Goal: Task Accomplishment & Management: Use online tool/utility

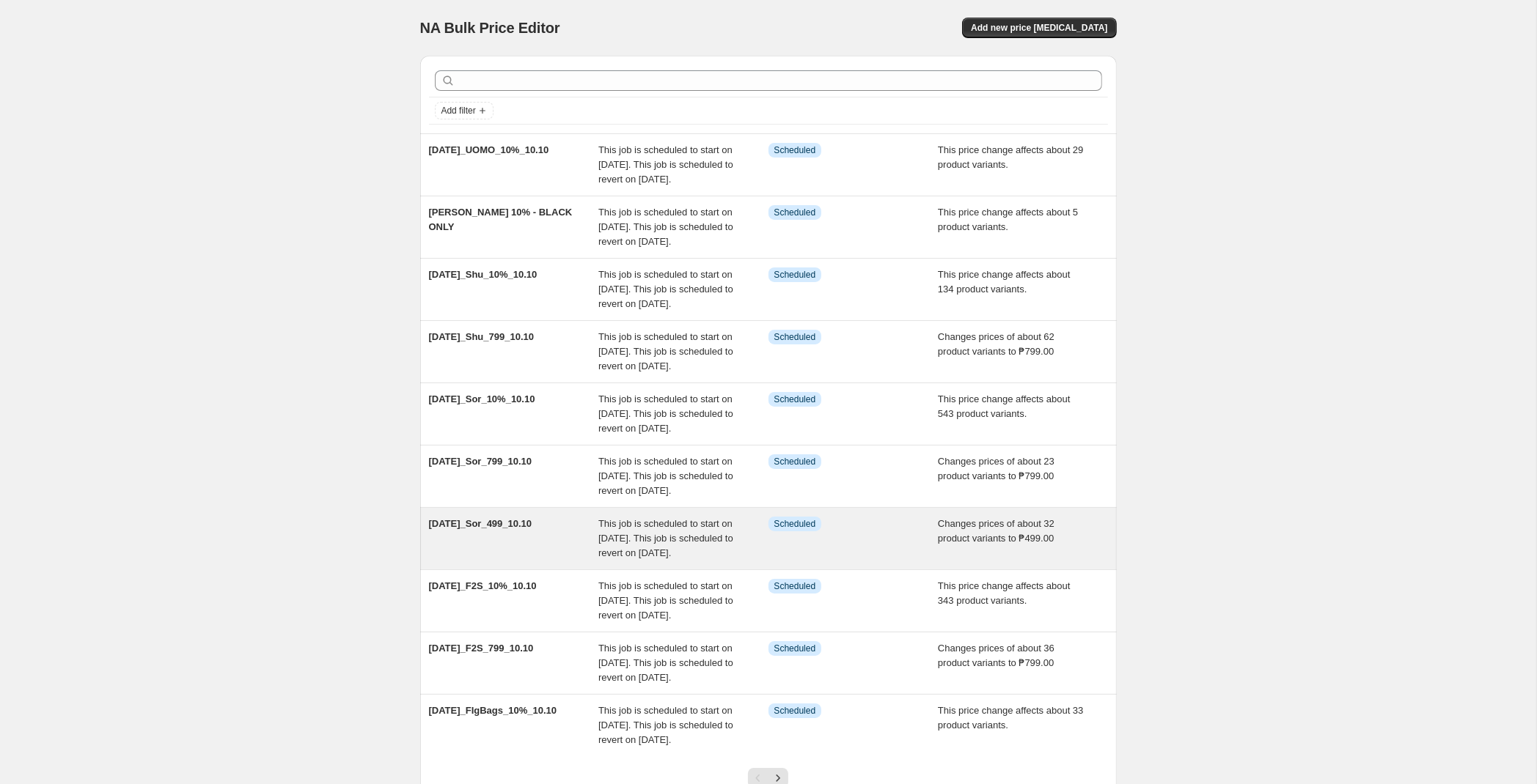
scroll to position [266, 0]
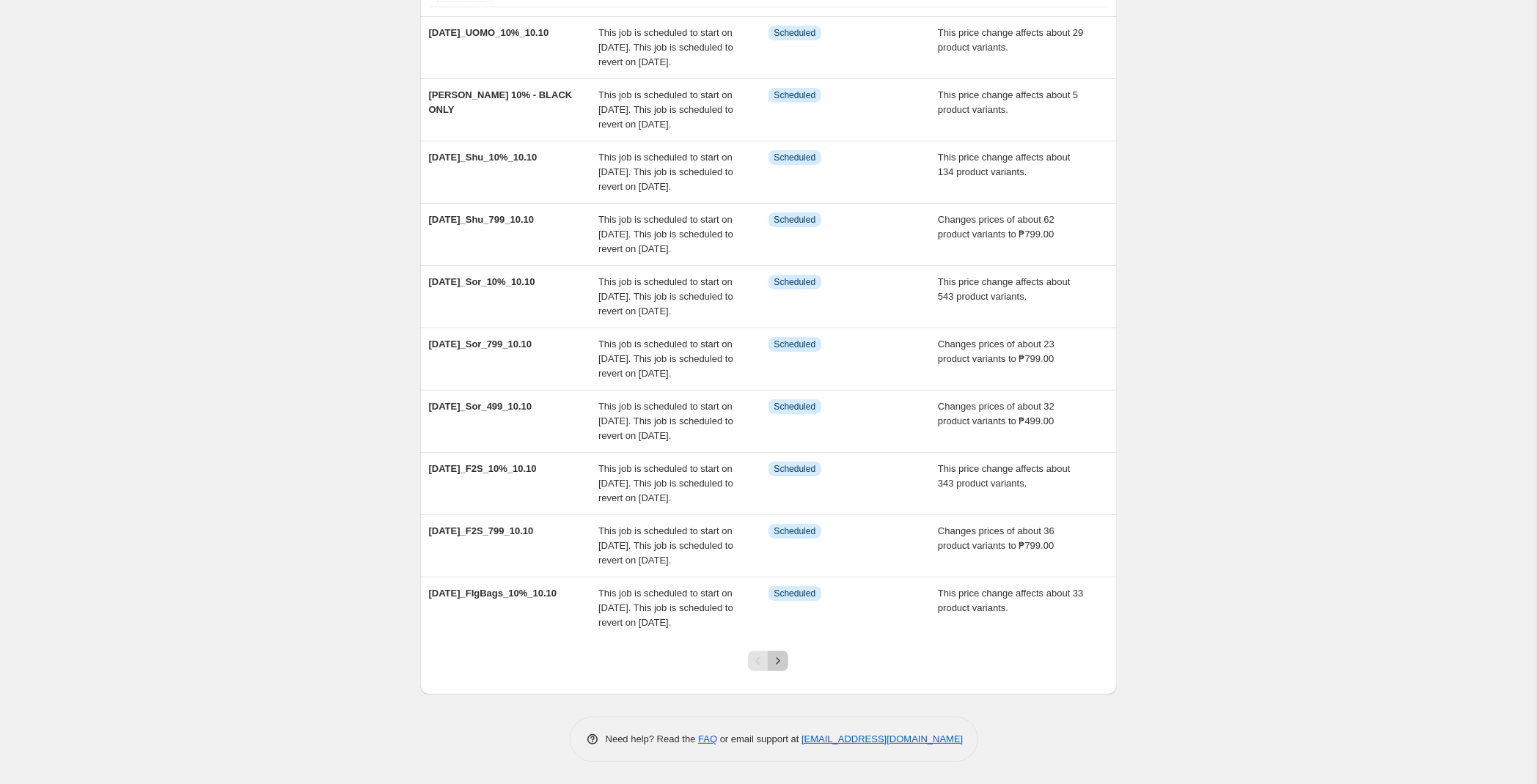
click at [783, 664] on icon "Next" at bounding box center [777, 661] width 15 height 15
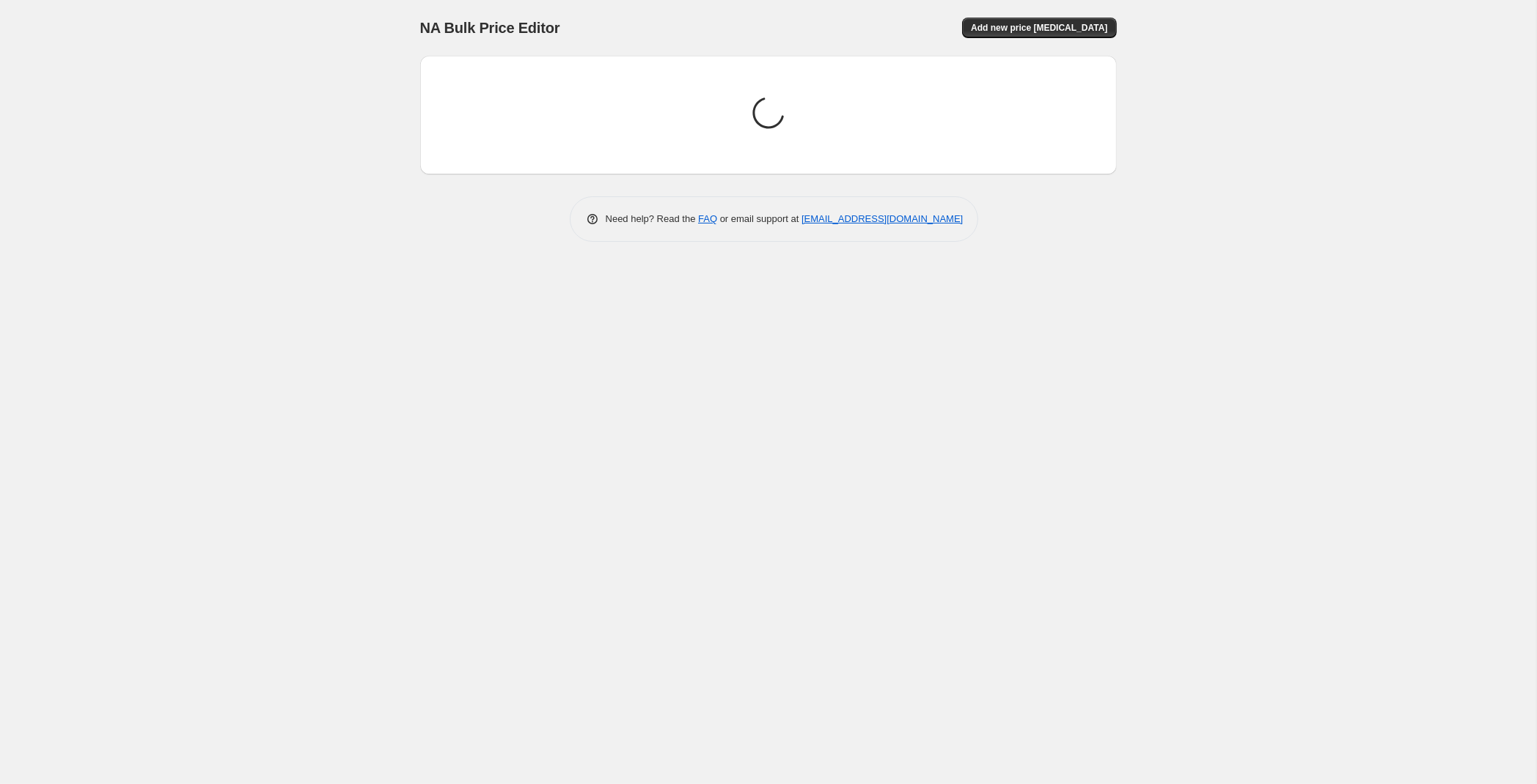
scroll to position [0, 0]
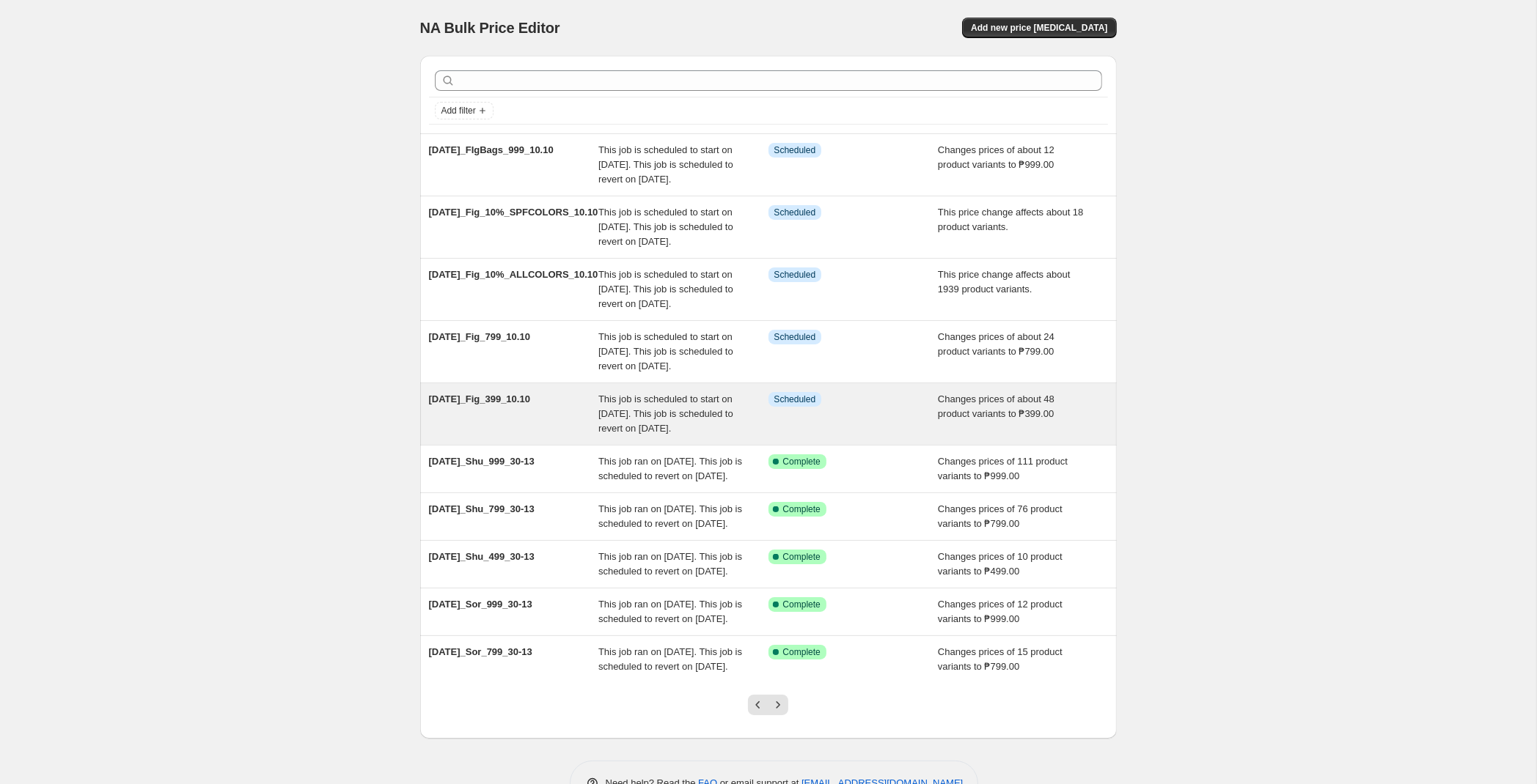
click at [750, 436] on div "This job is scheduled to start on [DATE]. This job is scheduled to revert on [D…" at bounding box center [683, 414] width 170 height 44
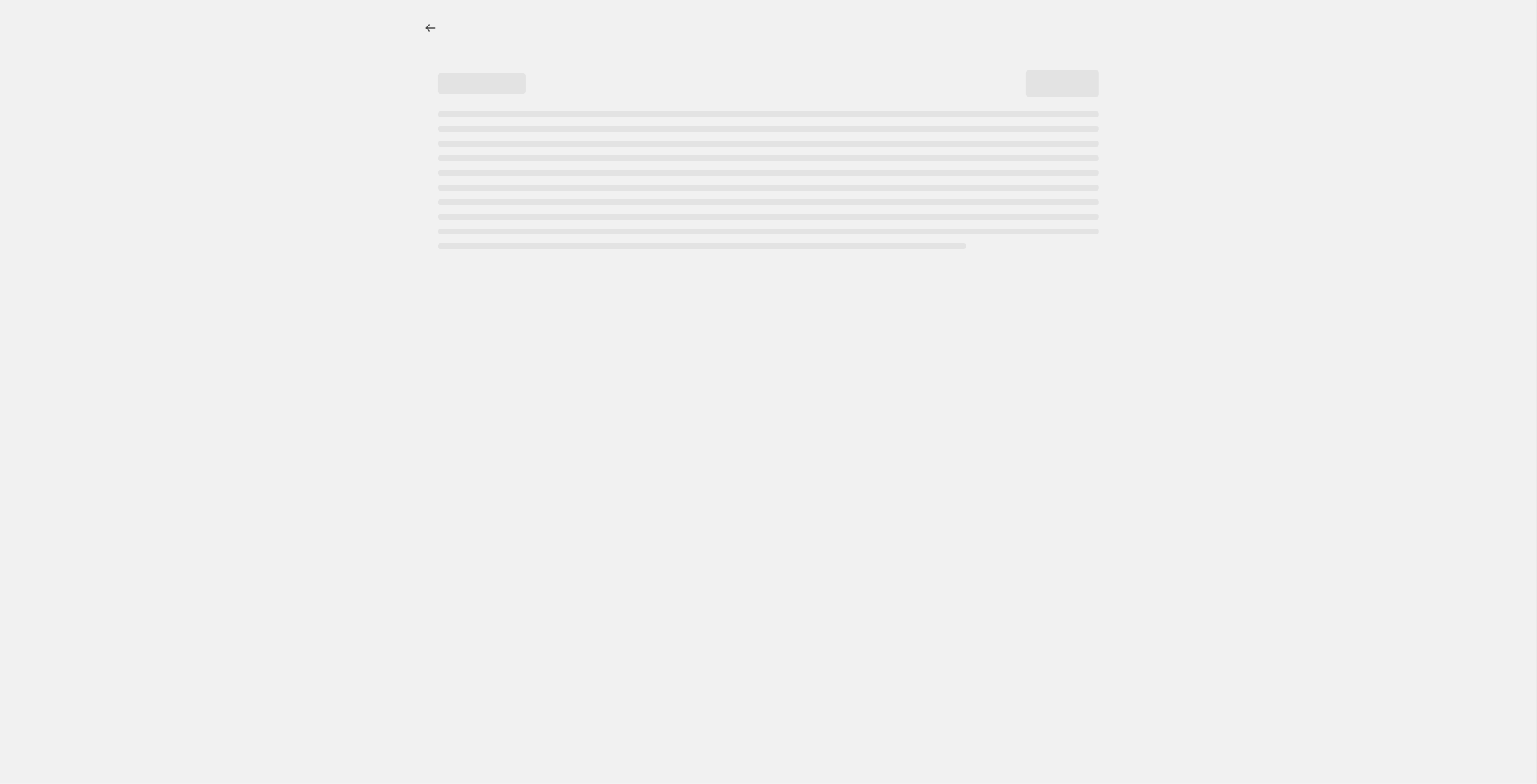
select select "no_change"
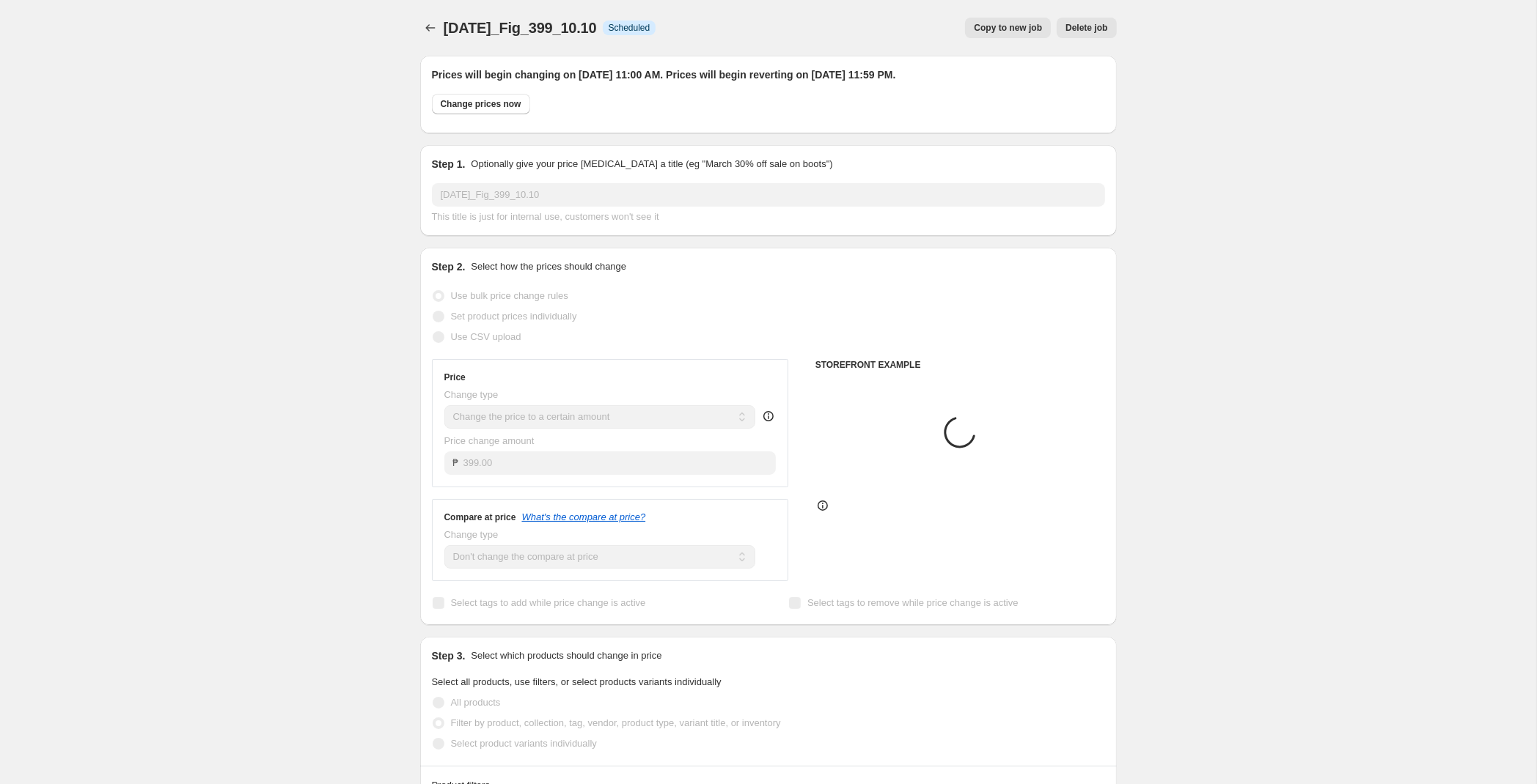
select select "tag"
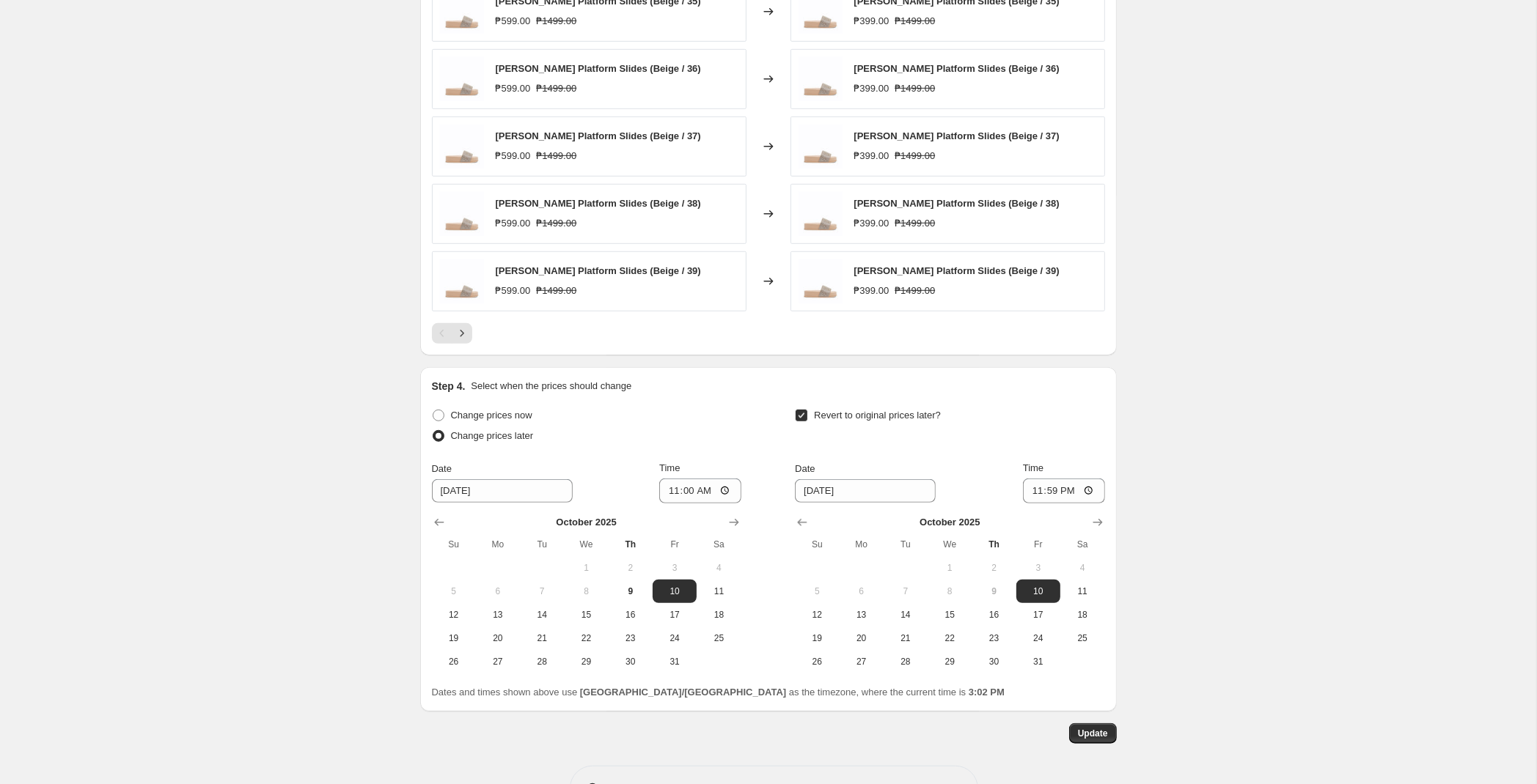
scroll to position [1052, 0]
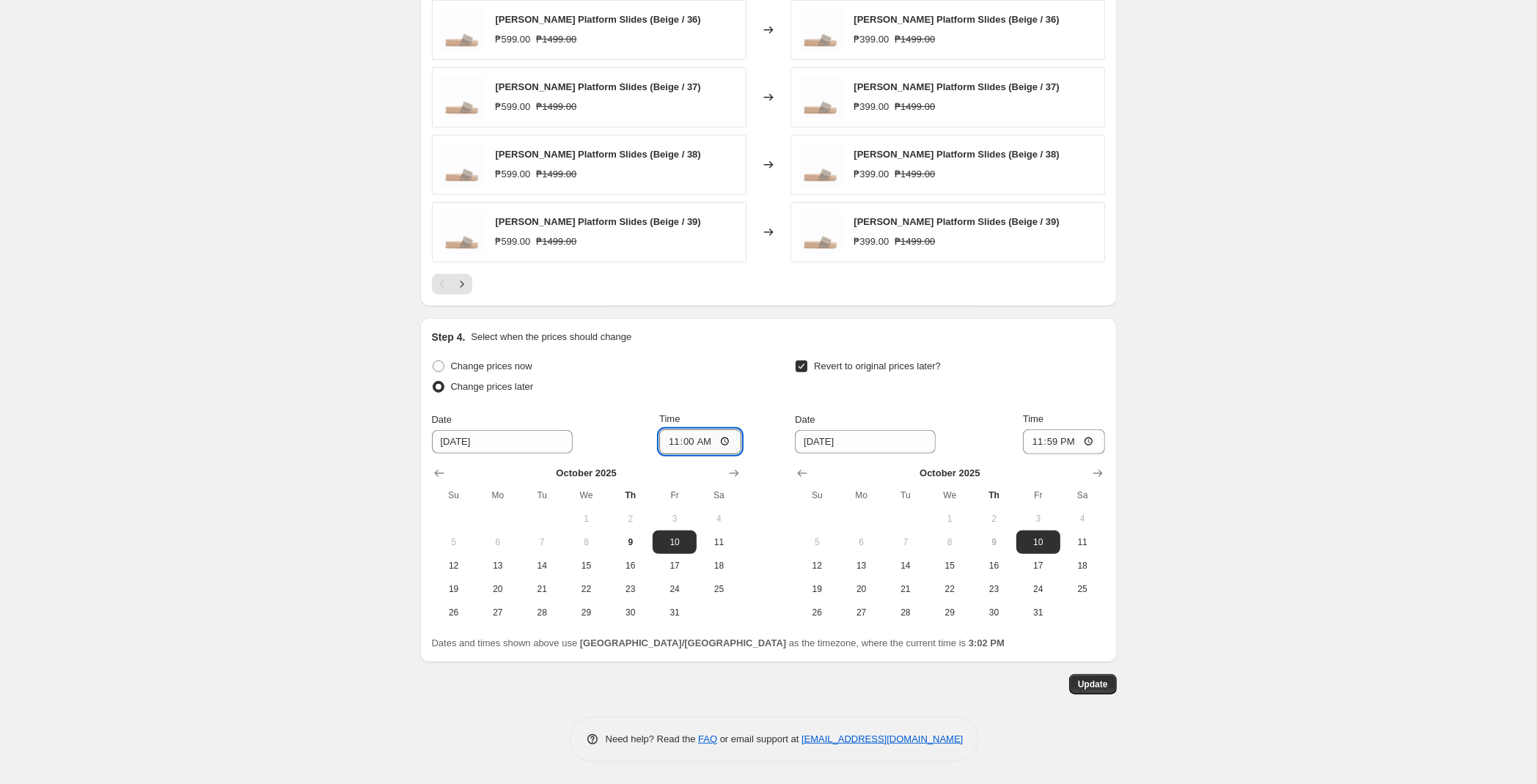
click at [684, 439] on input "11:00" at bounding box center [701, 442] width 82 height 25
click at [726, 448] on input "12:00" at bounding box center [701, 442] width 82 height 25
type input "00:00"
click at [1094, 686] on span "Update" at bounding box center [1093, 684] width 30 height 11
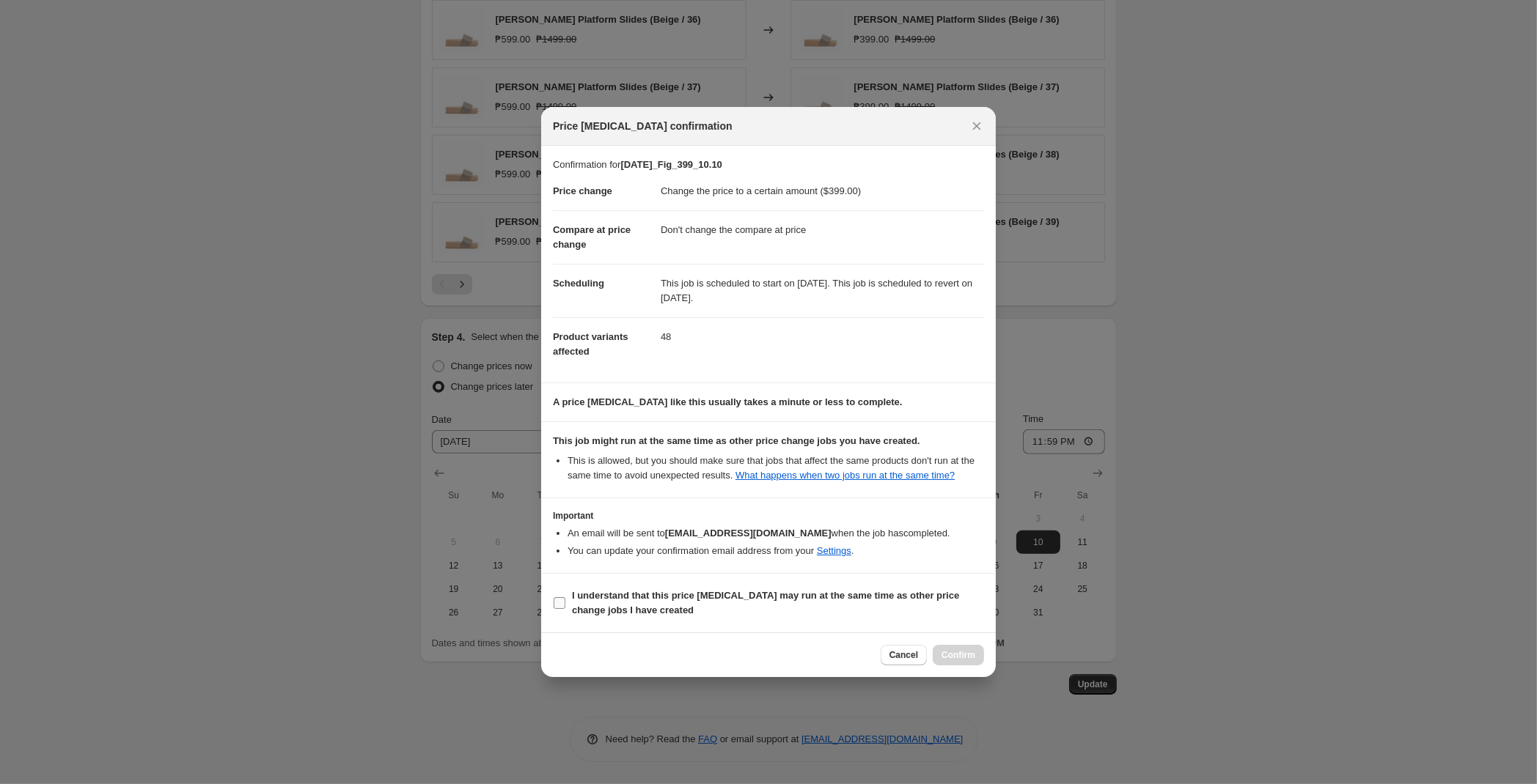
click at [600, 594] on b "I understand that this price [MEDICAL_DATA] may run at the same time as other p…" at bounding box center [765, 602] width 387 height 25
click at [565, 598] on input "I understand that this price [MEDICAL_DATA] may run at the same time as other p…" at bounding box center [559, 603] width 11 height 11
checkbox input "true"
click at [974, 659] on span "Confirm" at bounding box center [958, 655] width 34 height 11
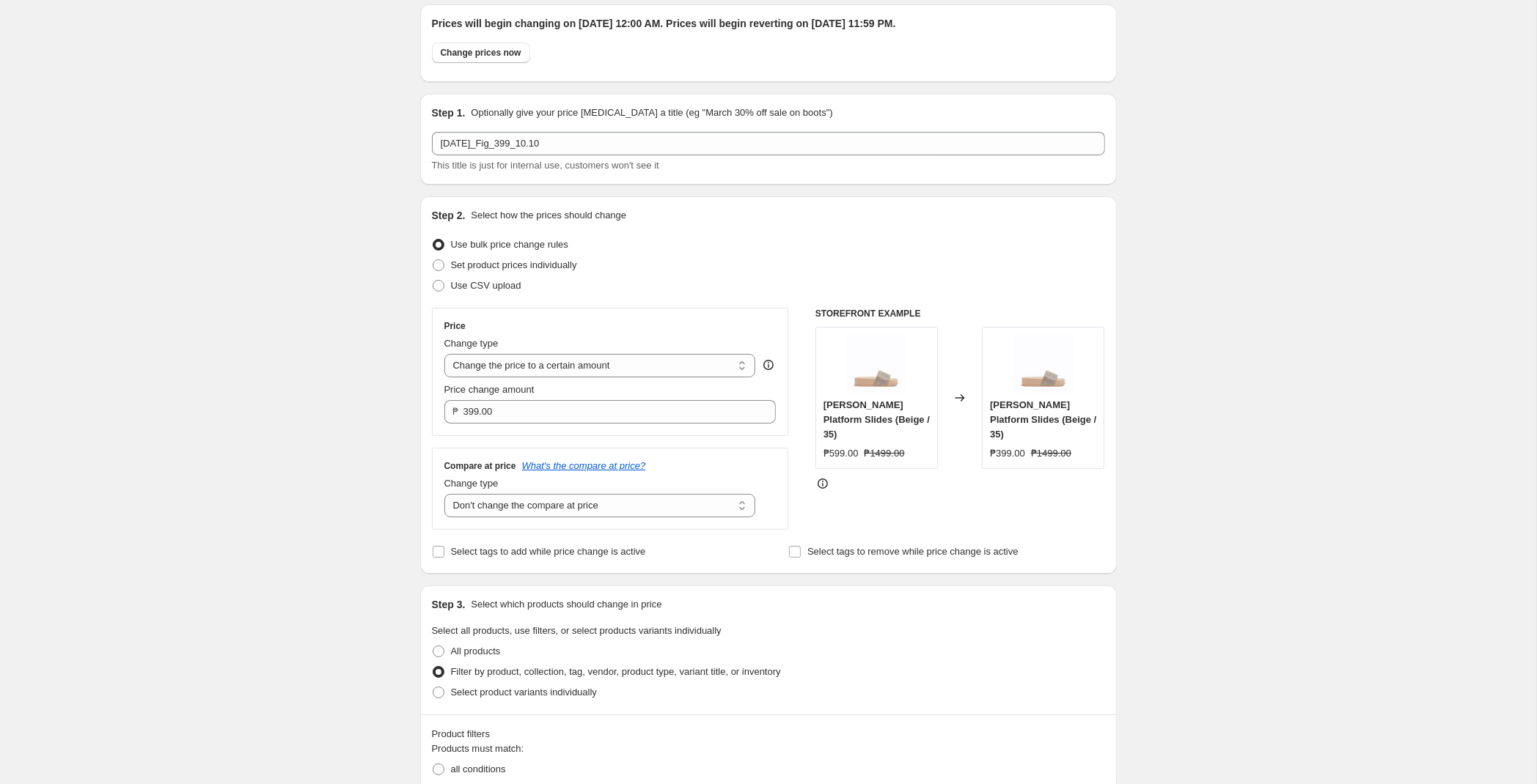
scroll to position [0, 0]
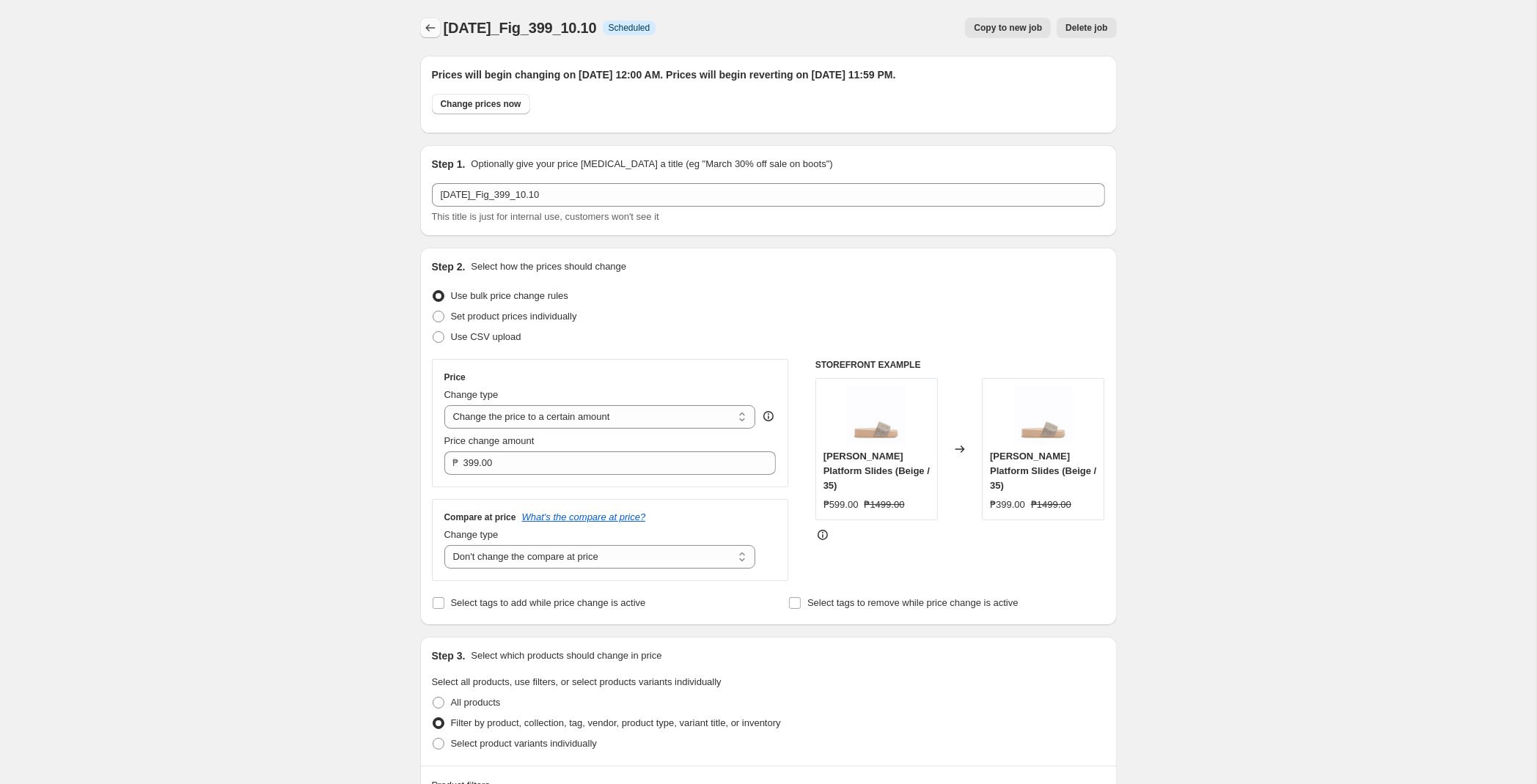
click at [423, 30] on icon "Price change jobs" at bounding box center [430, 28] width 15 height 15
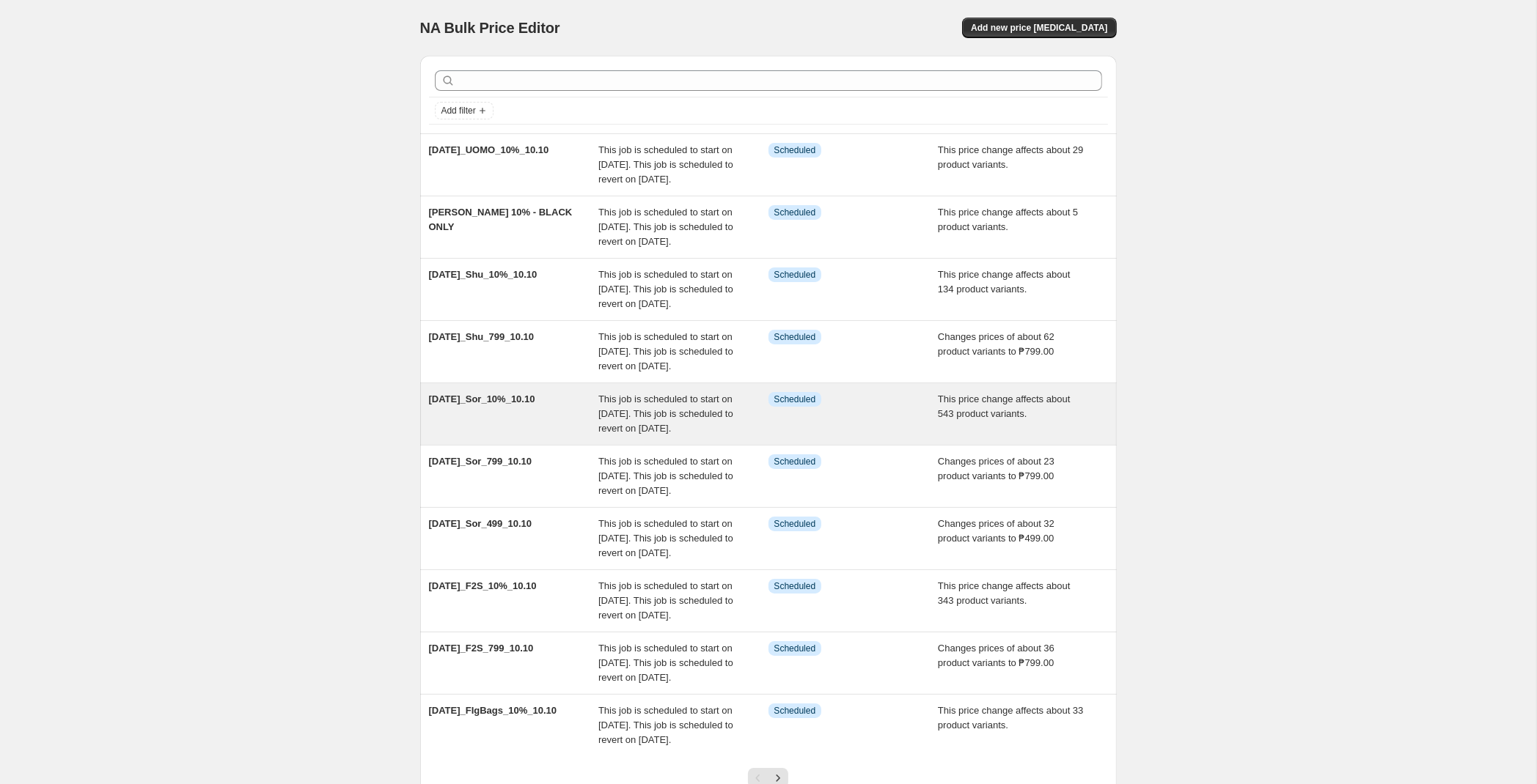
scroll to position [266, 0]
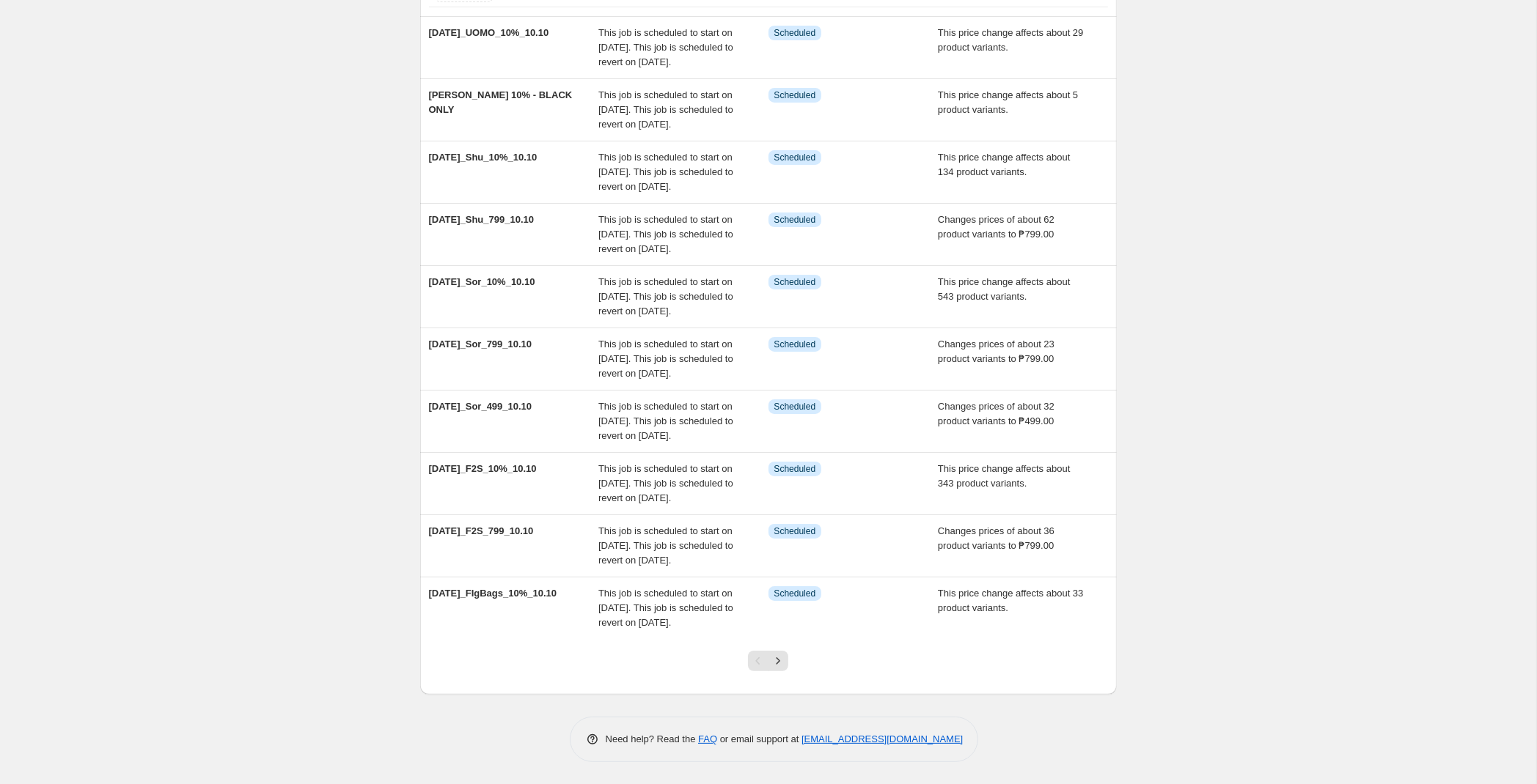
click at [787, 649] on div at bounding box center [768, 667] width 59 height 56
click at [784, 656] on icon "Next" at bounding box center [777, 661] width 15 height 15
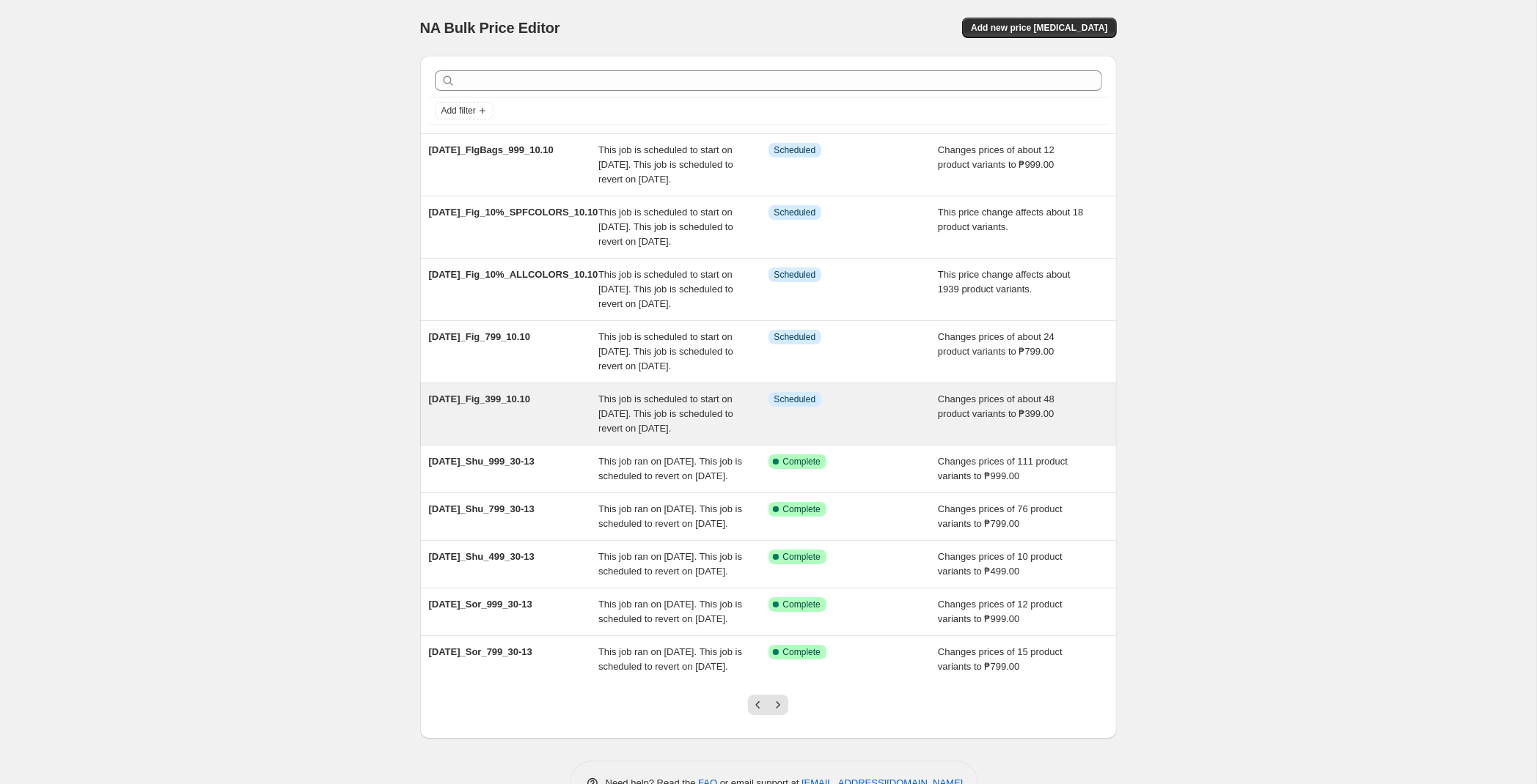
click at [678, 434] on span "This job is scheduled to start on [DATE]. This job is scheduled to revert on [D…" at bounding box center [666, 414] width 135 height 40
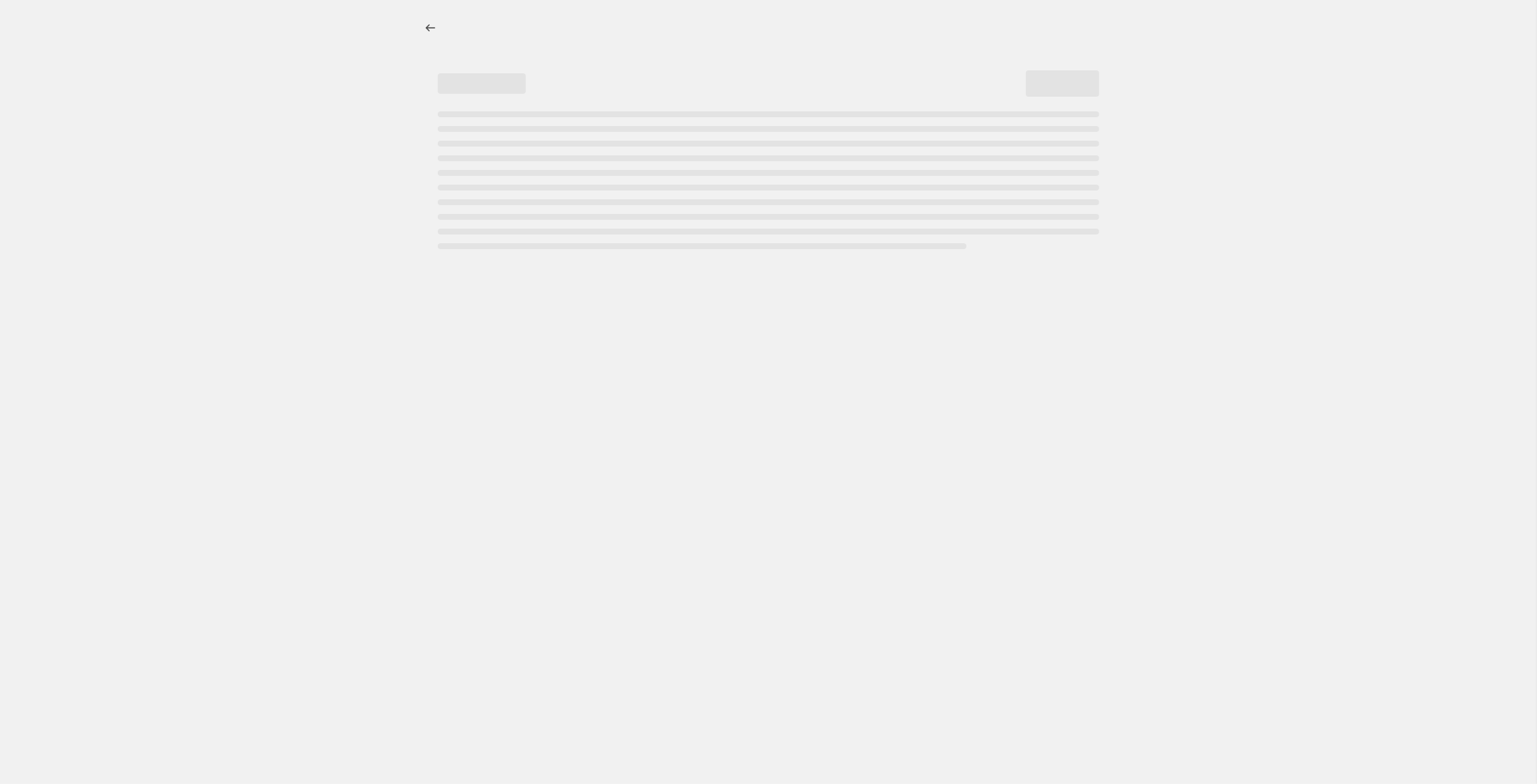
select select "no_change"
select select "tag"
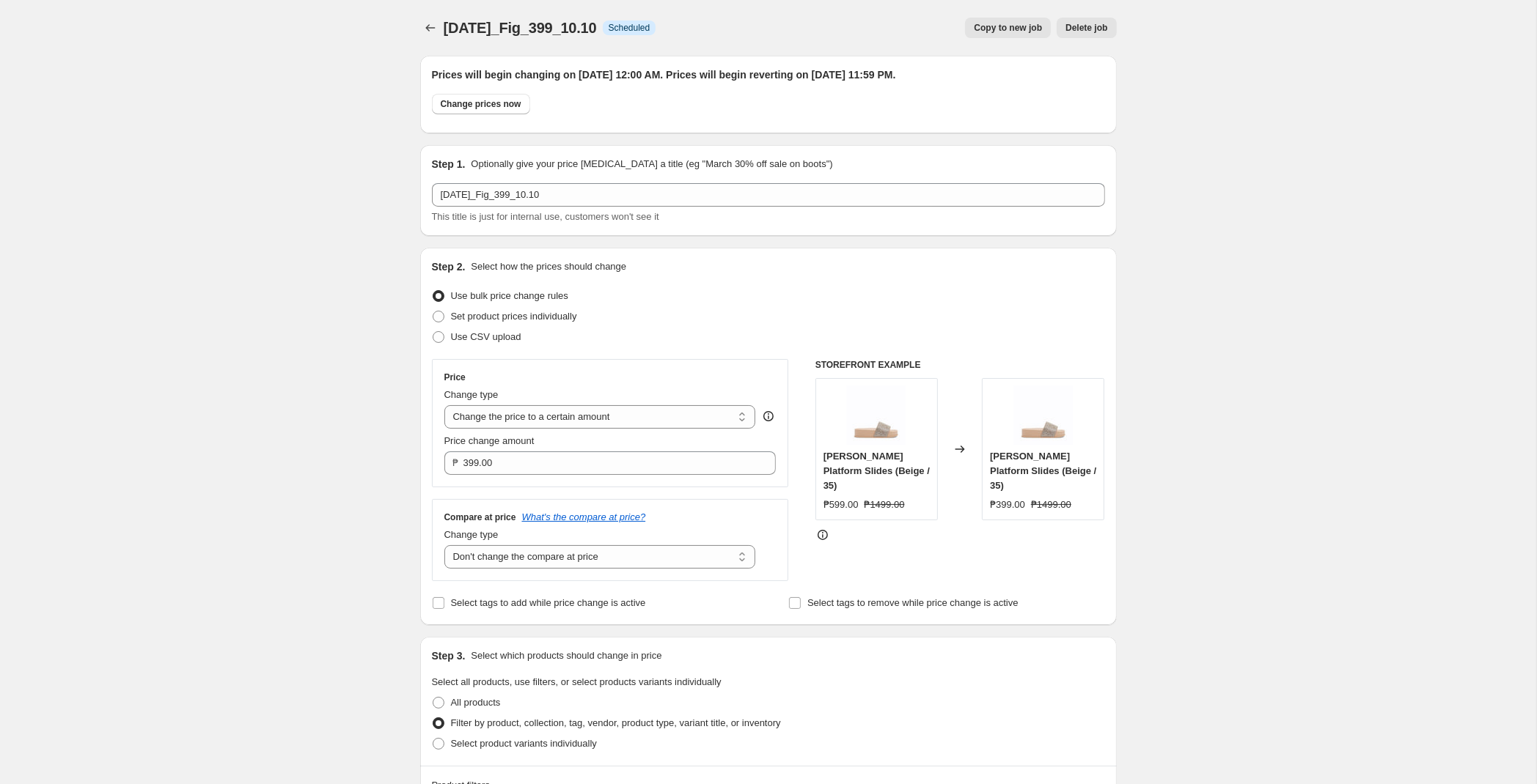
click at [428, 41] on div "[DATE]_Fig_399_10.10. This page is ready [DATE]_Fig_399_10.10 Info Scheduled Co…" at bounding box center [768, 28] width 696 height 56
click at [429, 34] on icon "Price change jobs" at bounding box center [430, 28] width 15 height 15
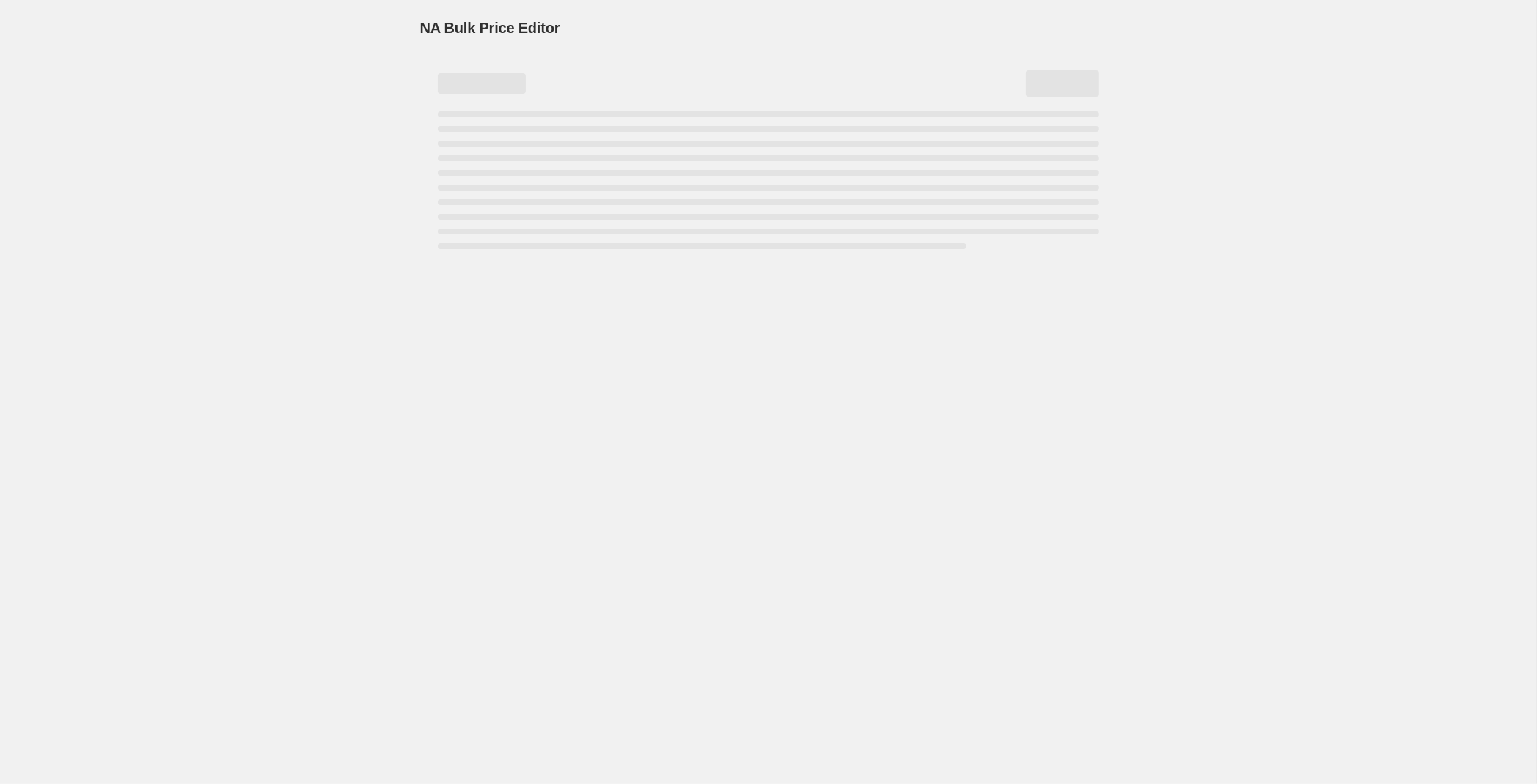
click at [429, 34] on span "NA Bulk Price Editor" at bounding box center [490, 28] width 140 height 17
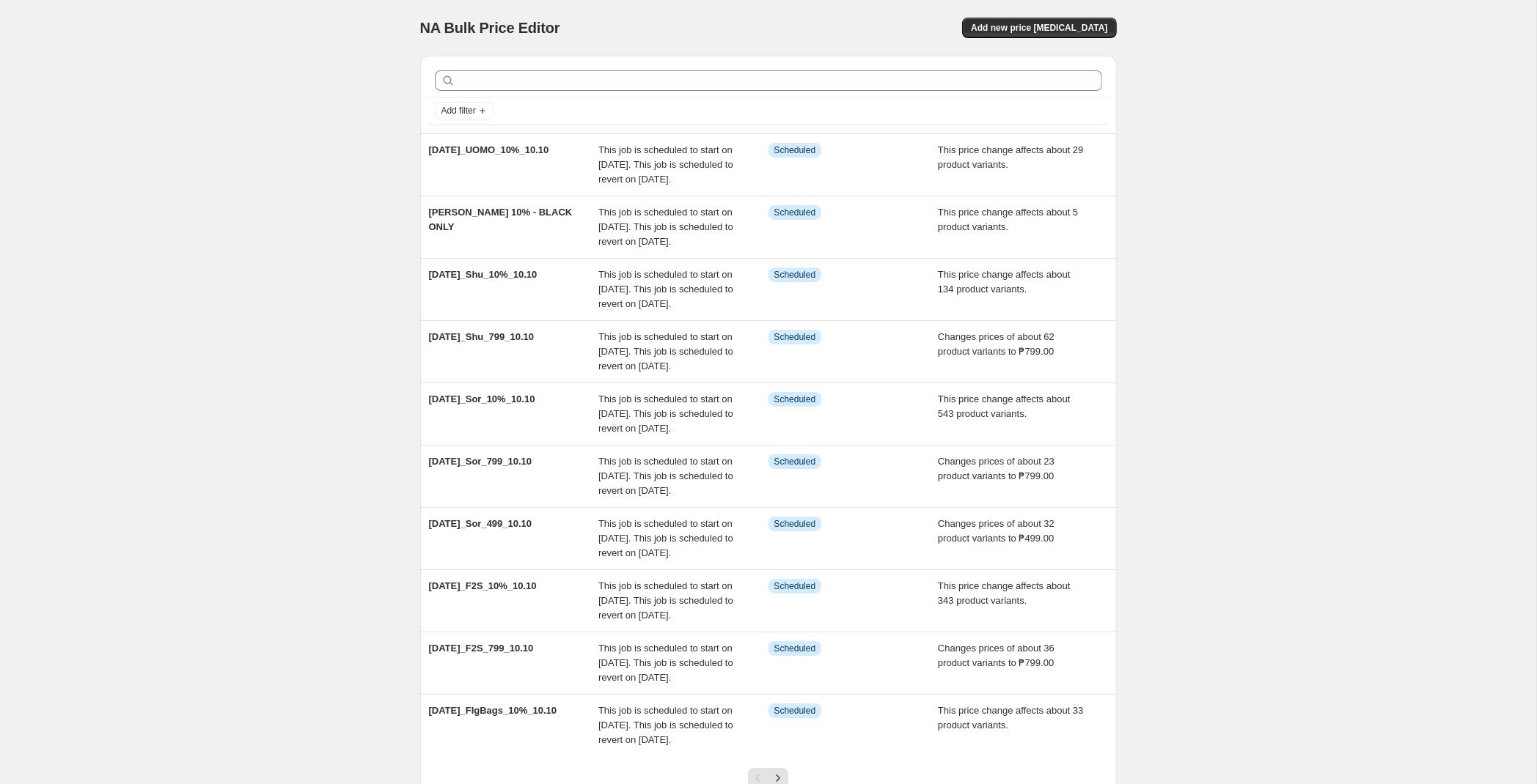
click at [418, 49] on div "Add filter [DATE]_UOMO_10%_10.10 This job is scheduled to start on [DATE]. This…" at bounding box center [762, 428] width 708 height 768
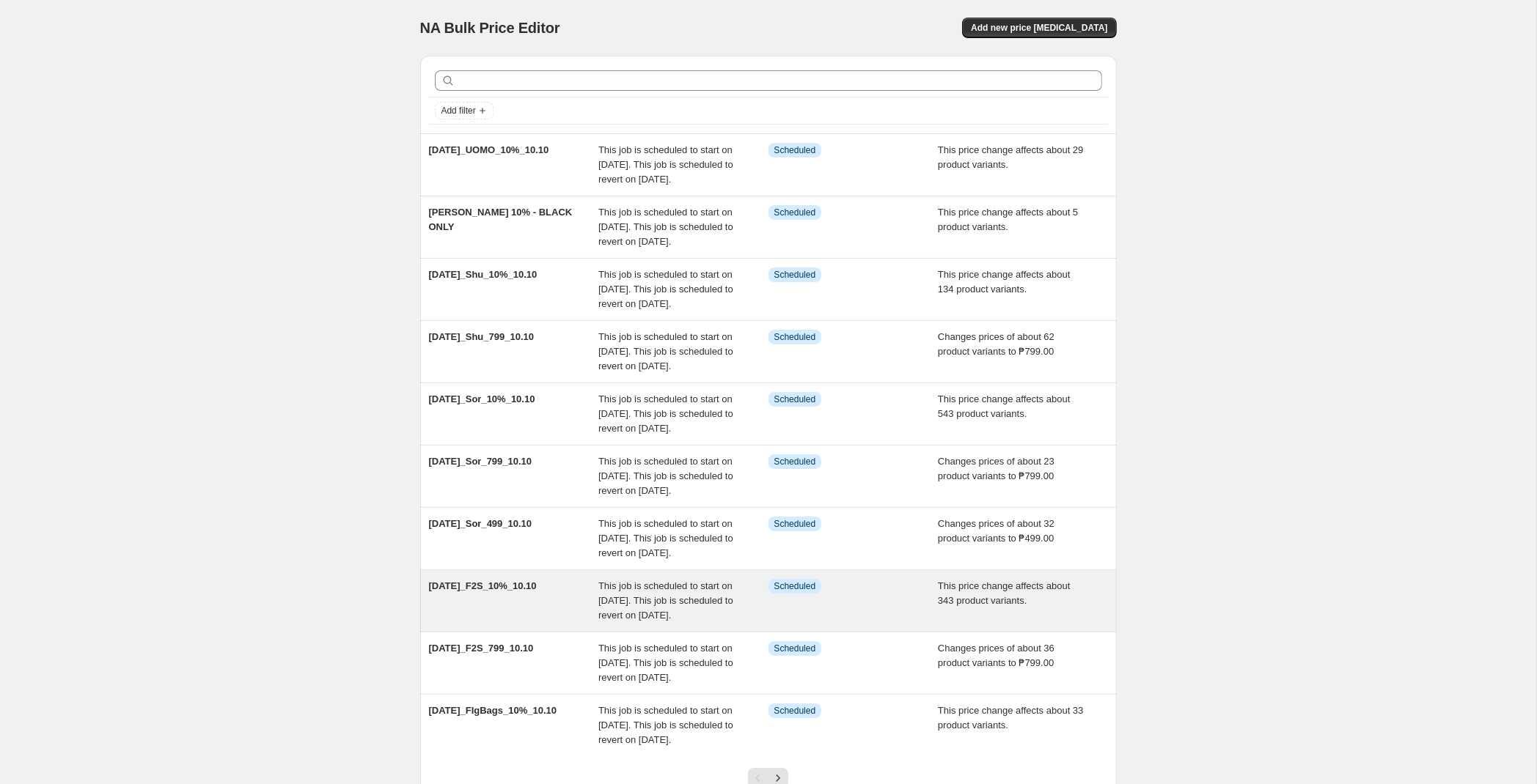
scroll to position [266, 0]
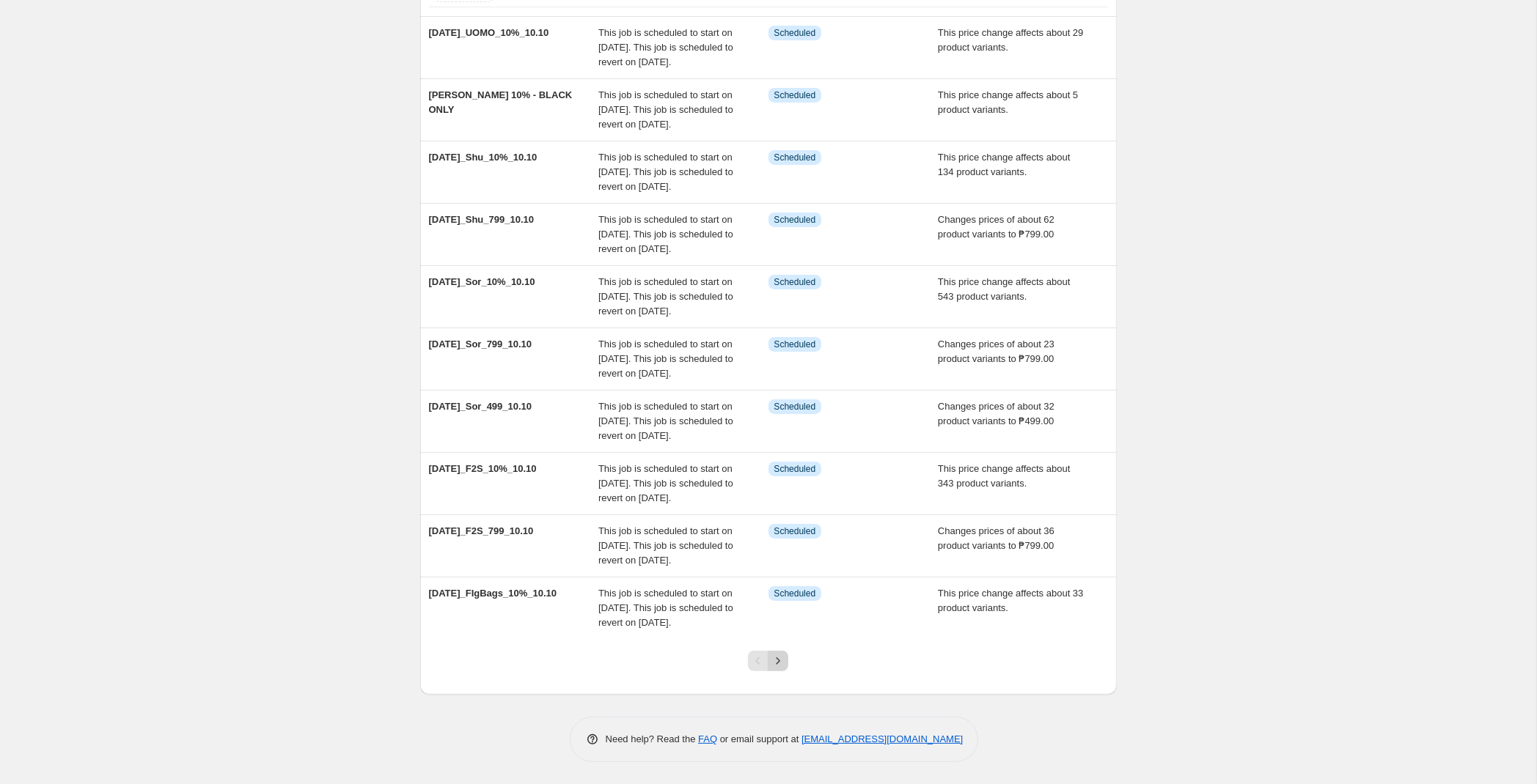
click at [781, 659] on icon "Next" at bounding box center [777, 661] width 15 height 15
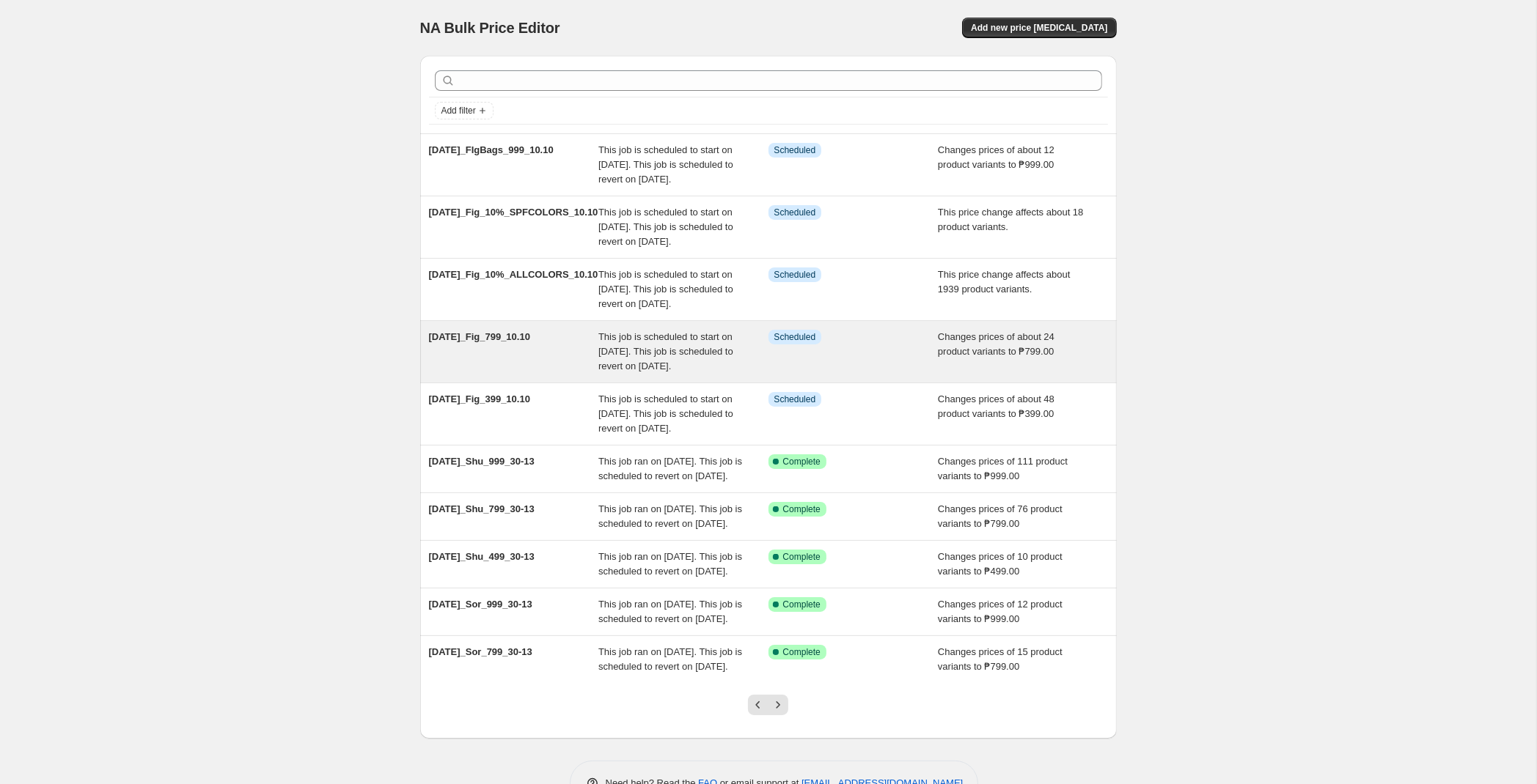
click at [754, 374] on div "This job is scheduled to start on [DATE]. This job is scheduled to revert on [D…" at bounding box center [683, 352] width 170 height 44
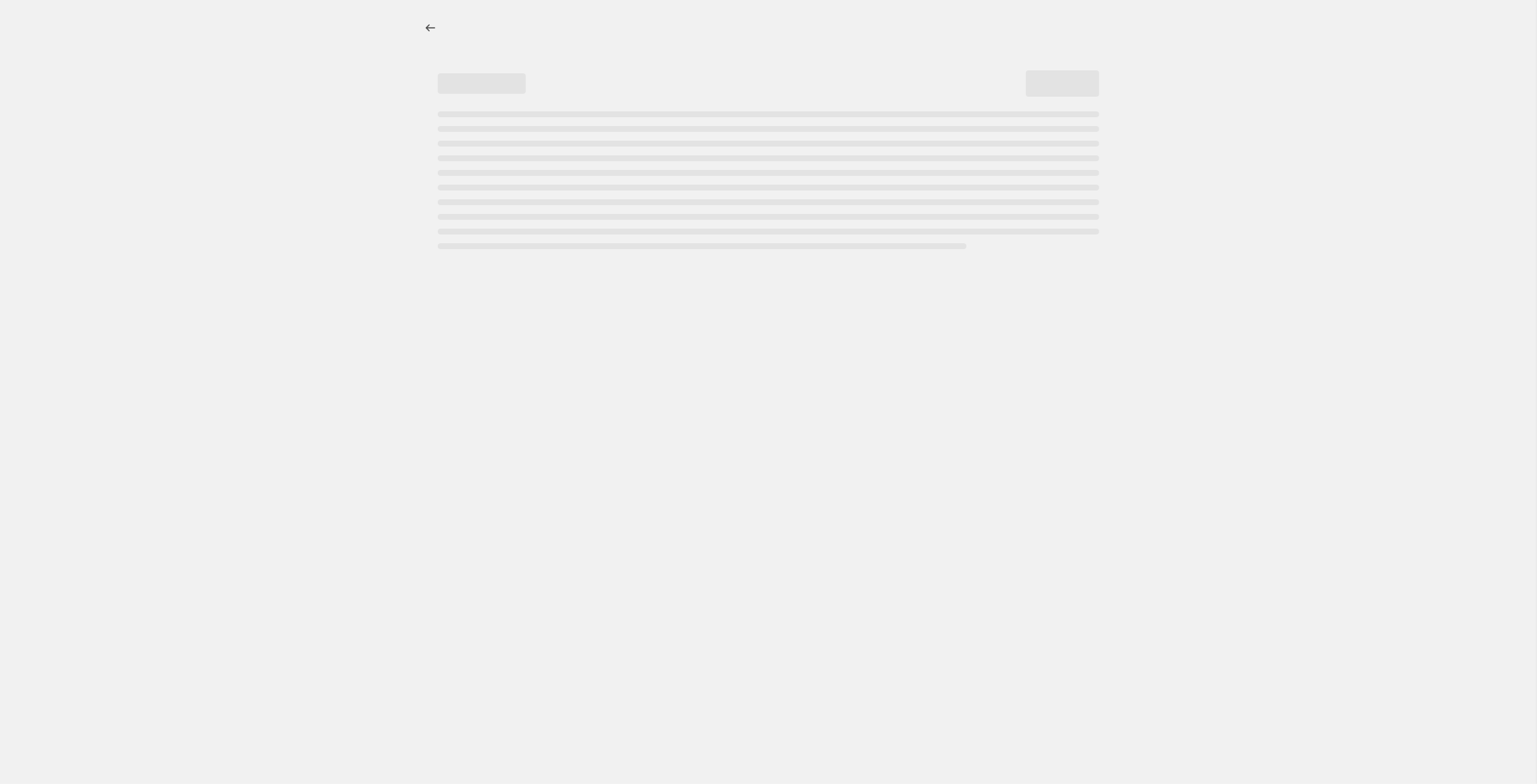
select select "tag"
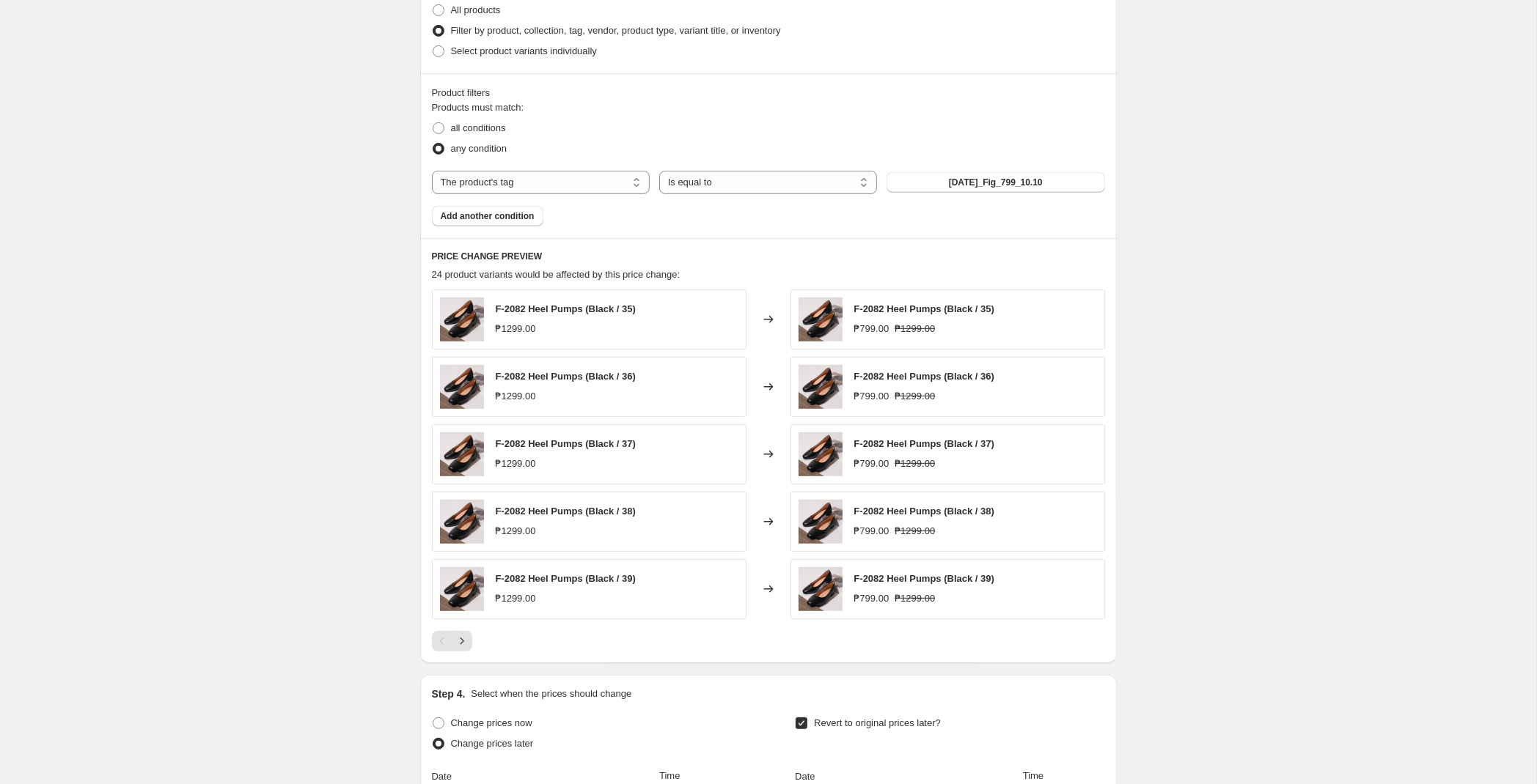
scroll to position [1052, 0]
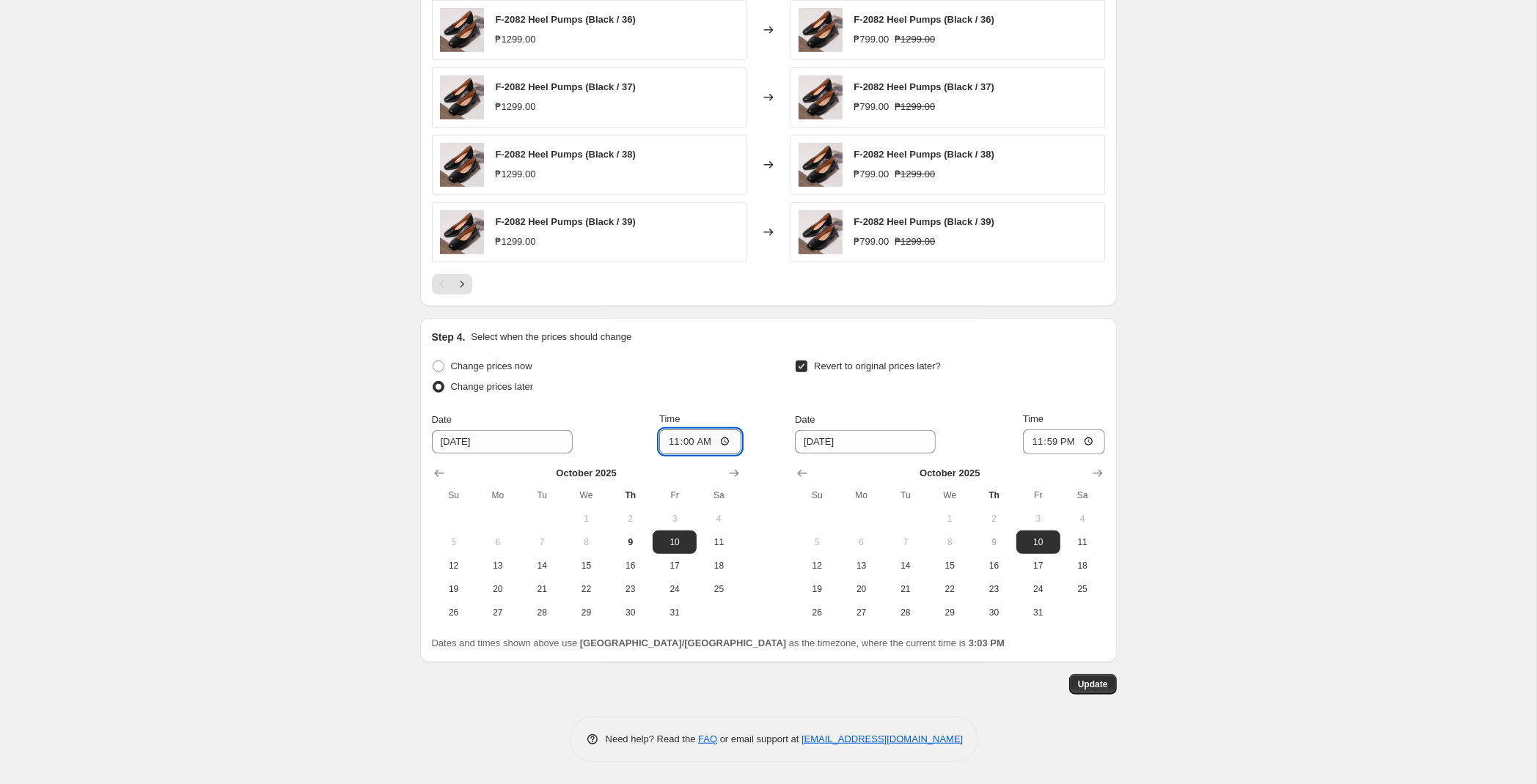
click at [684, 450] on input "11:00" at bounding box center [701, 442] width 82 height 25
type input "00:00"
click at [1100, 687] on span "Update" at bounding box center [1093, 684] width 30 height 11
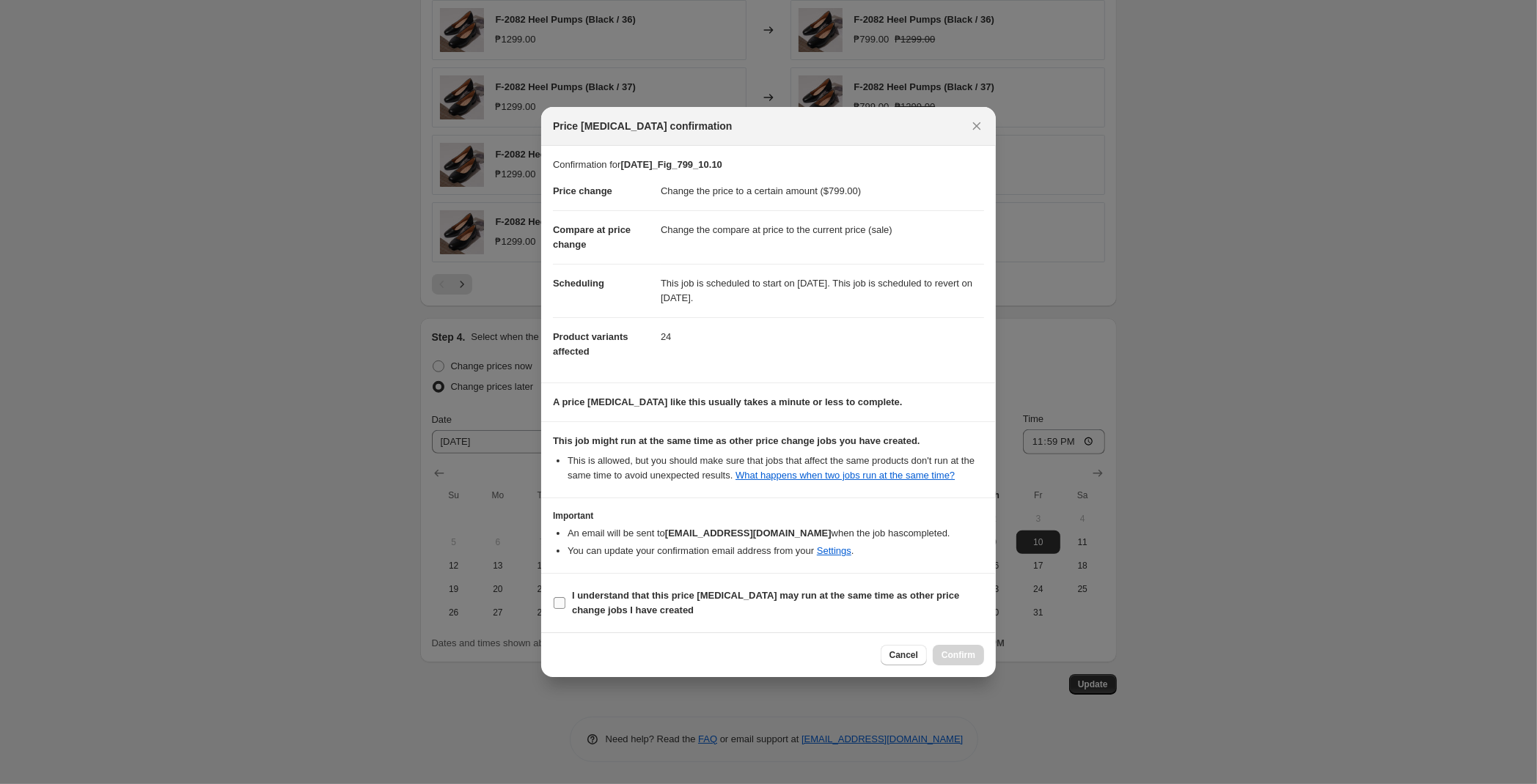
click at [604, 609] on b "I understand that this price [MEDICAL_DATA] may run at the same time as other p…" at bounding box center [765, 602] width 387 height 25
click at [565, 609] on input "I understand that this price [MEDICAL_DATA] may run at the same time as other p…" at bounding box center [559, 603] width 11 height 11
checkbox input "true"
click at [969, 659] on span "Confirm" at bounding box center [958, 655] width 34 height 11
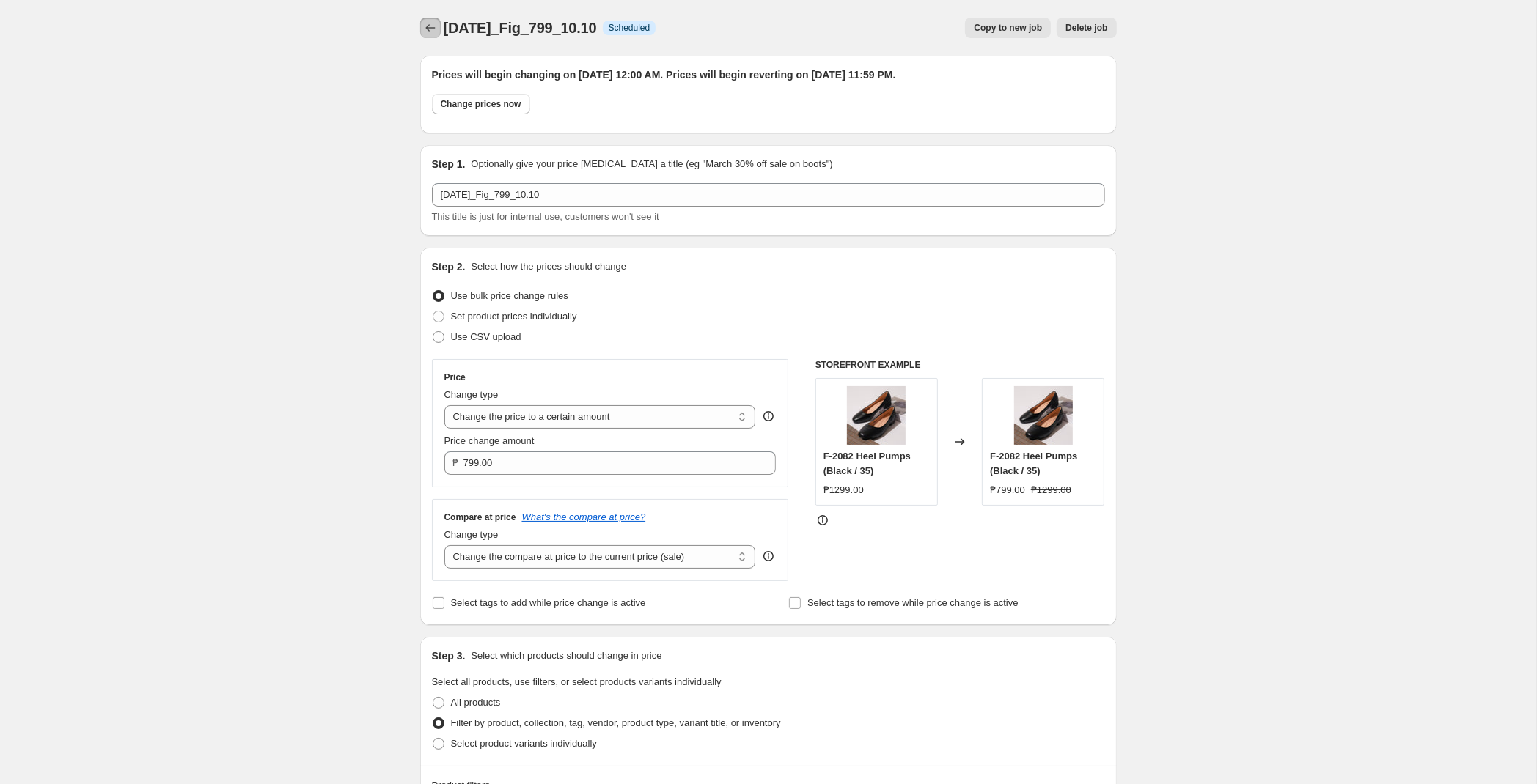
drag, startPoint x: 430, startPoint y: 29, endPoint x: 714, endPoint y: 80, distance: 288.5
click at [420, 30] on button "Price change jobs" at bounding box center [430, 28] width 21 height 21
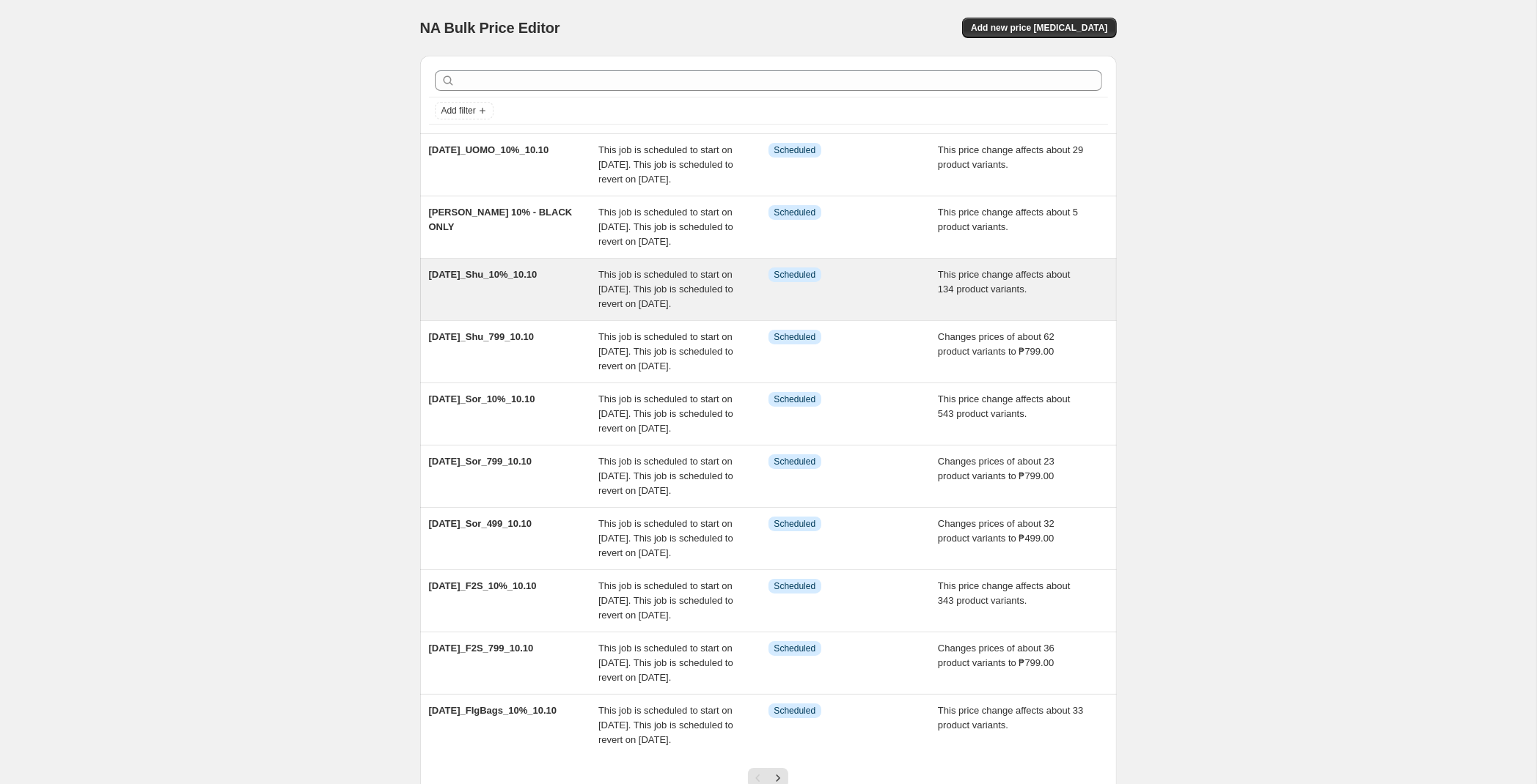
scroll to position [266, 0]
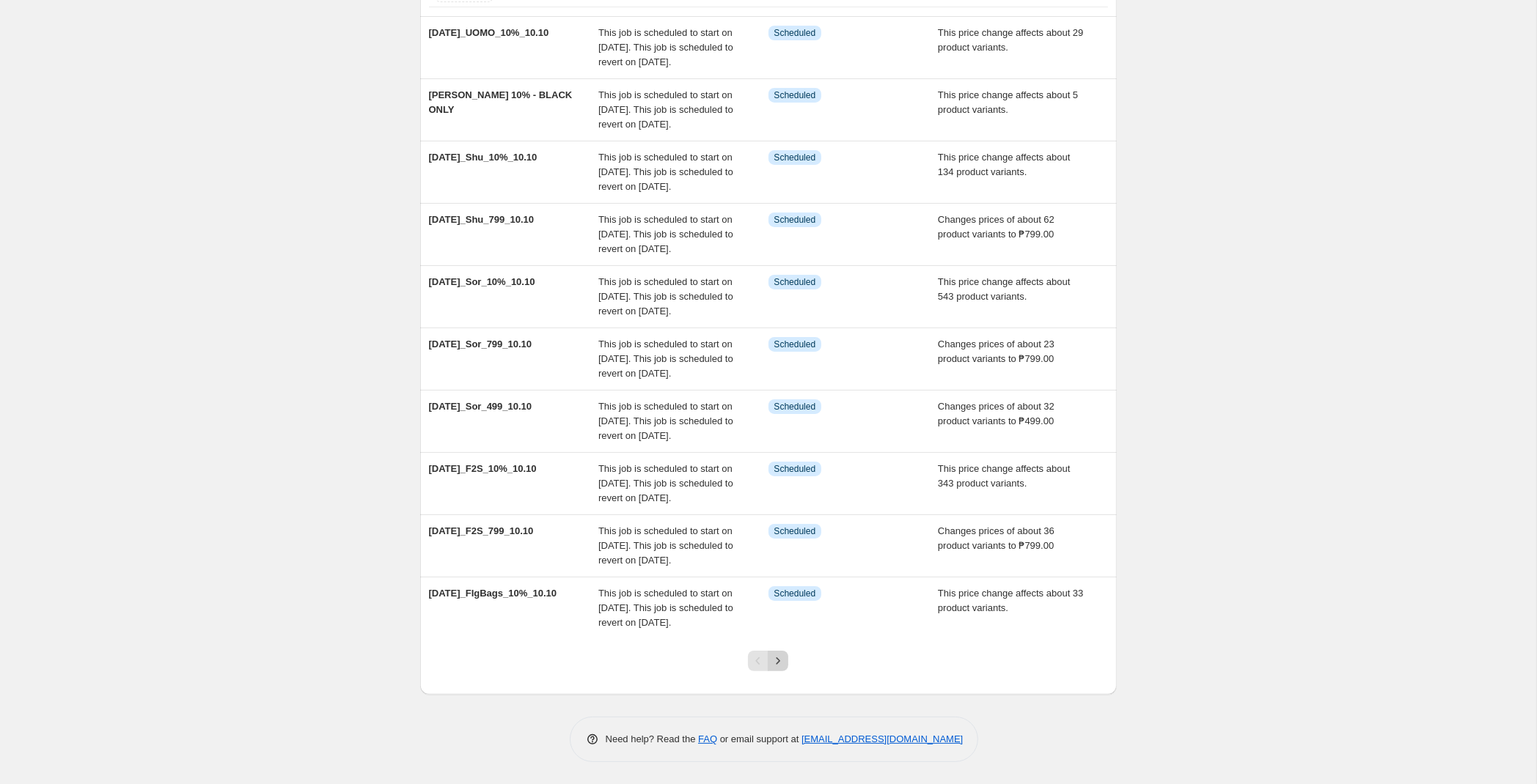
click at [780, 659] on icon "Next" at bounding box center [777, 661] width 15 height 15
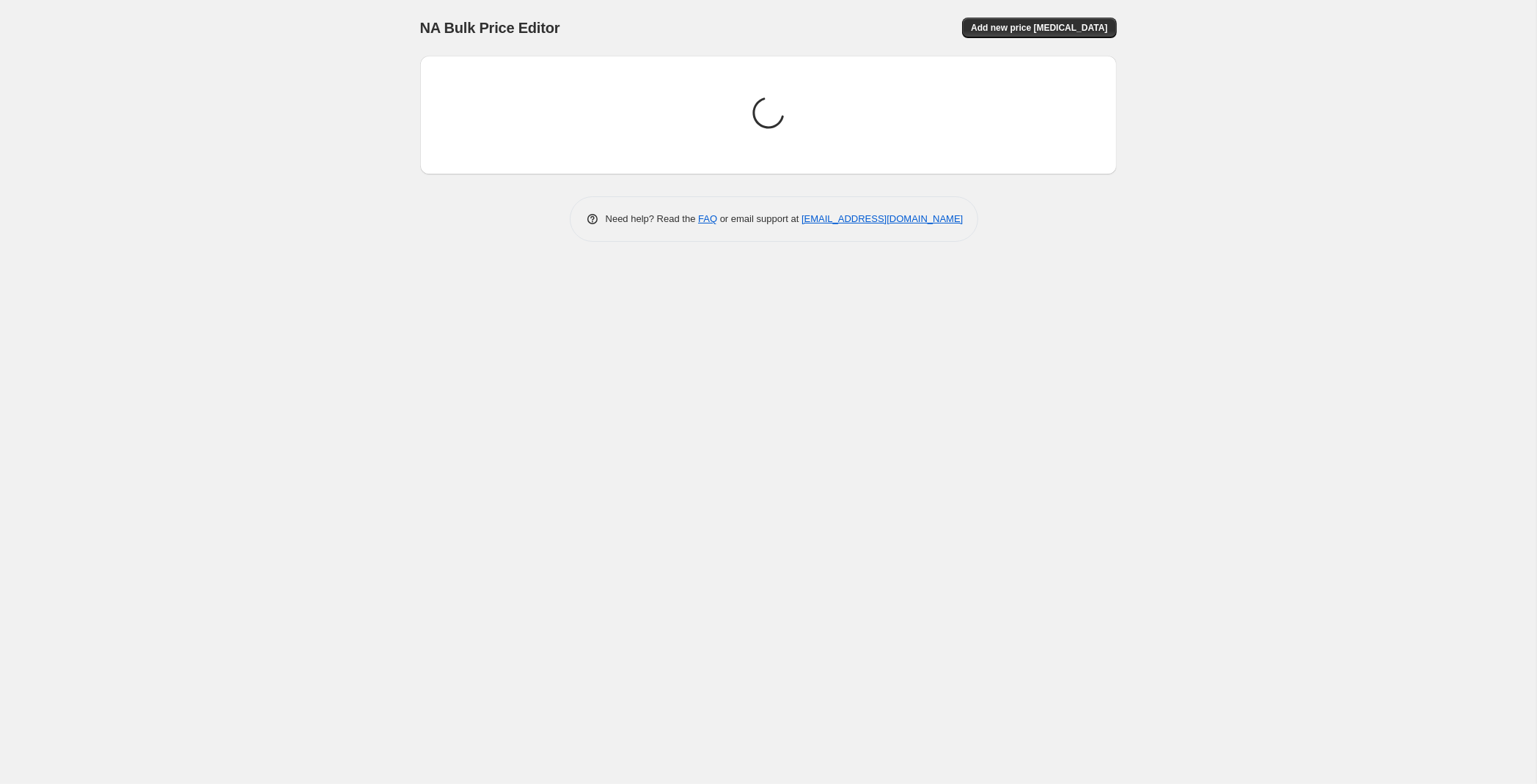
scroll to position [0, 0]
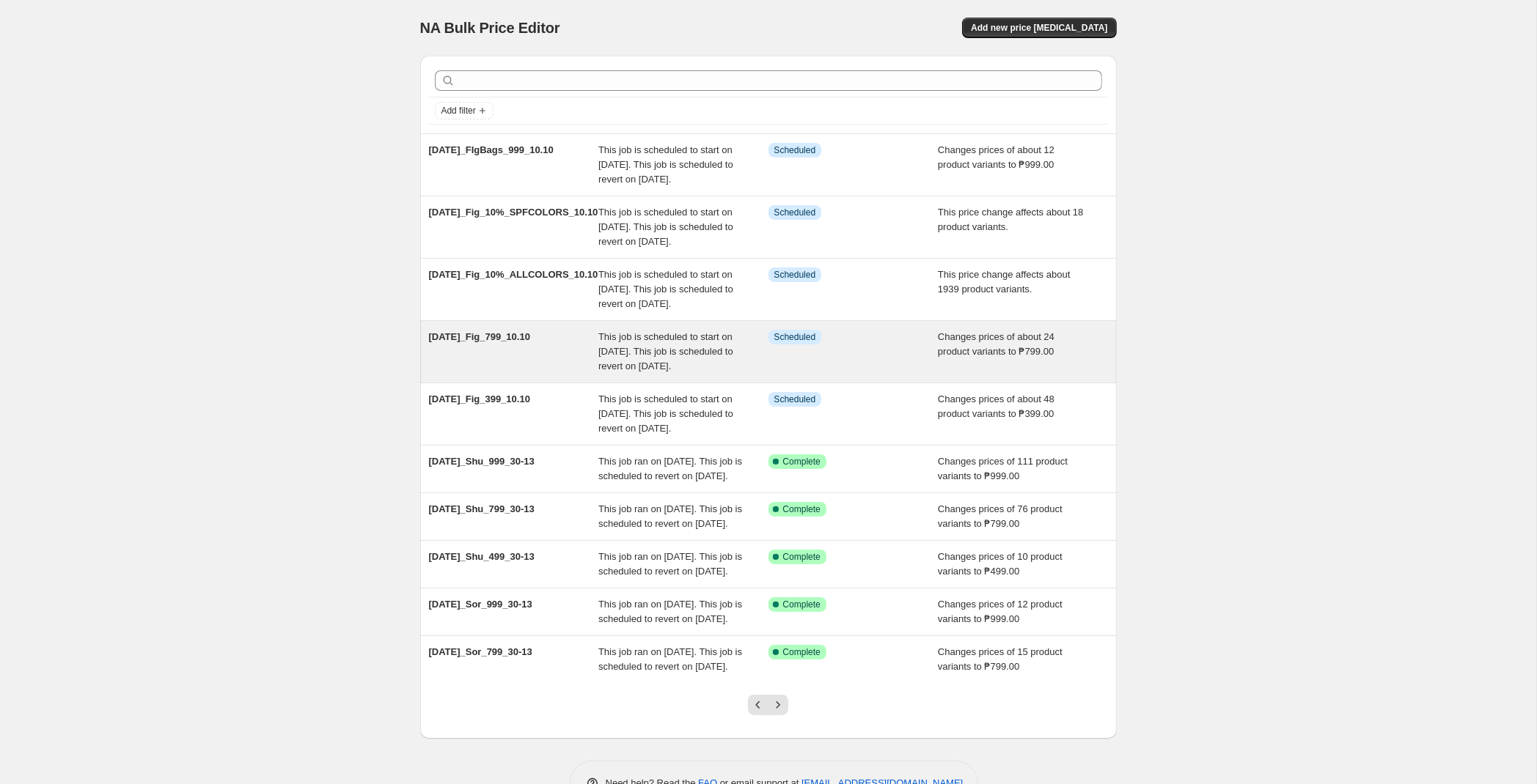
click at [738, 374] on div "This job is scheduled to start on [DATE]. This job is scheduled to revert on [D…" at bounding box center [683, 352] width 170 height 44
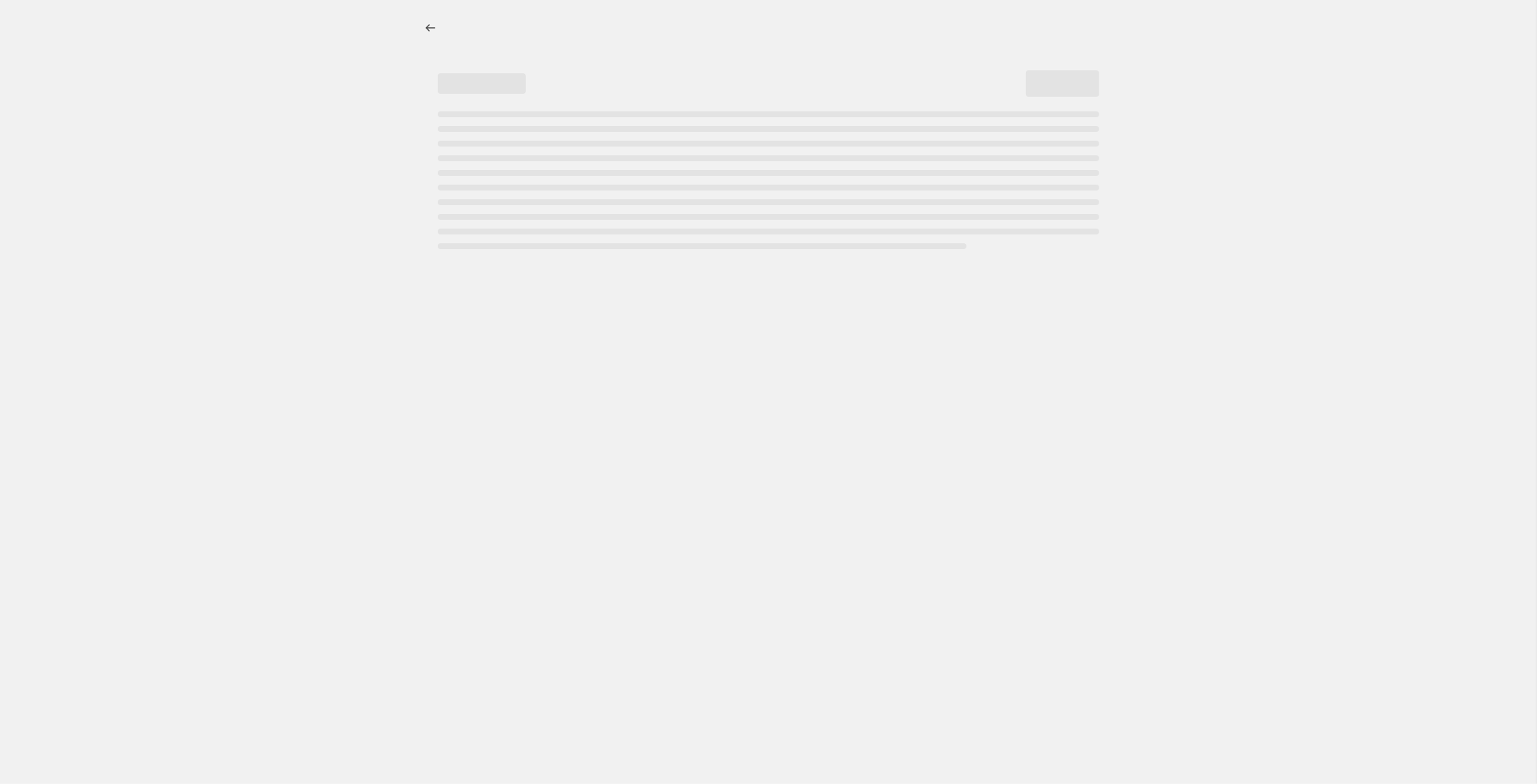
select select "tag"
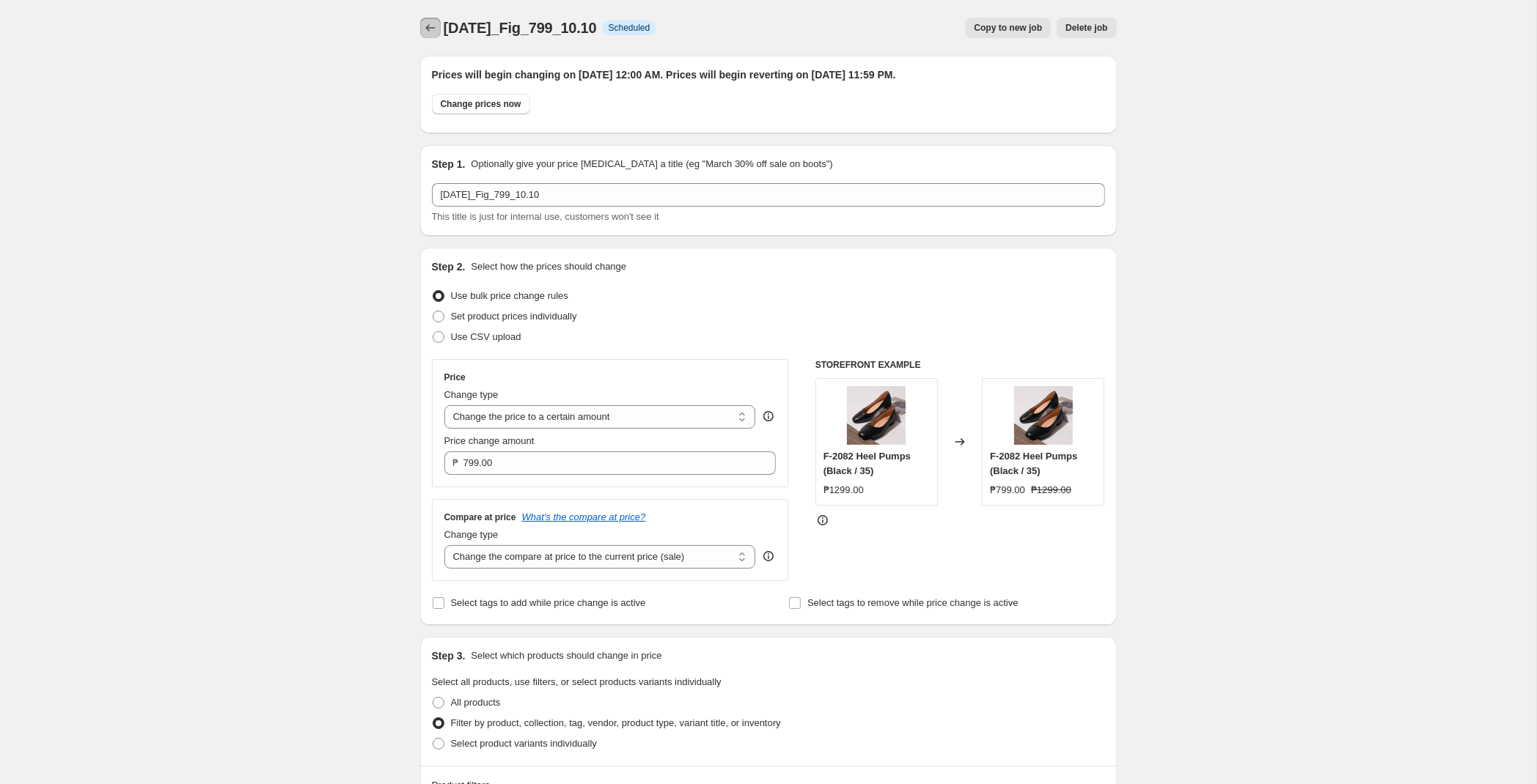
click at [436, 29] on icon "Price change jobs" at bounding box center [430, 28] width 15 height 15
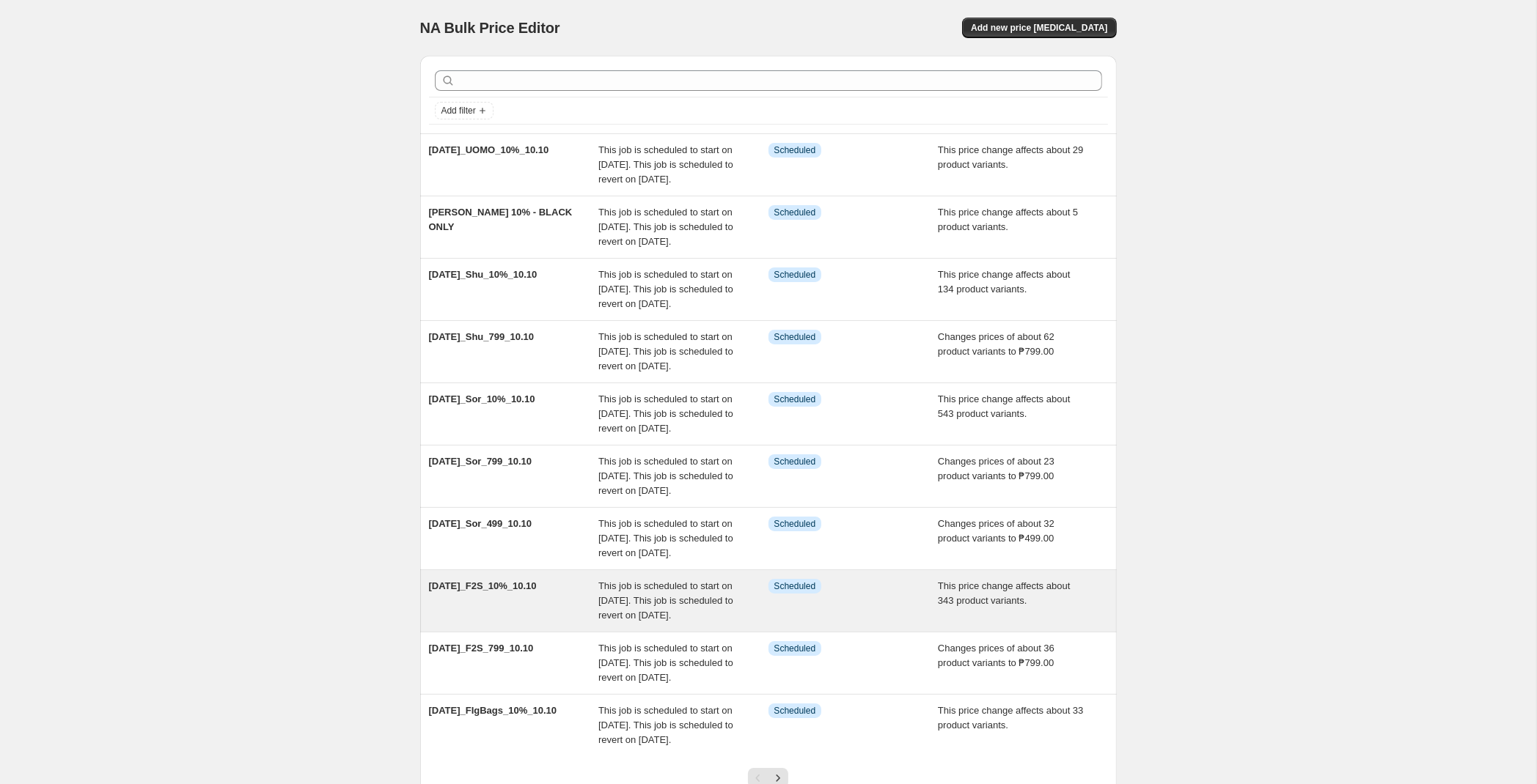
scroll to position [266, 0]
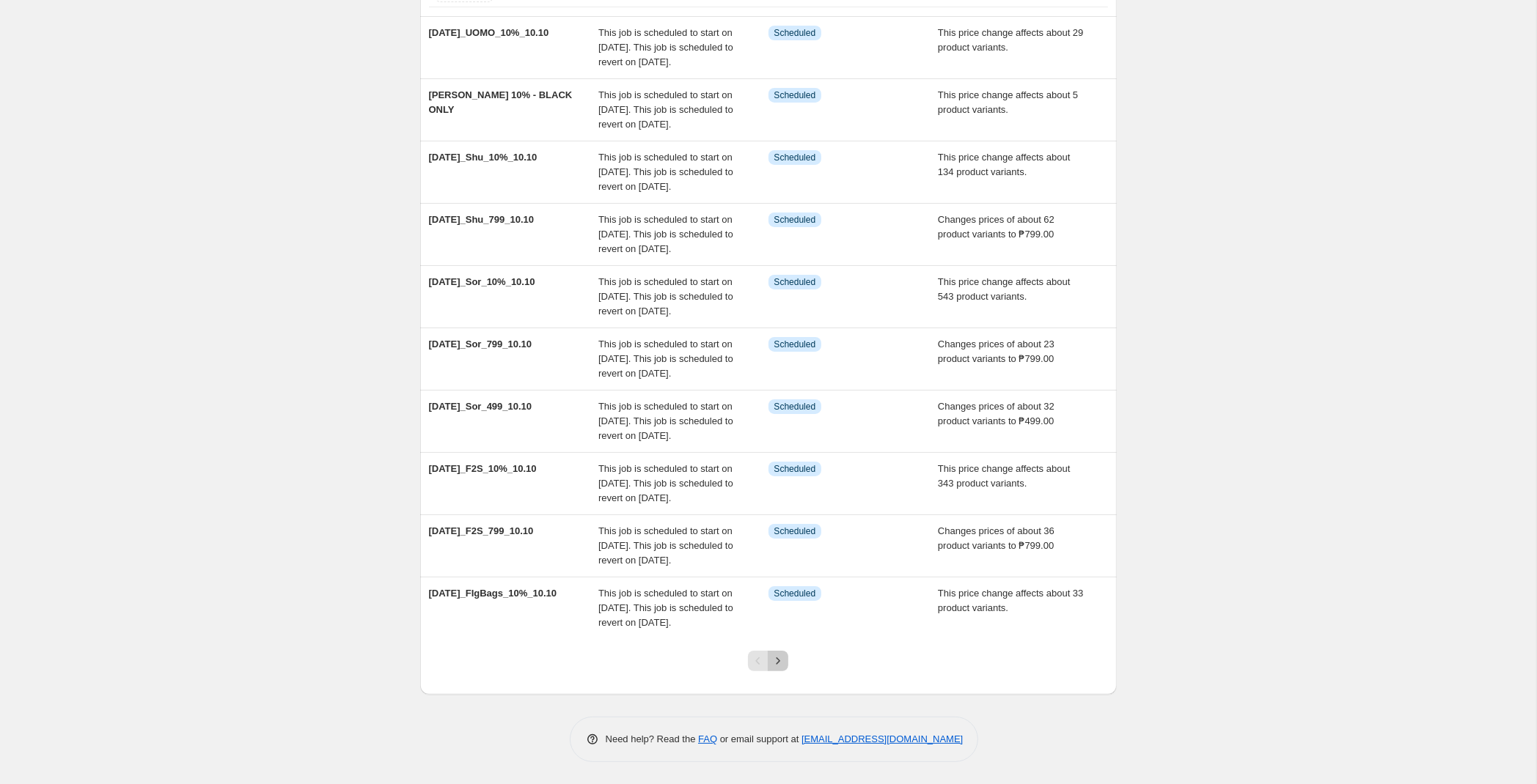
click at [777, 659] on icon "Next" at bounding box center [778, 661] width 3 height 7
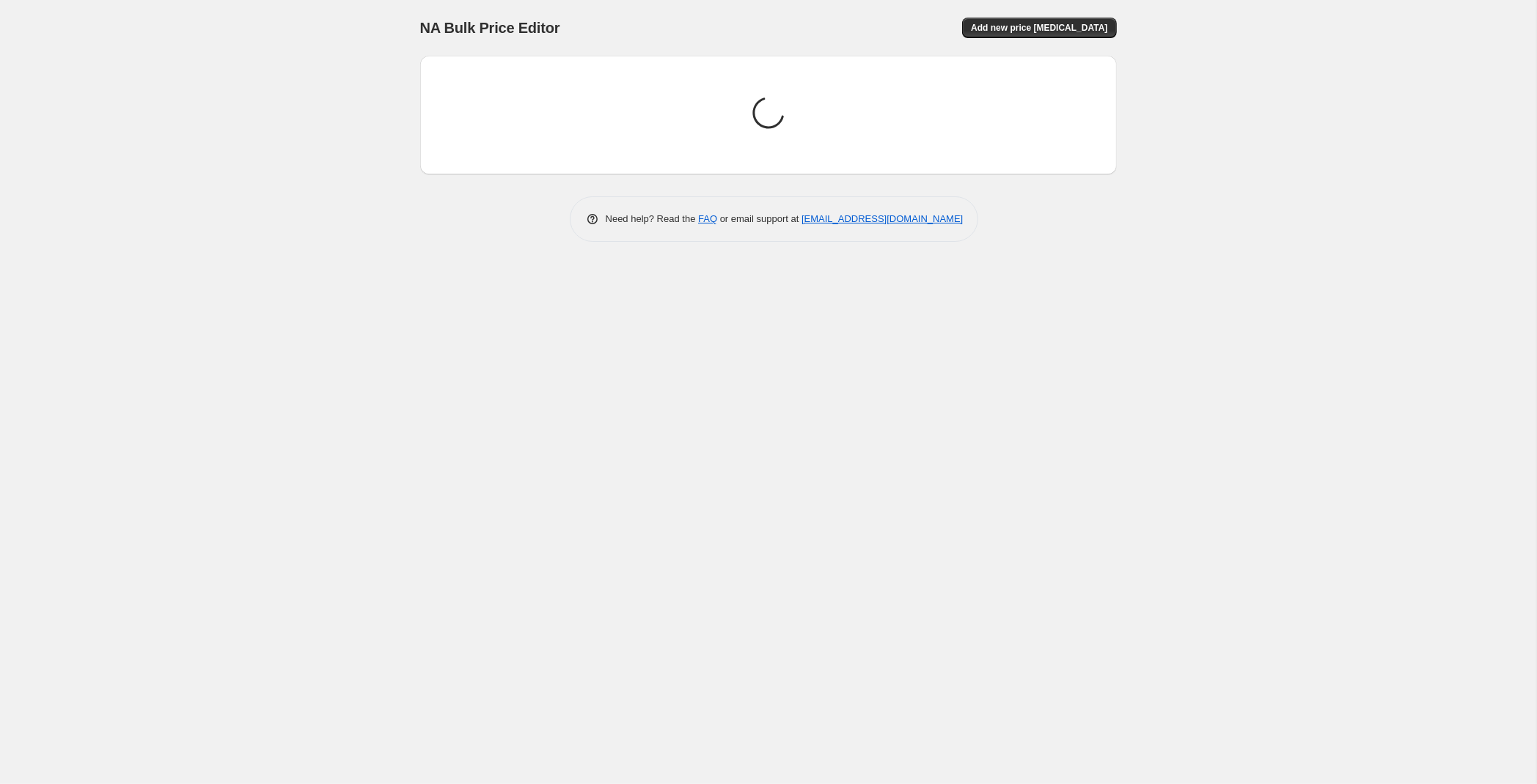
scroll to position [0, 0]
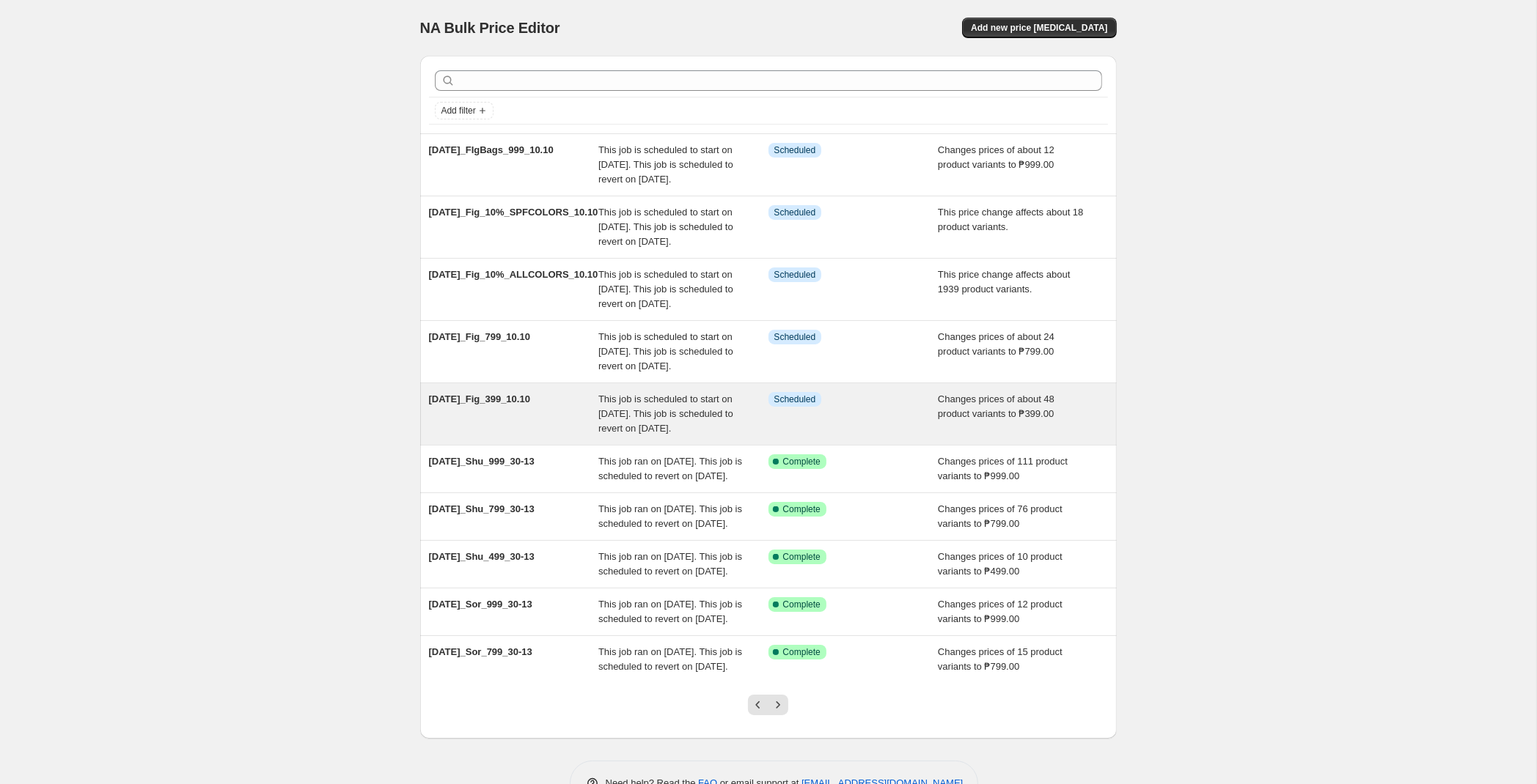
click at [650, 434] on span "This job is scheduled to start on [DATE]. This job is scheduled to revert on [D…" at bounding box center [666, 414] width 135 height 40
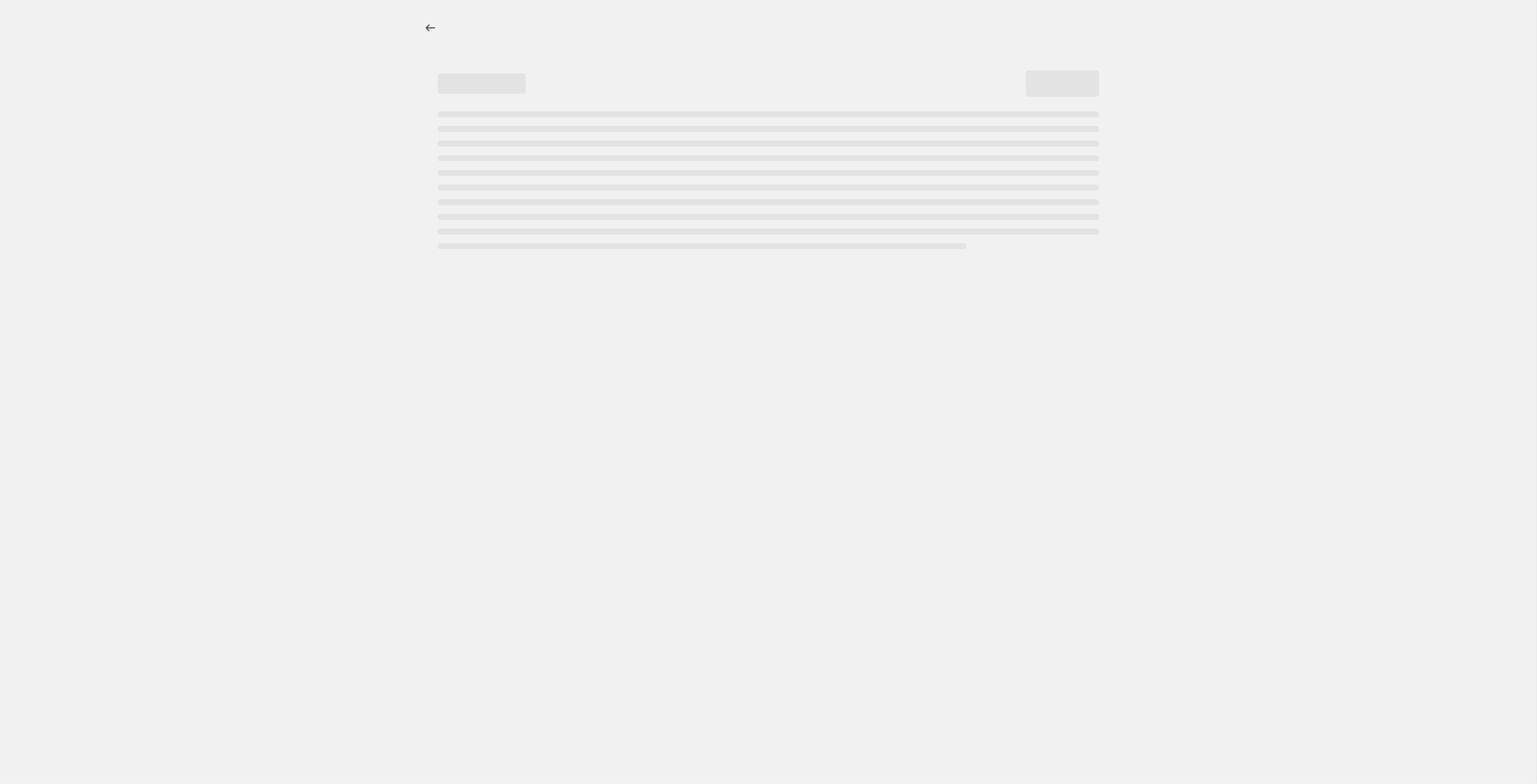
select select "no_change"
select select "tag"
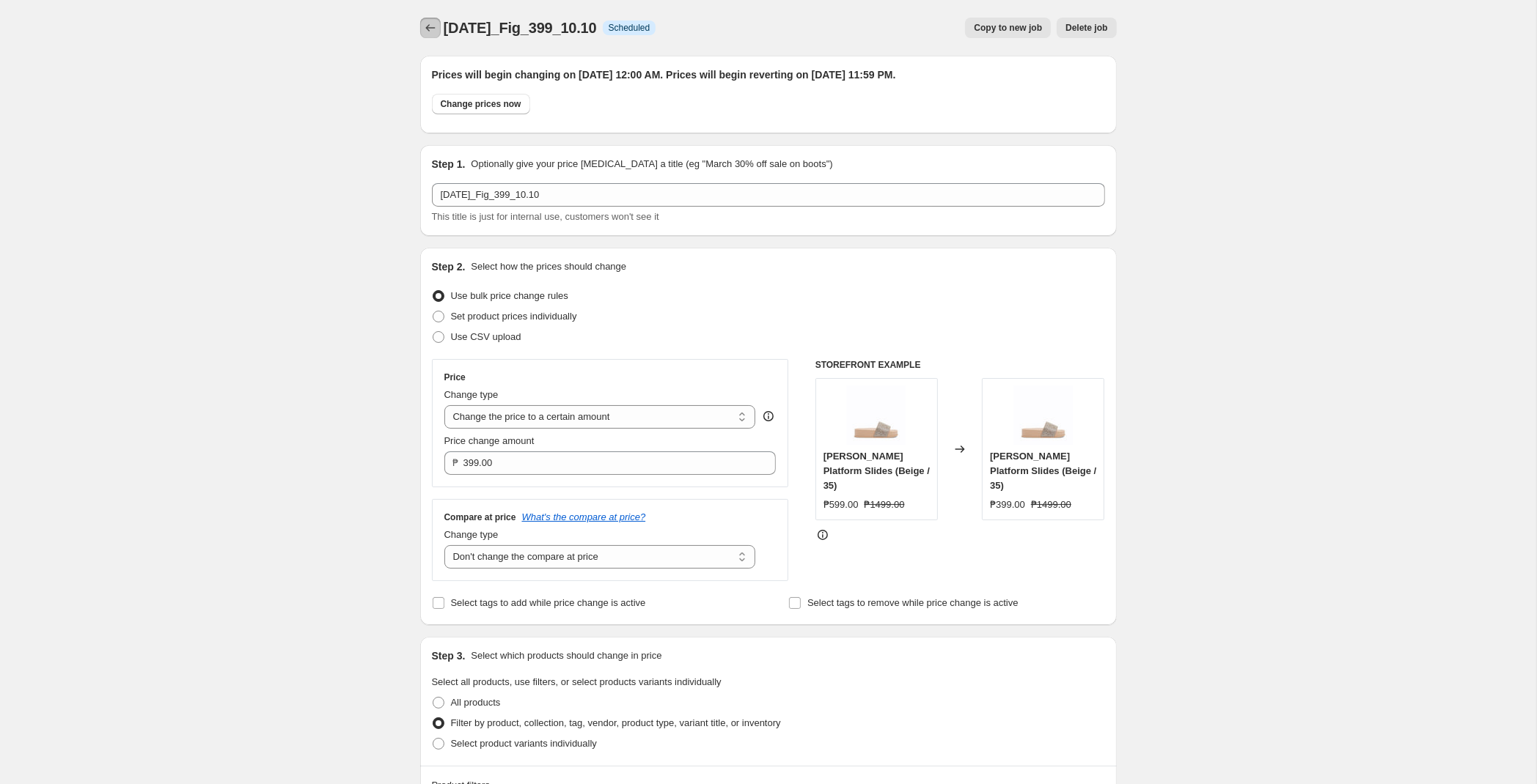
click at [437, 30] on button "Price change jobs" at bounding box center [430, 28] width 21 height 21
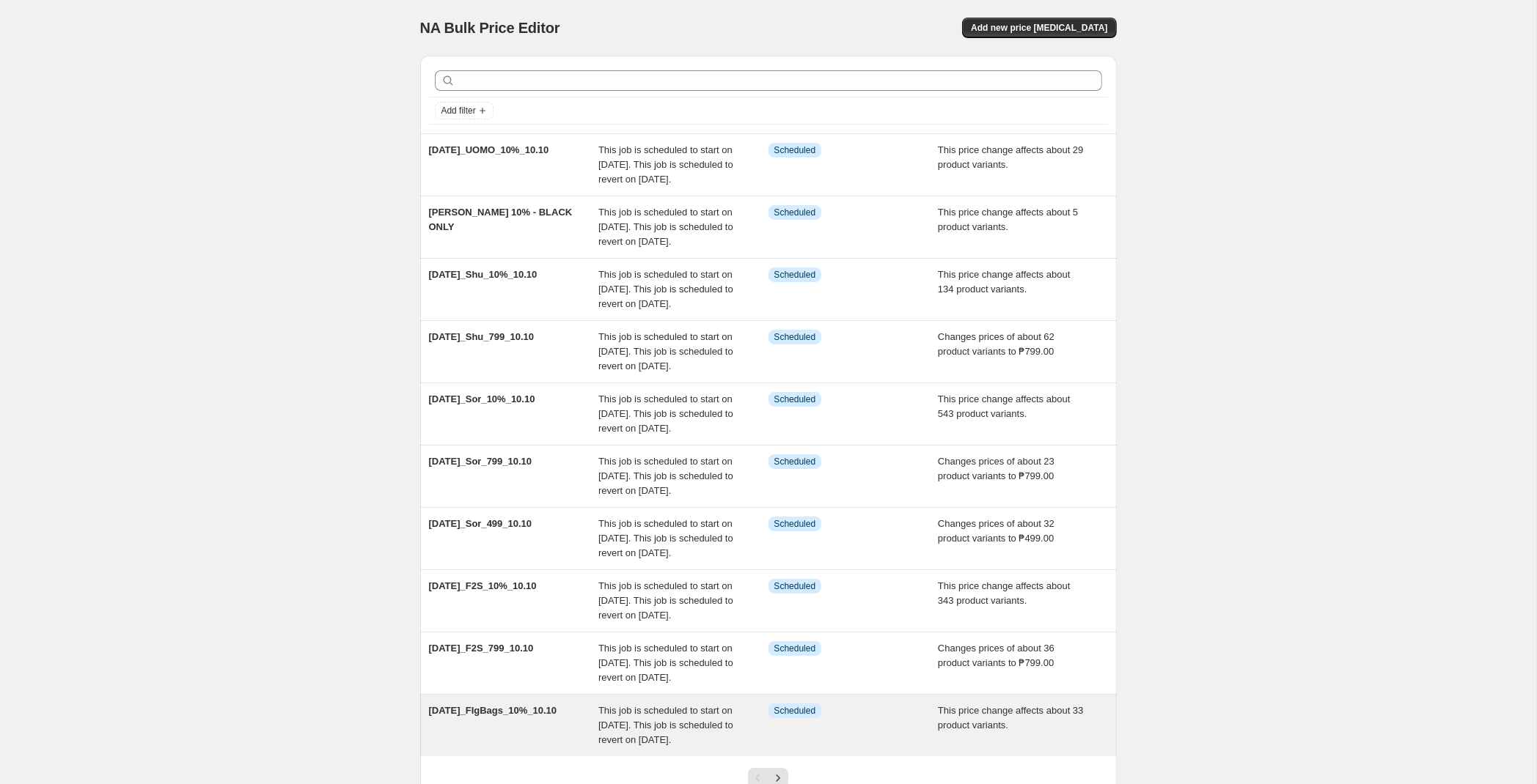
scroll to position [266, 0]
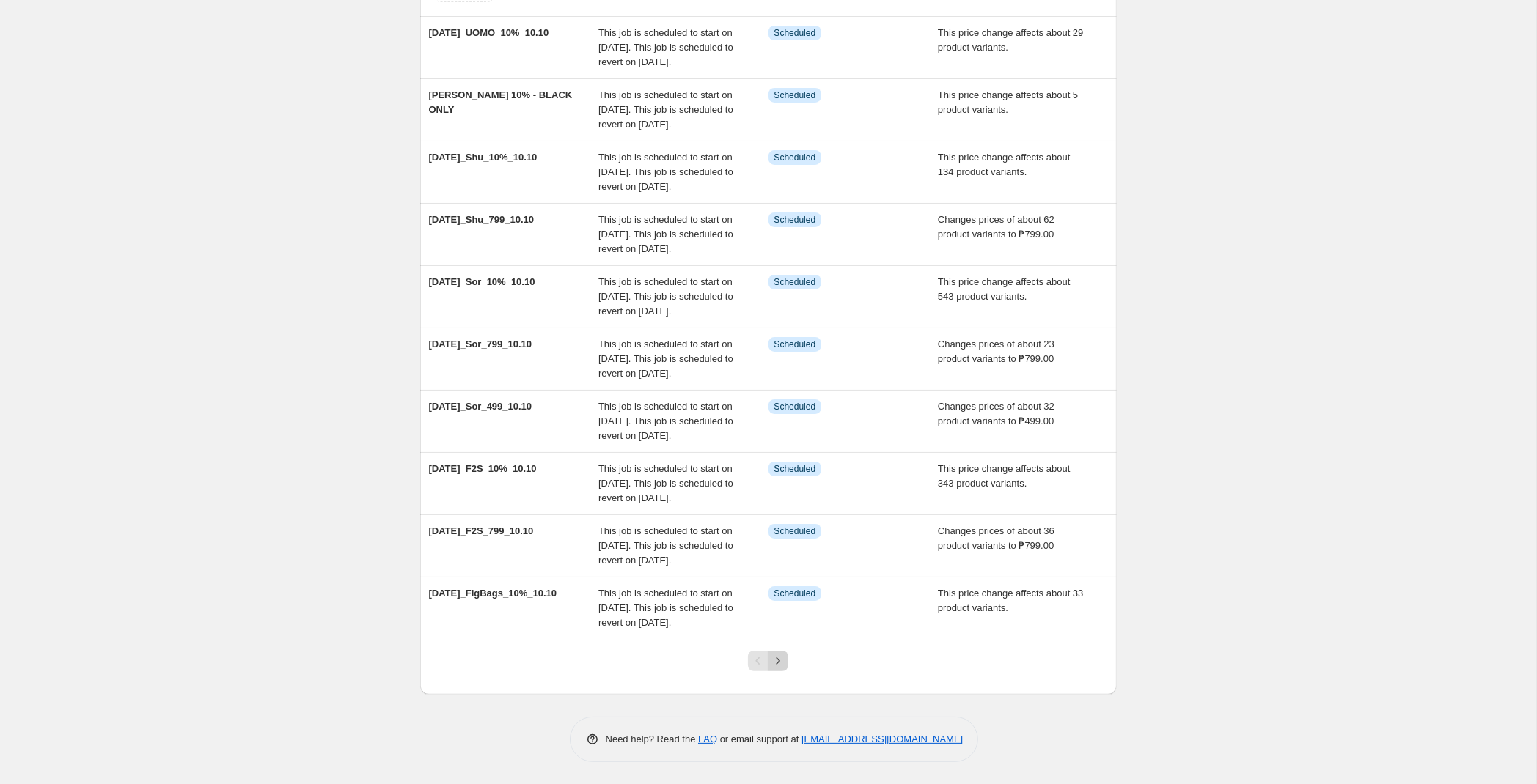
click at [787, 659] on button "Next" at bounding box center [778, 661] width 21 height 21
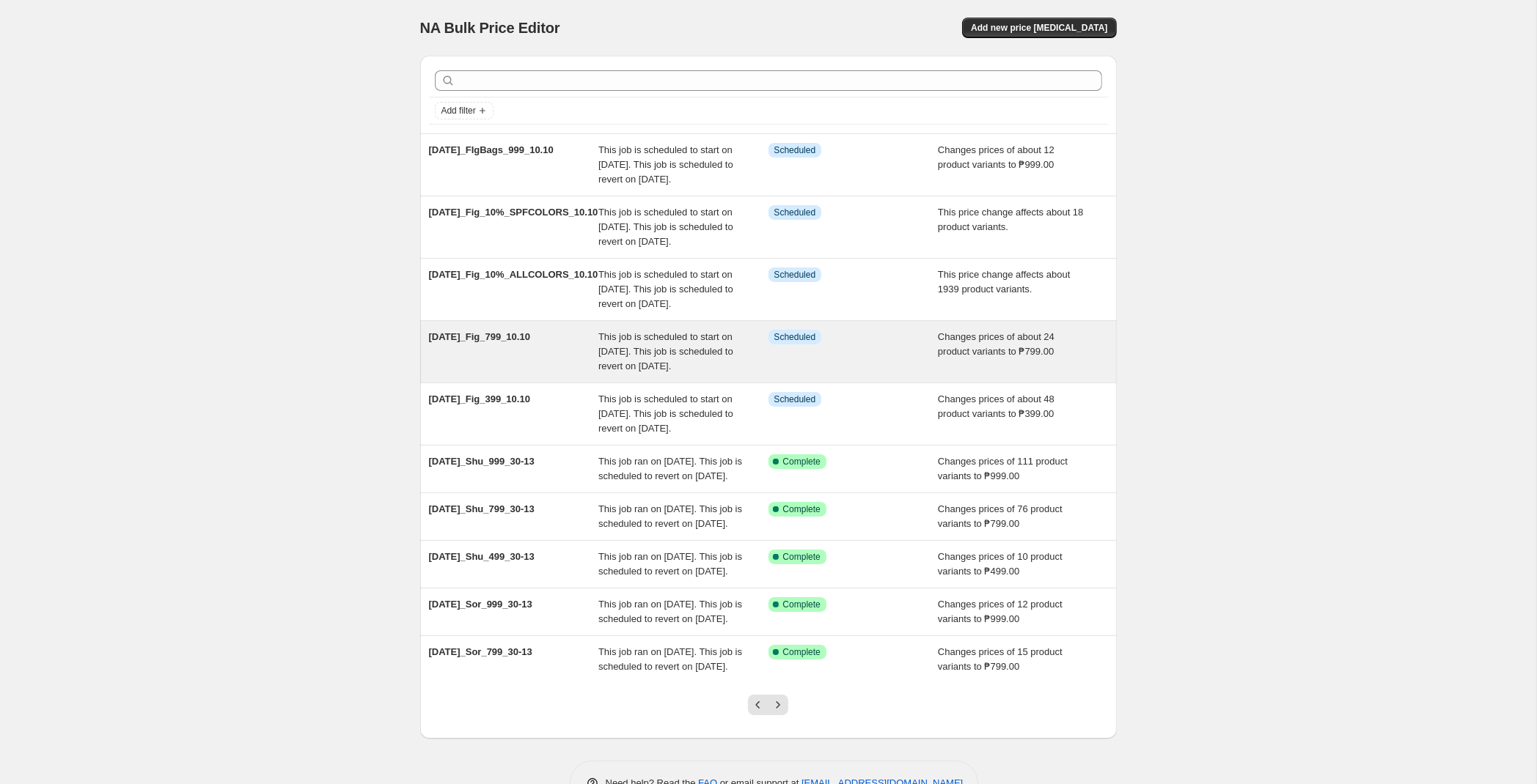
click at [662, 372] on span "This job is scheduled to start on [DATE]. This job is scheduled to revert on [D…" at bounding box center [666, 351] width 135 height 40
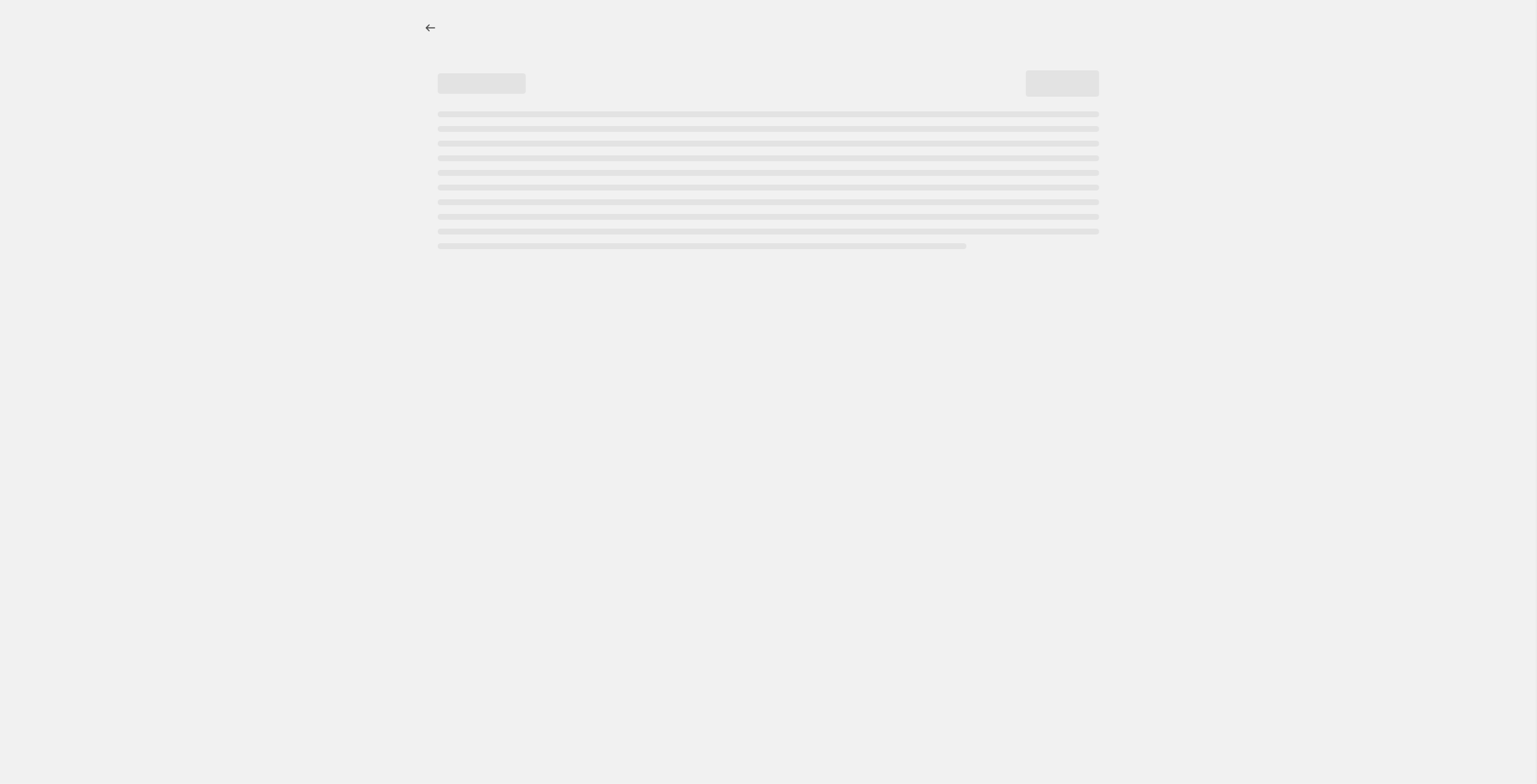
select select "tag"
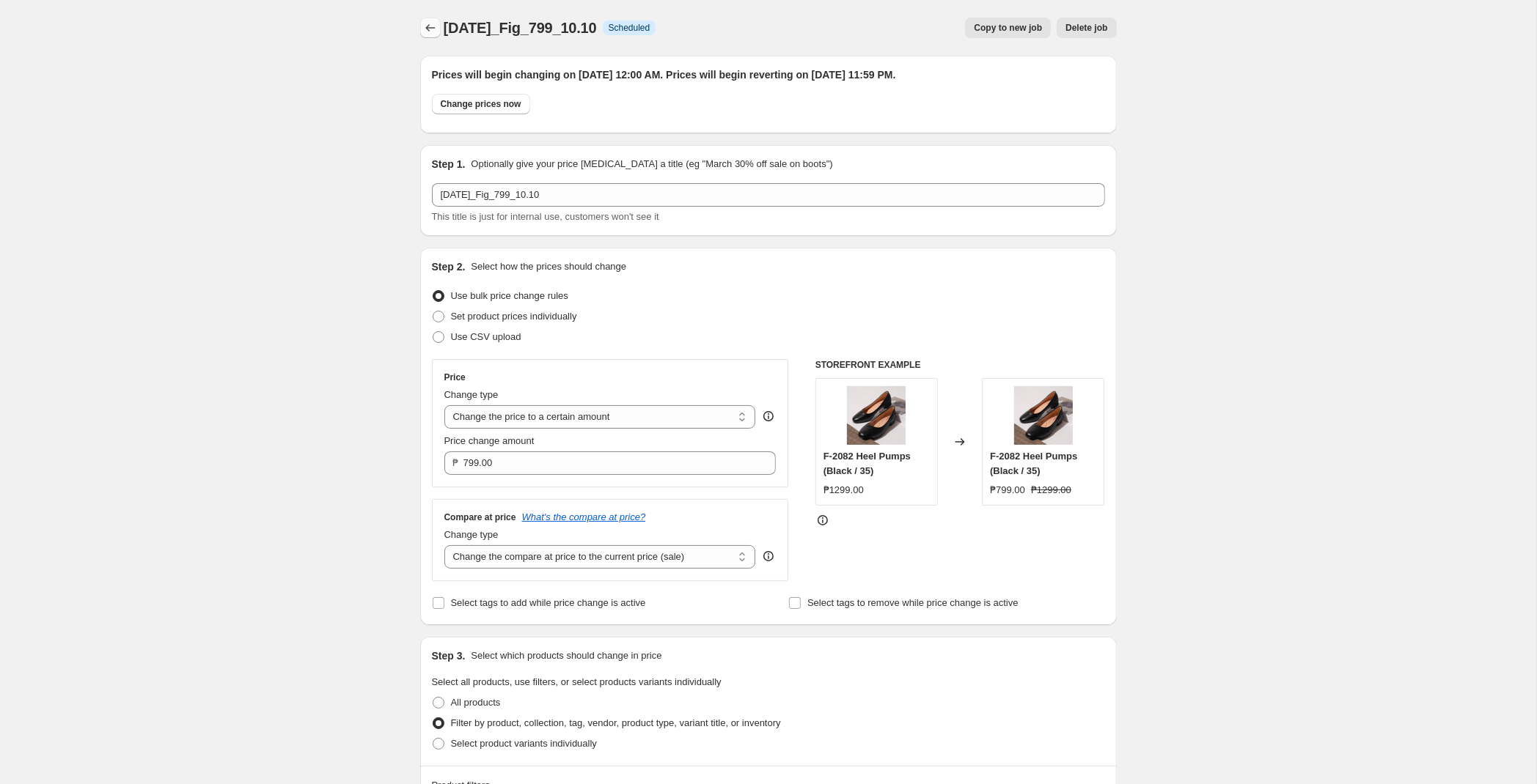
click at [424, 23] on icon "Price change jobs" at bounding box center [430, 28] width 15 height 15
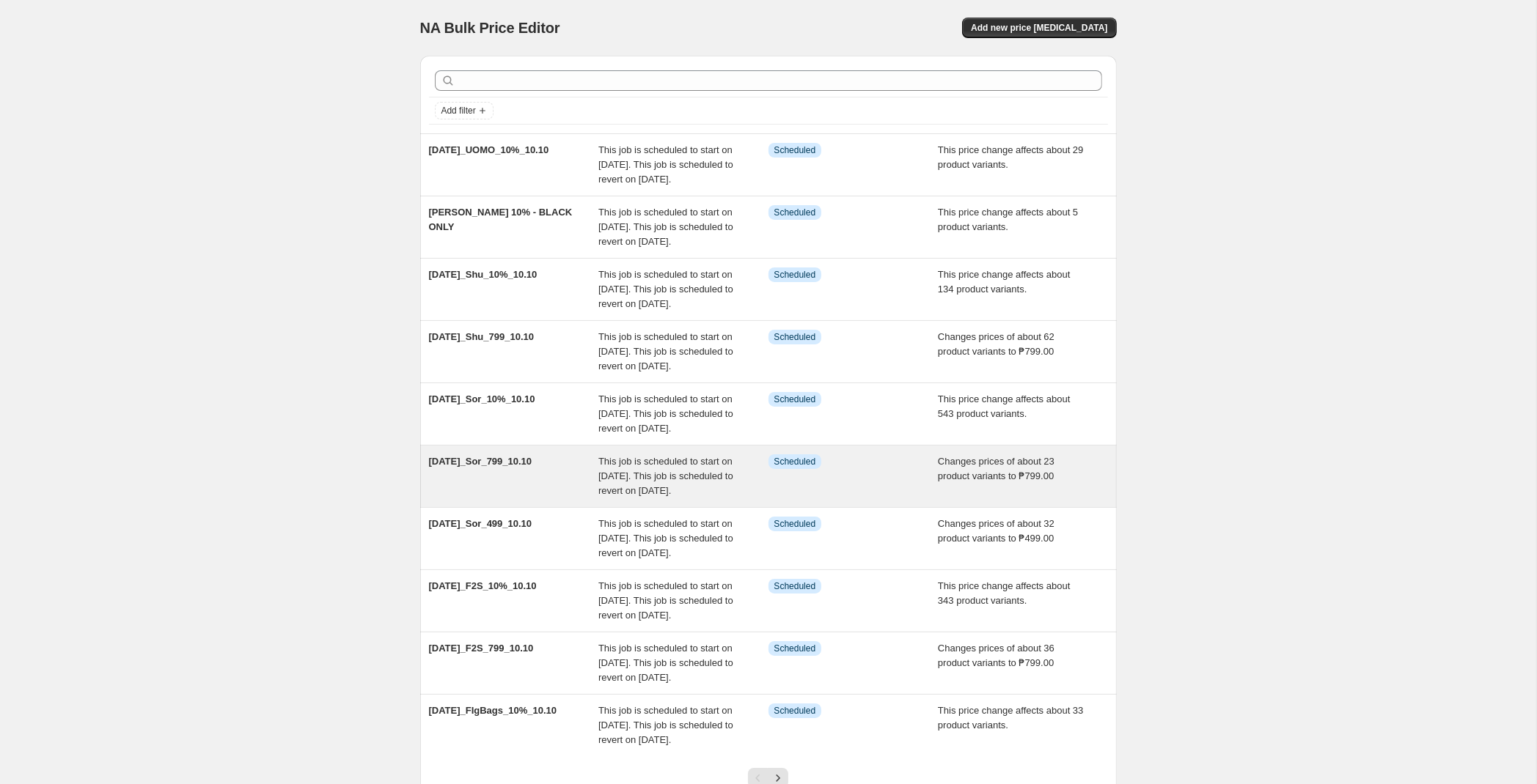
scroll to position [266, 0]
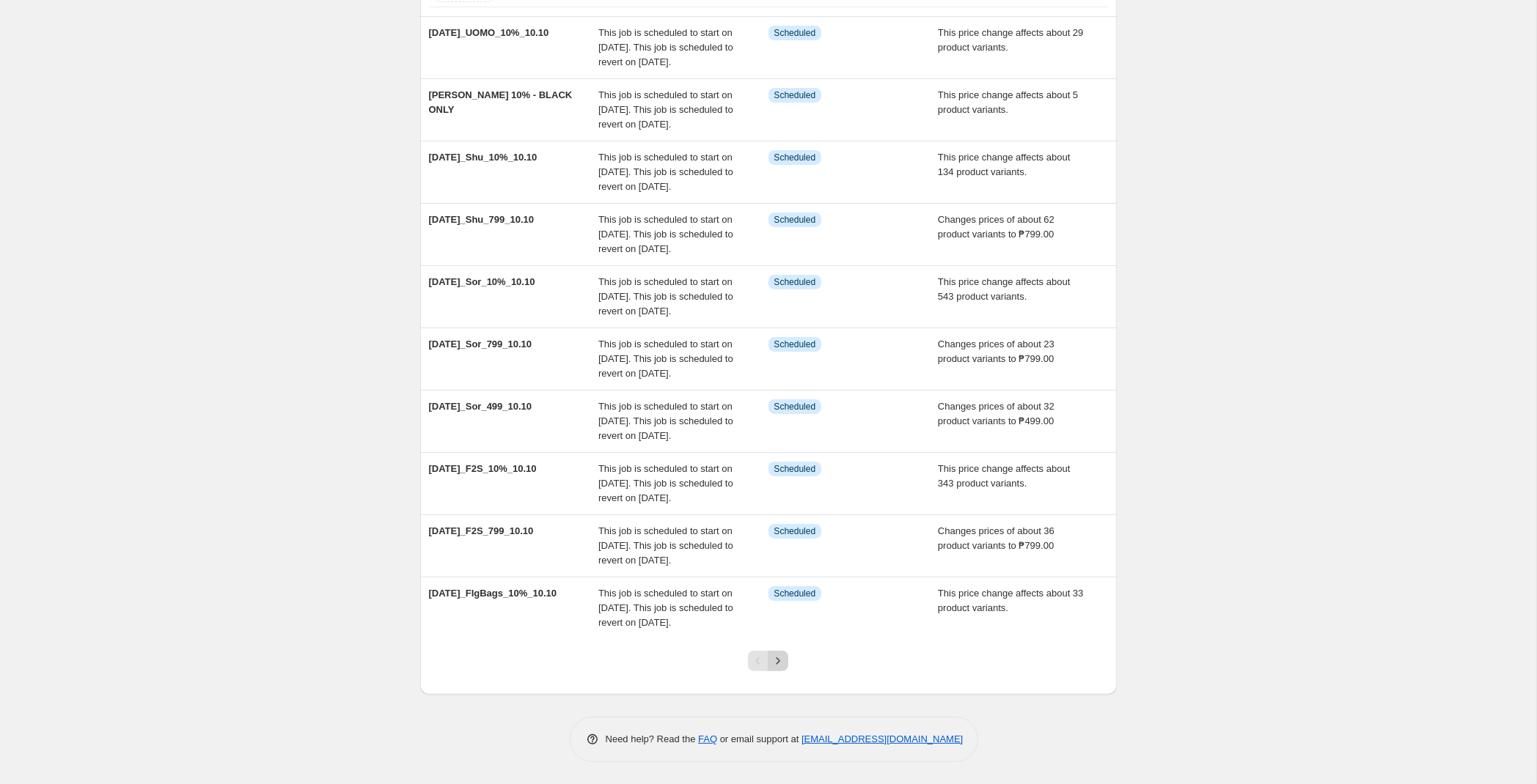
click at [783, 663] on icon "Next" at bounding box center [777, 661] width 15 height 15
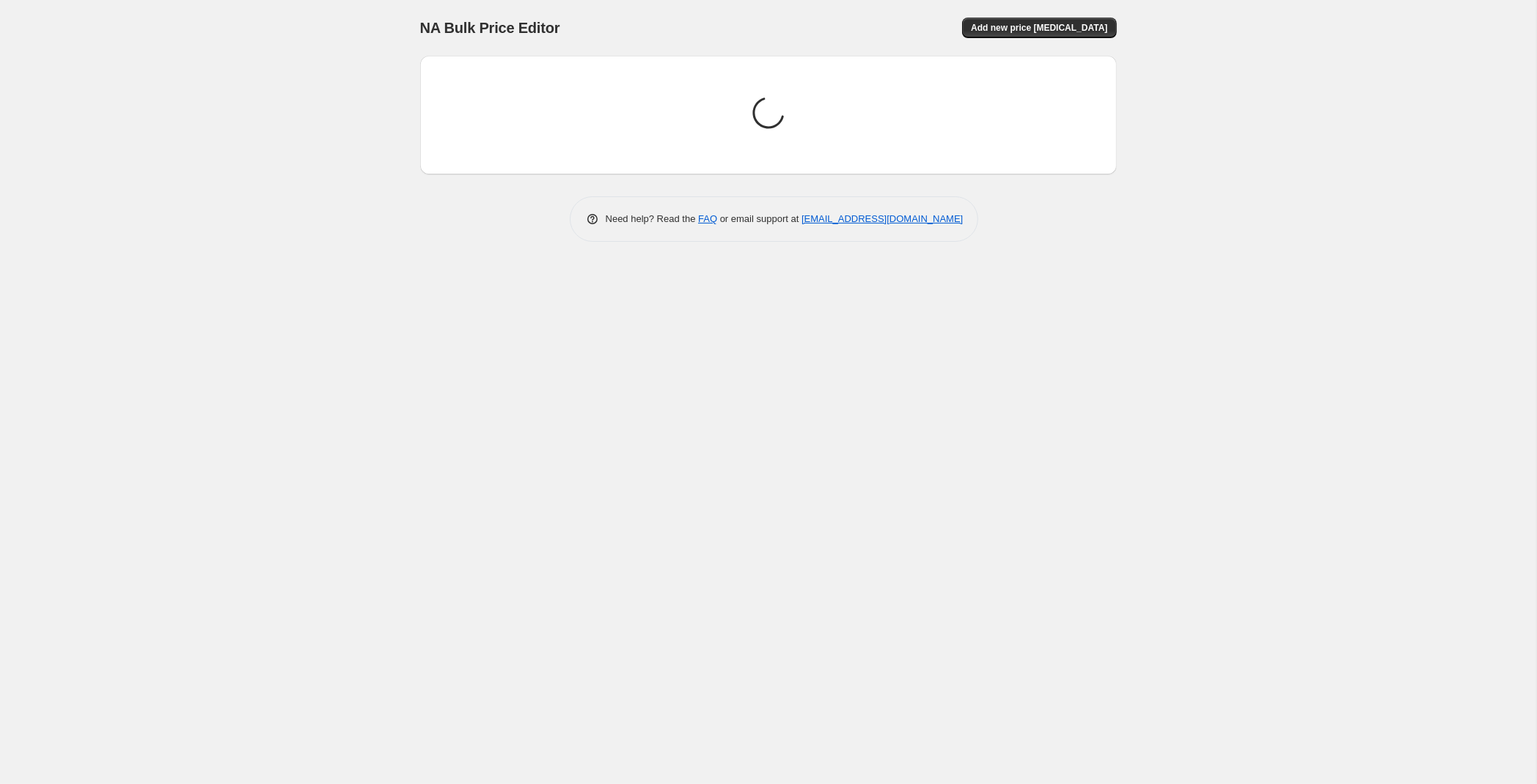
scroll to position [0, 0]
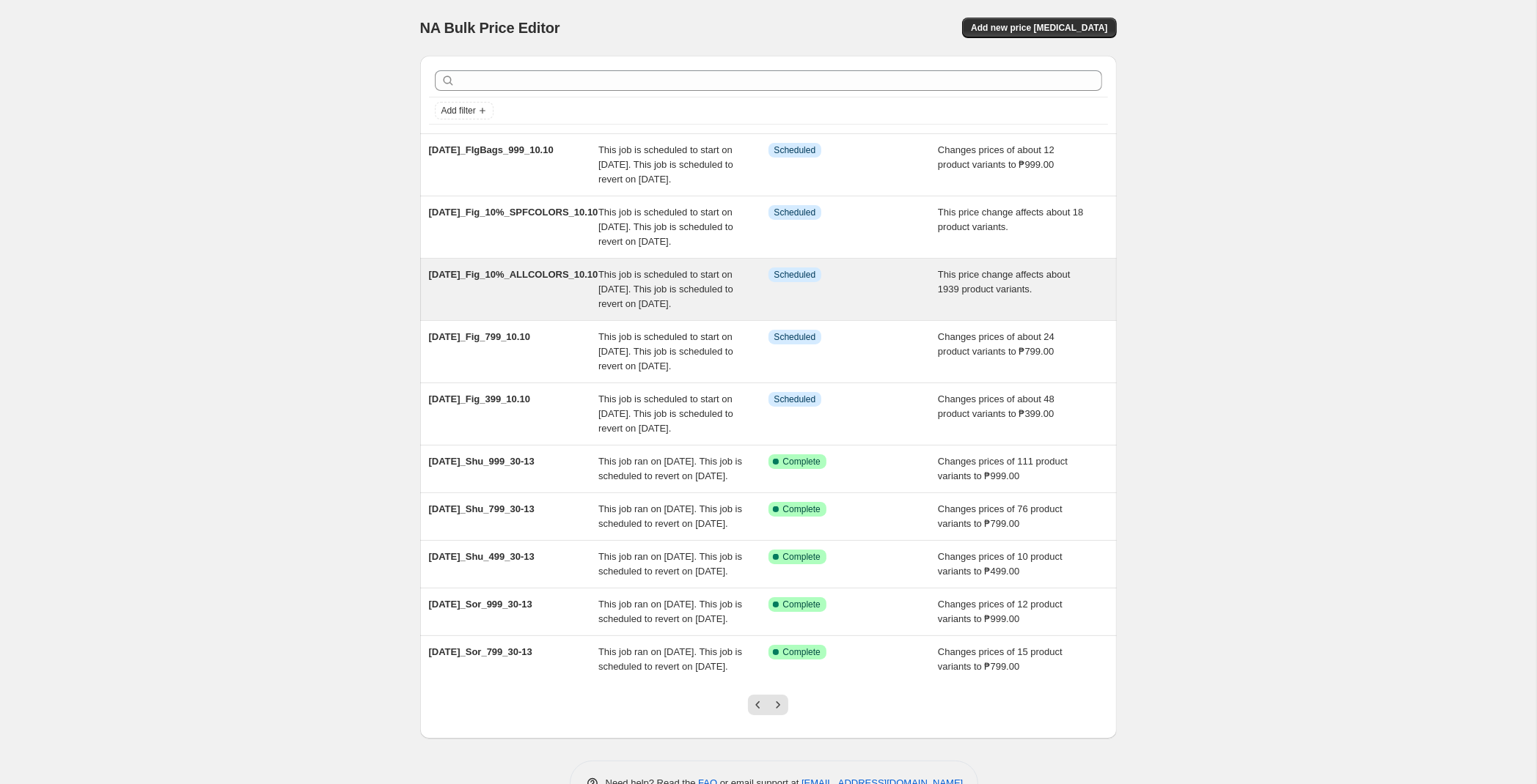
click at [652, 309] on span "This job is scheduled to start on [DATE]. This job is scheduled to revert on [D…" at bounding box center [666, 289] width 135 height 40
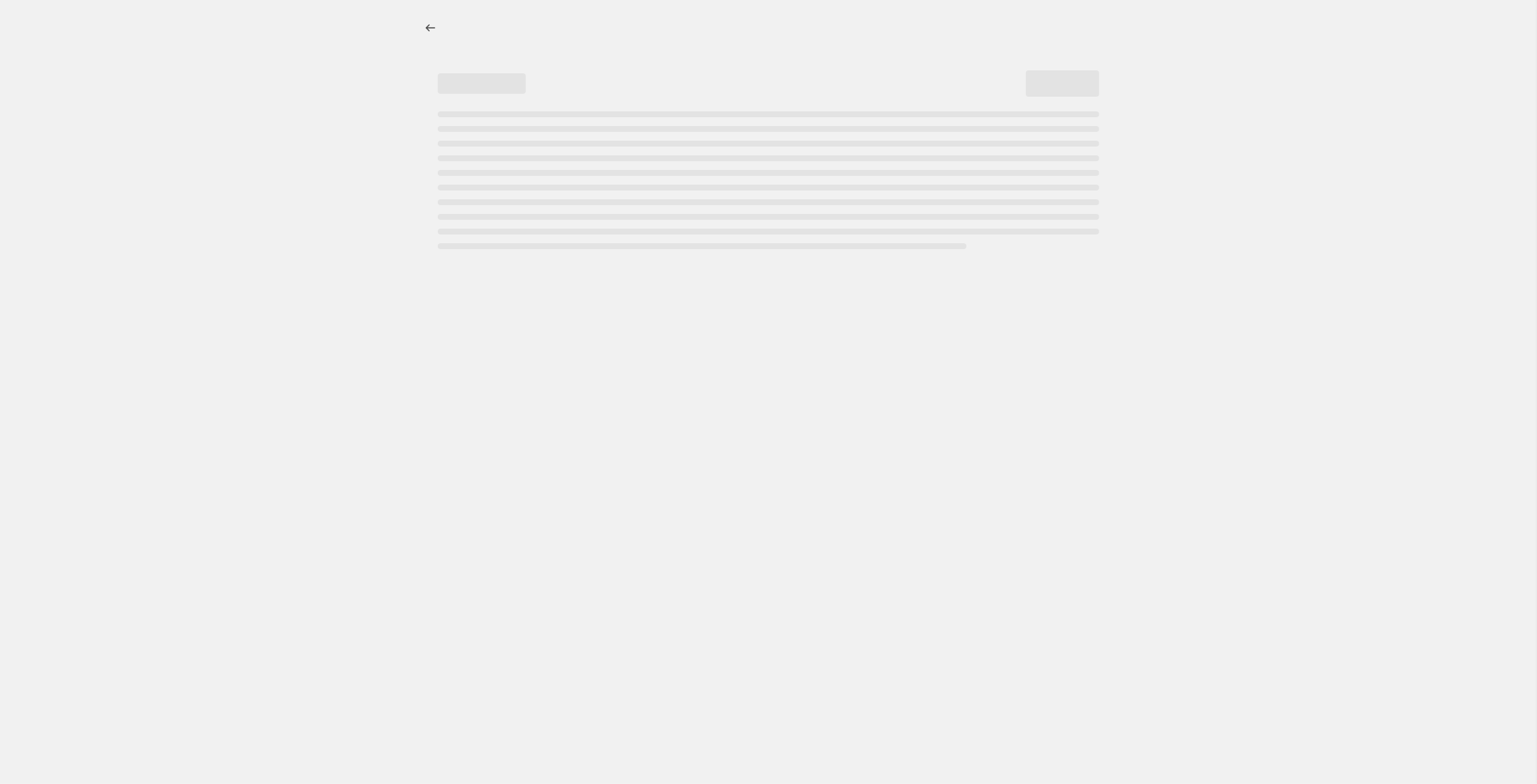
select select "pcap"
select select "no_change"
select select "tag"
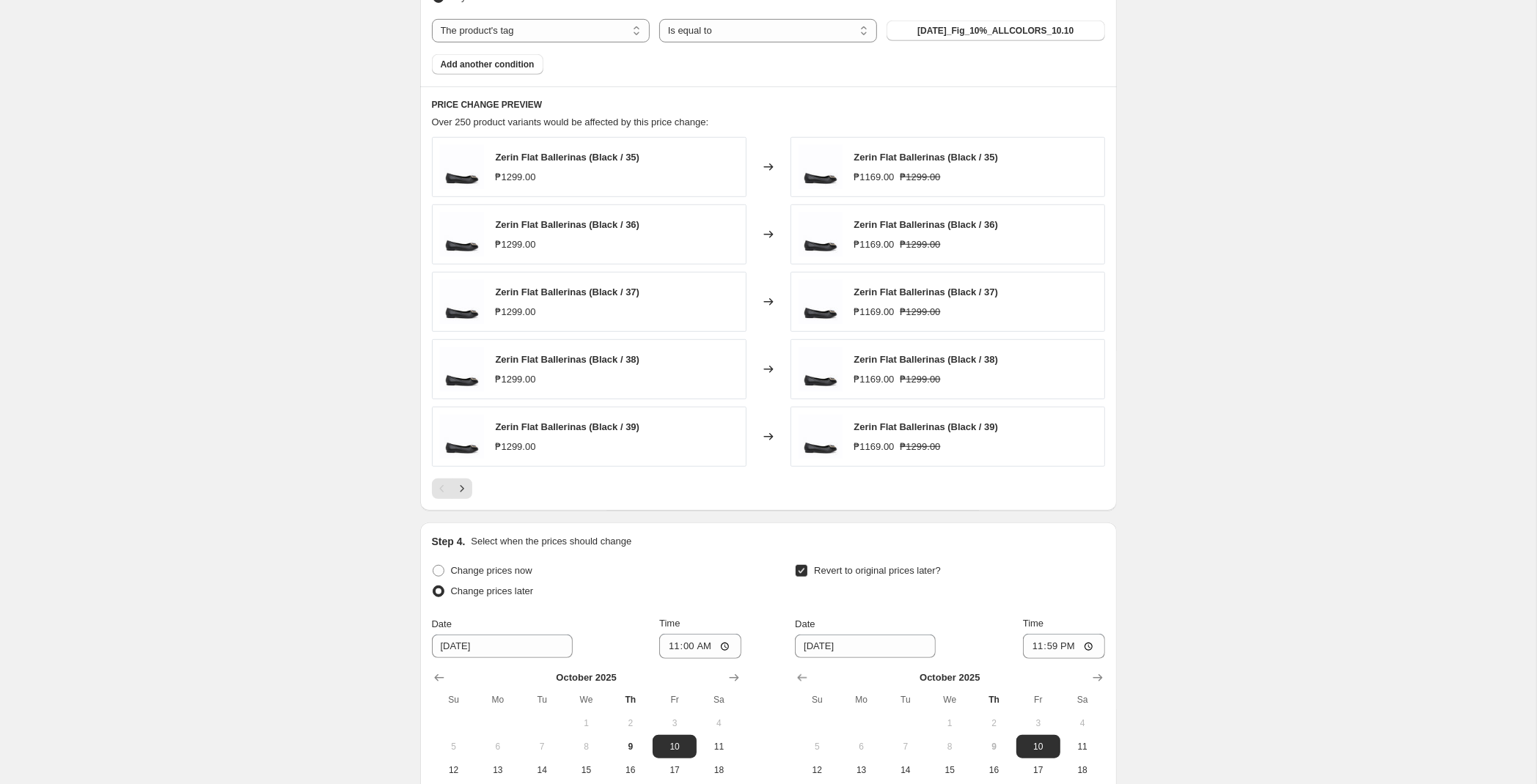
scroll to position [1208, 0]
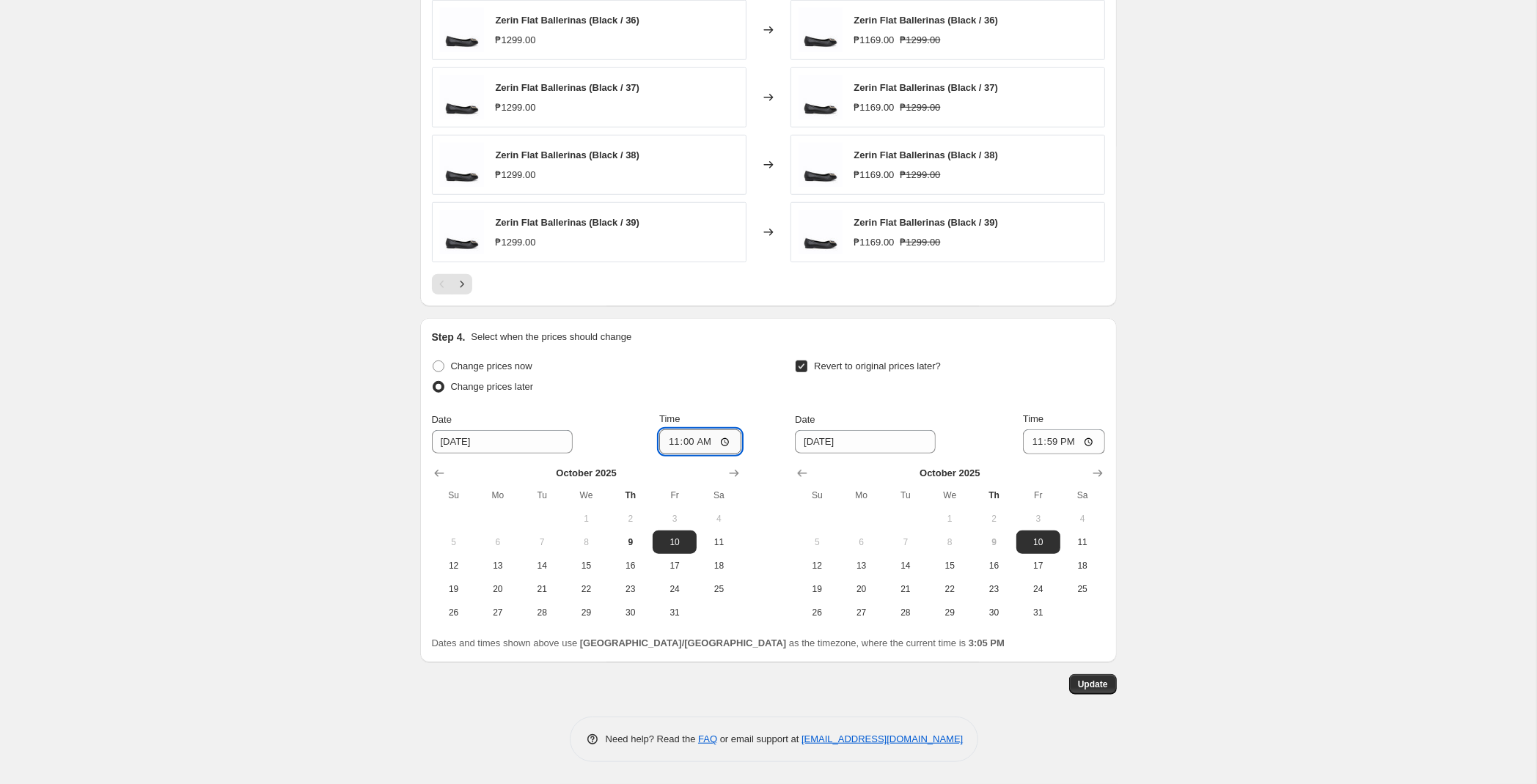
click at [685, 446] on input "11:00" at bounding box center [701, 442] width 82 height 25
type input "00:00"
click at [1100, 686] on span "Update" at bounding box center [1093, 684] width 30 height 11
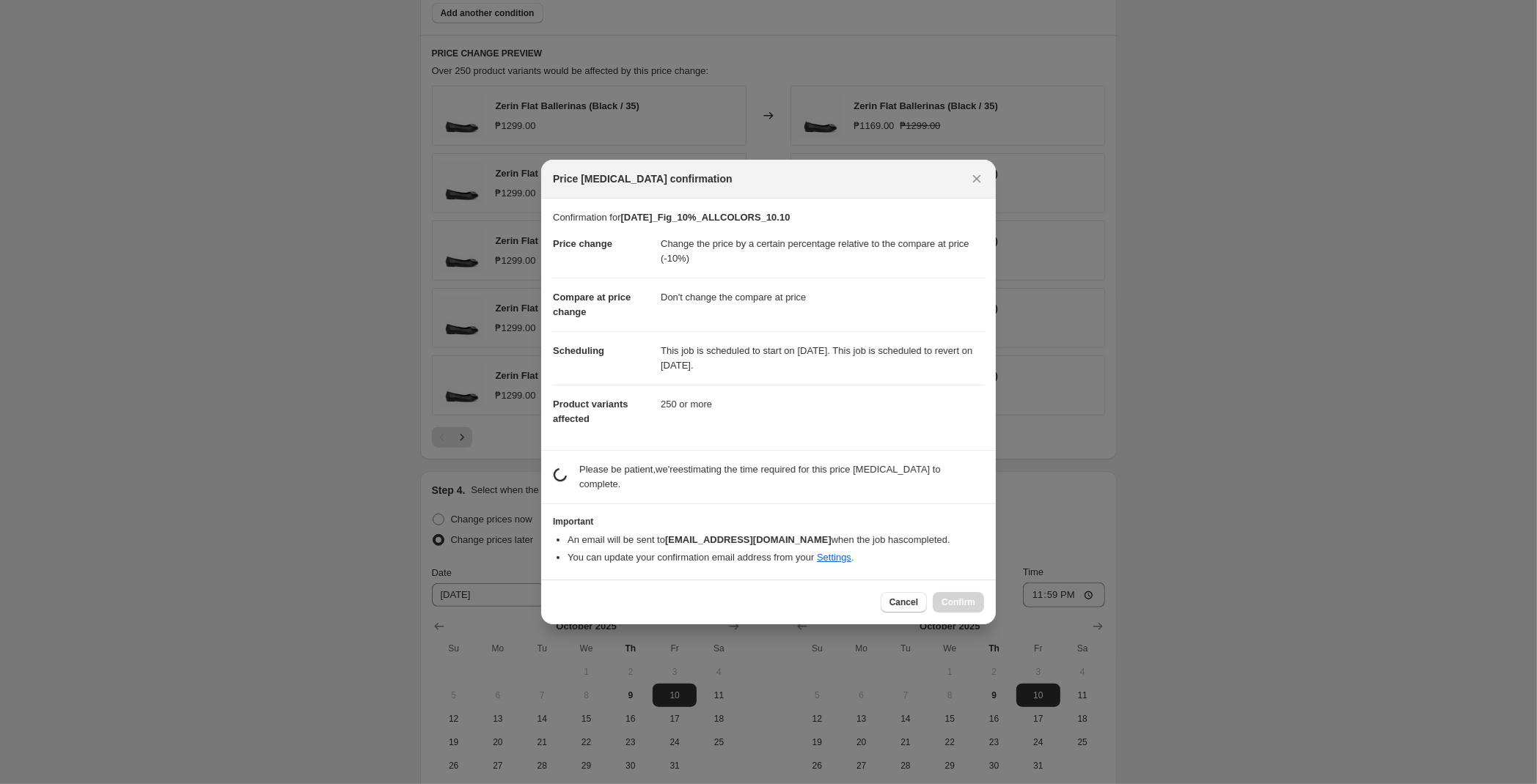
scroll to position [0, 0]
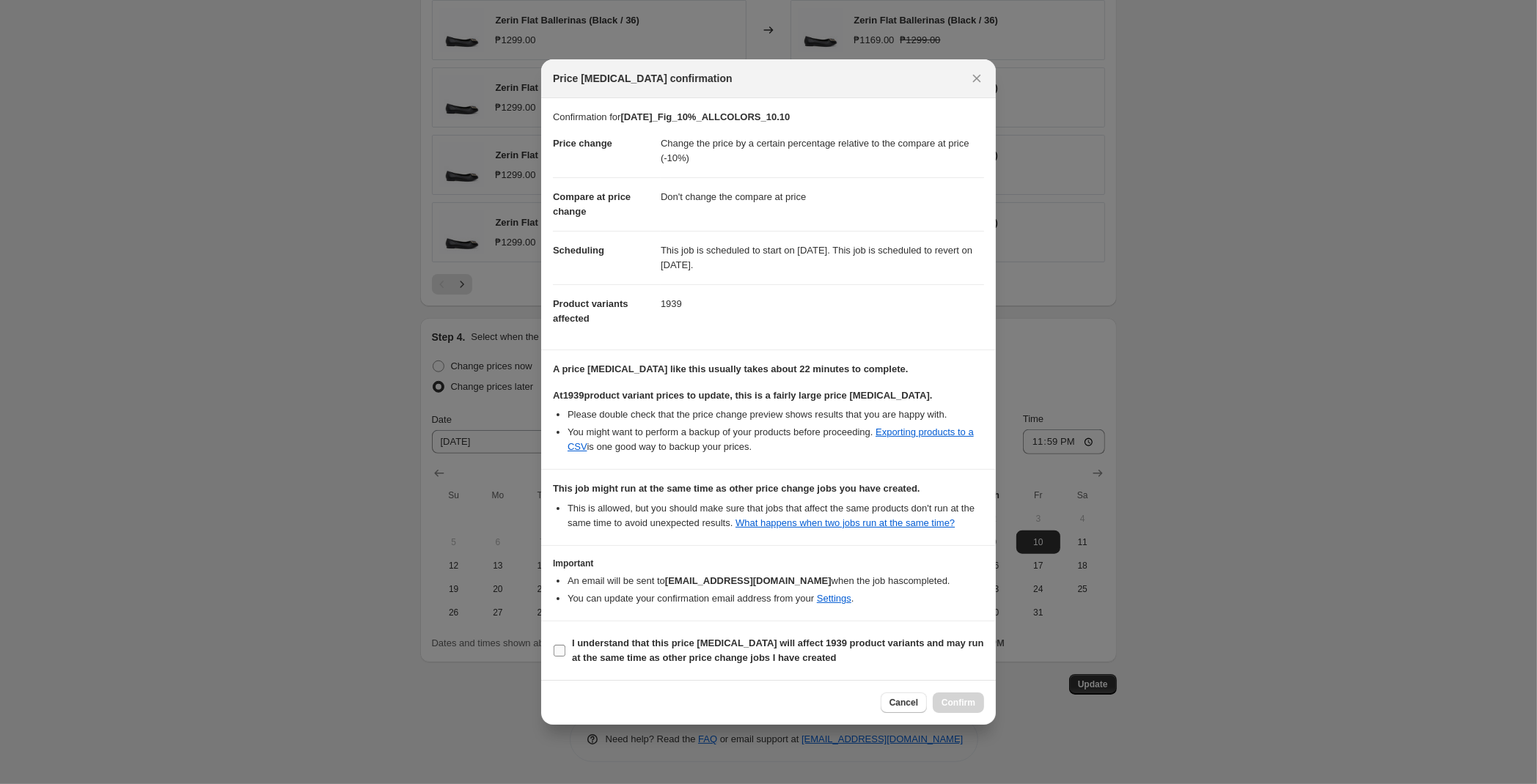
click at [704, 667] on label "I understand that this price [MEDICAL_DATA] will affect 1939 product variants a…" at bounding box center [768, 651] width 431 height 35
click at [565, 657] on input "I understand that this price [MEDICAL_DATA] will affect 1939 product variants a…" at bounding box center [559, 651] width 11 height 11
checkbox input "true"
click at [963, 703] on span "Confirm" at bounding box center [958, 702] width 34 height 11
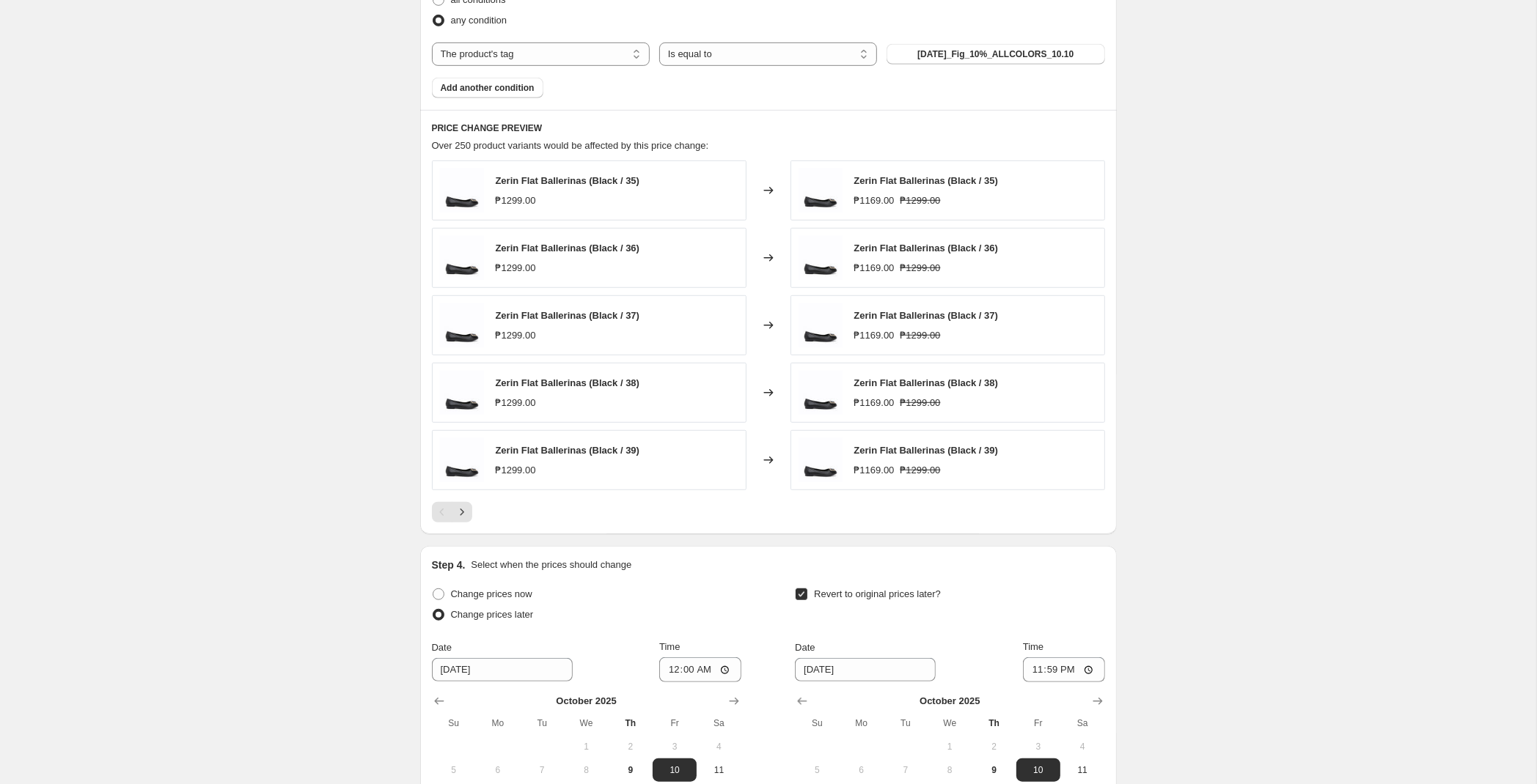
scroll to position [900, 0]
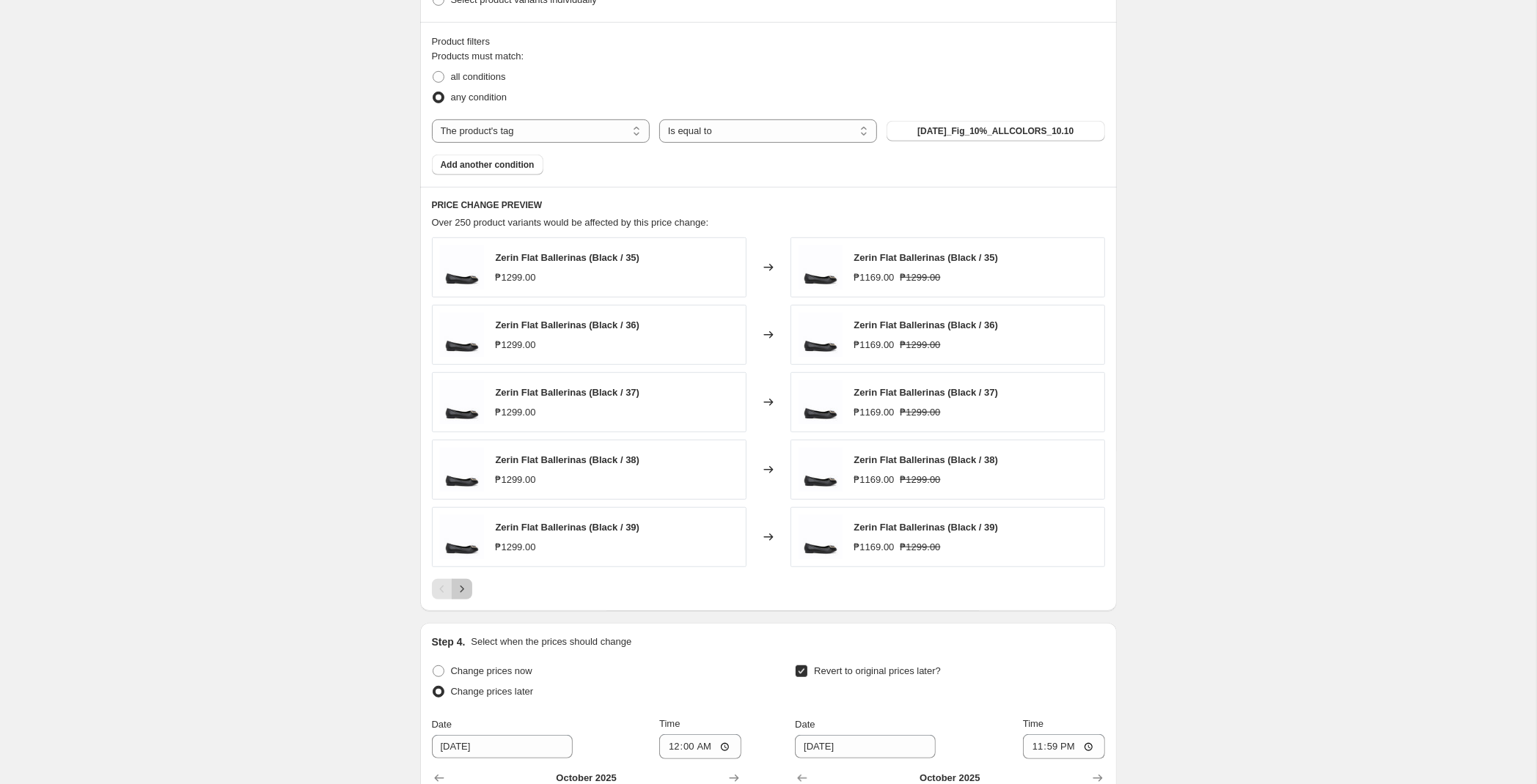
drag, startPoint x: 466, startPoint y: 593, endPoint x: 353, endPoint y: 544, distance: 123.2
click at [353, 544] on div "[DATE]_Fig_10%_ALLCOLORS_10.10. This page is ready [DATE]_Fig_10%_ALLCOLORS_10.…" at bounding box center [768, 95] width 1536 height 1990
click at [468, 586] on button "Next" at bounding box center [462, 590] width 21 height 21
click at [463, 591] on icon "Next" at bounding box center [462, 589] width 15 height 15
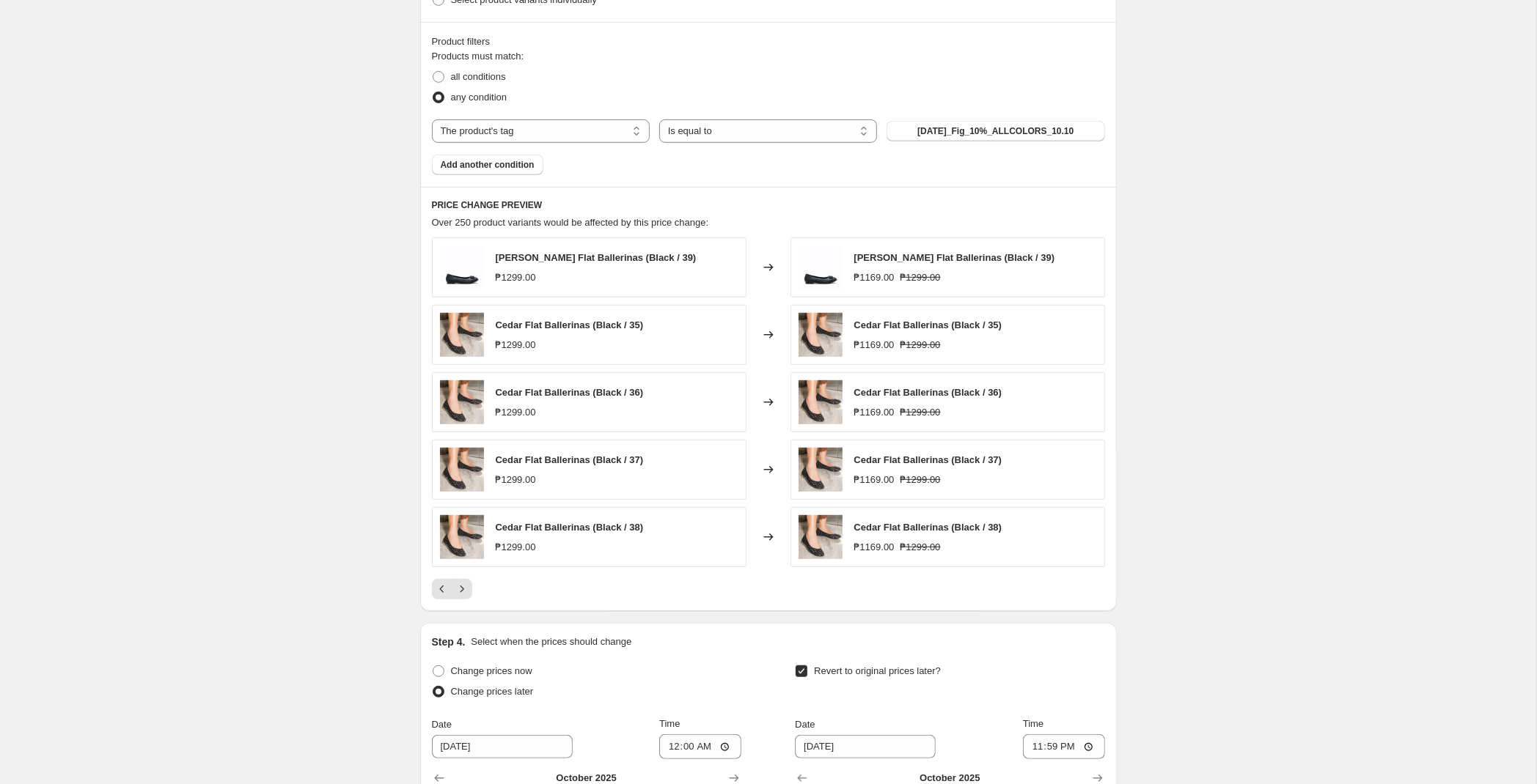
scroll to position [977, 0]
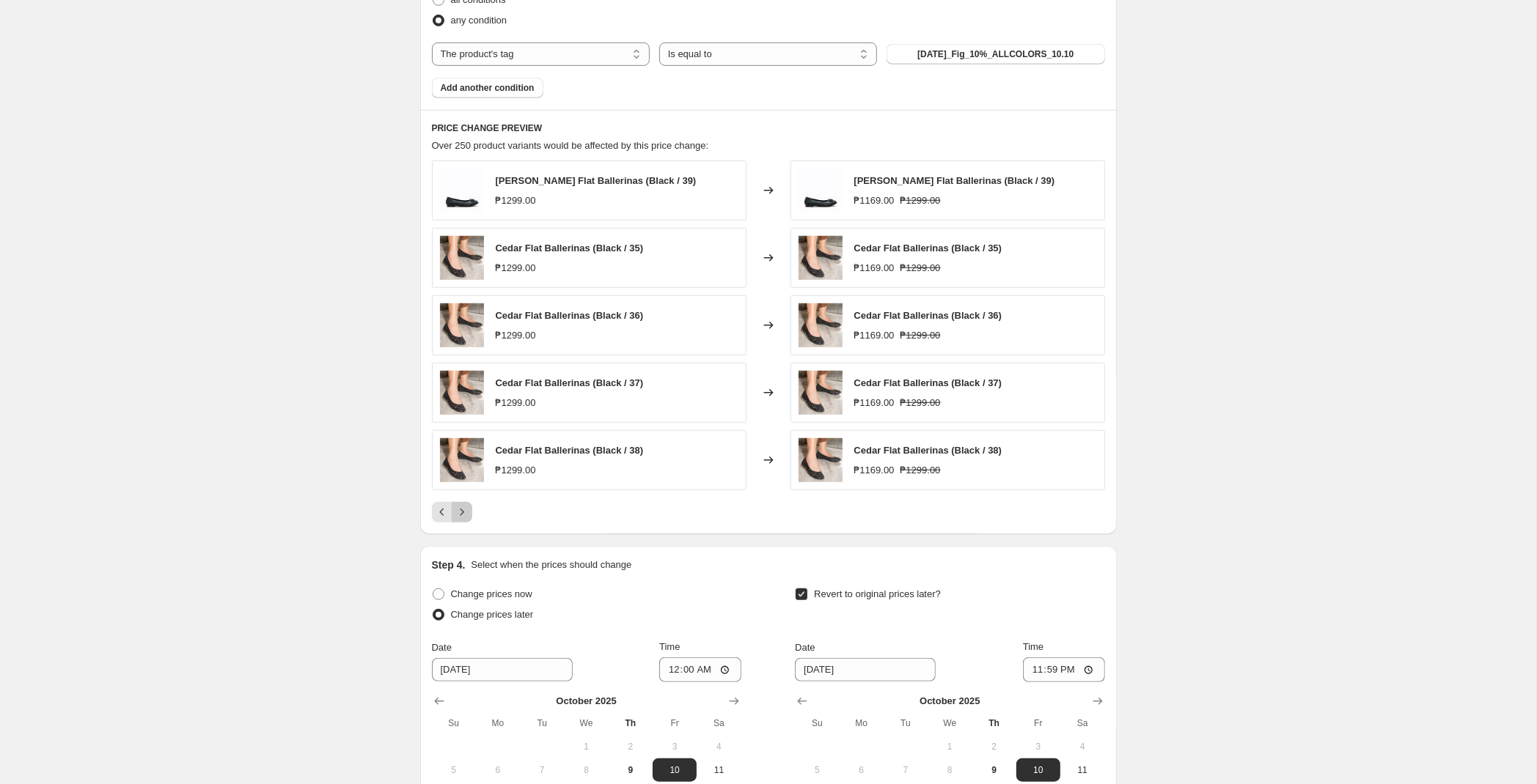
click at [464, 520] on icon "Next" at bounding box center [462, 512] width 15 height 15
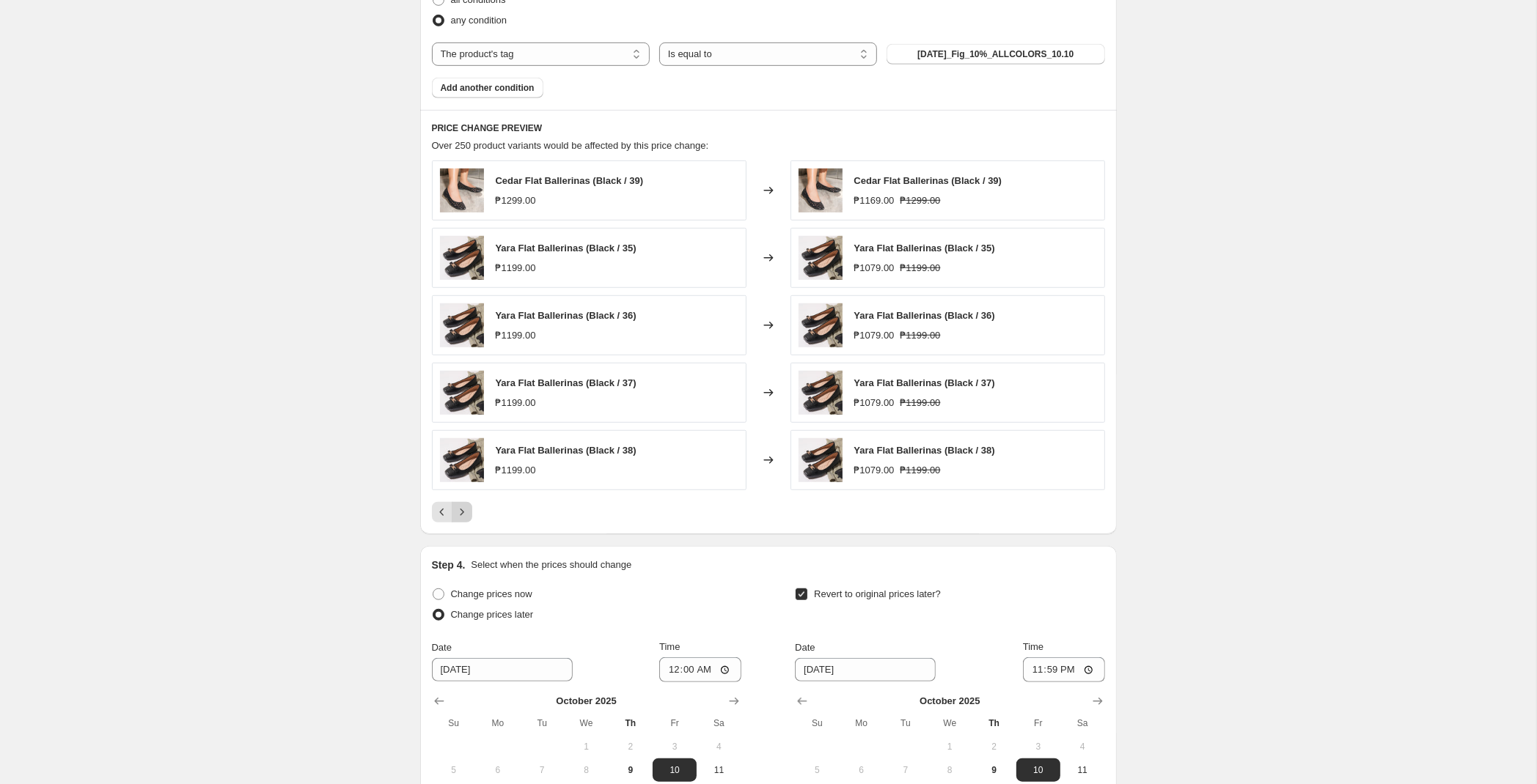
click at [465, 520] on icon "Next" at bounding box center [462, 512] width 15 height 15
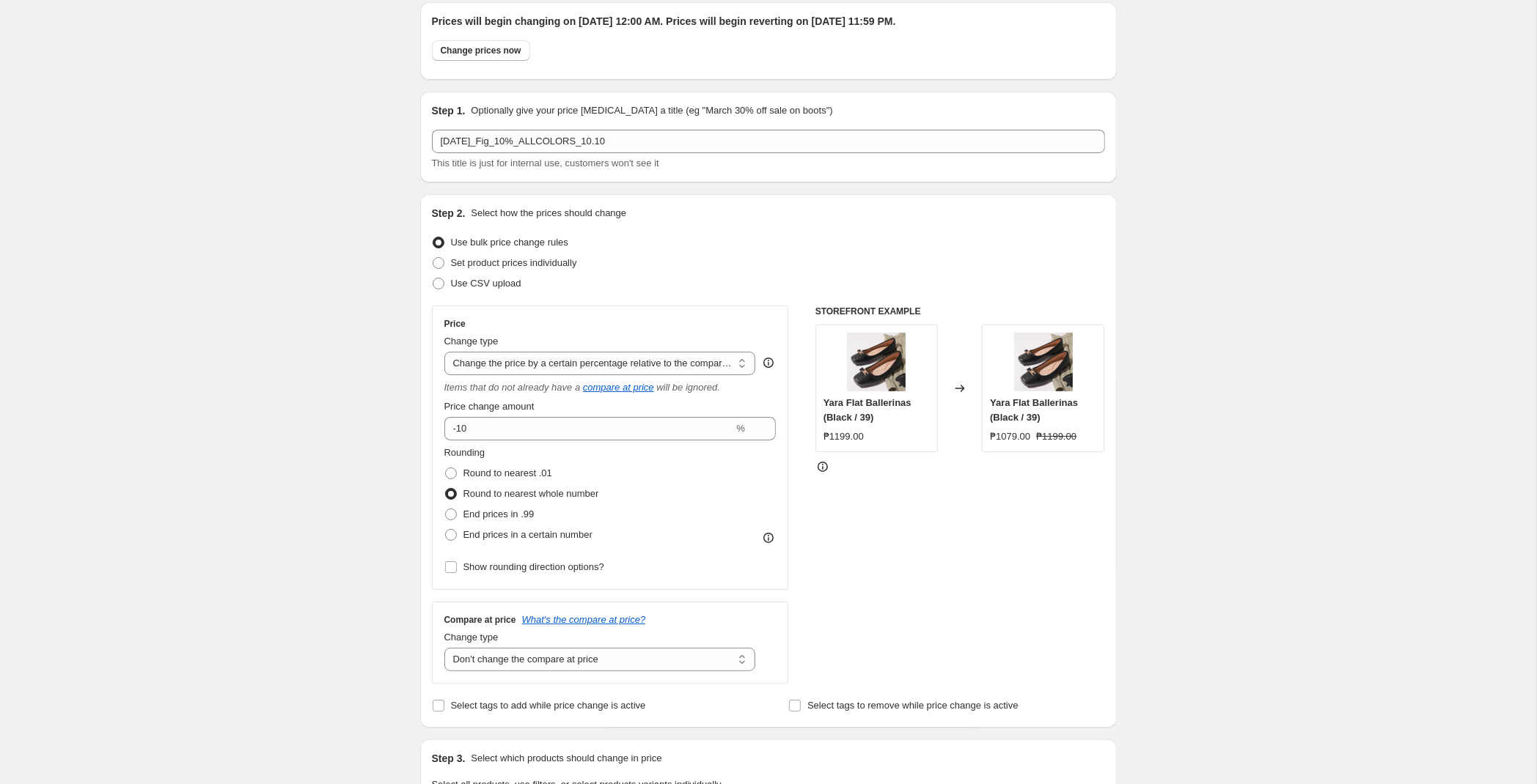
scroll to position [0, 0]
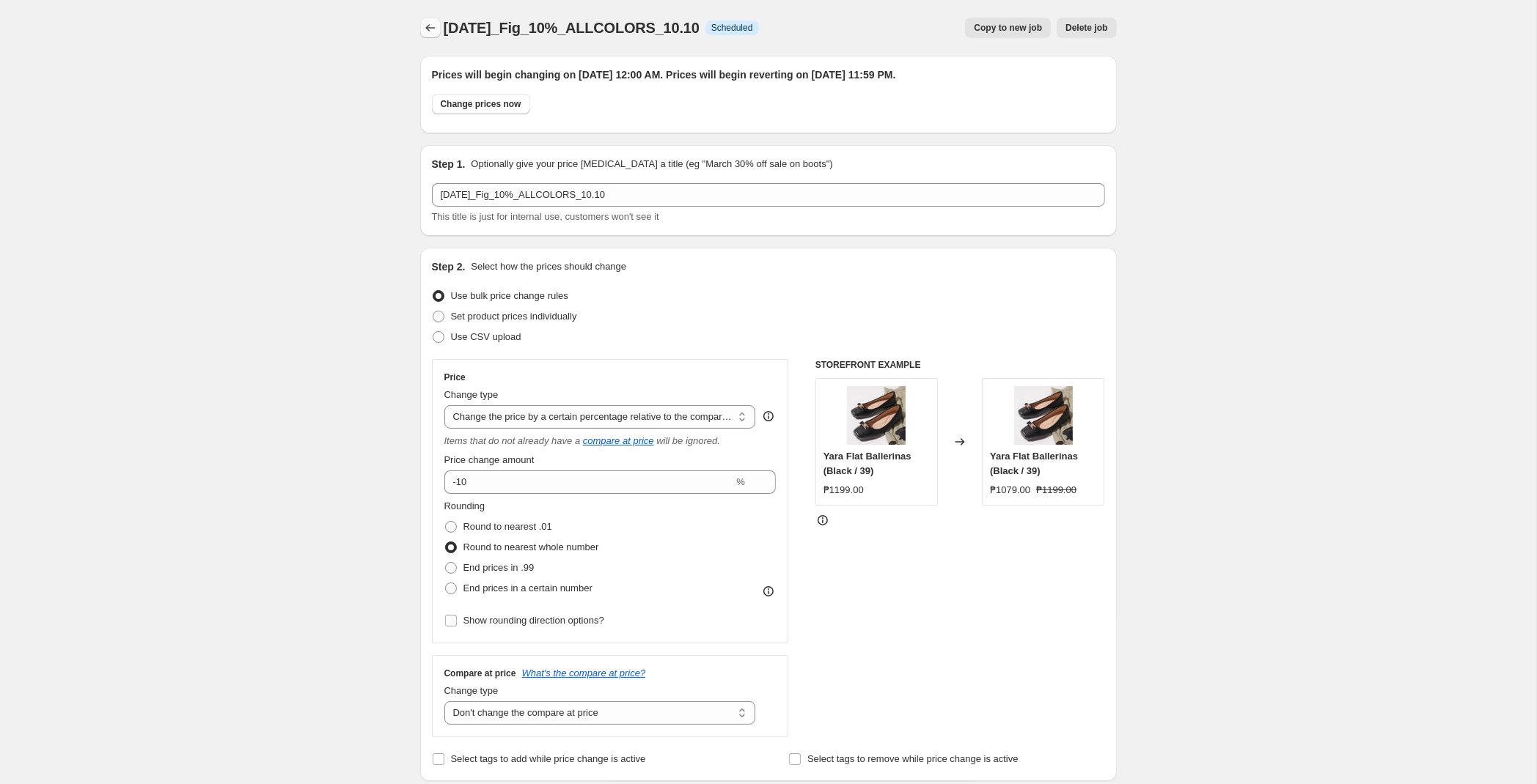
click at [433, 31] on icon "Price change jobs" at bounding box center [430, 28] width 15 height 15
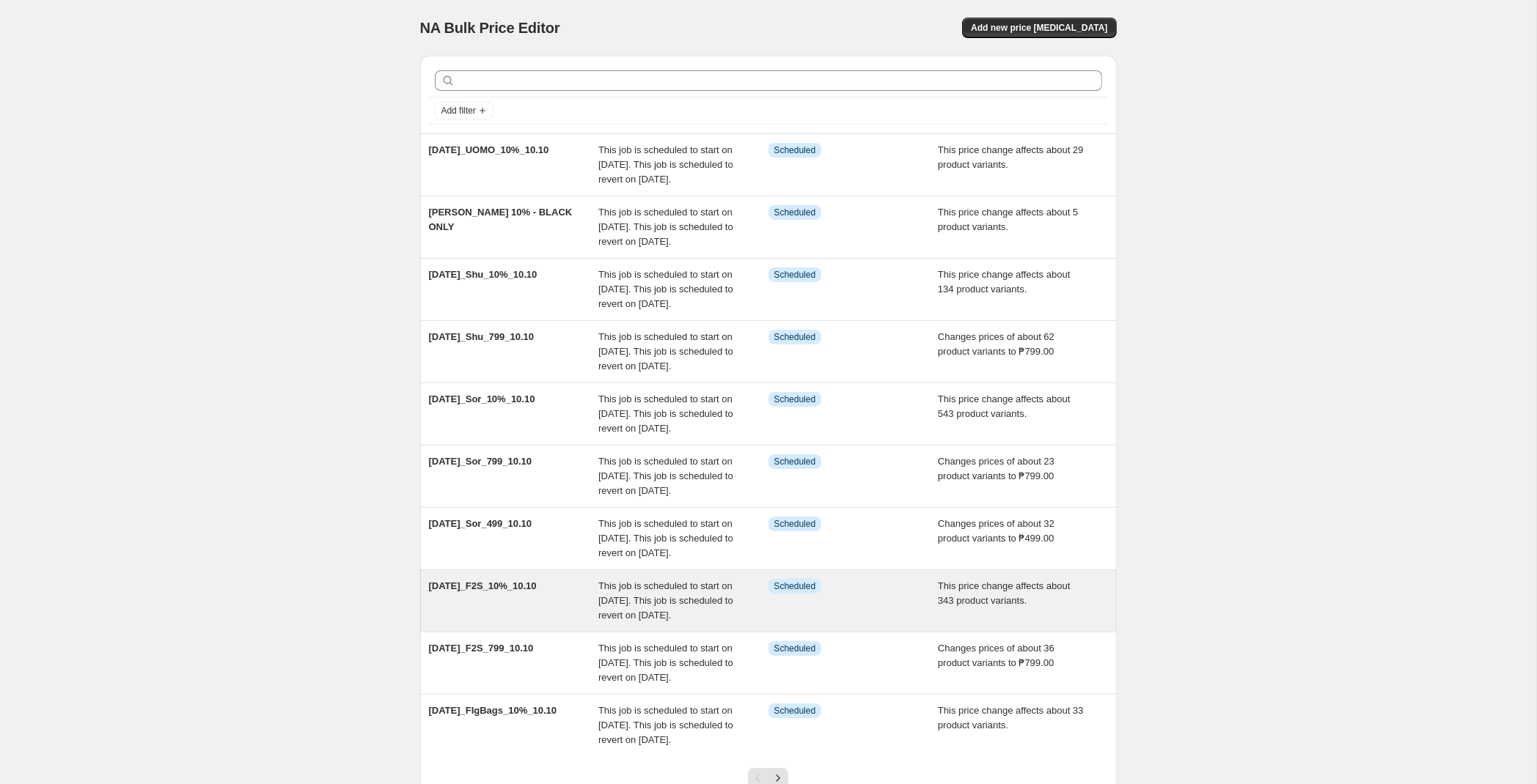
scroll to position [266, 0]
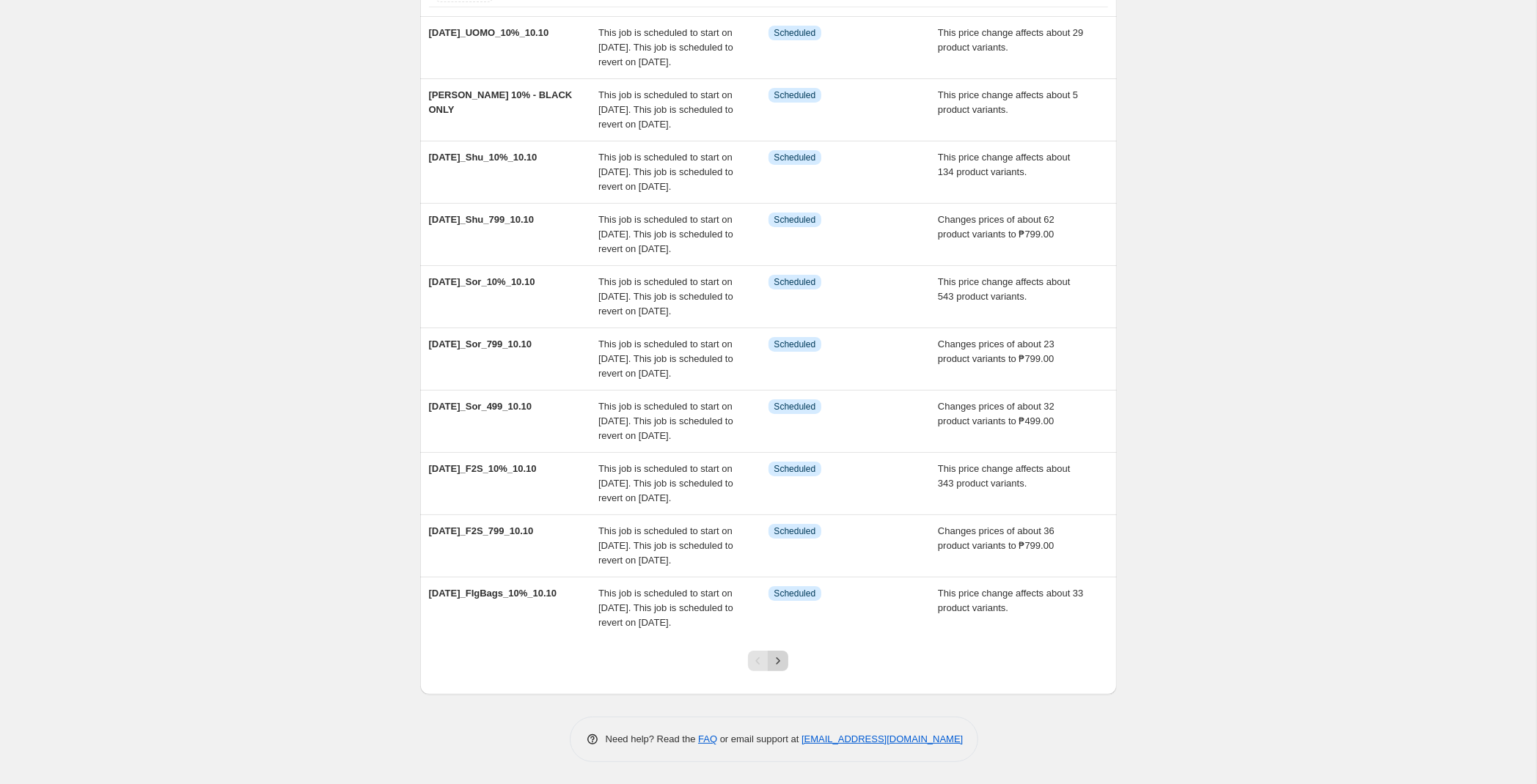
click at [780, 663] on icon "Next" at bounding box center [777, 661] width 15 height 15
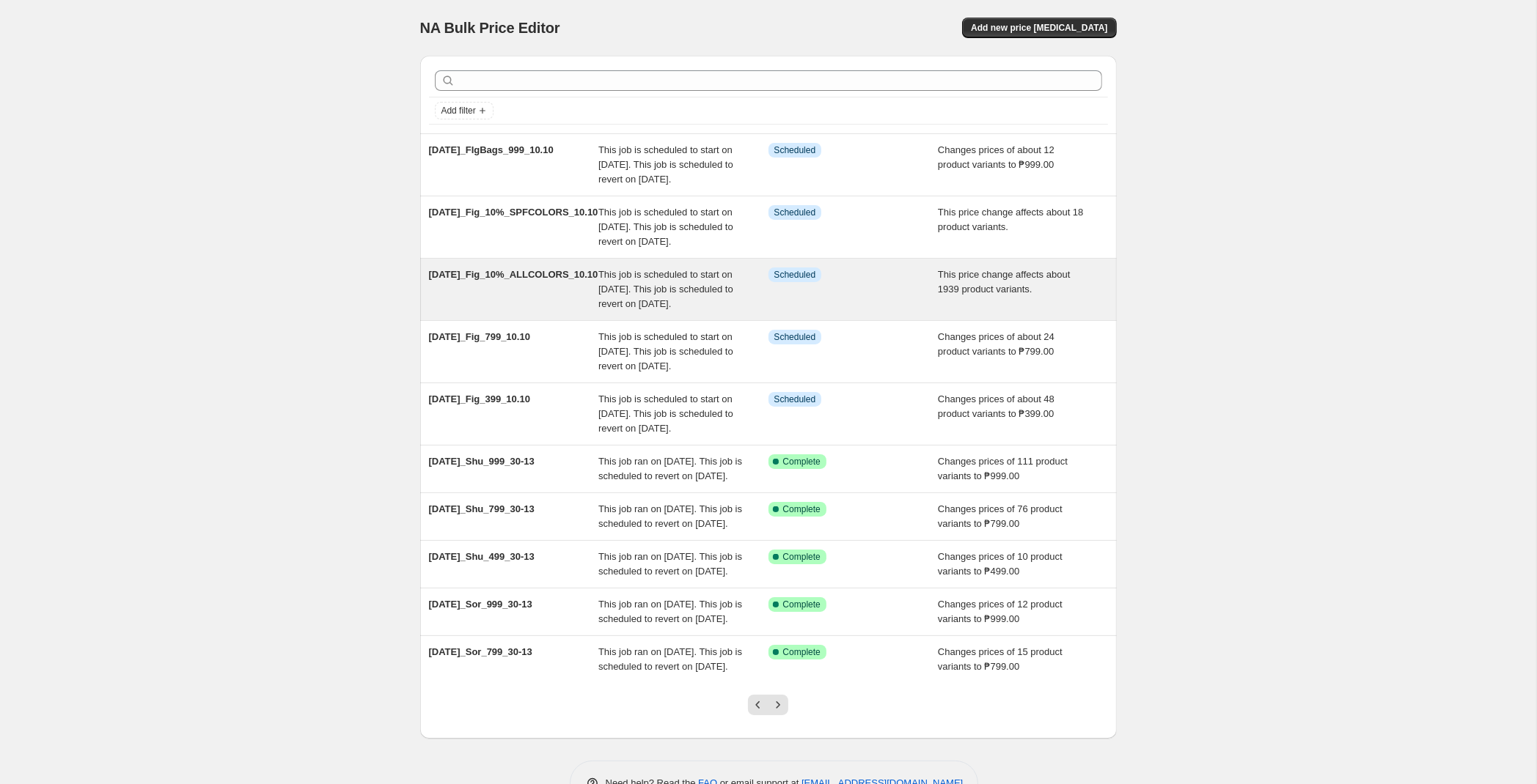
click at [706, 309] on span "This job is scheduled to start on [DATE]. This job is scheduled to revert on [D…" at bounding box center [666, 289] width 135 height 40
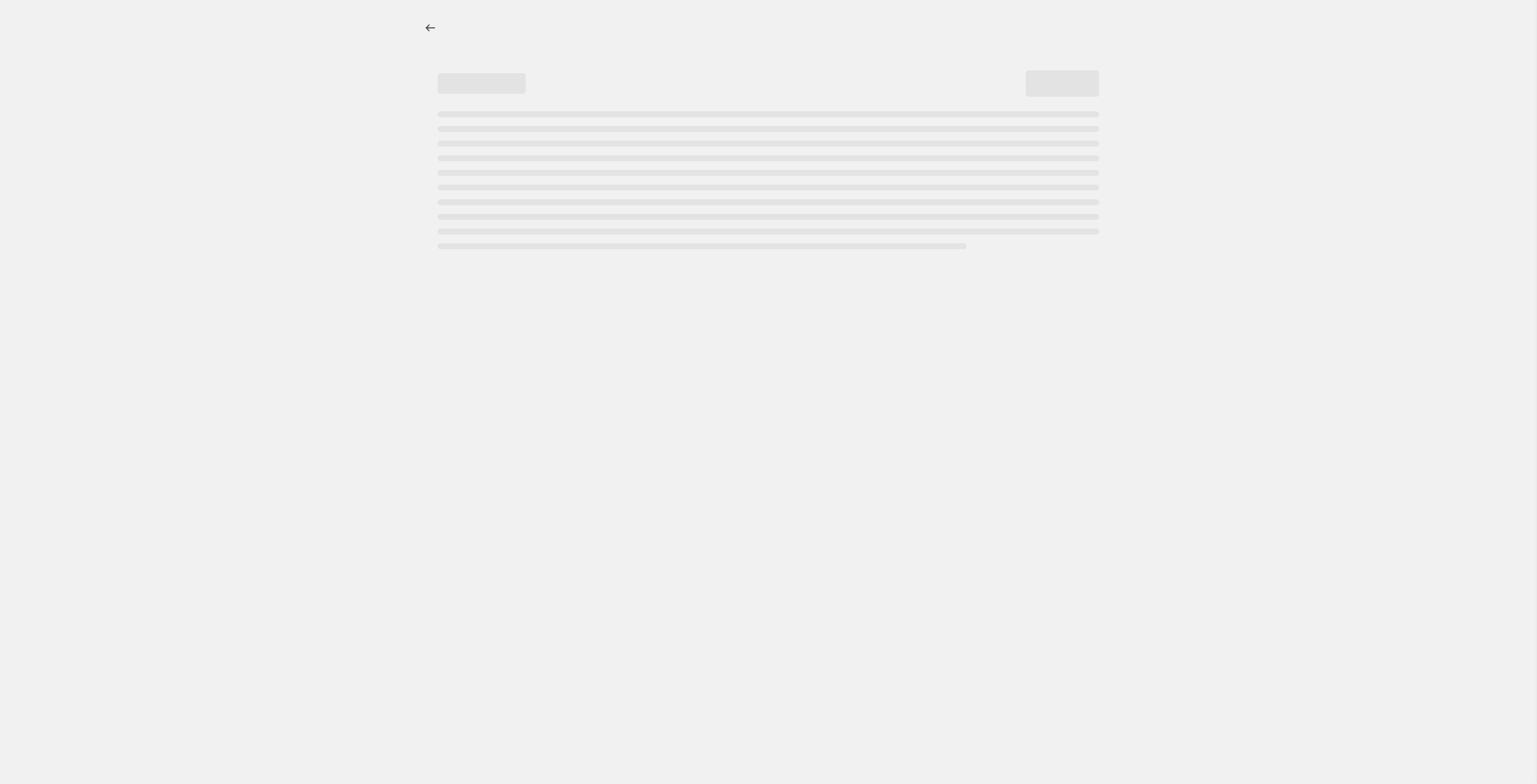
select select "pcap"
select select "no_change"
select select "tag"
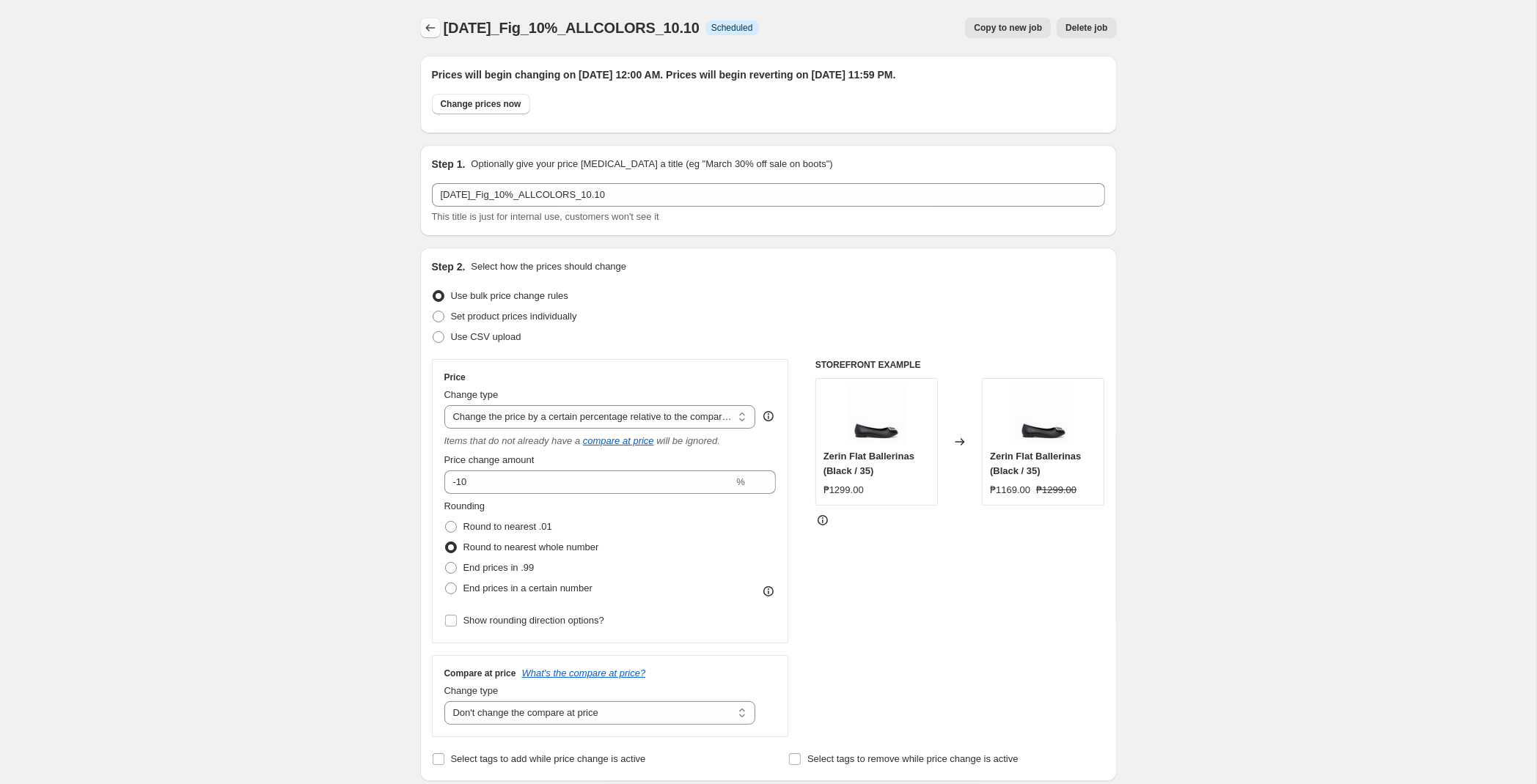
click at [428, 25] on icon "Price change jobs" at bounding box center [430, 28] width 15 height 15
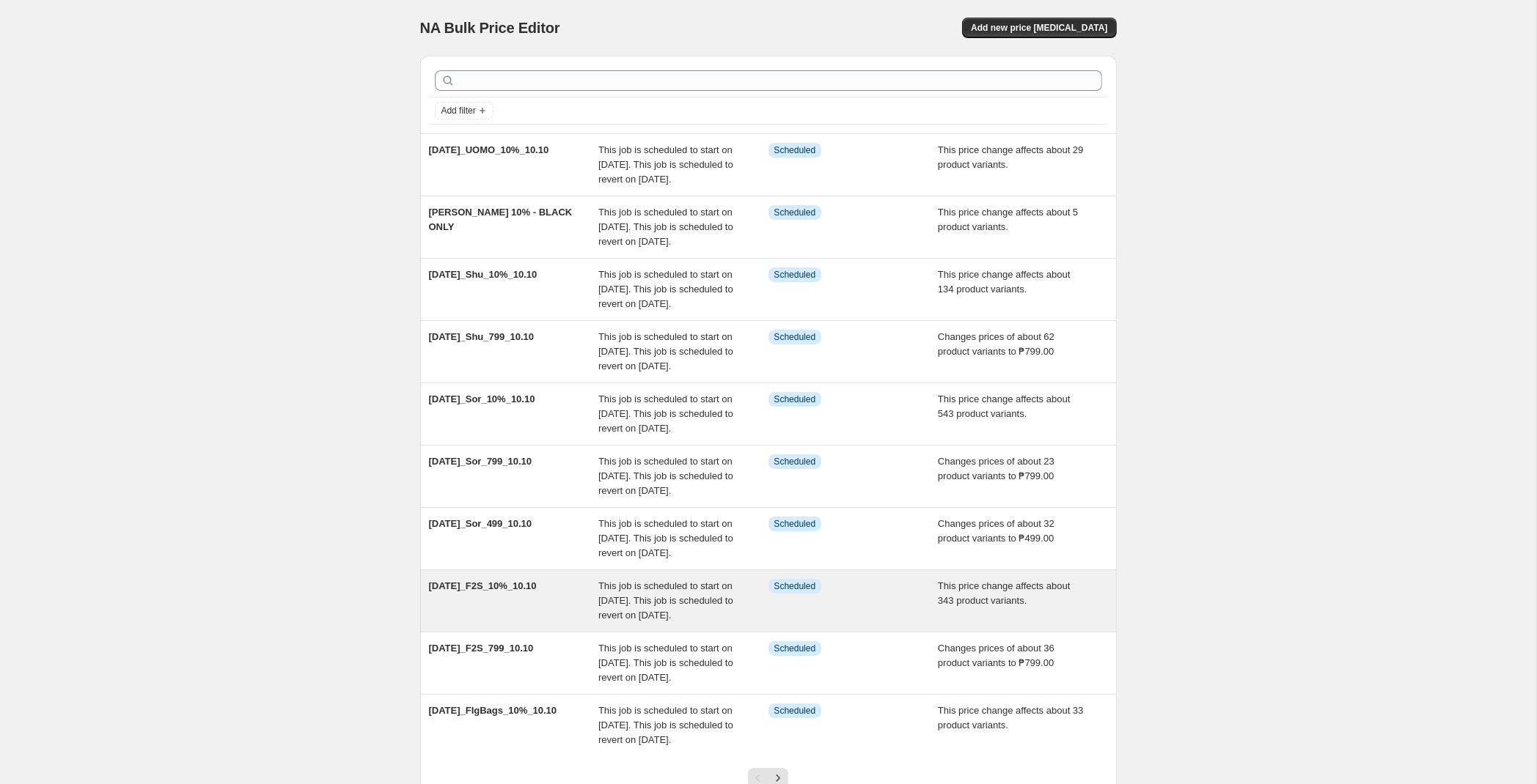
scroll to position [266, 0]
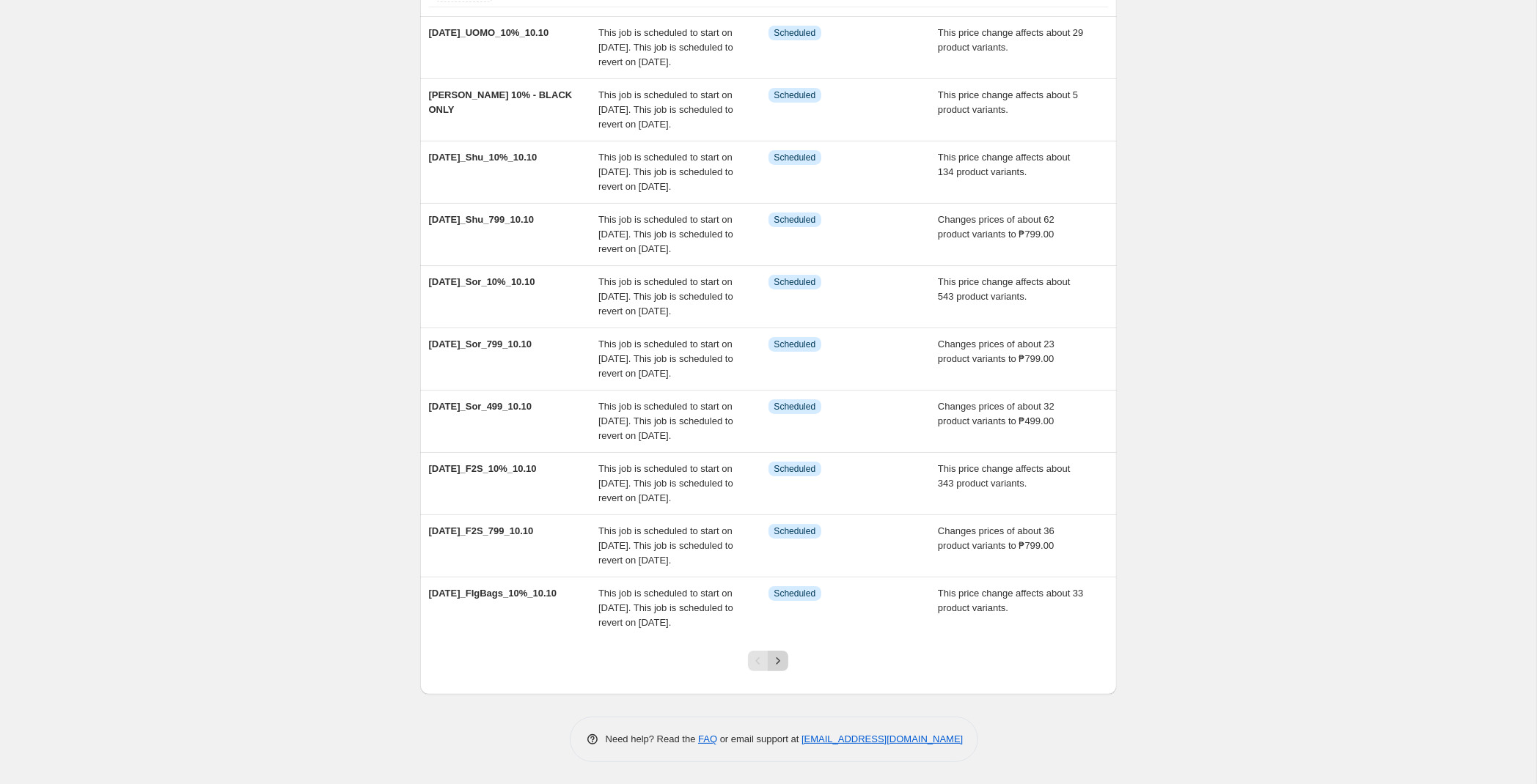
click at [776, 660] on icon "Next" at bounding box center [777, 661] width 15 height 15
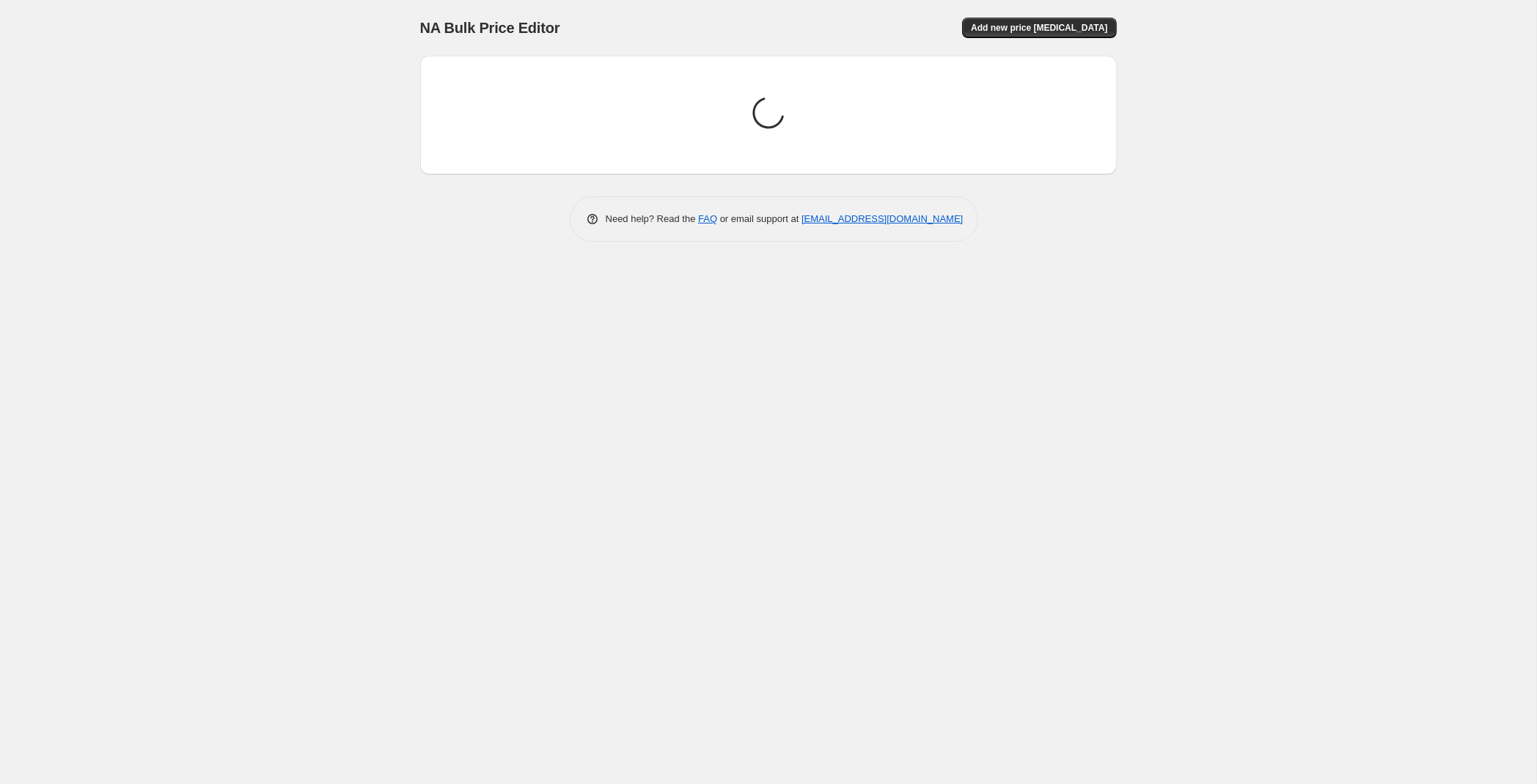
scroll to position [0, 0]
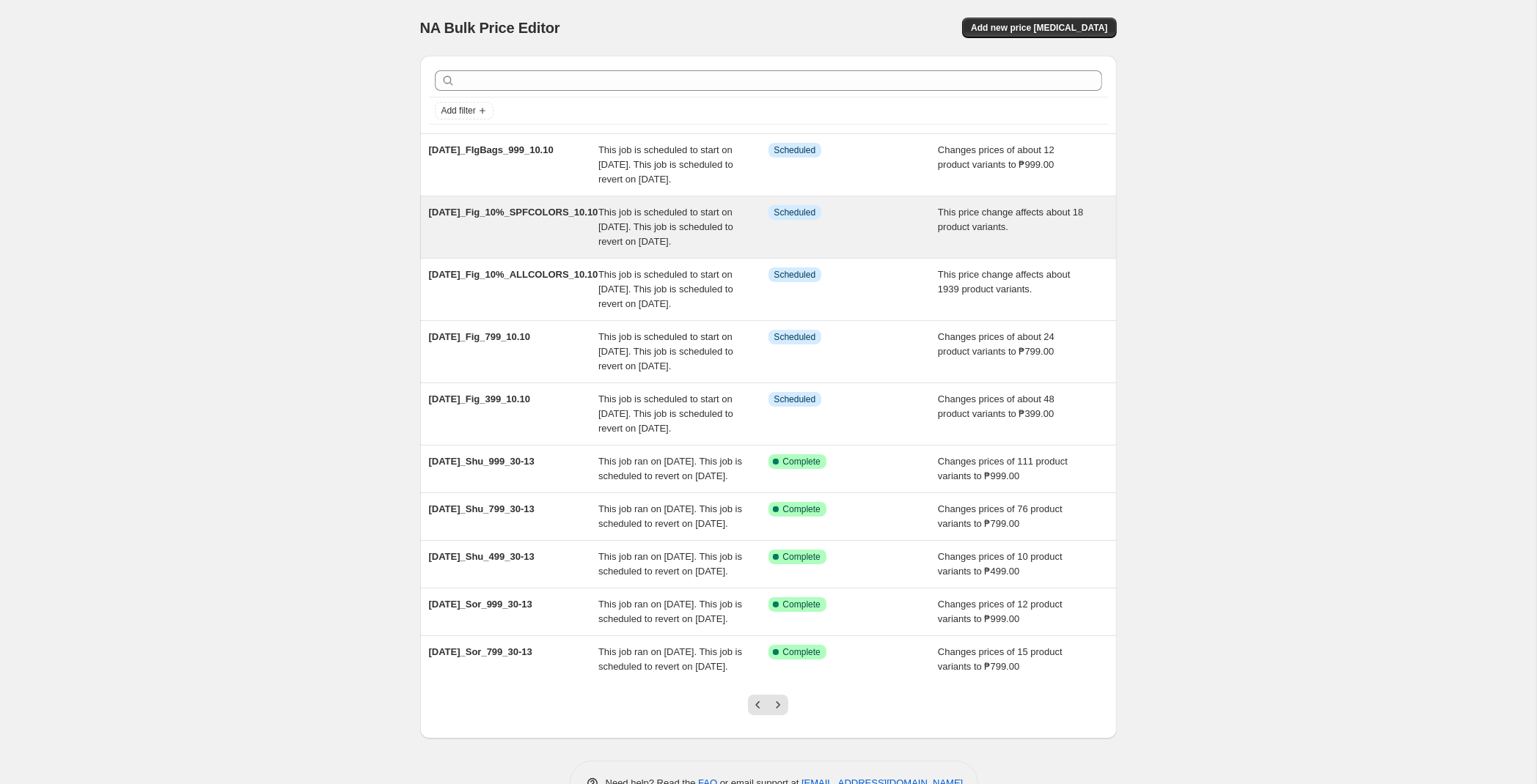
click at [710, 249] on div "This job is scheduled to start on [DATE]. This job is scheduled to revert on [D…" at bounding box center [683, 227] width 170 height 44
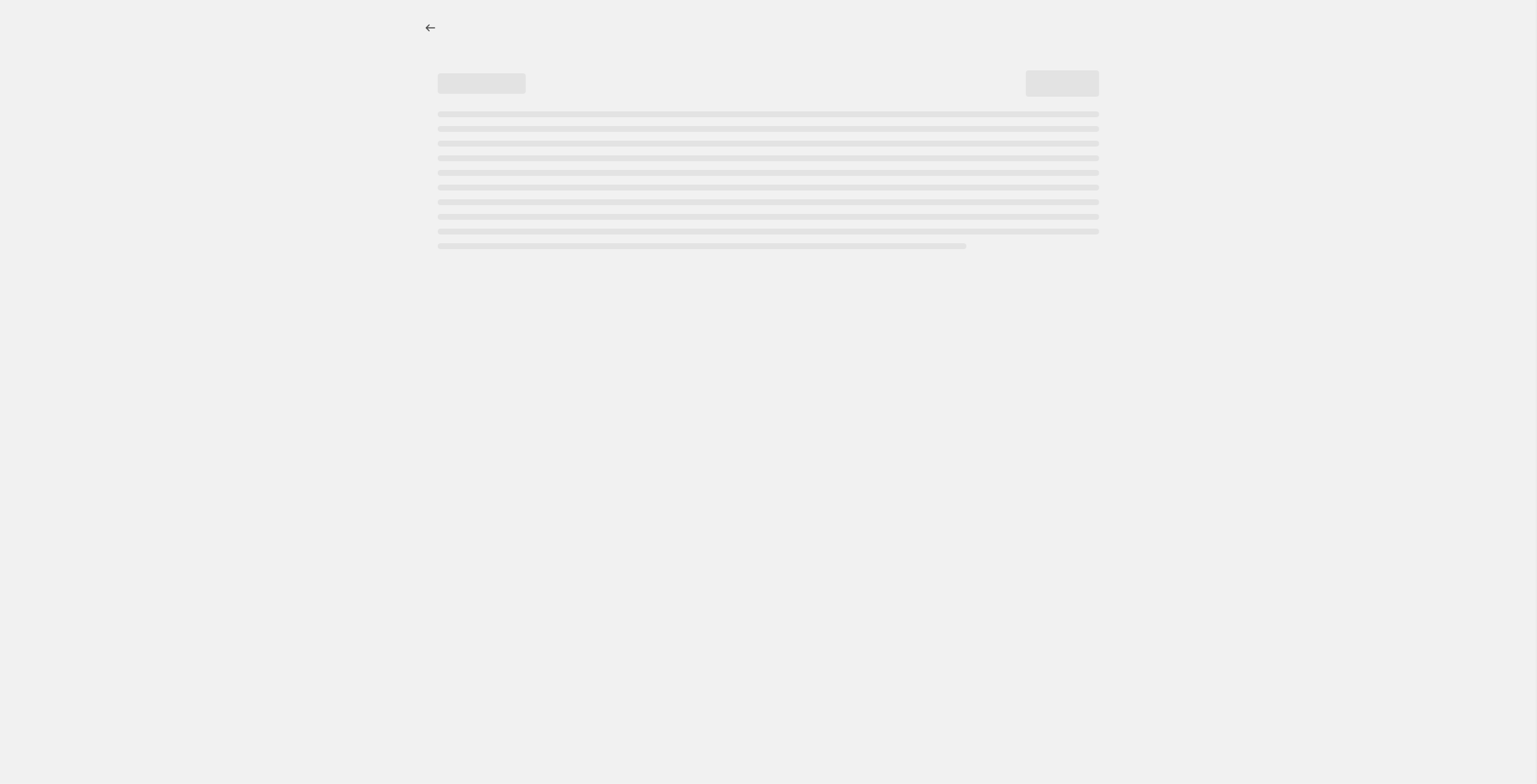
select select "pcap"
select select "no_change"
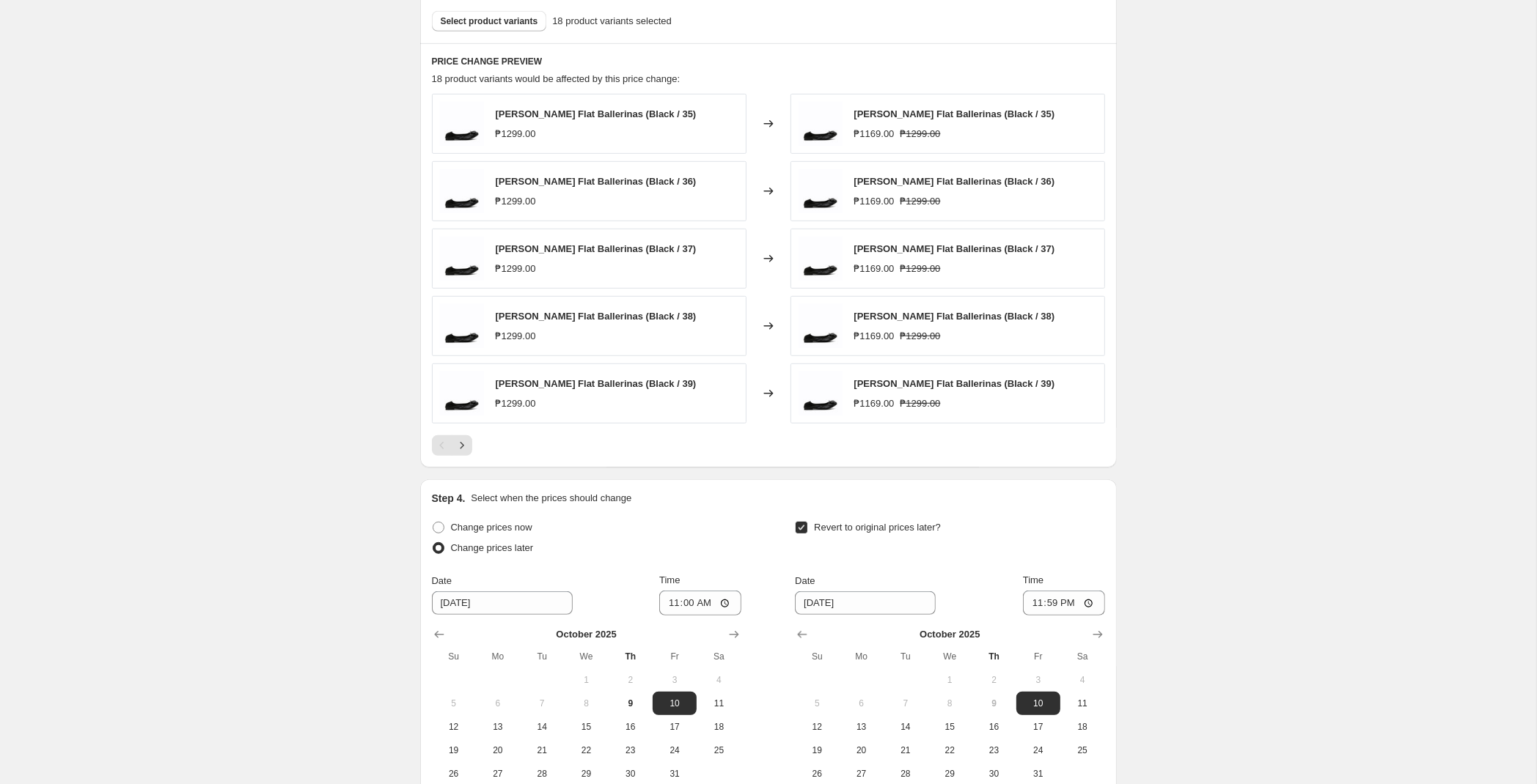
scroll to position [1089, 0]
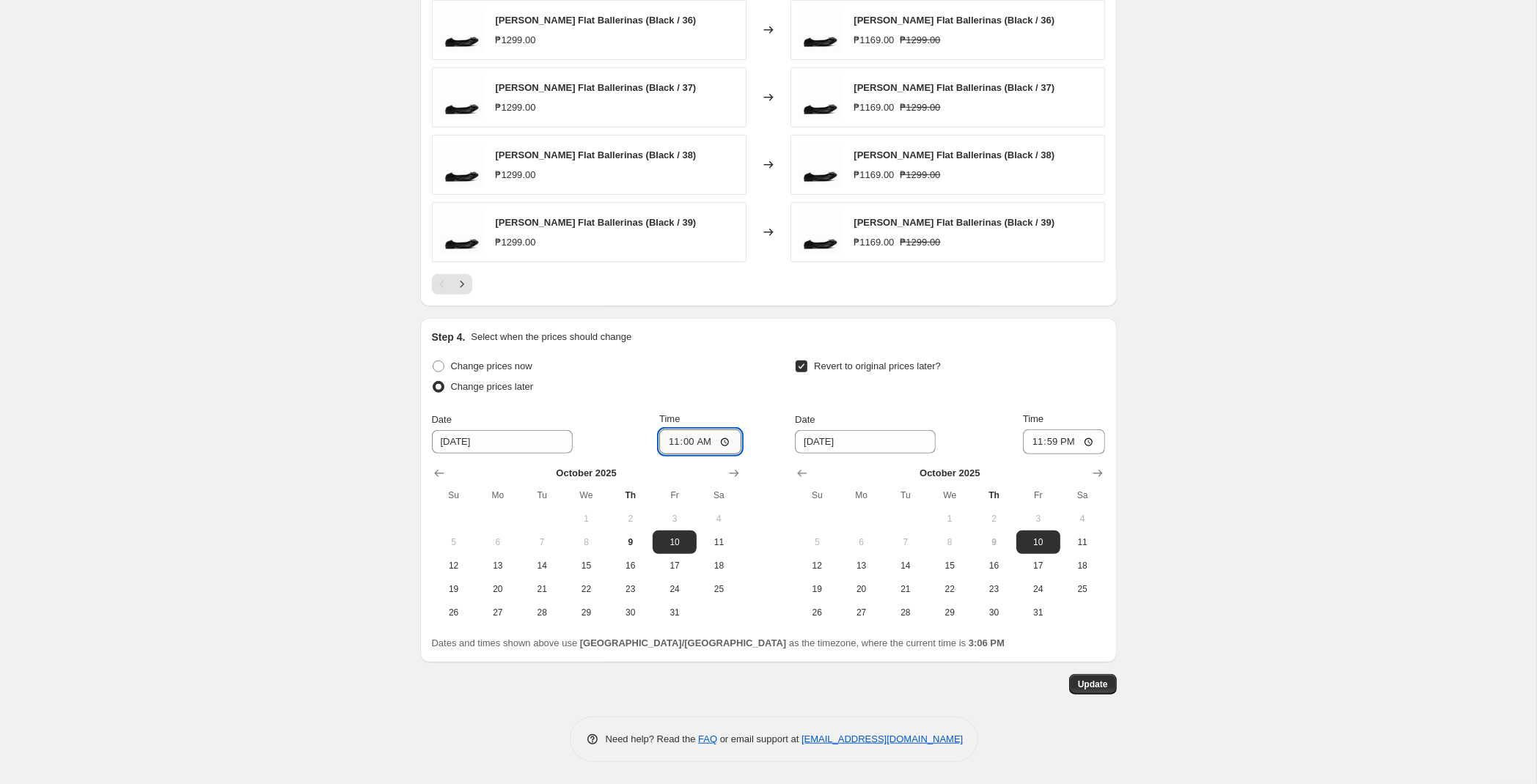
click at [685, 443] on input "11:00" at bounding box center [701, 442] width 82 height 25
type input "00:00"
click at [1100, 682] on span "Update" at bounding box center [1093, 684] width 30 height 11
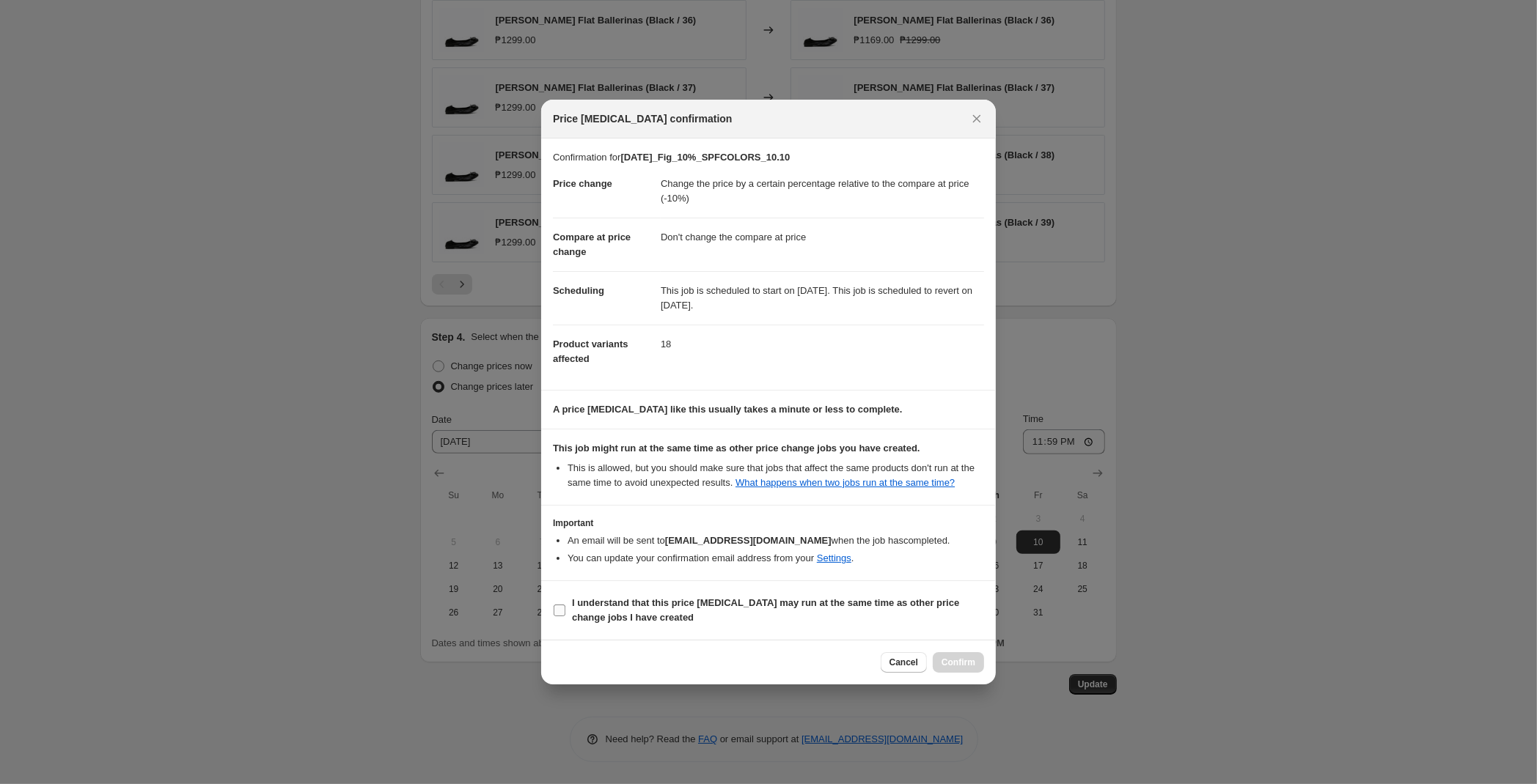
click at [690, 601] on b "I understand that this price [MEDICAL_DATA] may run at the same time as other p…" at bounding box center [765, 610] width 387 height 25
click at [565, 605] on input "I understand that this price [MEDICAL_DATA] may run at the same time as other p…" at bounding box center [559, 610] width 11 height 11
checkbox input "true"
click at [950, 666] on span "Confirm" at bounding box center [958, 662] width 34 height 11
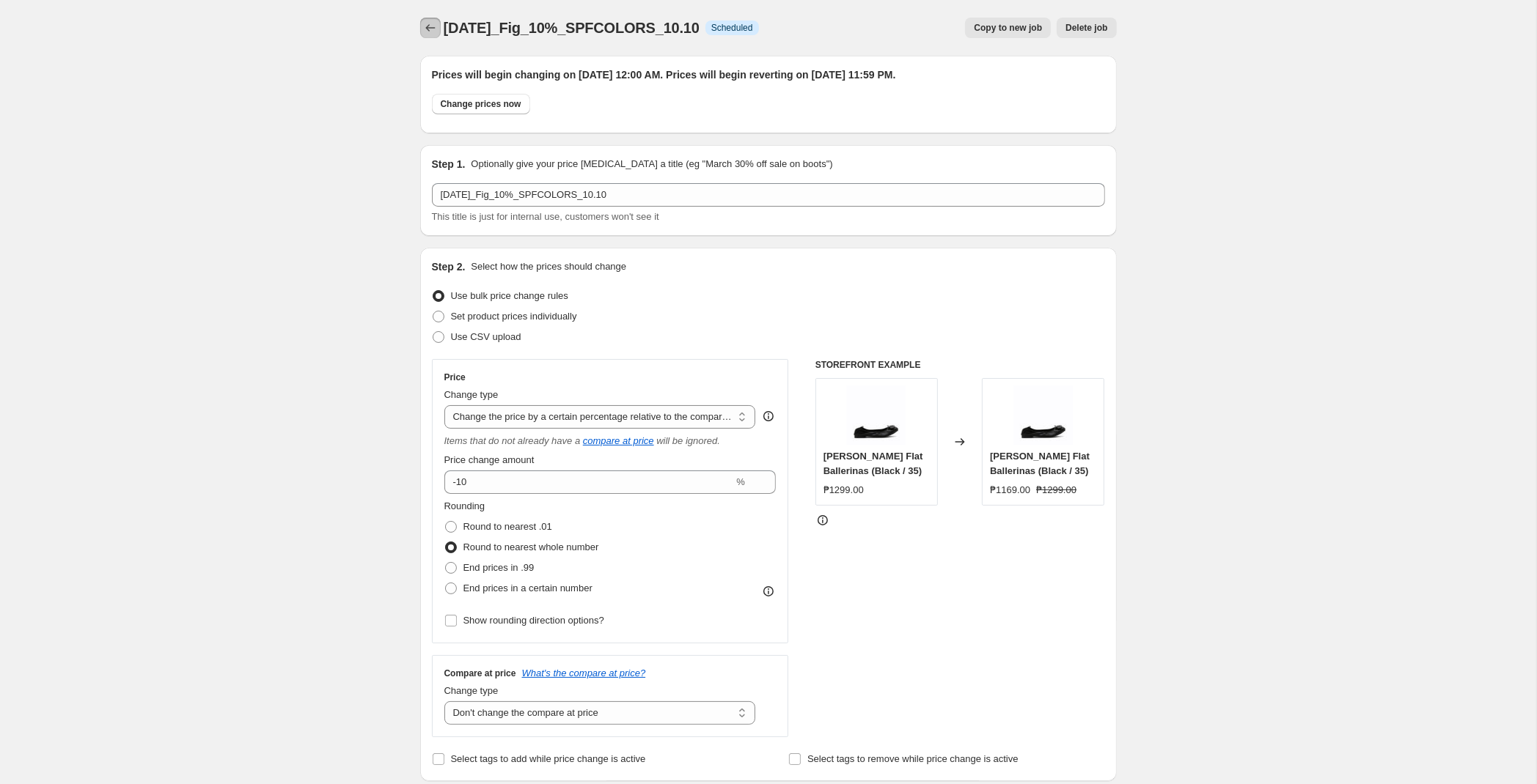
click at [432, 24] on icon "Price change jobs" at bounding box center [430, 28] width 15 height 15
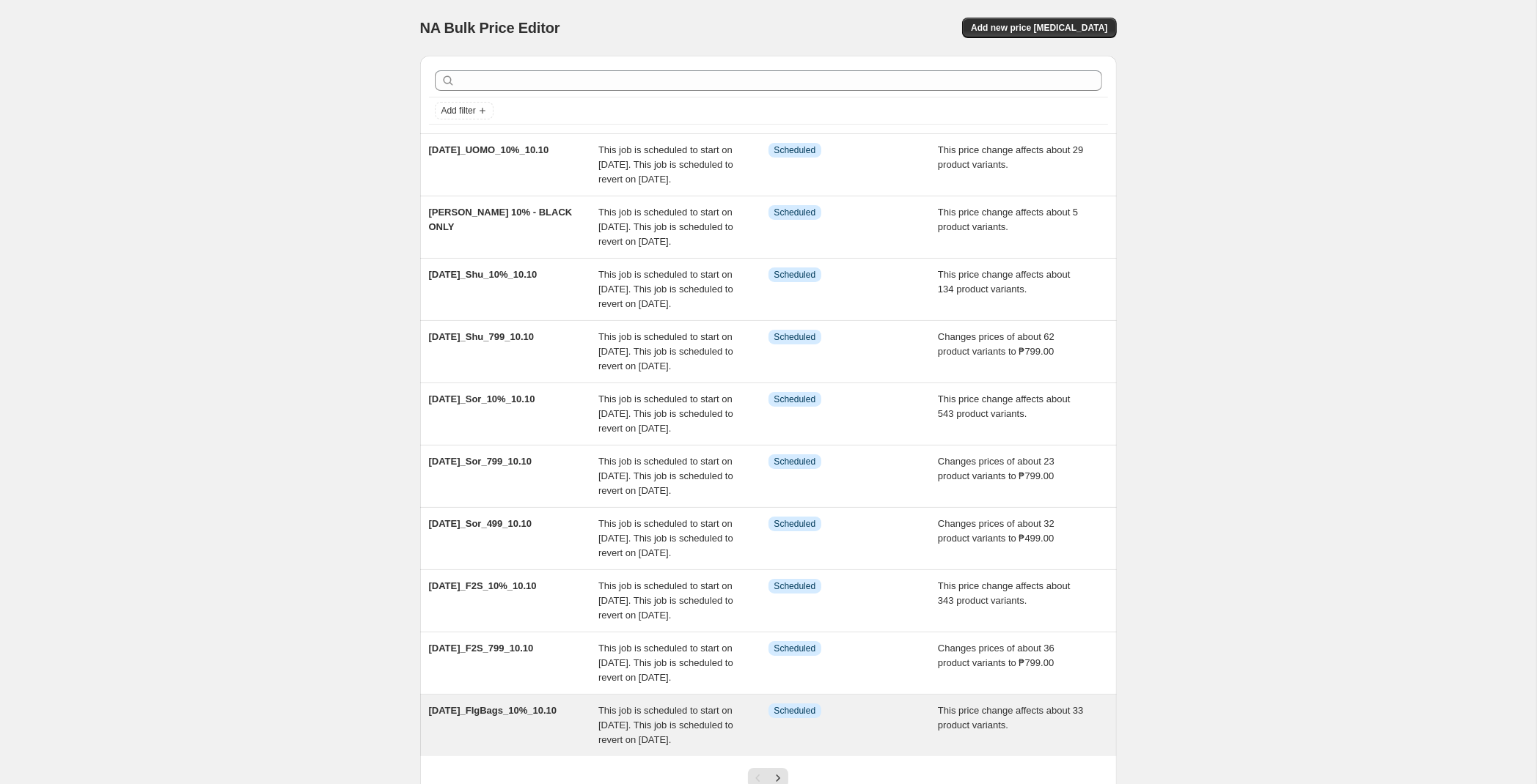
scroll to position [266, 0]
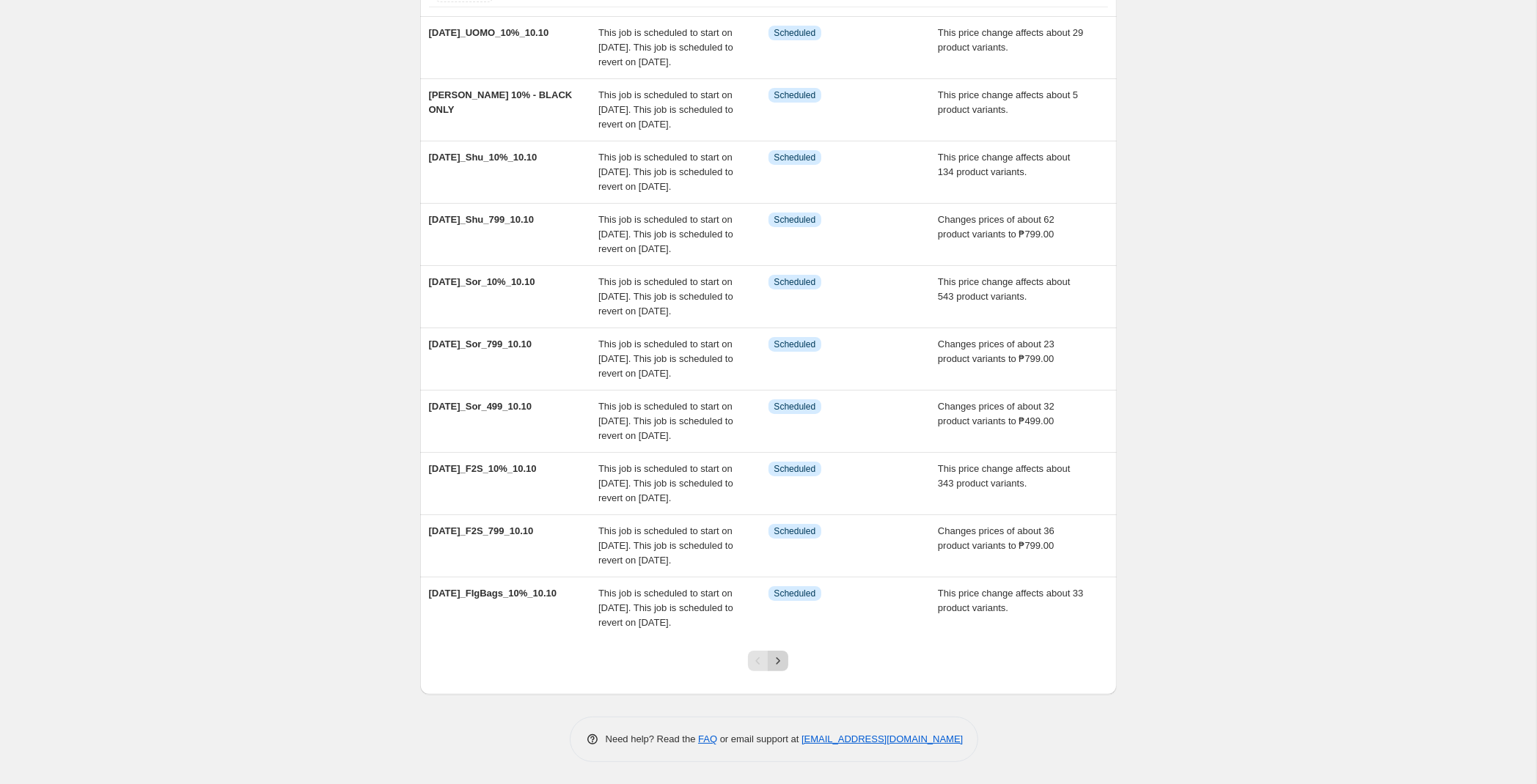
click at [777, 664] on icon "Next" at bounding box center [777, 661] width 15 height 15
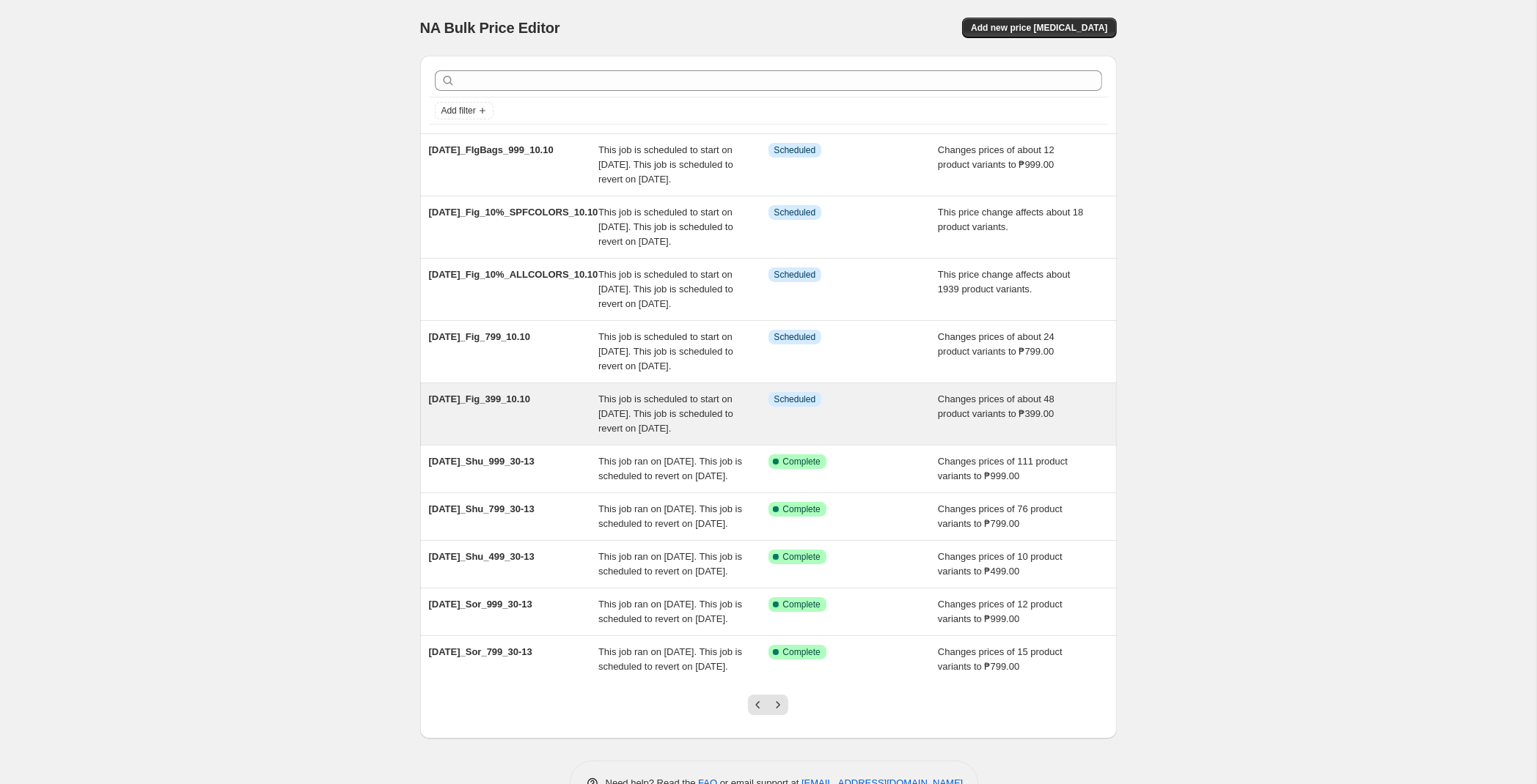
scroll to position [193, 0]
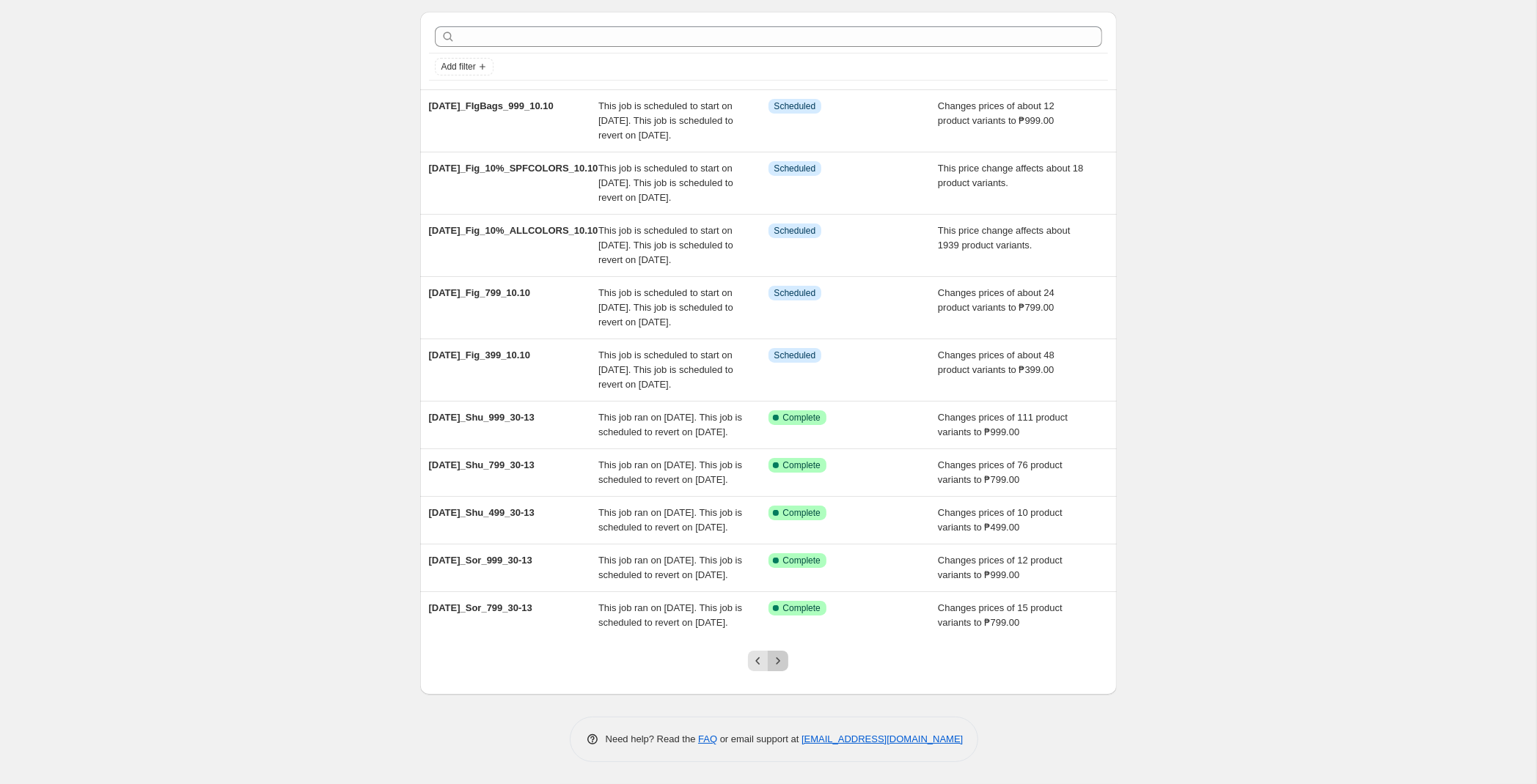
click at [782, 664] on icon "Next" at bounding box center [777, 661] width 15 height 15
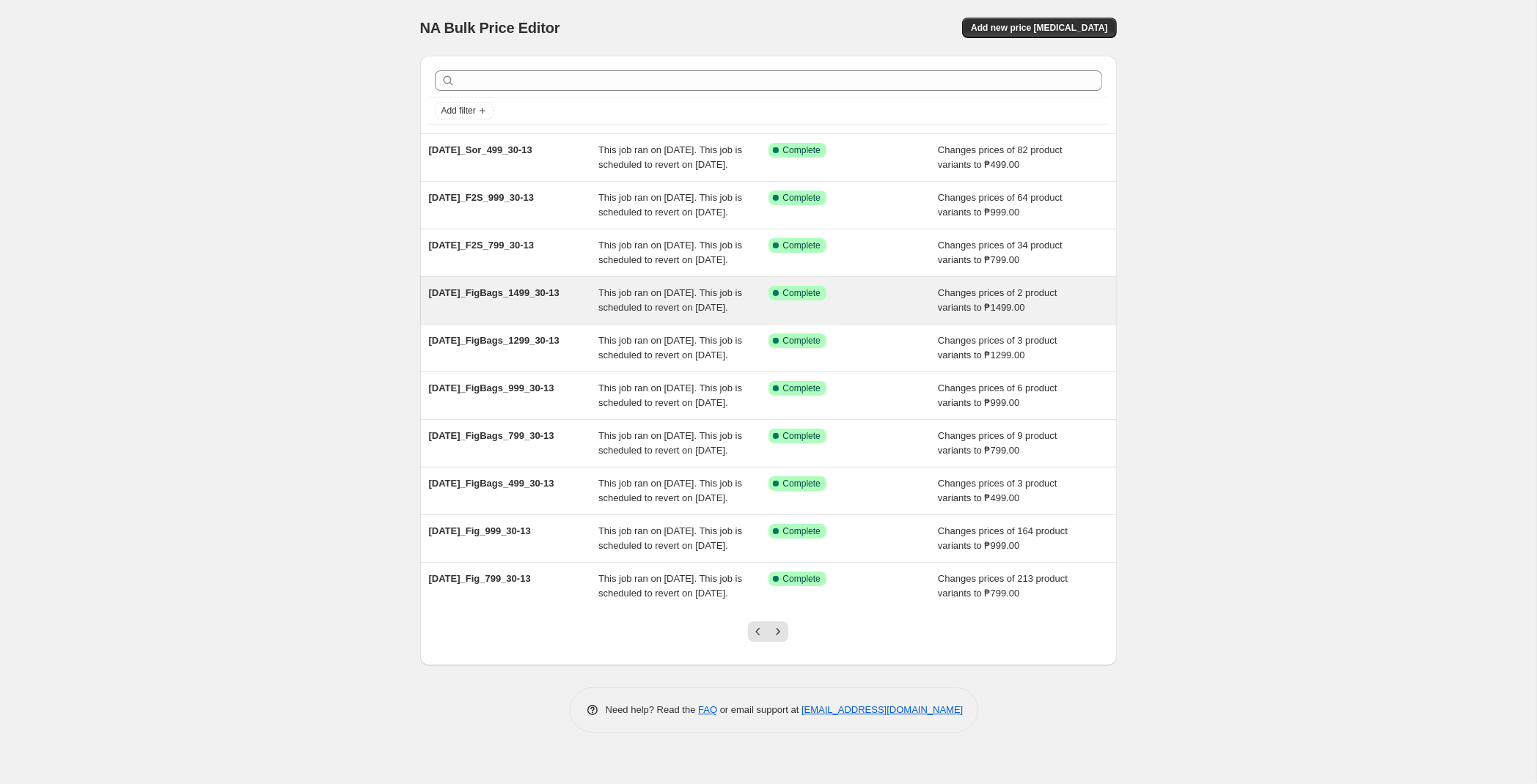
scroll to position [119, 0]
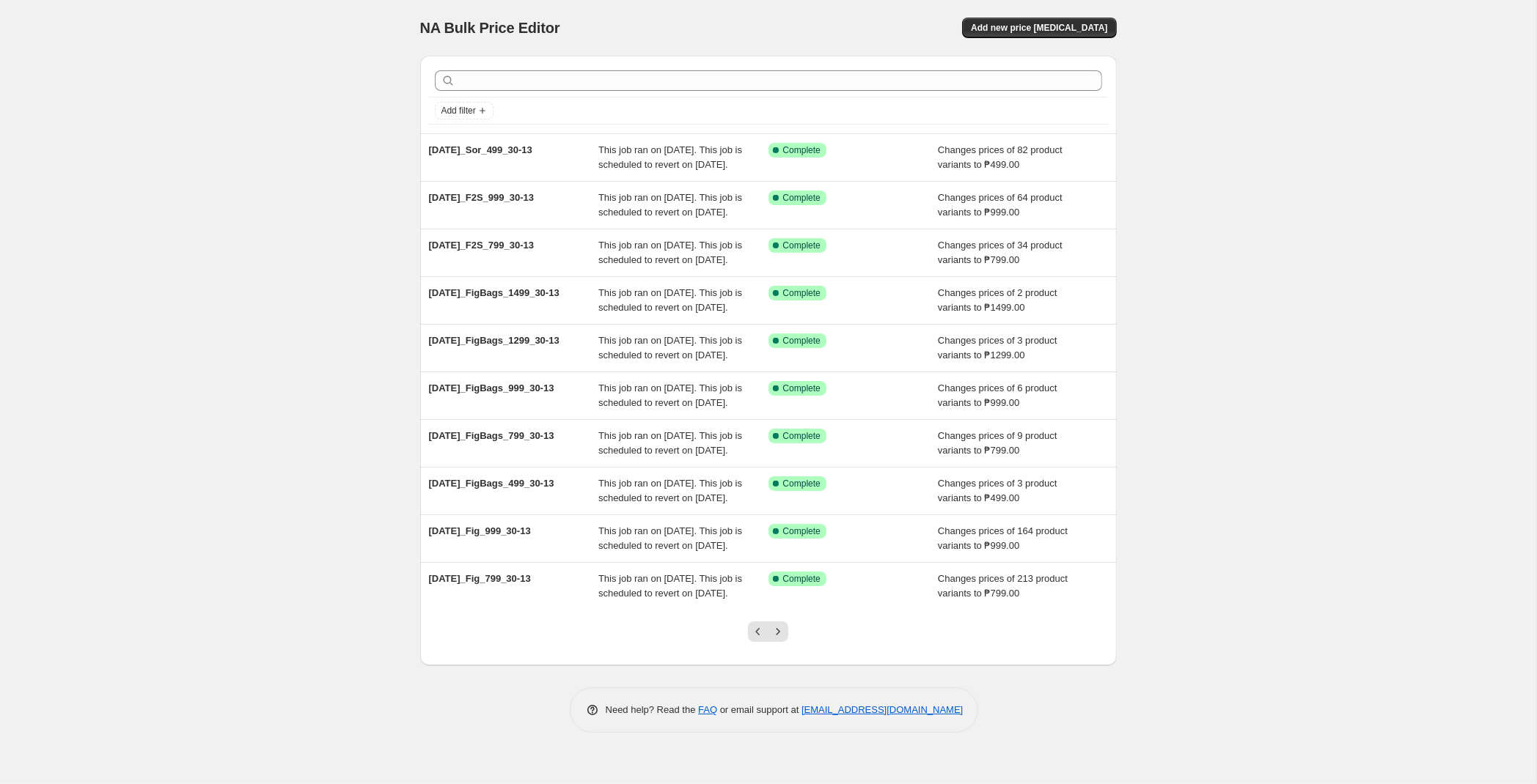
click at [757, 666] on div at bounding box center [768, 638] width 59 height 56
click at [756, 639] on icon "Previous" at bounding box center [758, 632] width 15 height 15
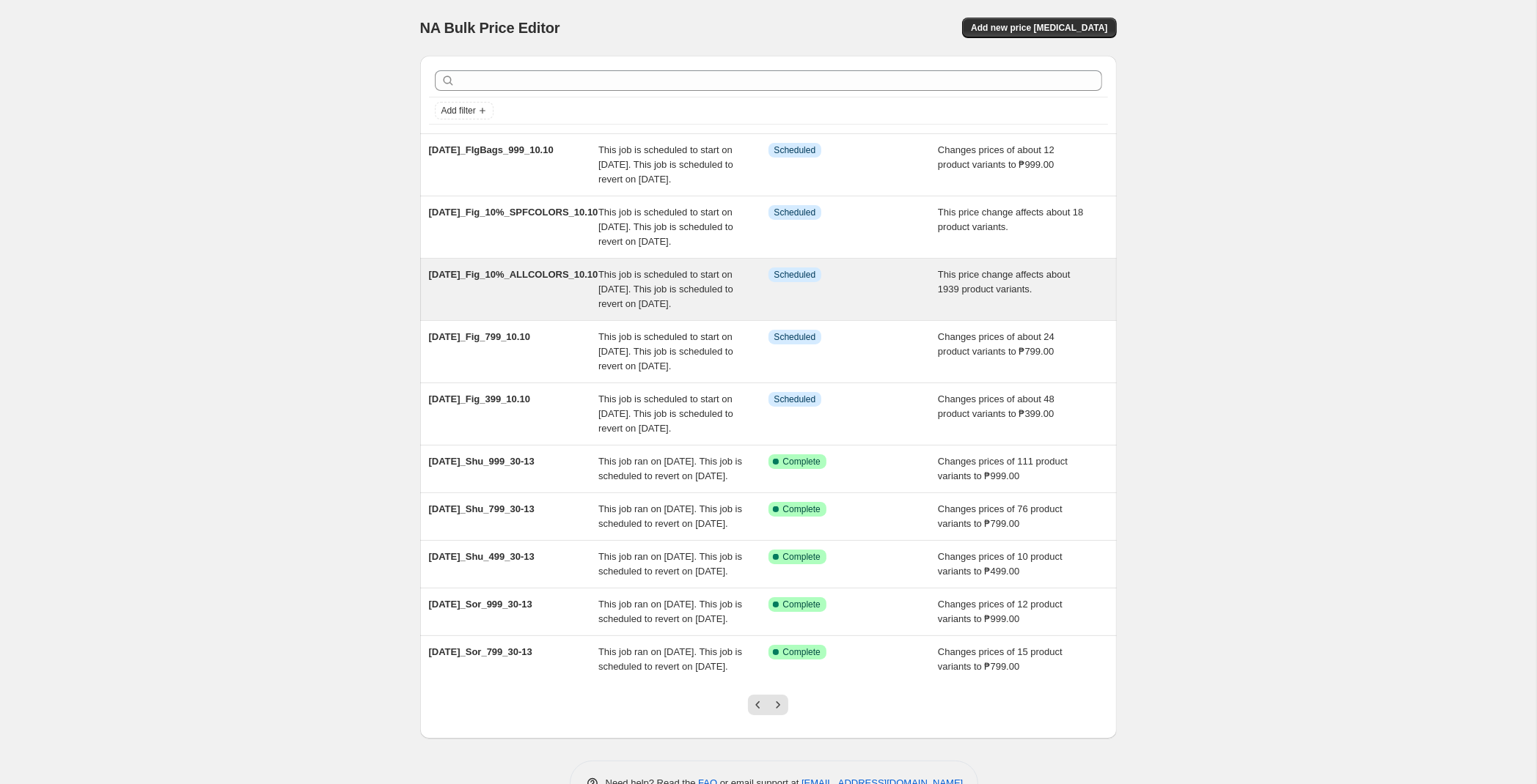
click at [734, 309] on span "This job is scheduled to start on [DATE]. This job is scheduled to revert on [D…" at bounding box center [666, 289] width 135 height 40
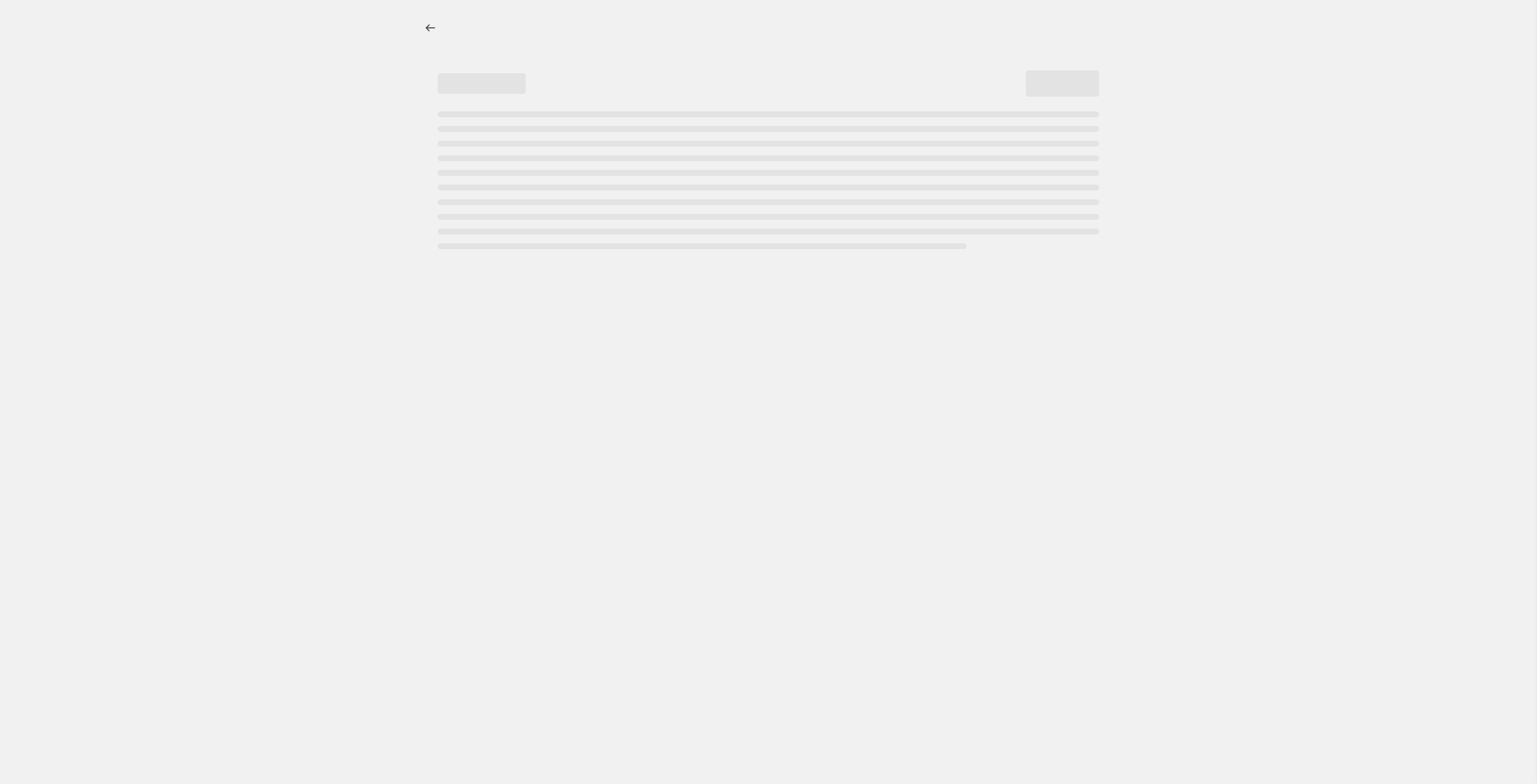
select select "pcap"
select select "no_change"
select select "tag"
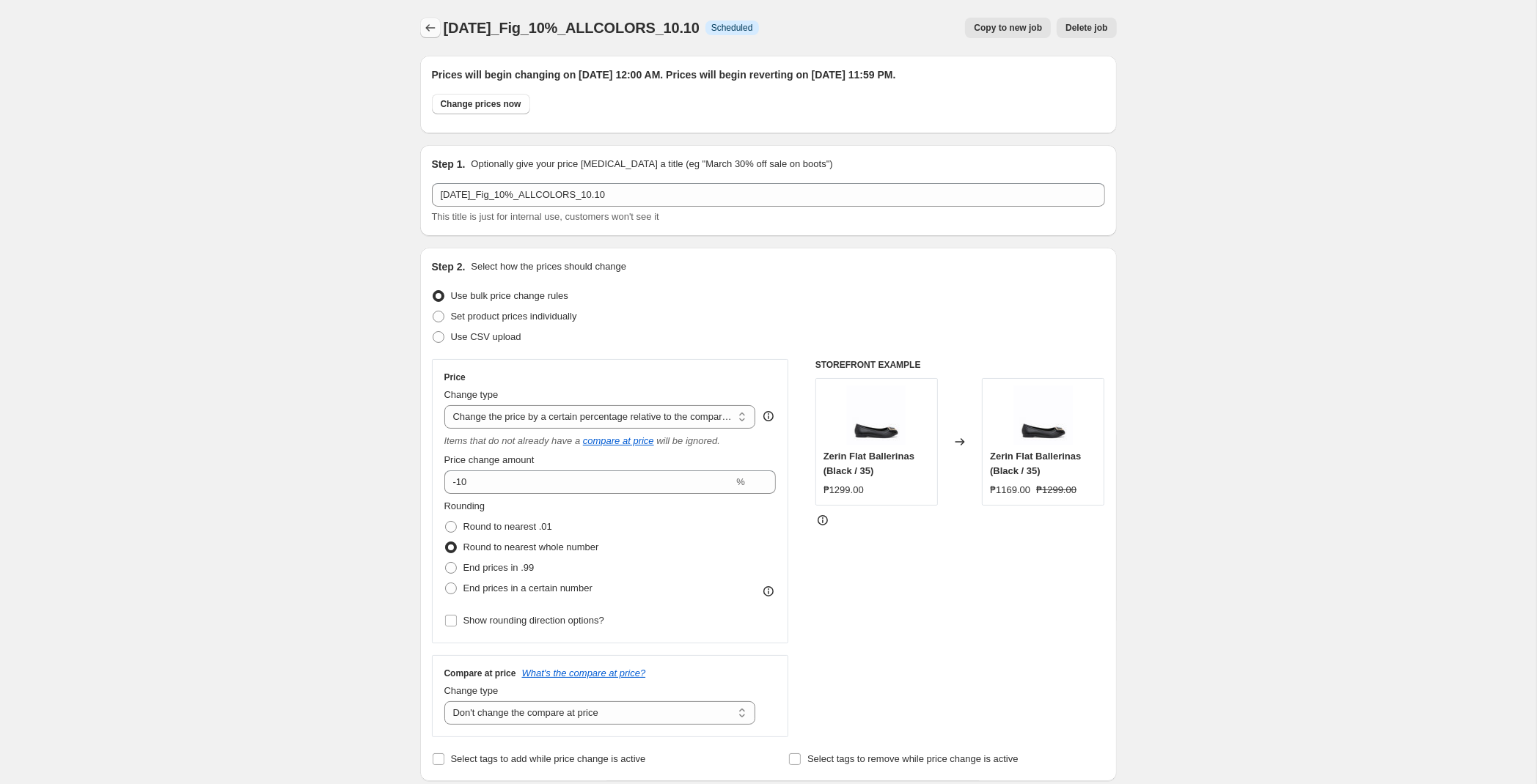
click at [431, 22] on icon "Price change jobs" at bounding box center [430, 28] width 15 height 15
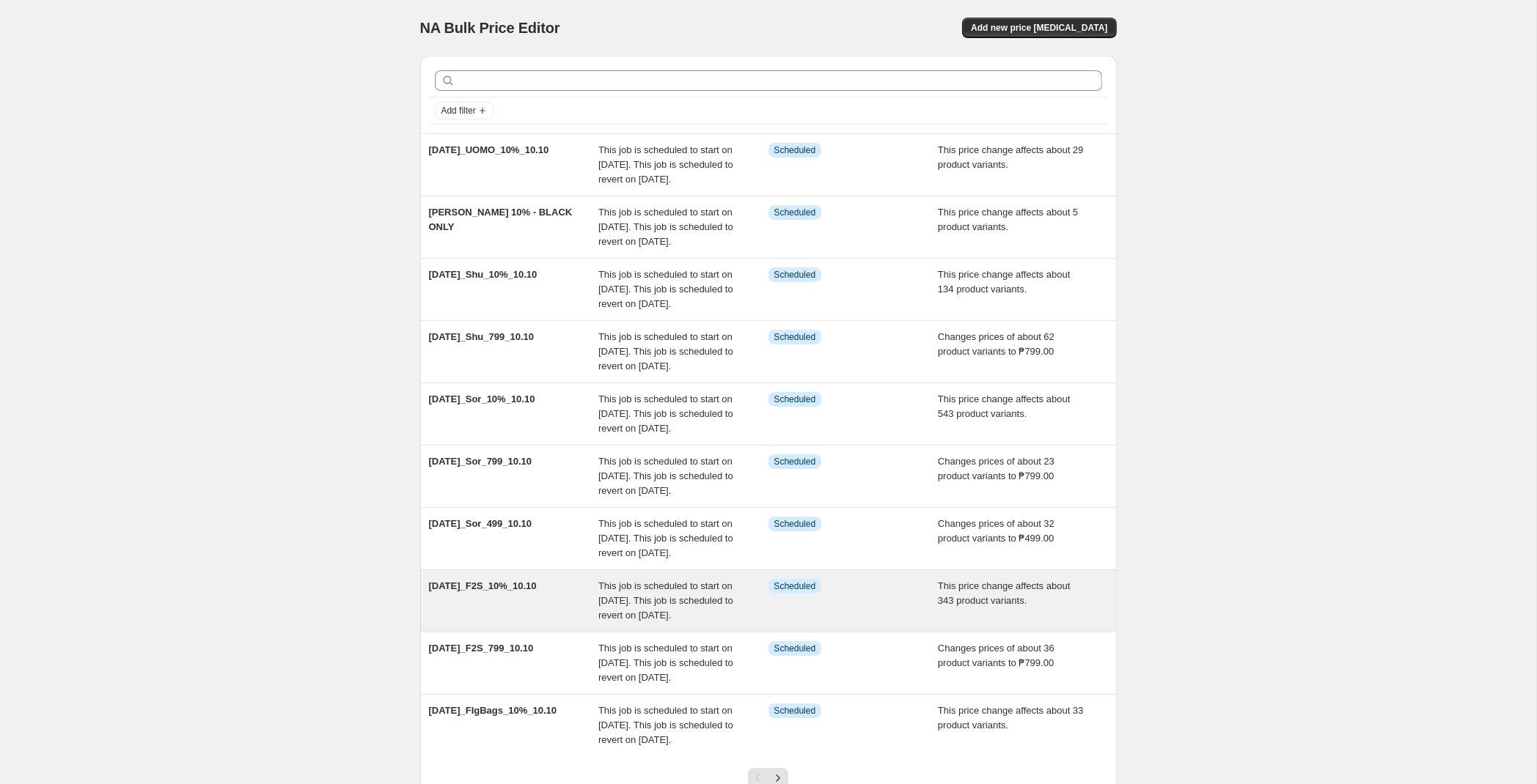
scroll to position [266, 0]
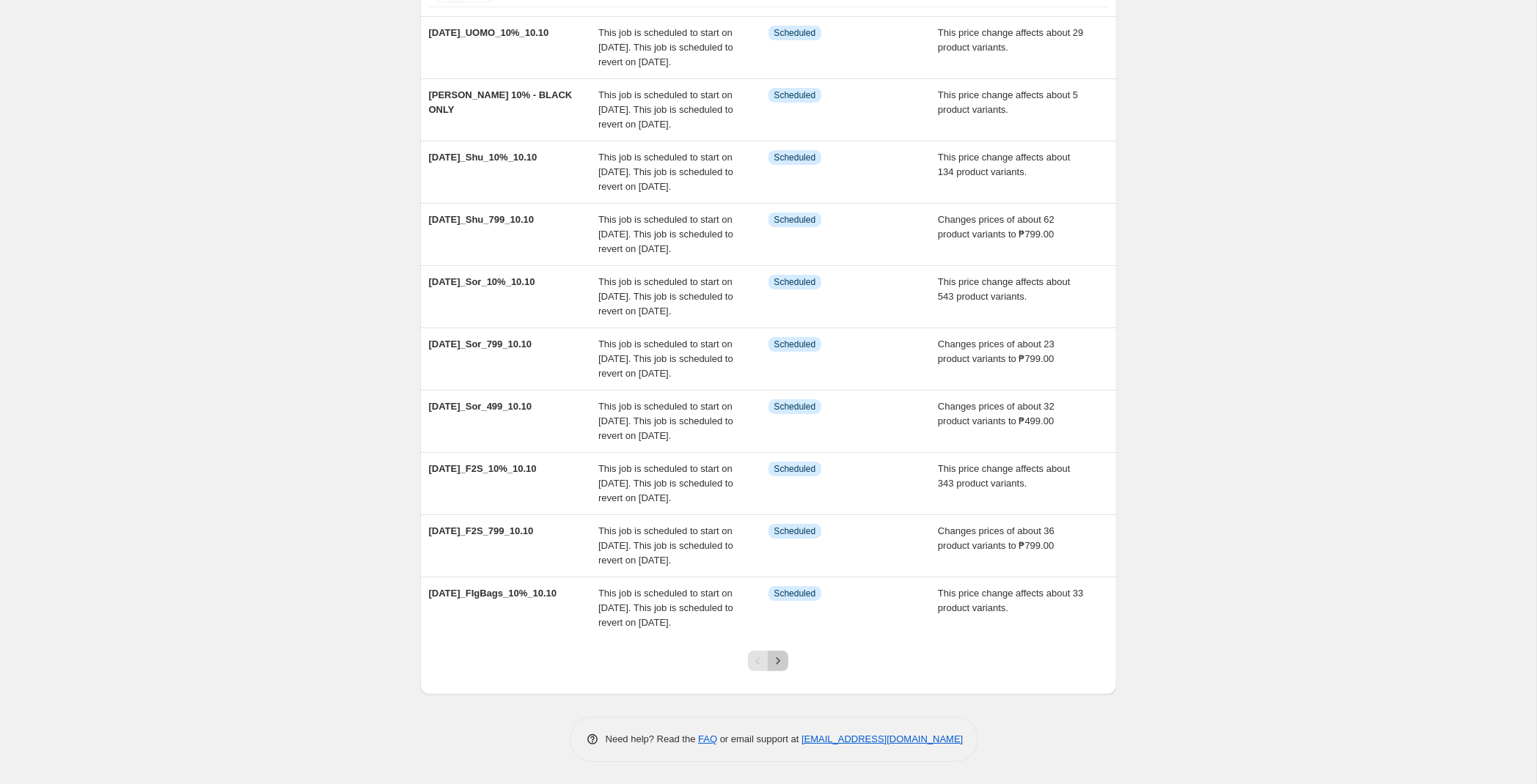
click at [784, 659] on button "Next" at bounding box center [778, 661] width 21 height 21
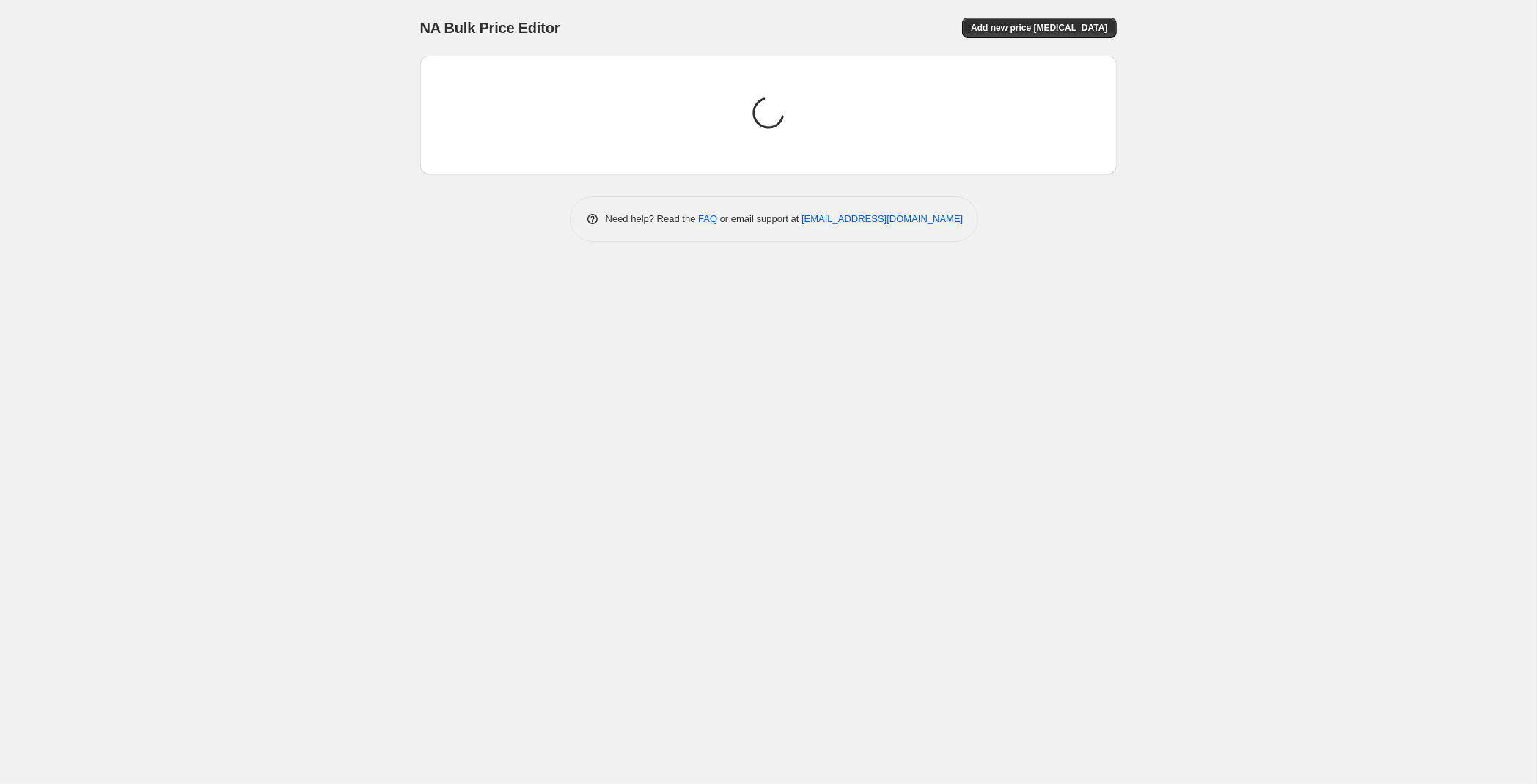
scroll to position [0, 0]
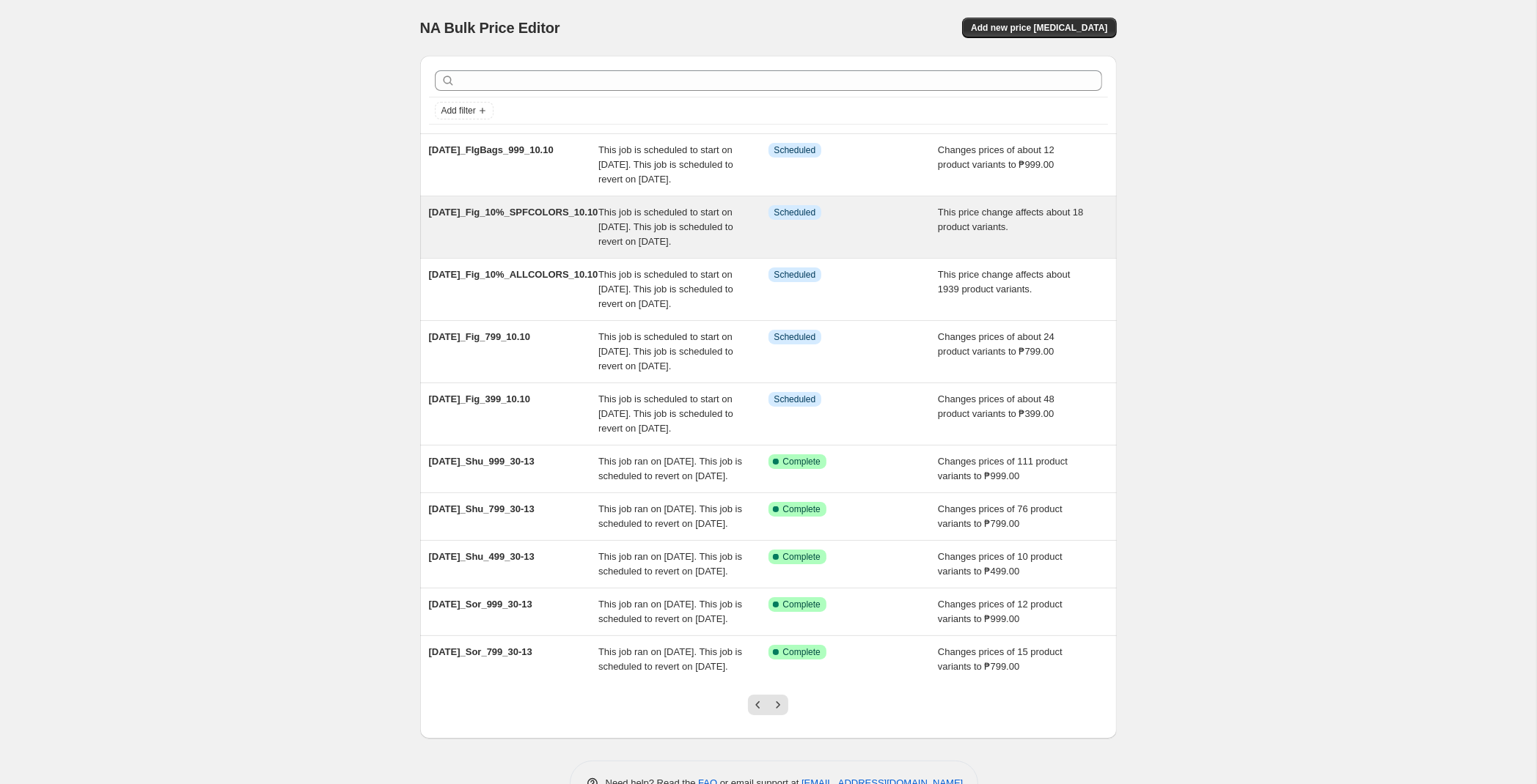
click at [738, 249] on div "This job is scheduled to start on [DATE]. This job is scheduled to revert on [D…" at bounding box center [683, 227] width 170 height 44
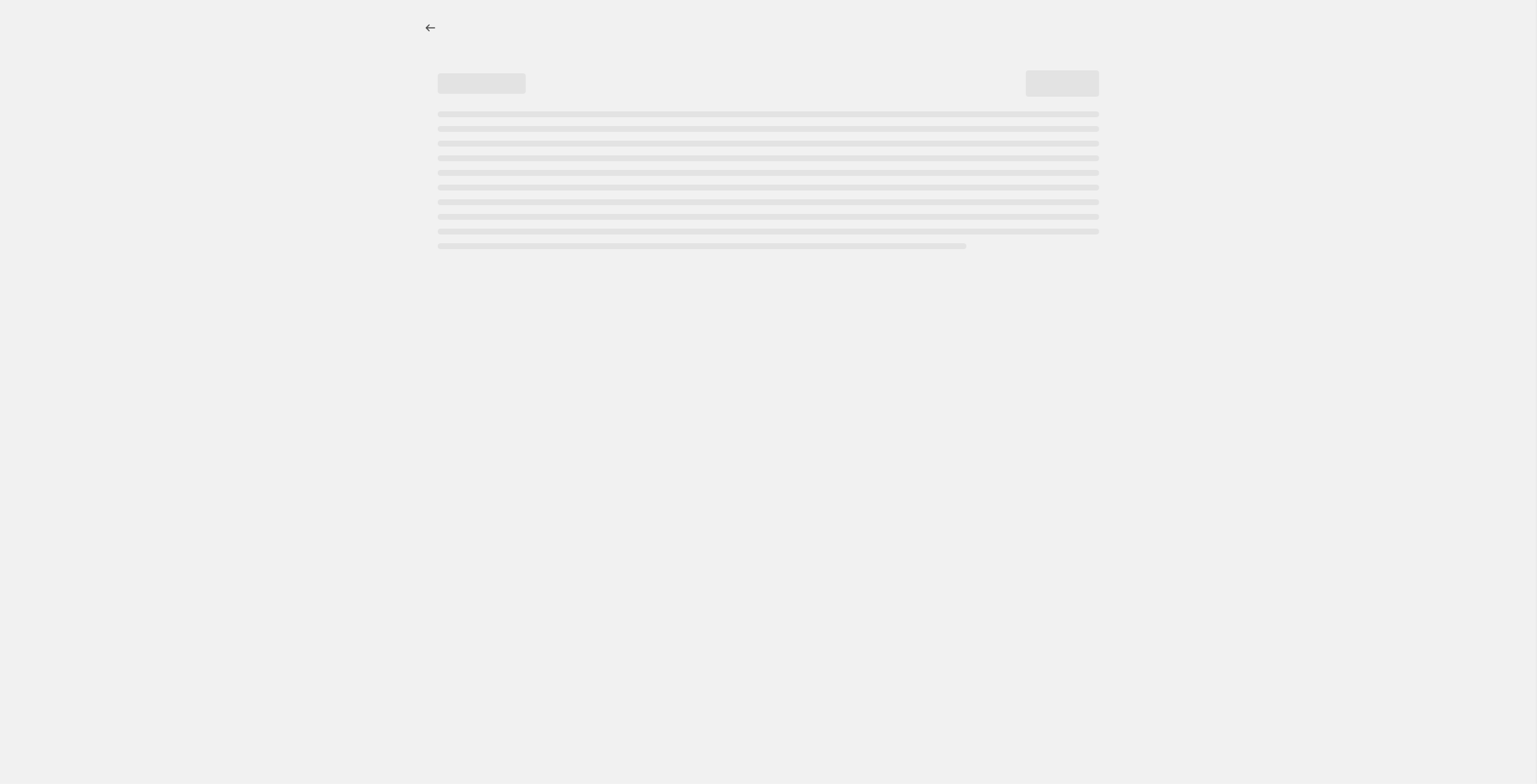
select select "pcap"
select select "no_change"
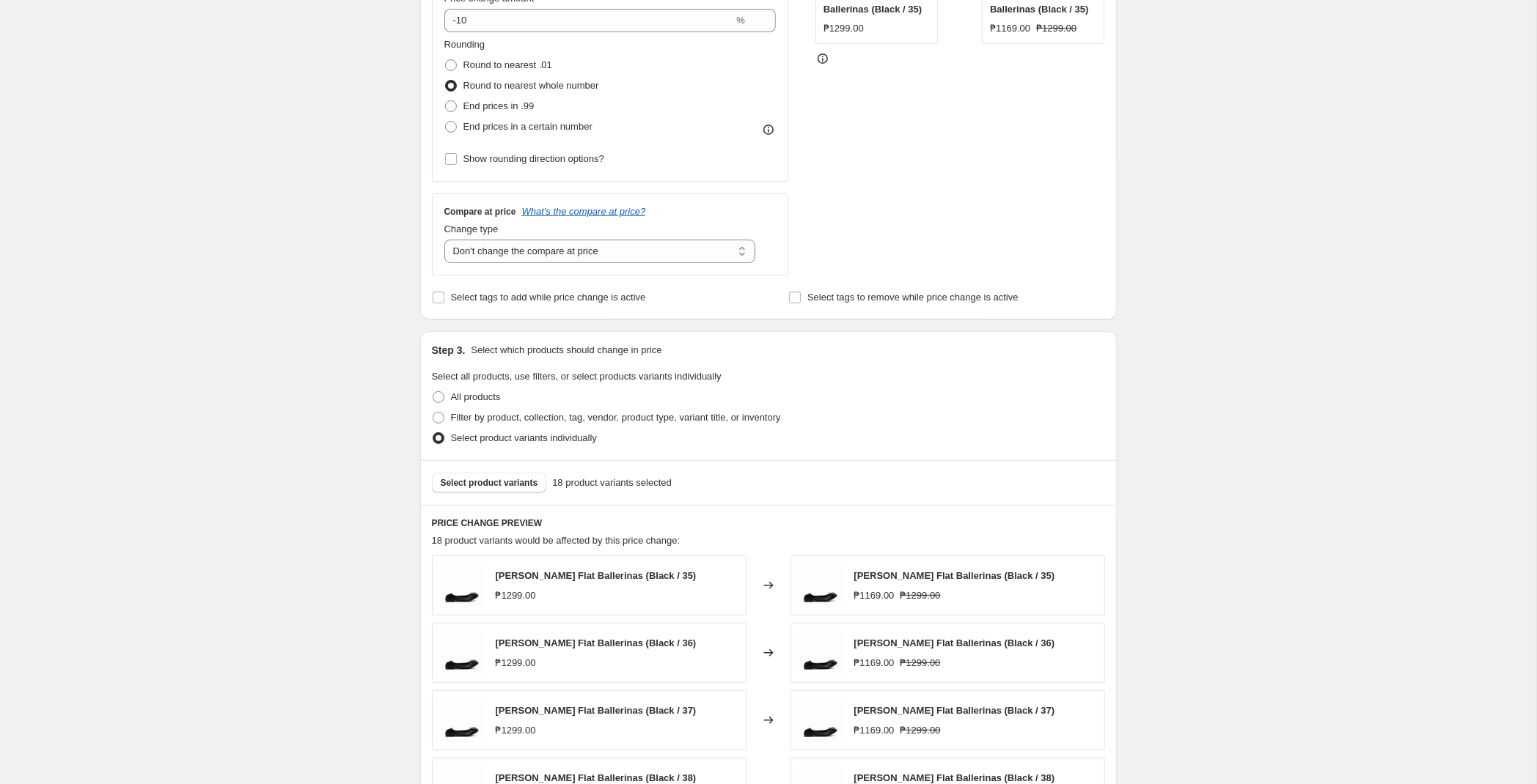
scroll to position [923, 0]
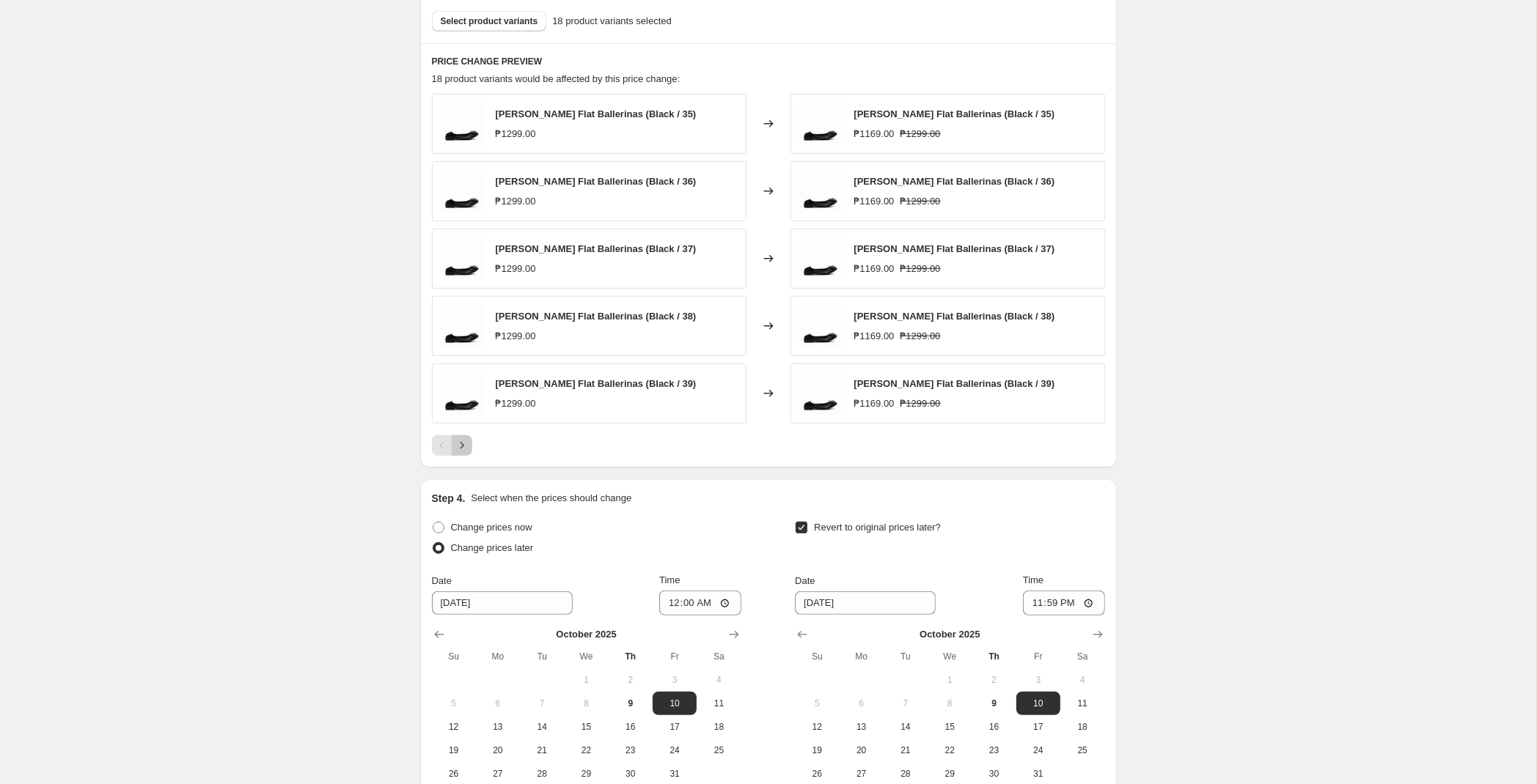
click at [468, 449] on icon "Next" at bounding box center [462, 445] width 15 height 15
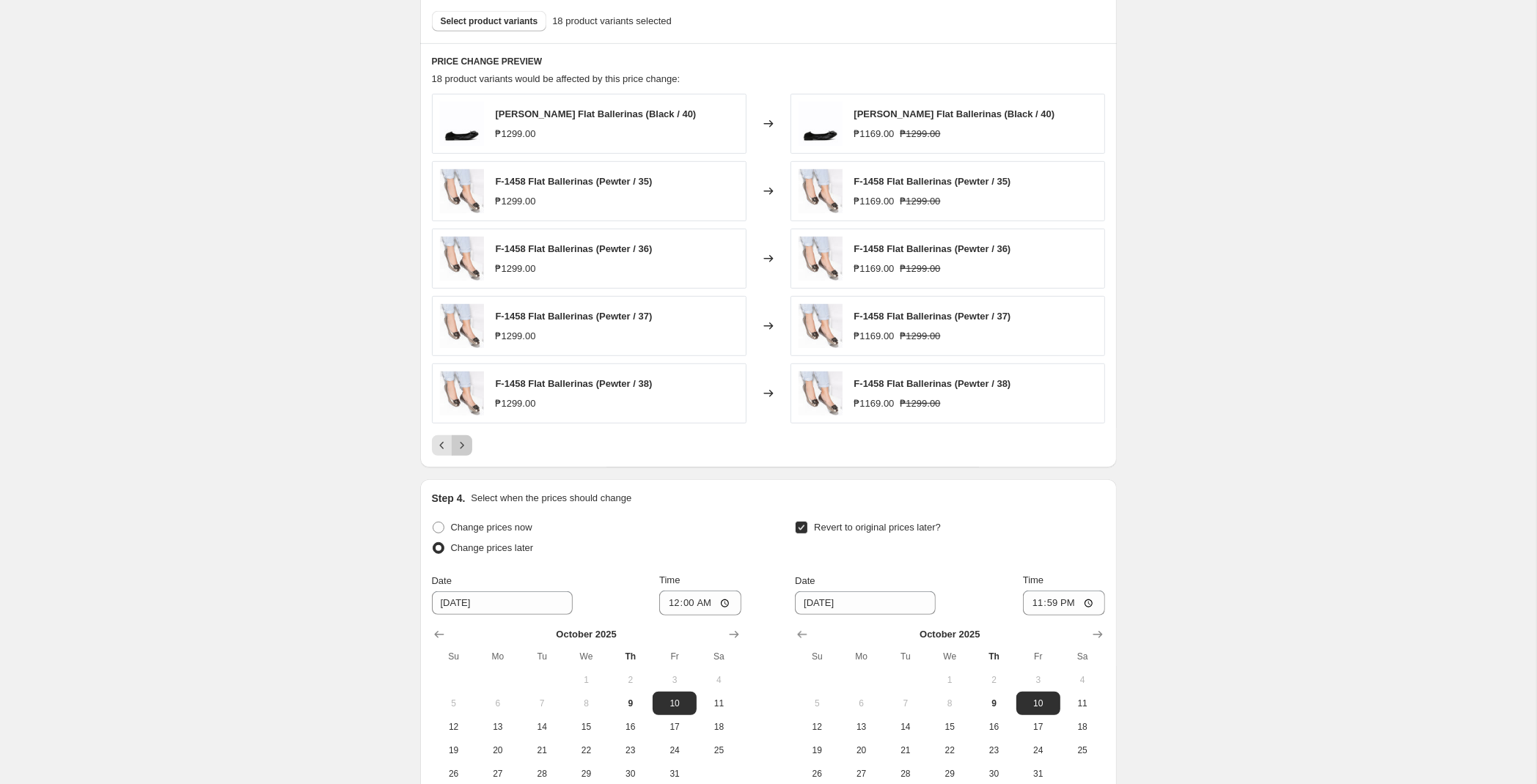
click at [460, 449] on icon "Next" at bounding box center [462, 445] width 15 height 15
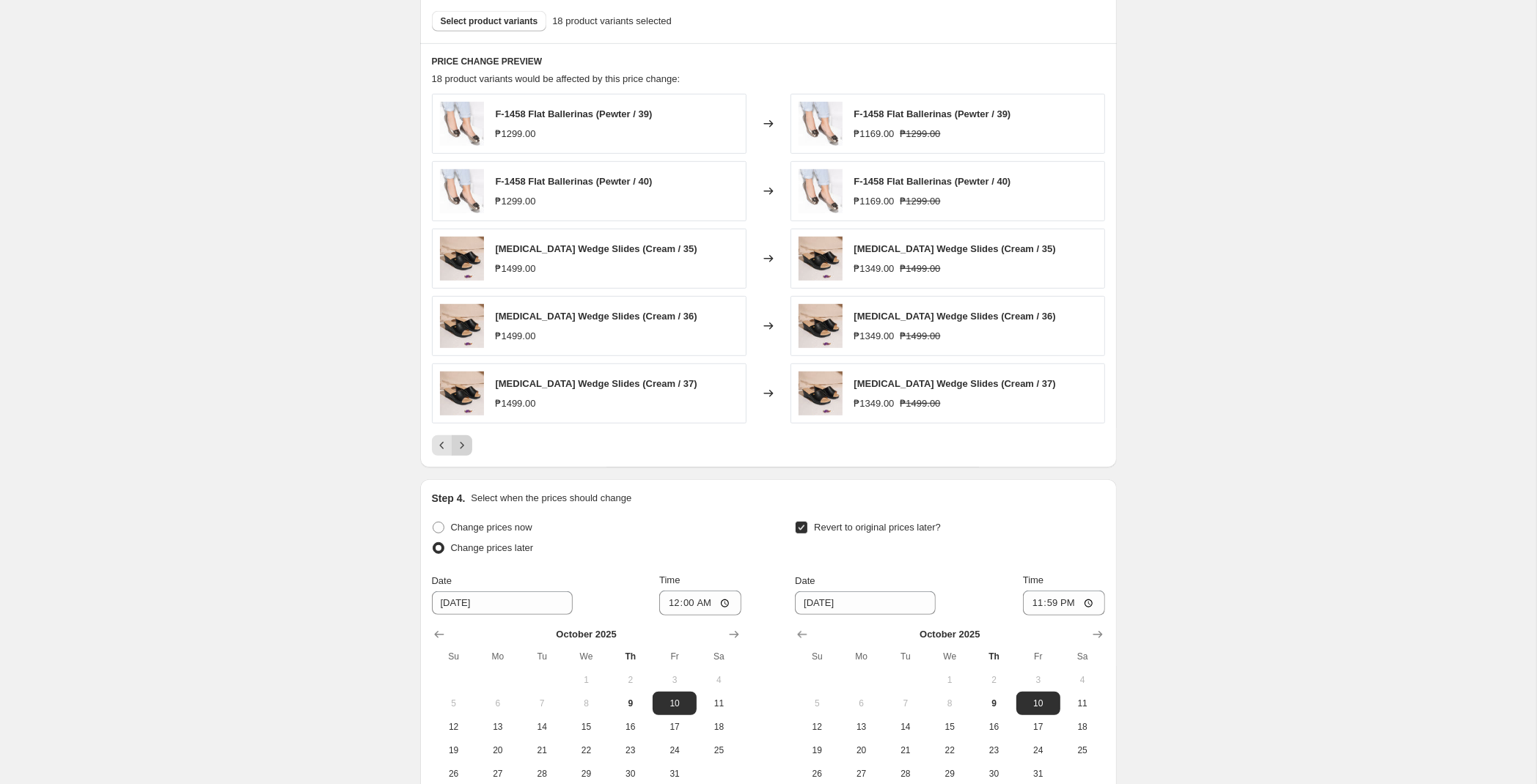
click at [465, 449] on icon "Next" at bounding box center [462, 445] width 15 height 15
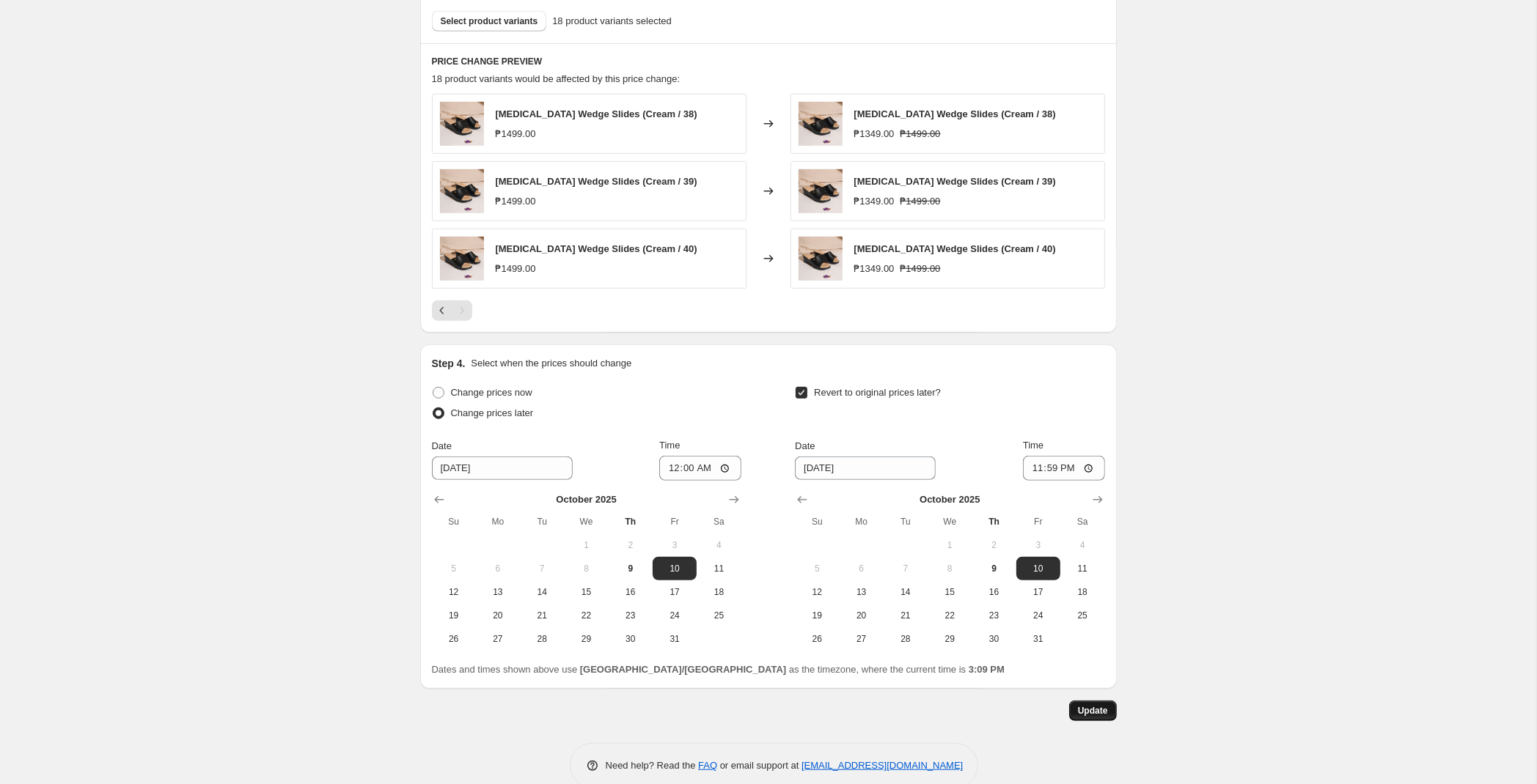
click at [1102, 714] on span "Update" at bounding box center [1093, 711] width 30 height 11
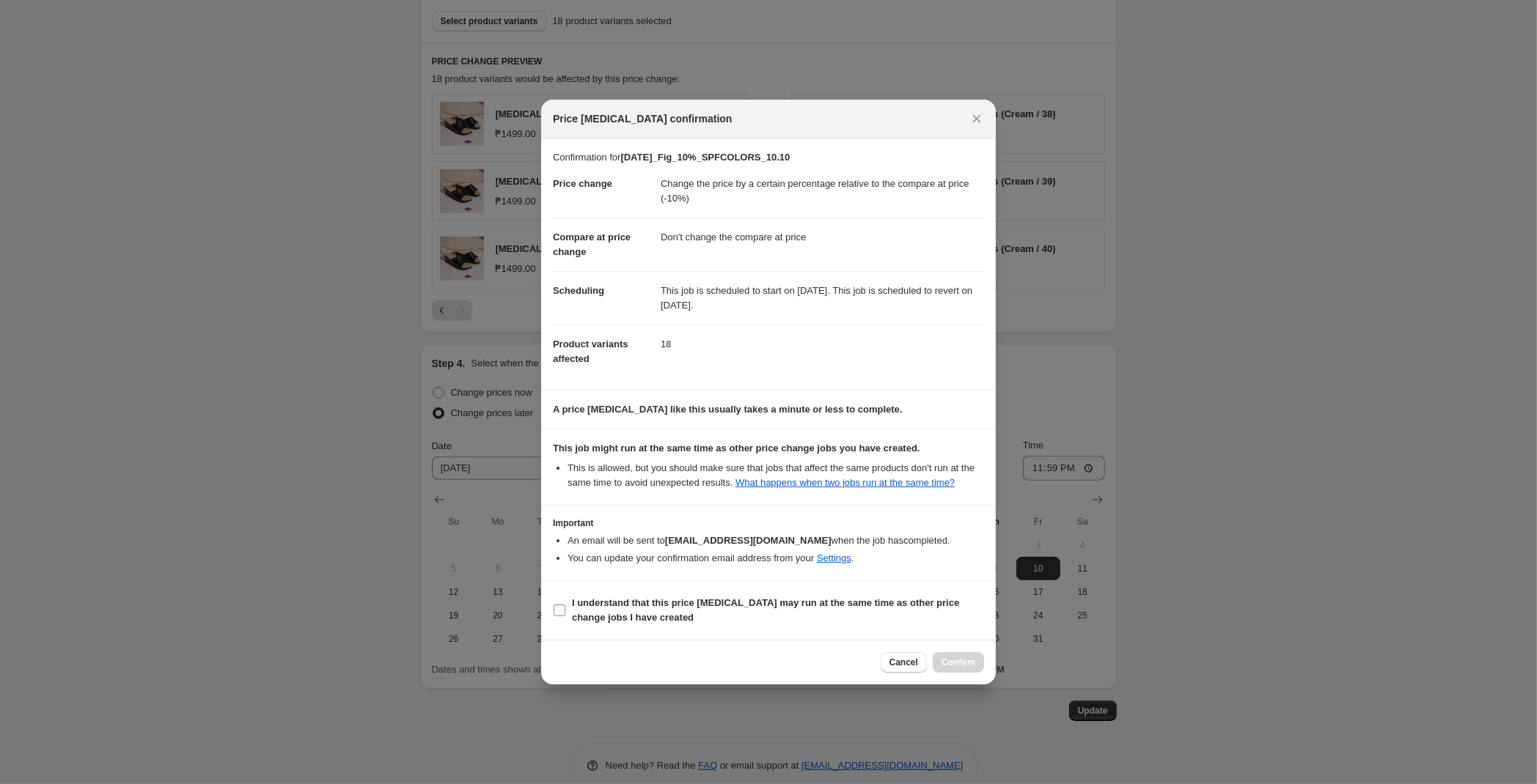
click at [660, 605] on b "I understand that this price [MEDICAL_DATA] may run at the same time as other p…" at bounding box center [765, 610] width 387 height 25
click at [565, 605] on input "I understand that this price [MEDICAL_DATA] may run at the same time as other p…" at bounding box center [559, 610] width 11 height 11
checkbox input "true"
click at [967, 666] on span "Confirm" at bounding box center [958, 662] width 34 height 11
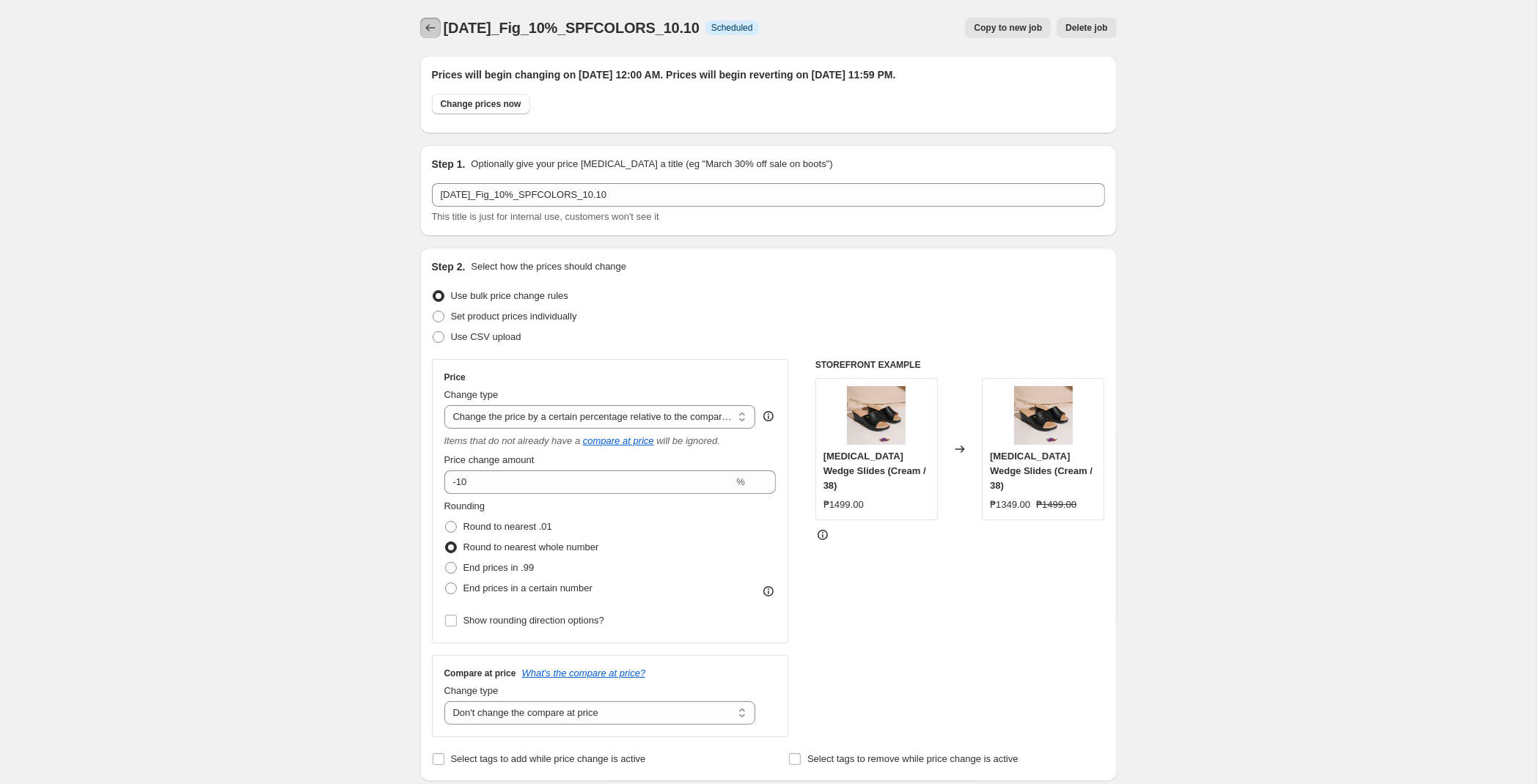
click at [435, 32] on icon "Price change jobs" at bounding box center [430, 28] width 15 height 15
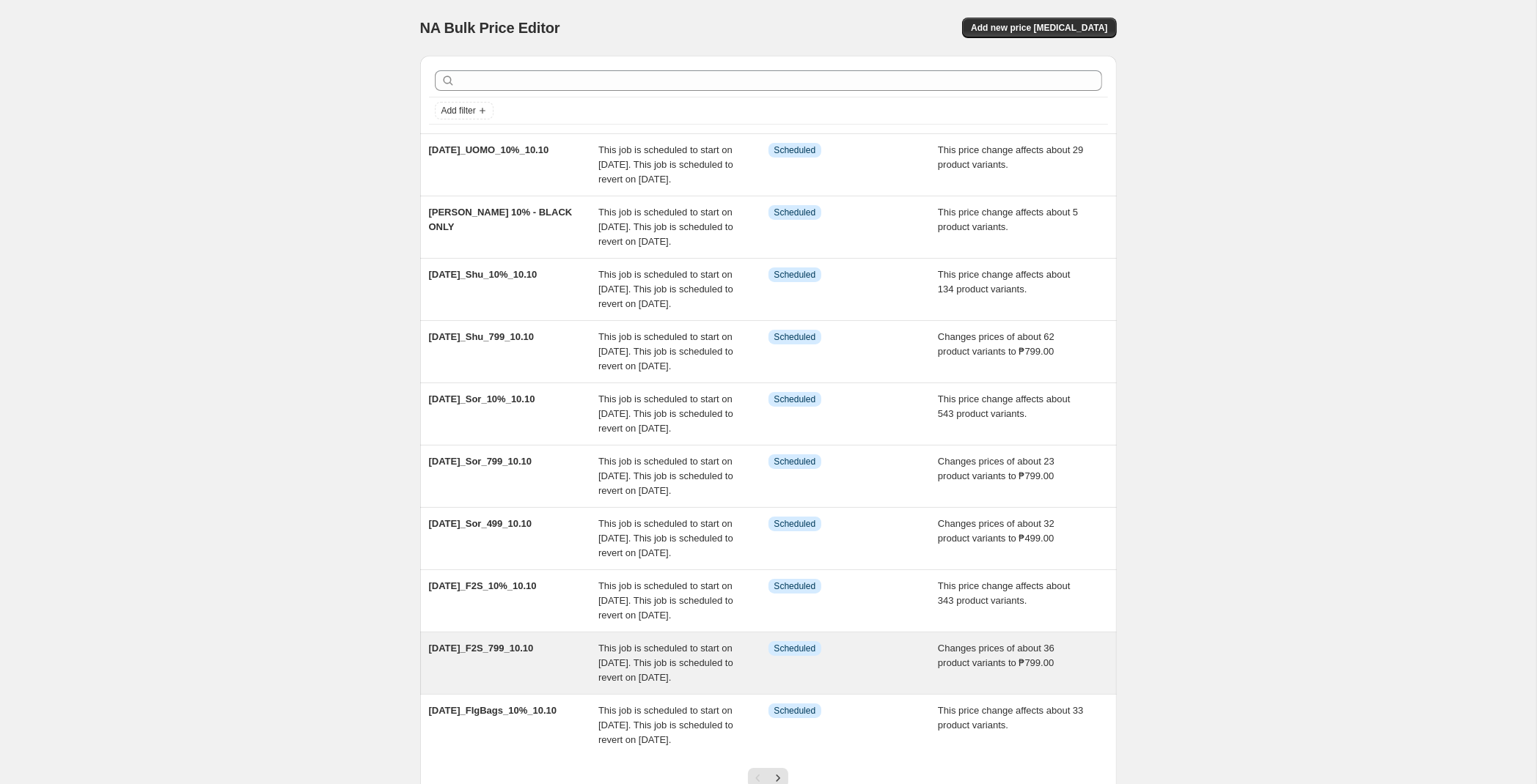
scroll to position [266, 0]
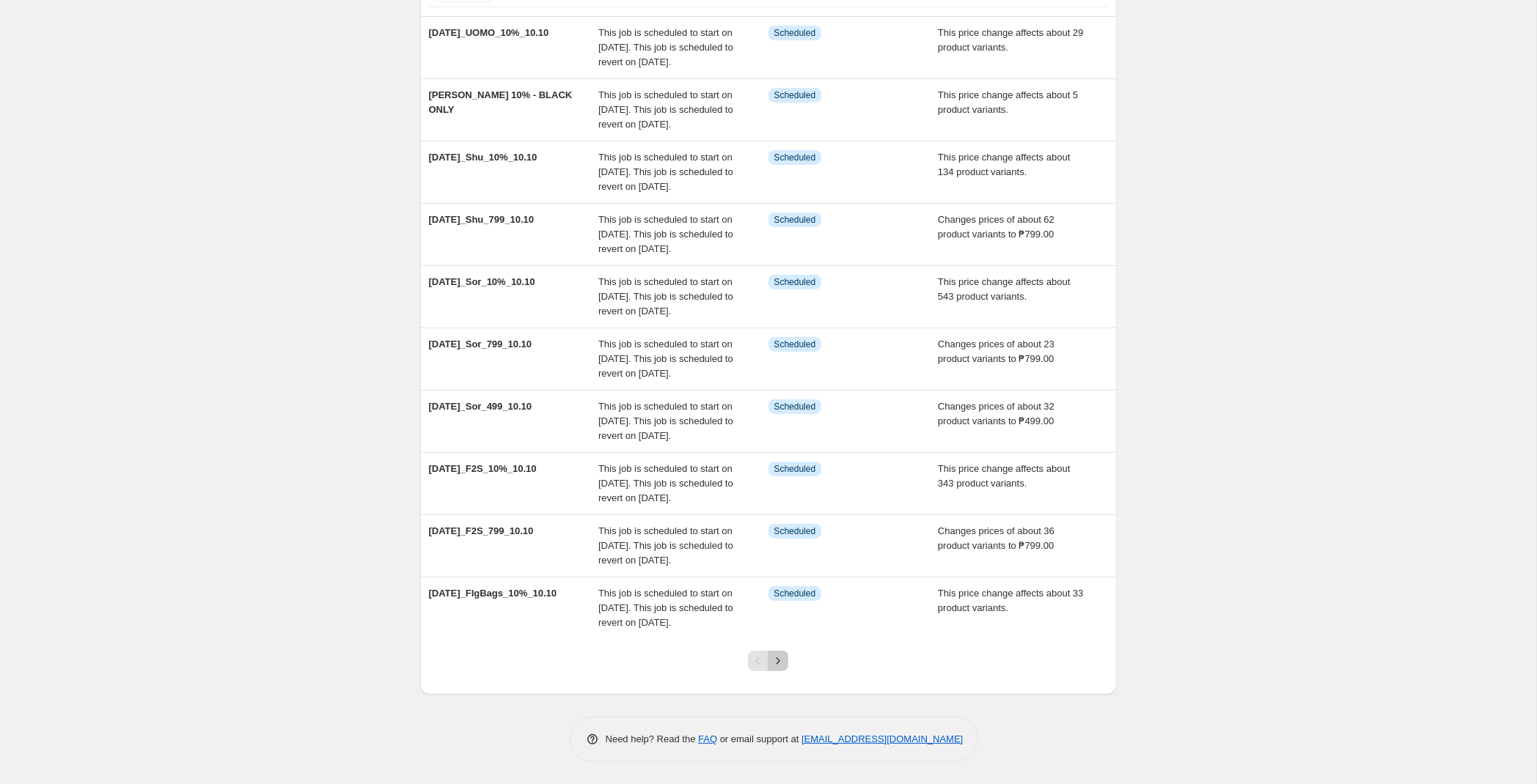
click at [780, 657] on icon "Next" at bounding box center [777, 661] width 15 height 15
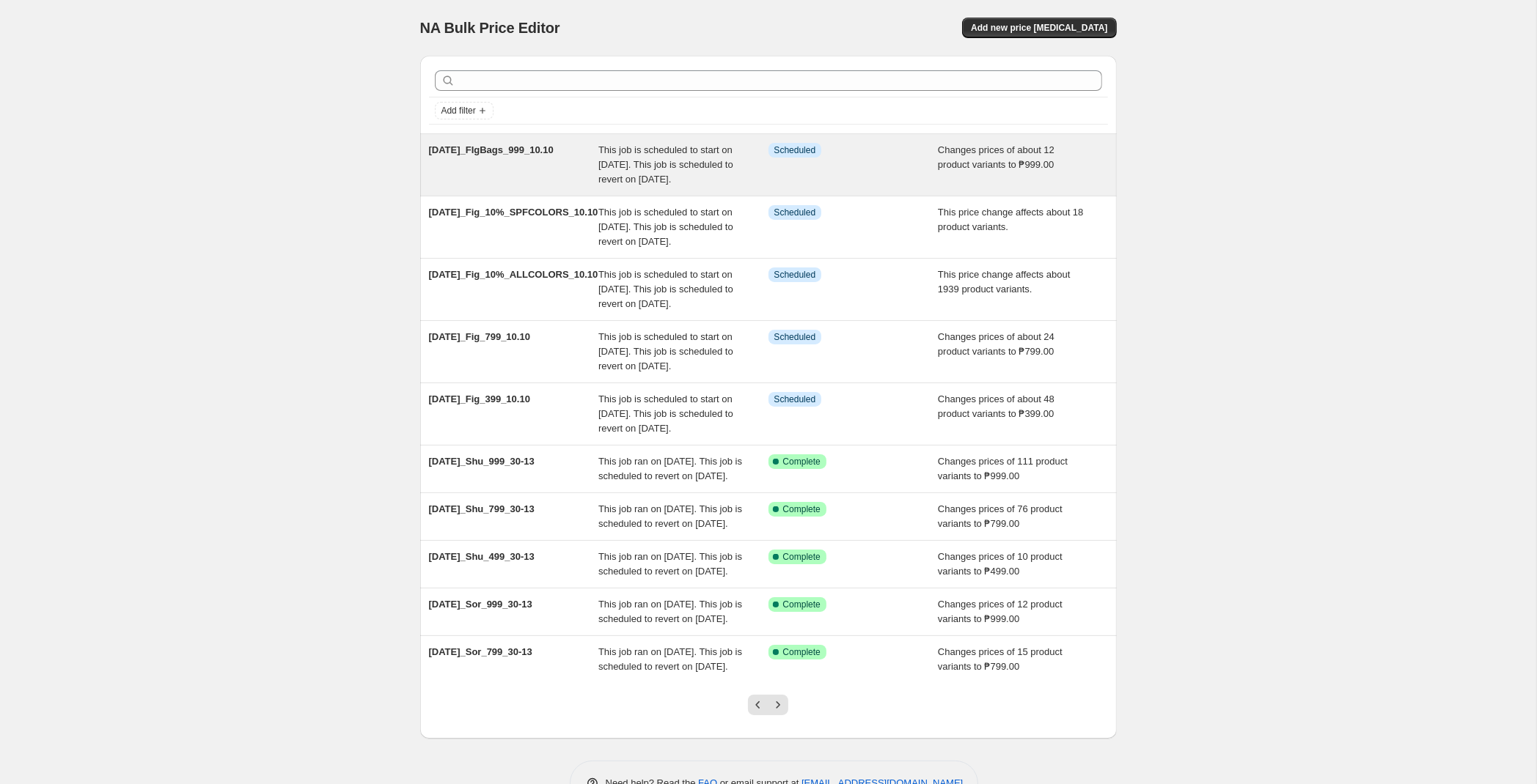
click at [694, 185] on span "This job is scheduled to start on [DATE]. This job is scheduled to revert on [D…" at bounding box center [666, 165] width 135 height 40
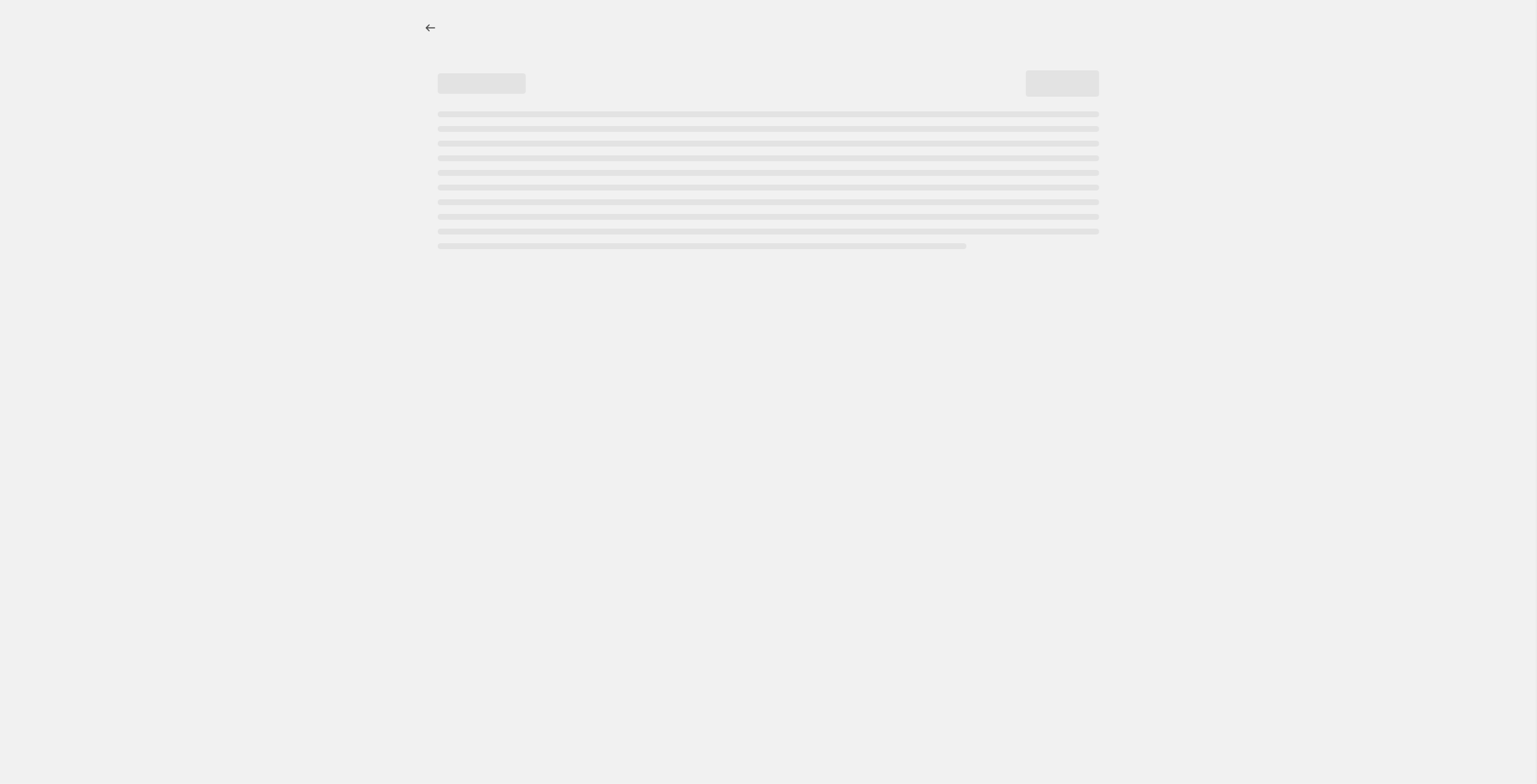
select select "no_change"
select select "tag"
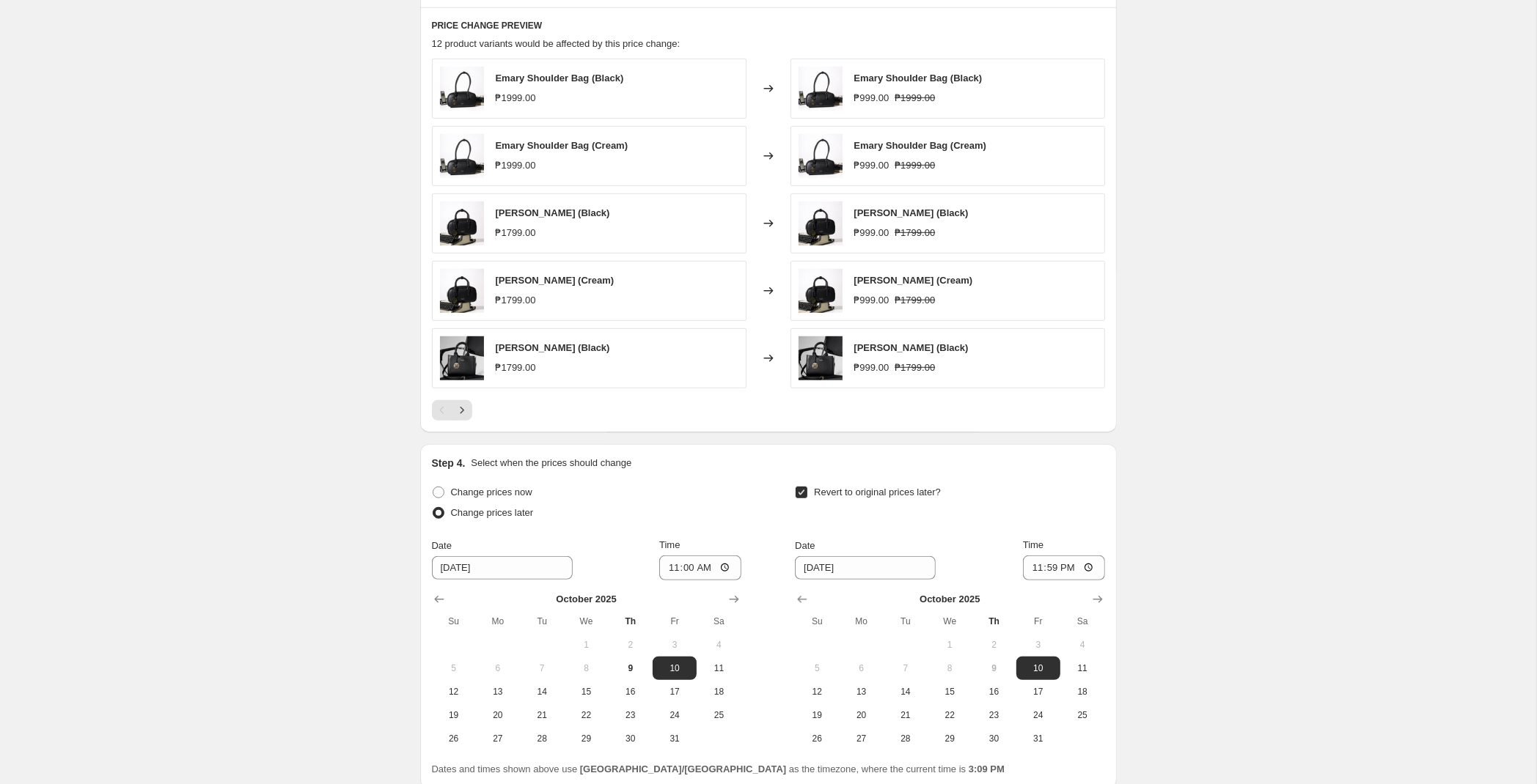
scroll to position [1052, 0]
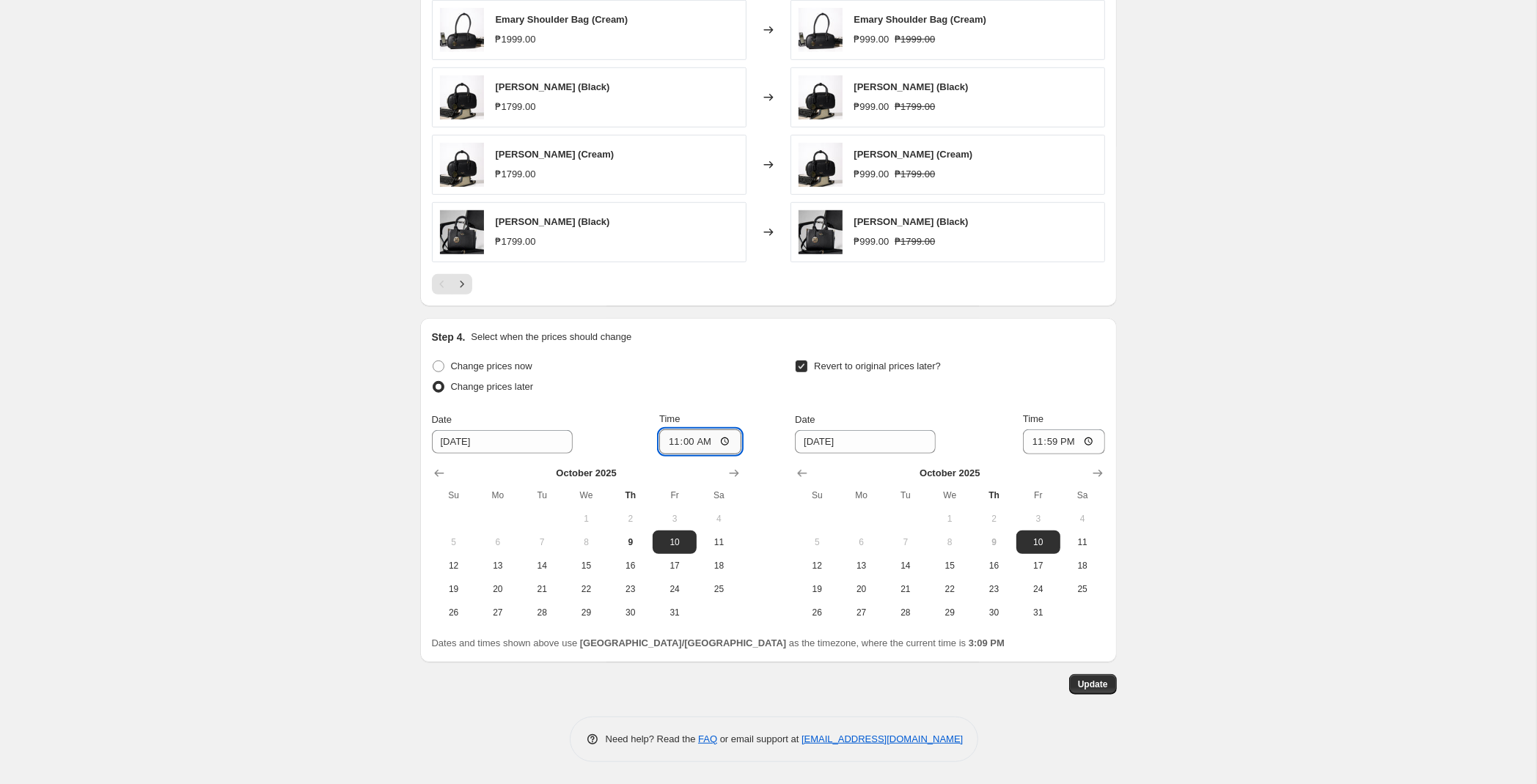
click at [682, 442] on input "11:00" at bounding box center [701, 442] width 82 height 25
type input "00:00"
click at [1102, 689] on span "Update" at bounding box center [1093, 684] width 30 height 11
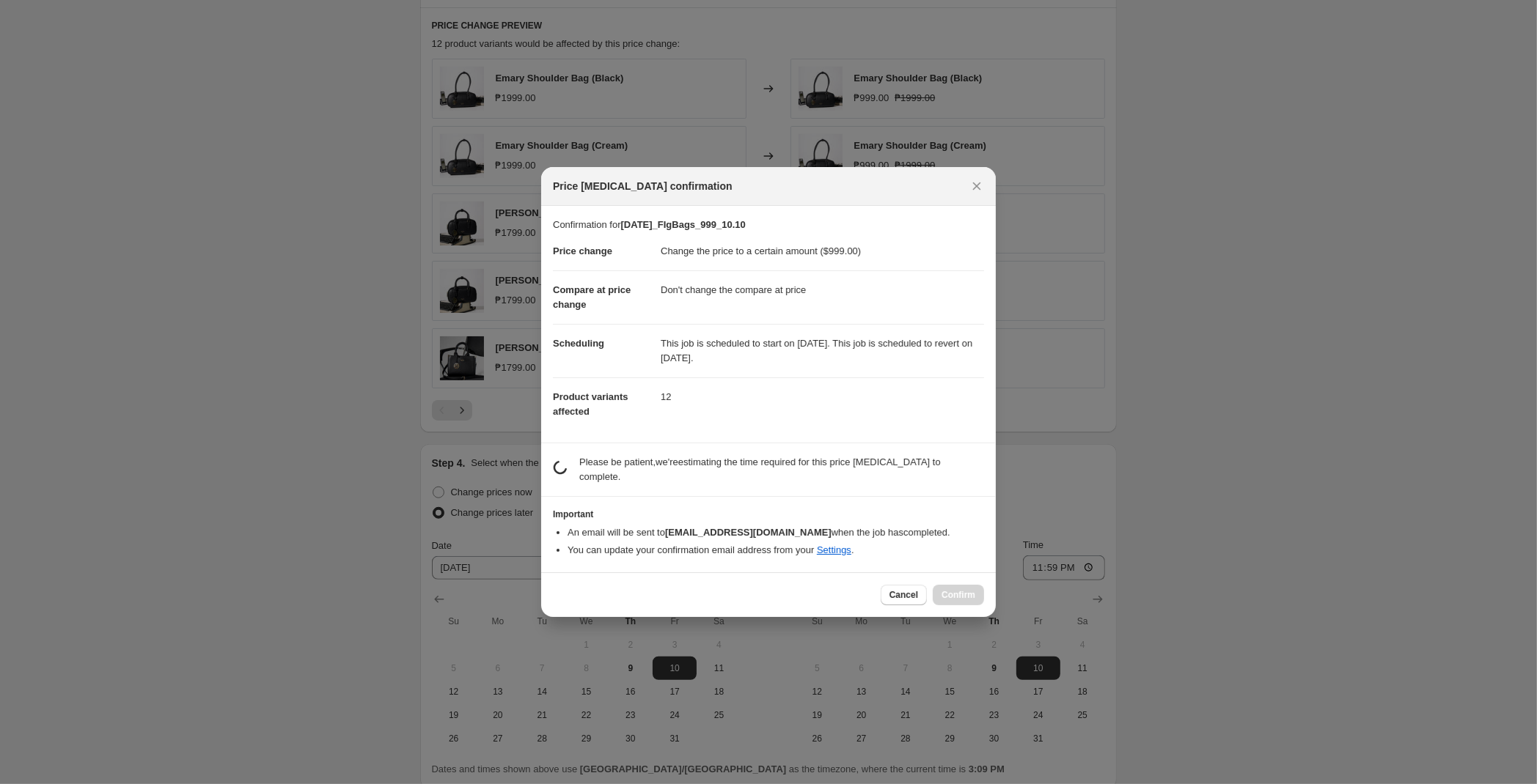
scroll to position [0, 0]
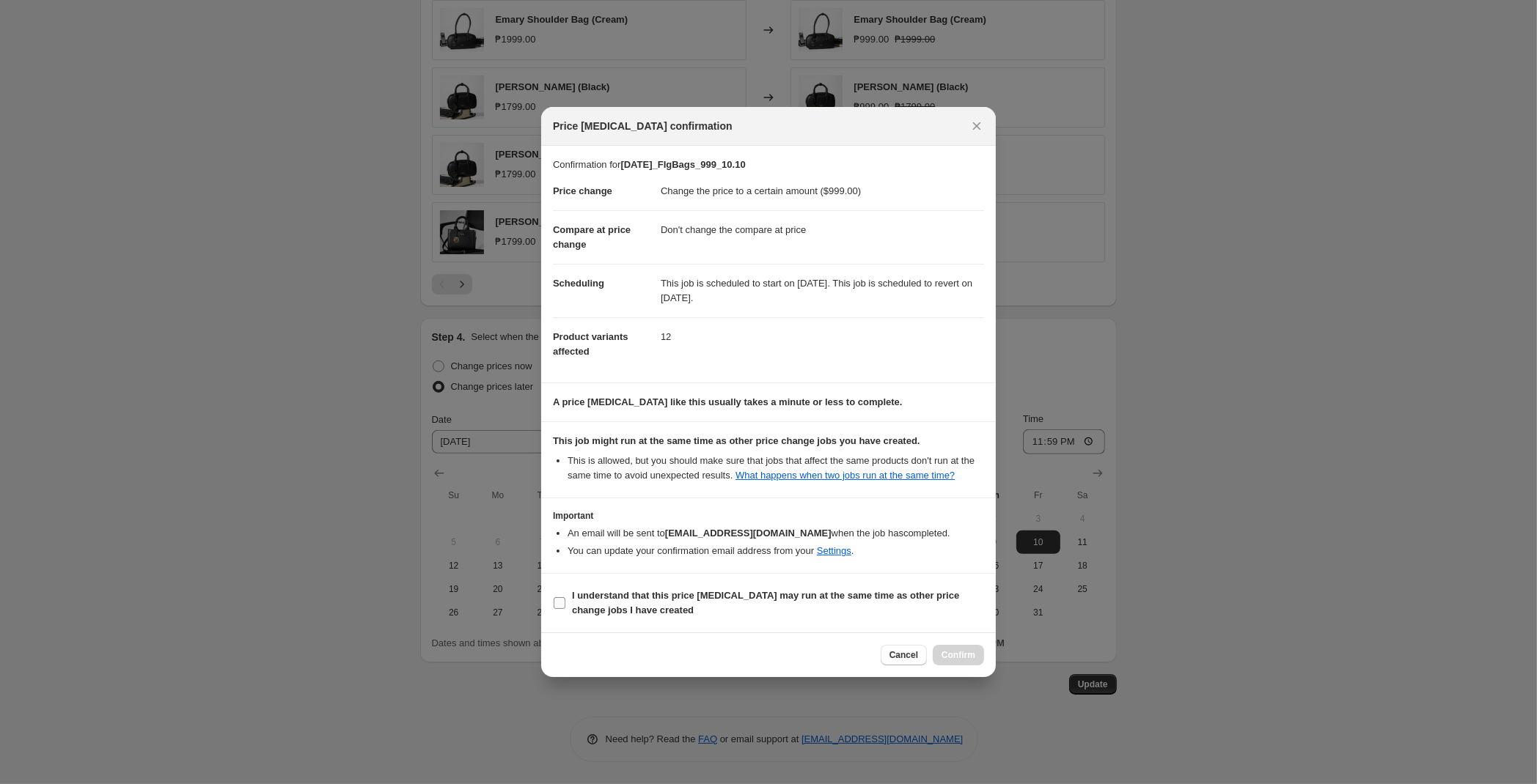
click at [664, 604] on span "I understand that this price [MEDICAL_DATA] may run at the same time as other p…" at bounding box center [777, 604] width 412 height 30
click at [565, 604] on input "I understand that this price [MEDICAL_DATA] may run at the same time as other p…" at bounding box center [559, 603] width 11 height 11
checkbox input "true"
click at [949, 651] on button "Confirm" at bounding box center [958, 656] width 51 height 21
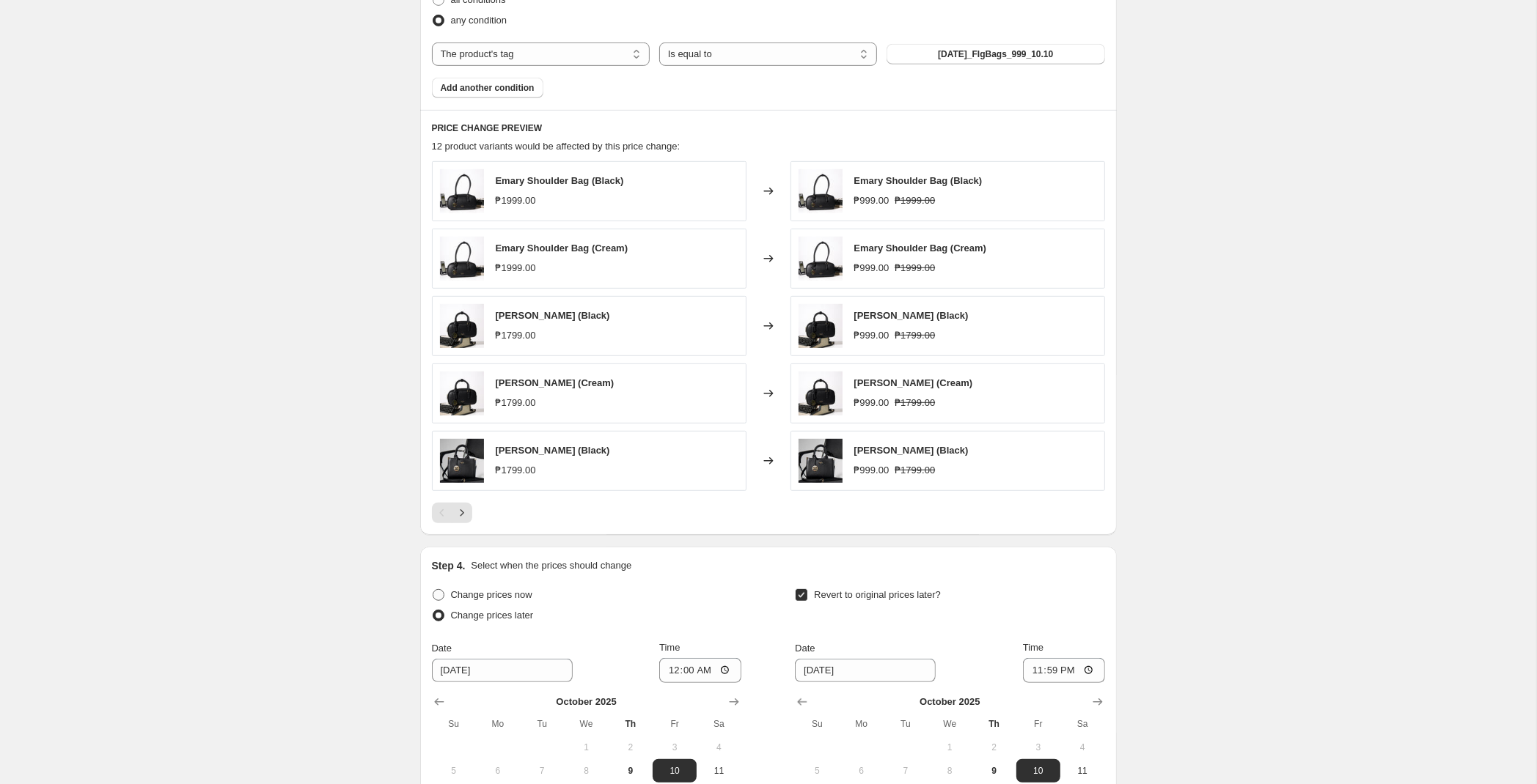
scroll to position [898, 0]
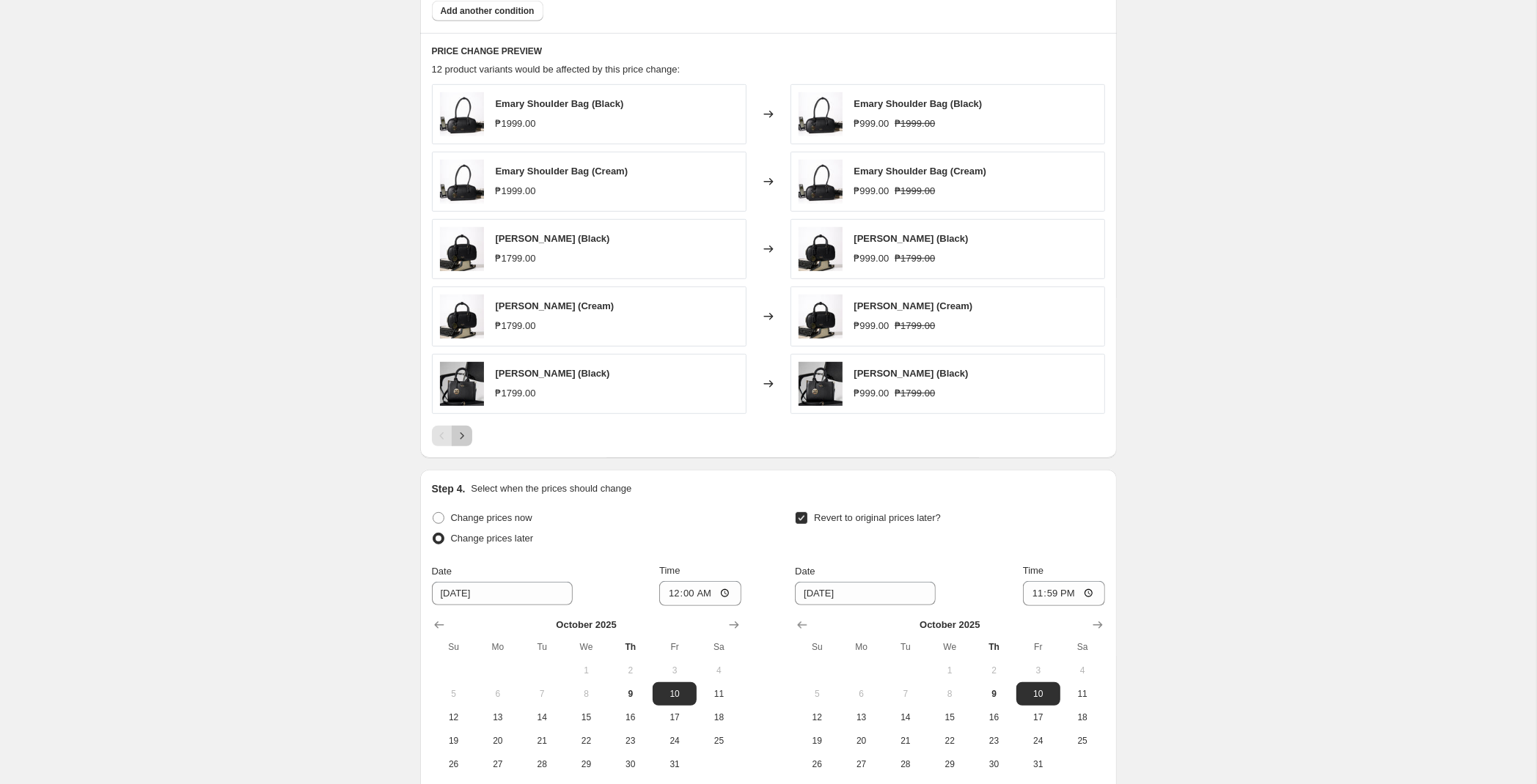
click at [463, 443] on icon "Next" at bounding box center [462, 436] width 15 height 15
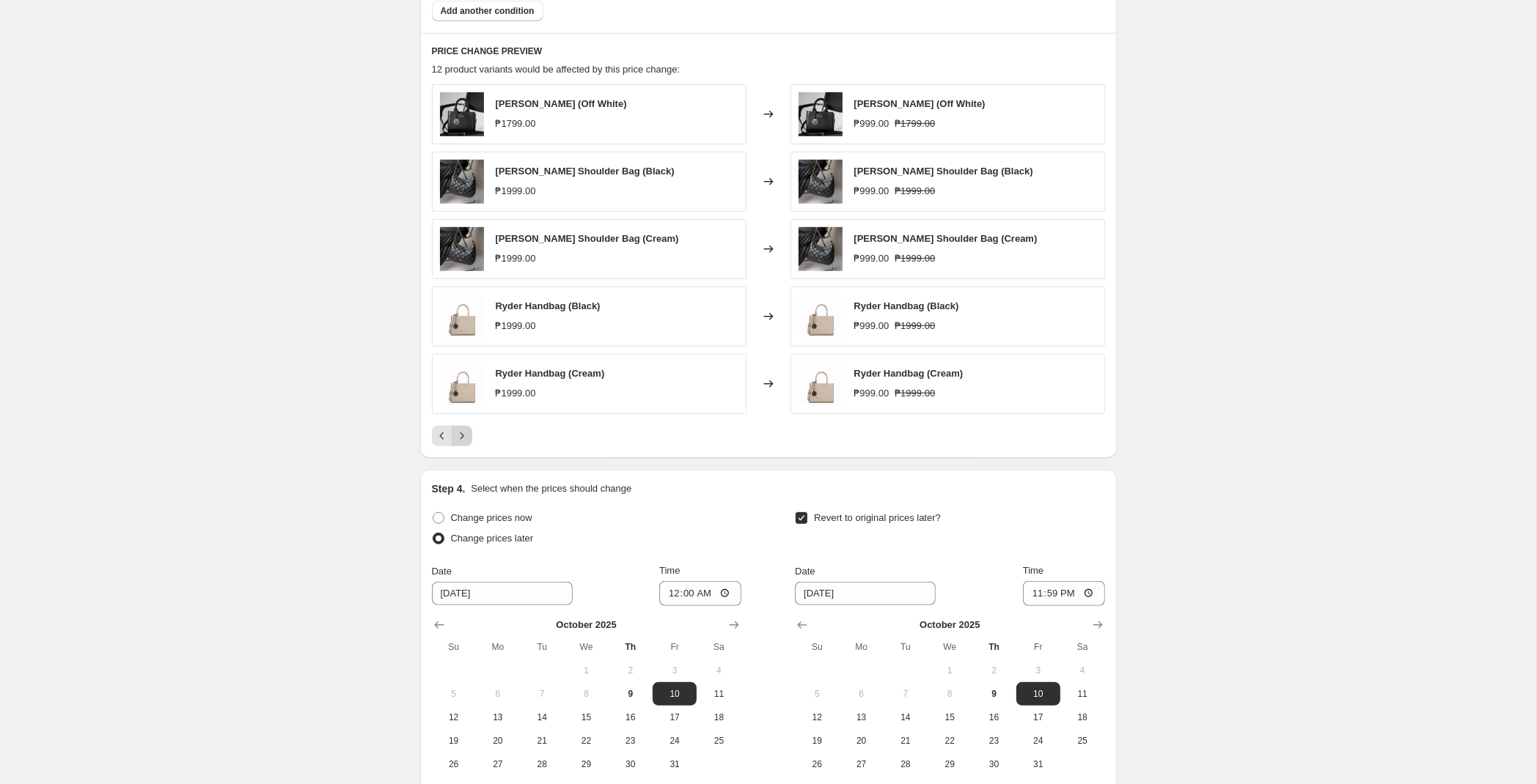
click at [469, 441] on icon "Next" at bounding box center [462, 436] width 15 height 15
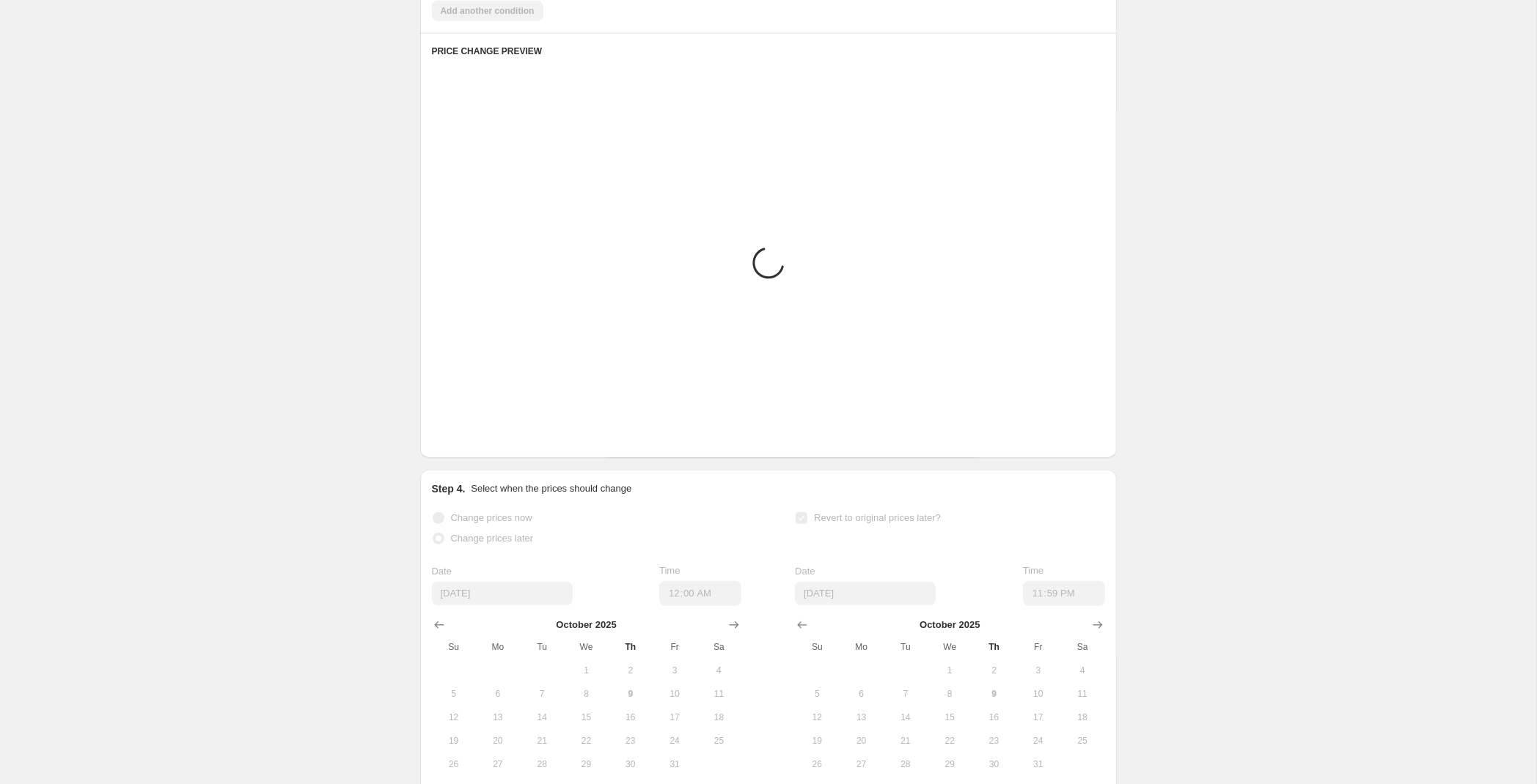
scroll to position [848, 0]
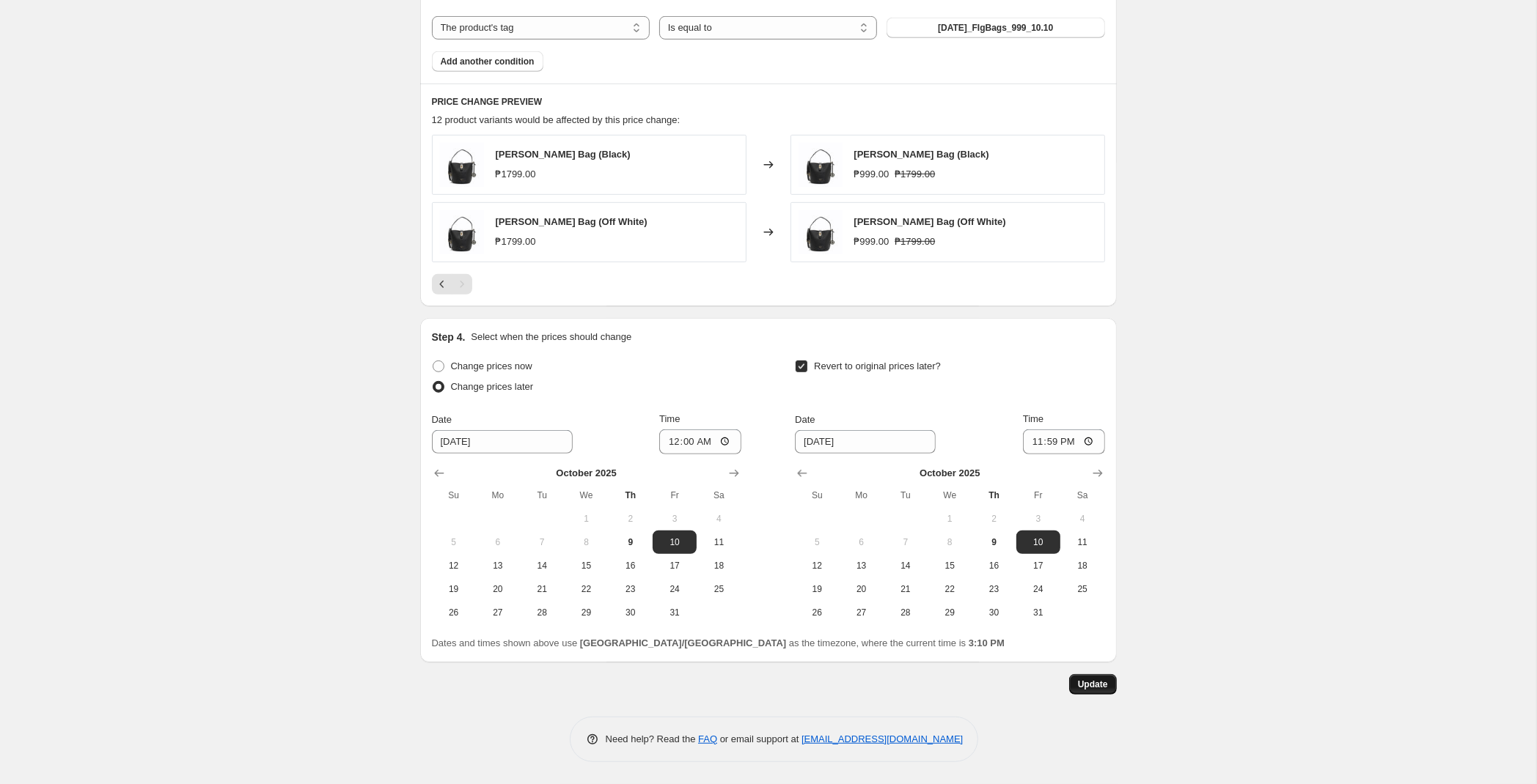
click at [1108, 682] on button "Update" at bounding box center [1093, 685] width 48 height 21
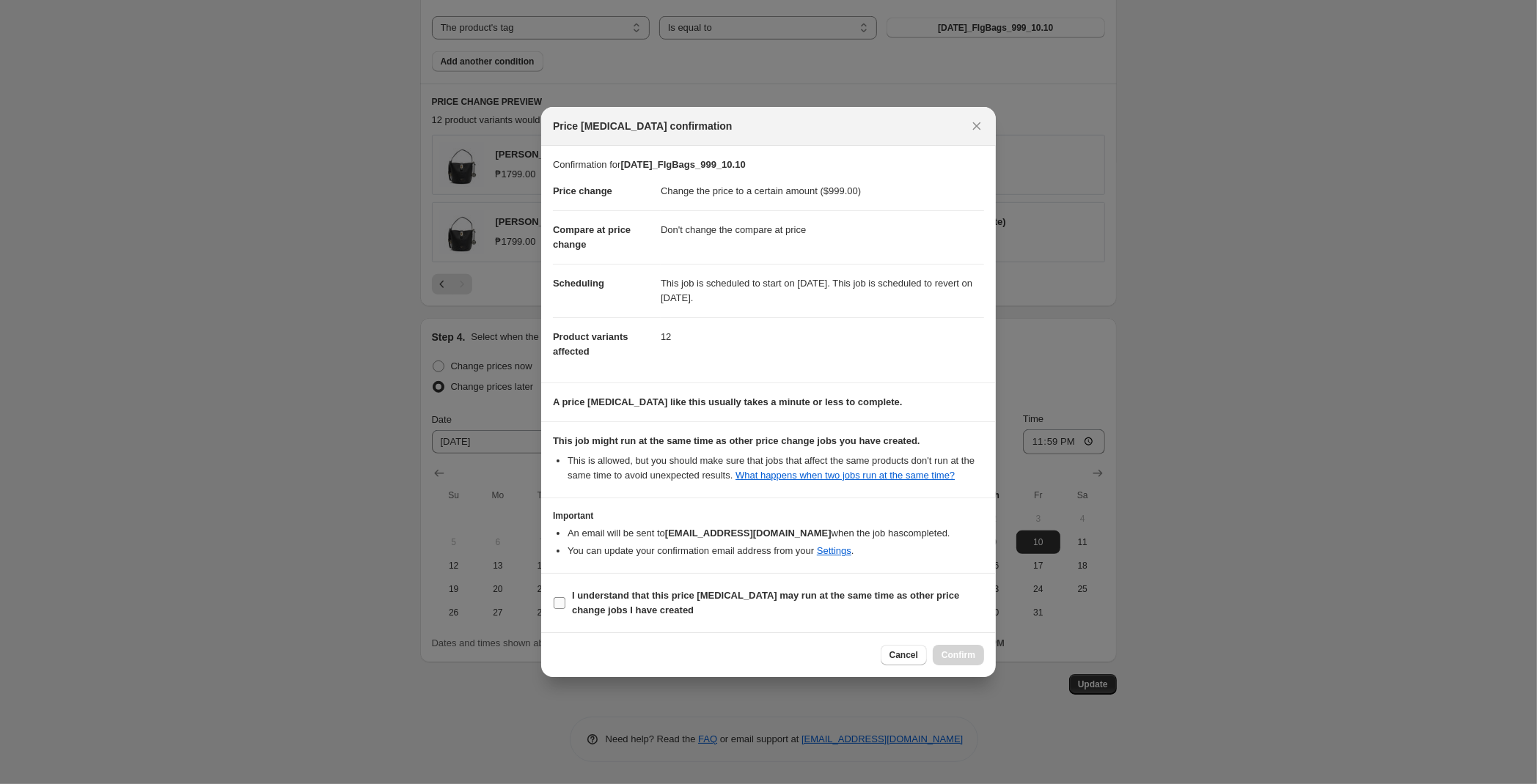
click at [752, 591] on span "I understand that this price [MEDICAL_DATA] may run at the same time as other p…" at bounding box center [777, 604] width 412 height 30
click at [565, 598] on input "I understand that this price [MEDICAL_DATA] may run at the same time as other p…" at bounding box center [559, 603] width 11 height 11
checkbox input "true"
click at [963, 659] on span "Confirm" at bounding box center [958, 655] width 34 height 11
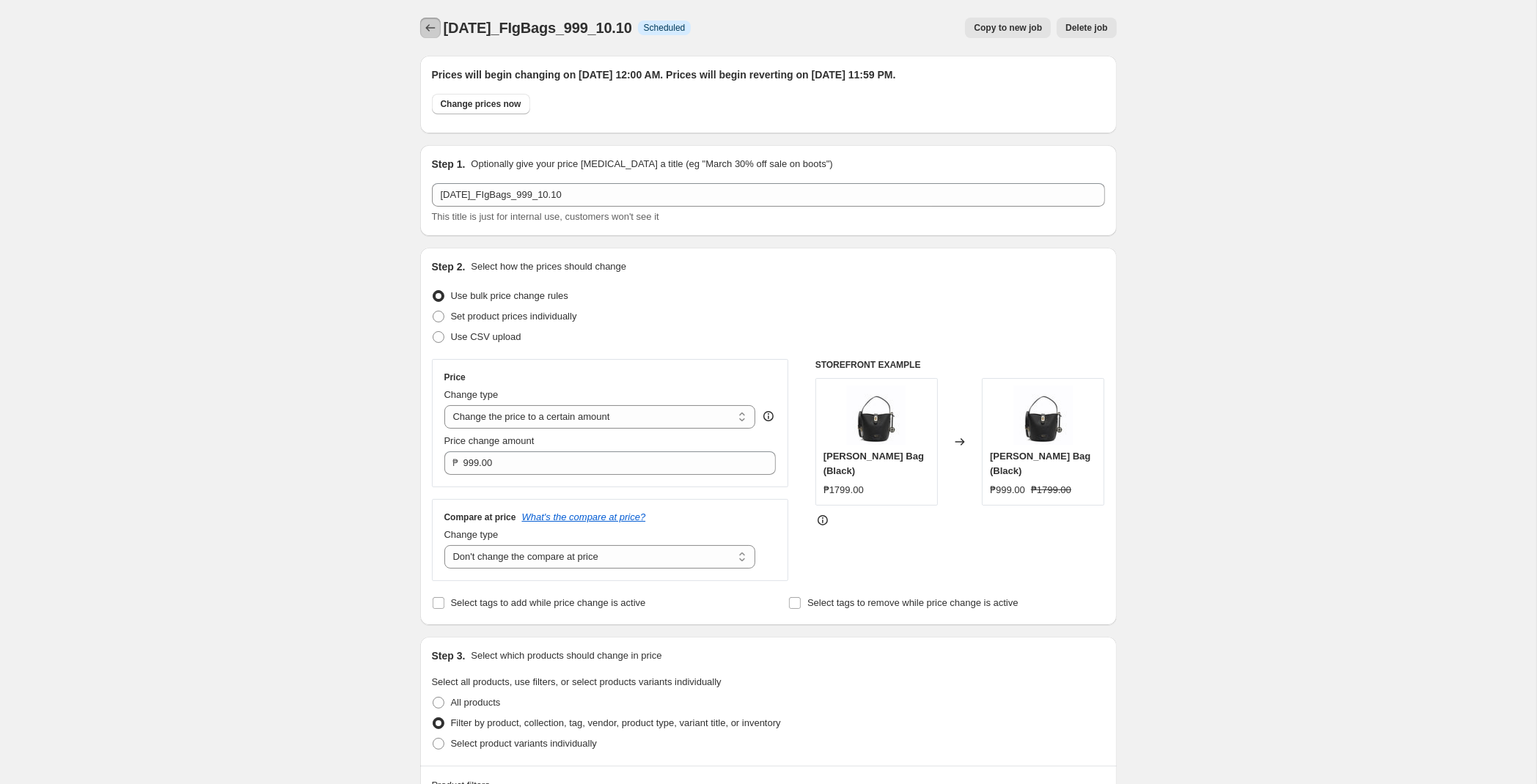
click at [433, 29] on icon "Price change jobs" at bounding box center [430, 28] width 15 height 15
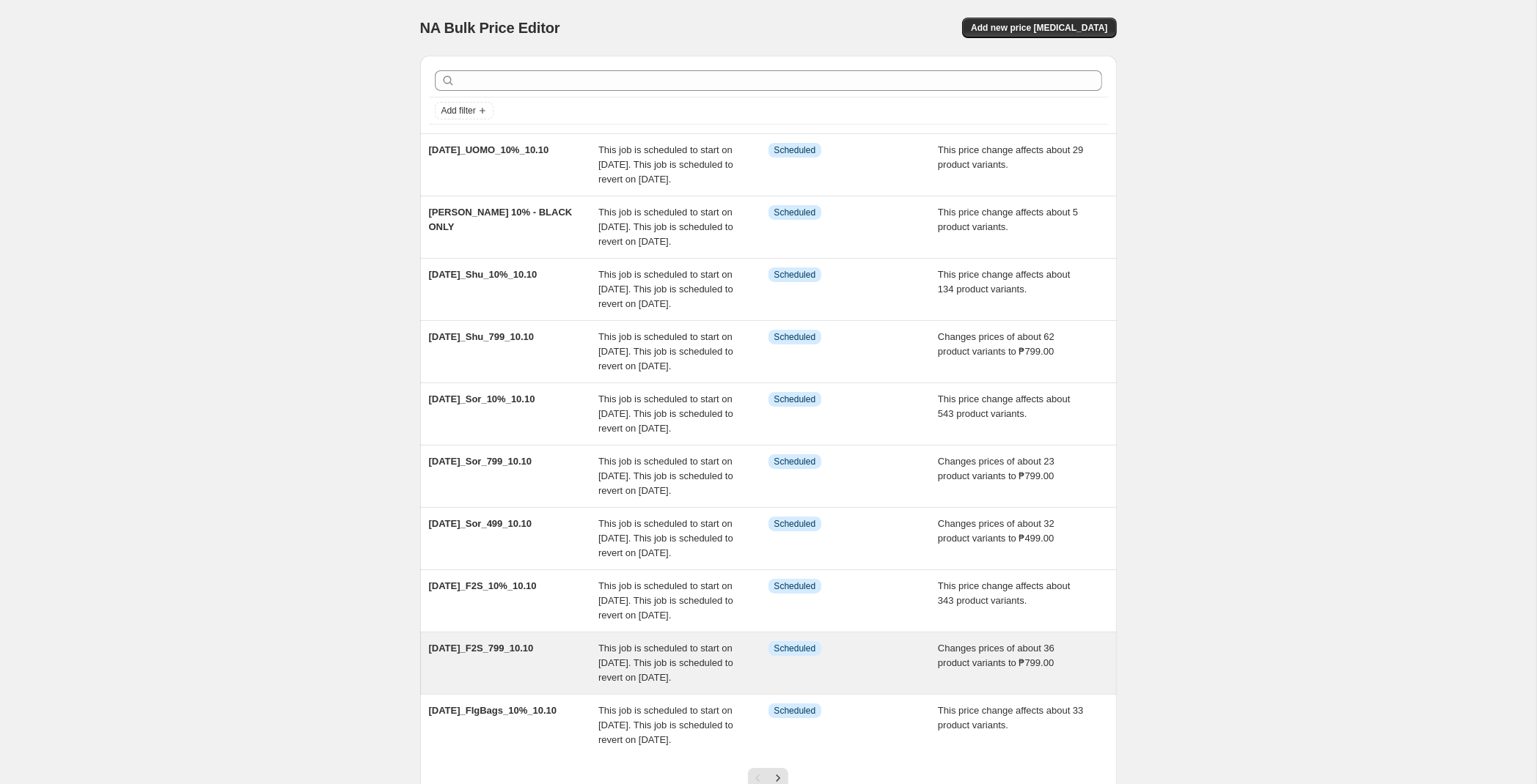
scroll to position [266, 0]
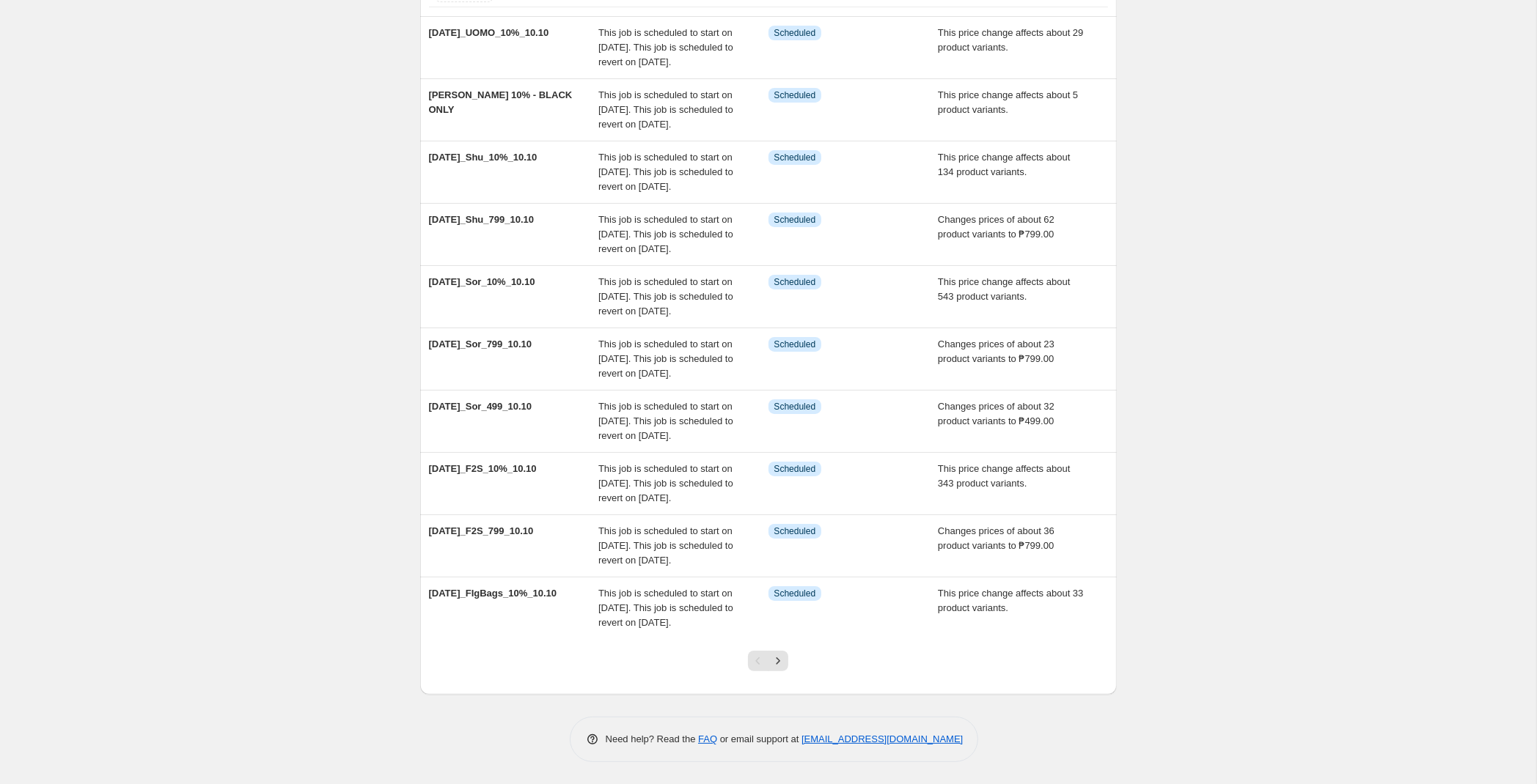
click at [776, 649] on div at bounding box center [768, 667] width 59 height 56
click at [777, 655] on icon "Next" at bounding box center [777, 661] width 15 height 15
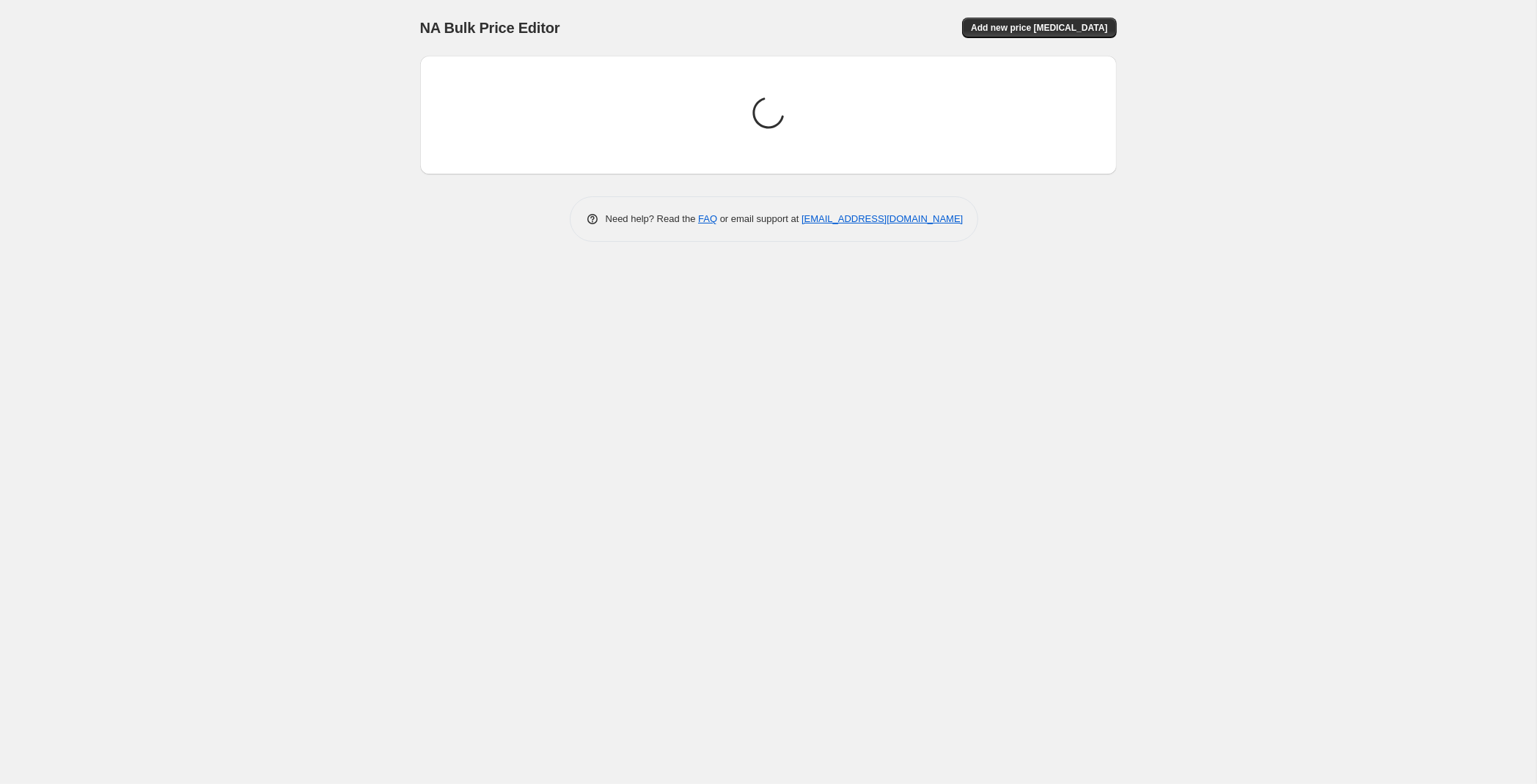
scroll to position [0, 0]
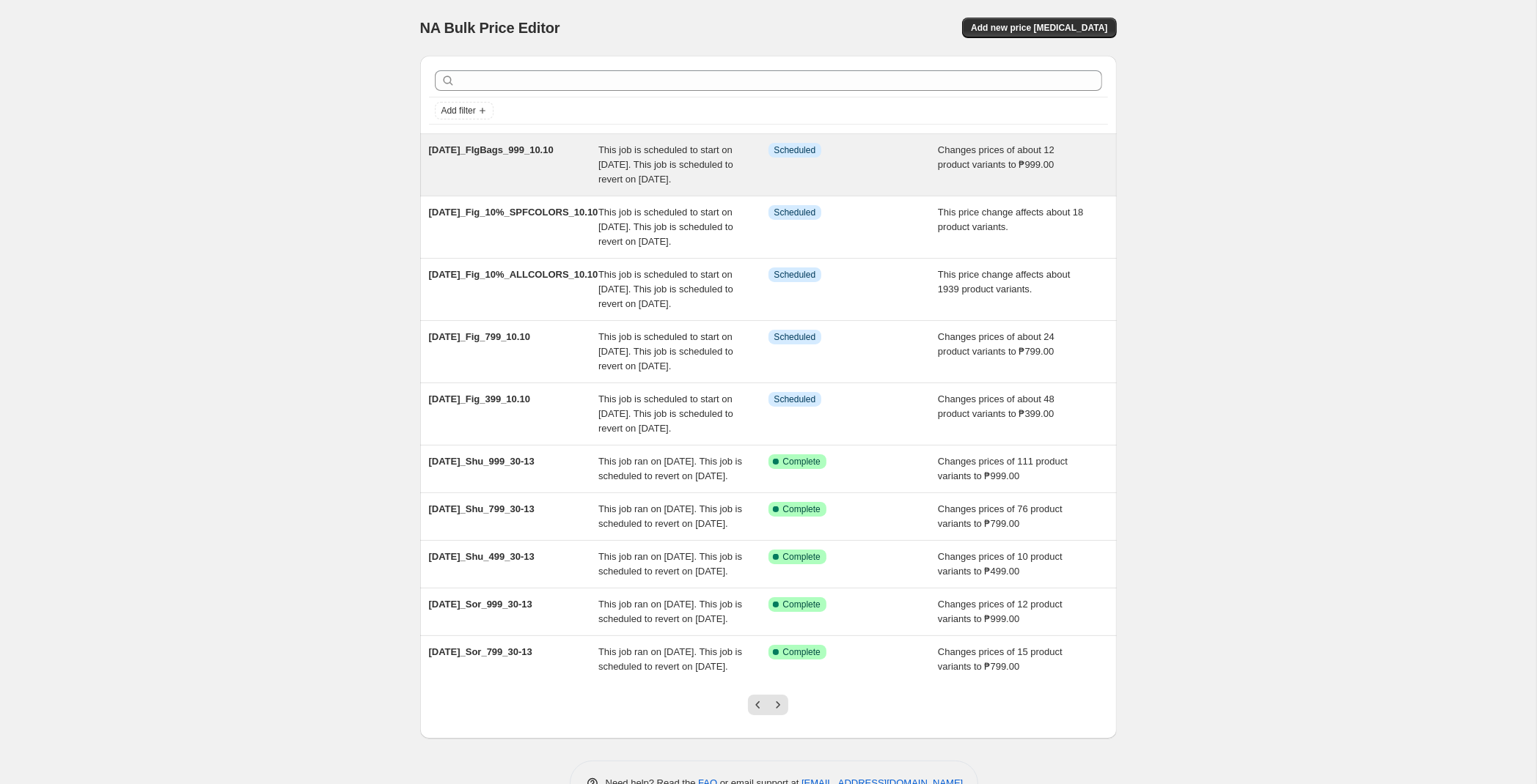
click at [708, 187] on div "This job is scheduled to start on [DATE]. This job is scheduled to revert on [D…" at bounding box center [683, 165] width 170 height 44
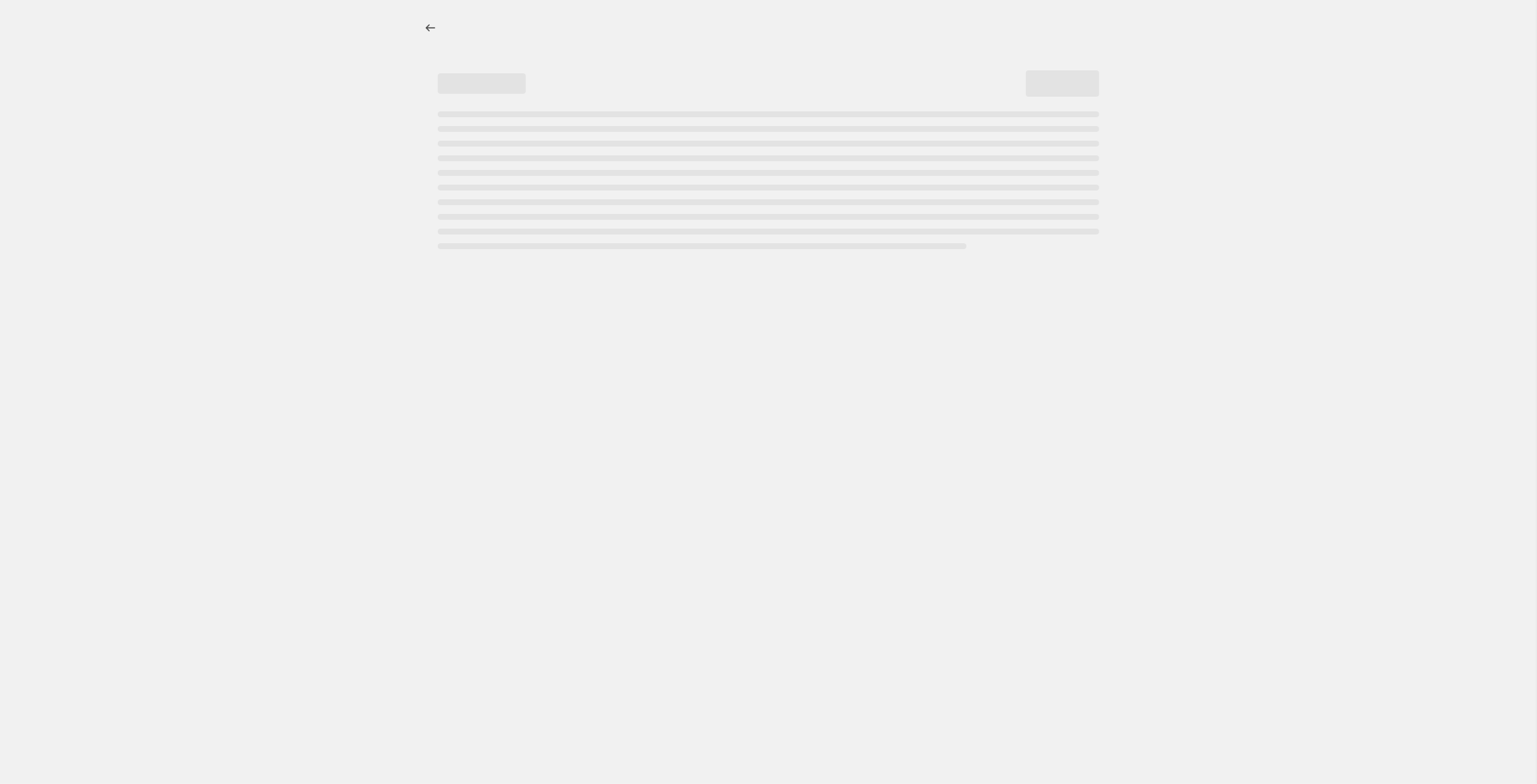
select select "no_change"
select select "tag"
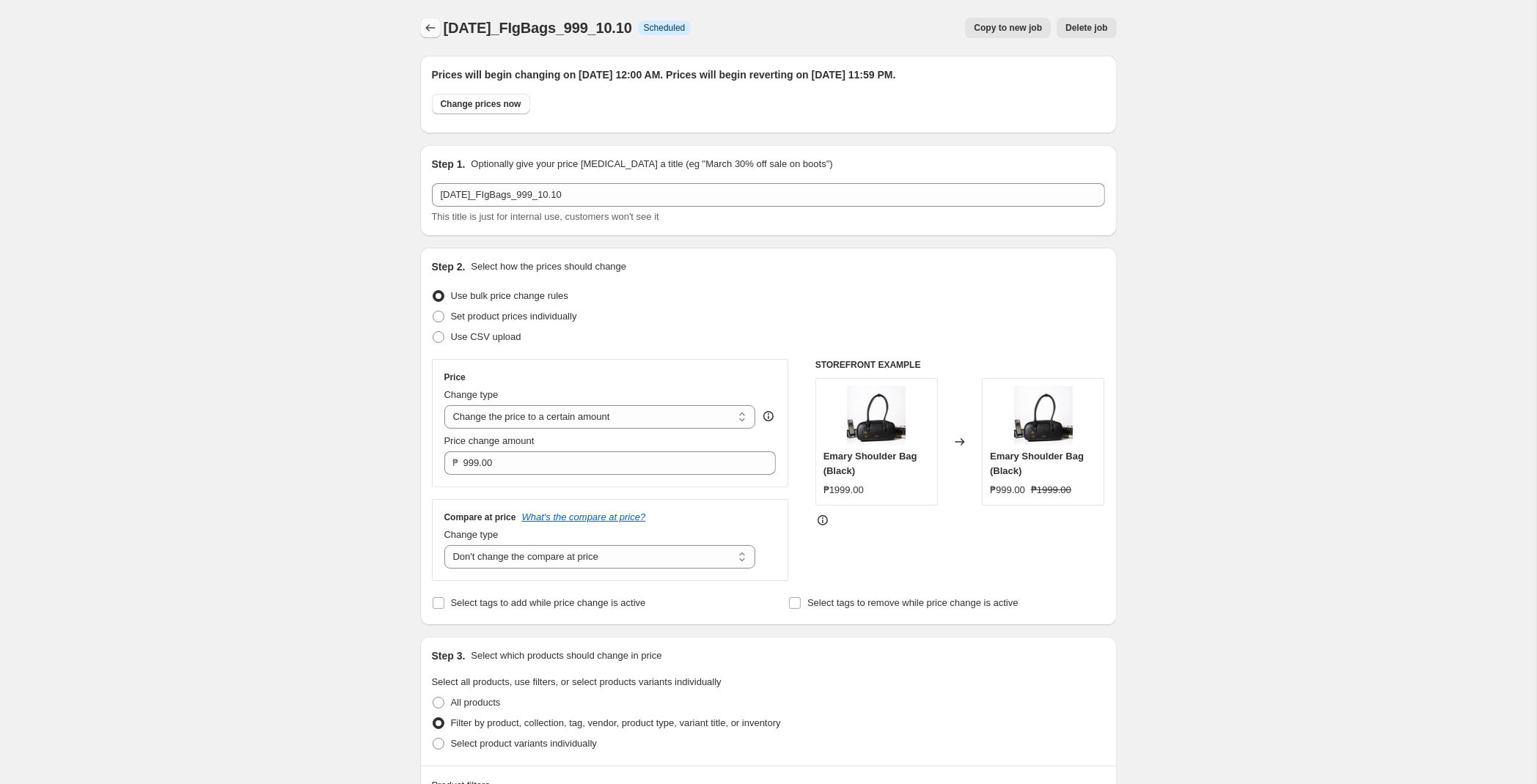
click at [428, 33] on icon "Price change jobs" at bounding box center [430, 28] width 15 height 15
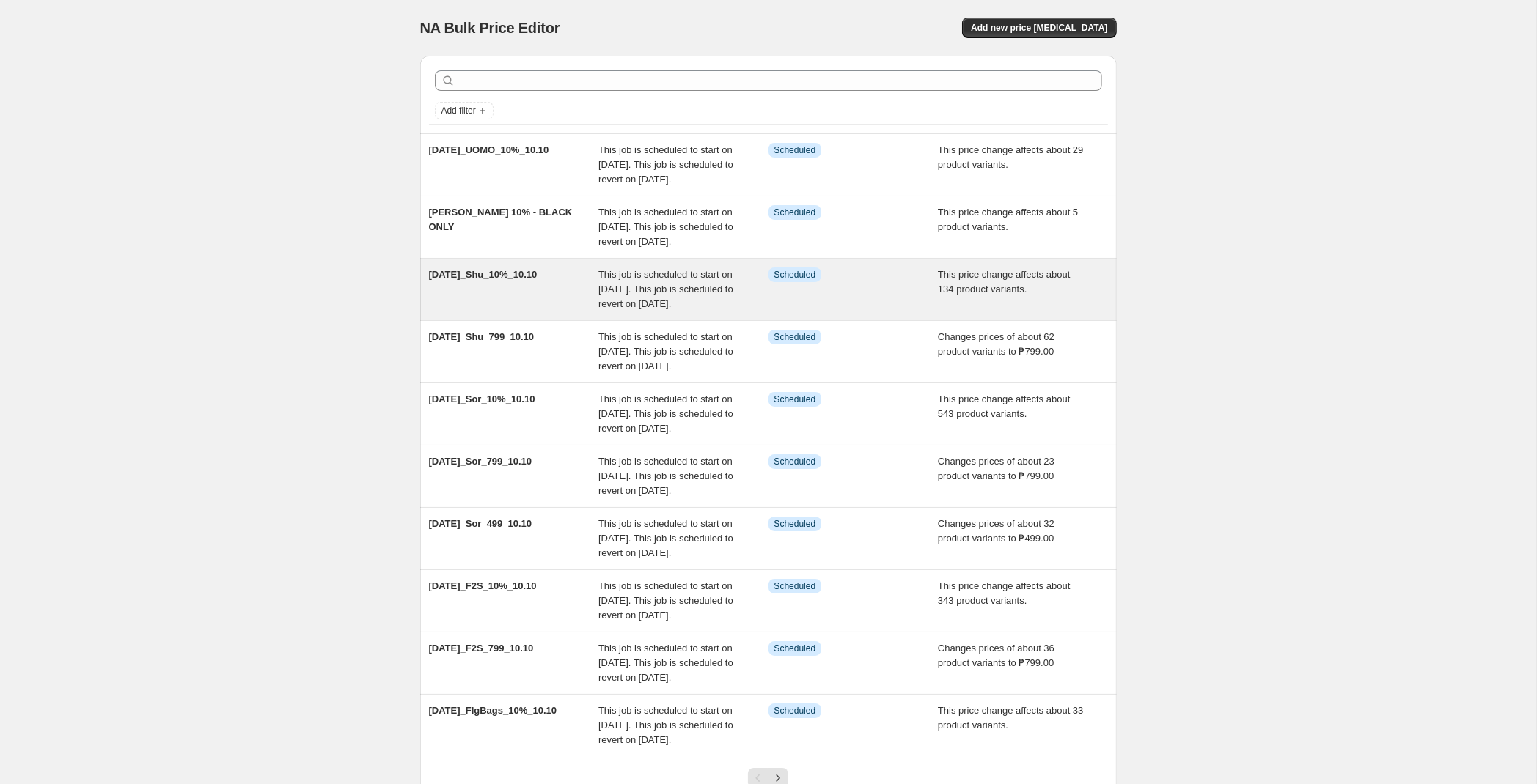
scroll to position [266, 0]
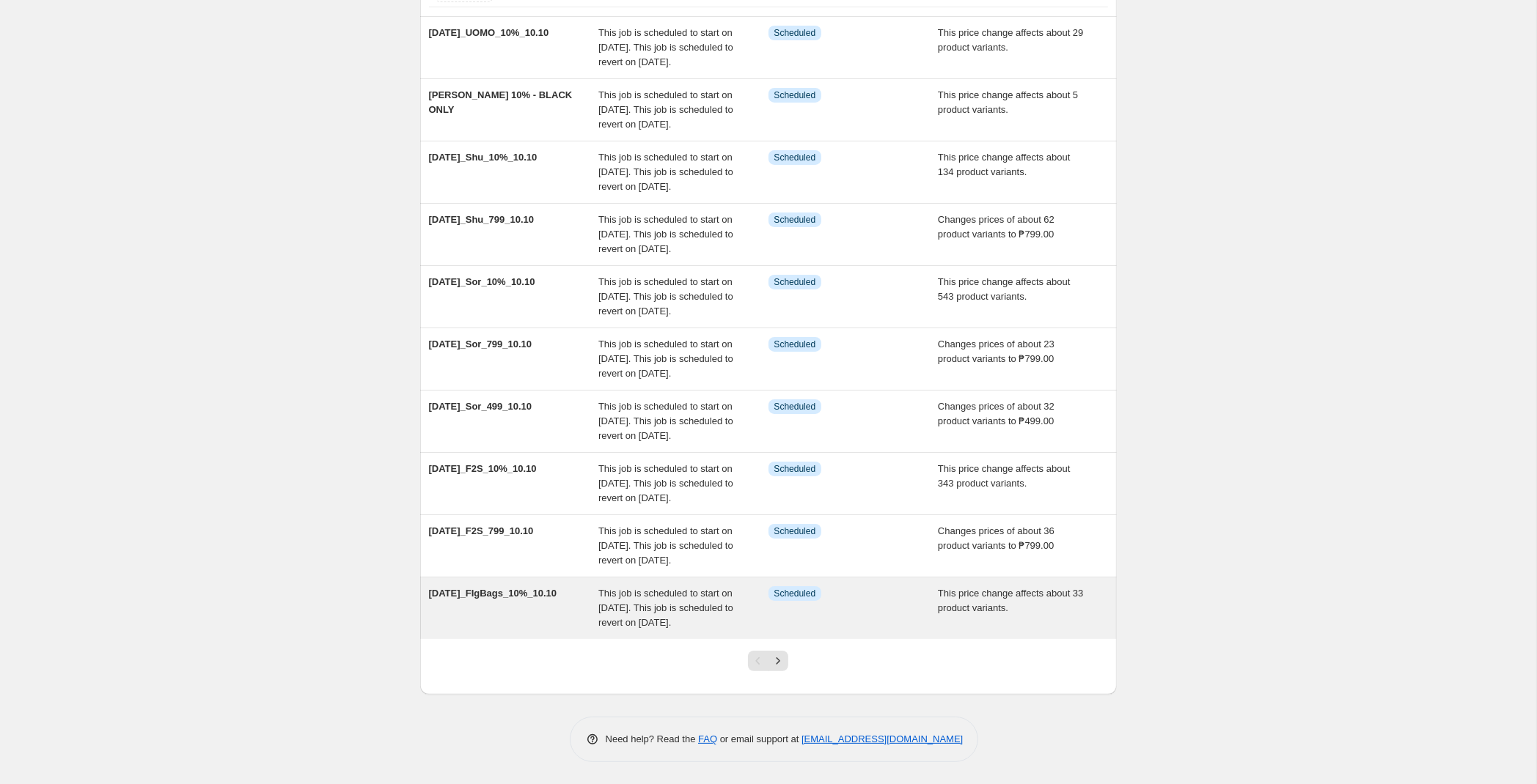
click at [829, 586] on div "Info Scheduled" at bounding box center [843, 593] width 148 height 15
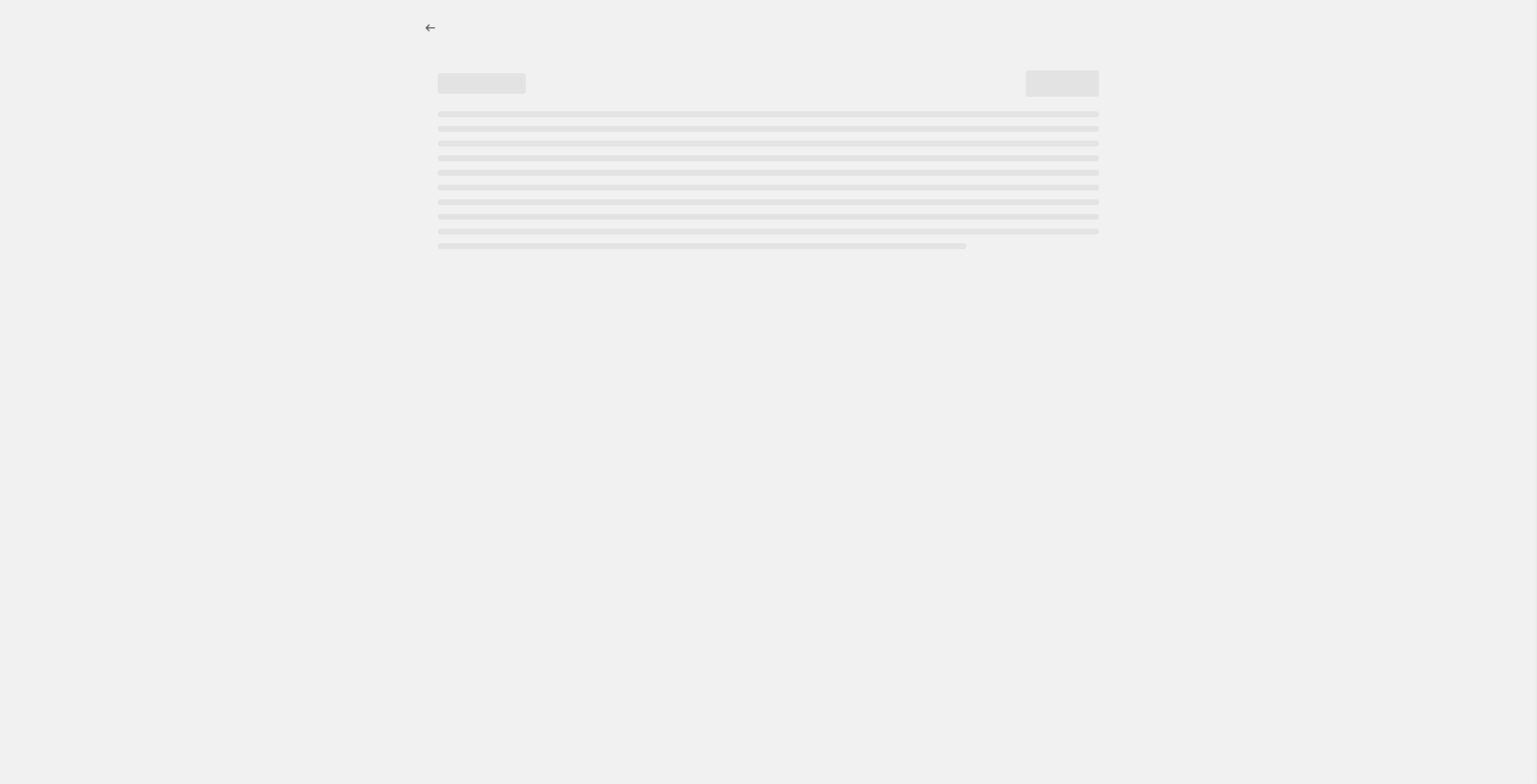
select select "pcap"
select select "no_change"
select select "tag"
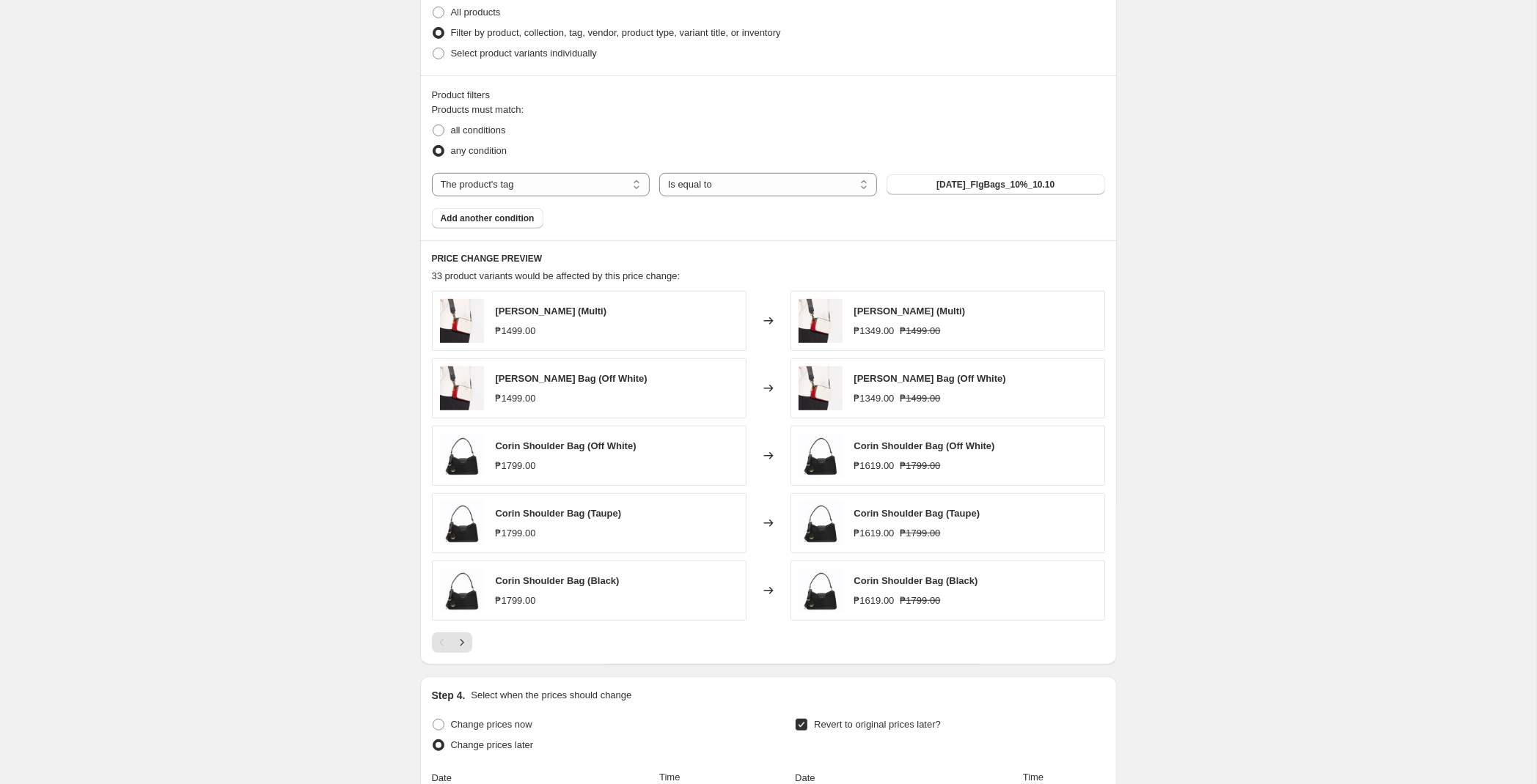
scroll to position [1154, 0]
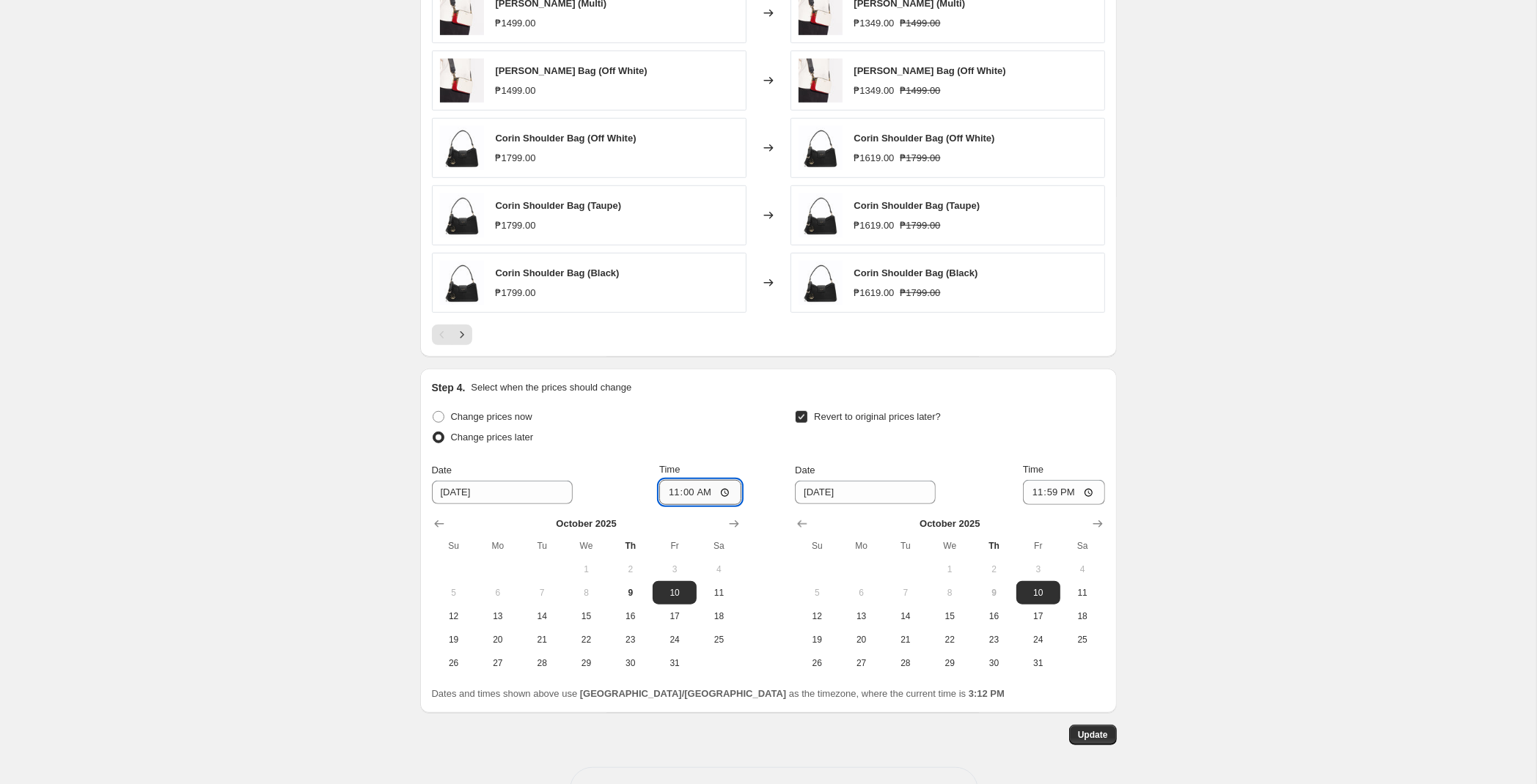
click at [689, 498] on input "11:00" at bounding box center [701, 492] width 82 height 25
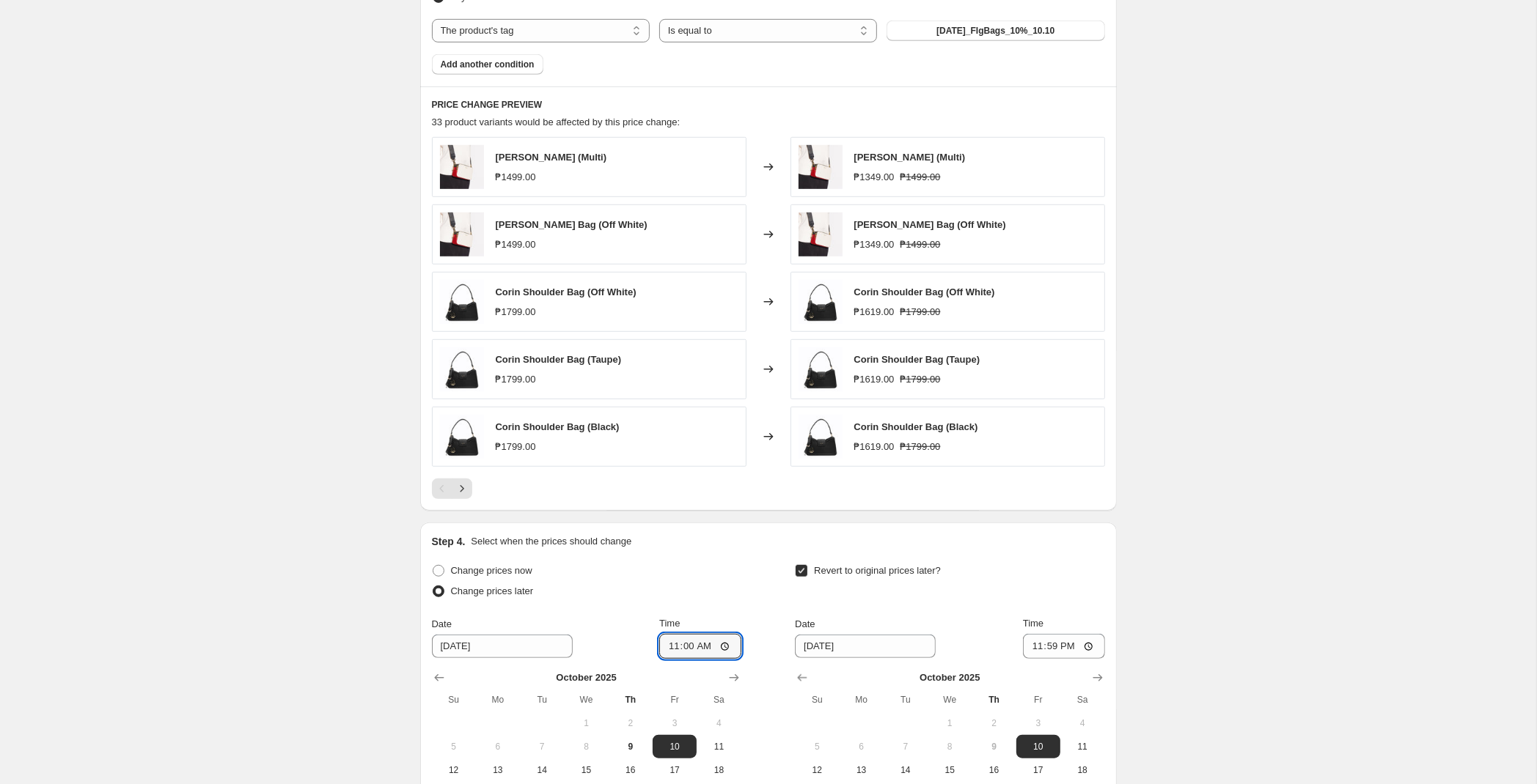
scroll to position [1208, 0]
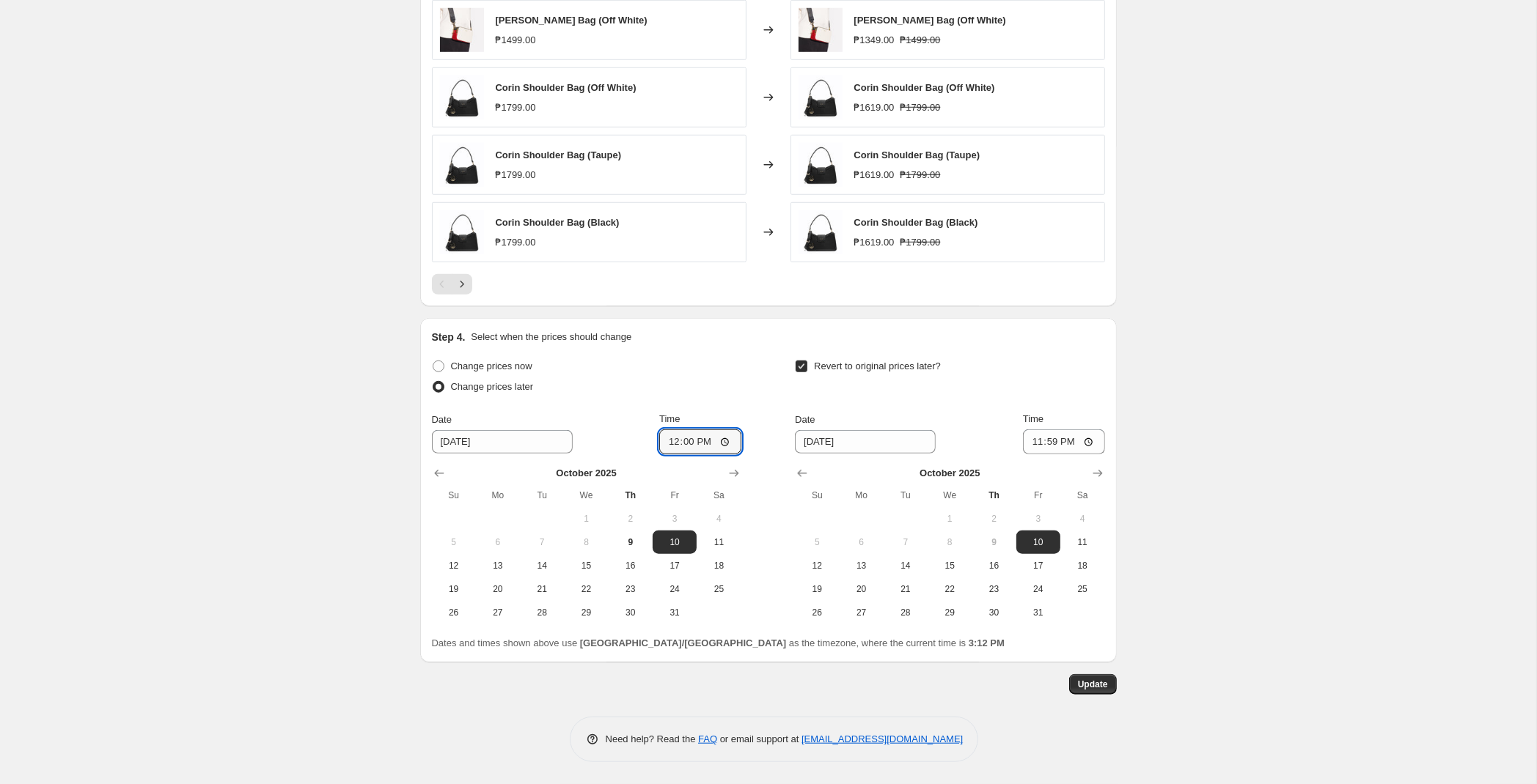
type input "00:00"
click at [1100, 686] on span "Update" at bounding box center [1093, 684] width 30 height 11
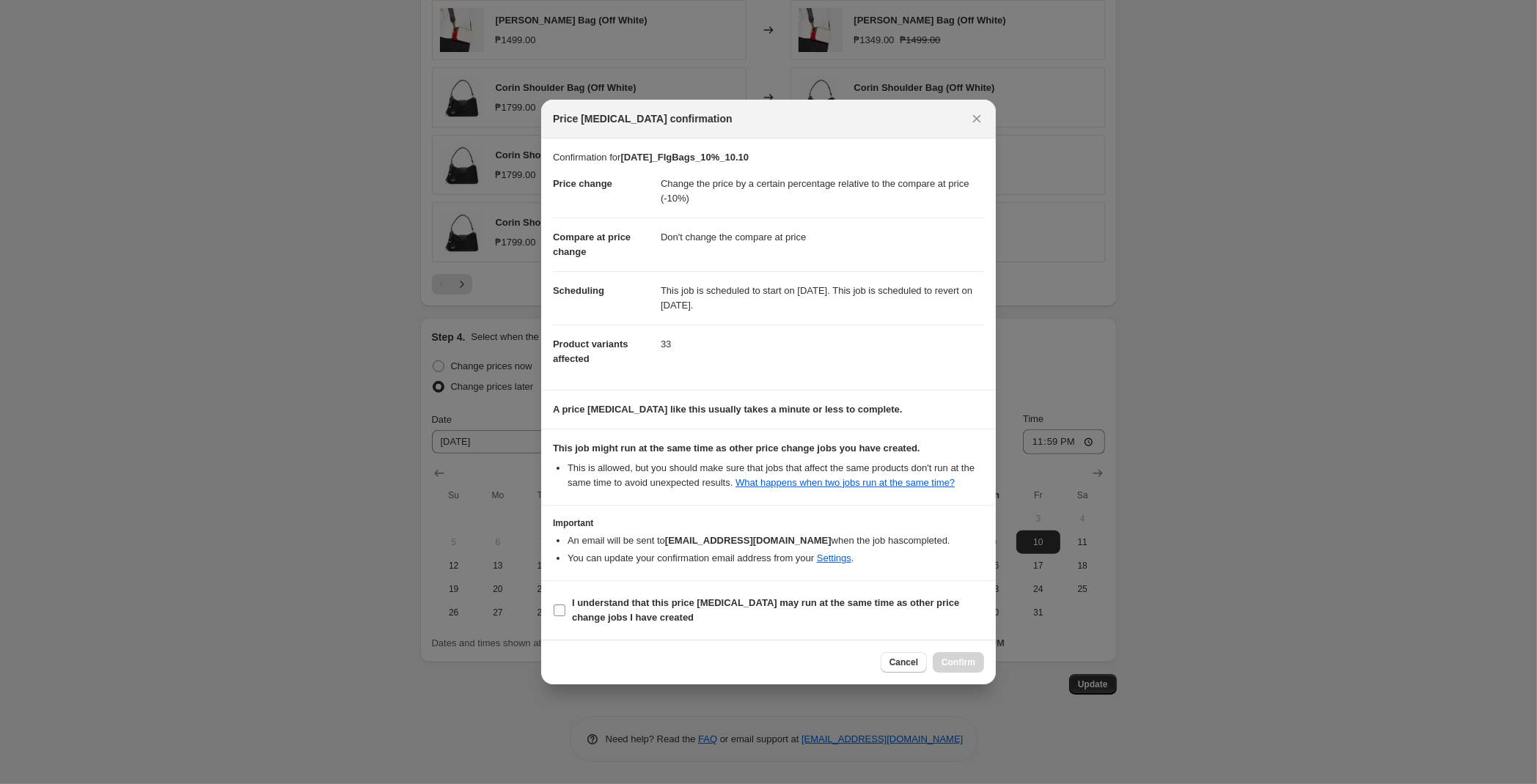
click at [678, 605] on b "I understand that this price [MEDICAL_DATA] may run at the same time as other p…" at bounding box center [765, 610] width 387 height 25
click at [565, 605] on input "I understand that this price [MEDICAL_DATA] may run at the same time as other p…" at bounding box center [559, 610] width 11 height 11
checkbox input "true"
click at [960, 664] on span "Confirm" at bounding box center [958, 662] width 34 height 11
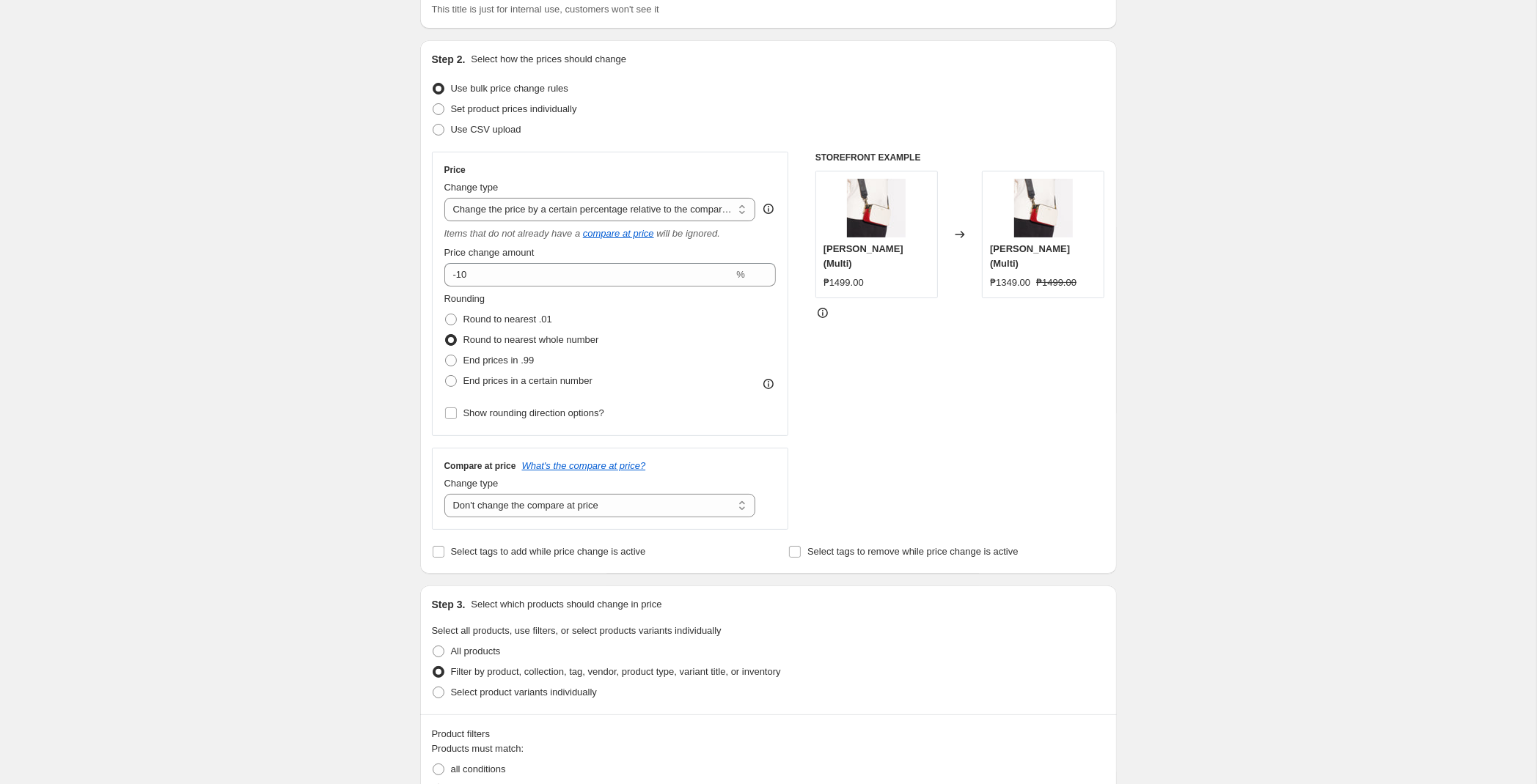
scroll to position [0, 0]
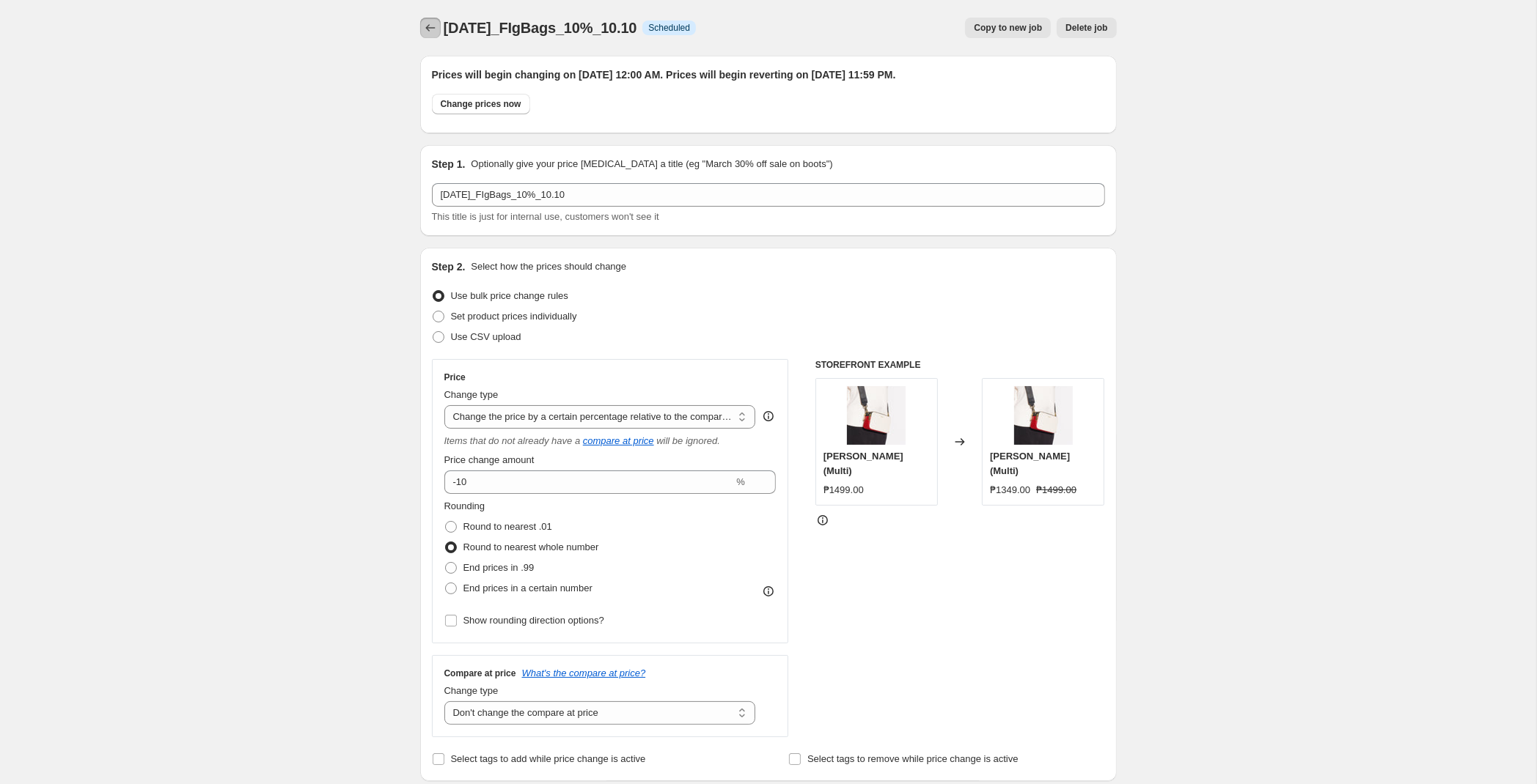
click at [421, 33] on button "Price change jobs" at bounding box center [430, 28] width 21 height 21
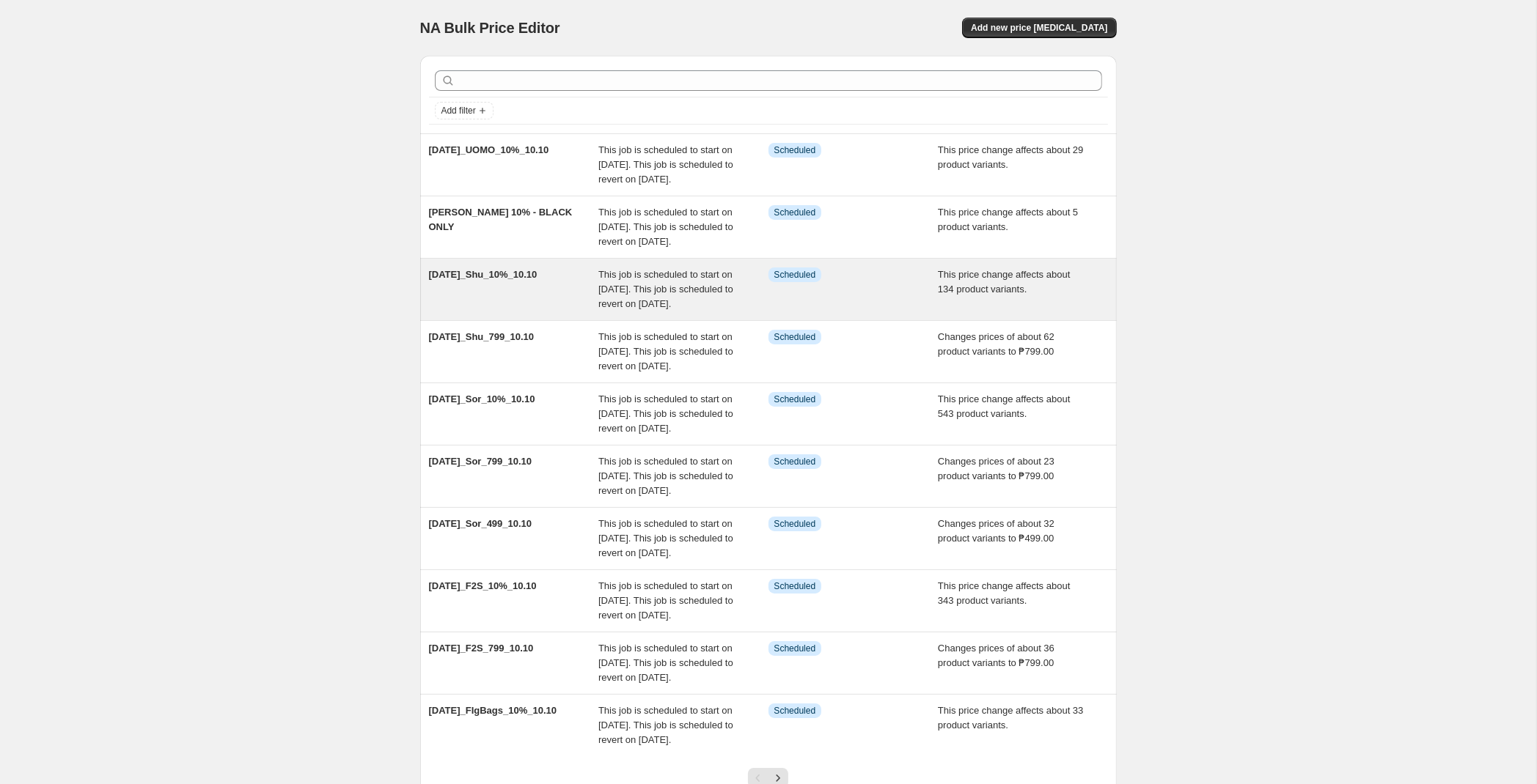
scroll to position [266, 0]
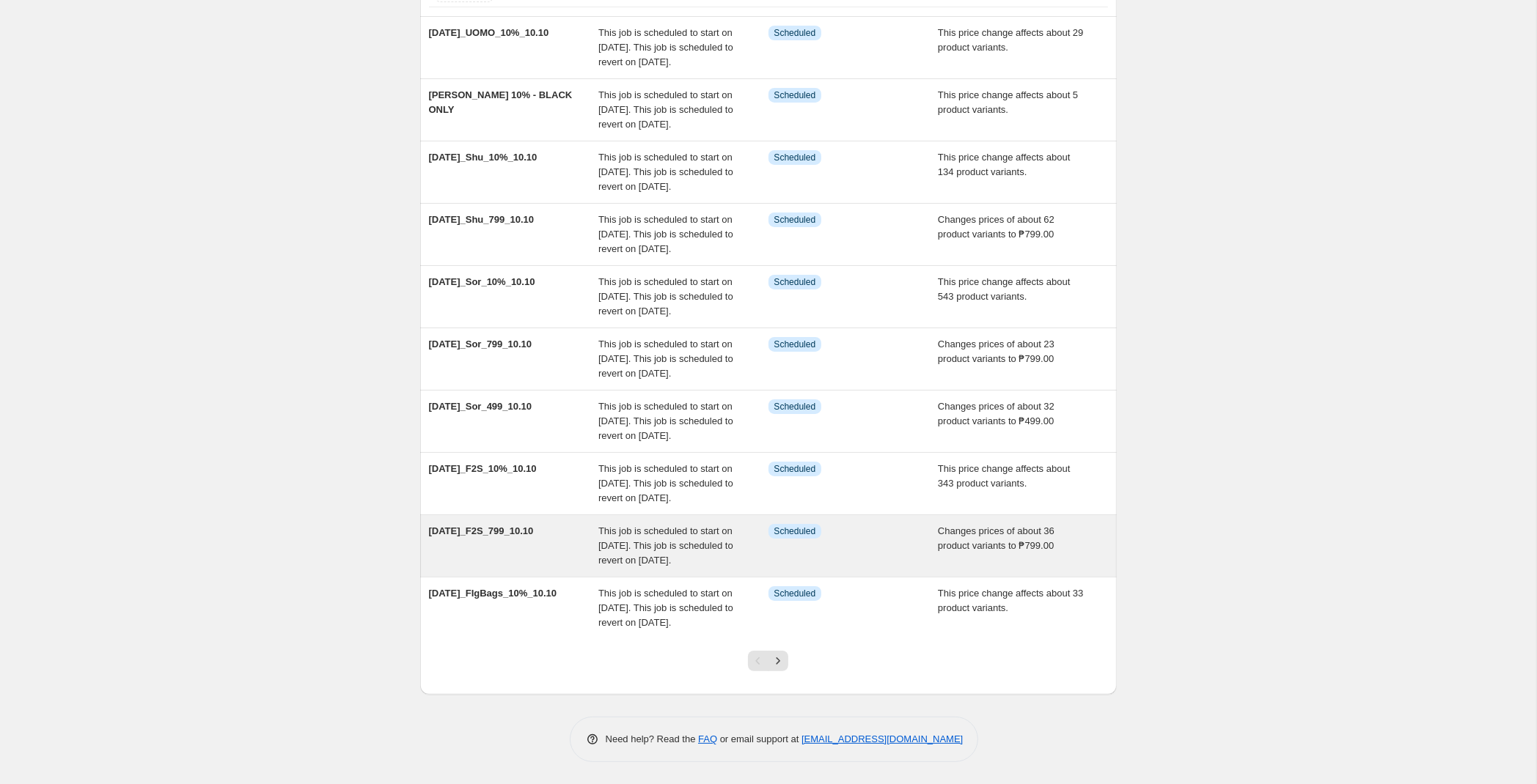
click at [745, 531] on div "This job is scheduled to start on [DATE]. This job is scheduled to revert on [D…" at bounding box center [683, 546] width 170 height 44
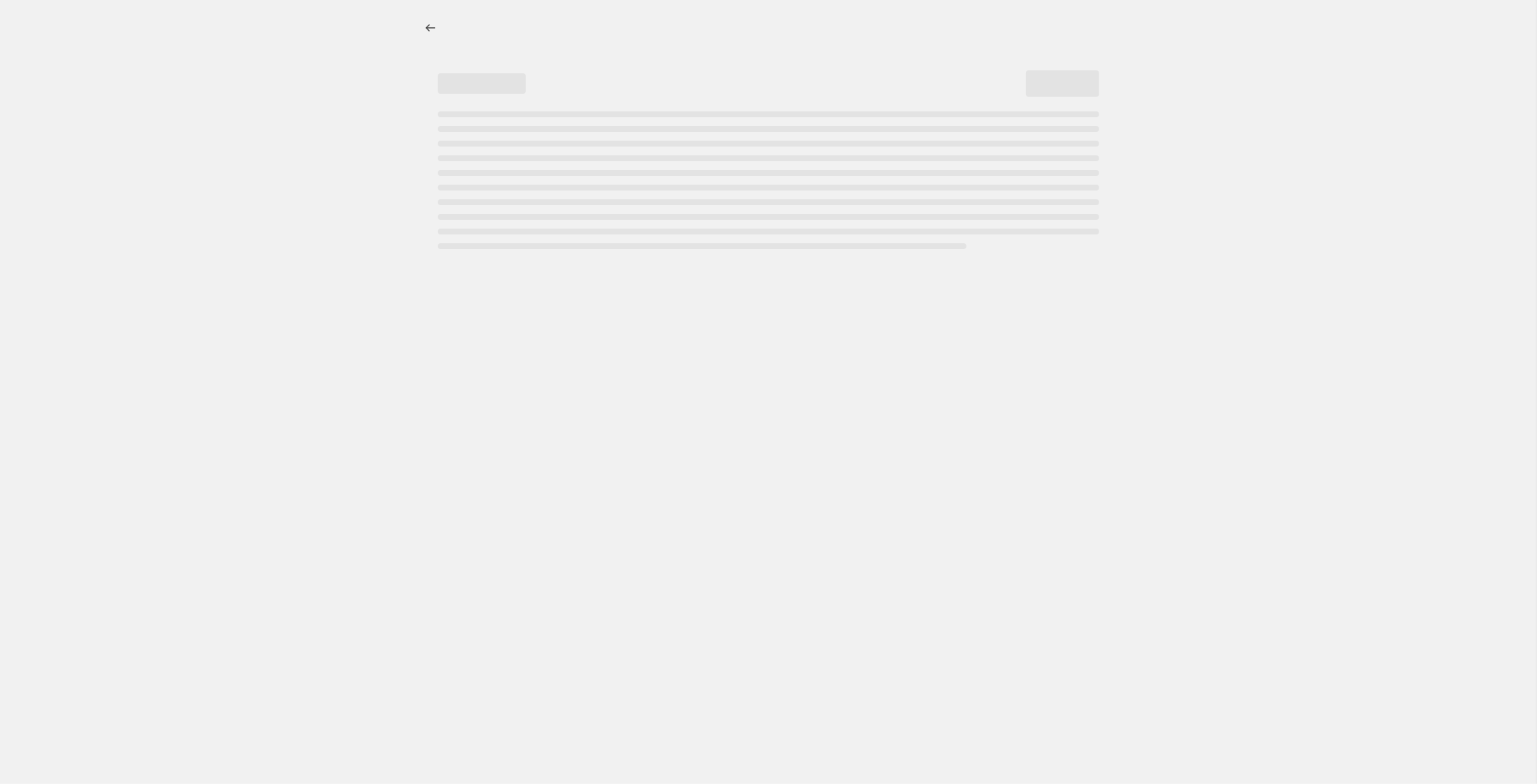
select select "no_change"
select select "tag"
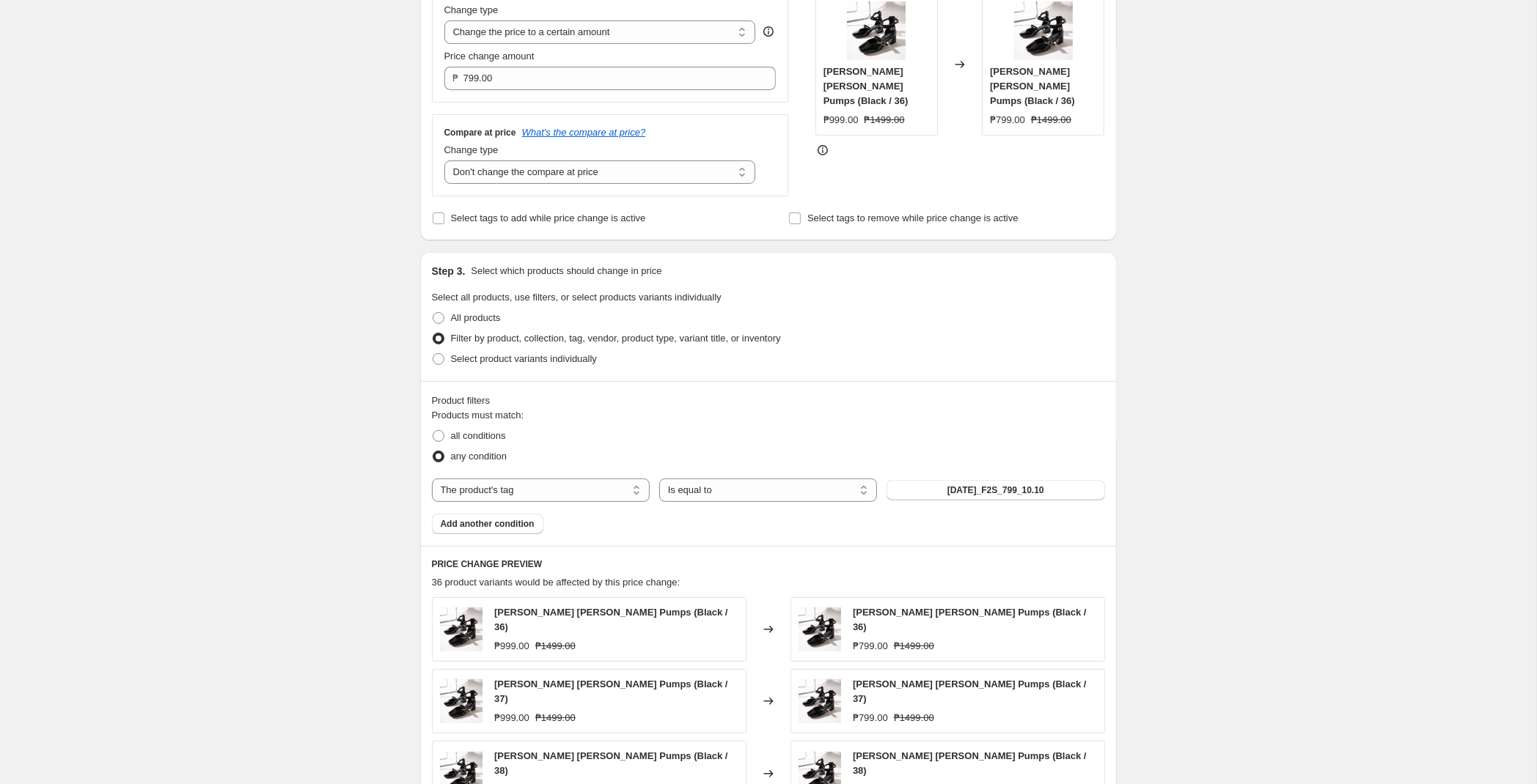
scroll to position [847, 0]
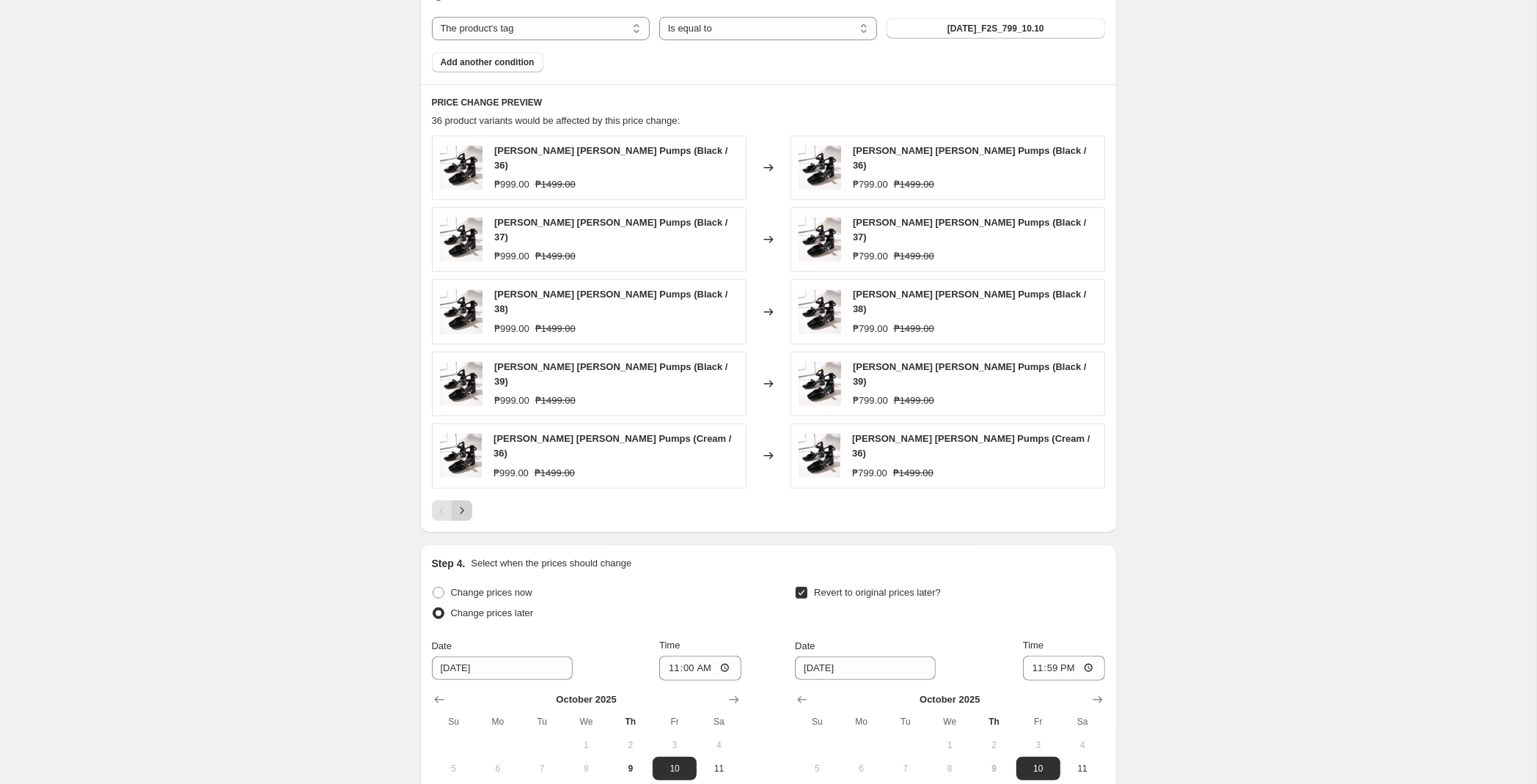
click at [463, 504] on icon "Next" at bounding box center [462, 510] width 15 height 15
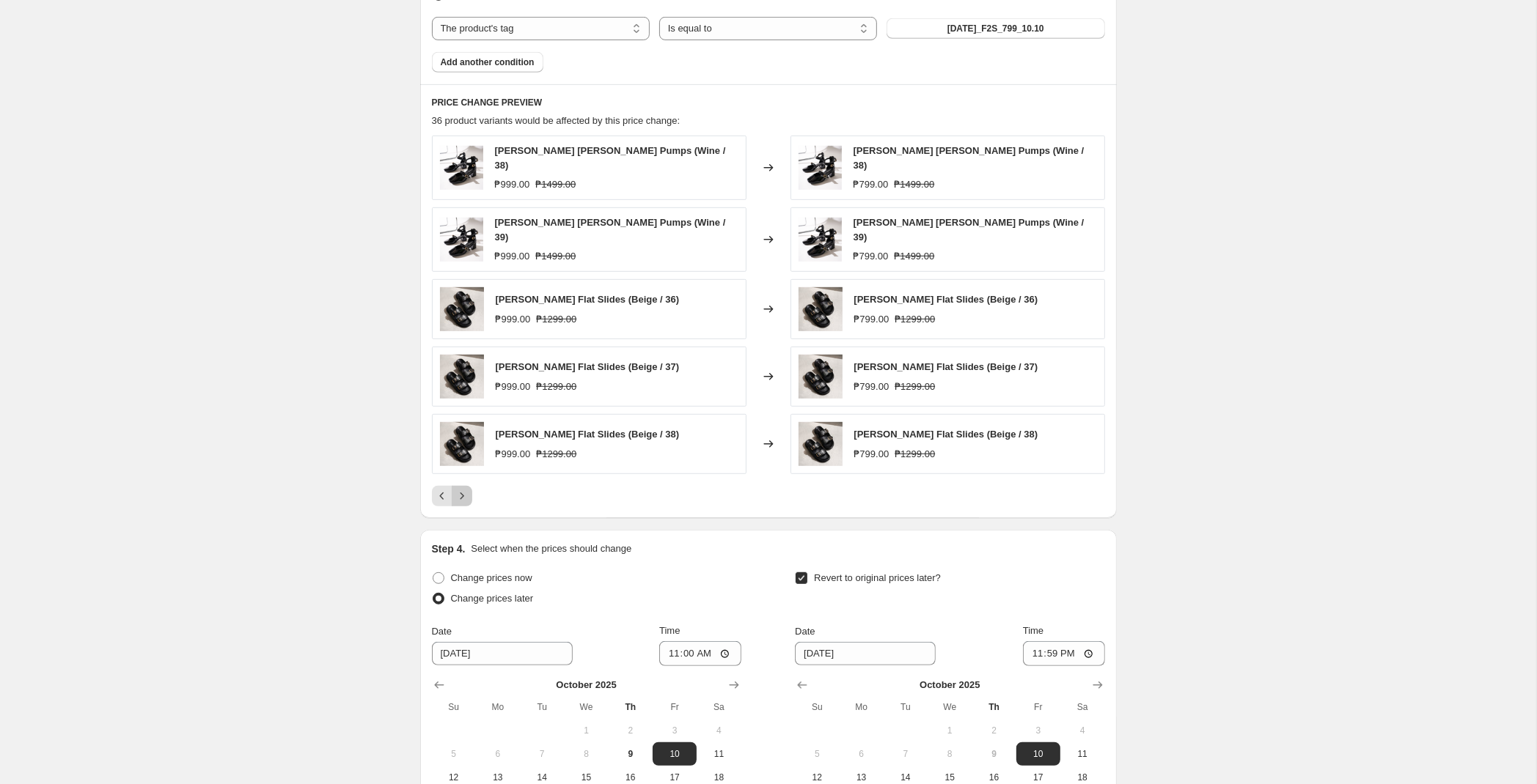
click at [463, 493] on icon "Next" at bounding box center [462, 497] width 3 height 7
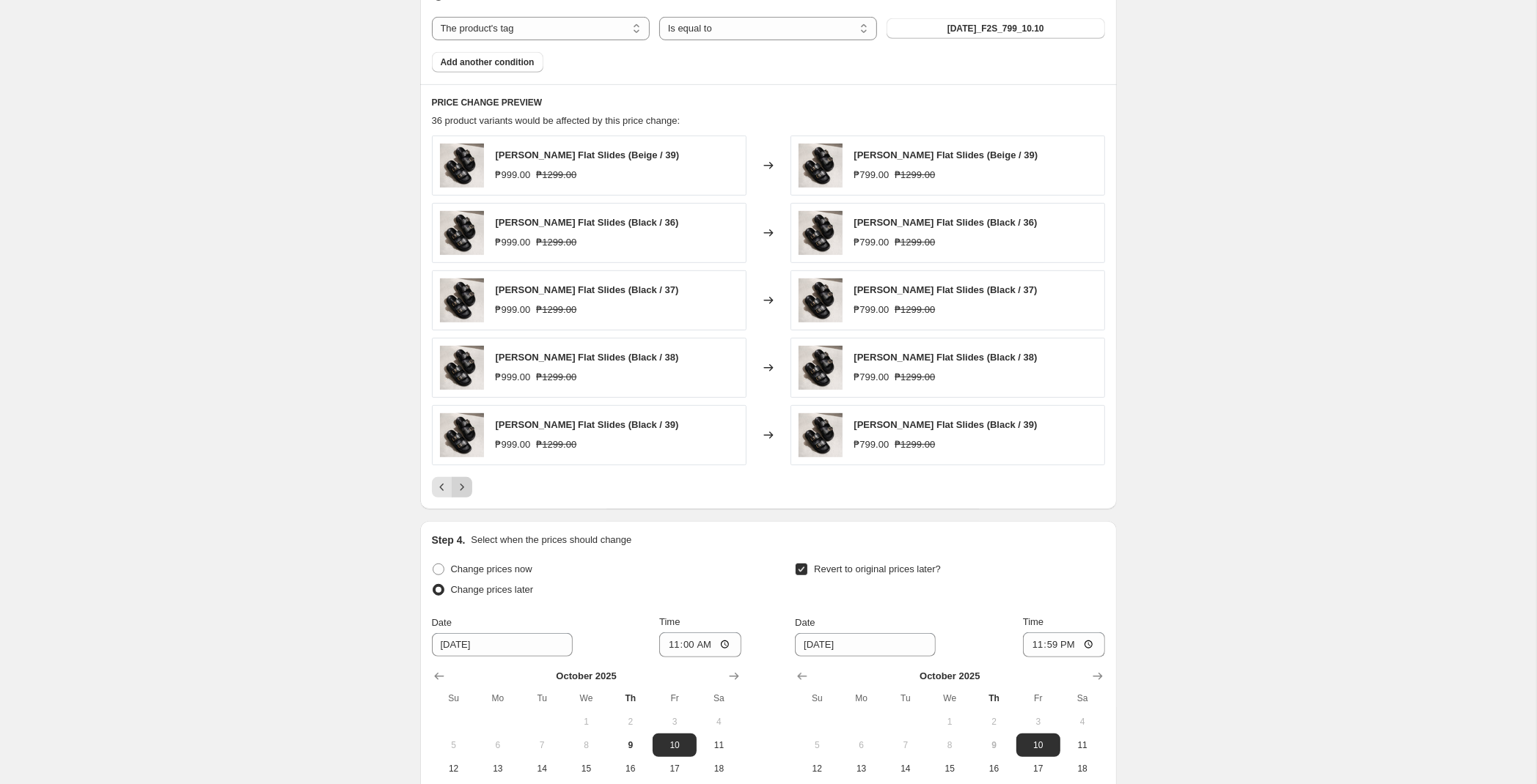
click at [466, 491] on icon "Next" at bounding box center [462, 487] width 15 height 15
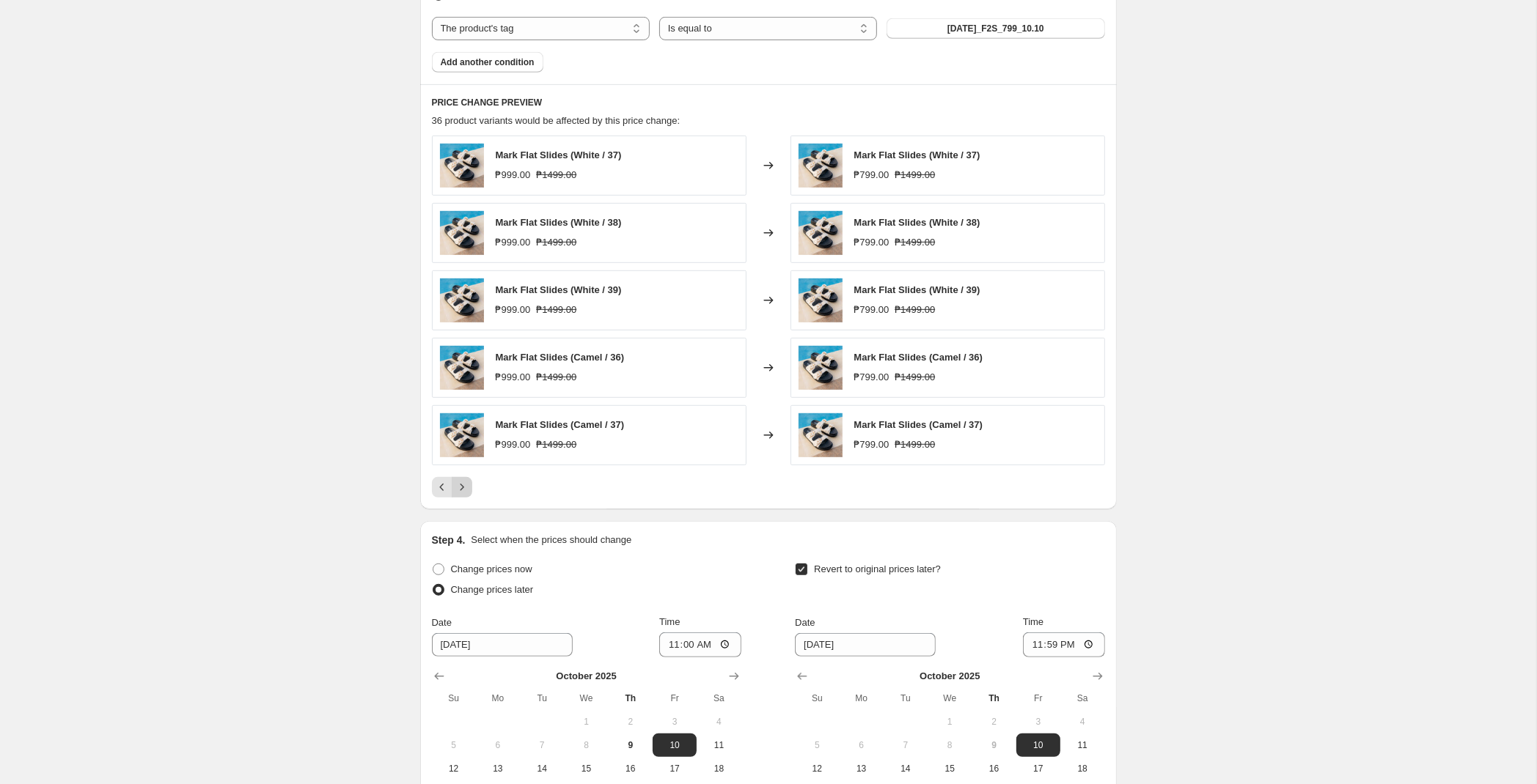
click at [465, 490] on icon "Next" at bounding box center [462, 487] width 15 height 15
click at [470, 488] on button "Next" at bounding box center [462, 488] width 21 height 21
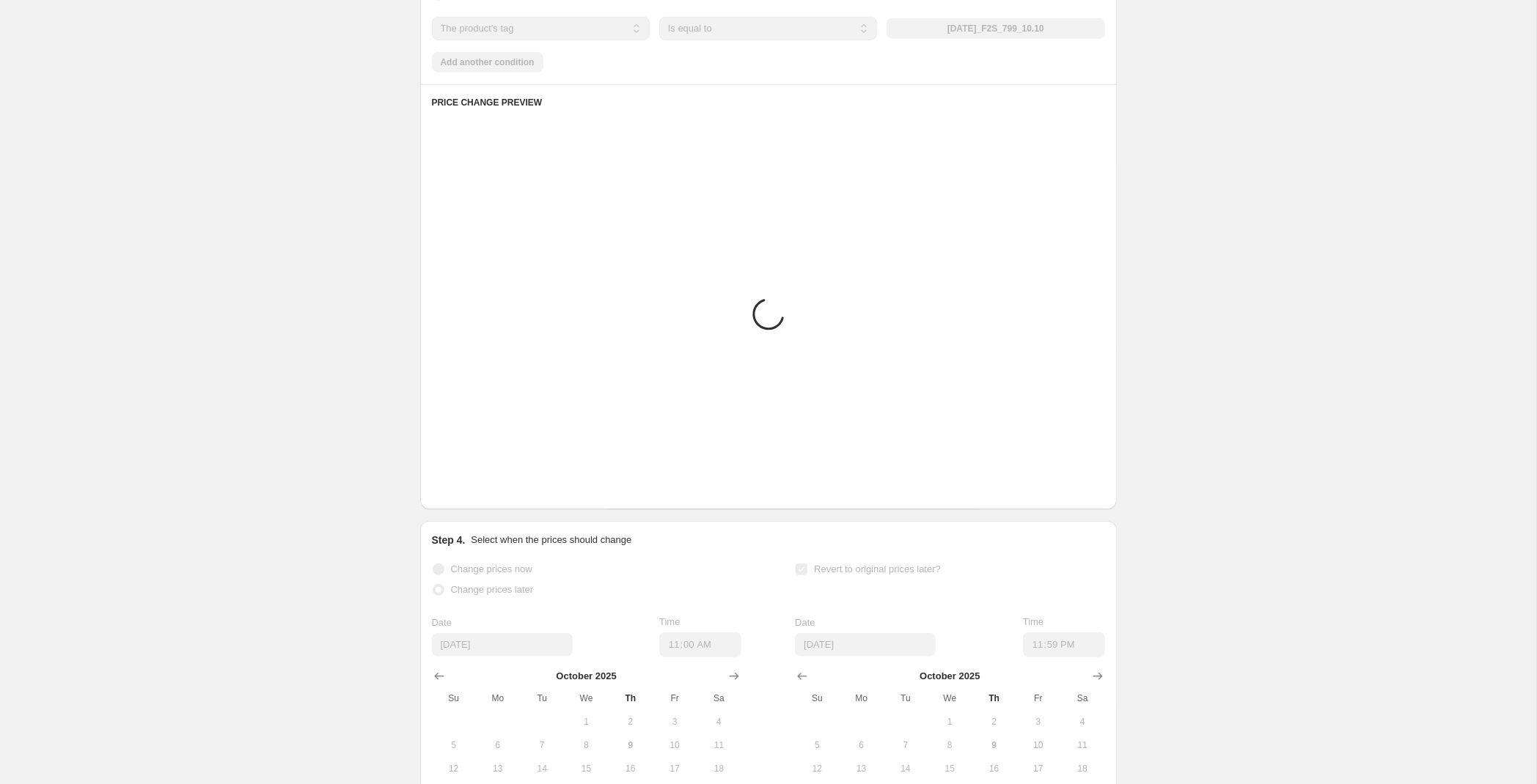
scroll to position [781, 0]
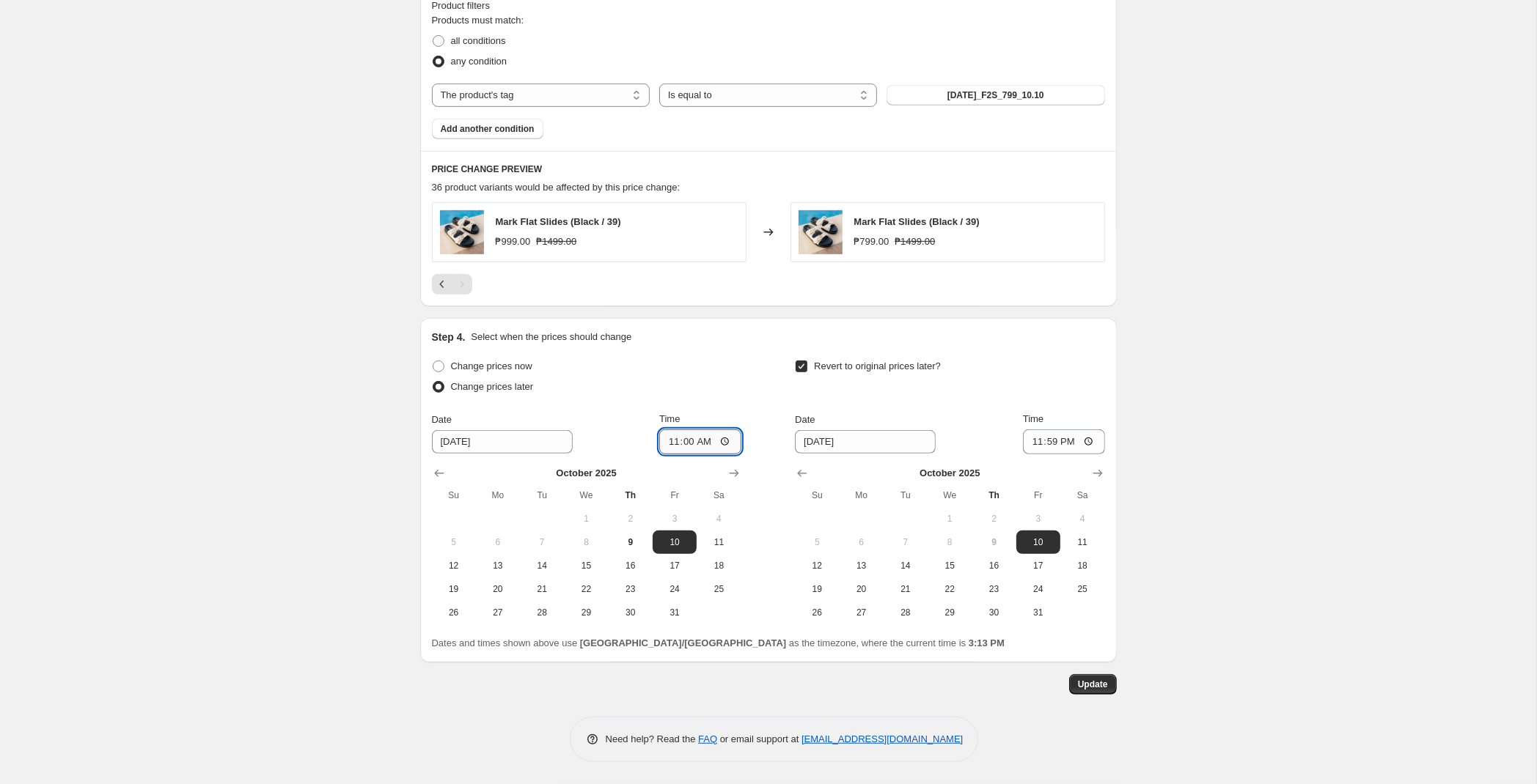
click at [692, 448] on input "11:00" at bounding box center [701, 442] width 82 height 25
type input "00:00"
click at [1104, 684] on span "Update" at bounding box center [1093, 684] width 30 height 11
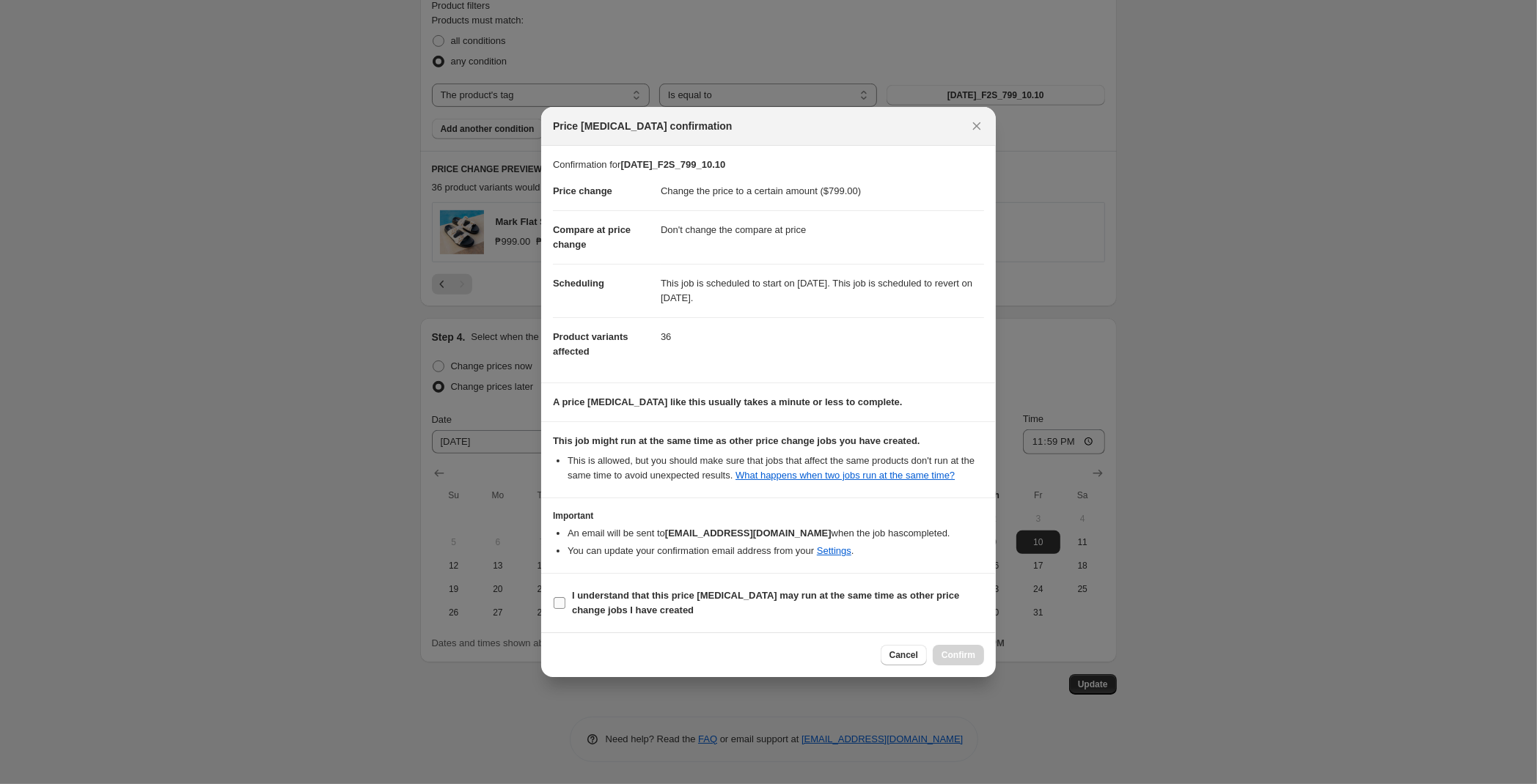
click at [765, 587] on label "I understand that this price [MEDICAL_DATA] may run at the same time as other p…" at bounding box center [768, 603] width 431 height 35
click at [565, 598] on input "I understand that this price [MEDICAL_DATA] may run at the same time as other p…" at bounding box center [559, 603] width 11 height 11
checkbox input "true"
click at [968, 653] on span "Confirm" at bounding box center [958, 655] width 34 height 11
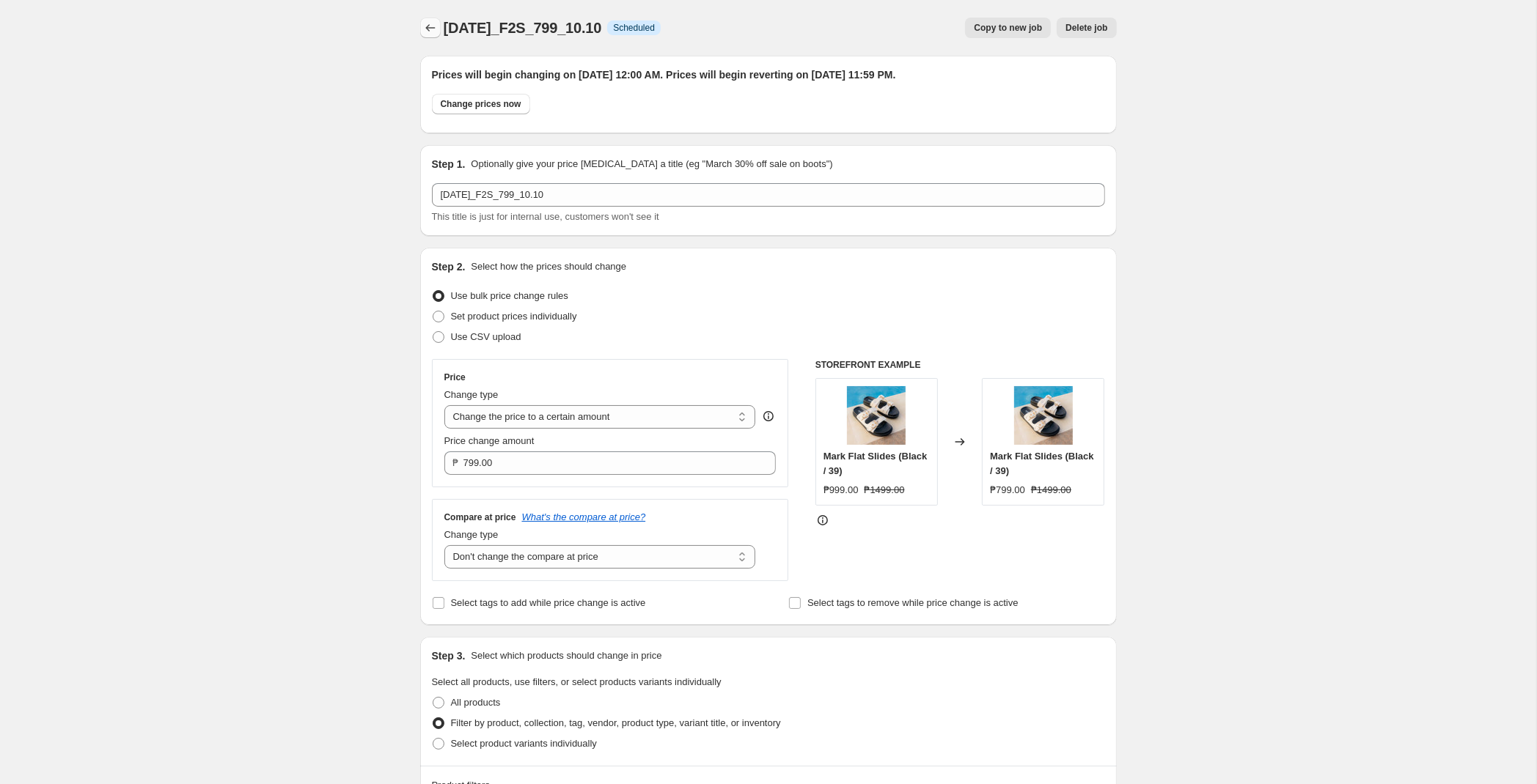
click at [430, 36] on button "Price change jobs" at bounding box center [430, 28] width 21 height 21
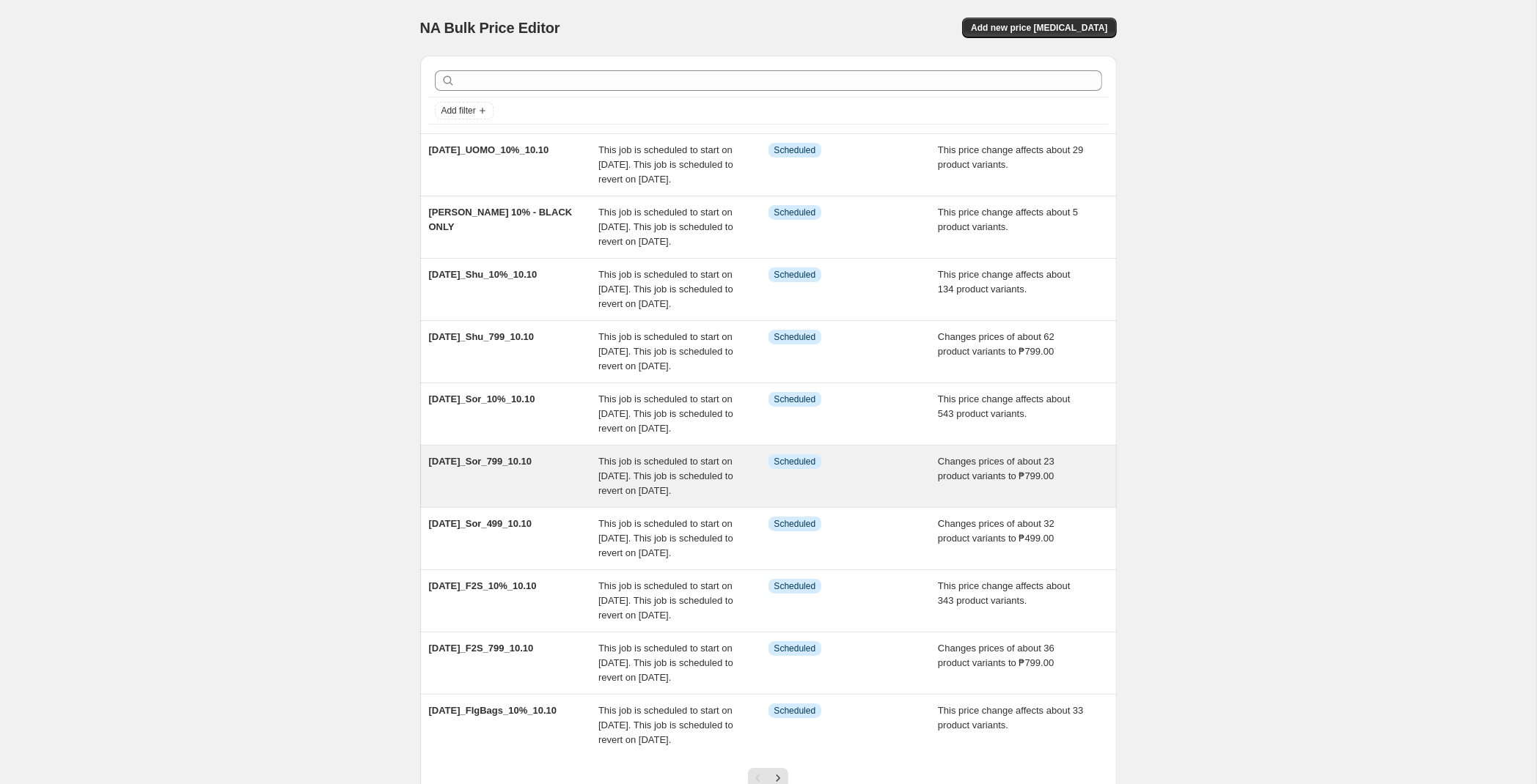
scroll to position [266, 0]
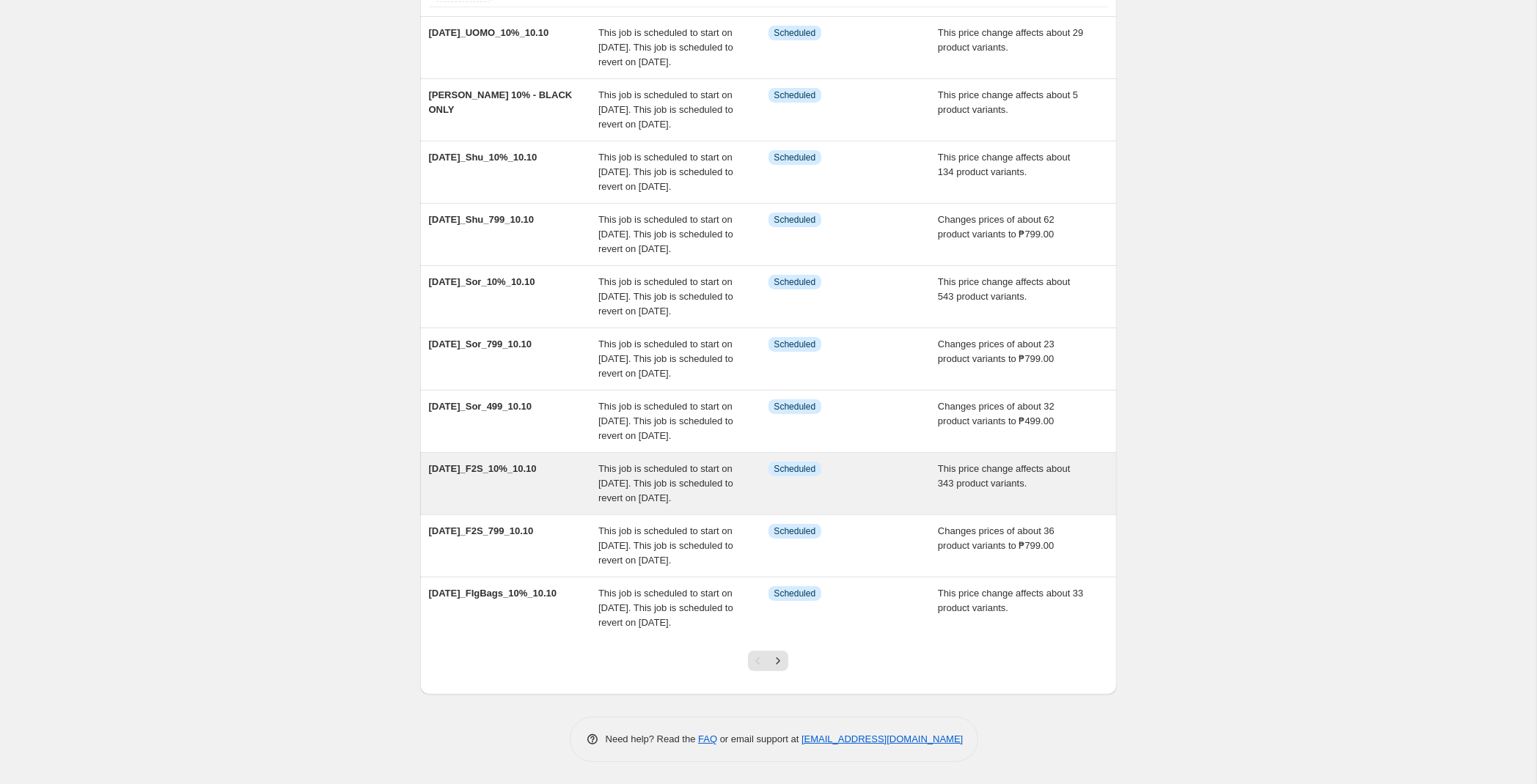
click at [724, 471] on div "This job is scheduled to start on [DATE]. This job is scheduled to revert on [D…" at bounding box center [683, 483] width 170 height 44
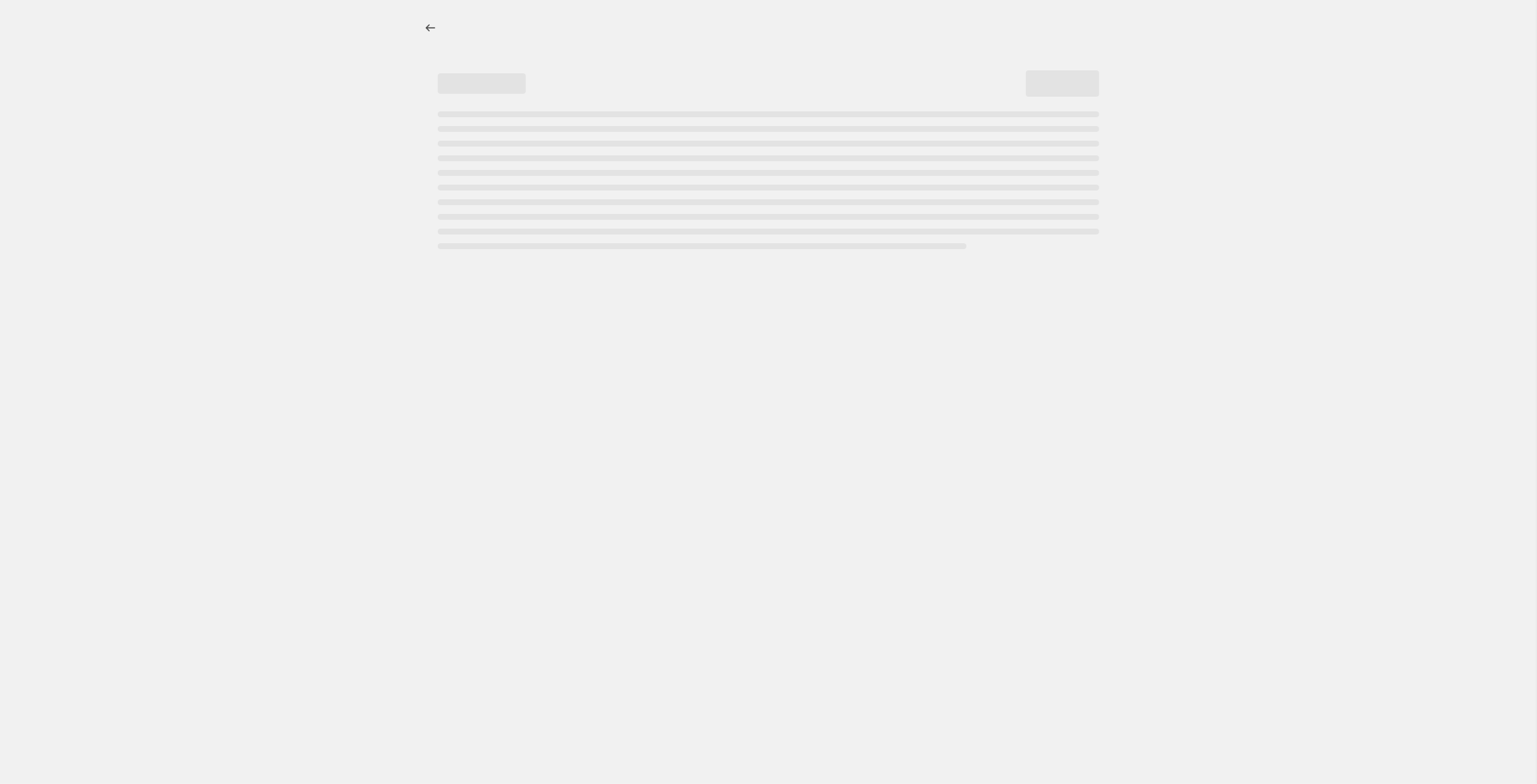
select select "pcap"
select select "no_change"
select select "tag"
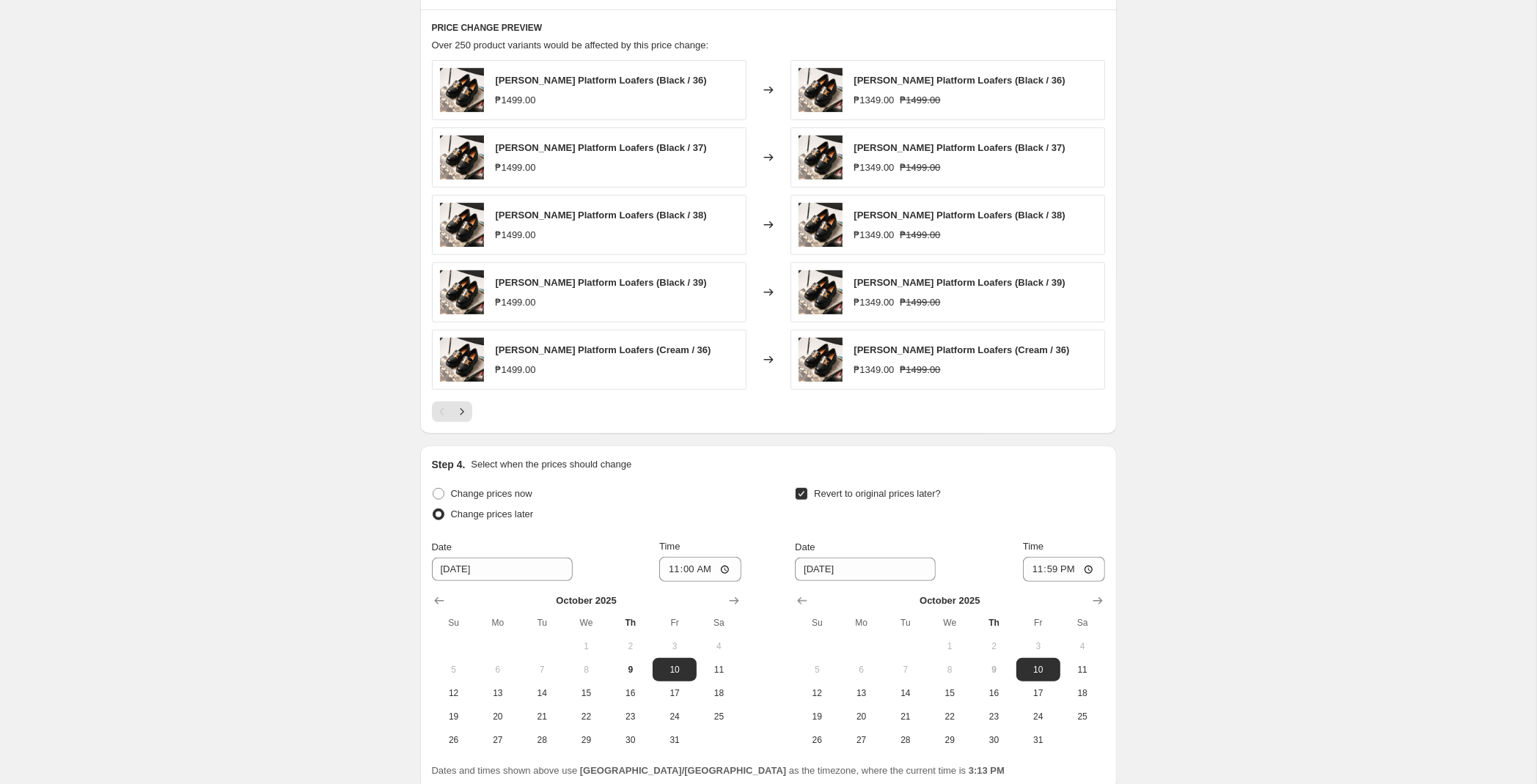
scroll to position [1154, 0]
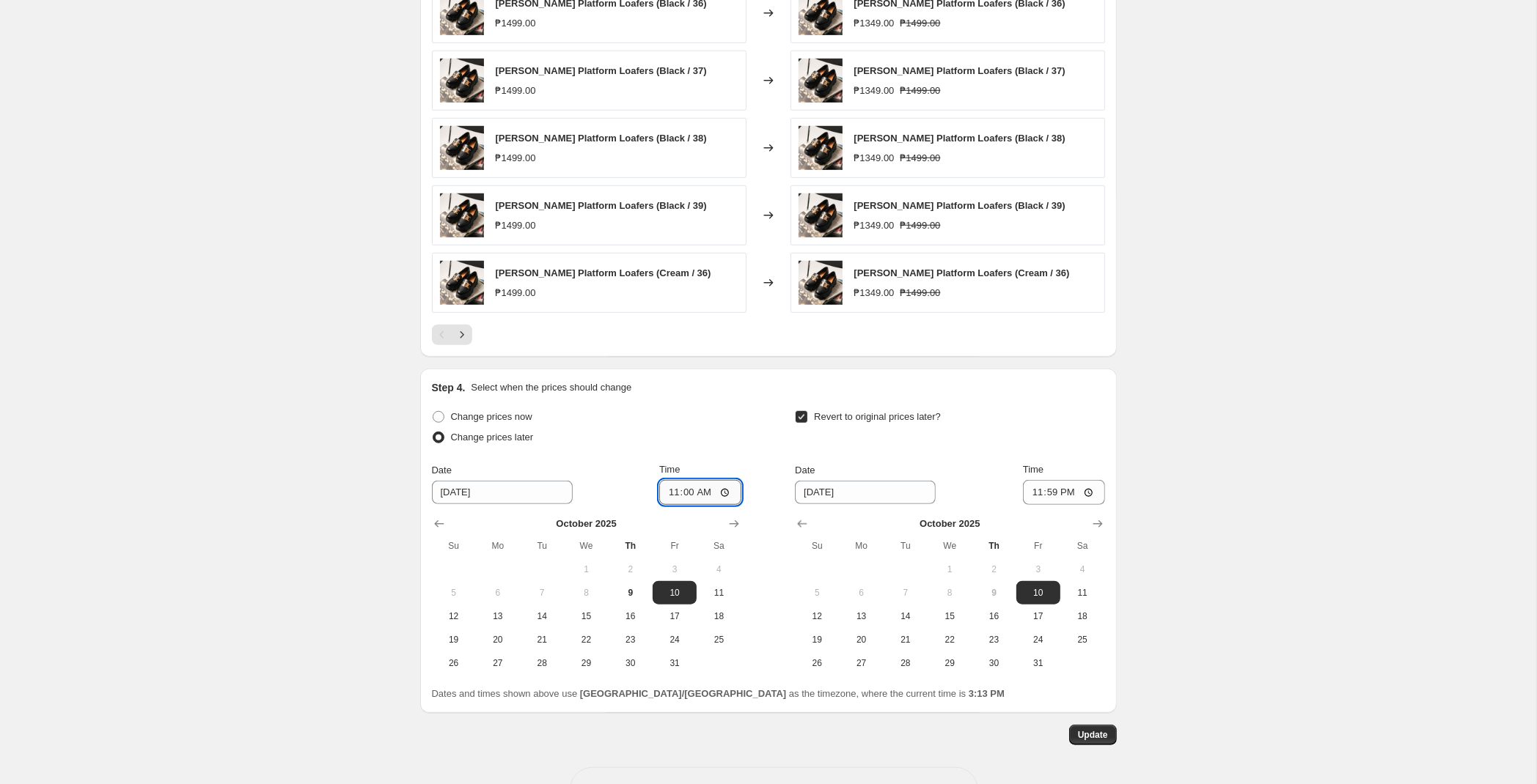
click at [688, 497] on input "11:00" at bounding box center [701, 492] width 82 height 25
type input "00:00"
click at [1086, 740] on span "Update" at bounding box center [1093, 734] width 30 height 11
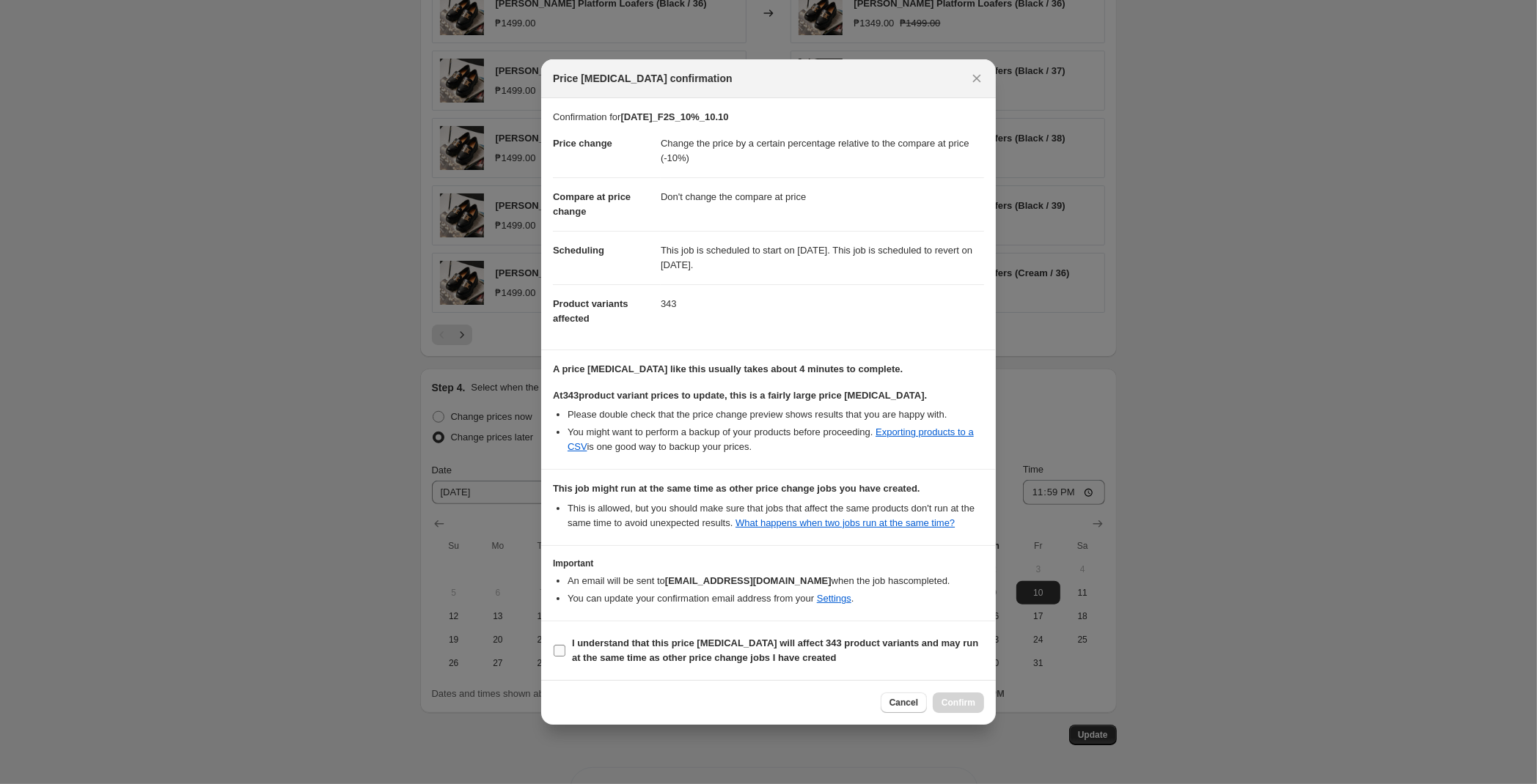
click at [633, 649] on b "I understand that this price [MEDICAL_DATA] will affect 343 product variants an…" at bounding box center [775, 650] width 406 height 25
click at [565, 649] on input "I understand that this price [MEDICAL_DATA] will affect 343 product variants an…" at bounding box center [559, 651] width 11 height 11
checkbox input "true"
click at [971, 708] on span "Confirm" at bounding box center [958, 702] width 34 height 11
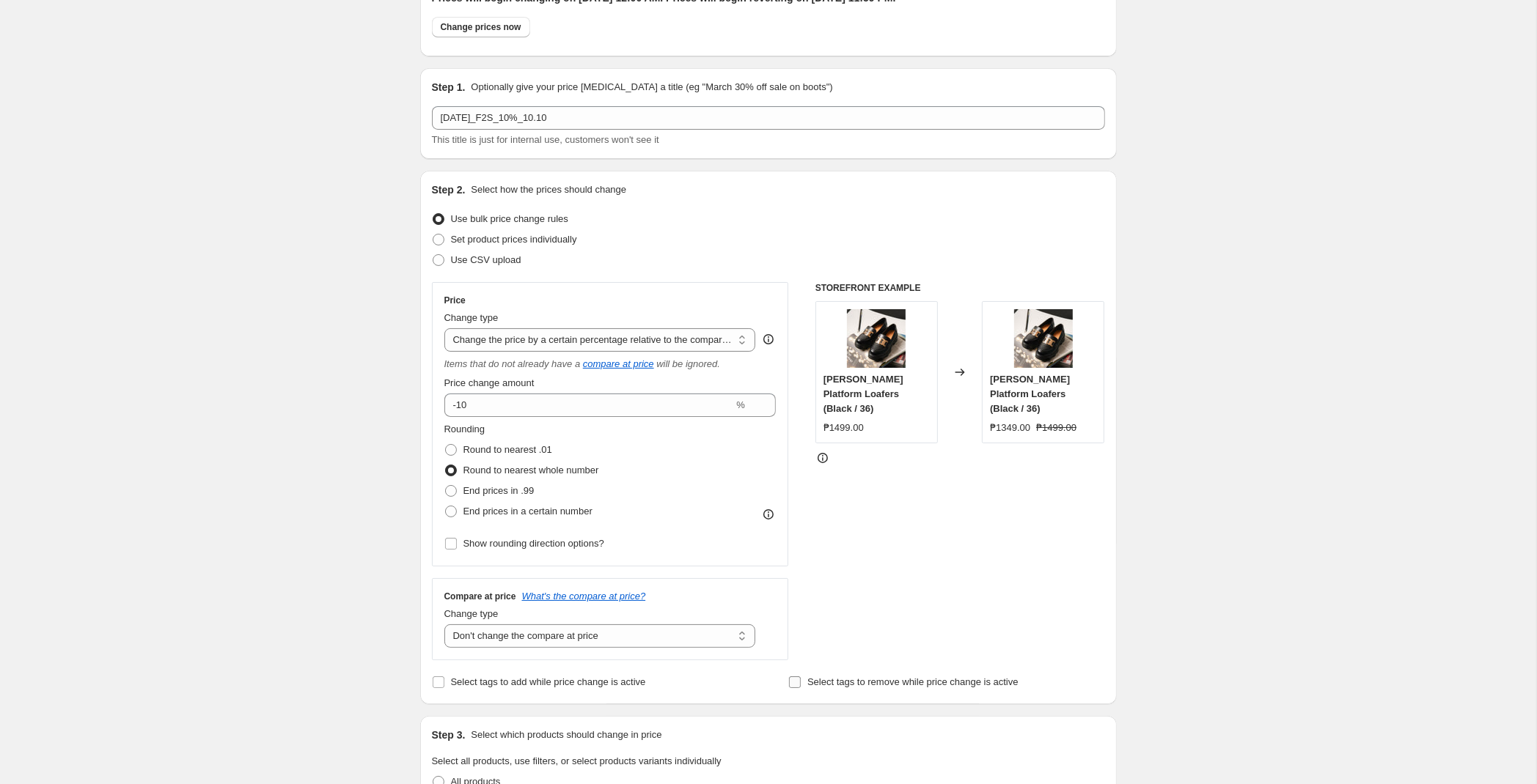
scroll to position [0, 0]
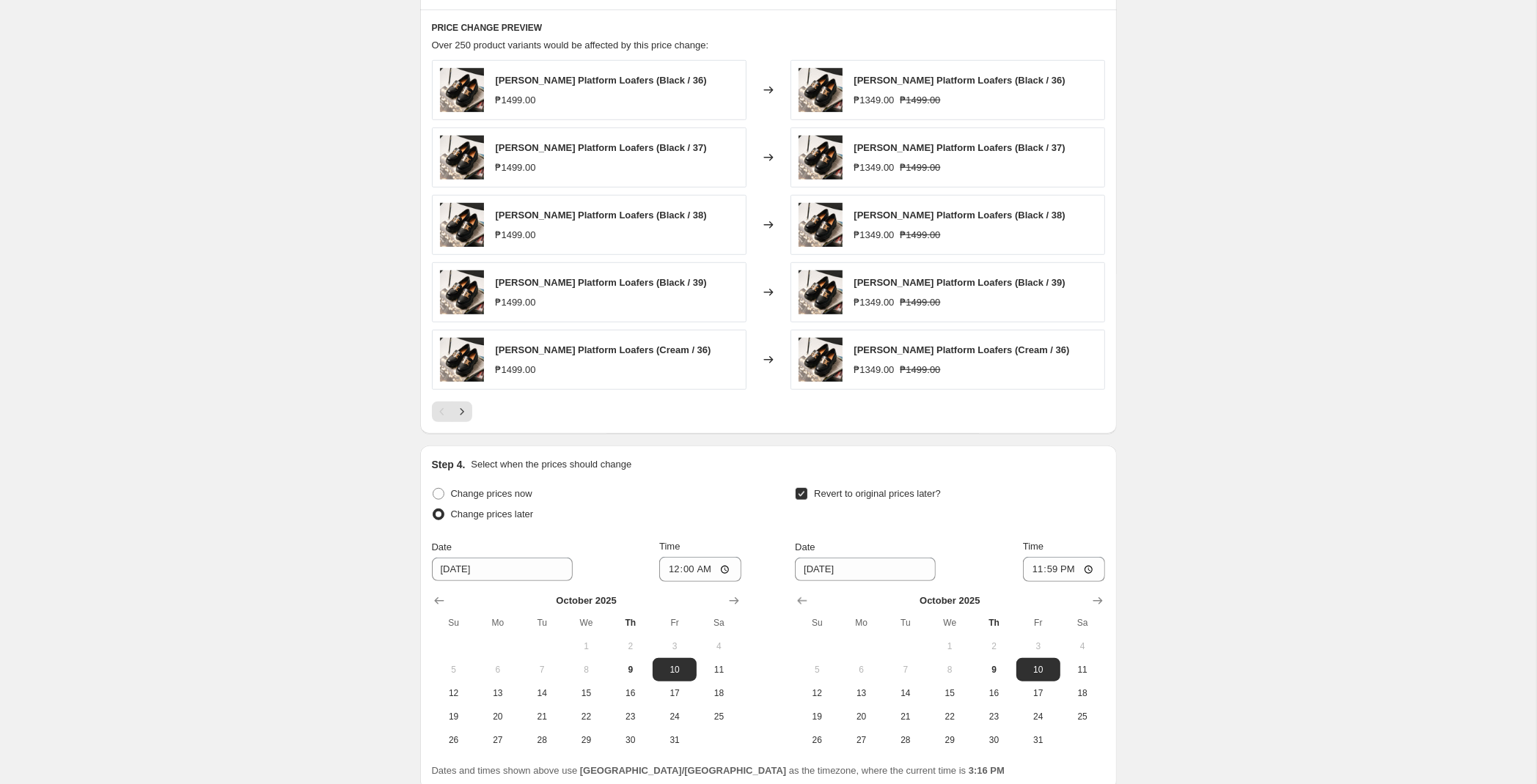
scroll to position [1208, 0]
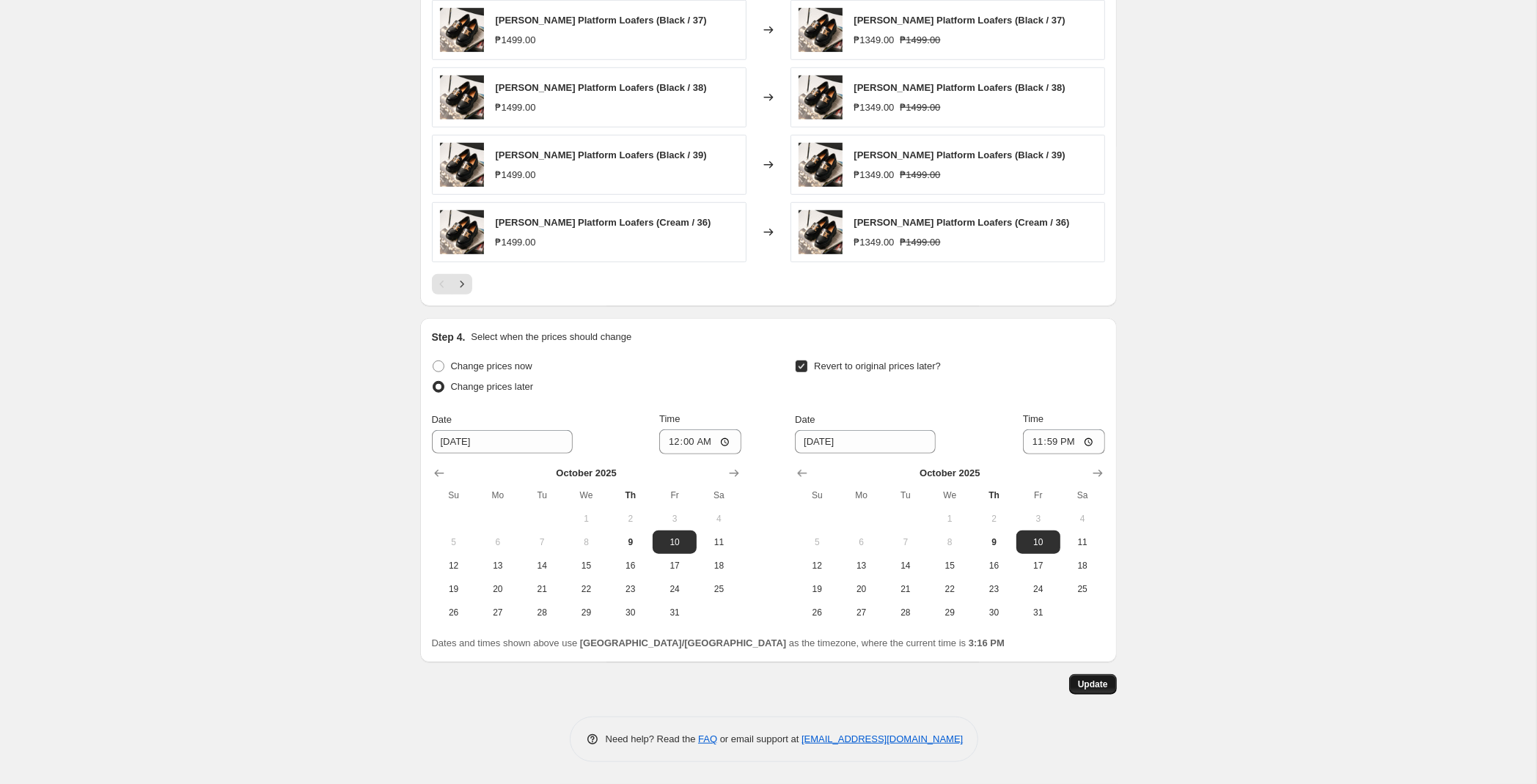
click at [1100, 692] on button "Update" at bounding box center [1093, 685] width 48 height 21
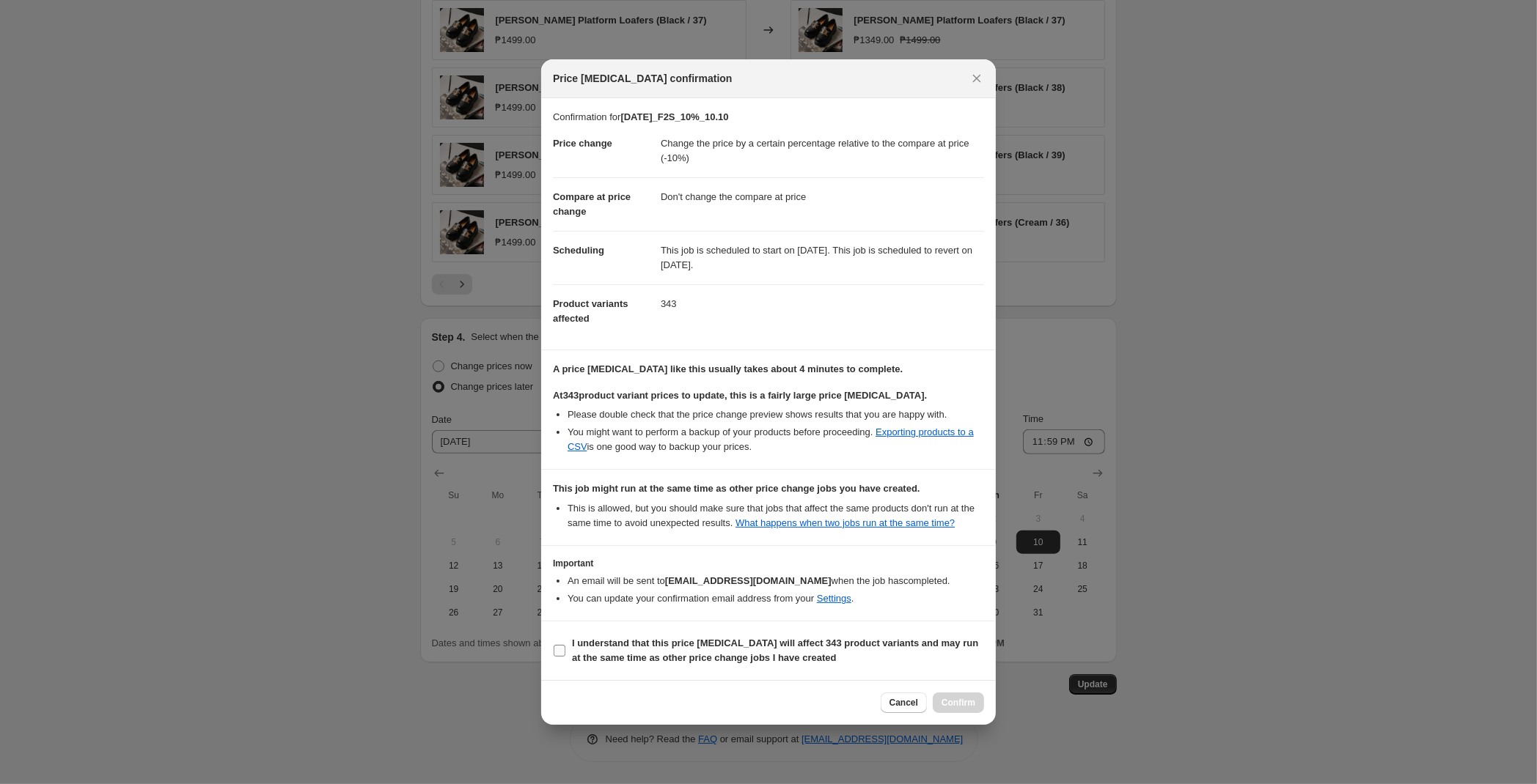
click at [680, 652] on span "I understand that this price [MEDICAL_DATA] will affect 343 product variants an…" at bounding box center [777, 651] width 412 height 30
click at [565, 652] on input "I understand that this price [MEDICAL_DATA] will affect 343 product variants an…" at bounding box center [559, 651] width 11 height 11
checkbox input "true"
drag, startPoint x: 959, startPoint y: 695, endPoint x: 901, endPoint y: 124, distance: 573.9
click at [897, 127] on div "Price [MEDICAL_DATA] confirmation Confirmation for [DATE]_F2S_10%_10.10 Price c…" at bounding box center [768, 392] width 455 height 666
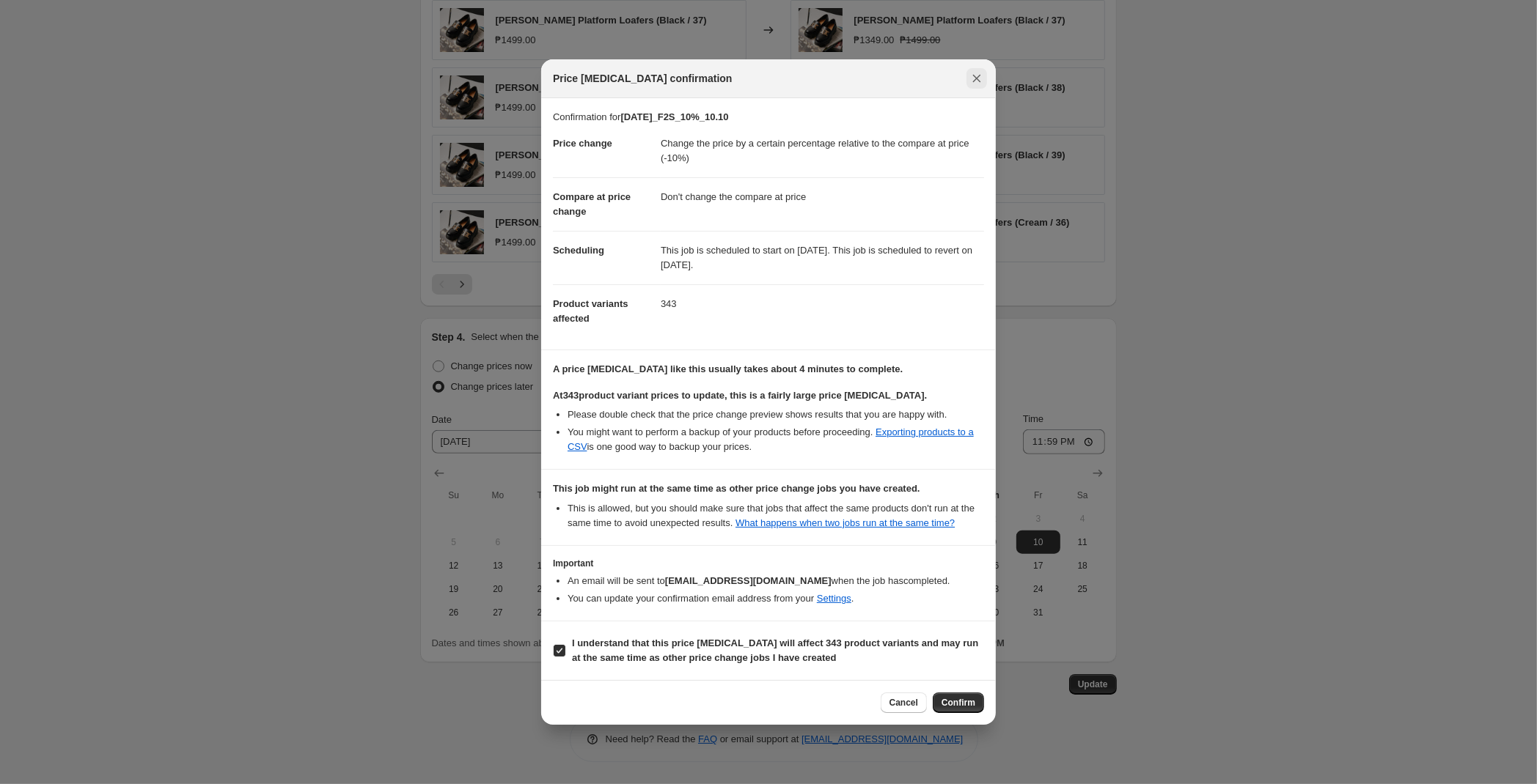
click at [978, 77] on icon "Close" at bounding box center [977, 78] width 15 height 15
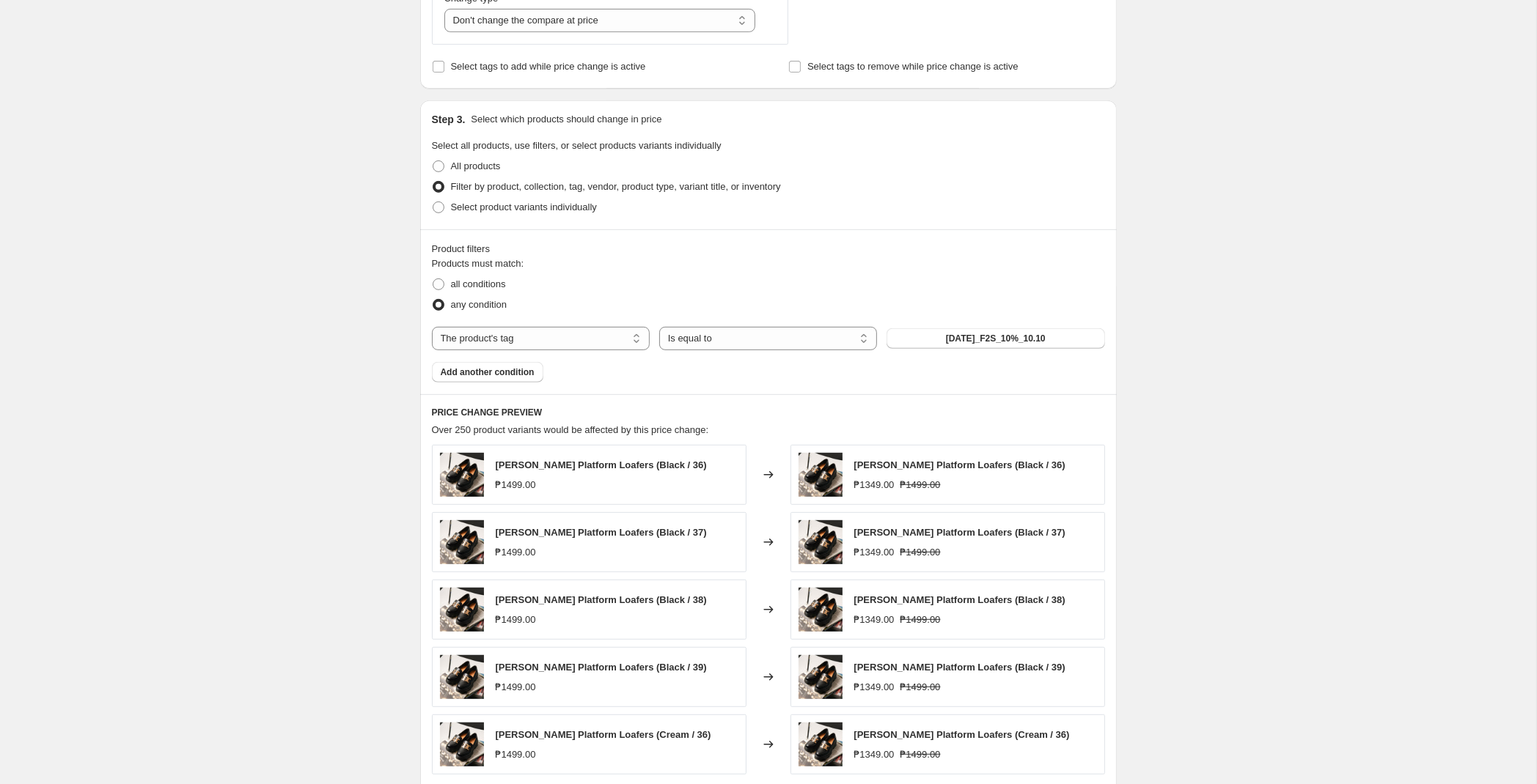
scroll to position [1208, 0]
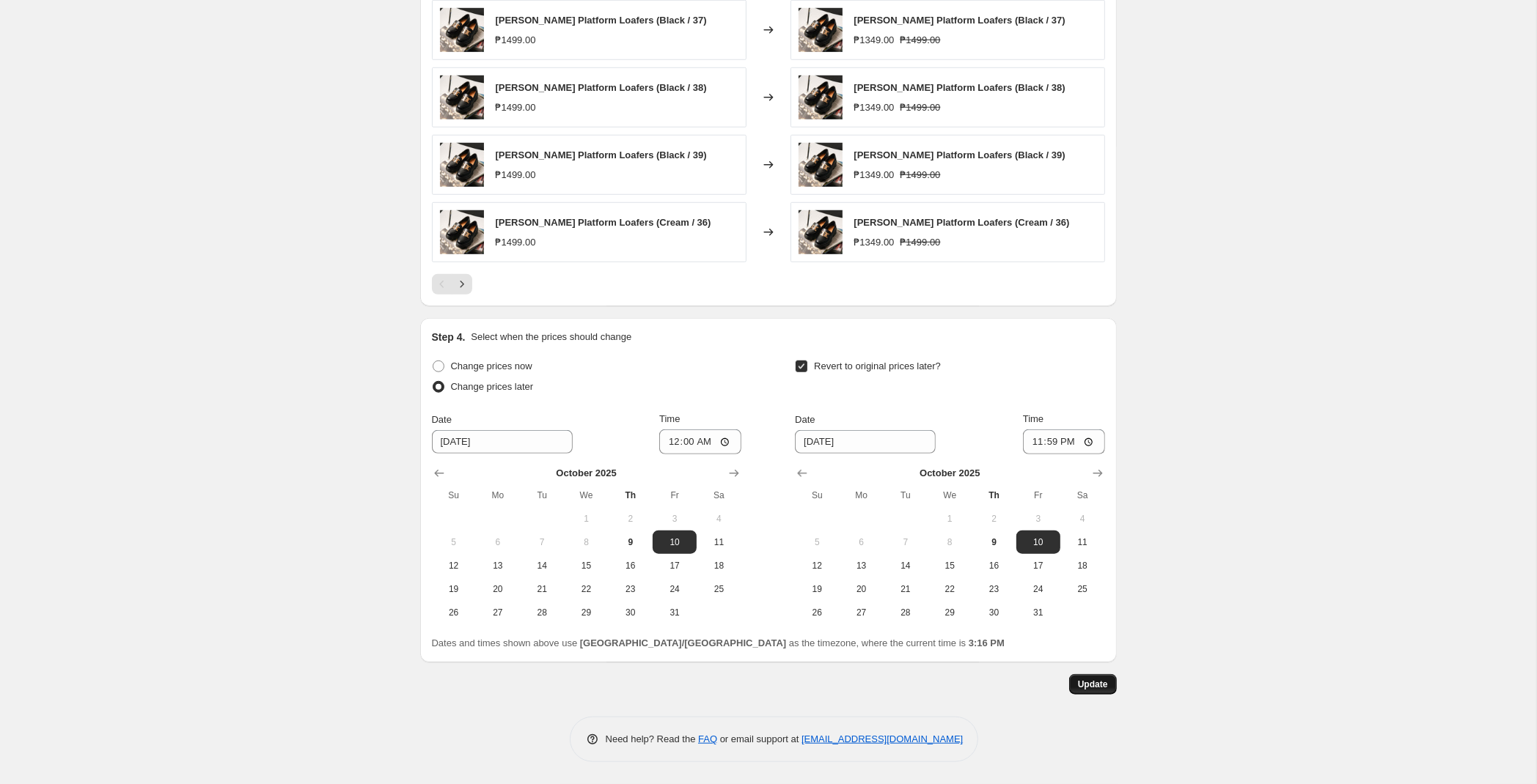
click at [1107, 689] on span "Update" at bounding box center [1093, 684] width 30 height 11
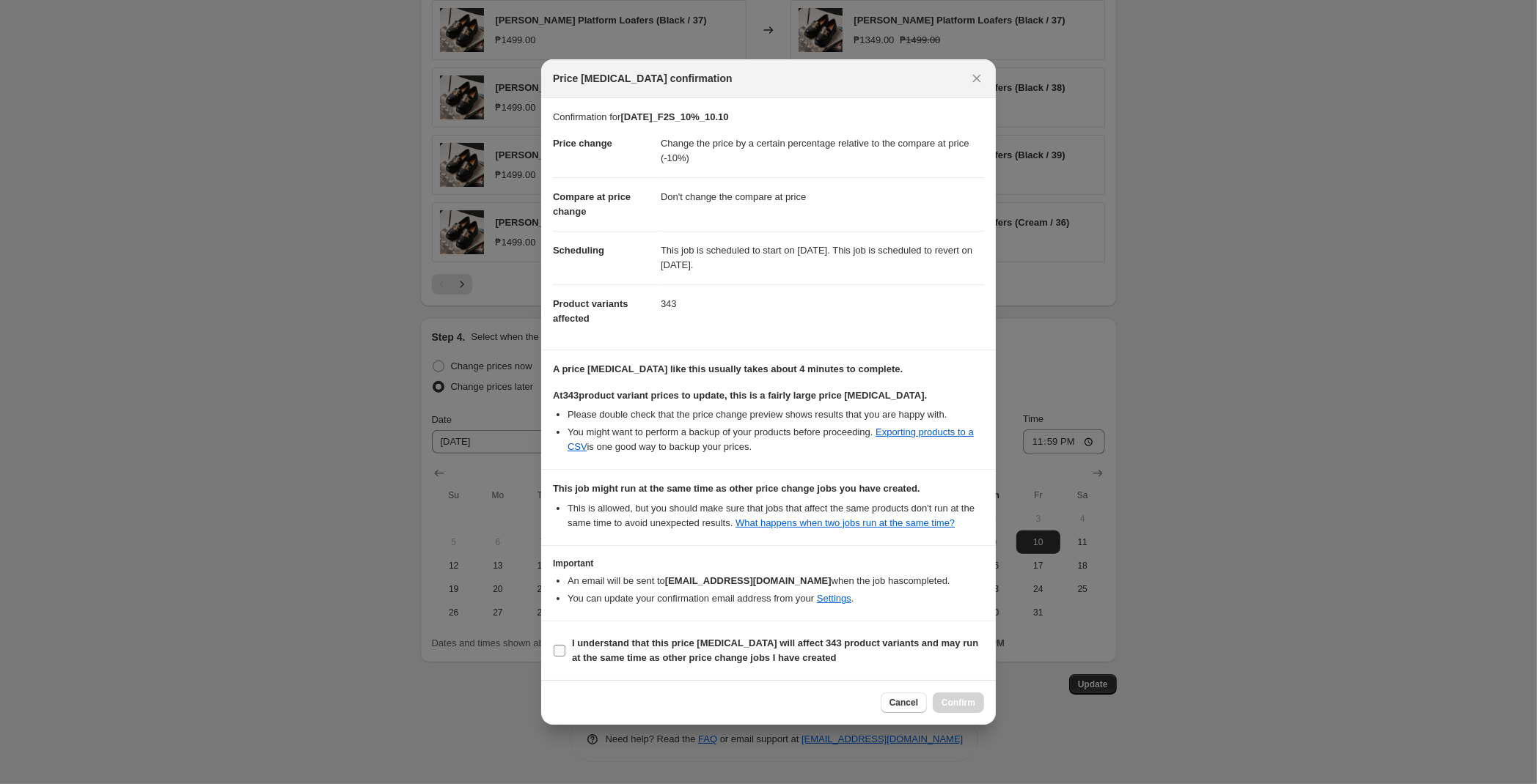
click at [741, 645] on b "I understand that this price [MEDICAL_DATA] will affect 343 product variants an…" at bounding box center [775, 650] width 406 height 25
click at [565, 645] on input "I understand that this price [MEDICAL_DATA] will affect 343 product variants an…" at bounding box center [559, 651] width 11 height 11
checkbox input "true"
click at [978, 710] on button "Confirm" at bounding box center [958, 703] width 51 height 21
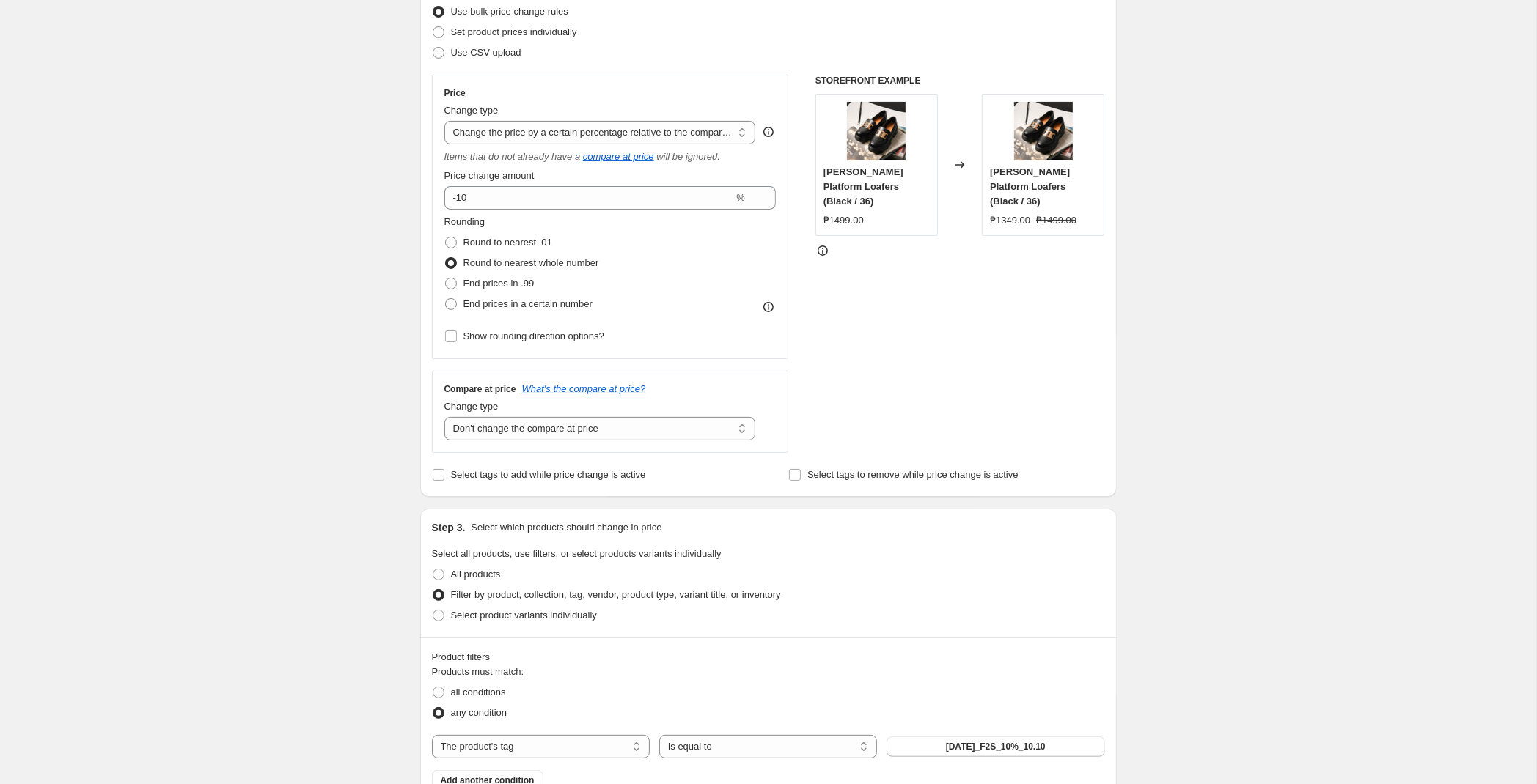
scroll to position [0, 0]
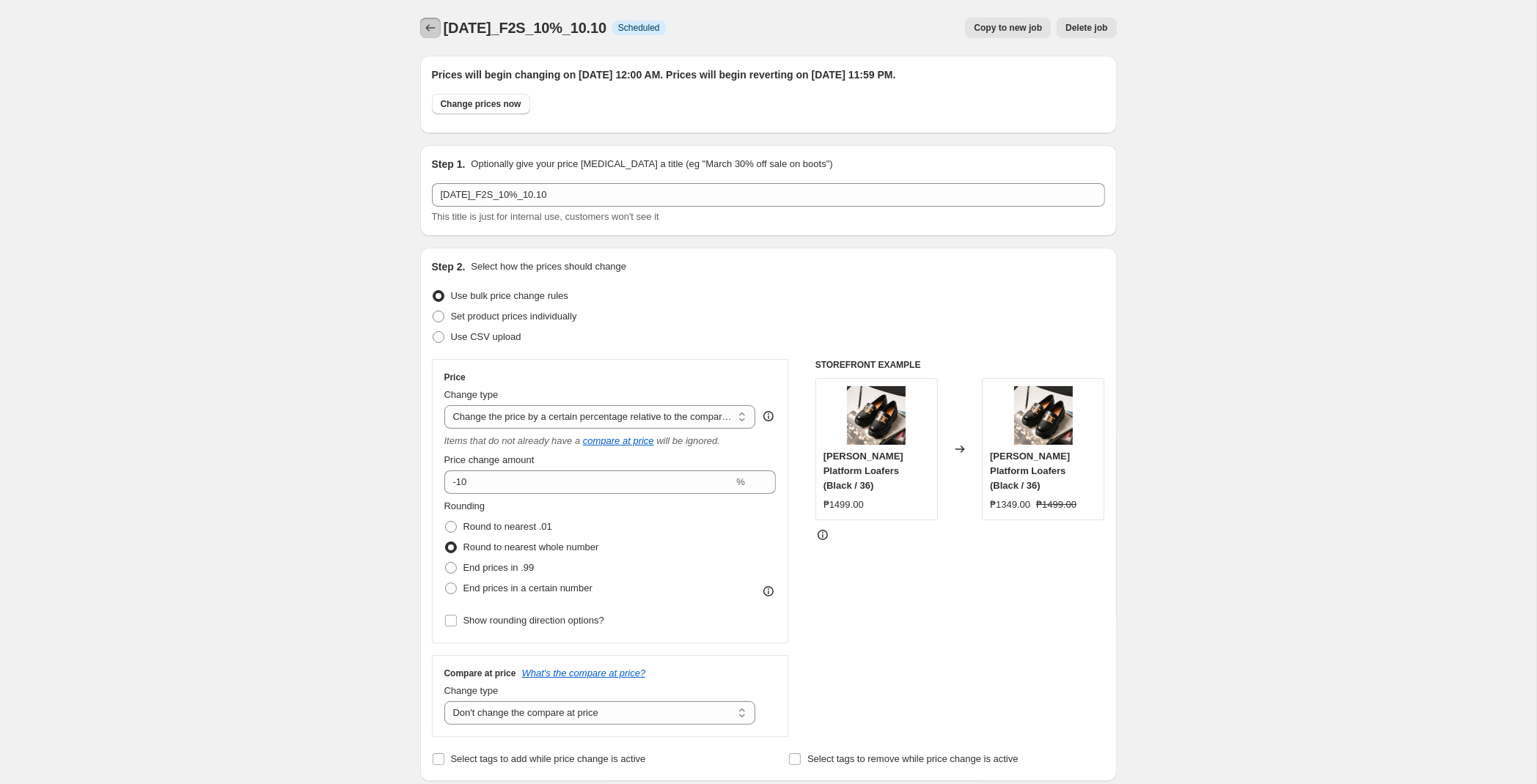
click at [436, 26] on icon "Price change jobs" at bounding box center [430, 28] width 15 height 15
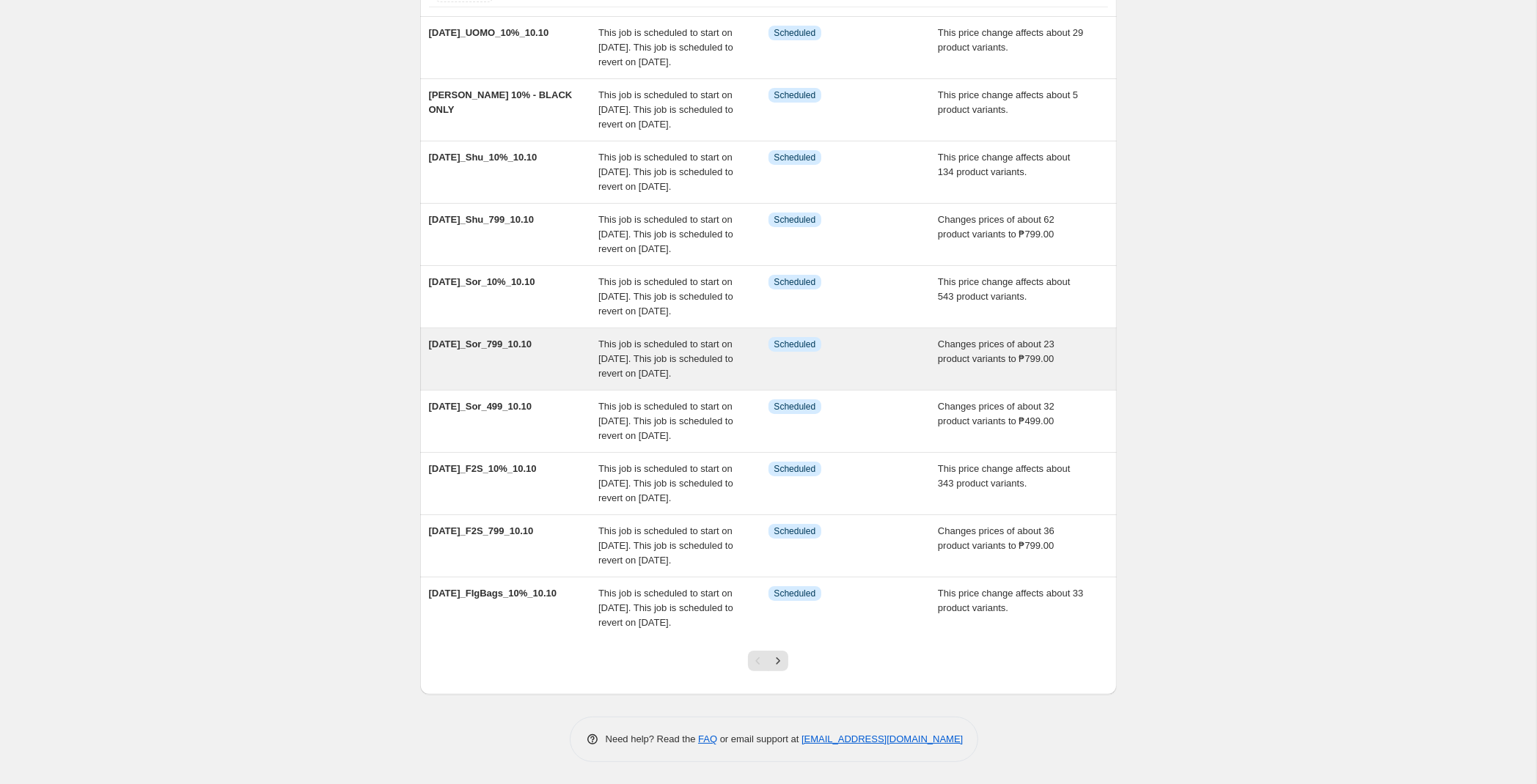
scroll to position [266, 0]
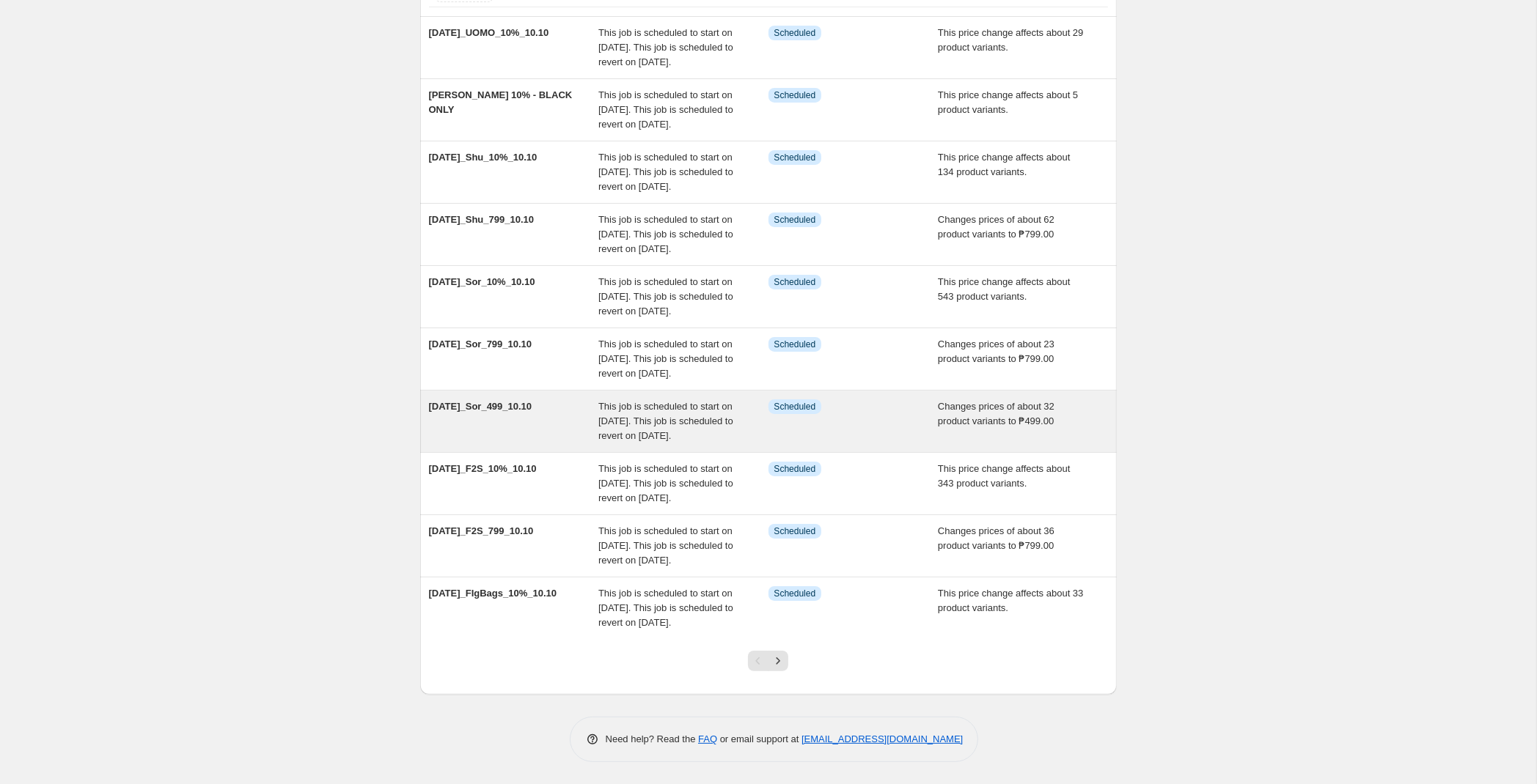
click at [635, 401] on span "This job is scheduled to start on [DATE]. This job is scheduled to revert on [D…" at bounding box center [666, 421] width 135 height 40
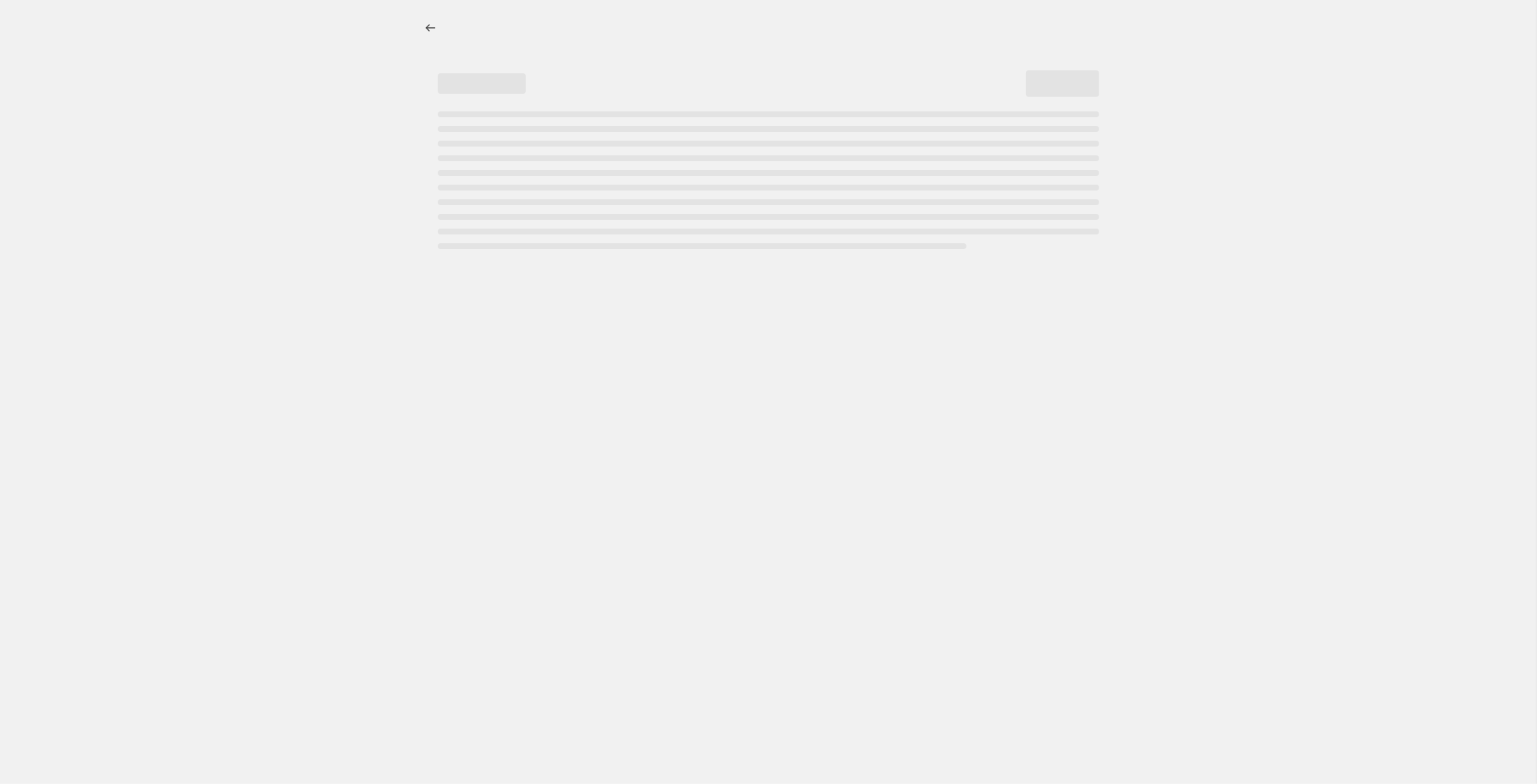
select select "no_change"
select select "tag"
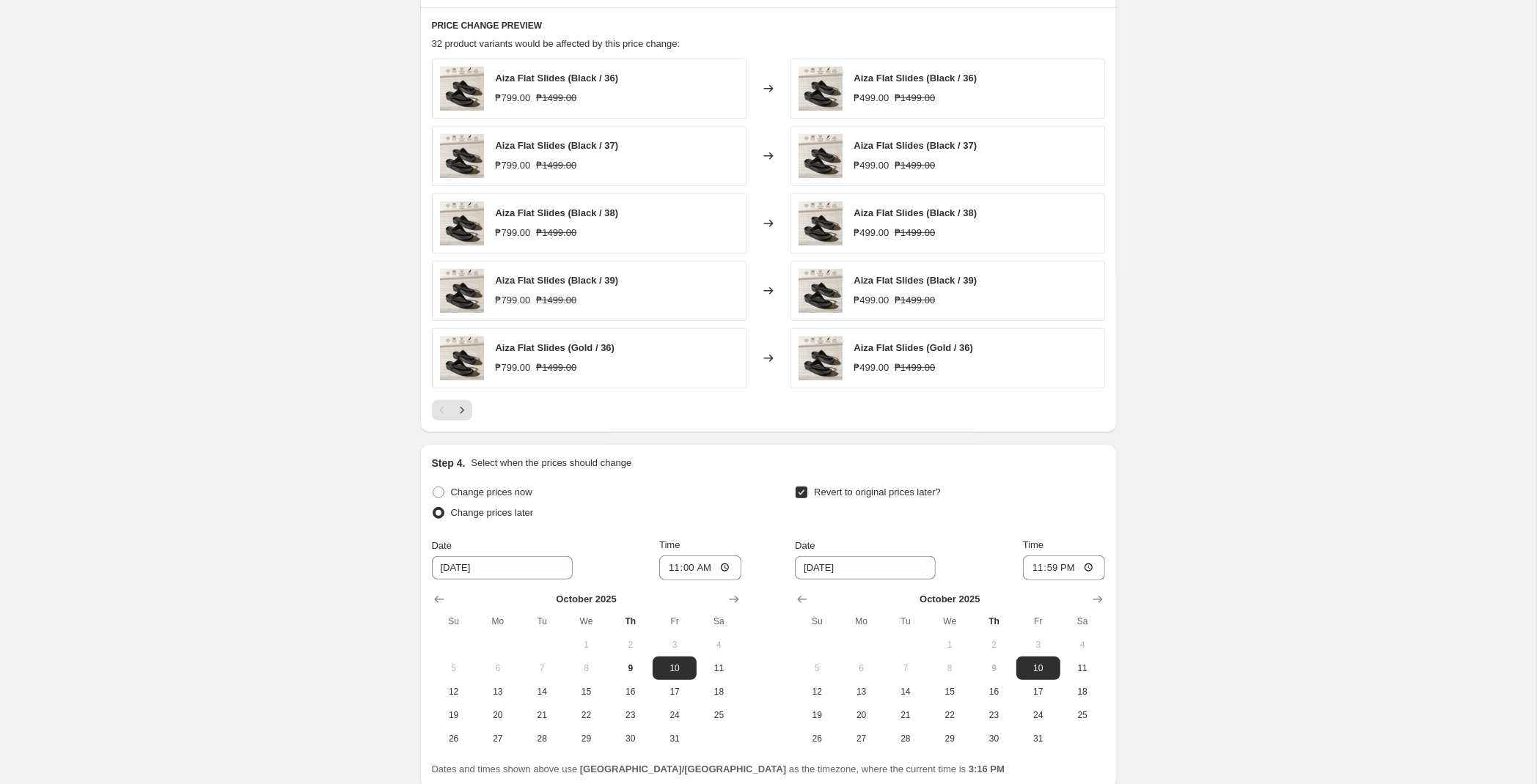
scroll to position [1001, 0]
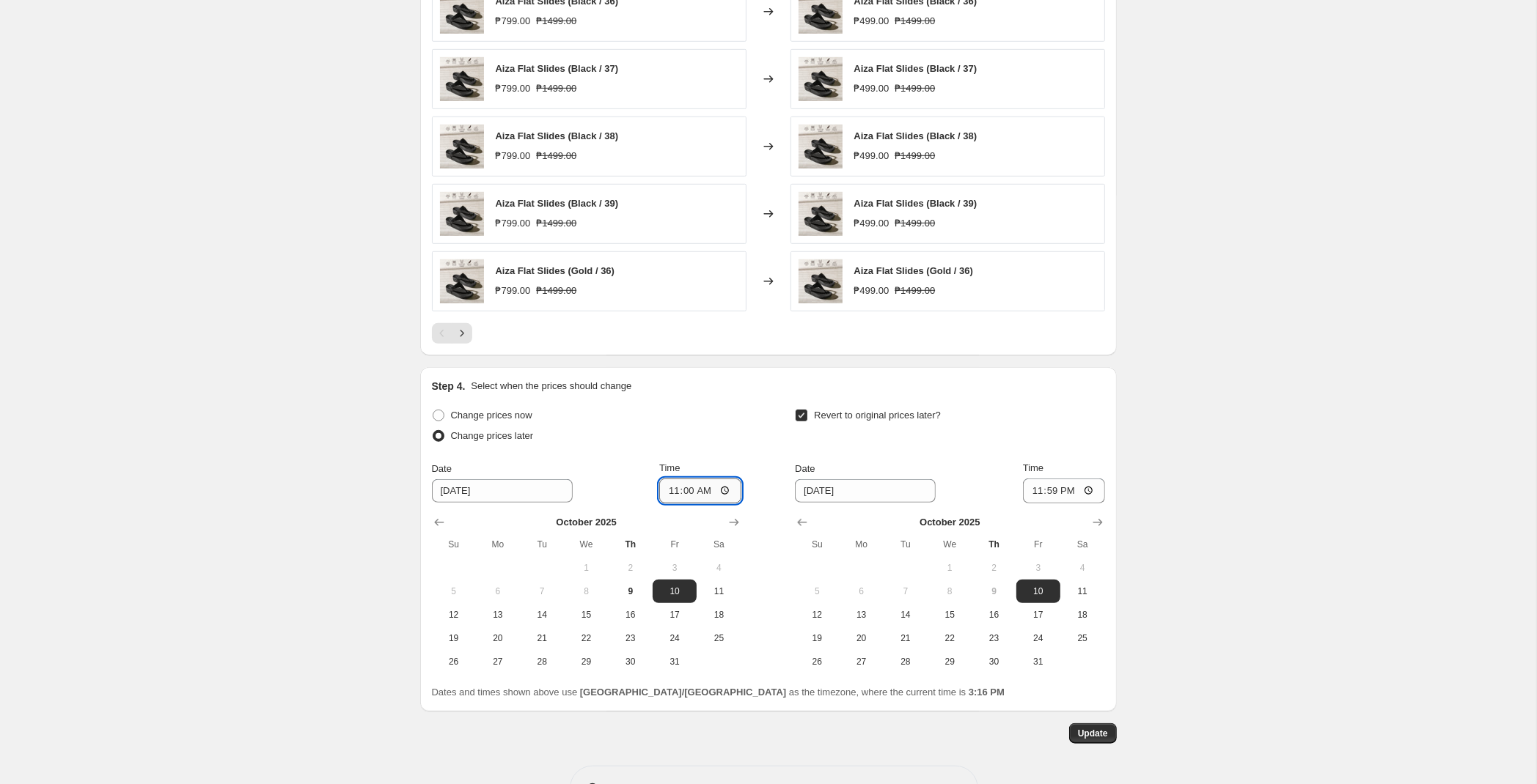
click at [686, 498] on input "11:00" at bounding box center [701, 491] width 82 height 25
type input "00:00"
click at [1108, 735] on button "Update" at bounding box center [1093, 734] width 48 height 21
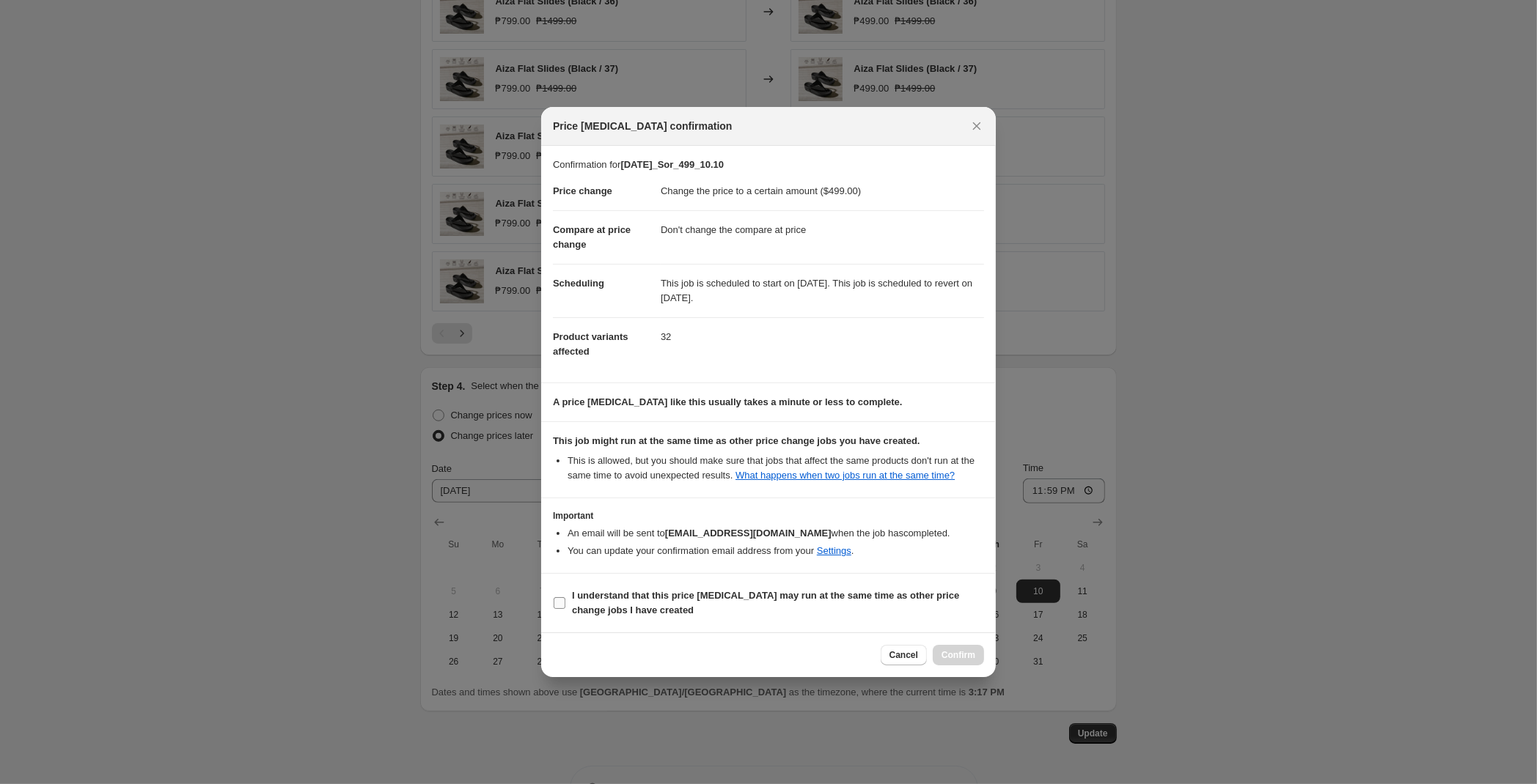
click at [751, 594] on b "I understand that this price [MEDICAL_DATA] may run at the same time as other p…" at bounding box center [765, 602] width 387 height 25
click at [565, 598] on input "I understand that this price [MEDICAL_DATA] may run at the same time as other p…" at bounding box center [559, 603] width 11 height 11
checkbox input "true"
click at [954, 652] on span "Confirm" at bounding box center [958, 655] width 34 height 11
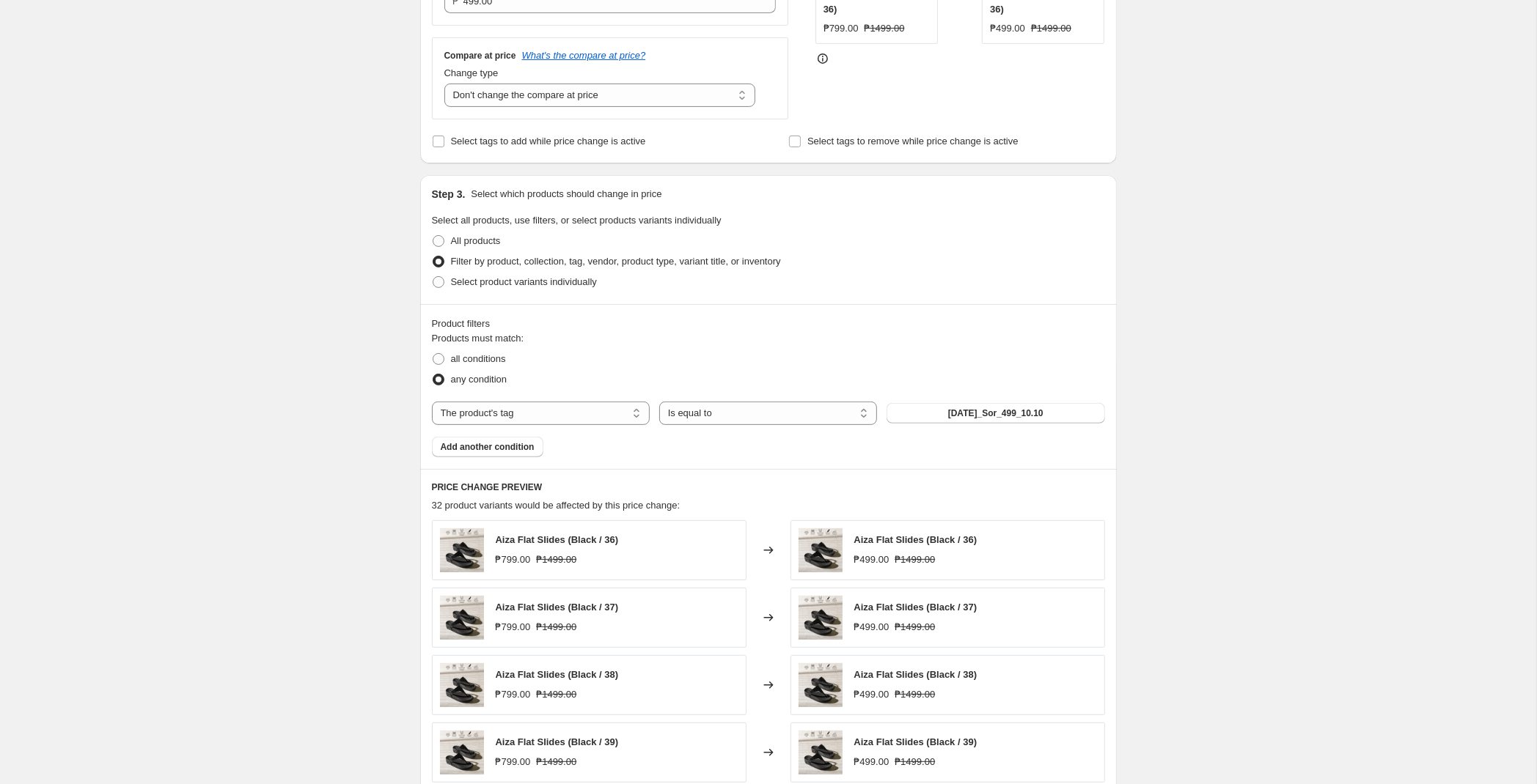
scroll to position [0, 0]
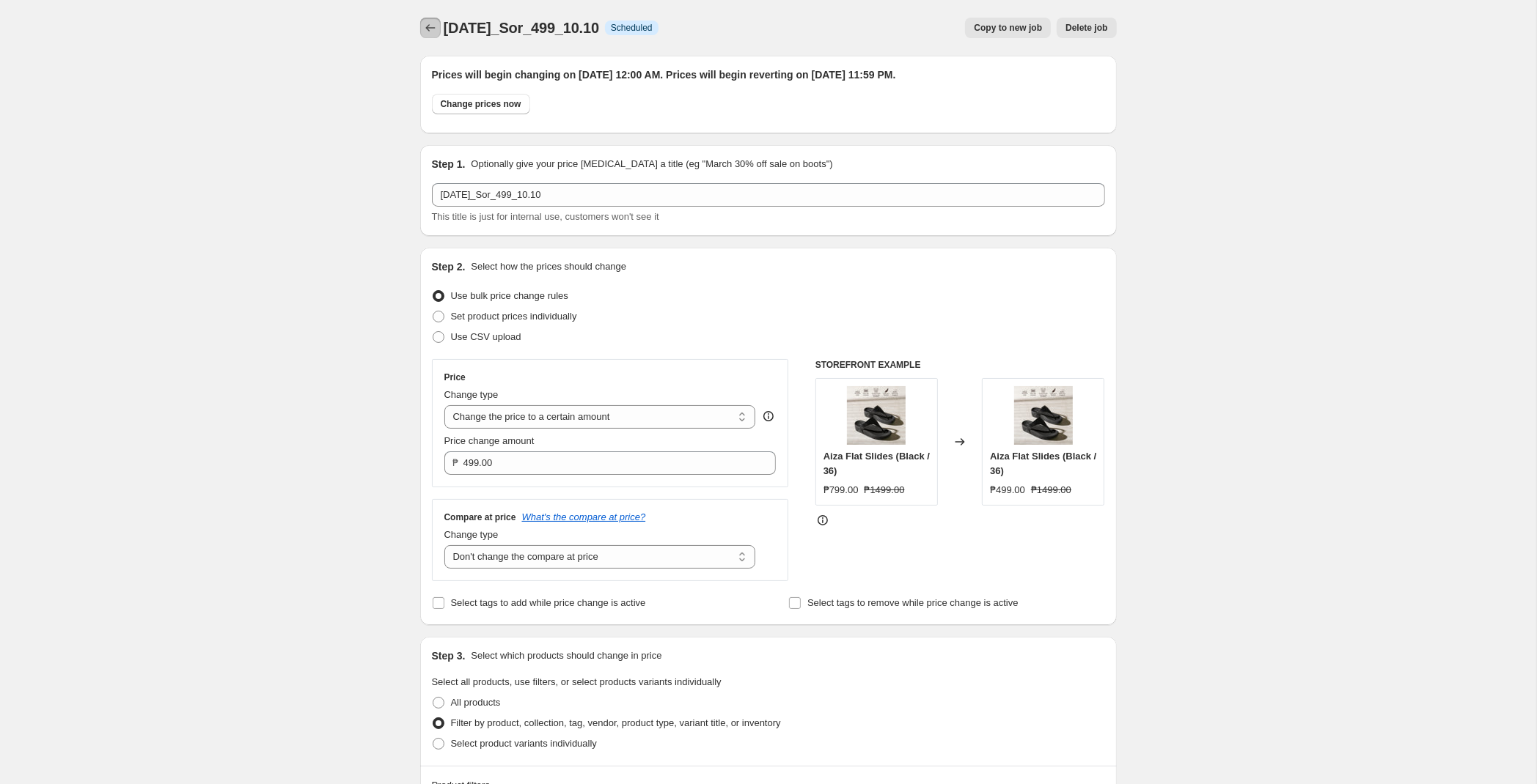
click at [432, 23] on icon "Price change jobs" at bounding box center [430, 28] width 15 height 15
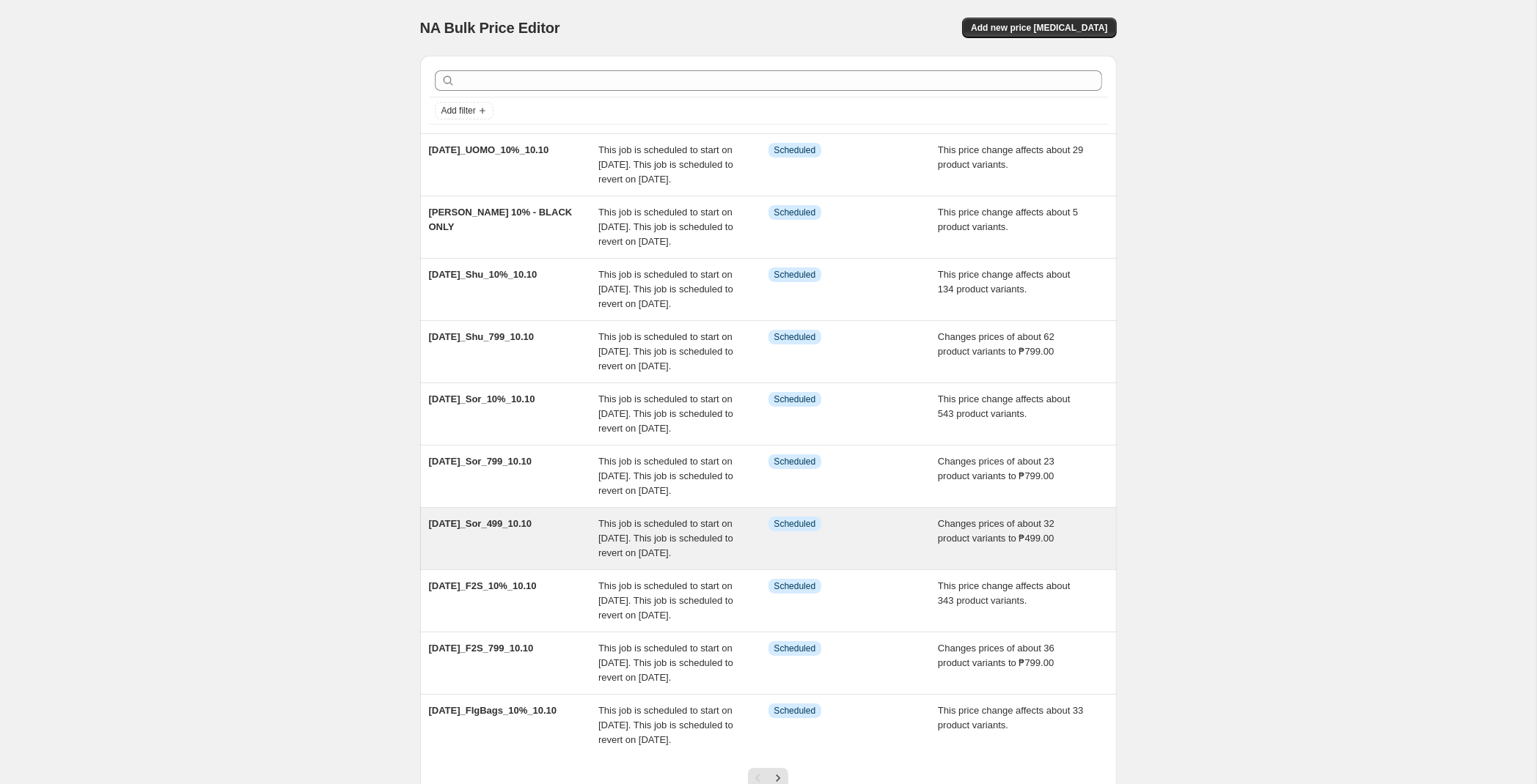
scroll to position [266, 0]
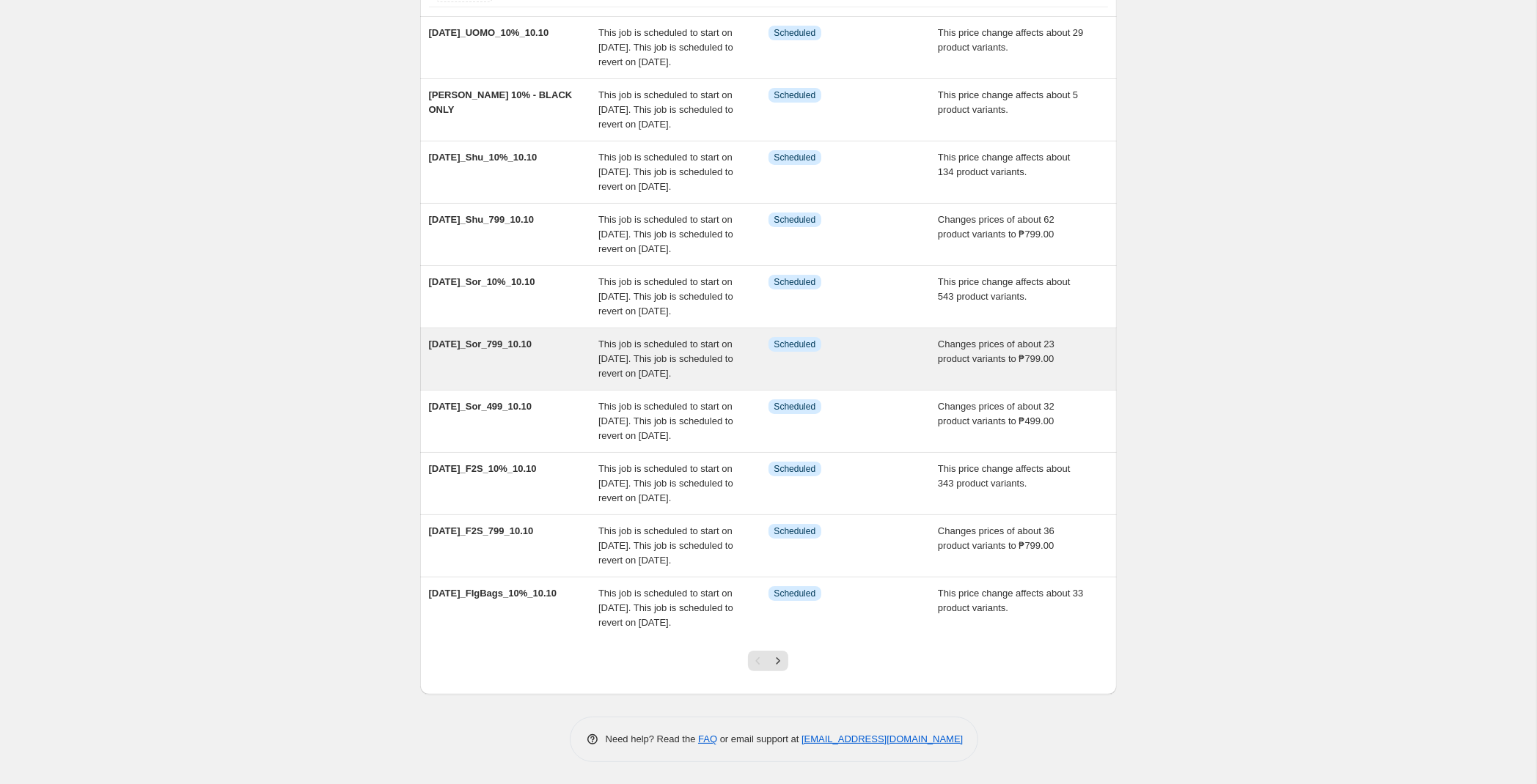
click at [613, 339] on span "This job is scheduled to start on [DATE]. This job is scheduled to revert on [D…" at bounding box center [666, 359] width 135 height 40
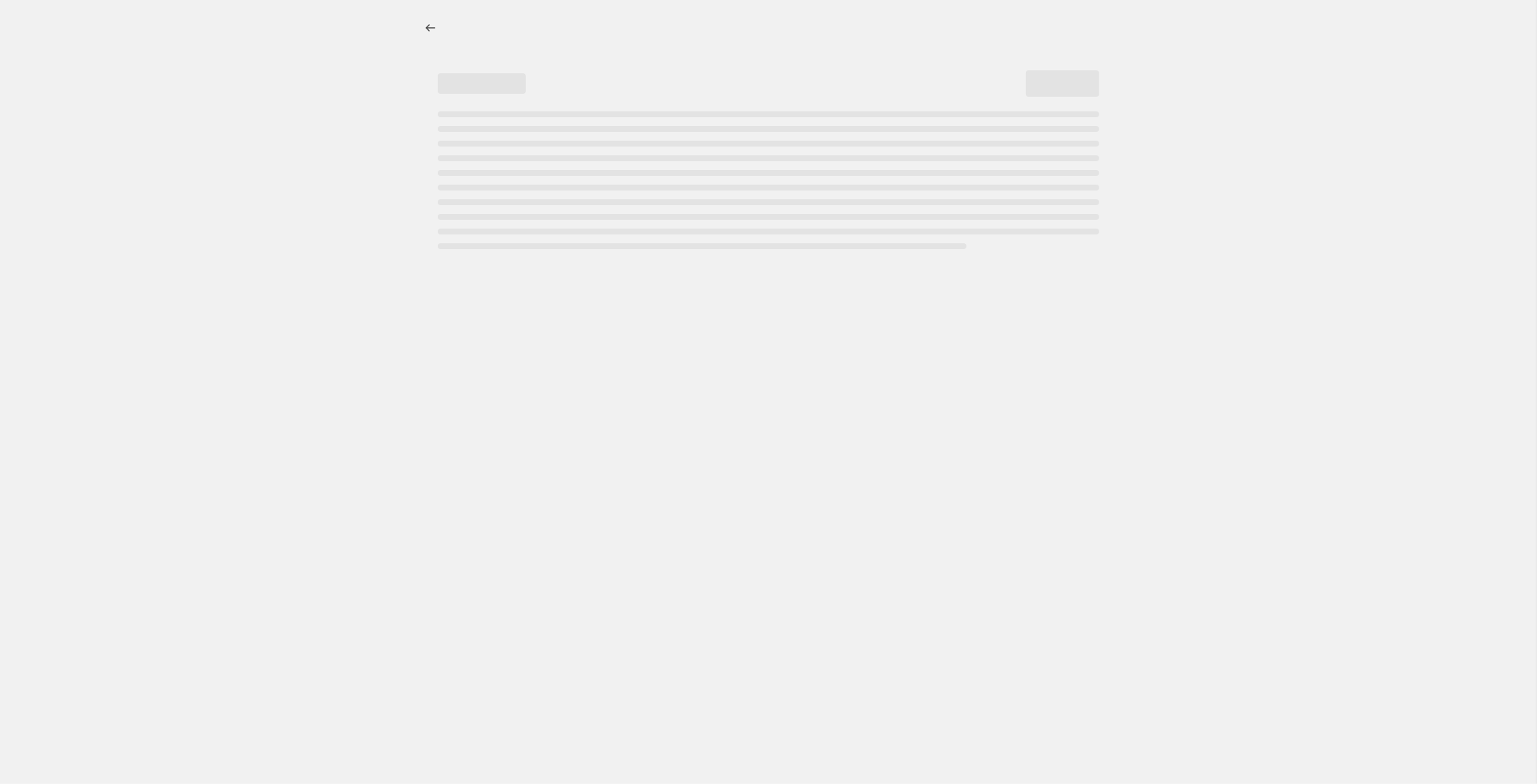
select select "no_change"
select select "tag"
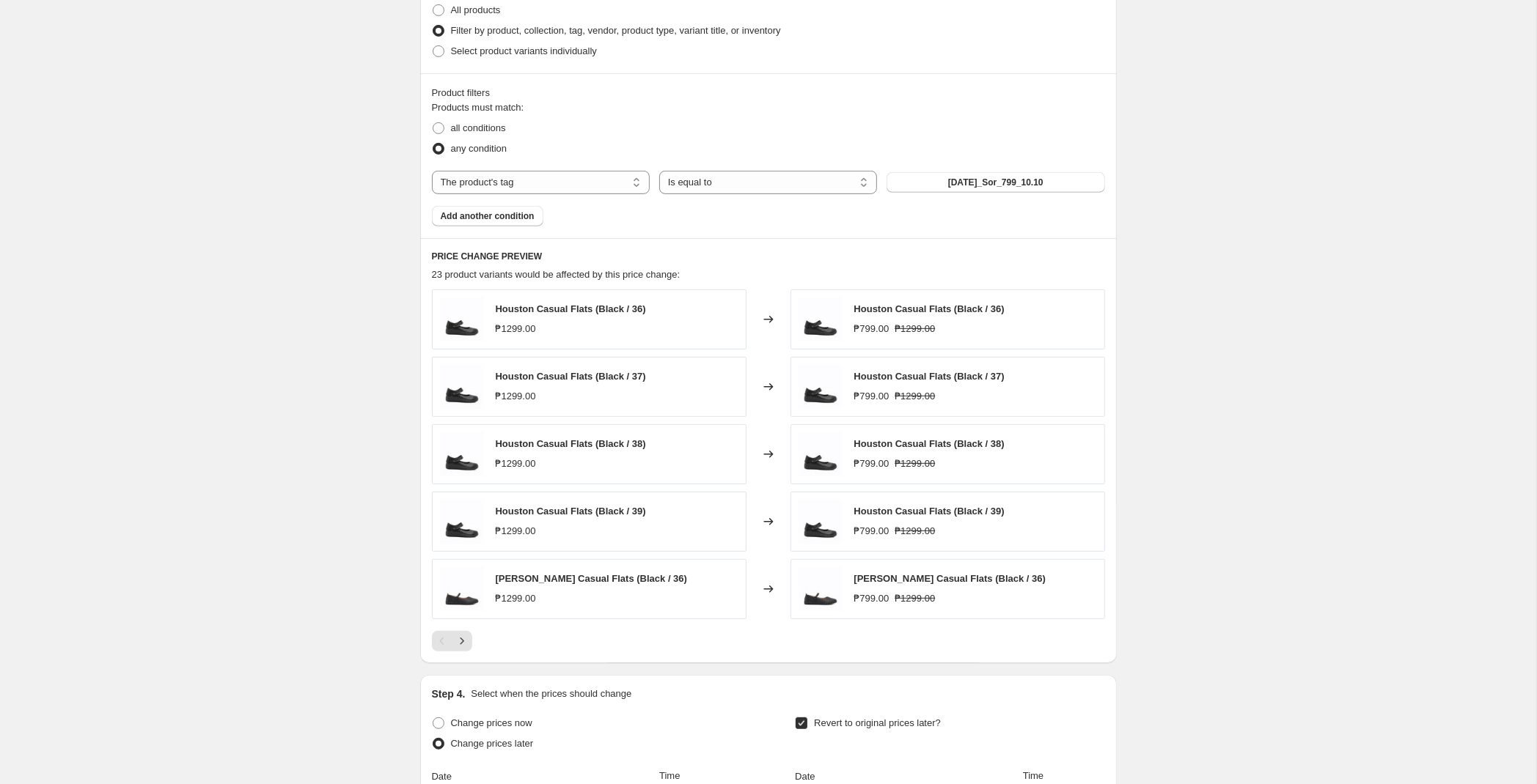
scroll to position [1052, 0]
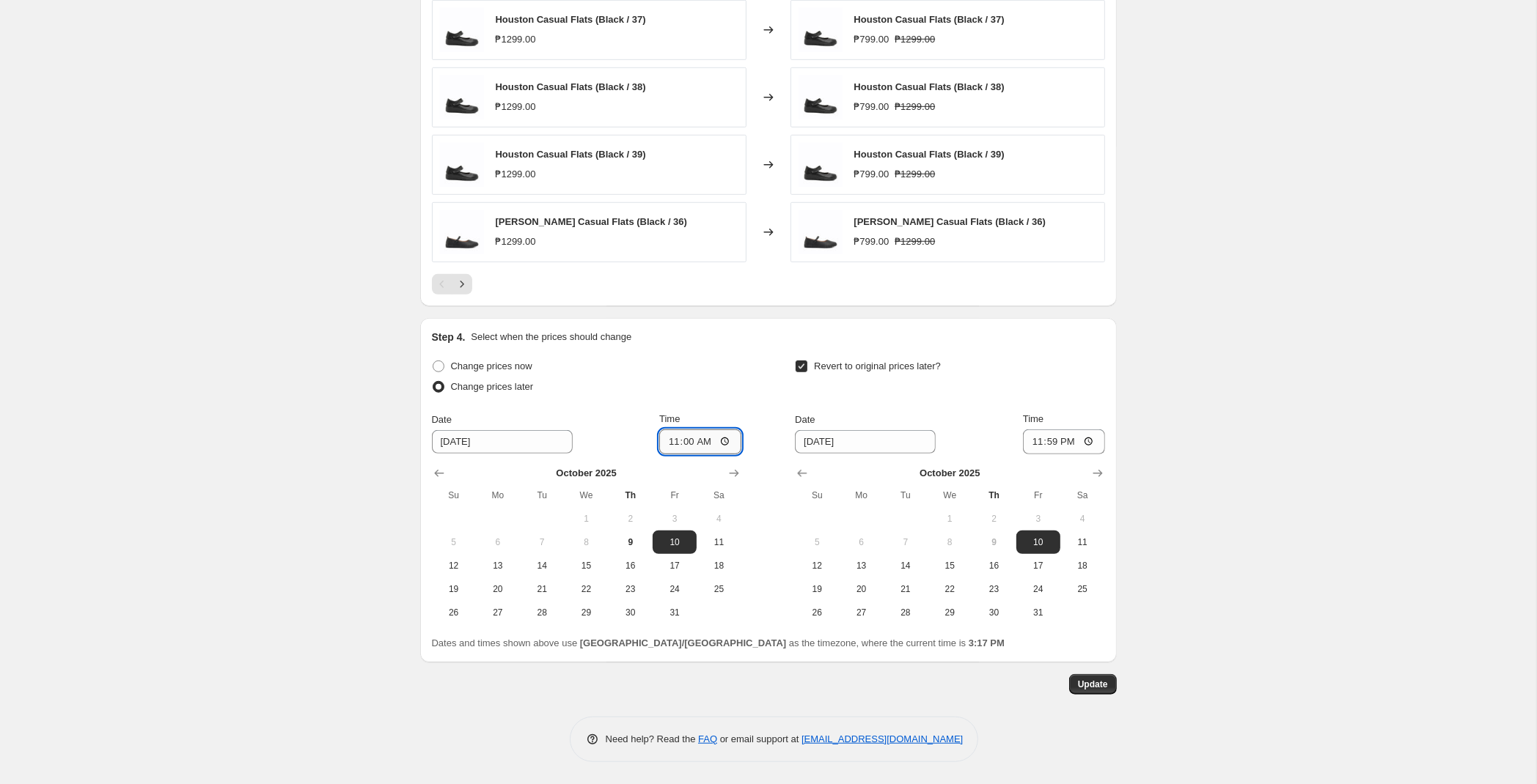
click at [688, 444] on input "11:00" at bounding box center [701, 442] width 82 height 25
type input "00:00"
click at [1100, 689] on span "Update" at bounding box center [1093, 684] width 30 height 11
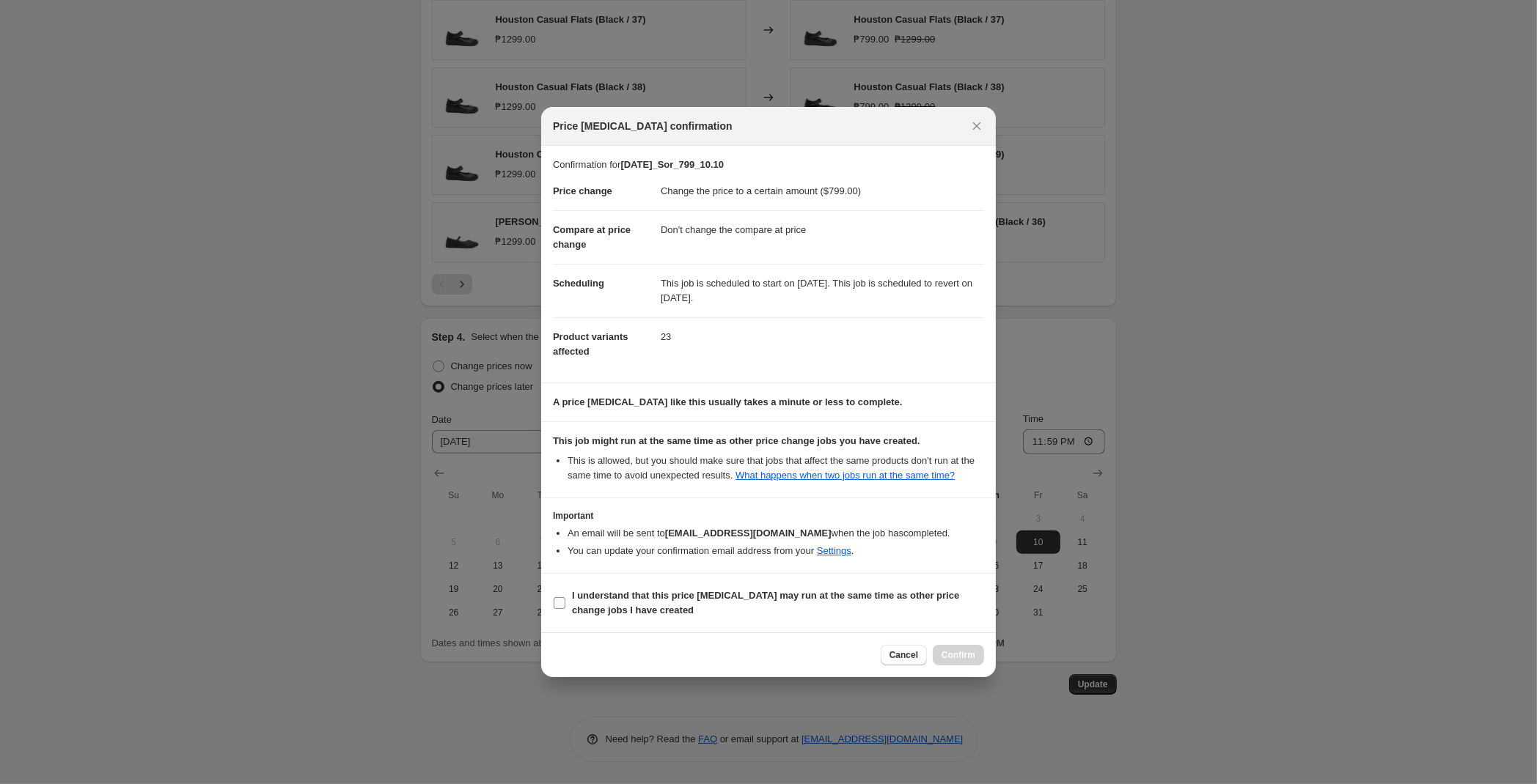
click at [774, 601] on b "I understand that this price [MEDICAL_DATA] may run at the same time as other p…" at bounding box center [765, 602] width 387 height 25
click at [565, 601] on input "I understand that this price [MEDICAL_DATA] may run at the same time as other p…" at bounding box center [559, 603] width 11 height 11
checkbox input "true"
click at [956, 654] on span "Confirm" at bounding box center [958, 655] width 34 height 11
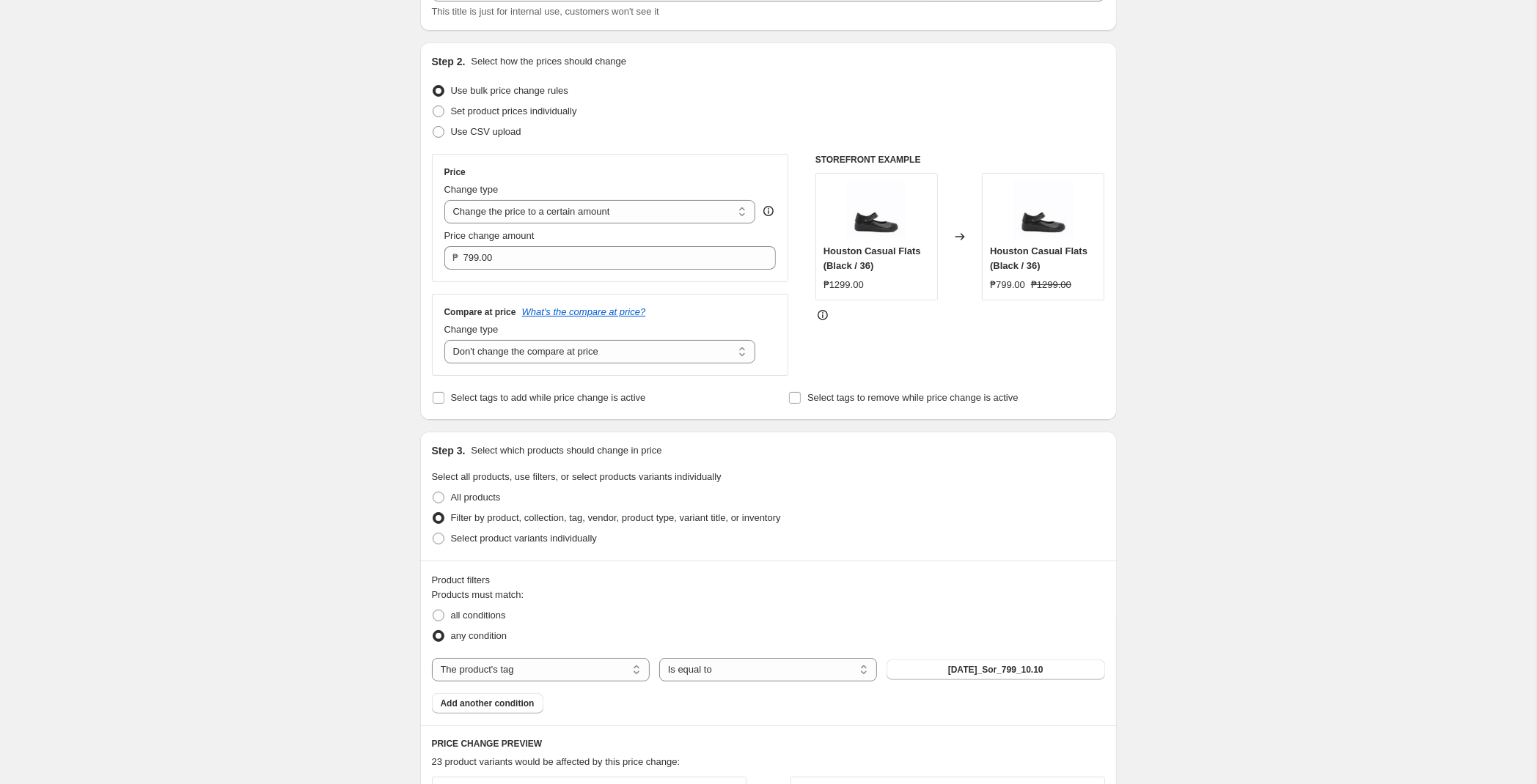
scroll to position [0, 0]
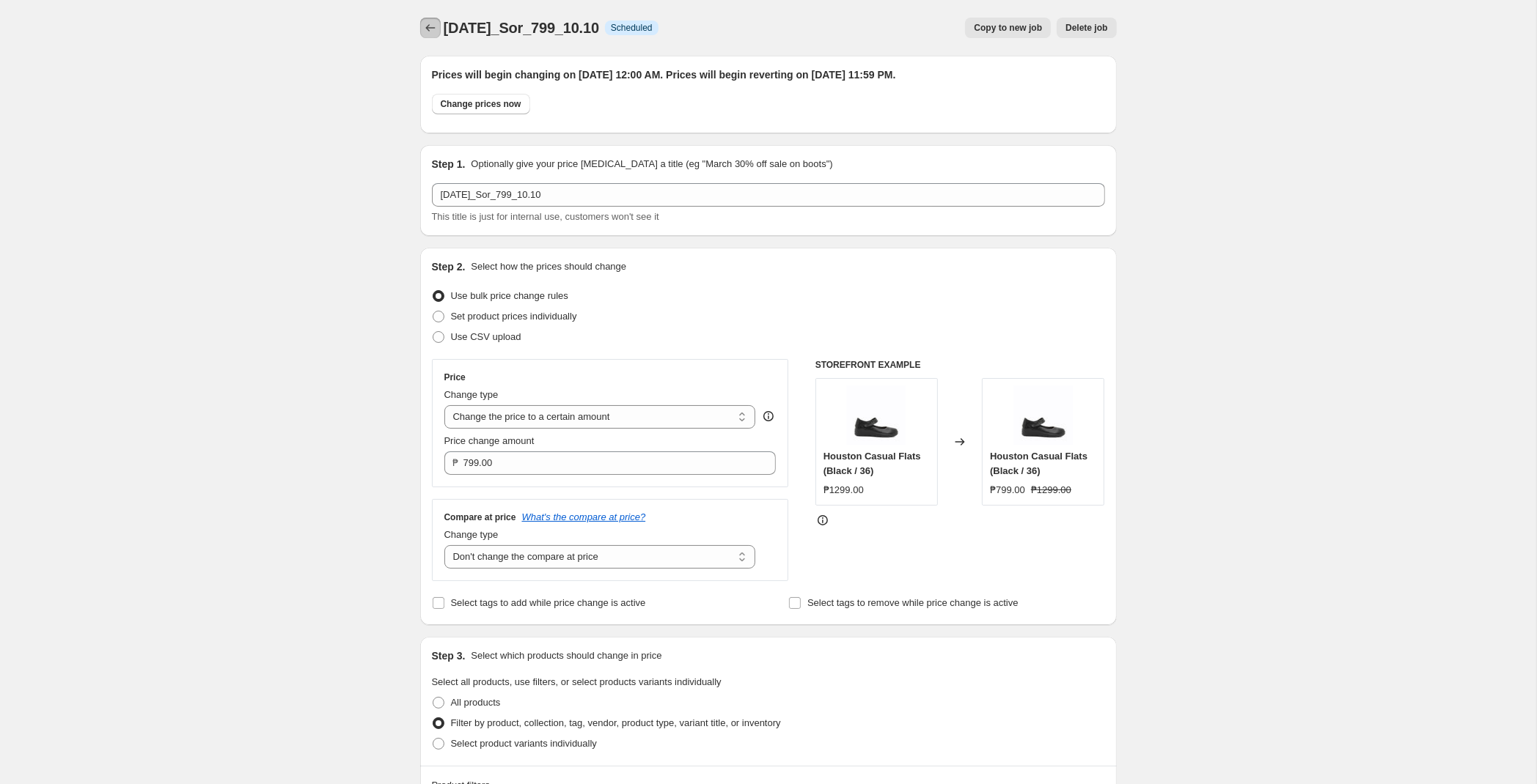
click at [439, 34] on button "Price change jobs" at bounding box center [430, 28] width 21 height 21
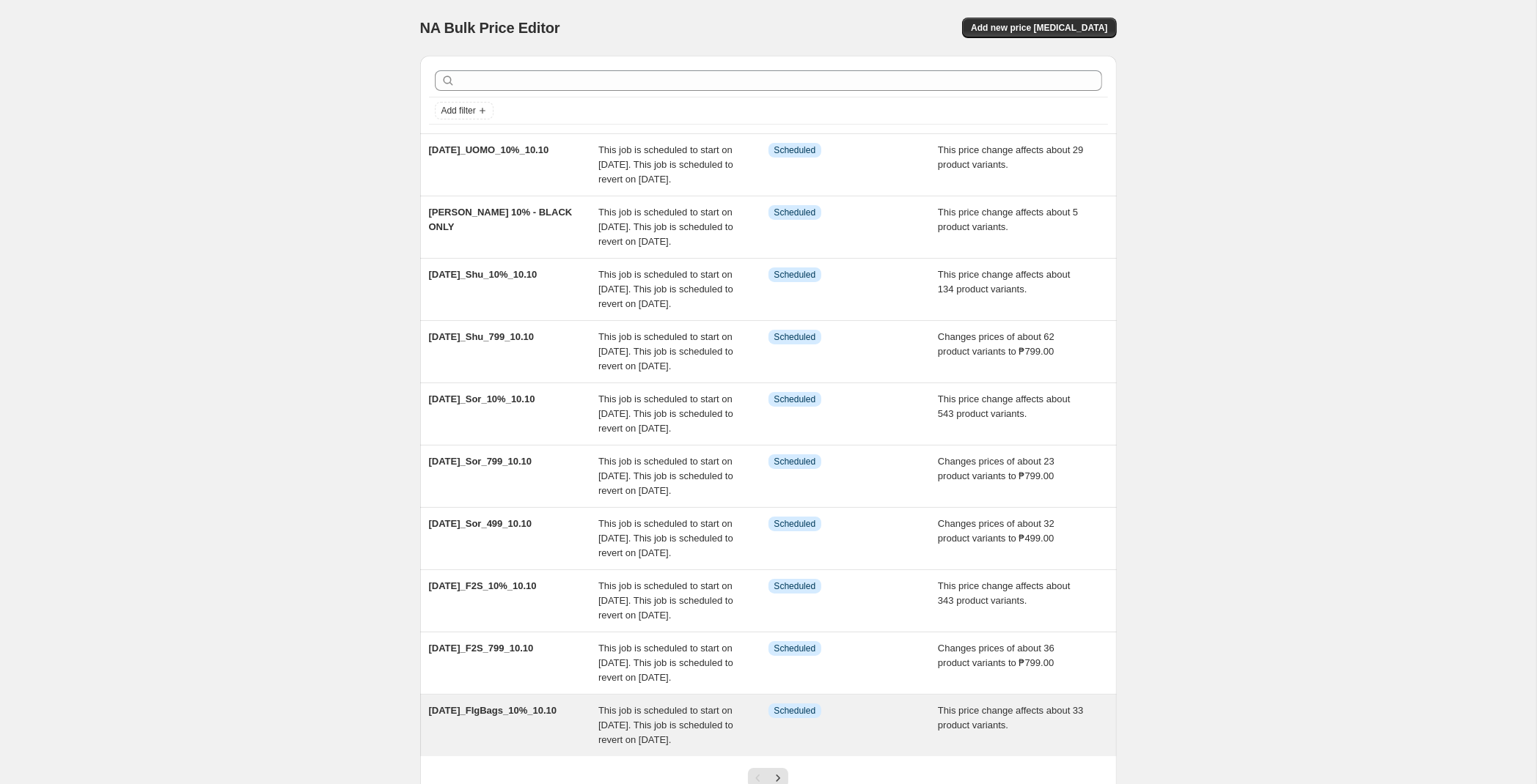
scroll to position [266, 0]
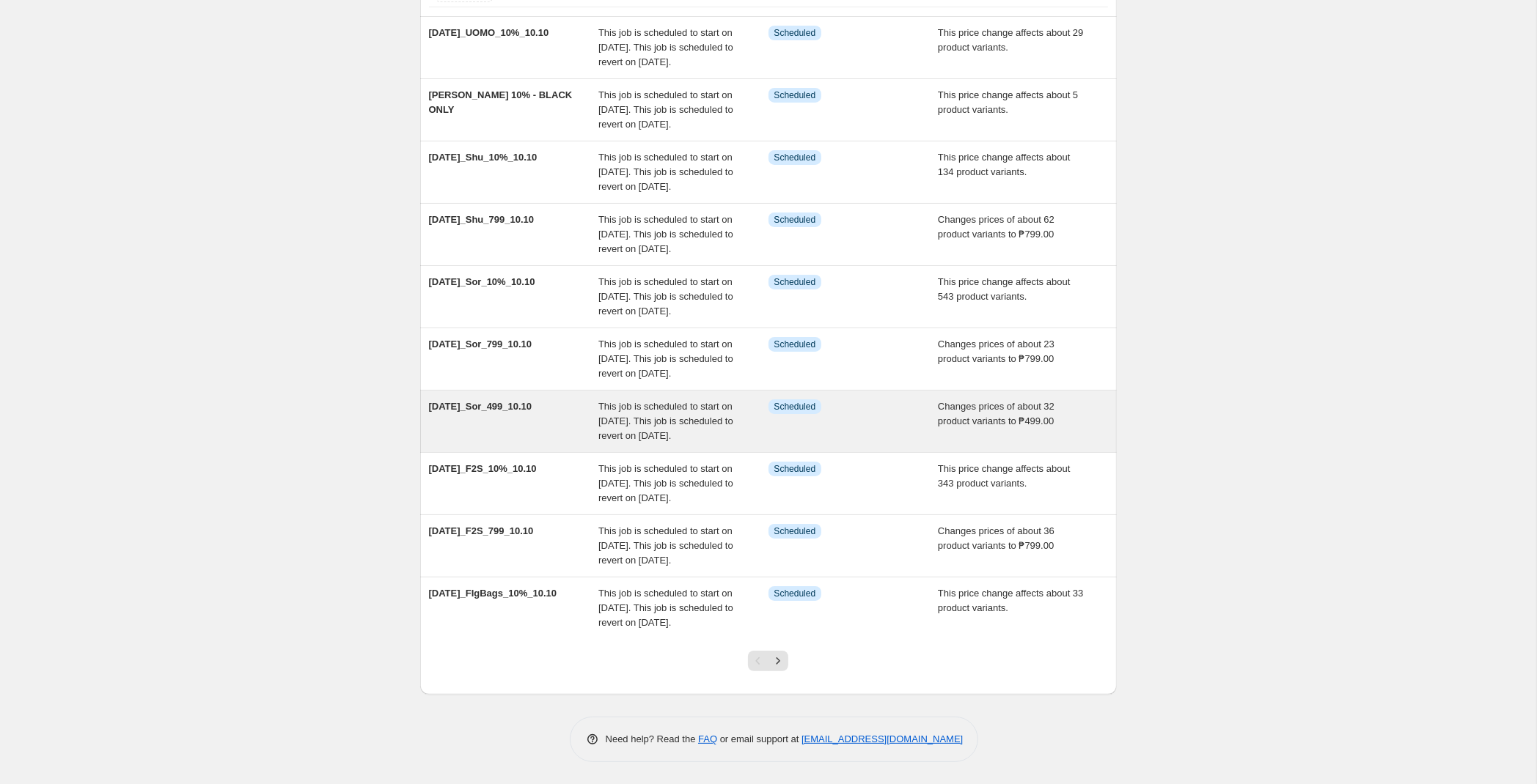
click at [815, 400] on div "Info Scheduled" at bounding box center [853, 422] width 170 height 44
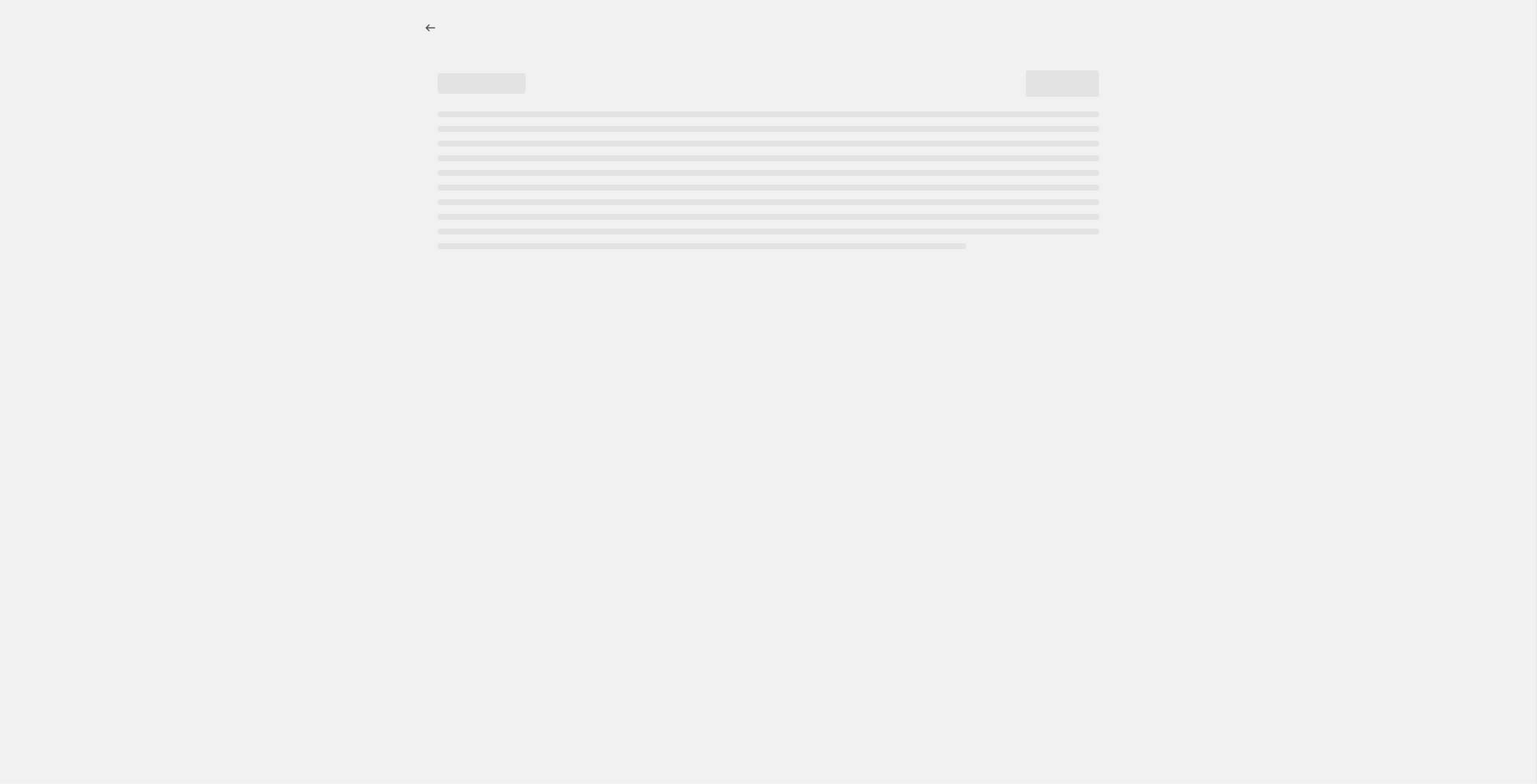
select select "no_change"
select select "tag"
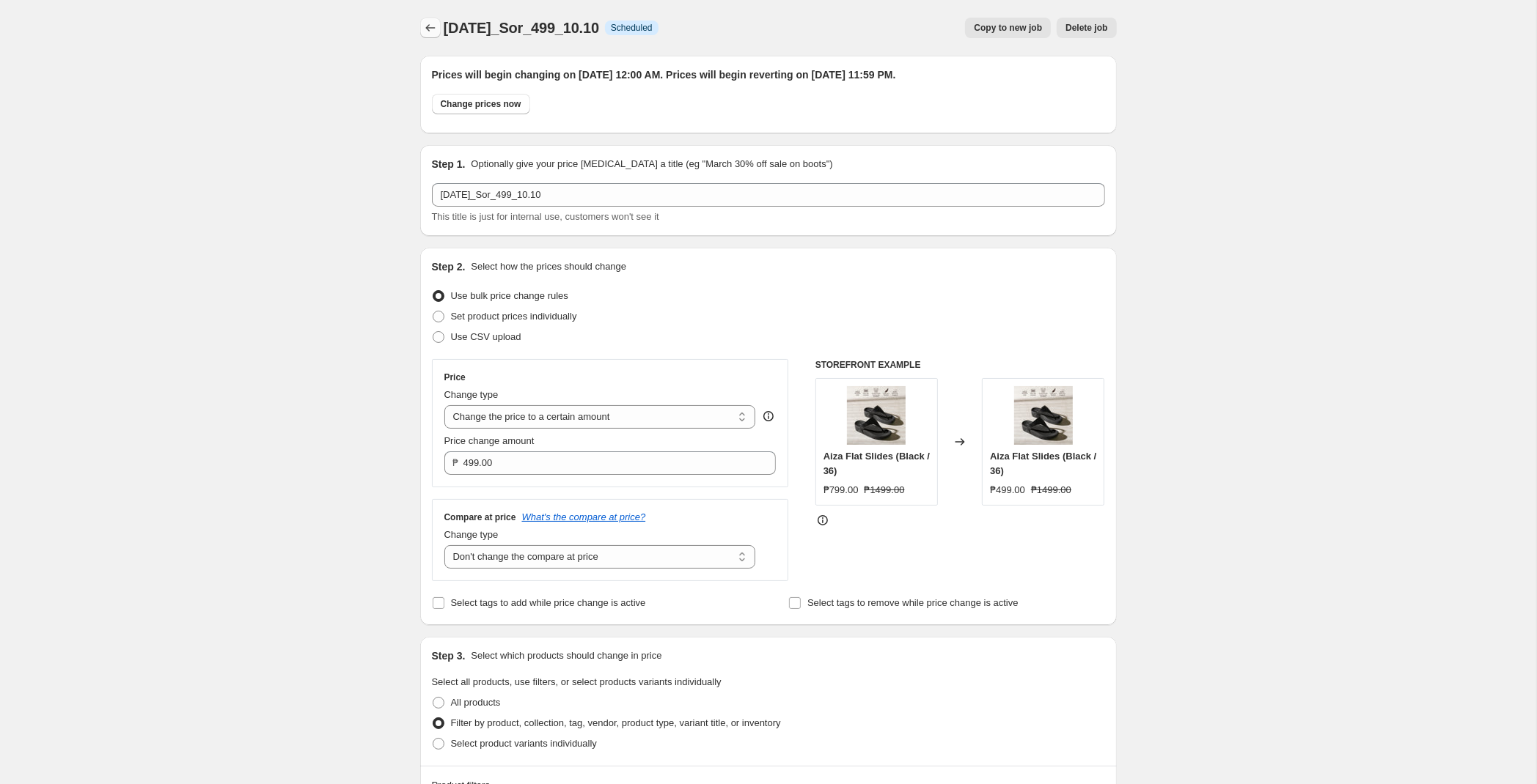
click at [428, 31] on icon "Price change jobs" at bounding box center [430, 28] width 15 height 15
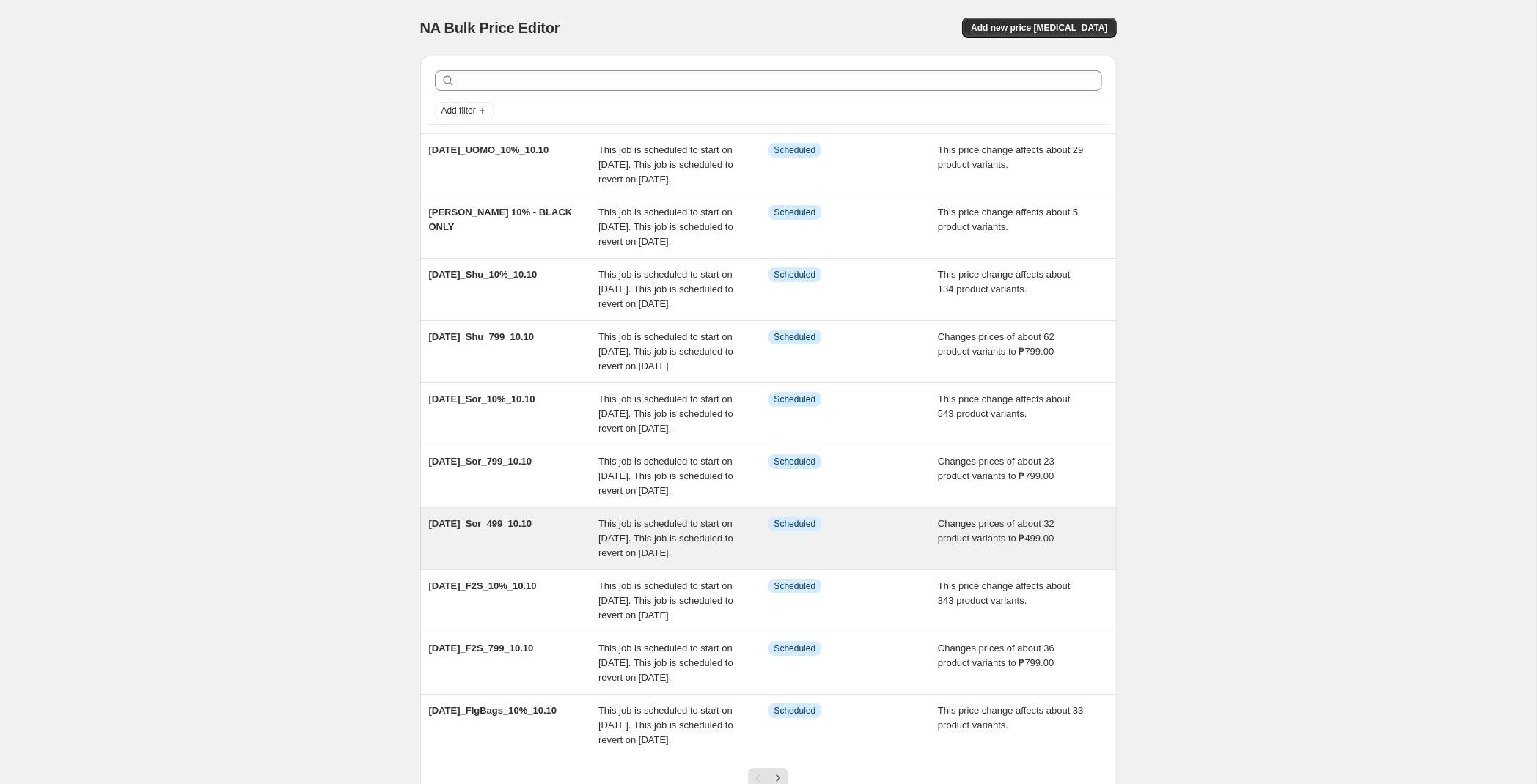
scroll to position [266, 0]
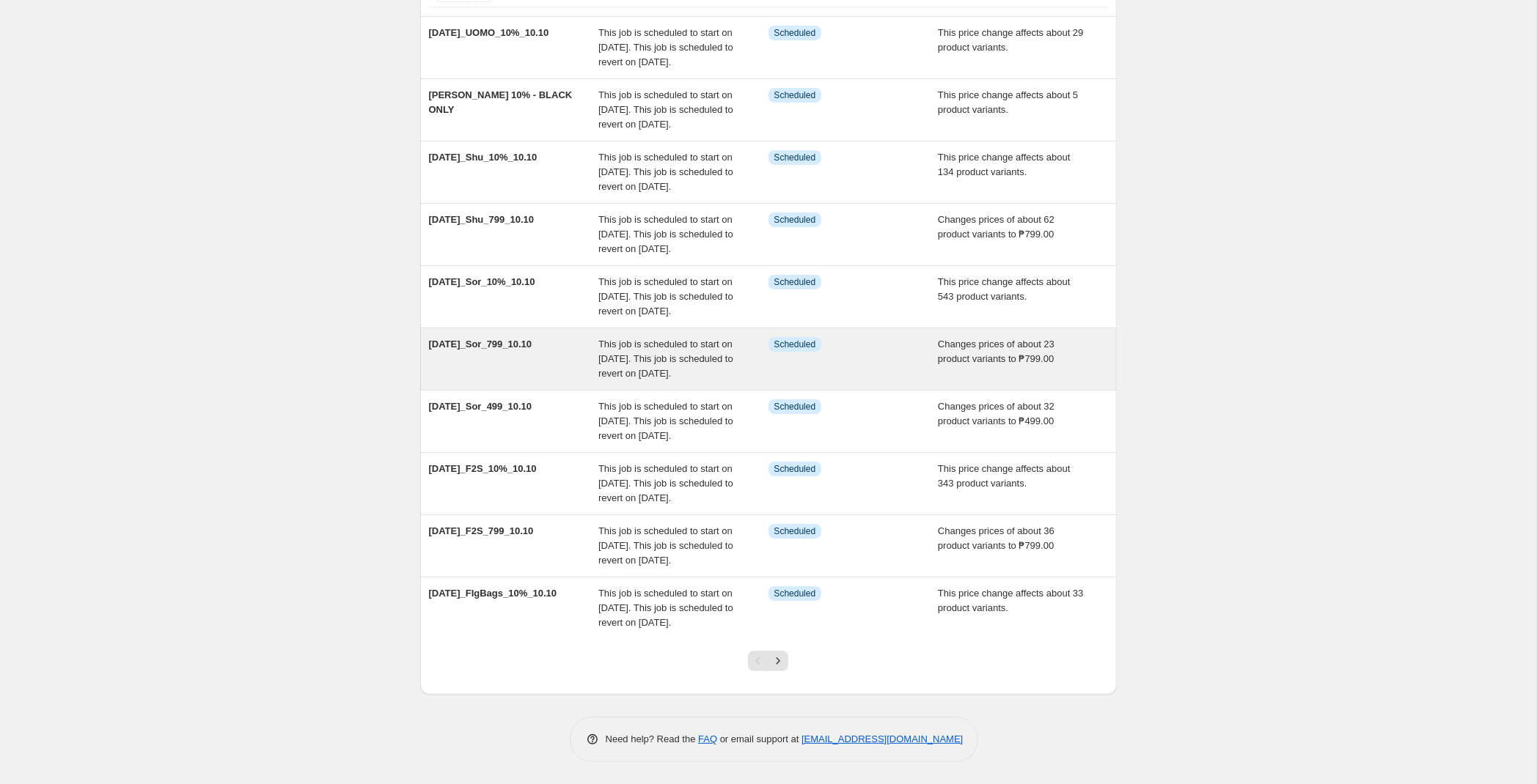
click at [810, 337] on div "Info Scheduled" at bounding box center [853, 359] width 170 height 44
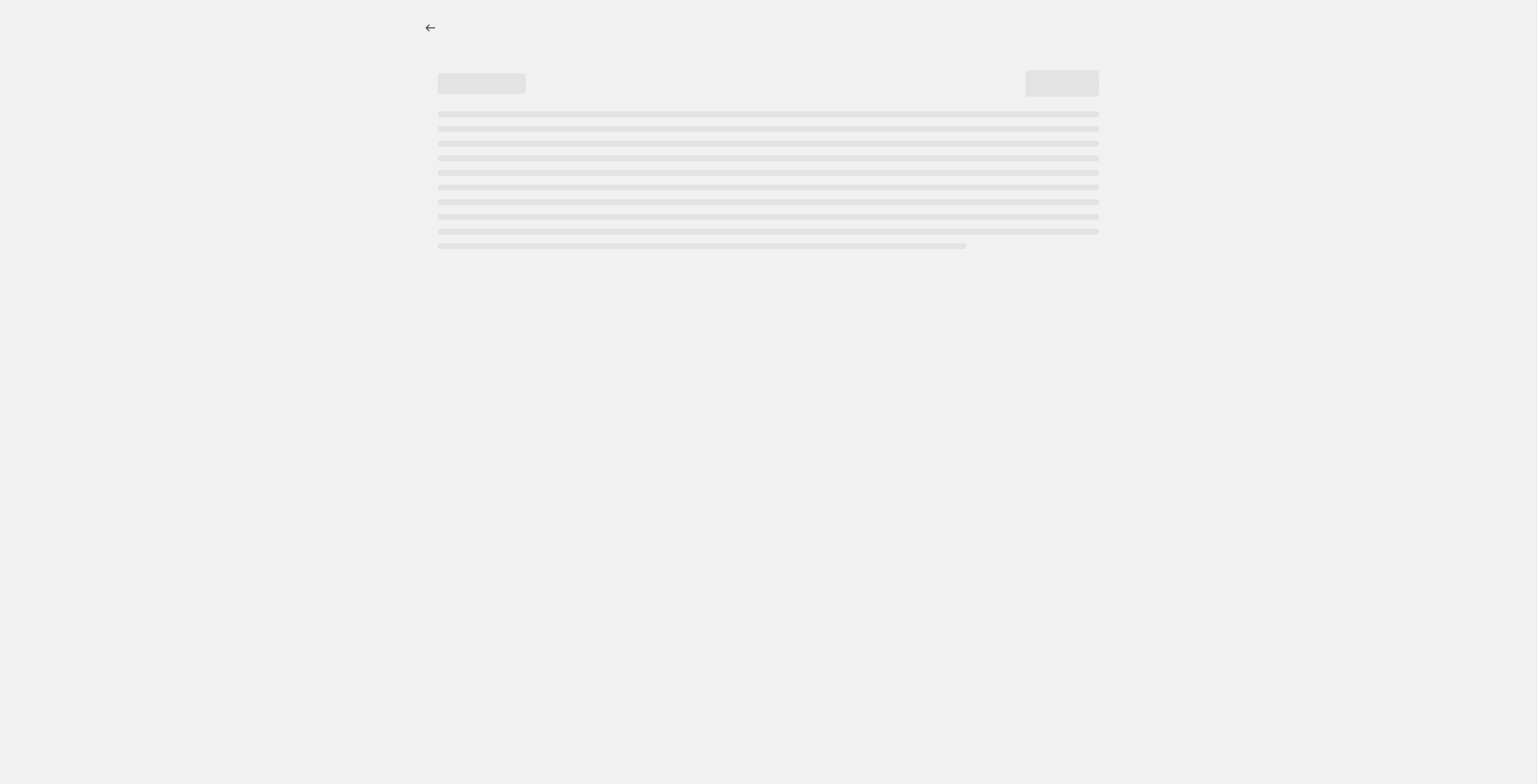
select select "no_change"
select select "tag"
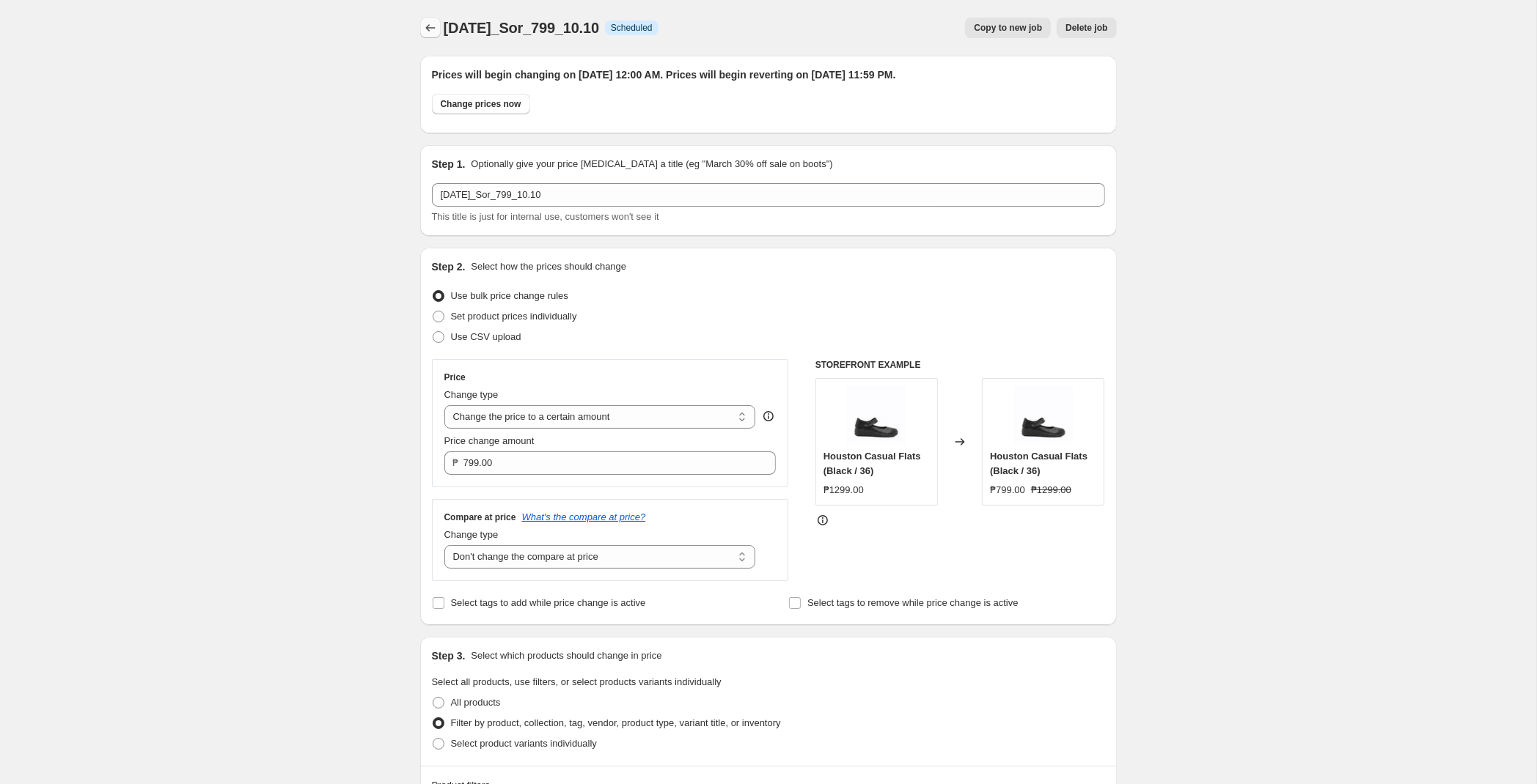
click at [433, 37] on button "Price change jobs" at bounding box center [430, 28] width 21 height 21
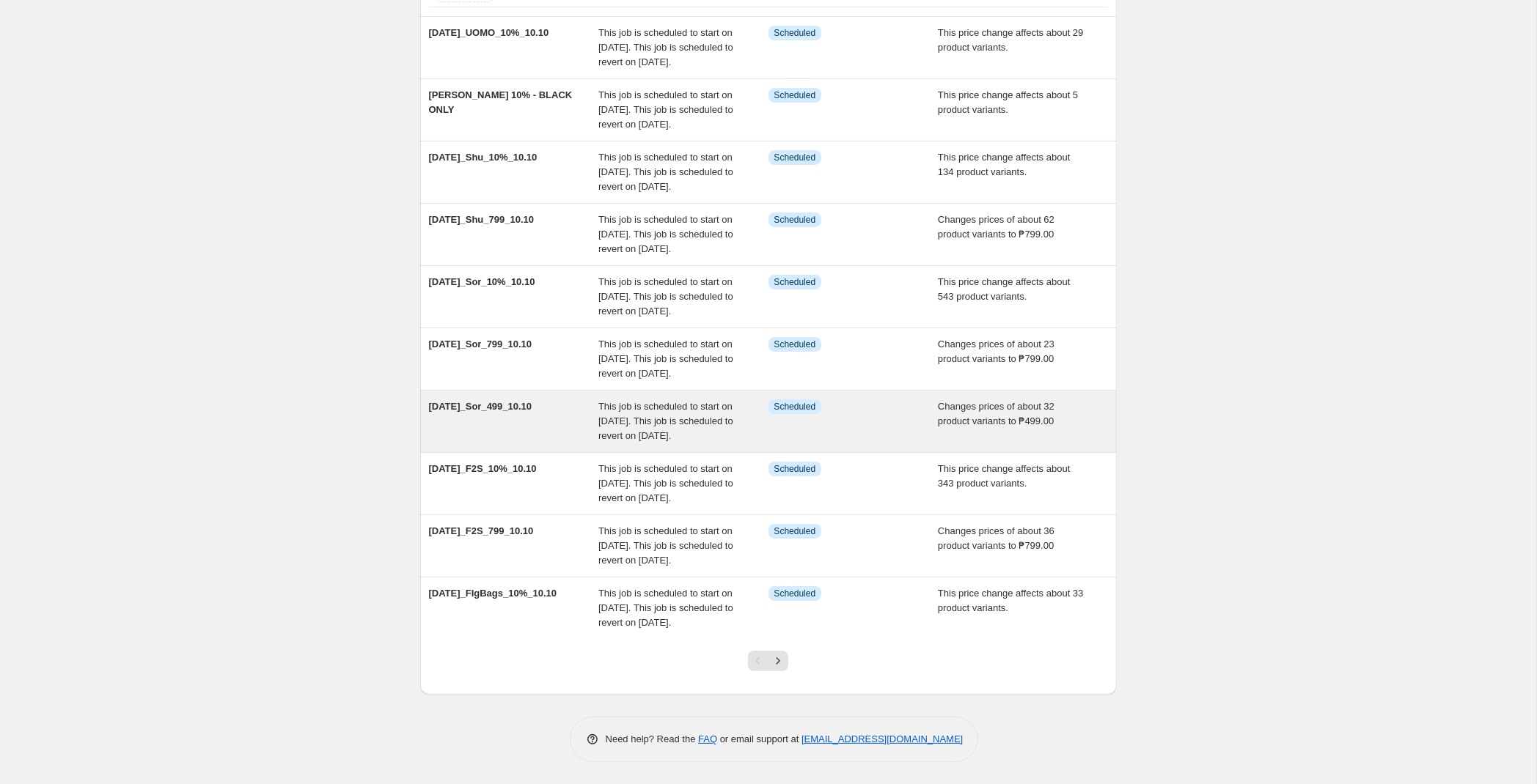
scroll to position [266, 0]
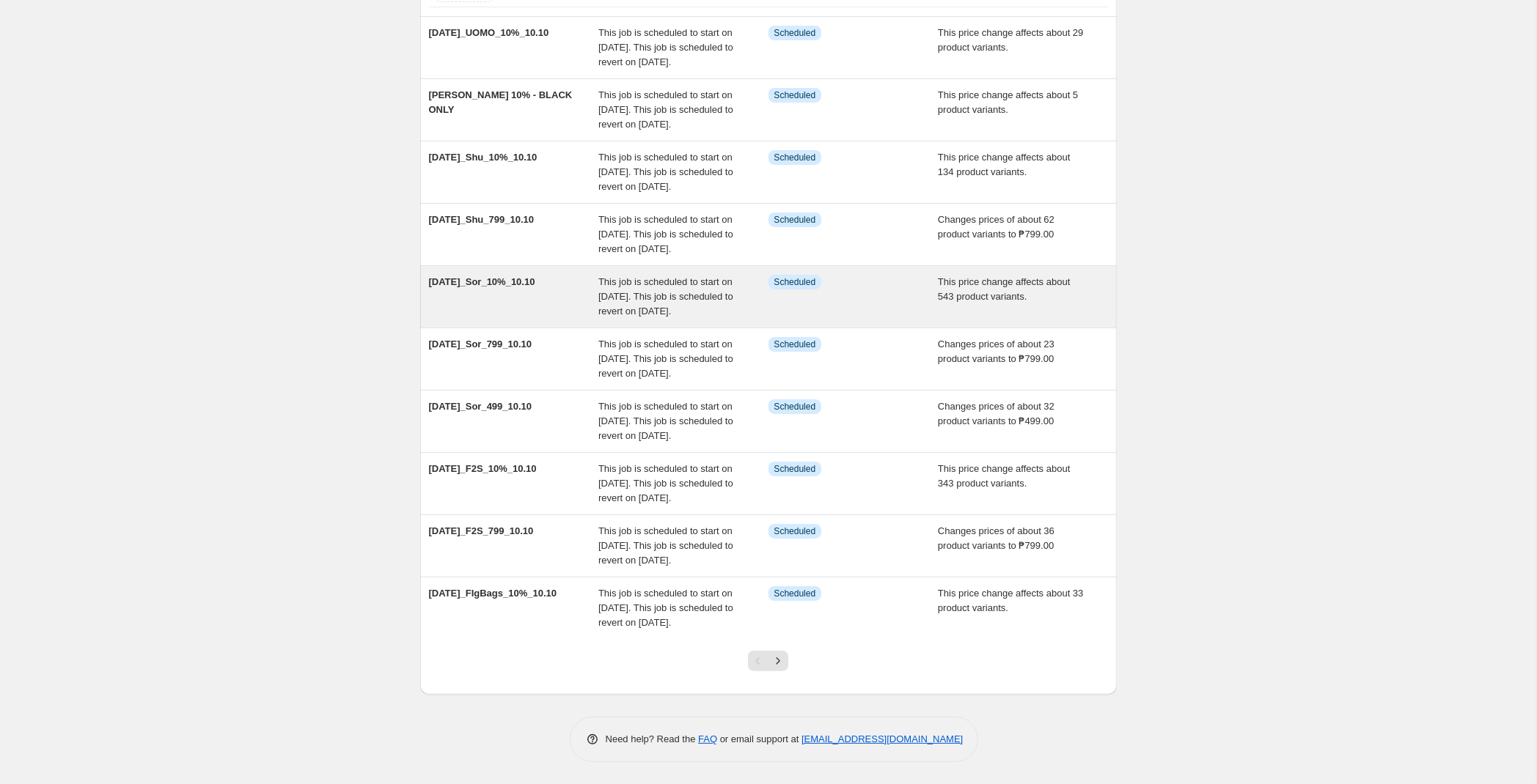
click at [601, 276] on span "This job is scheduled to start on [DATE]. This job is scheduled to revert on [D…" at bounding box center [666, 296] width 135 height 40
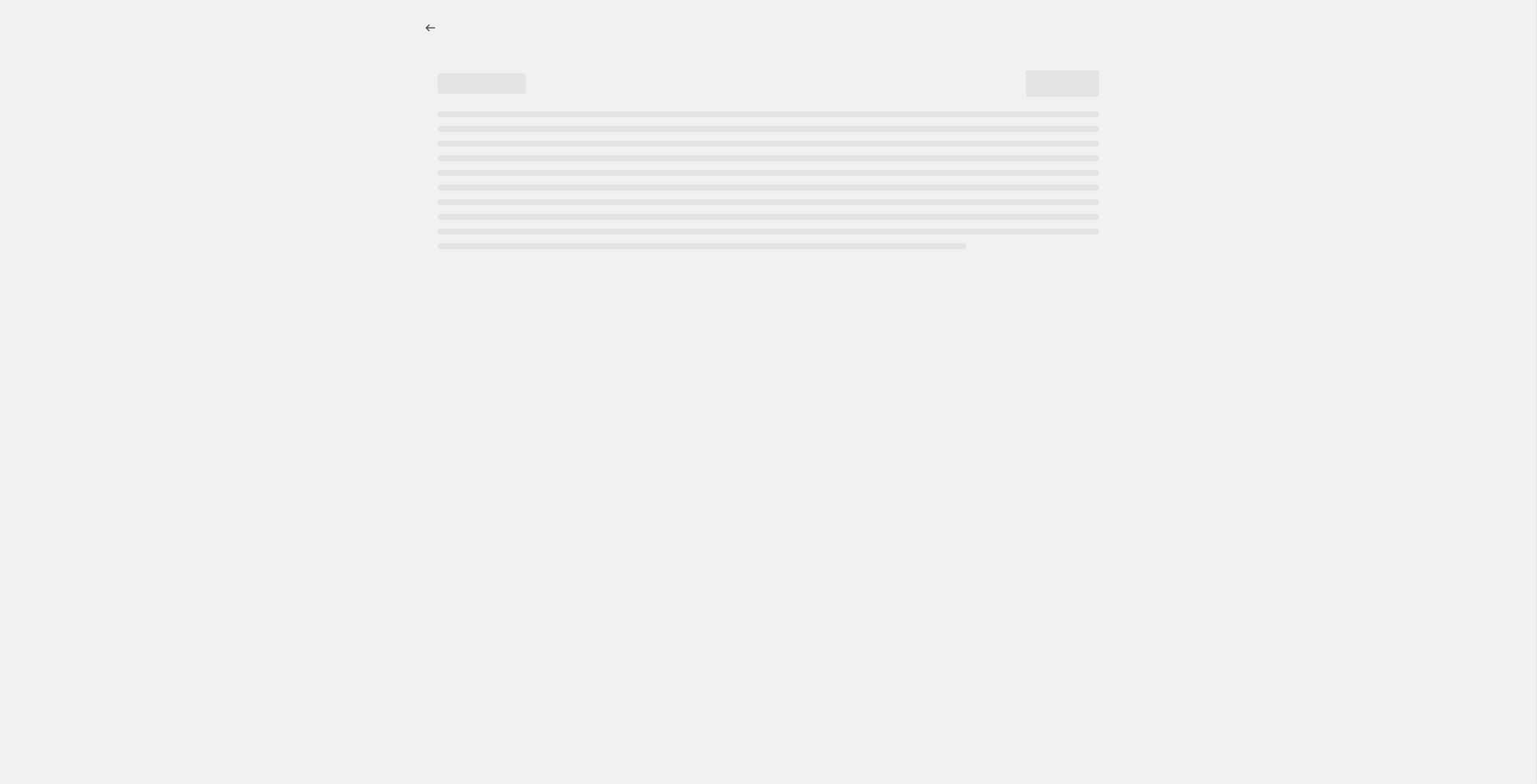
select select "pcap"
select select "no_change"
select select "tag"
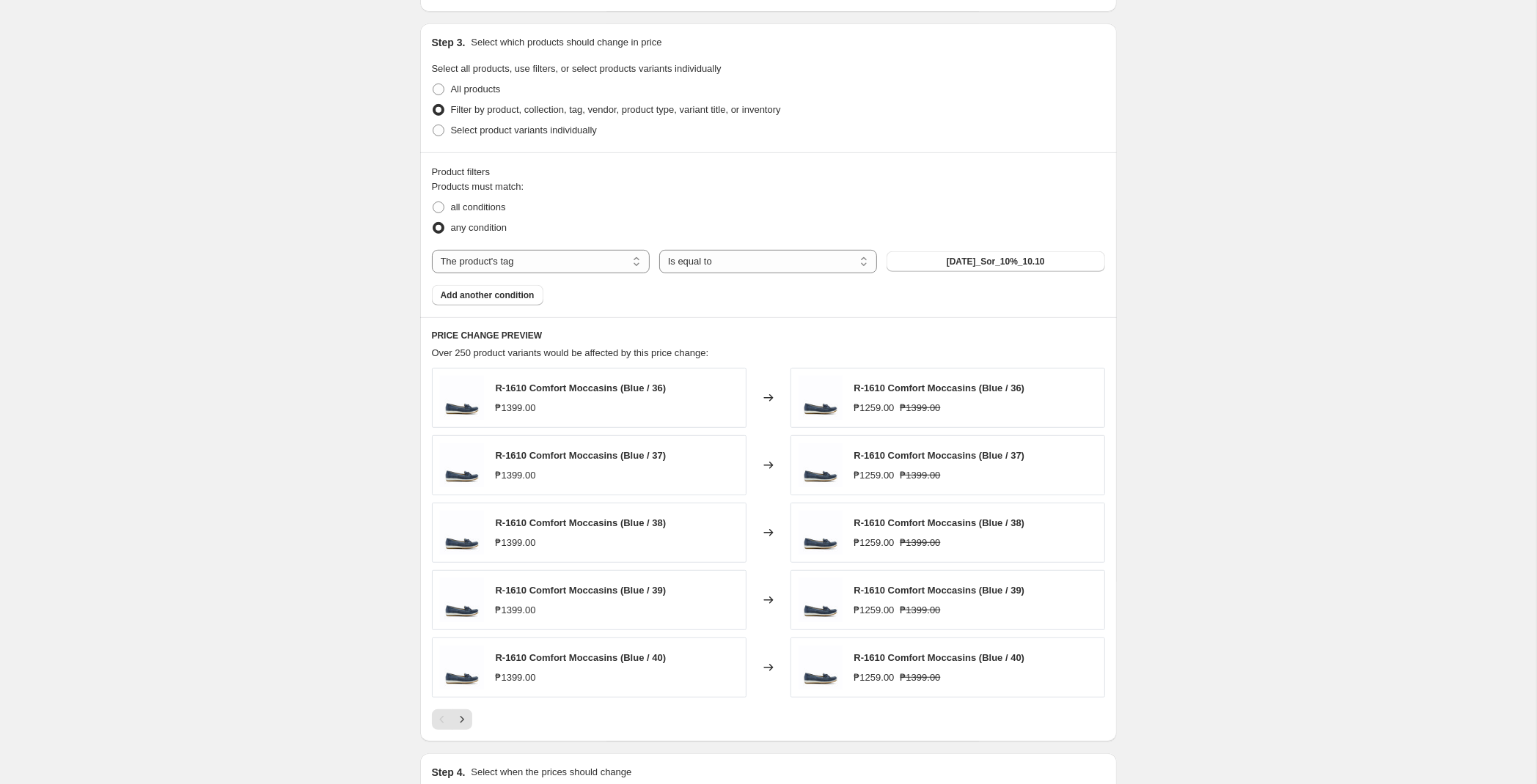
scroll to position [1154, 0]
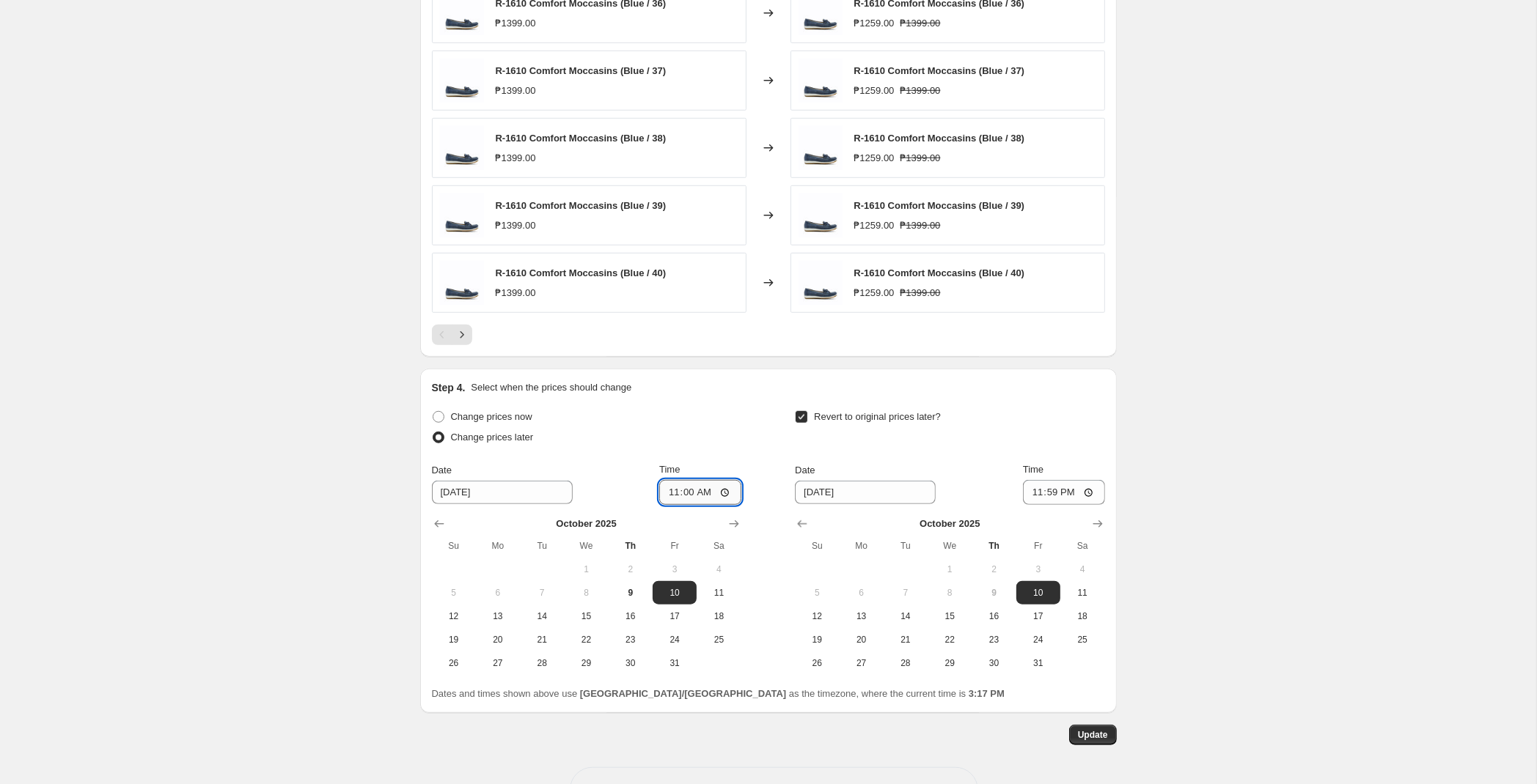
click at [682, 494] on input "11:00" at bounding box center [701, 492] width 82 height 25
type input "00:00"
click at [1080, 744] on button "Update" at bounding box center [1093, 735] width 48 height 21
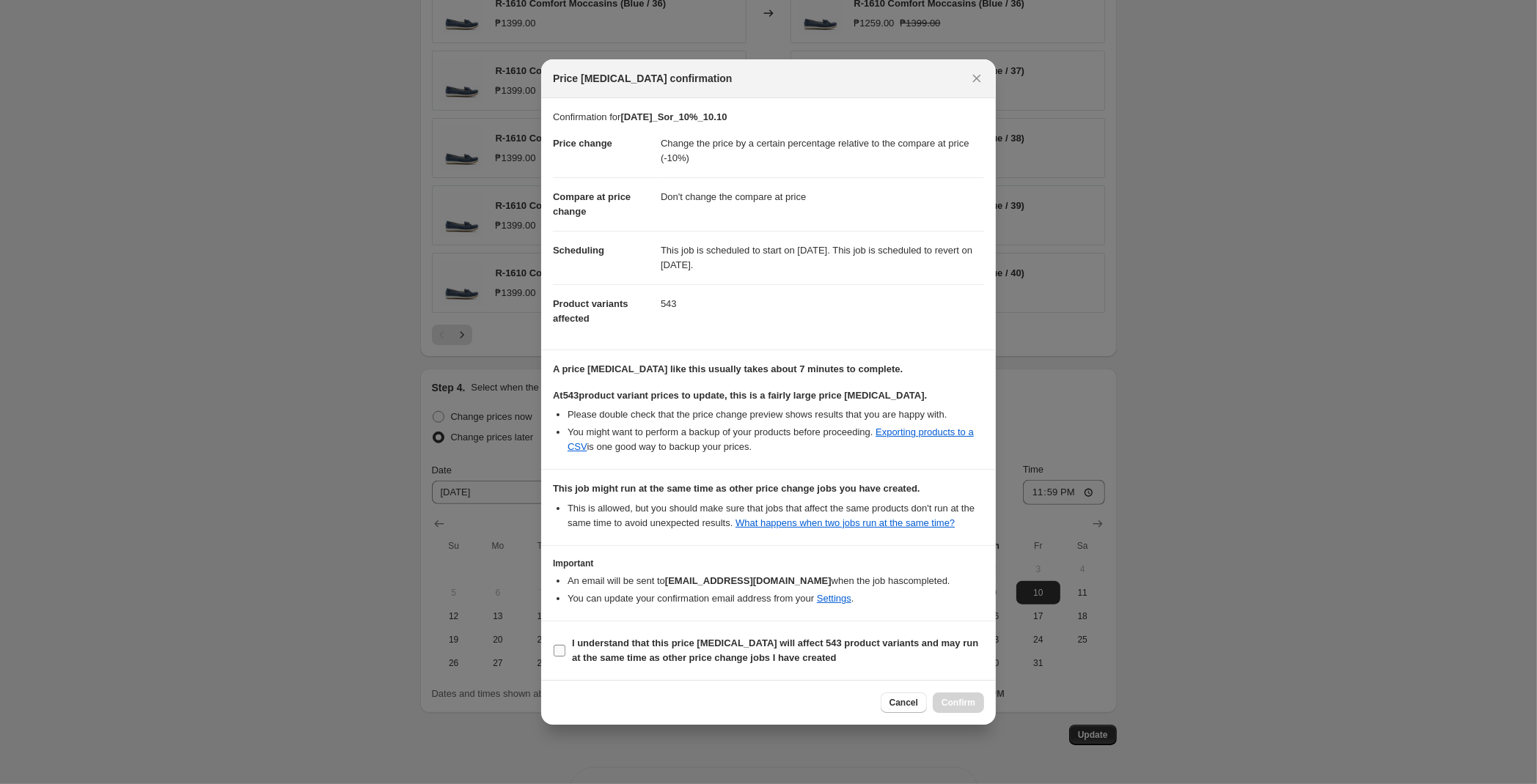
click at [675, 648] on b "I understand that this price [MEDICAL_DATA] will affect 543 product variants an…" at bounding box center [775, 650] width 406 height 25
click at [565, 648] on input "I understand that this price [MEDICAL_DATA] will affect 543 product variants an…" at bounding box center [559, 651] width 11 height 11
checkbox input "true"
click at [958, 706] on span "Confirm" at bounding box center [958, 702] width 34 height 11
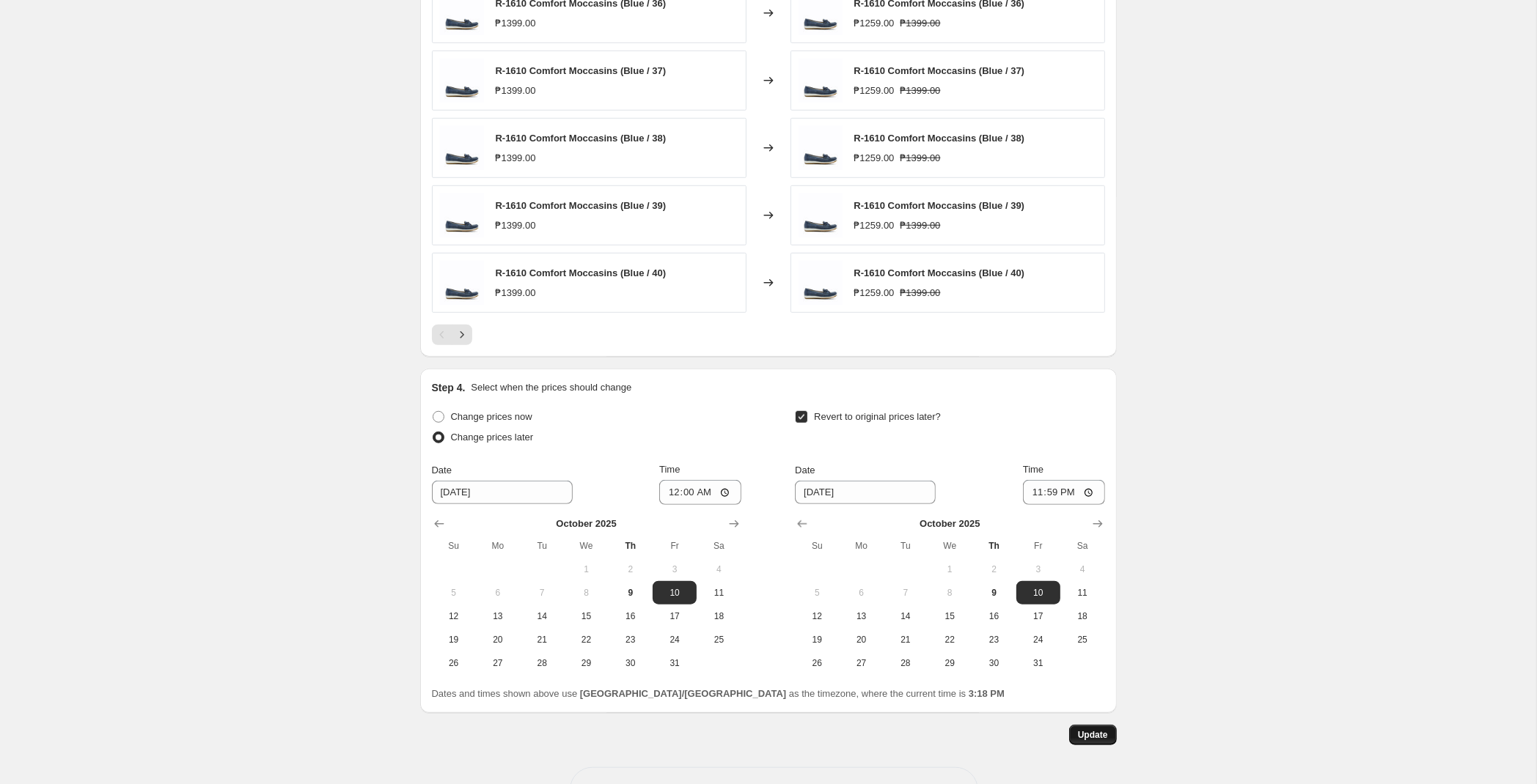
click at [1090, 733] on span "Update" at bounding box center [1093, 734] width 30 height 11
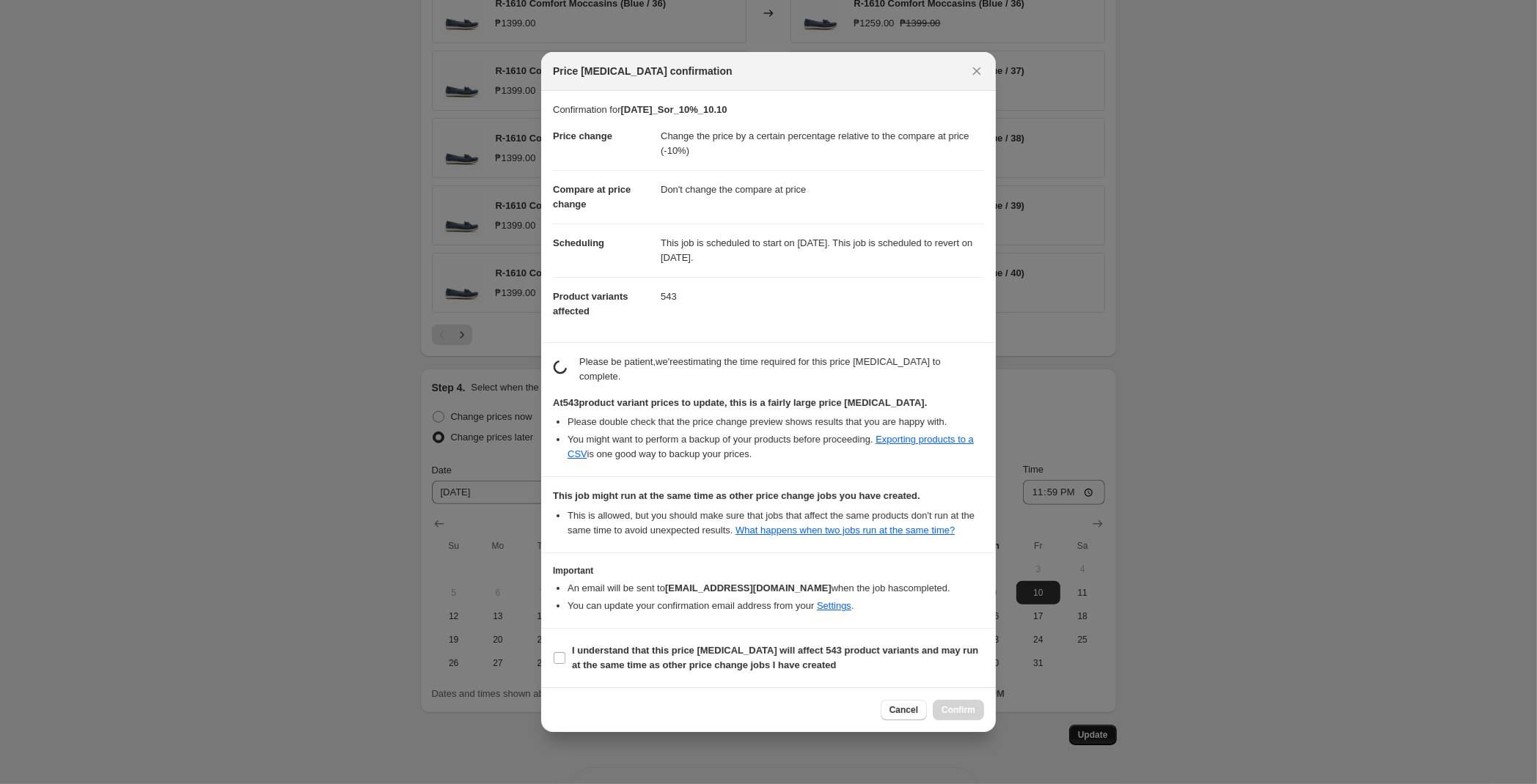
scroll to position [0, 0]
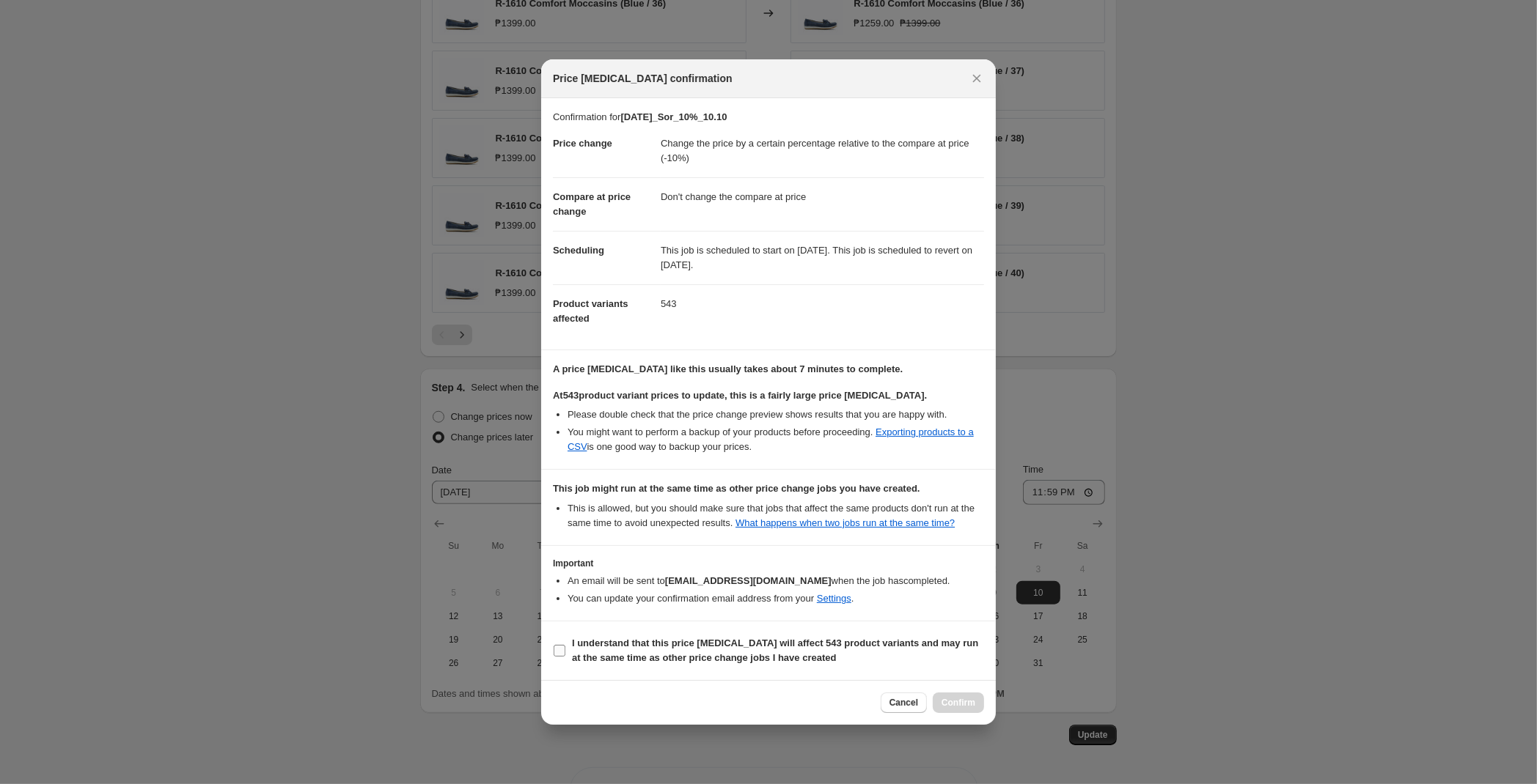
click at [773, 641] on b "I understand that this price [MEDICAL_DATA] will affect 543 product variants an…" at bounding box center [775, 650] width 406 height 25
click at [565, 645] on input "I understand that this price [MEDICAL_DATA] will affect 543 product variants an…" at bounding box center [559, 651] width 11 height 11
checkbox input "true"
click at [960, 704] on span "Confirm" at bounding box center [958, 702] width 34 height 11
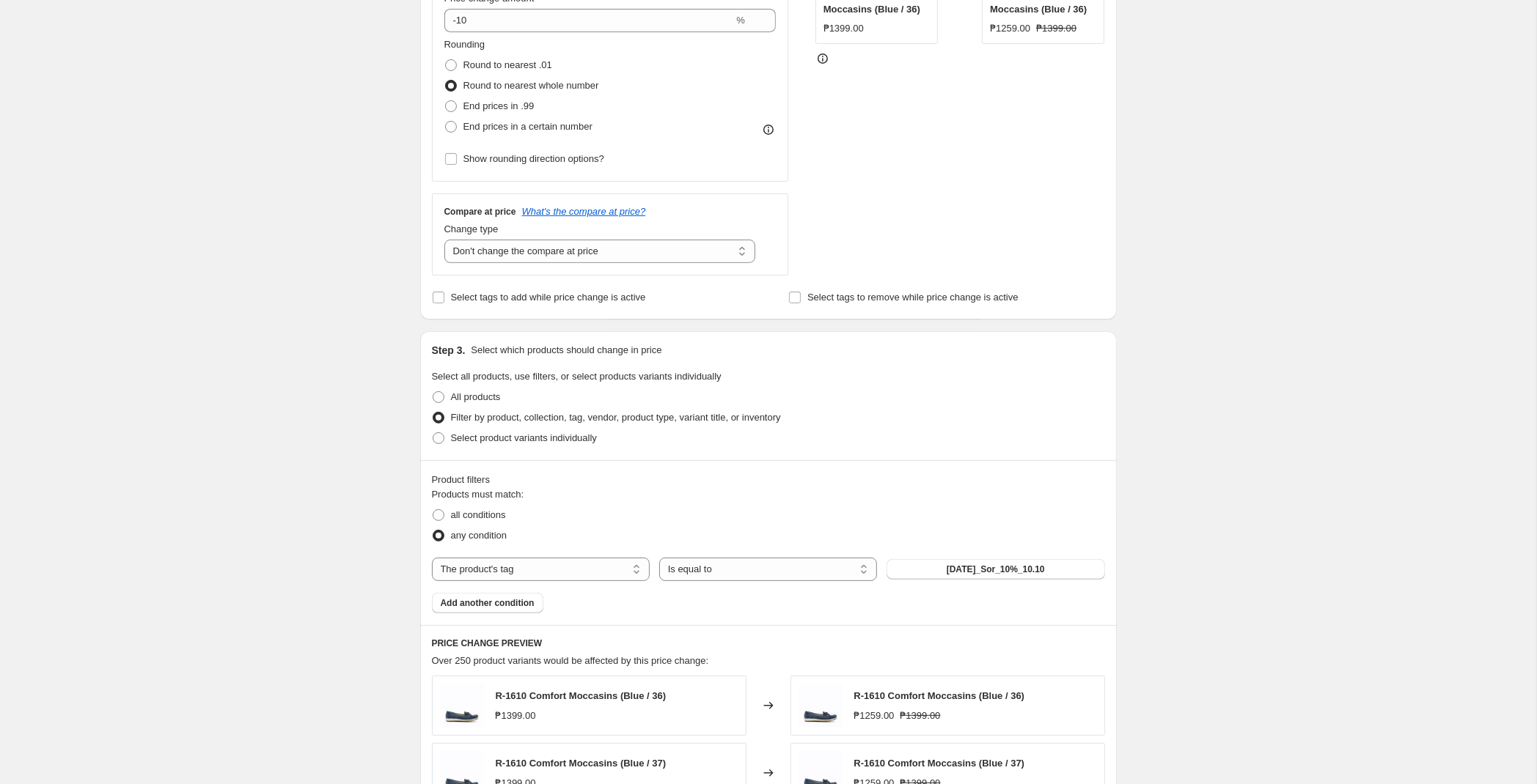
scroll to position [923, 0]
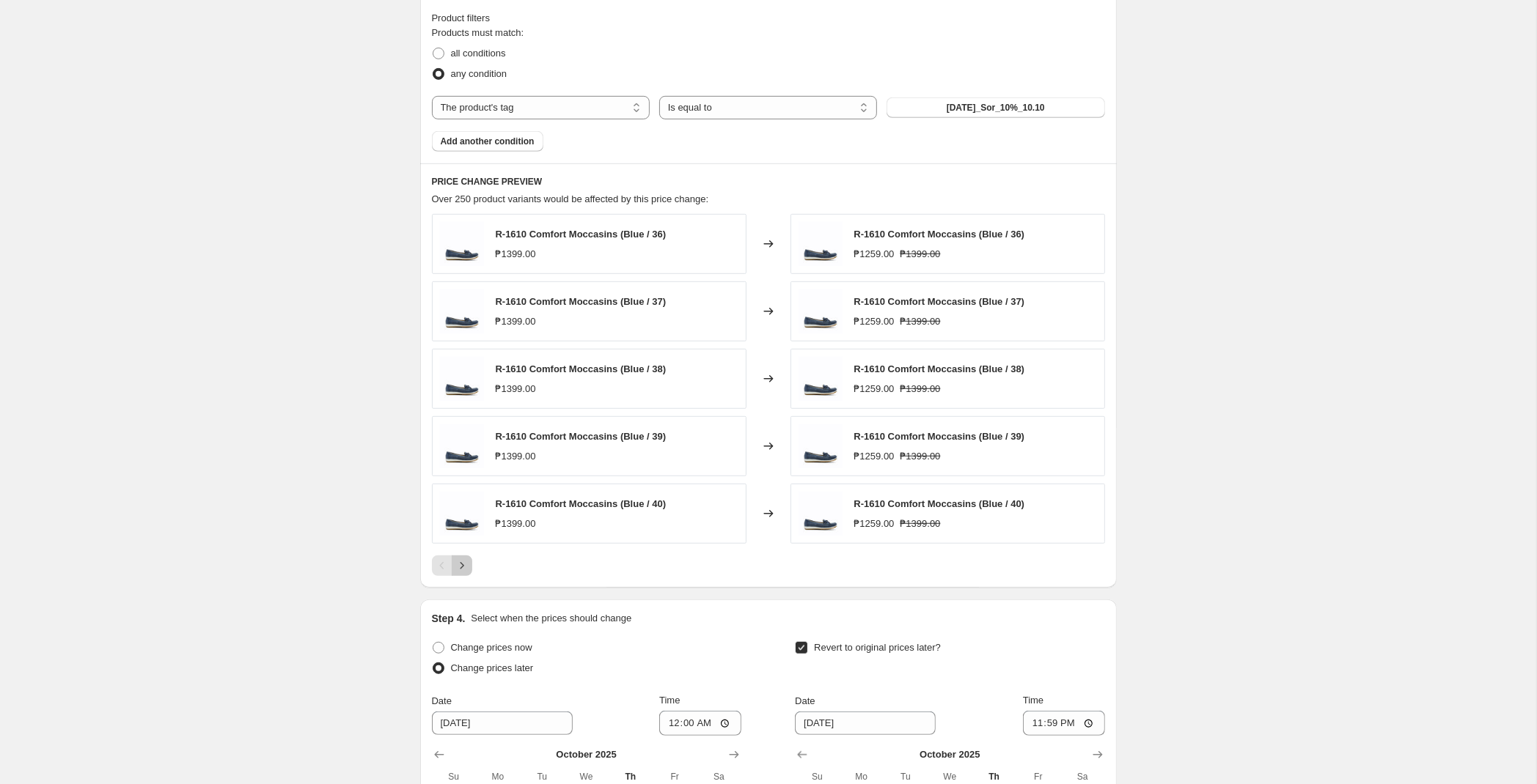
click at [463, 567] on icon "Next" at bounding box center [462, 565] width 15 height 15
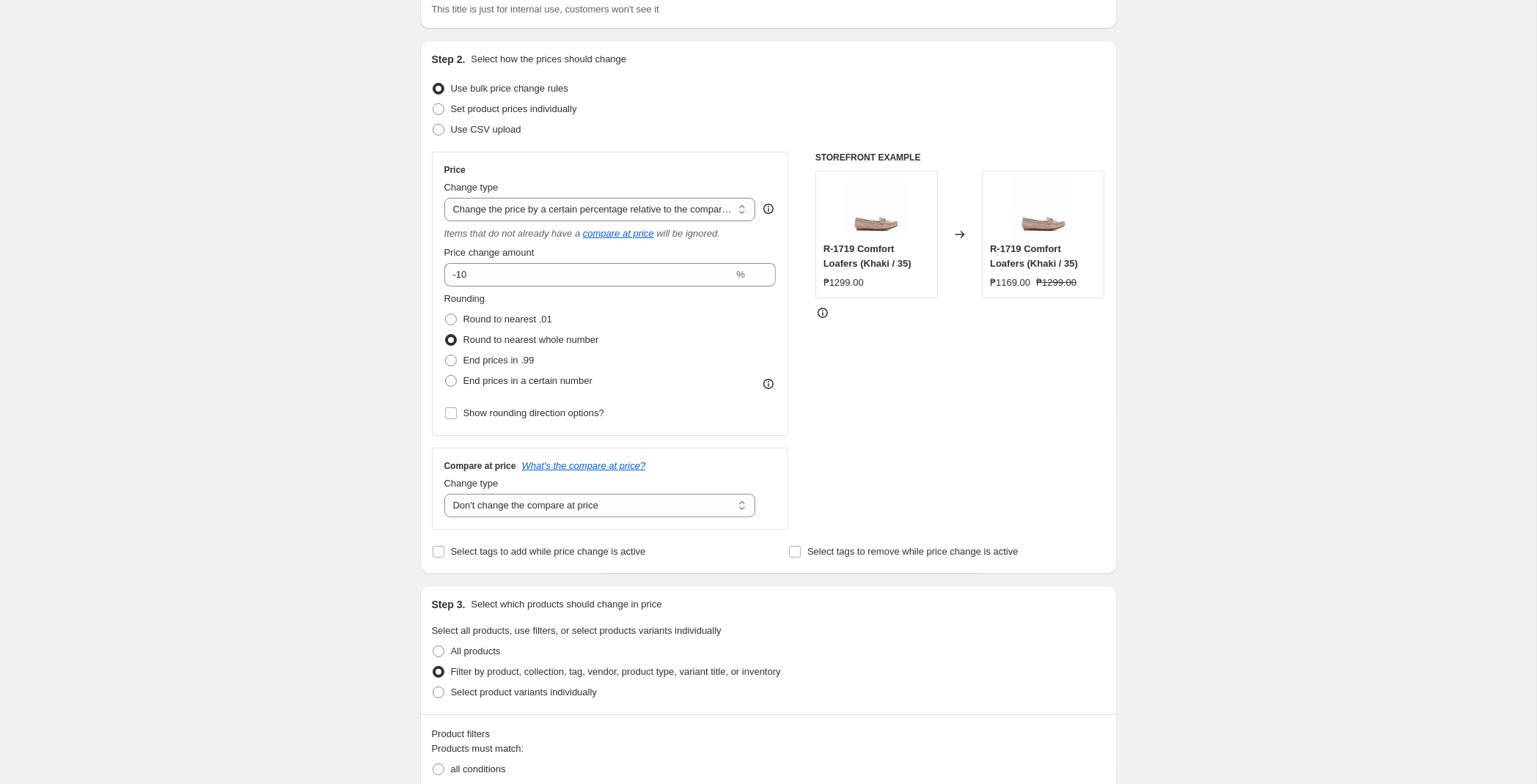
scroll to position [0, 0]
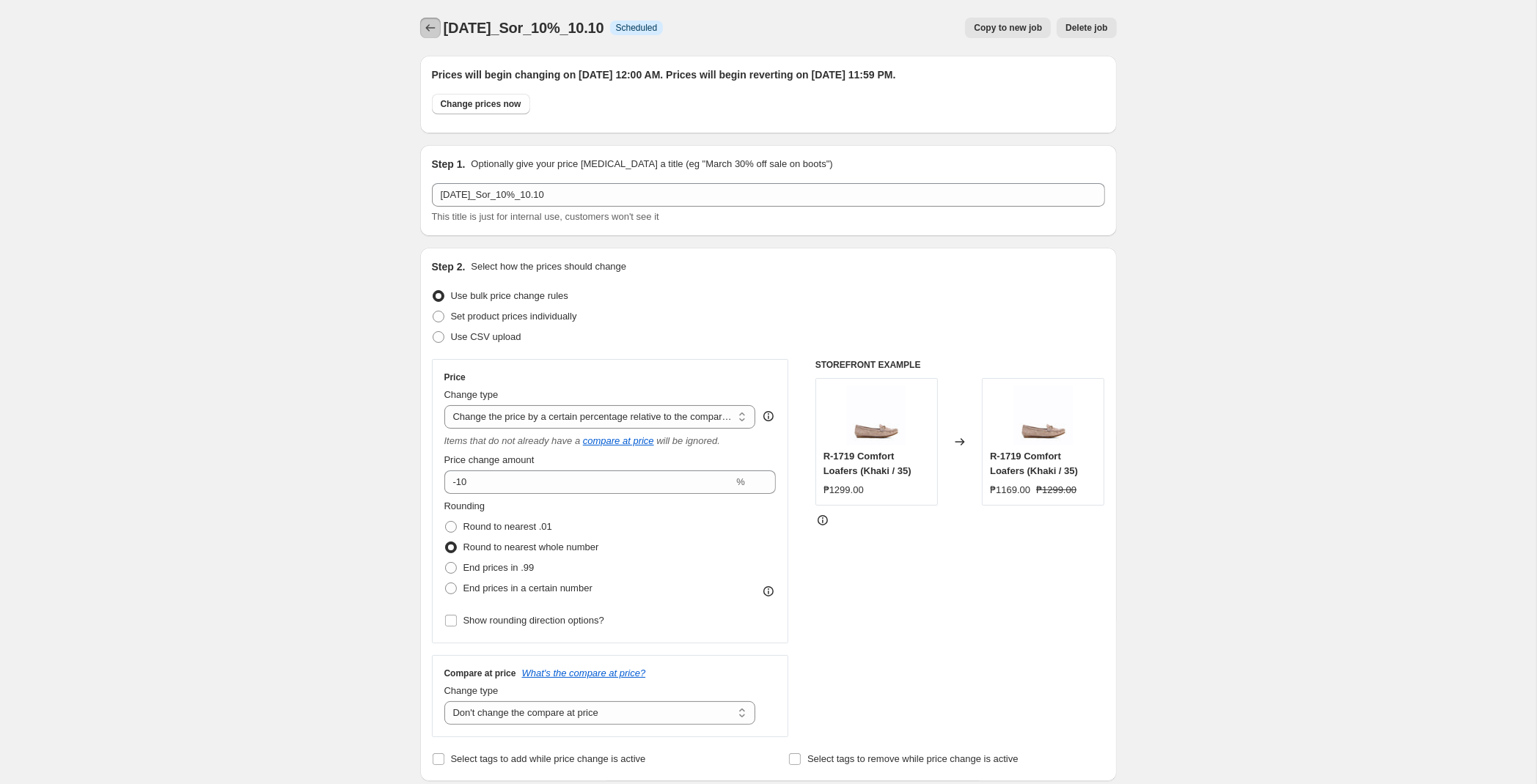
click at [429, 25] on icon "Price change jobs" at bounding box center [430, 28] width 15 height 15
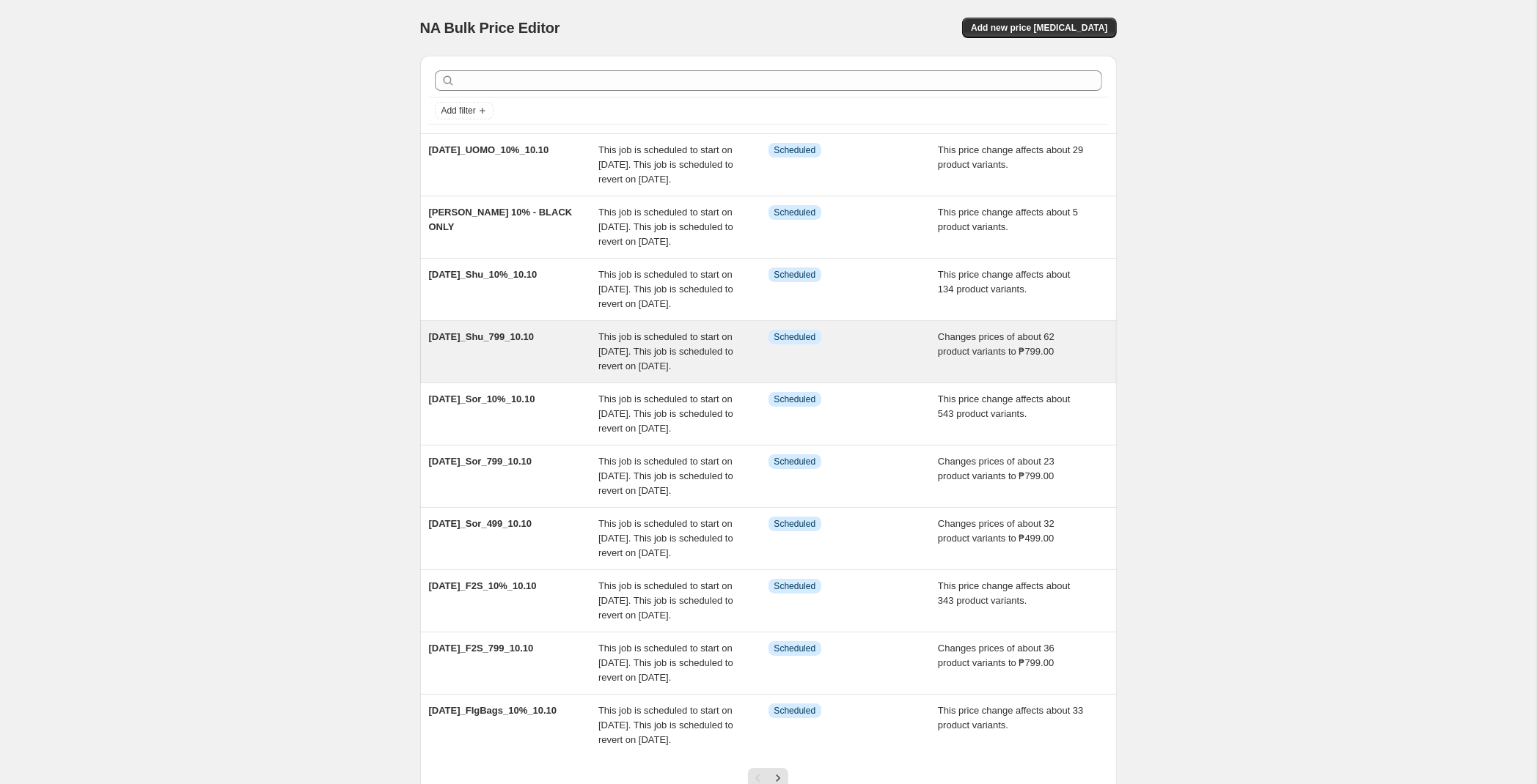
click at [617, 372] on span "This job is scheduled to start on [DATE]. This job is scheduled to revert on [D…" at bounding box center [666, 351] width 135 height 40
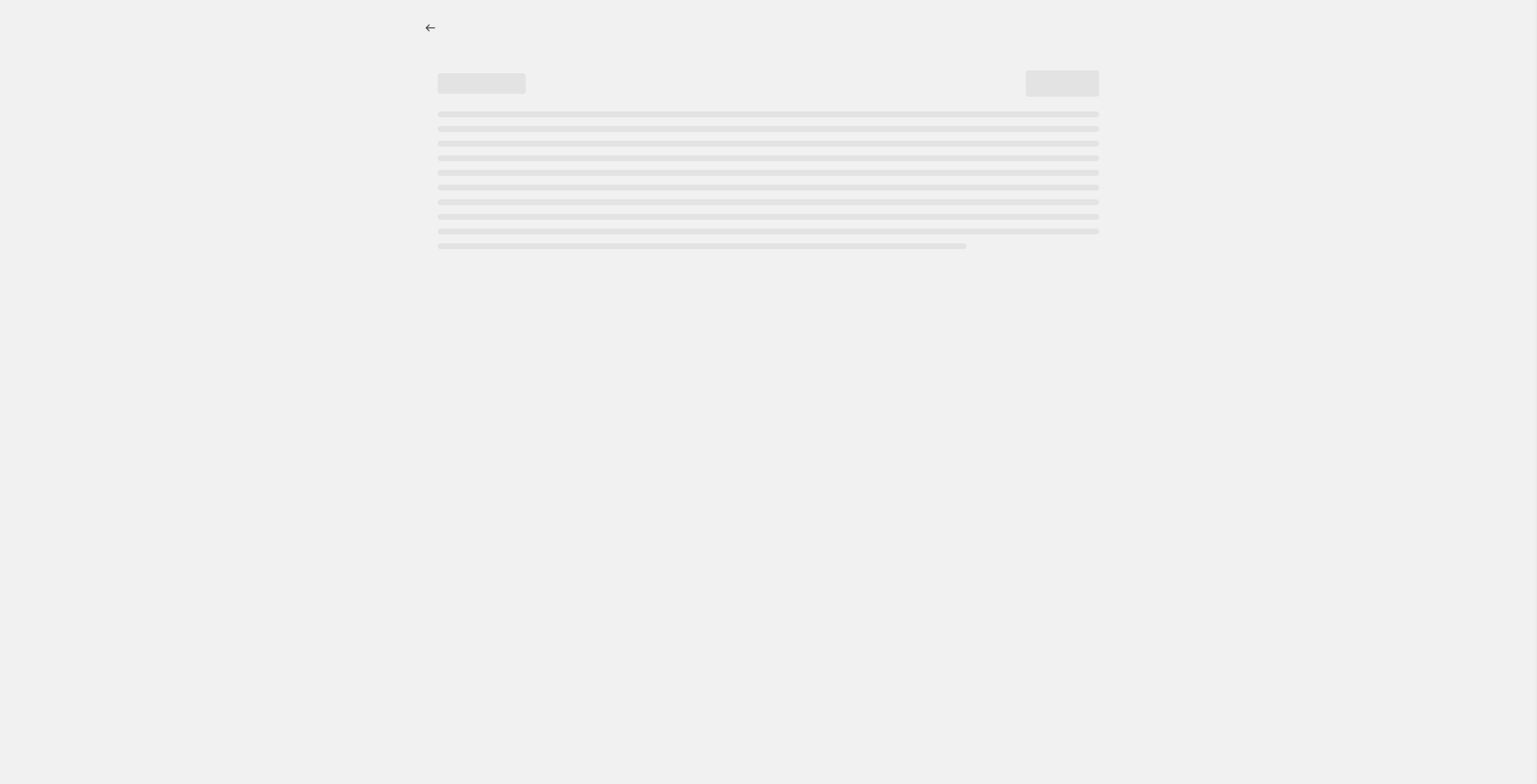
select select "no_change"
select select "tag"
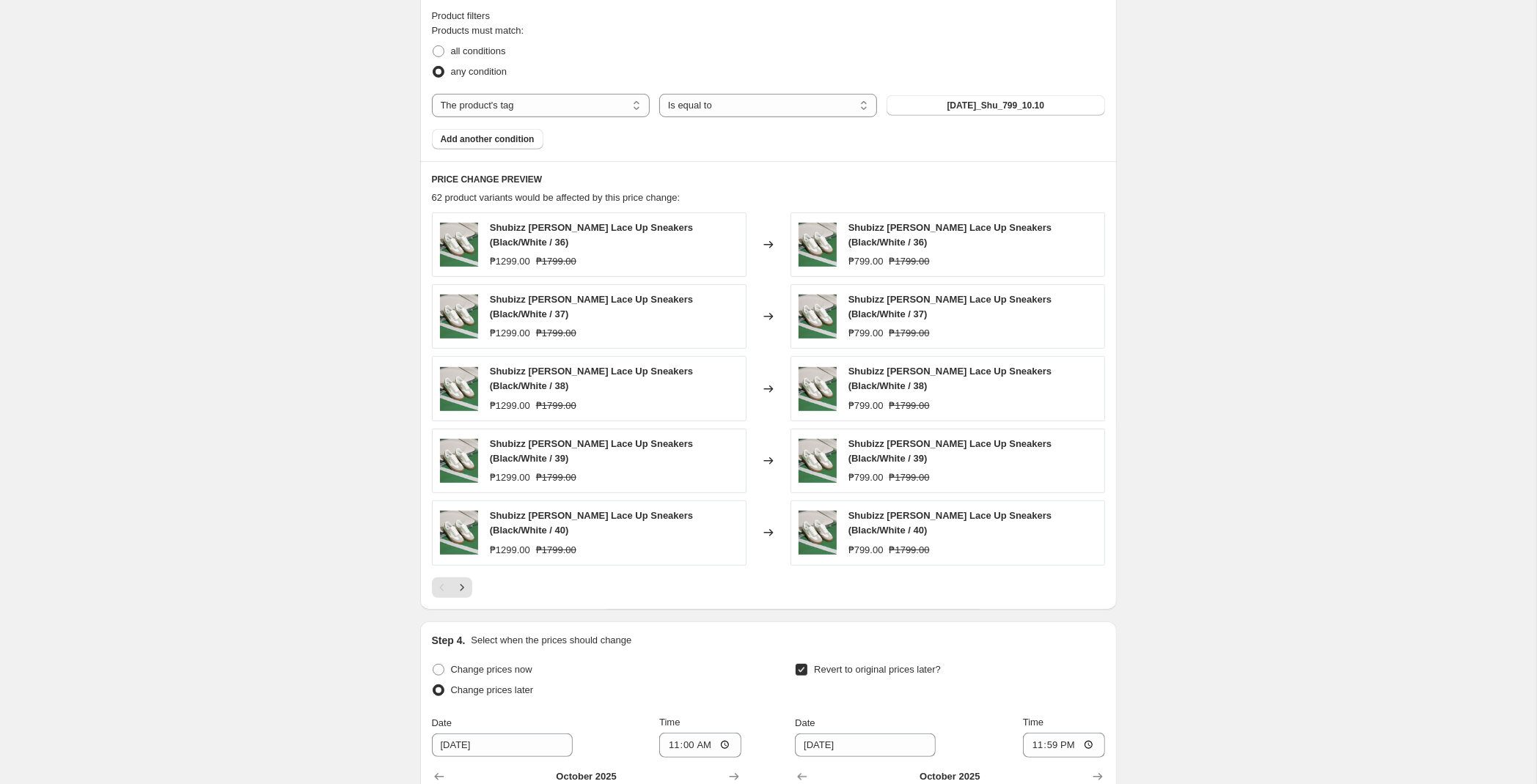
scroll to position [1001, 0]
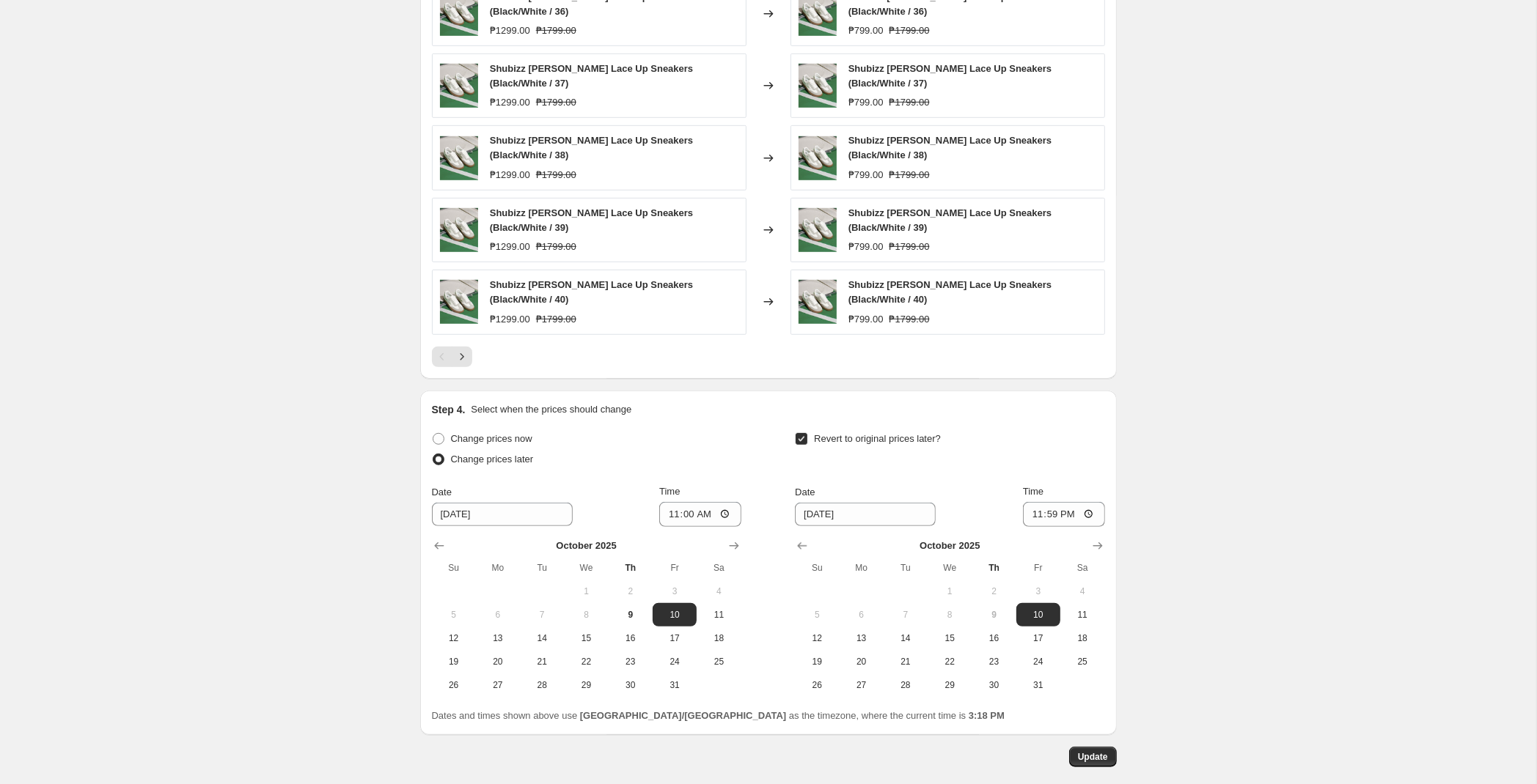
click at [680, 484] on label "Time" at bounding box center [670, 491] width 21 height 15
click at [680, 502] on input "11:00" at bounding box center [701, 514] width 82 height 25
type input "00:00"
click at [1100, 752] on span "Update" at bounding box center [1093, 757] width 30 height 11
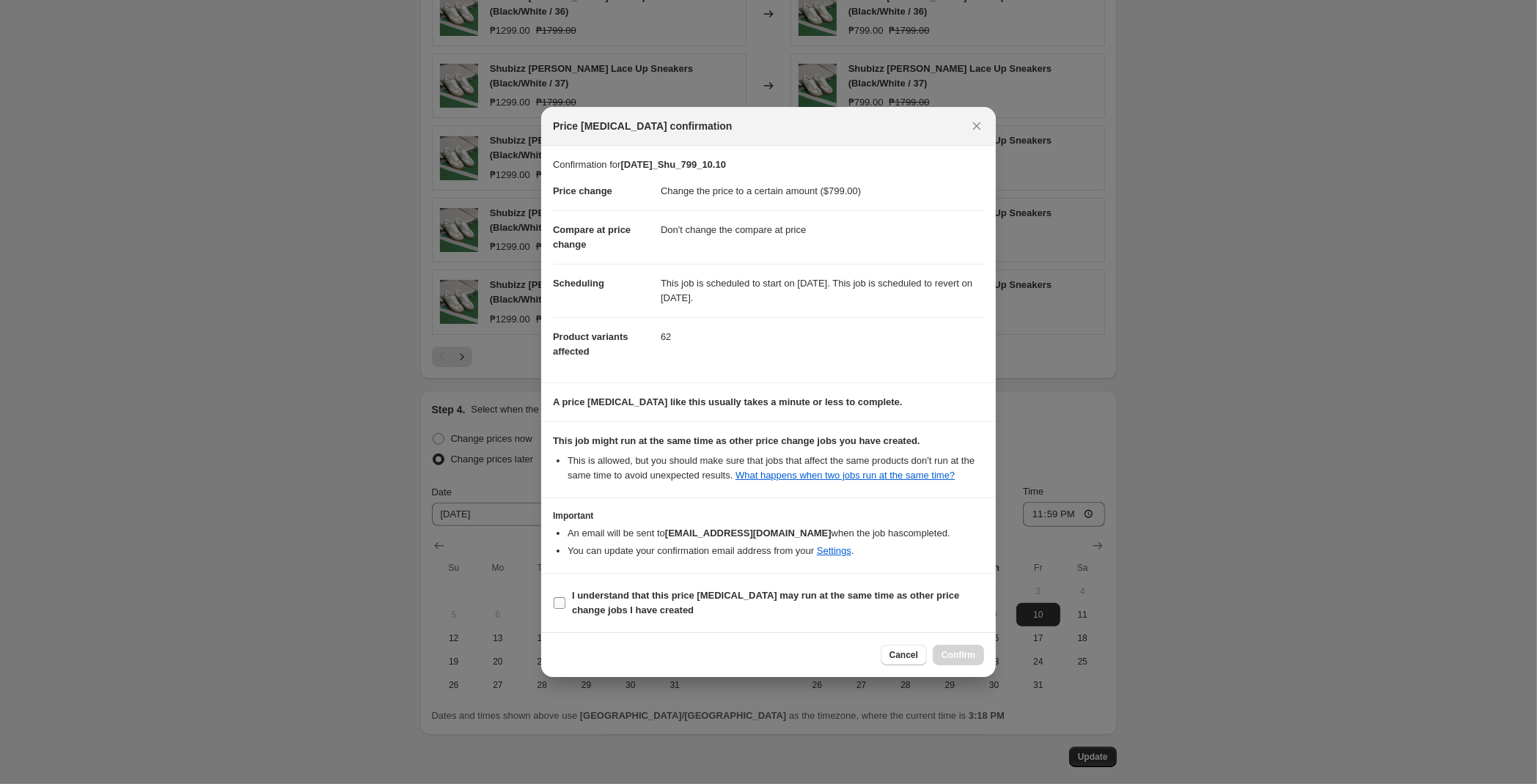
click at [744, 609] on span "I understand that this price [MEDICAL_DATA] may run at the same time as other p…" at bounding box center [777, 604] width 412 height 30
click at [565, 609] on input "I understand that this price [MEDICAL_DATA] may run at the same time as other p…" at bounding box center [559, 603] width 11 height 11
checkbox input "true"
click at [938, 657] on button "Confirm" at bounding box center [958, 656] width 51 height 21
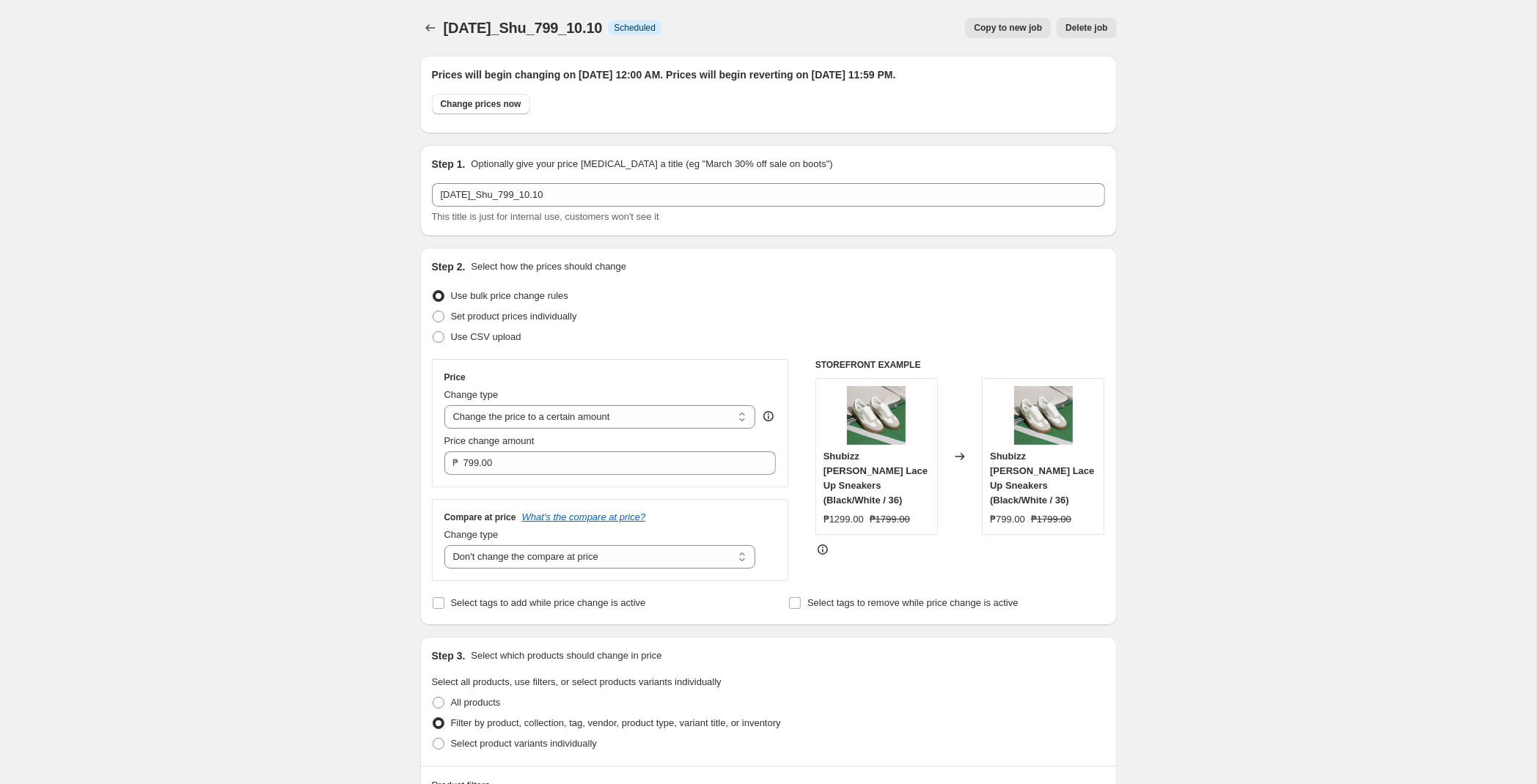
click at [443, 32] on div "[DATE]_Shu_799_10.10 Info Scheduled Copy to new job Delete job More actions Cop…" at bounding box center [768, 28] width 696 height 21
click at [433, 29] on icon "Price change jobs" at bounding box center [430, 28] width 15 height 15
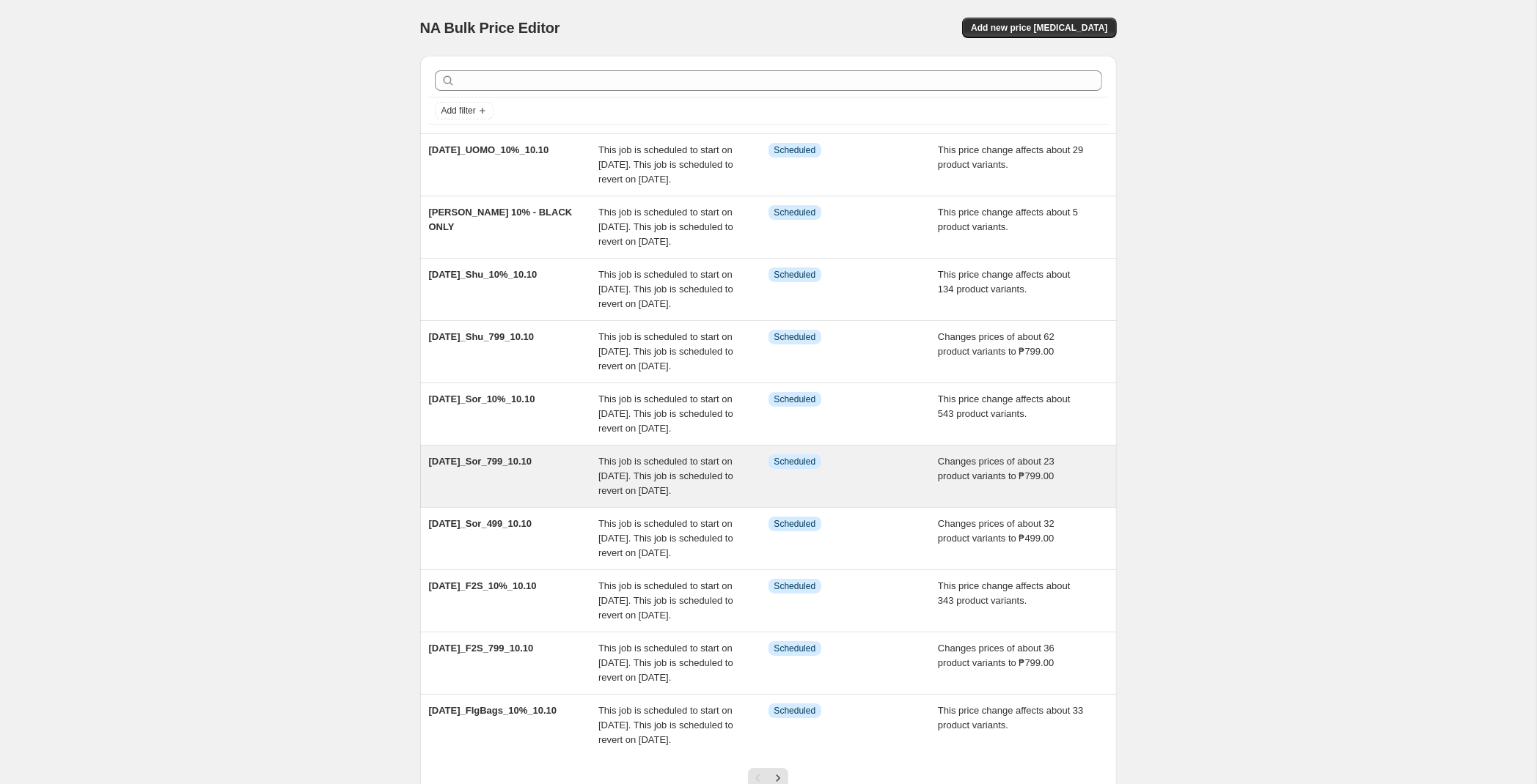
click at [563, 498] on div "[DATE]_Sor_799_10.10" at bounding box center [513, 476] width 170 height 44
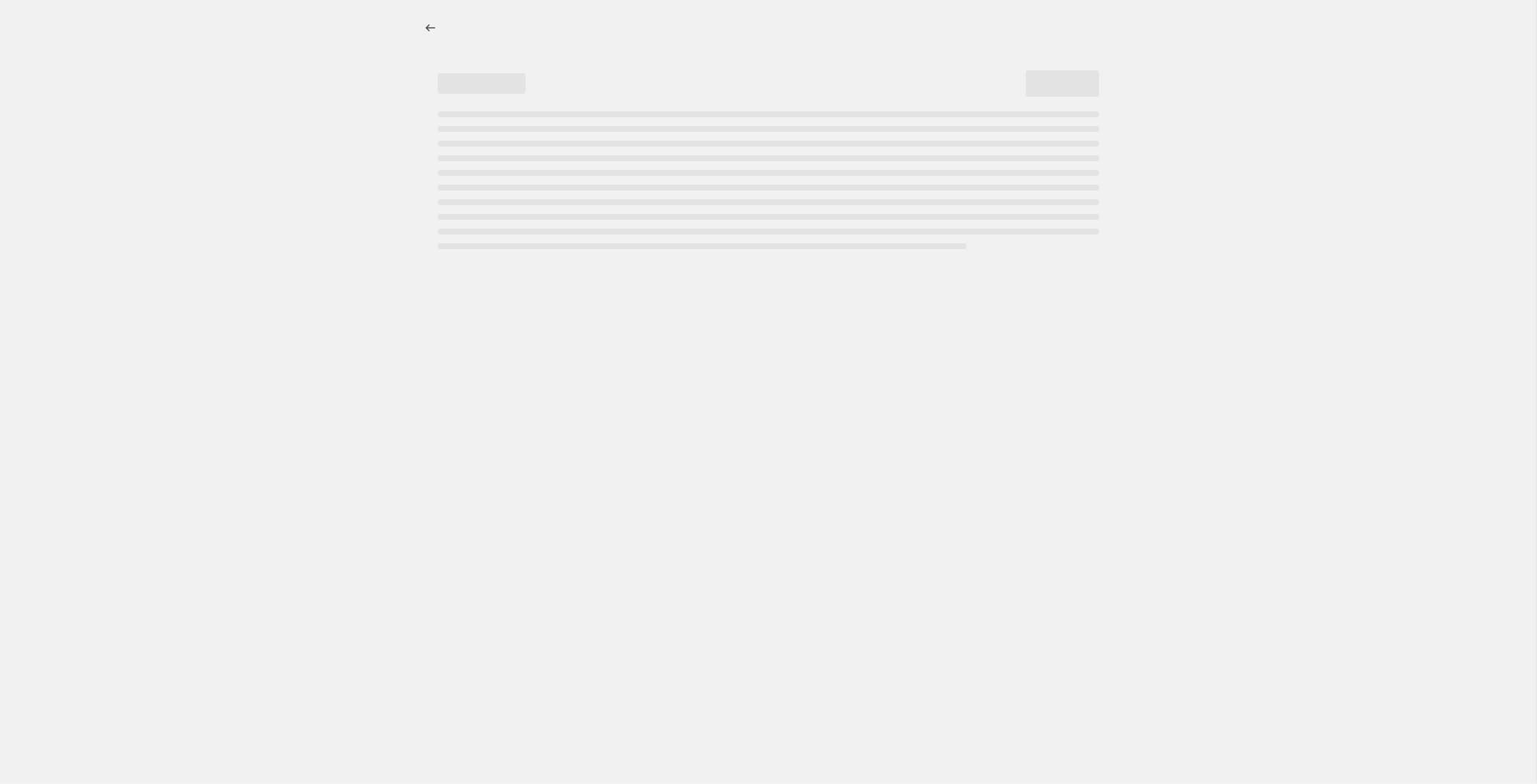
select select "no_change"
select select "tag"
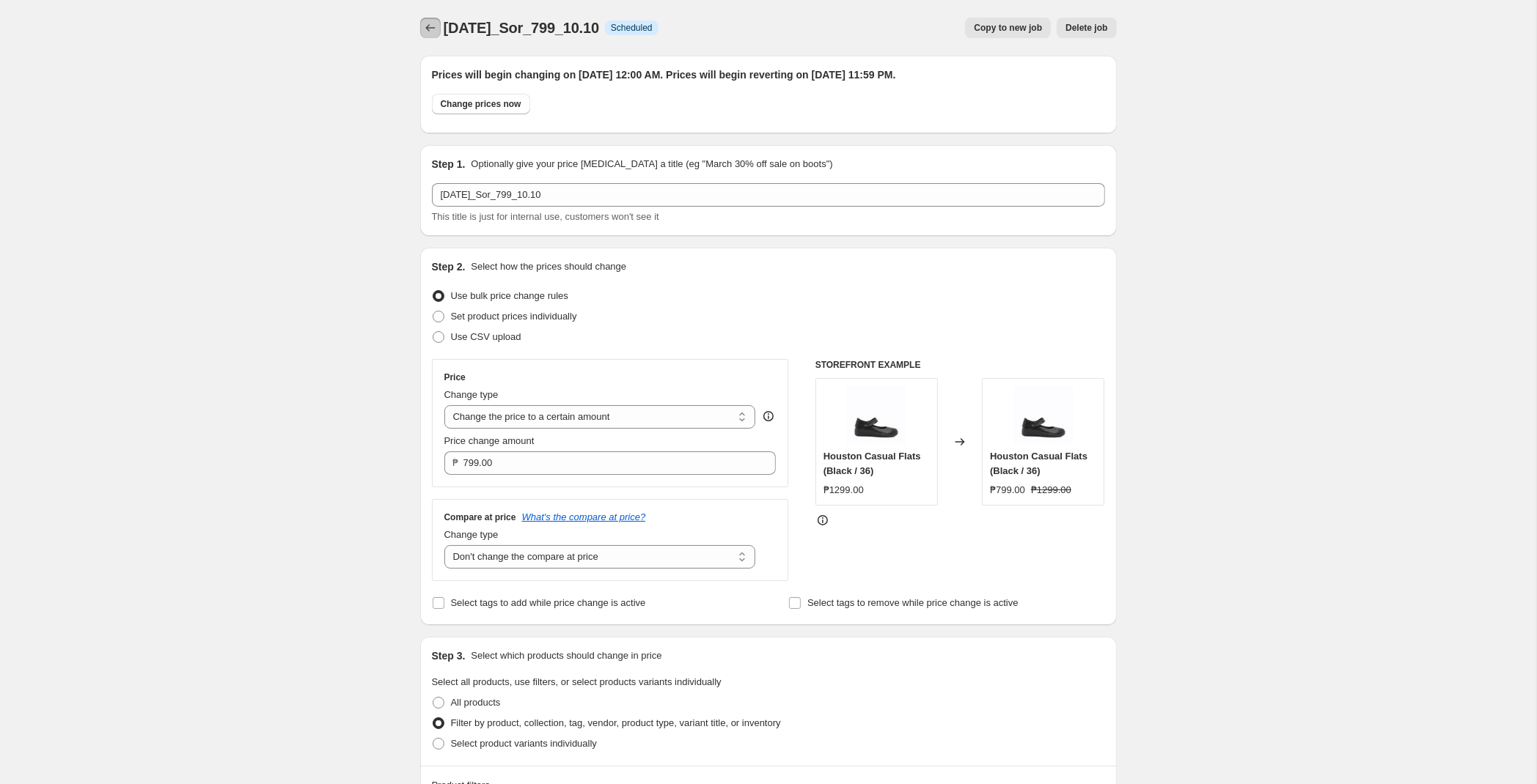
click at [429, 34] on icon "Price change jobs" at bounding box center [430, 28] width 15 height 15
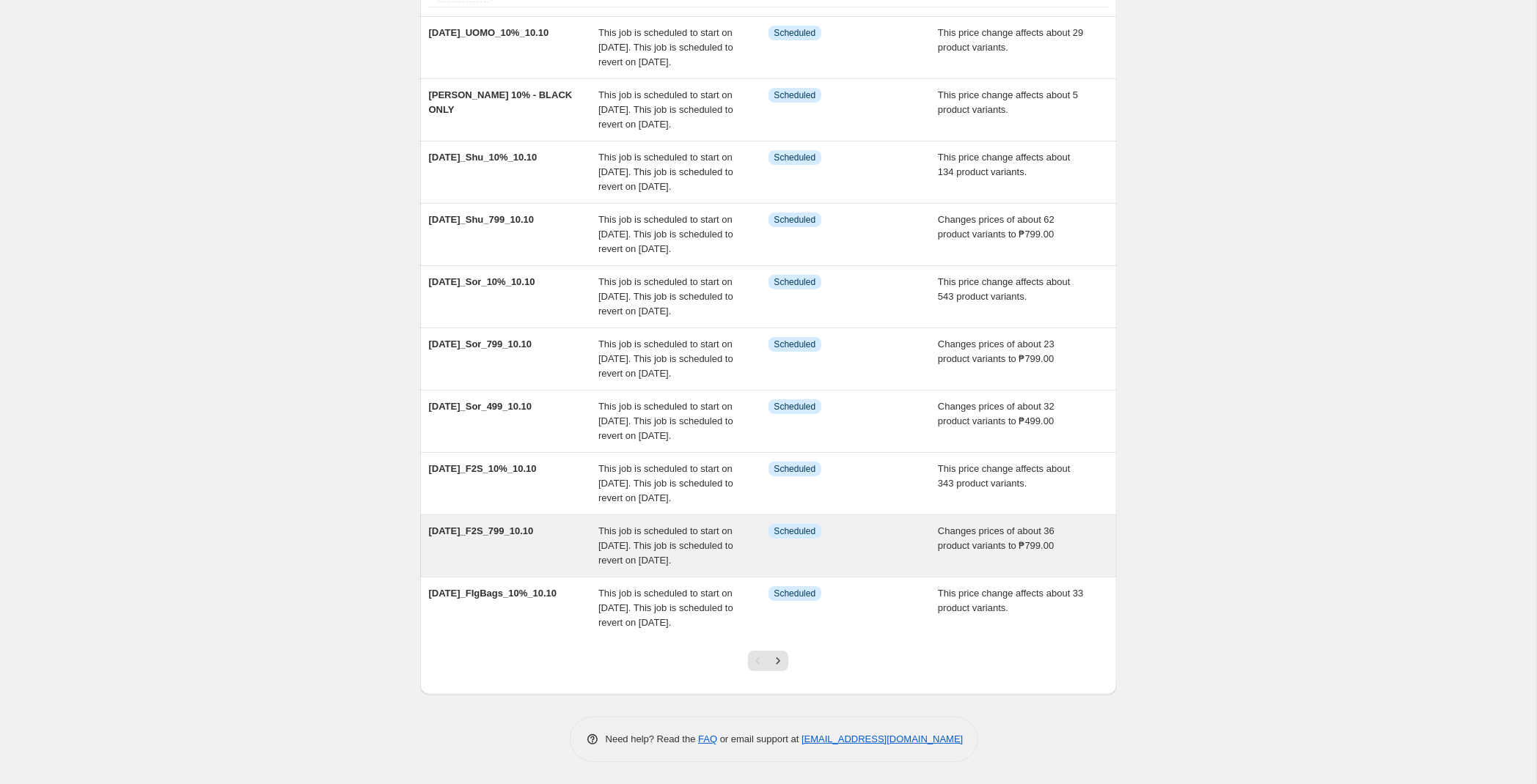
scroll to position [266, 0]
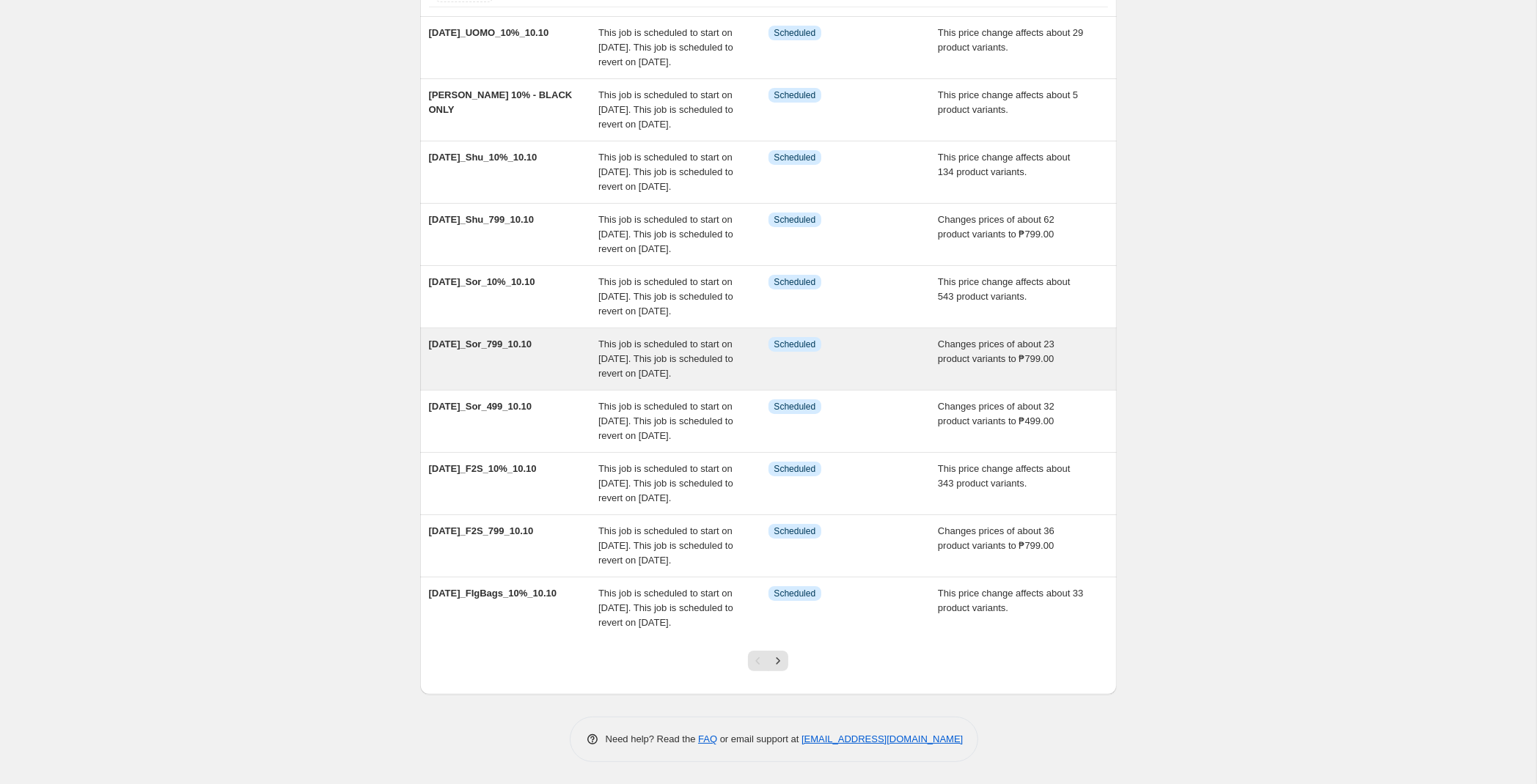
click at [549, 328] on div "[DATE]_Sor_799_10.10 This job is scheduled to start on [DATE]. This job is sche…" at bounding box center [768, 359] width 696 height 62
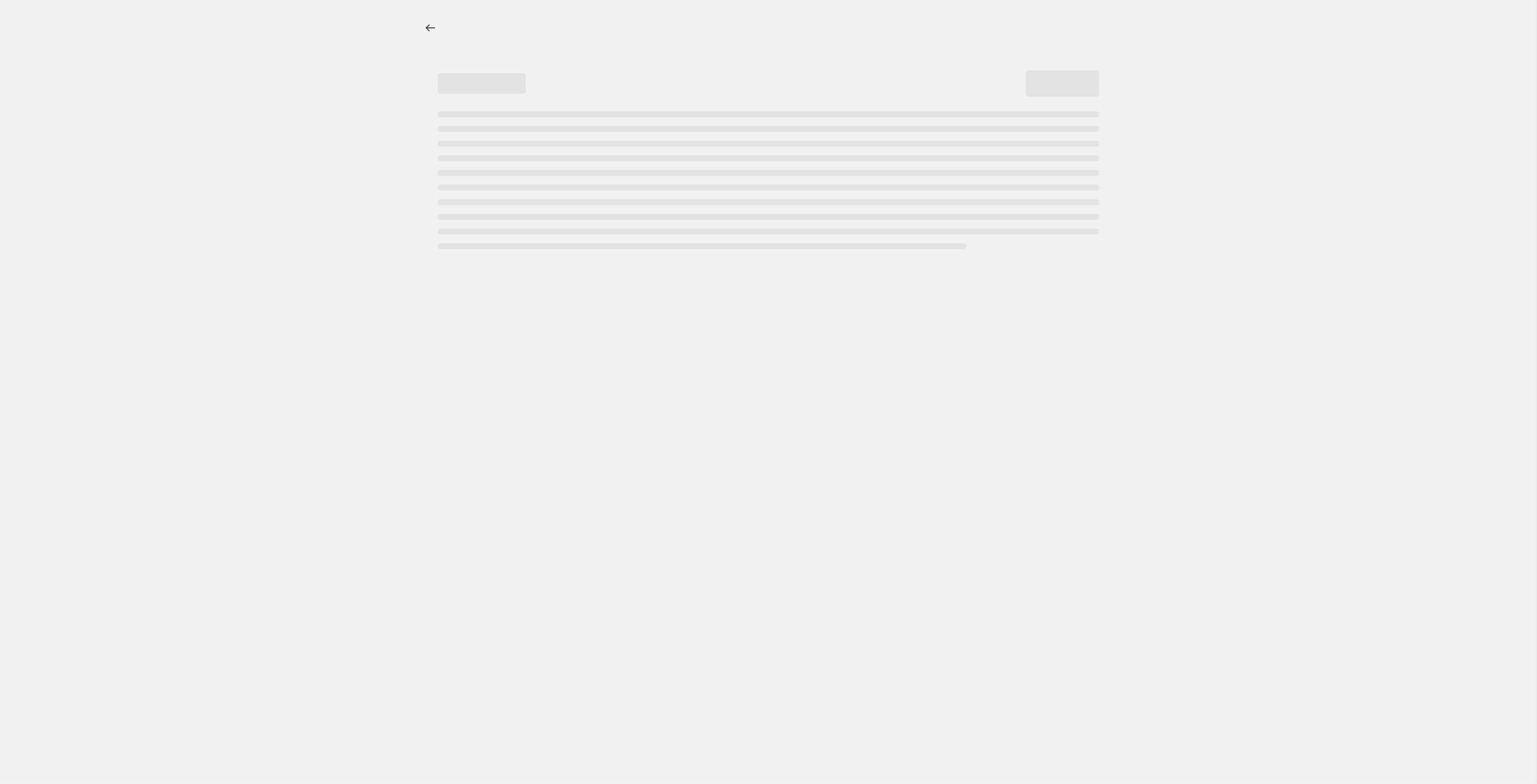
select select "no_change"
select select "tag"
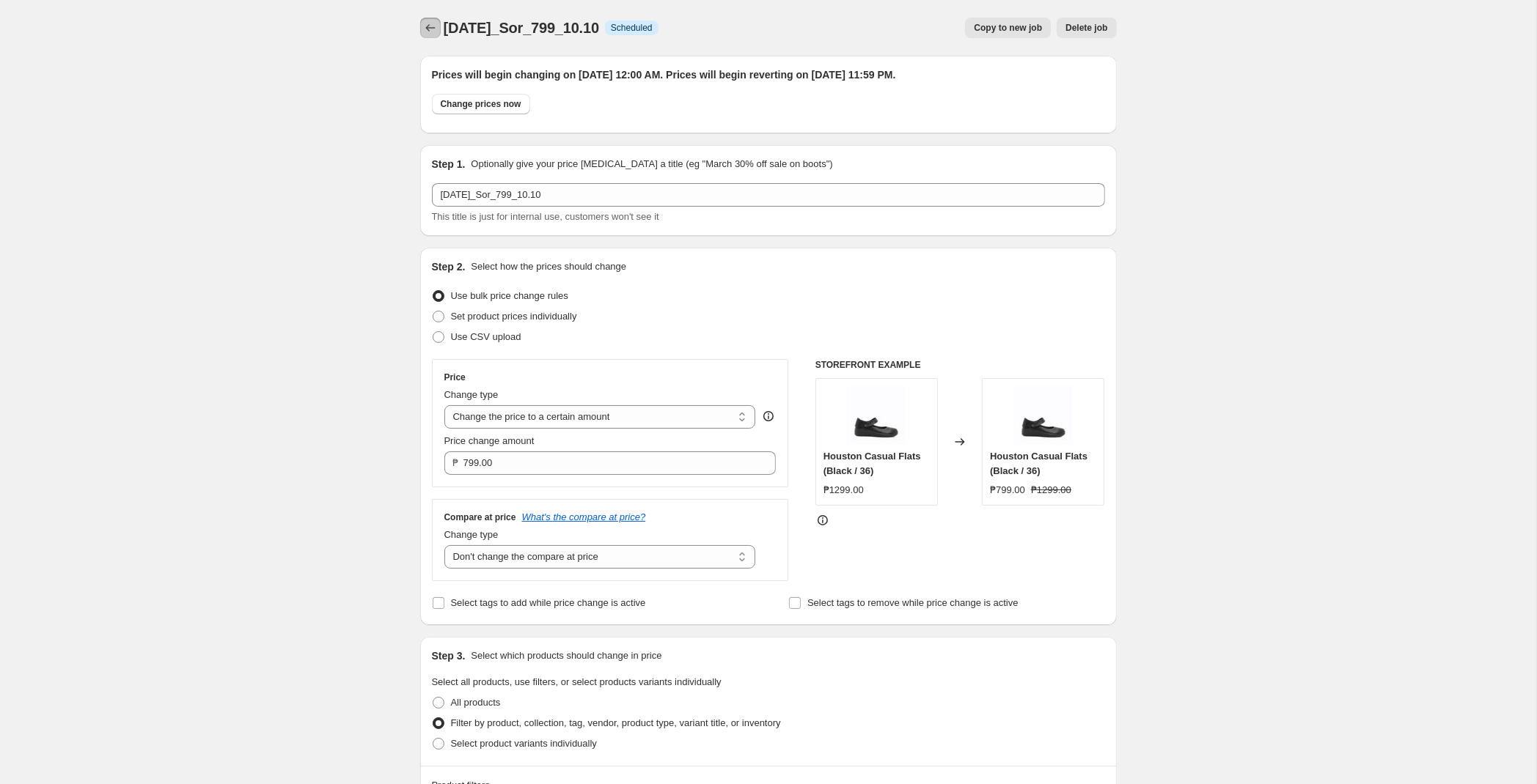
click at [429, 32] on icon "Price change jobs" at bounding box center [430, 28] width 15 height 15
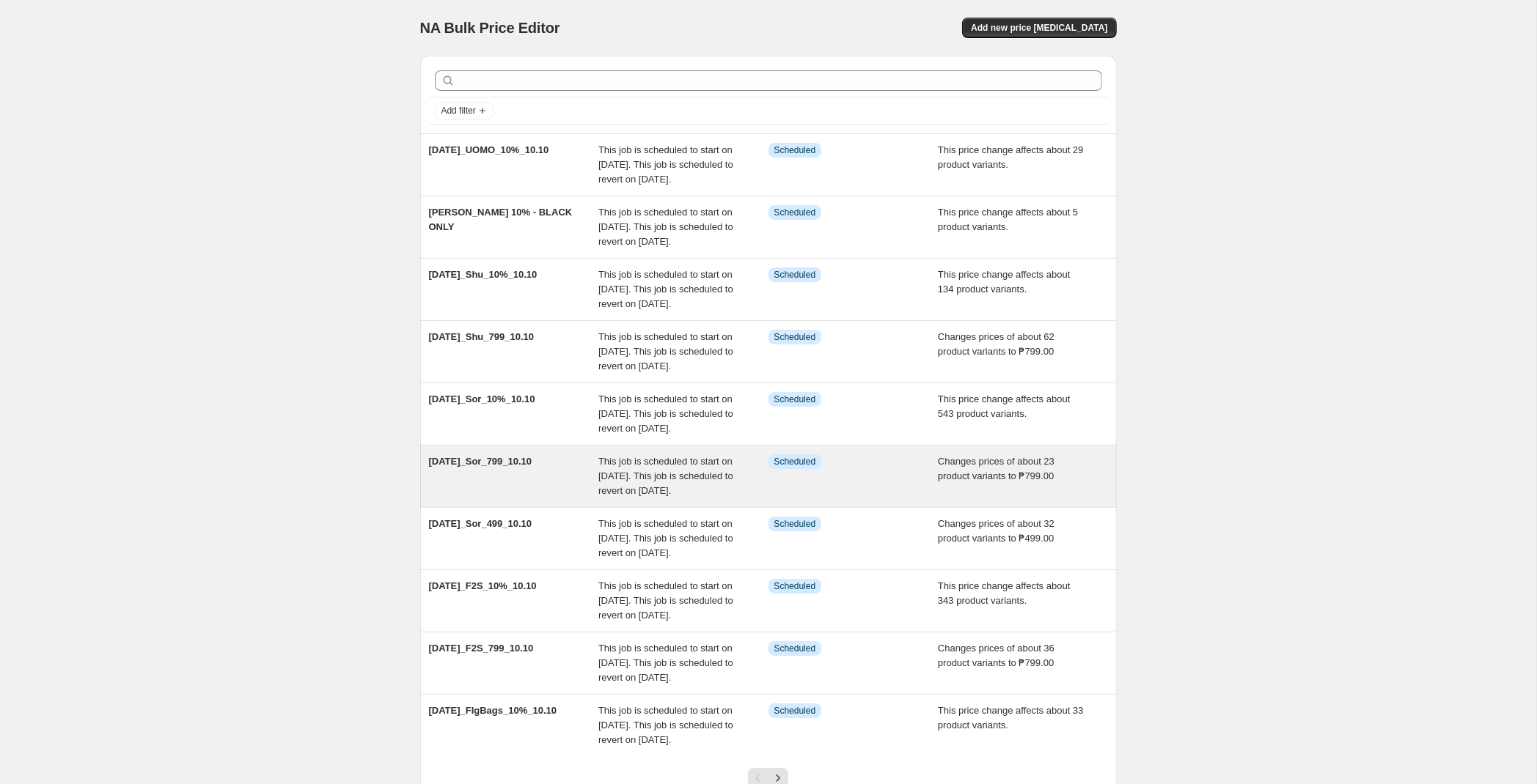
scroll to position [266, 0]
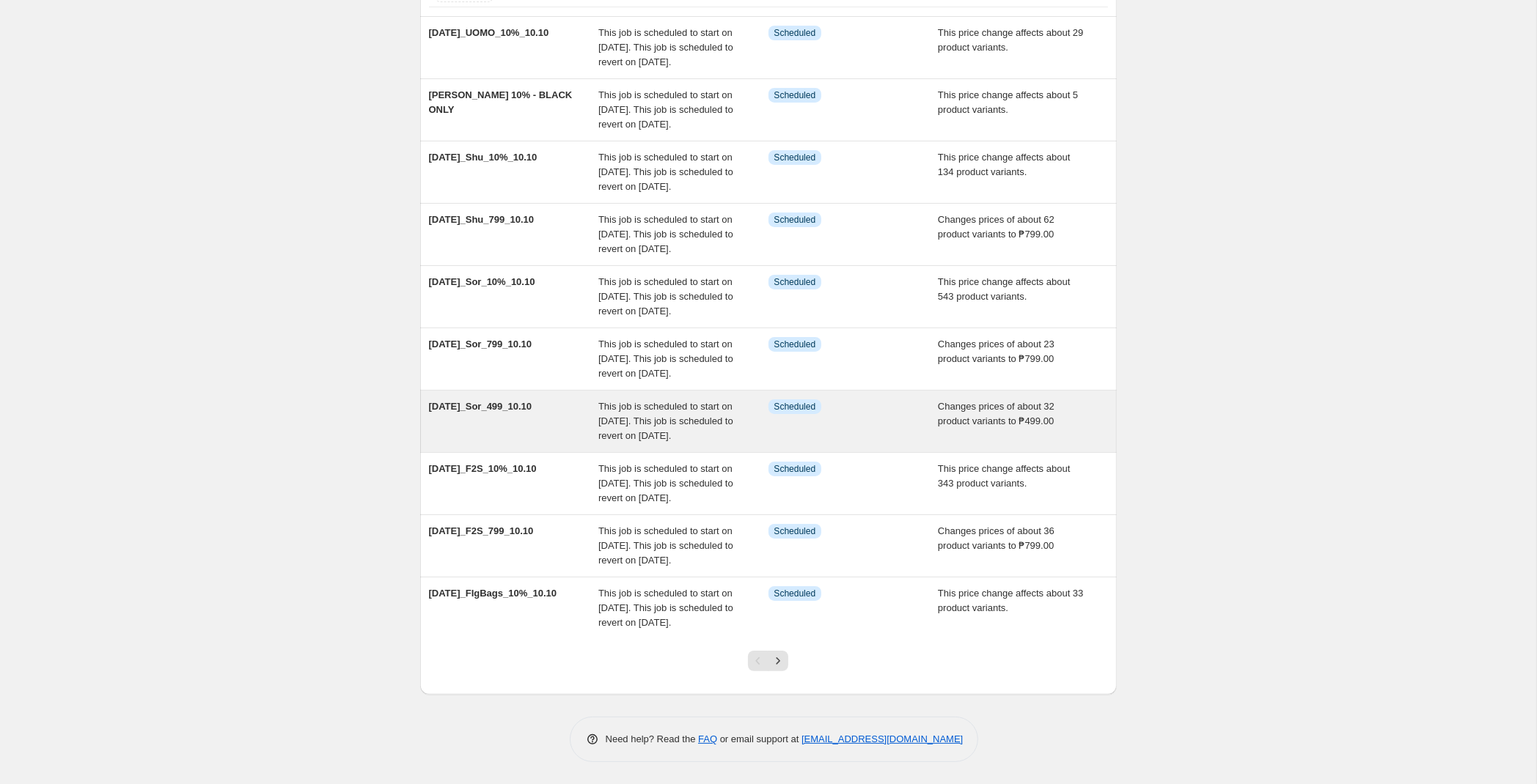
click at [539, 400] on div "[DATE]_Sor_499_10.10" at bounding box center [513, 422] width 170 height 44
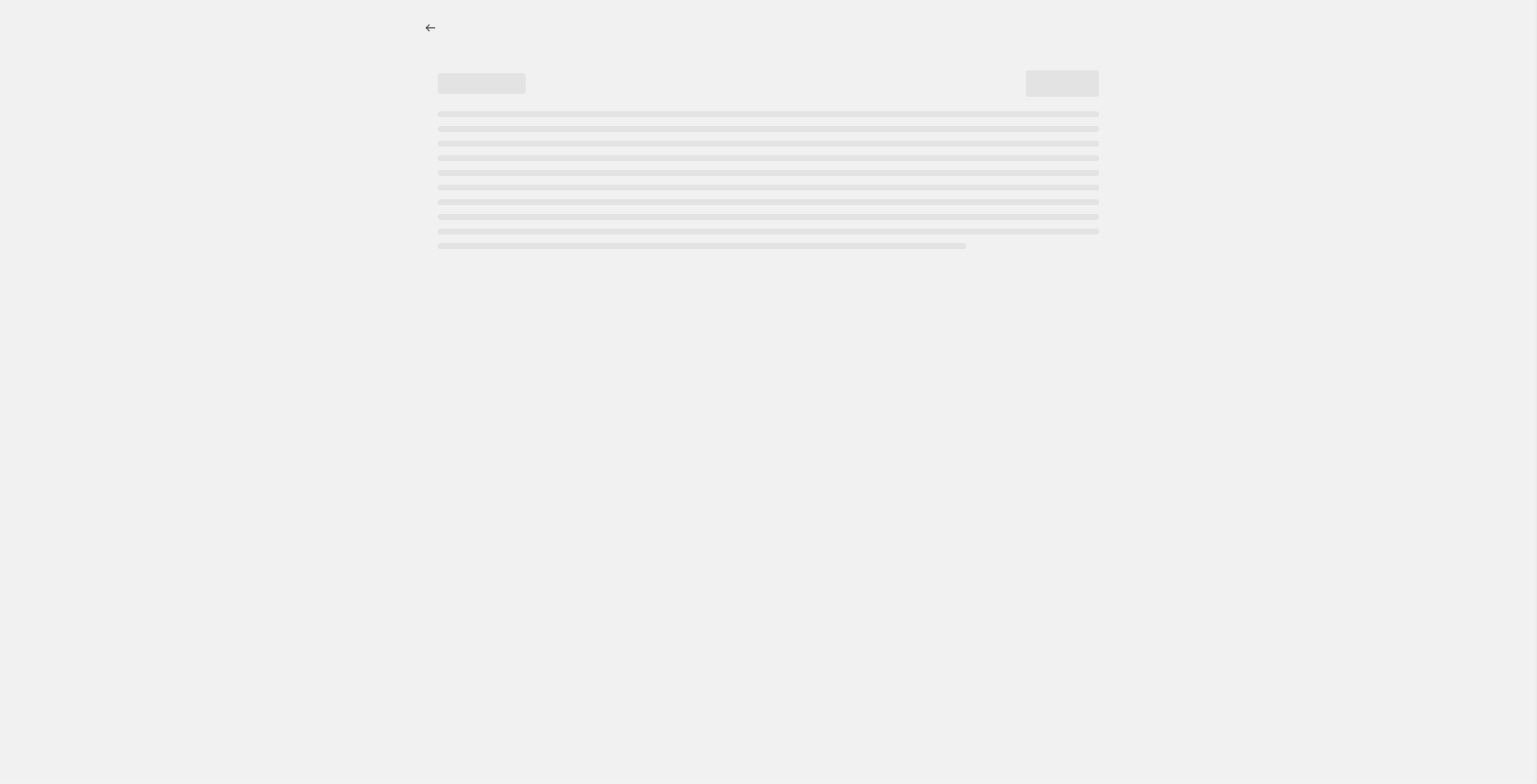
select select "no_change"
select select "tag"
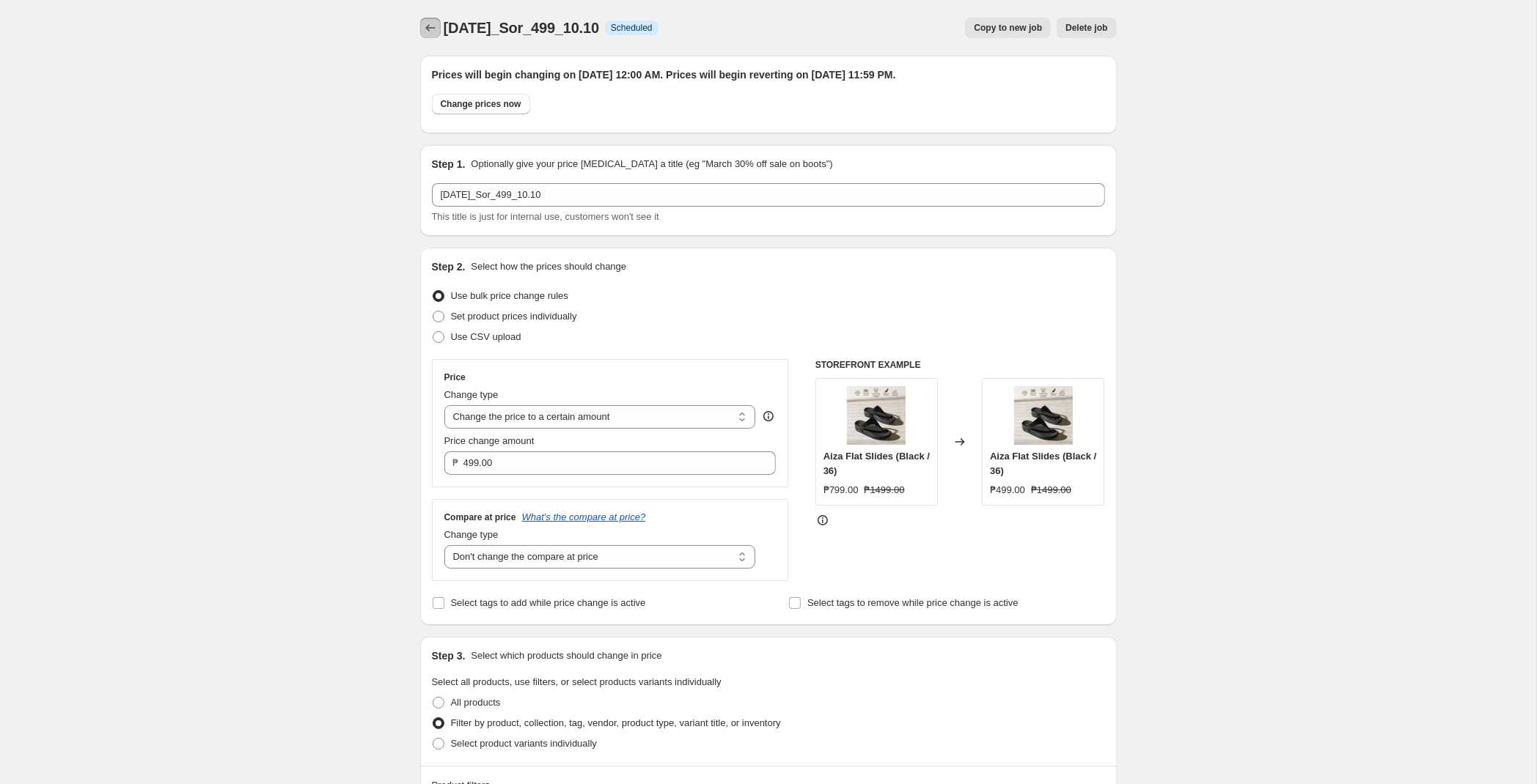
click at [424, 24] on icon "Price change jobs" at bounding box center [430, 28] width 15 height 15
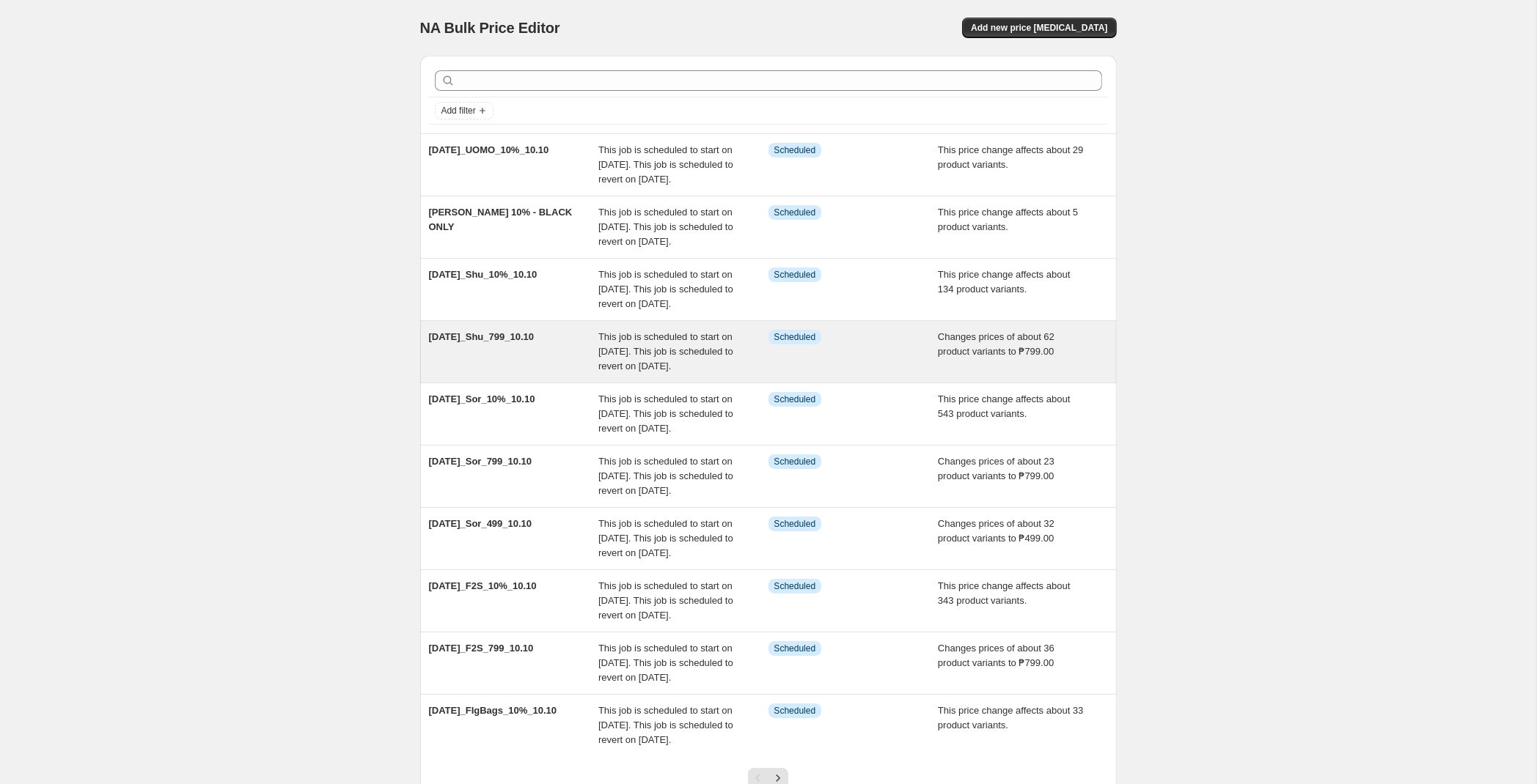
click at [631, 372] on span "This job is scheduled to start on [DATE]. This job is scheduled to revert on [D…" at bounding box center [666, 351] width 135 height 40
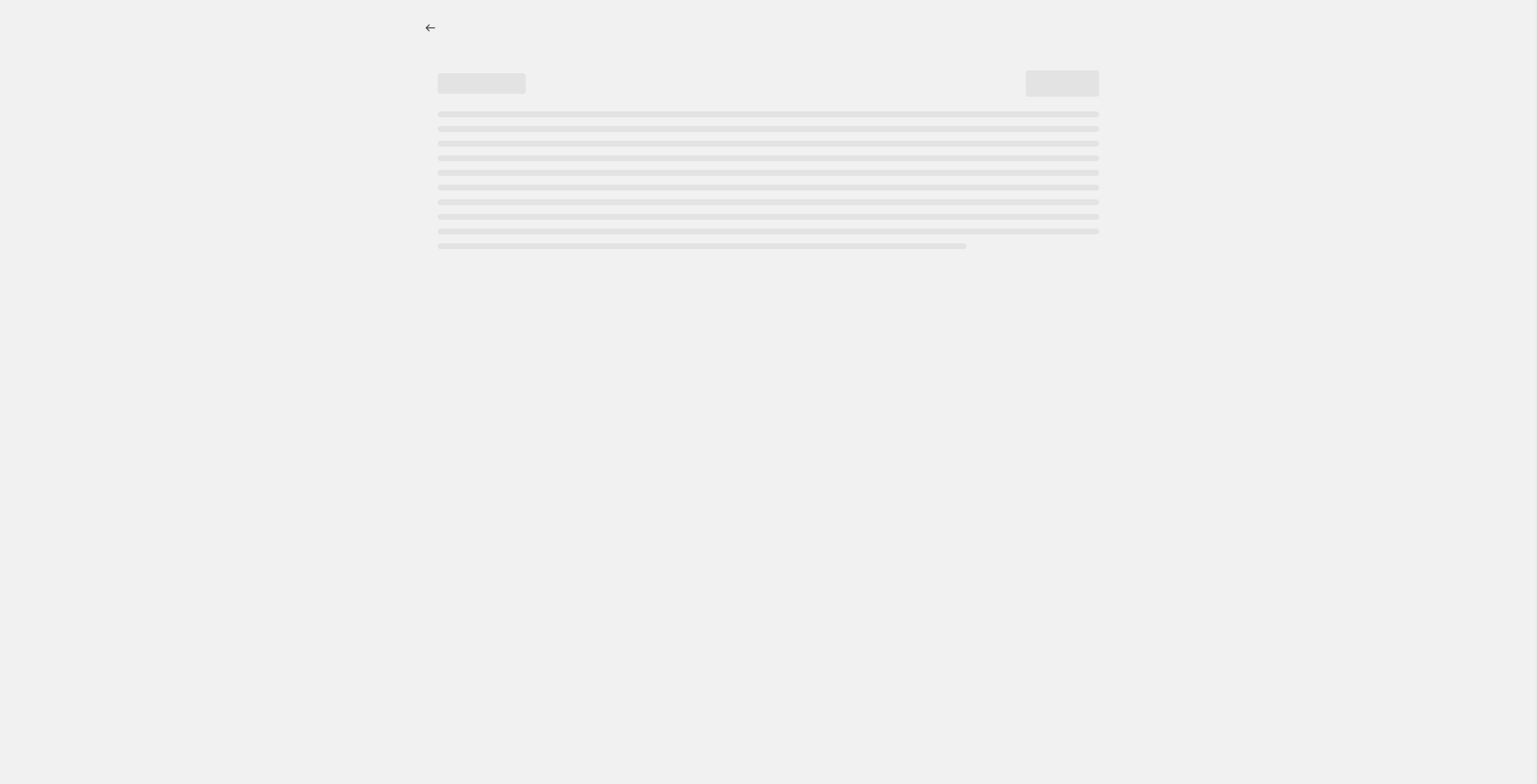
select select "no_change"
select select "tag"
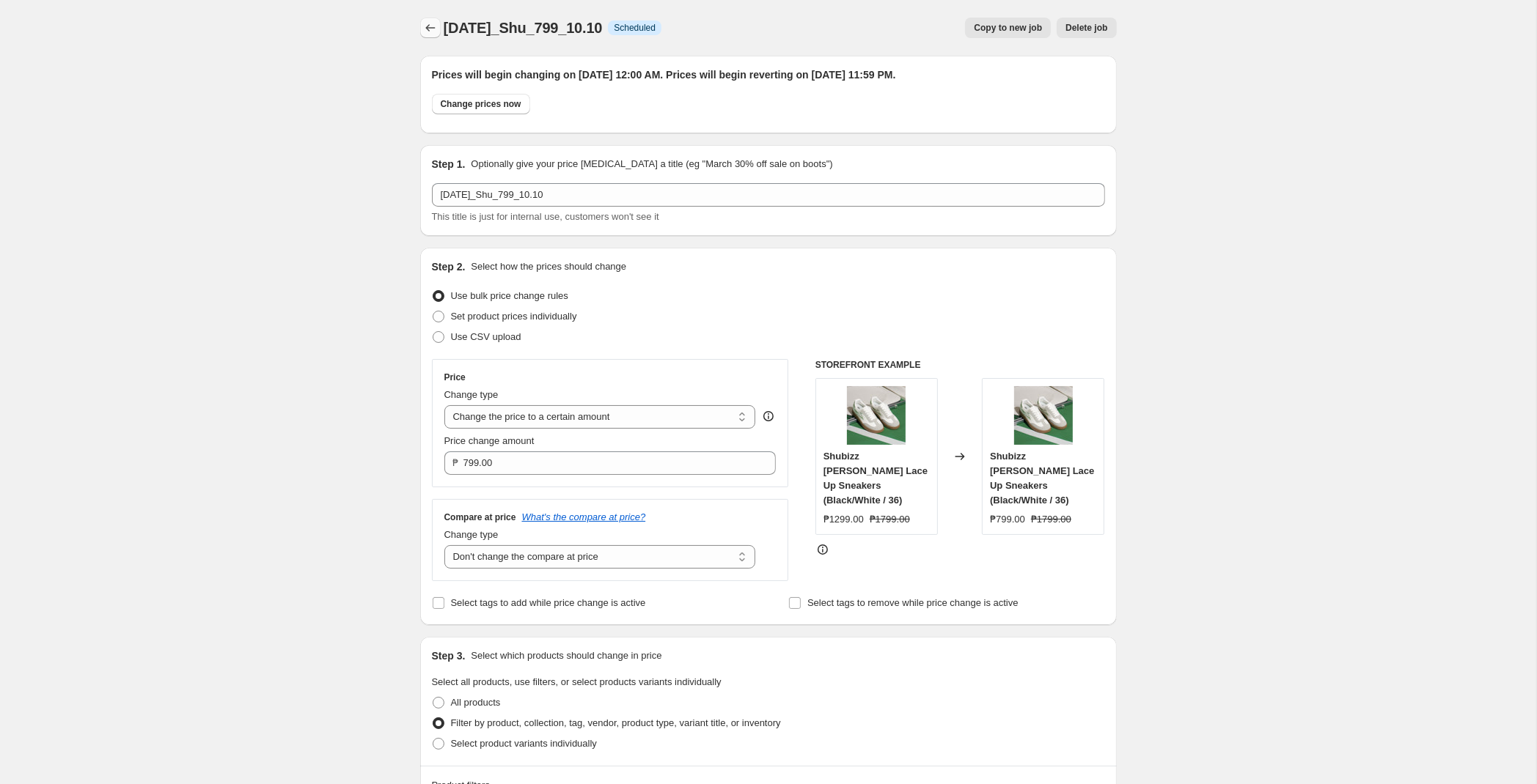
click at [429, 22] on icon "Price change jobs" at bounding box center [430, 28] width 15 height 15
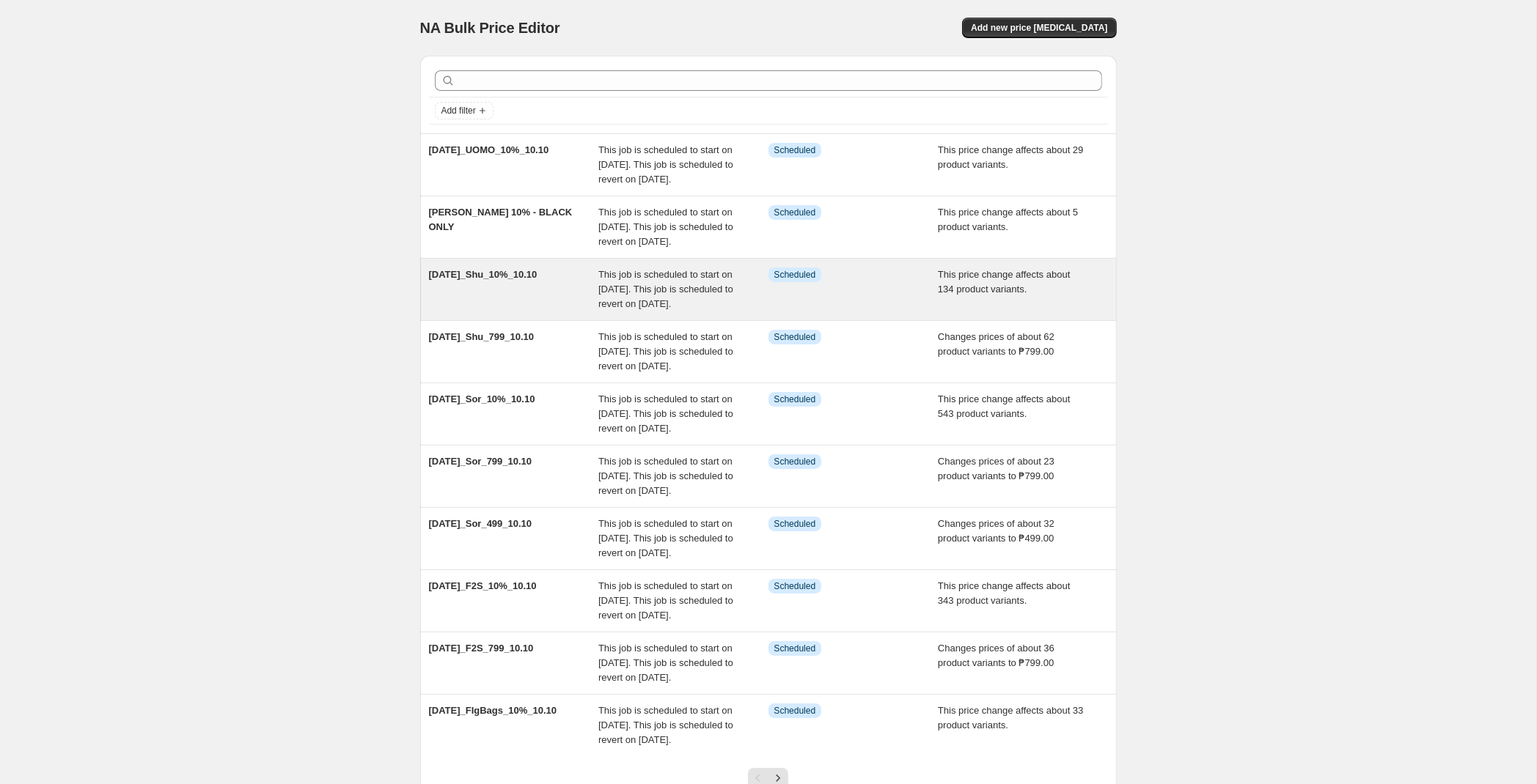
click at [599, 309] on span "This job is scheduled to start on [DATE]. This job is scheduled to revert on [D…" at bounding box center [666, 289] width 135 height 40
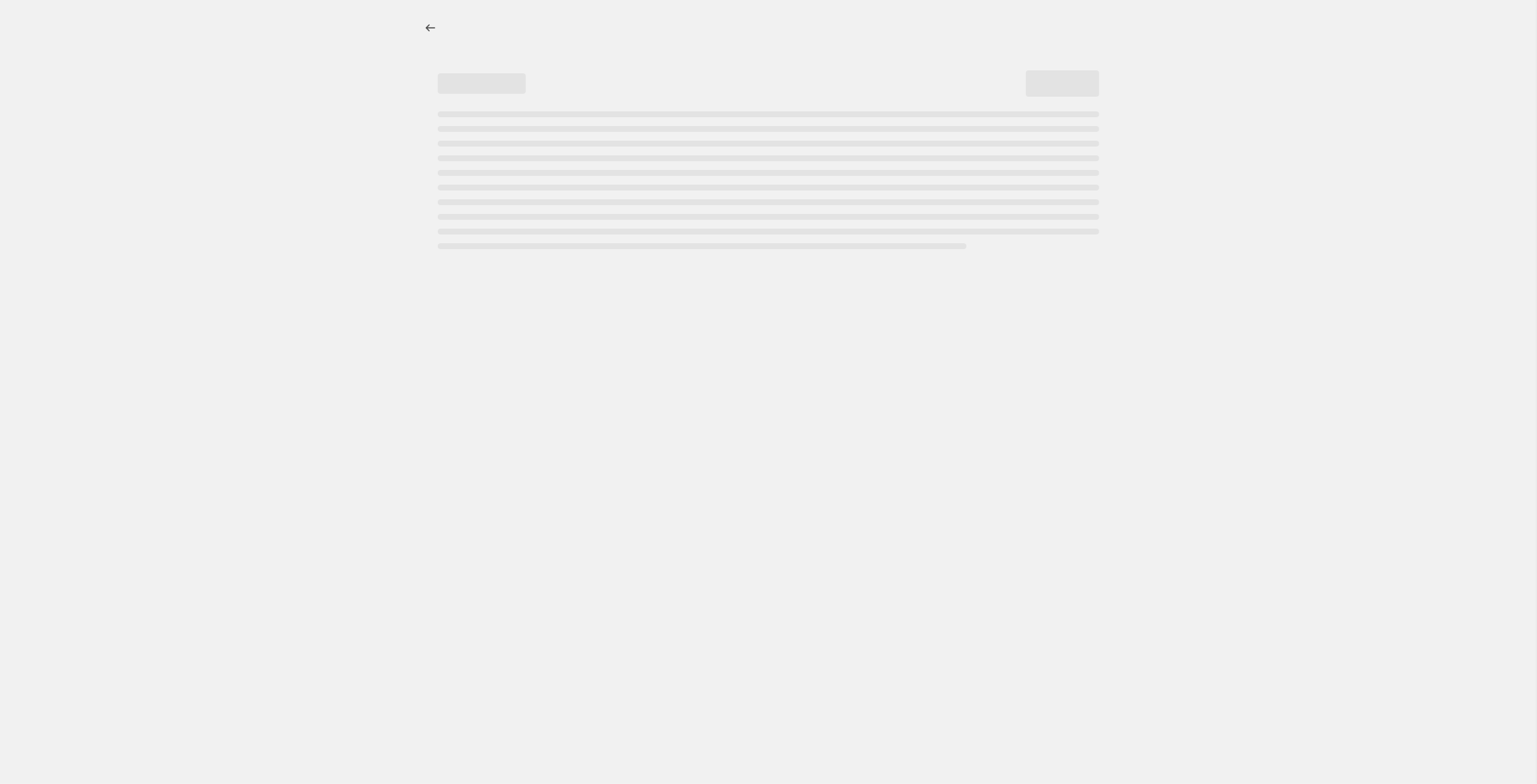
select select "pcap"
select select "no_change"
select select "tag"
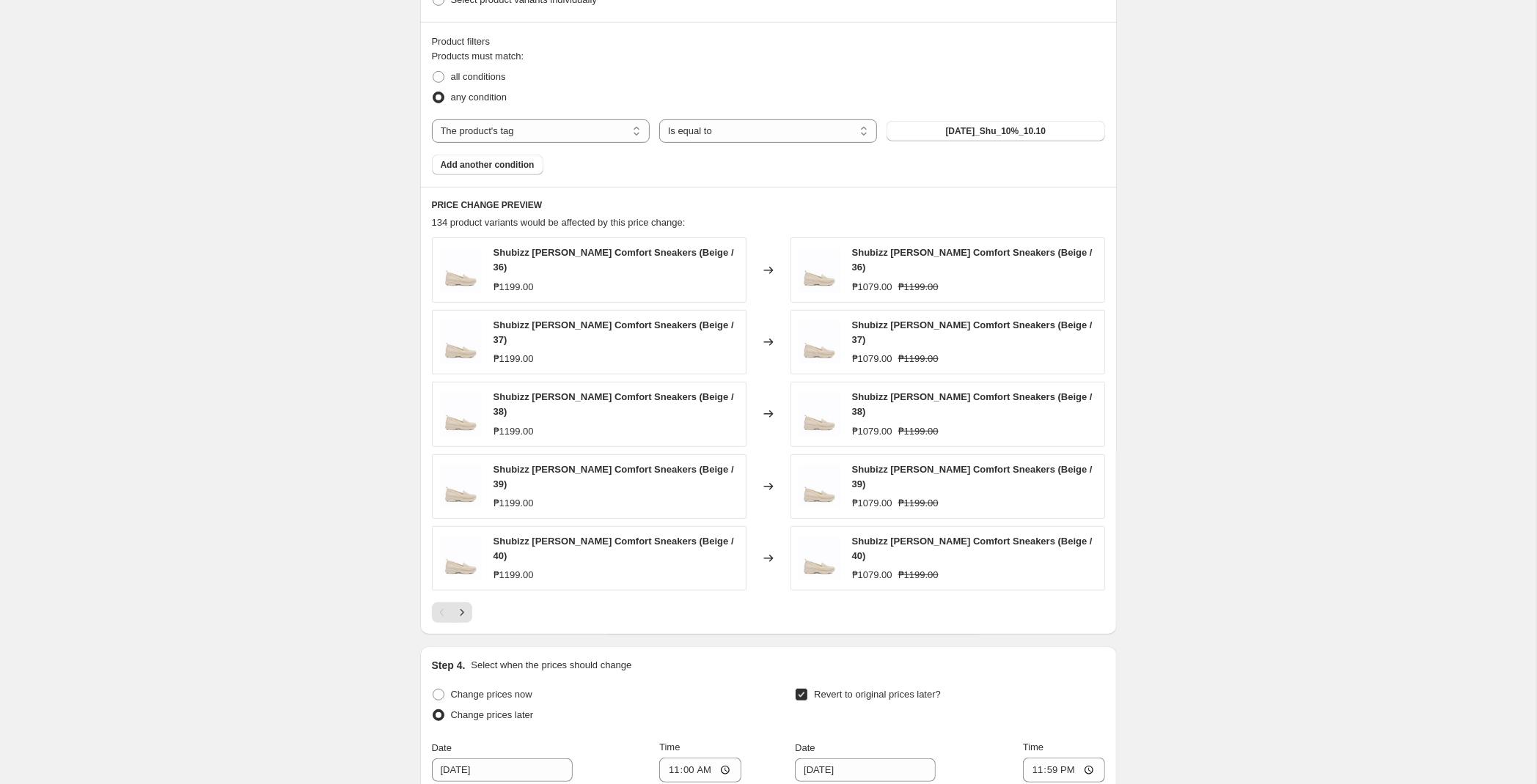
scroll to position [1208, 0]
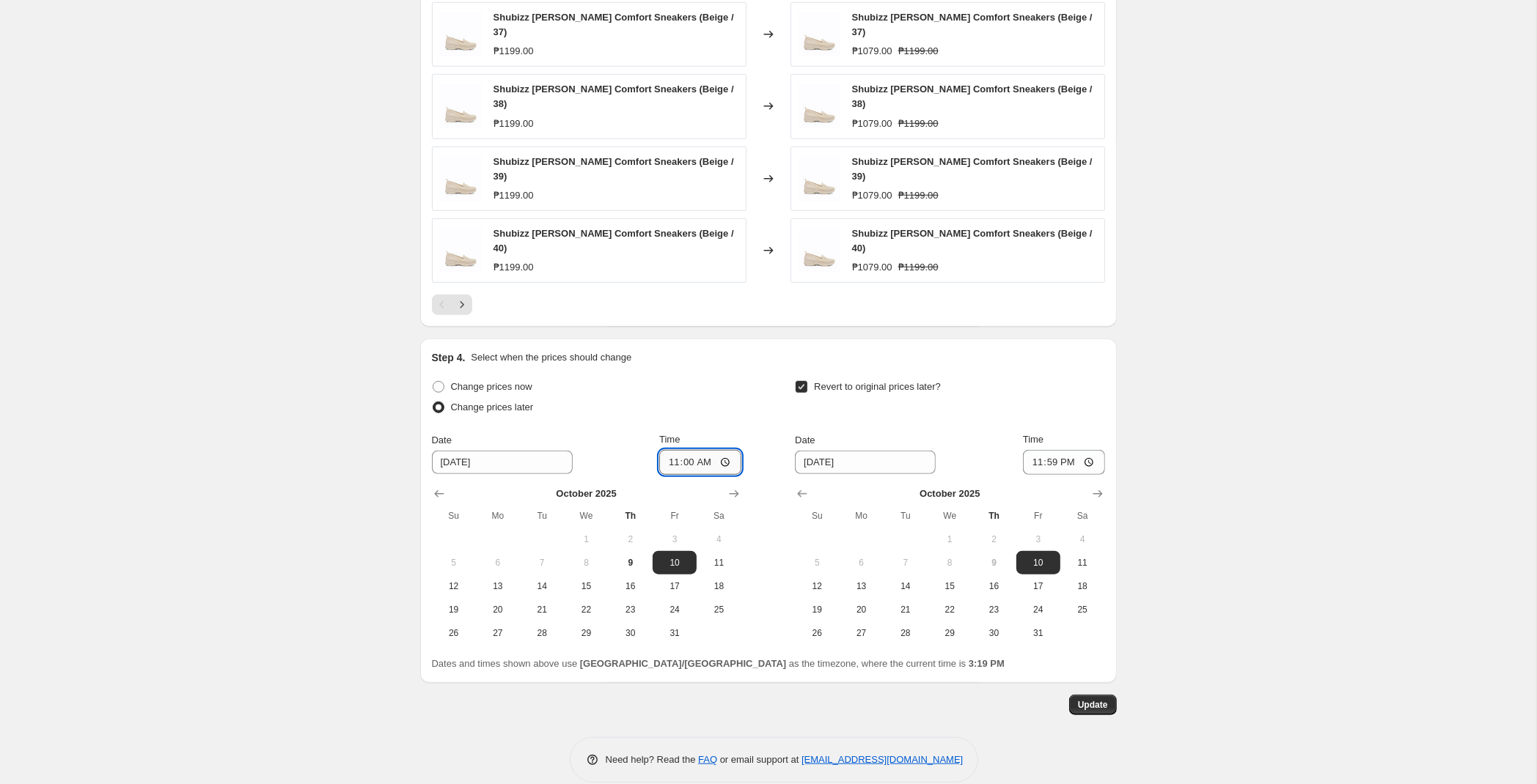
click at [690, 450] on input "11:00" at bounding box center [701, 463] width 82 height 25
type input "00:00"
click at [1104, 700] on span "Update" at bounding box center [1093, 705] width 30 height 11
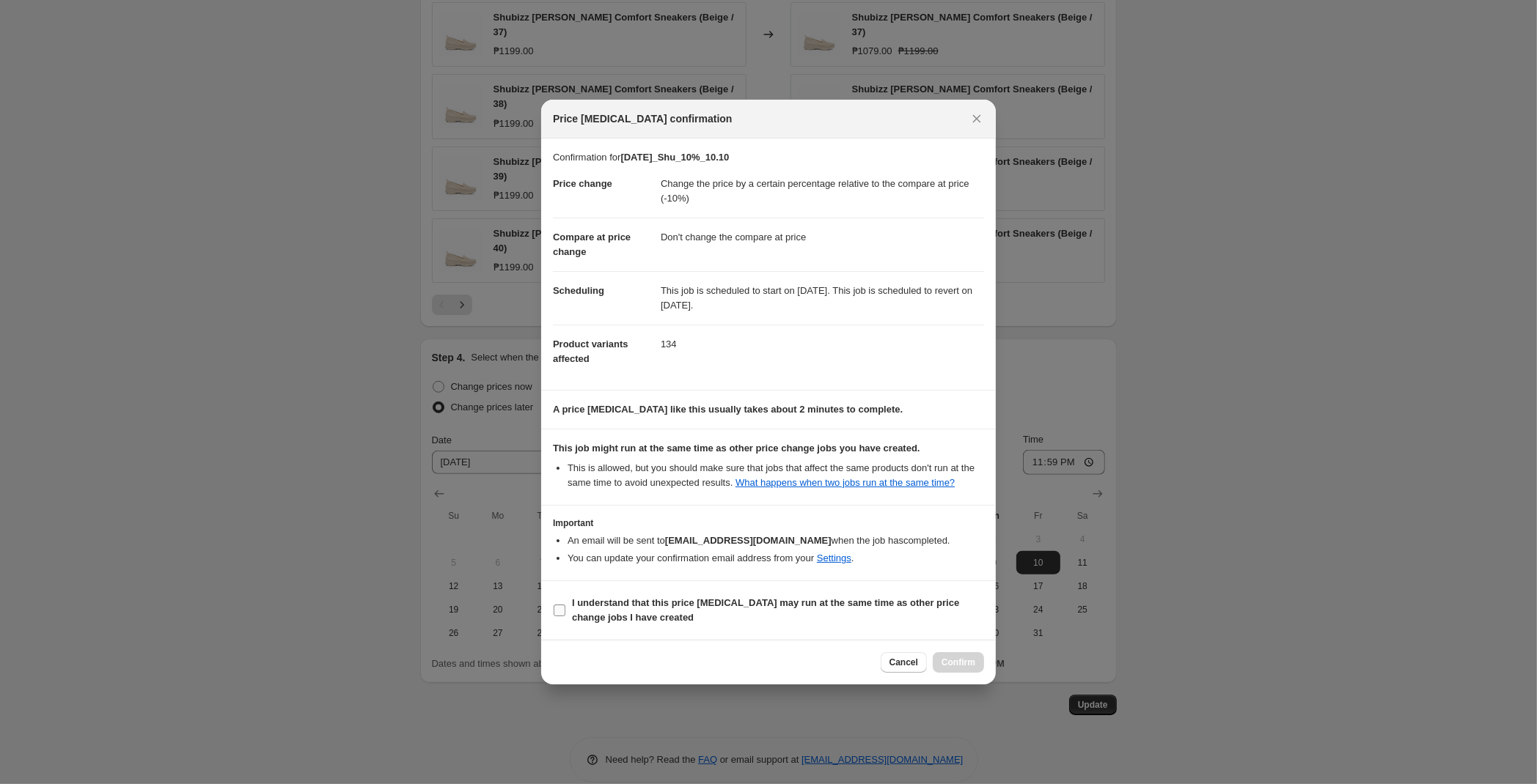
click at [714, 616] on span "I understand that this price [MEDICAL_DATA] may run at the same time as other p…" at bounding box center [777, 611] width 412 height 30
click at [565, 616] on input "I understand that this price [MEDICAL_DATA] may run at the same time as other p…" at bounding box center [559, 610] width 11 height 11
checkbox input "true"
click at [960, 671] on button "Confirm" at bounding box center [958, 663] width 51 height 21
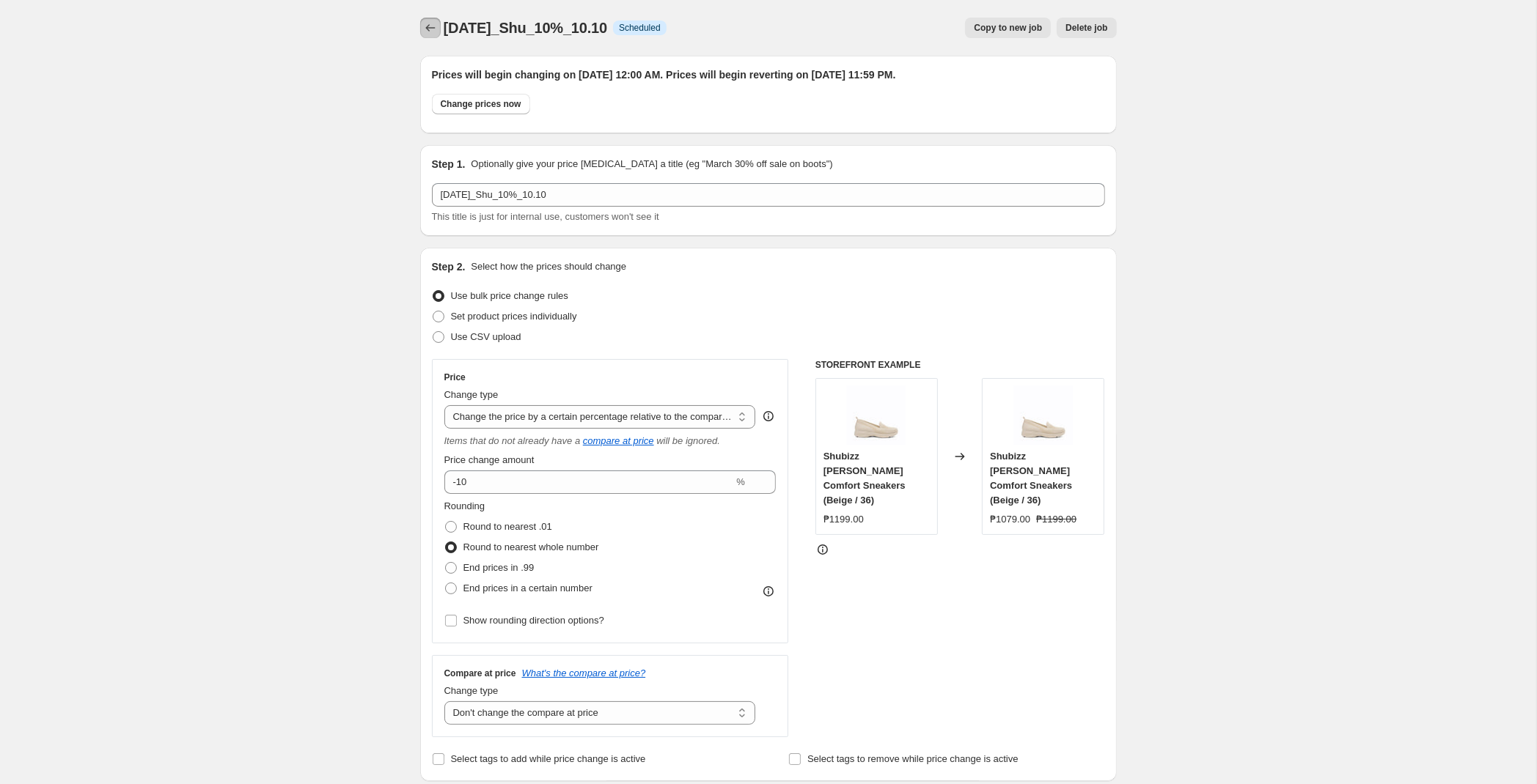
click at [428, 32] on icon "Price change jobs" at bounding box center [430, 28] width 15 height 15
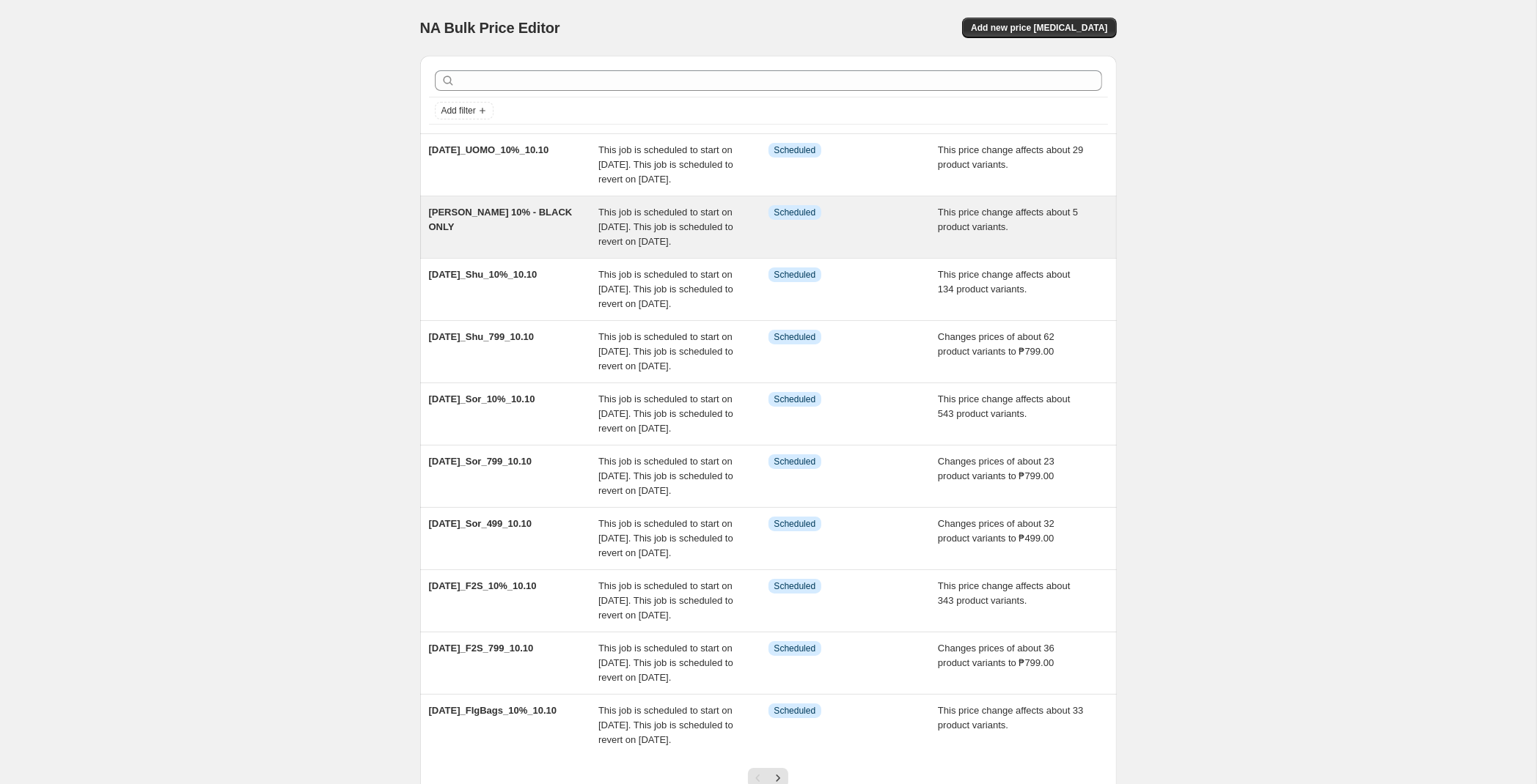
click at [567, 249] on div "[PERSON_NAME] 10% - BLACK ONLY" at bounding box center [513, 227] width 170 height 44
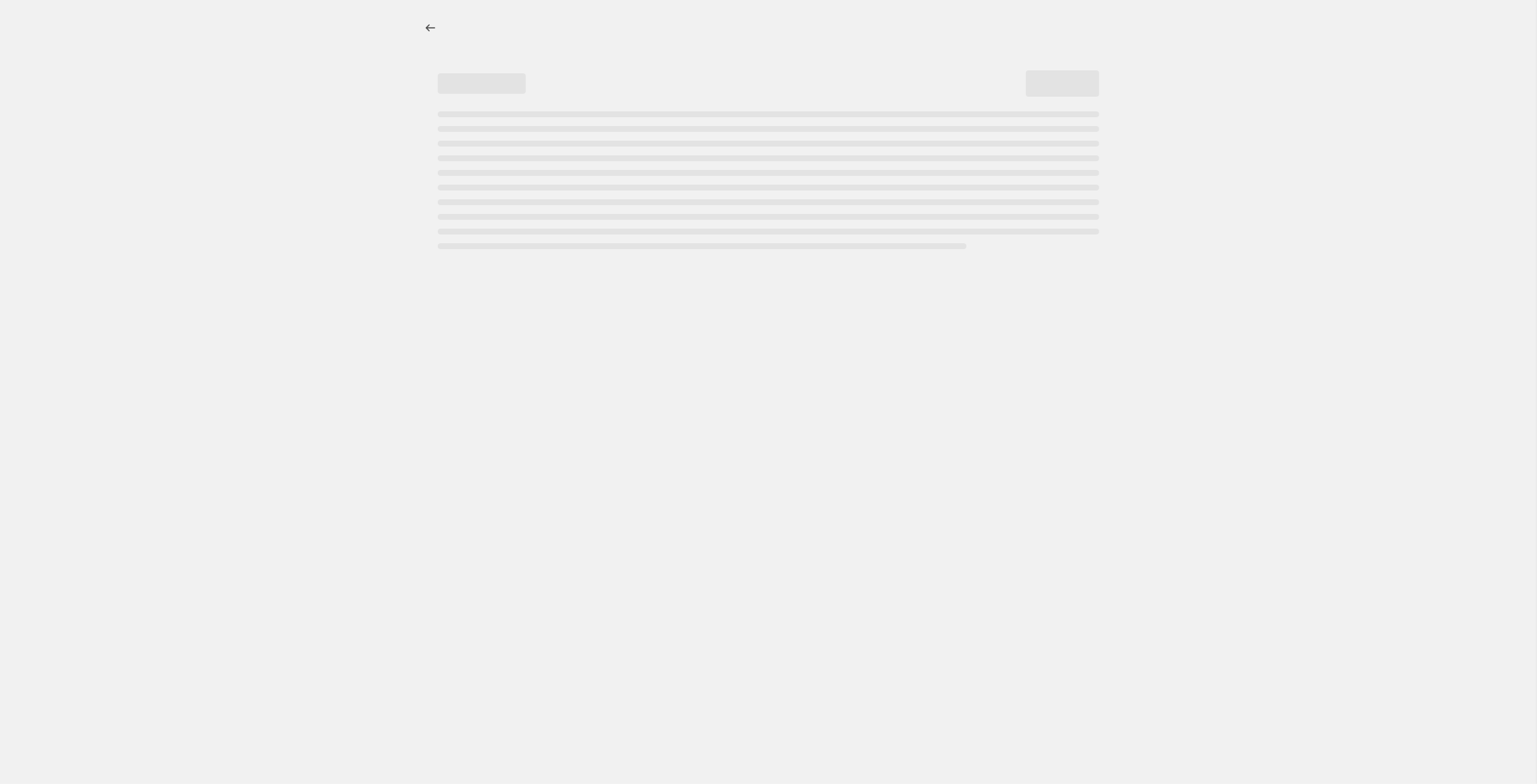
select select "pcap"
select select "no_change"
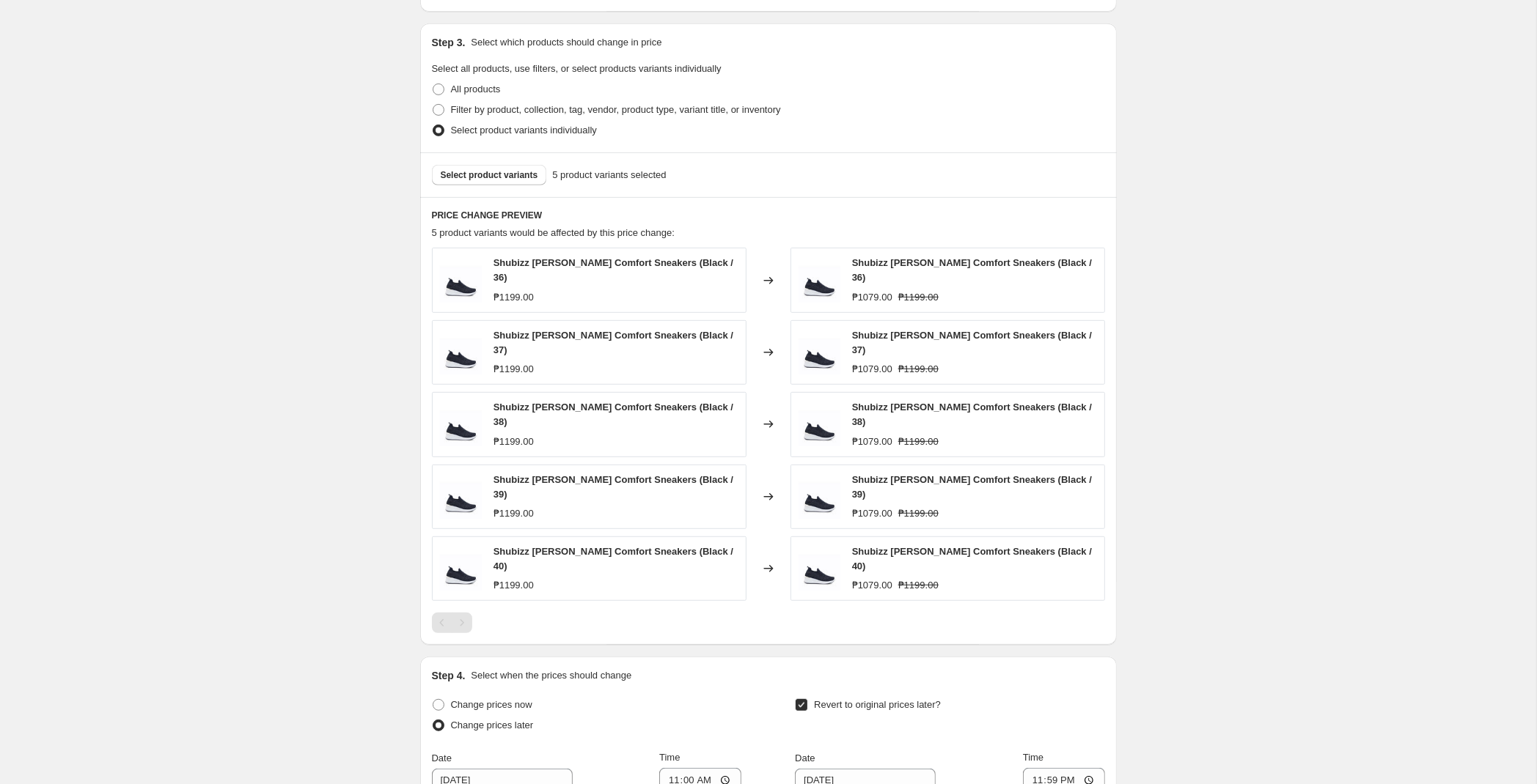
scroll to position [1089, 0]
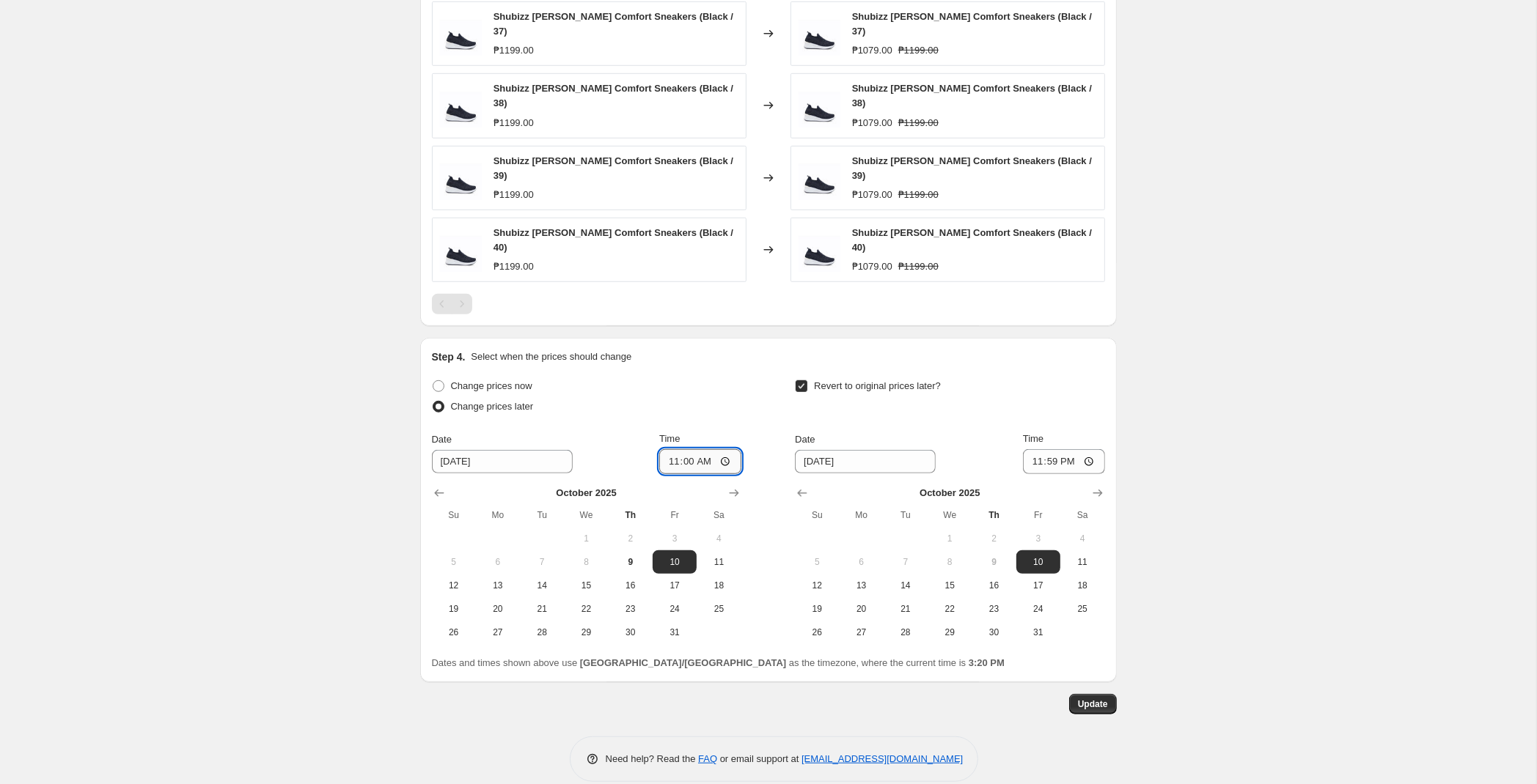
click at [686, 449] on input "11:00" at bounding box center [701, 462] width 82 height 25
type input "00:00"
click at [1108, 694] on button "Update" at bounding box center [1093, 705] width 48 height 21
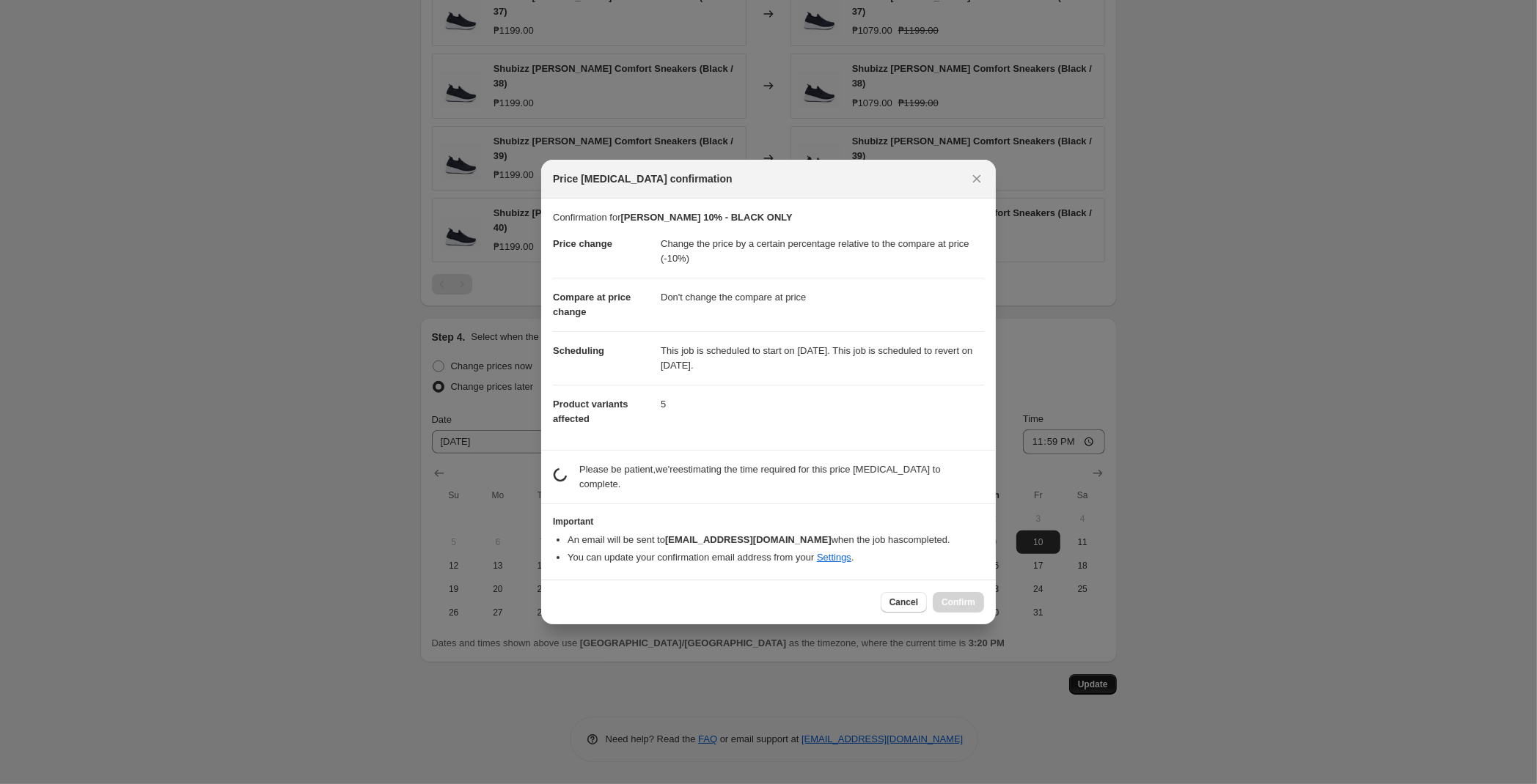
scroll to position [0, 0]
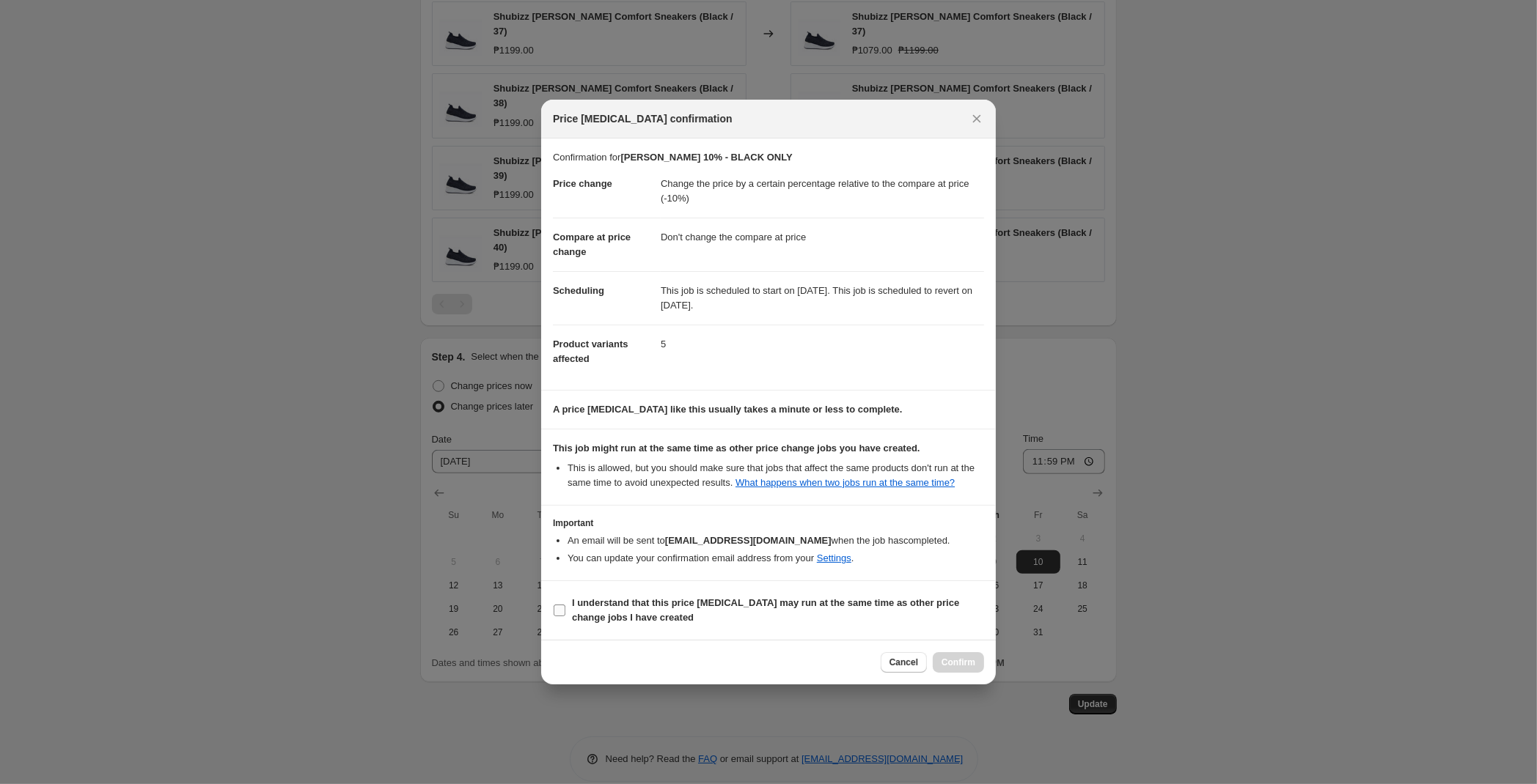
click at [736, 627] on label "I understand that this price [MEDICAL_DATA] may run at the same time as other p…" at bounding box center [768, 611] width 431 height 35
click at [565, 617] on input "I understand that this price [MEDICAL_DATA] may run at the same time as other p…" at bounding box center [559, 610] width 11 height 11
checkbox input "true"
click at [956, 667] on span "Confirm" at bounding box center [958, 662] width 34 height 11
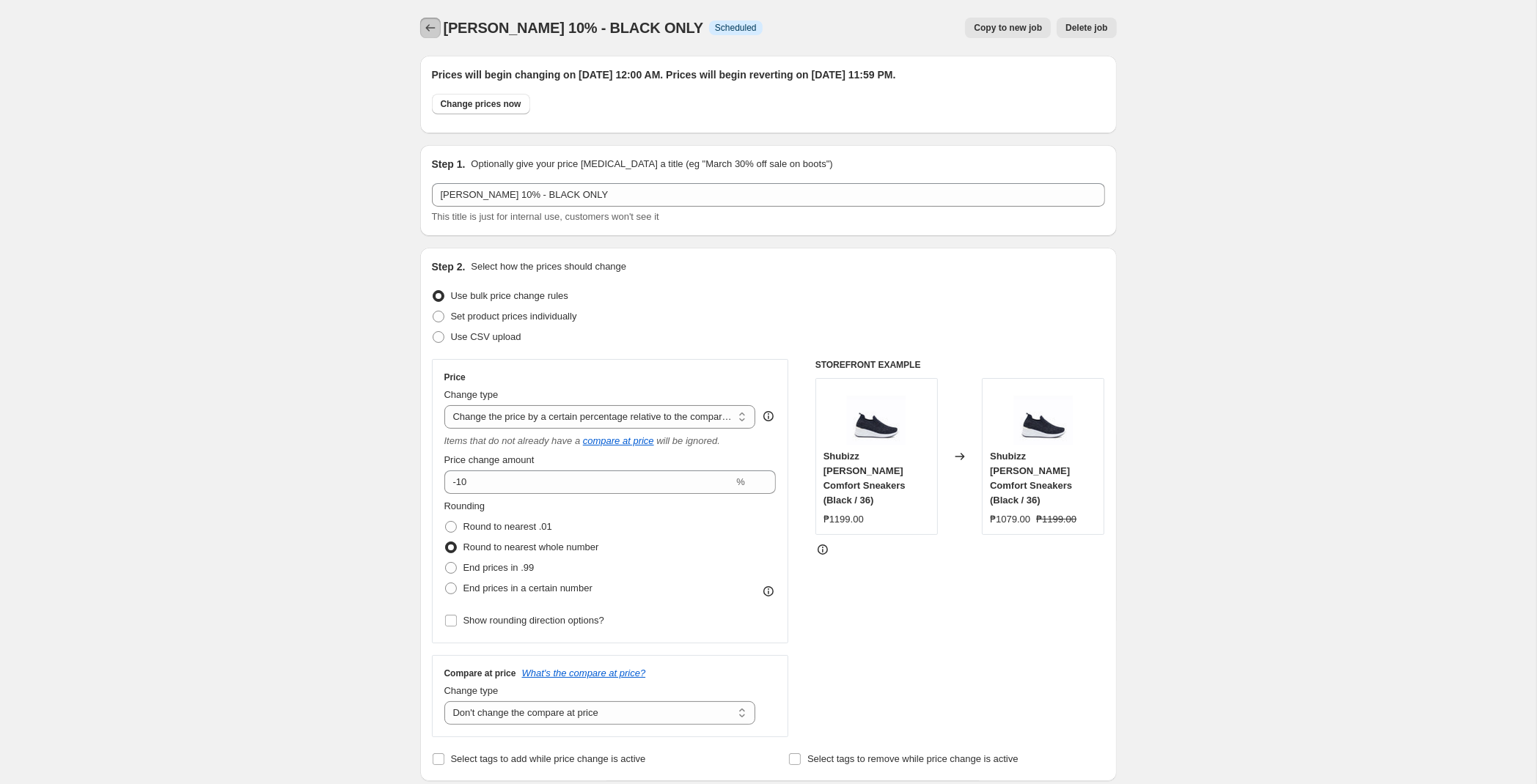
click at [429, 25] on icon "Price change jobs" at bounding box center [430, 28] width 15 height 15
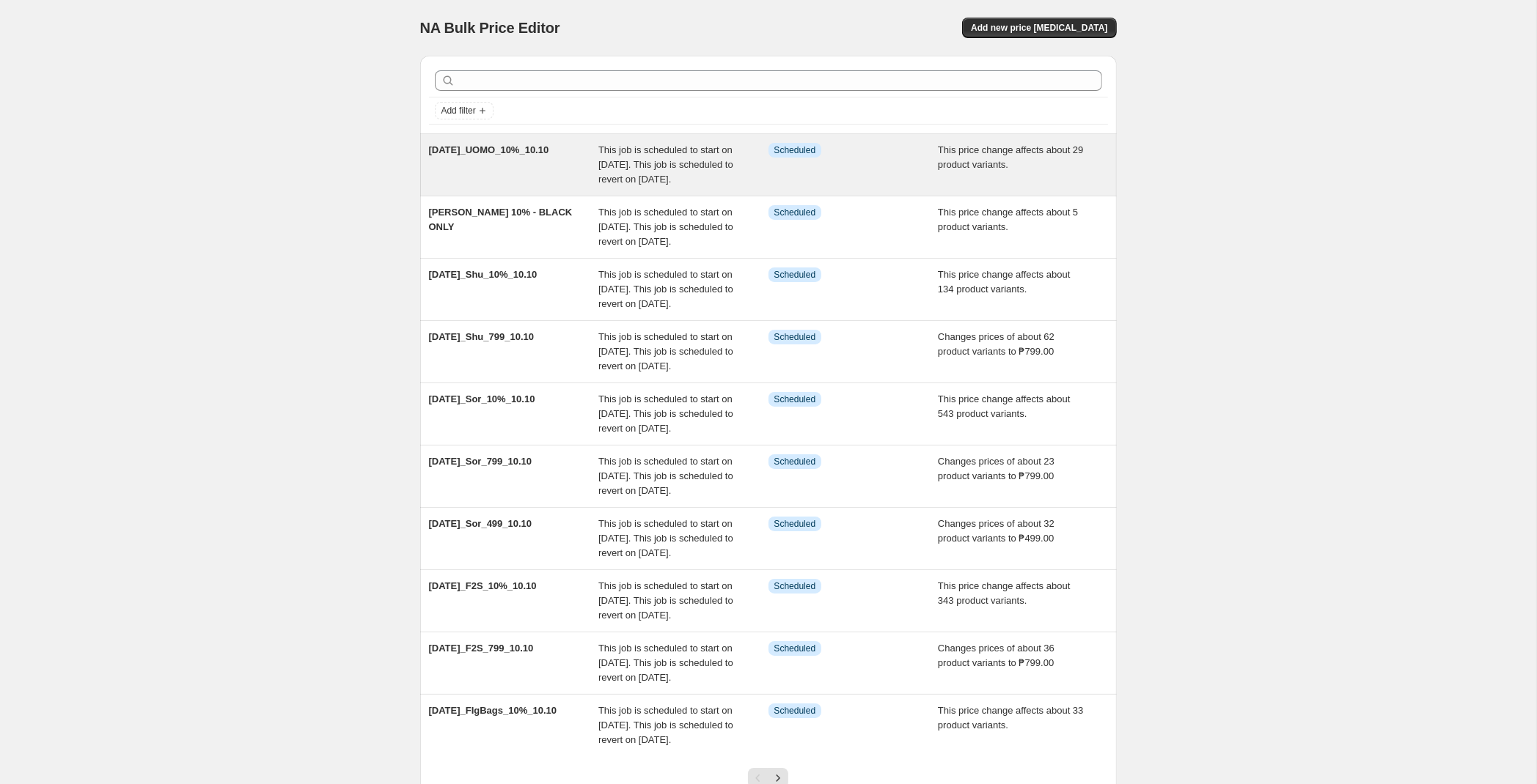
click at [586, 187] on div "[DATE]_UOMO_10%_10.10" at bounding box center [513, 165] width 170 height 44
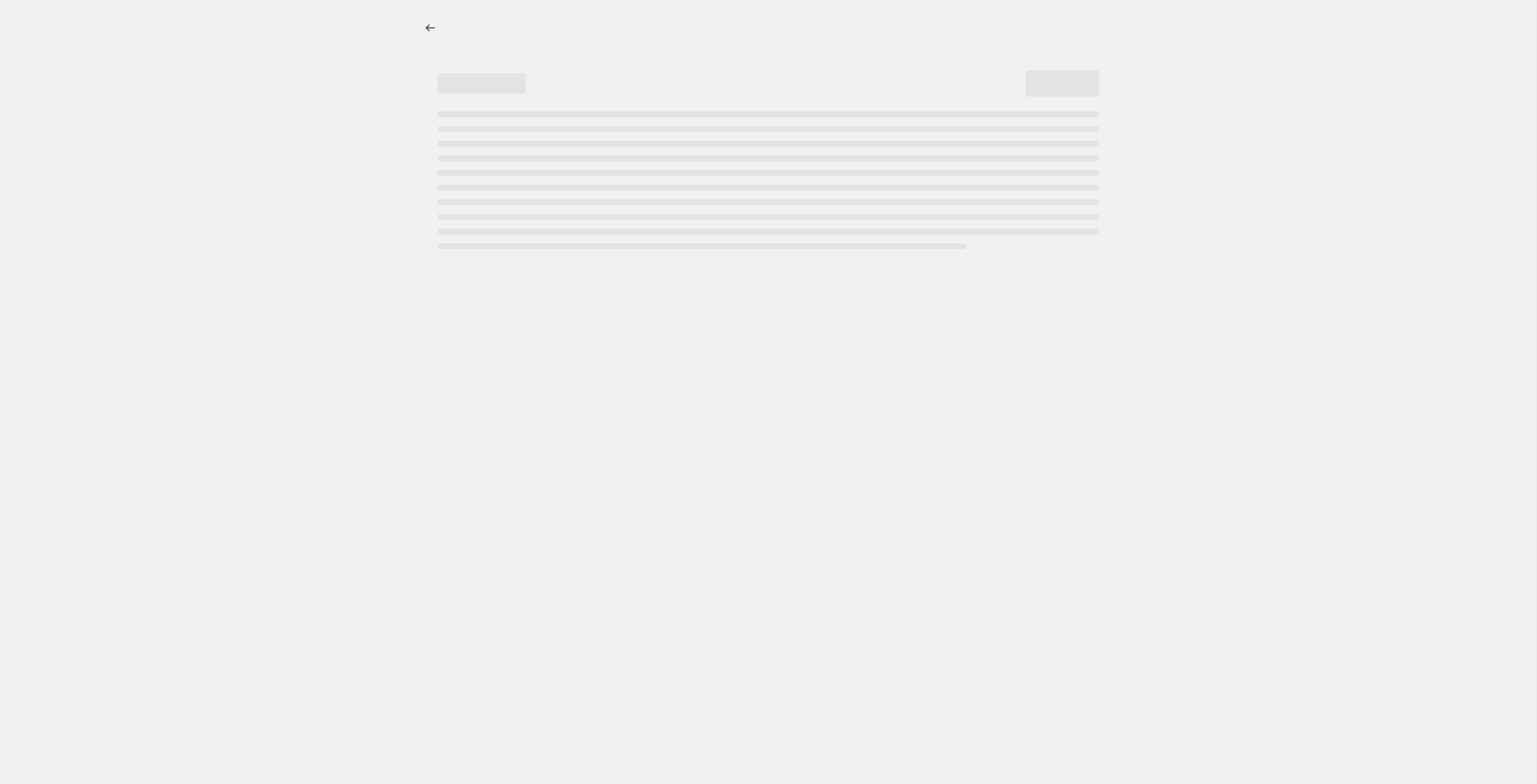
select select "pcap"
select select "no_change"
select select "tag"
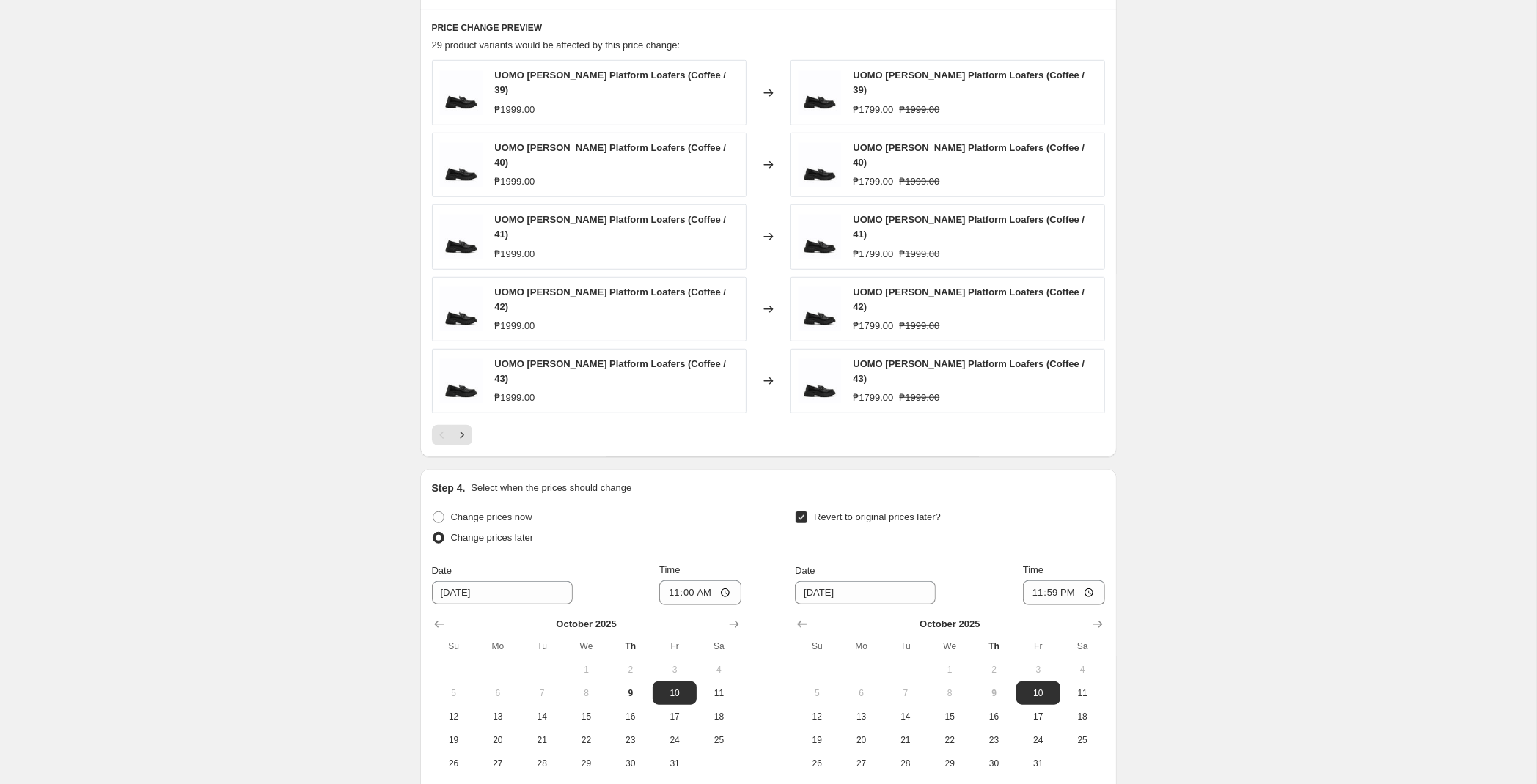
scroll to position [1208, 0]
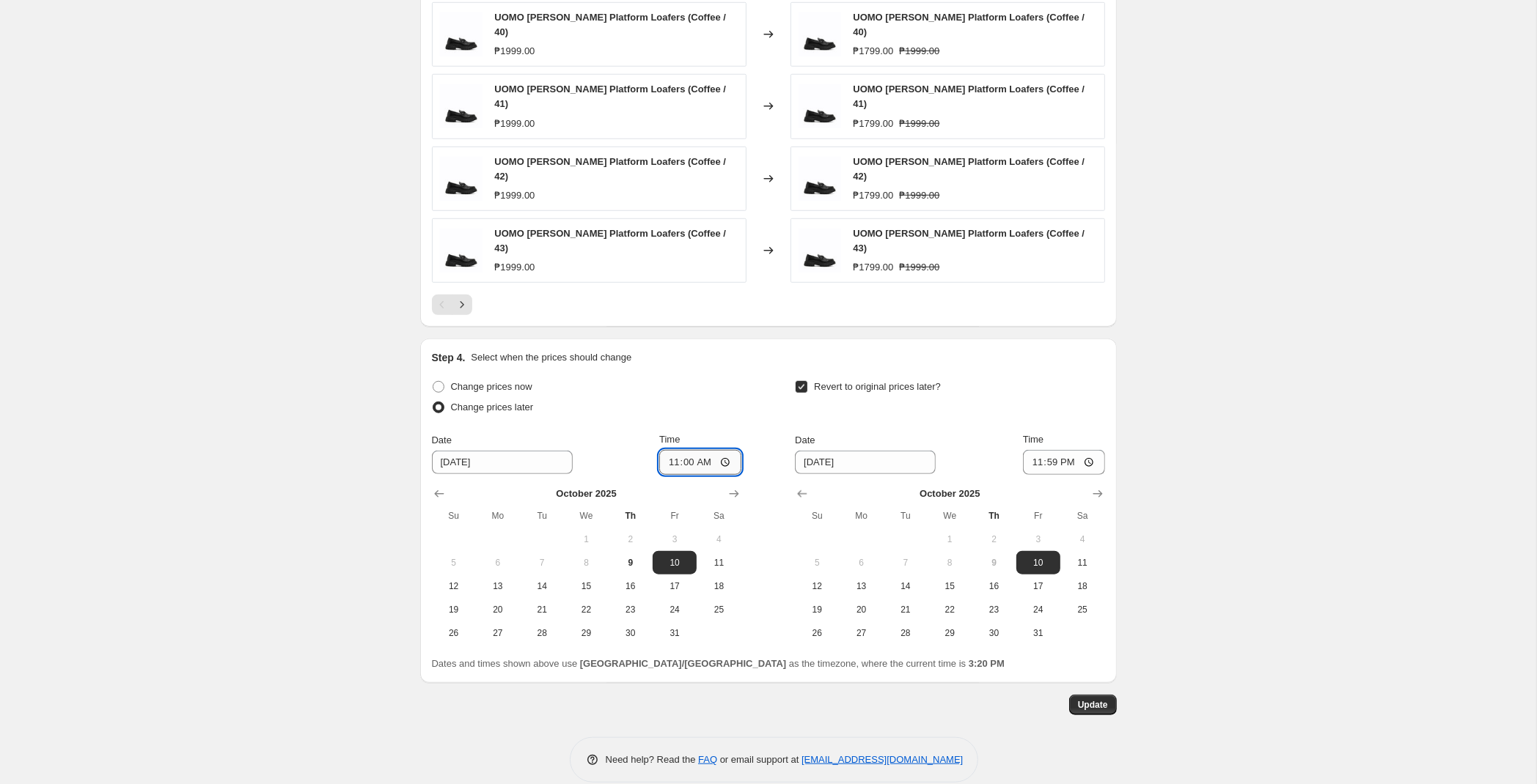
click at [690, 450] on input "11:00" at bounding box center [701, 463] width 82 height 25
type input "00:00"
click at [1109, 695] on button "Update" at bounding box center [1093, 706] width 48 height 21
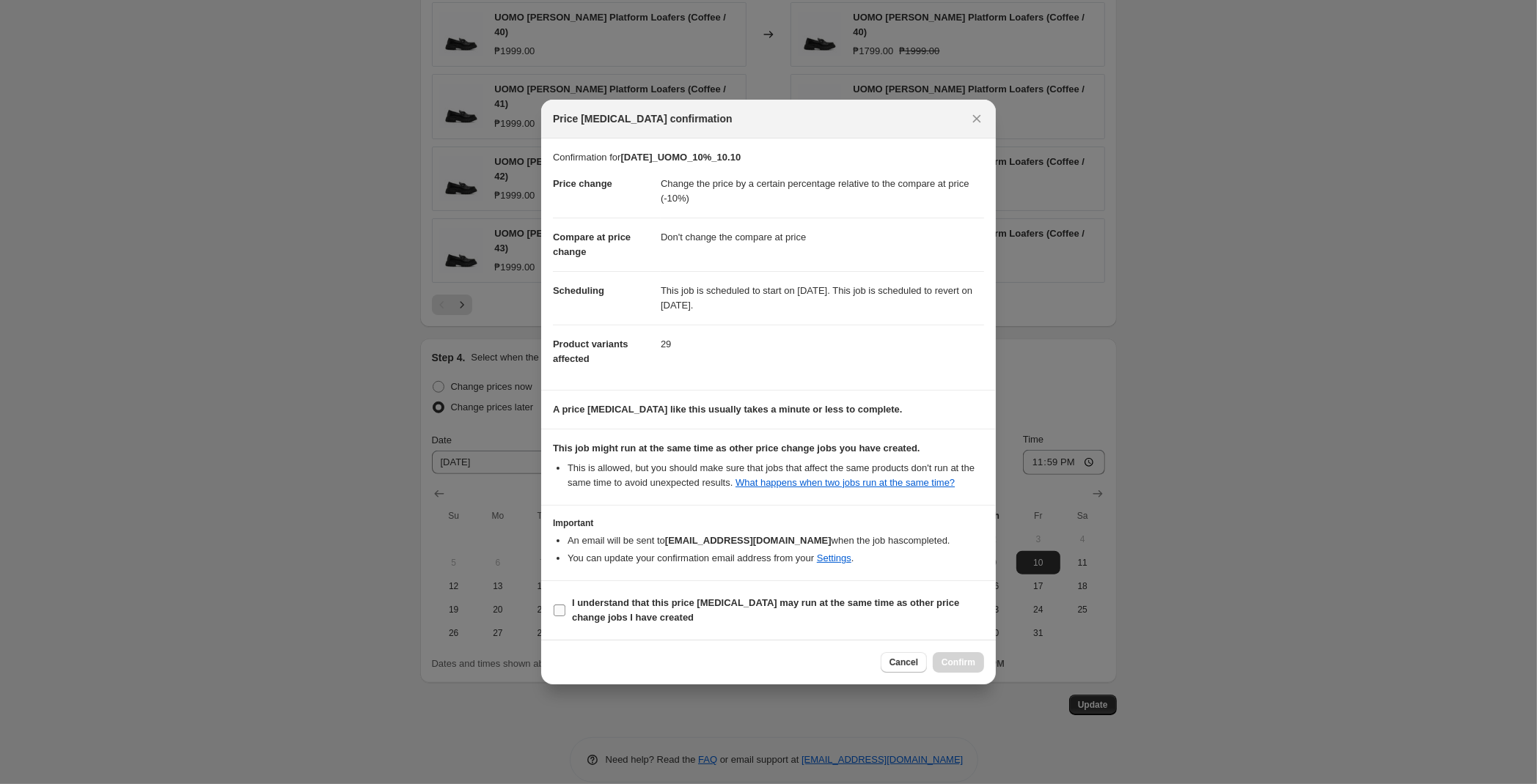
click at [632, 612] on span "I understand that this price [MEDICAL_DATA] may run at the same time as other p…" at bounding box center [777, 611] width 412 height 30
click at [565, 612] on input "I understand that this price [MEDICAL_DATA] may run at the same time as other p…" at bounding box center [559, 610] width 11 height 11
checkbox input "true"
click at [961, 666] on span "Confirm" at bounding box center [958, 662] width 34 height 11
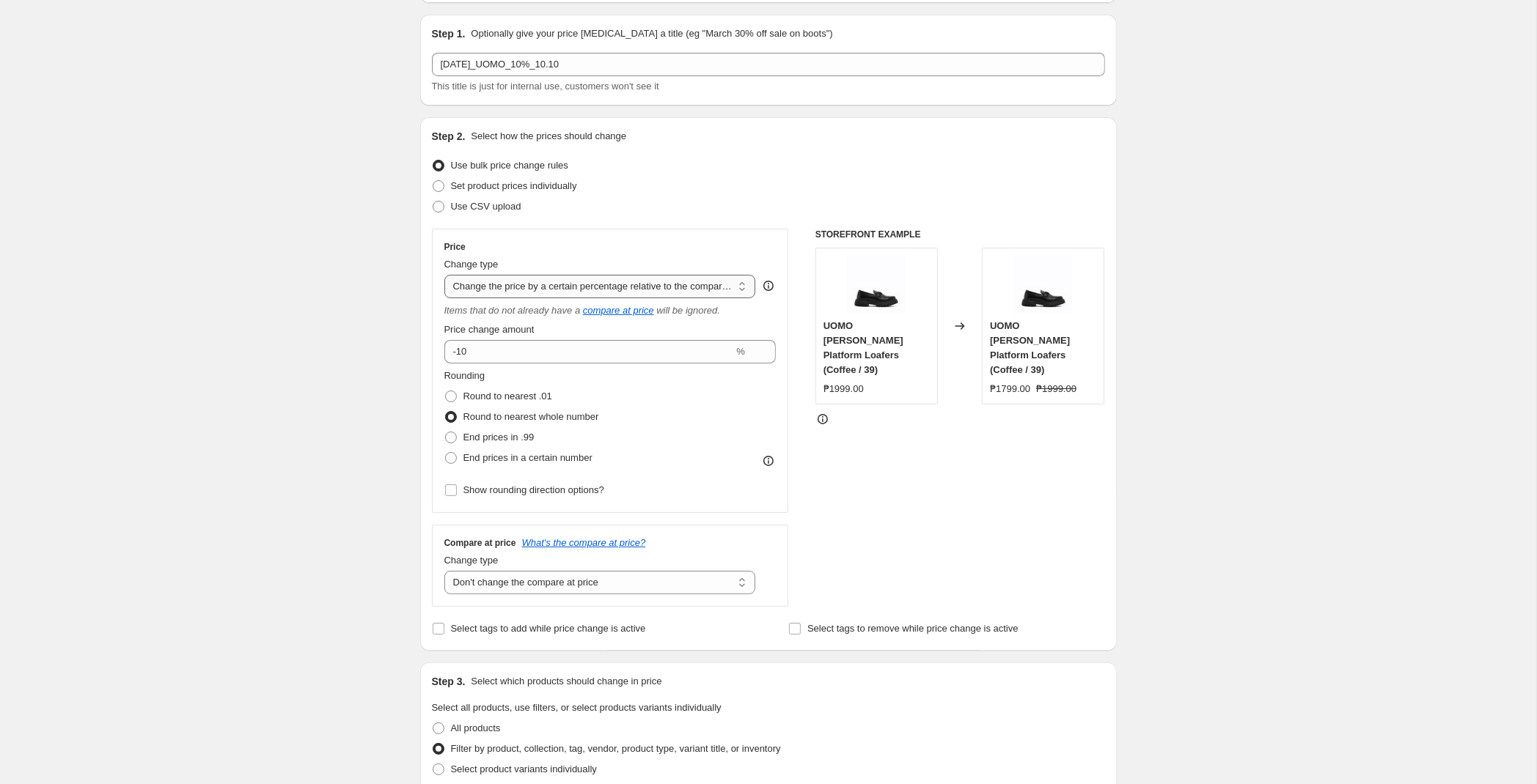
scroll to position [0, 0]
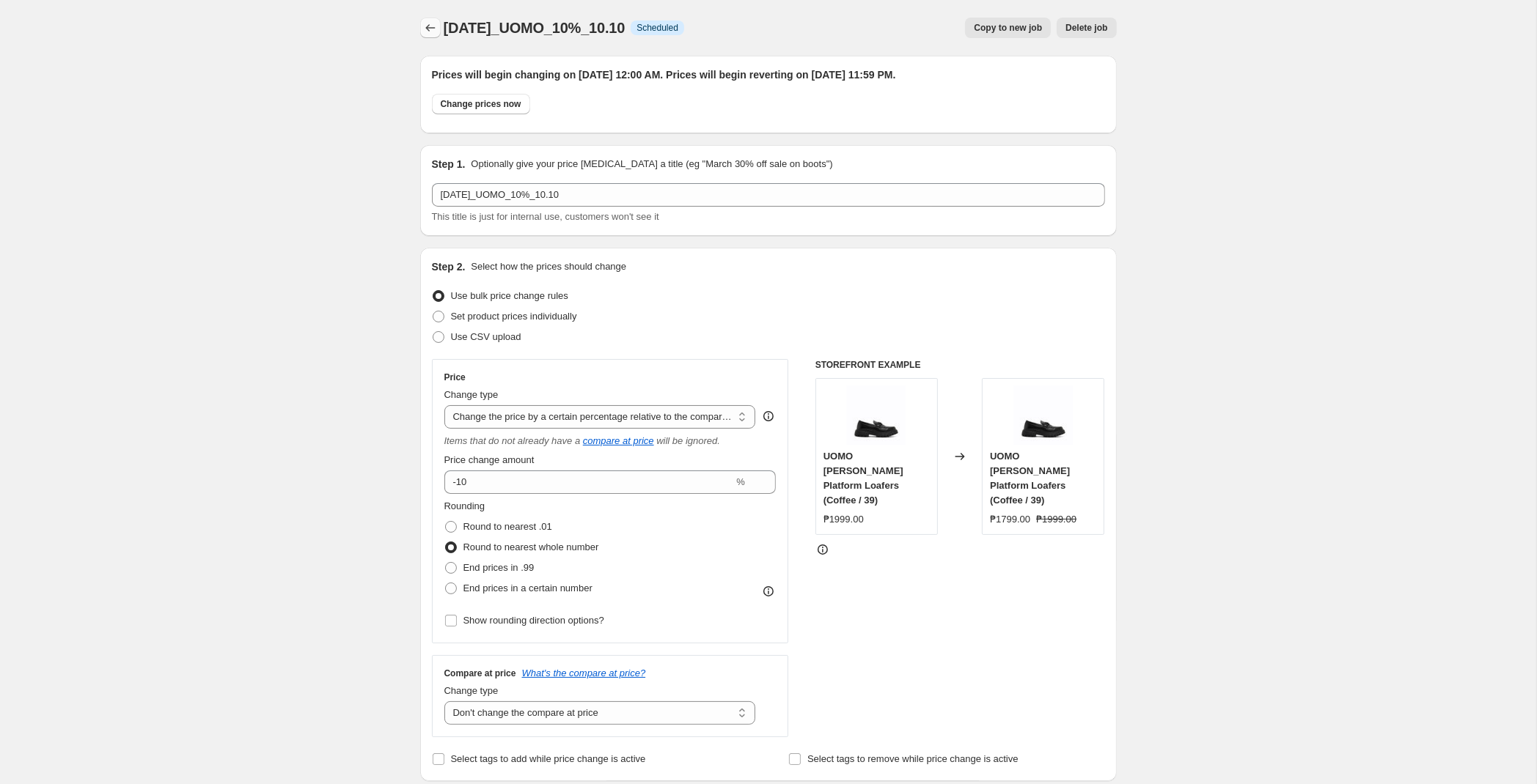
click at [437, 37] on button "Price change jobs" at bounding box center [430, 28] width 21 height 21
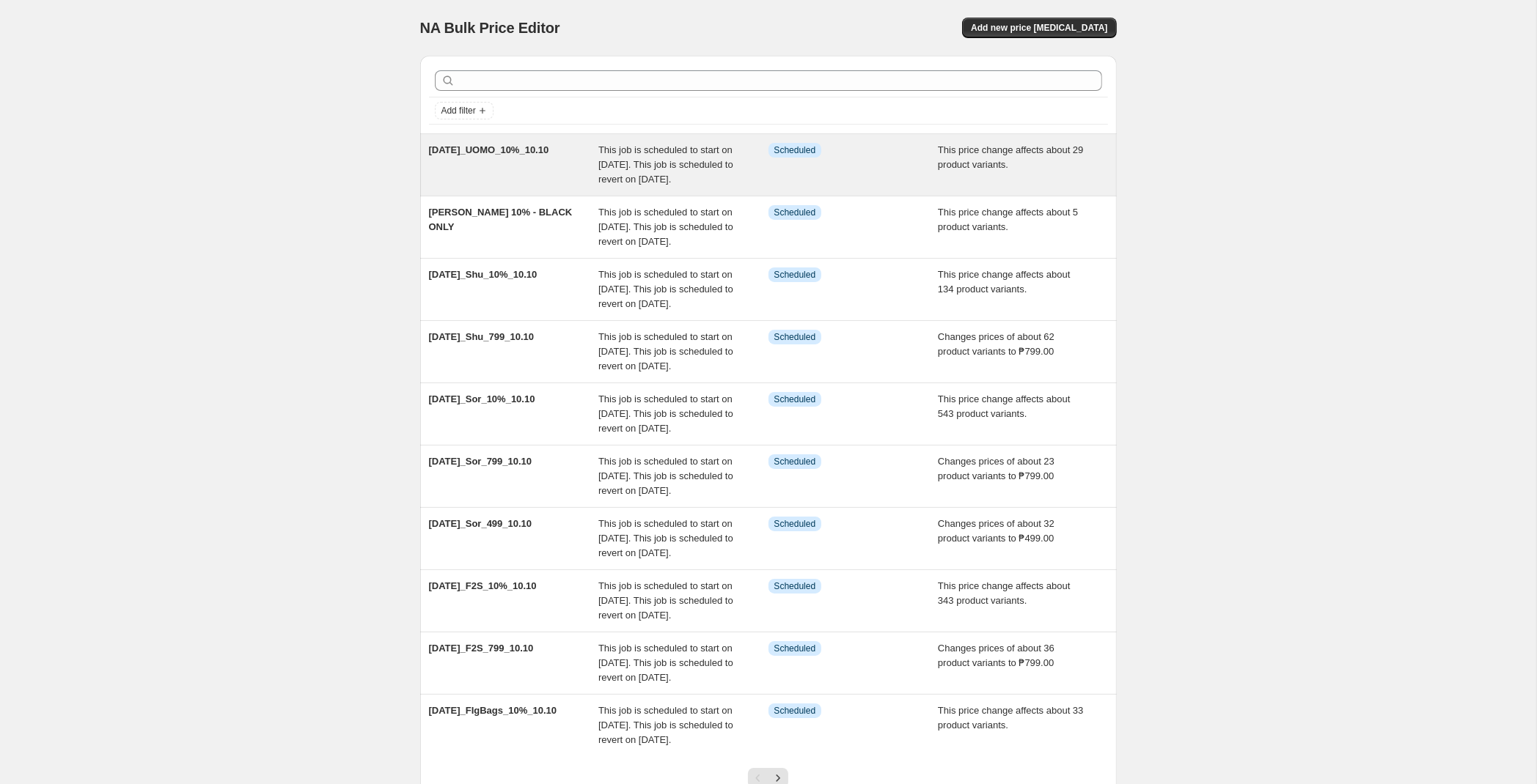
click at [640, 161] on span "This job is scheduled to start on [DATE]. This job is scheduled to revert on [D…" at bounding box center [666, 165] width 135 height 40
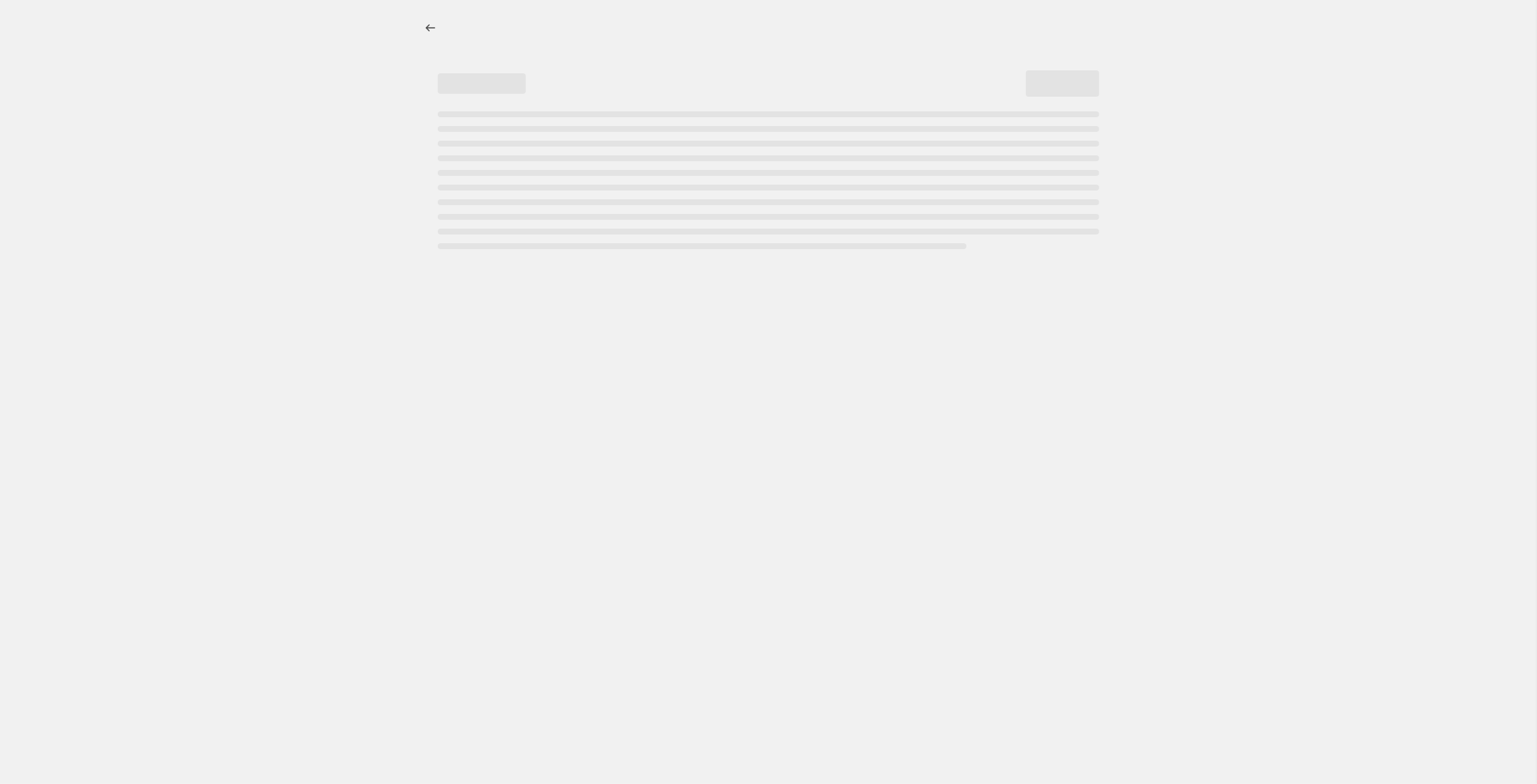
select select "pcap"
select select "no_change"
select select "tag"
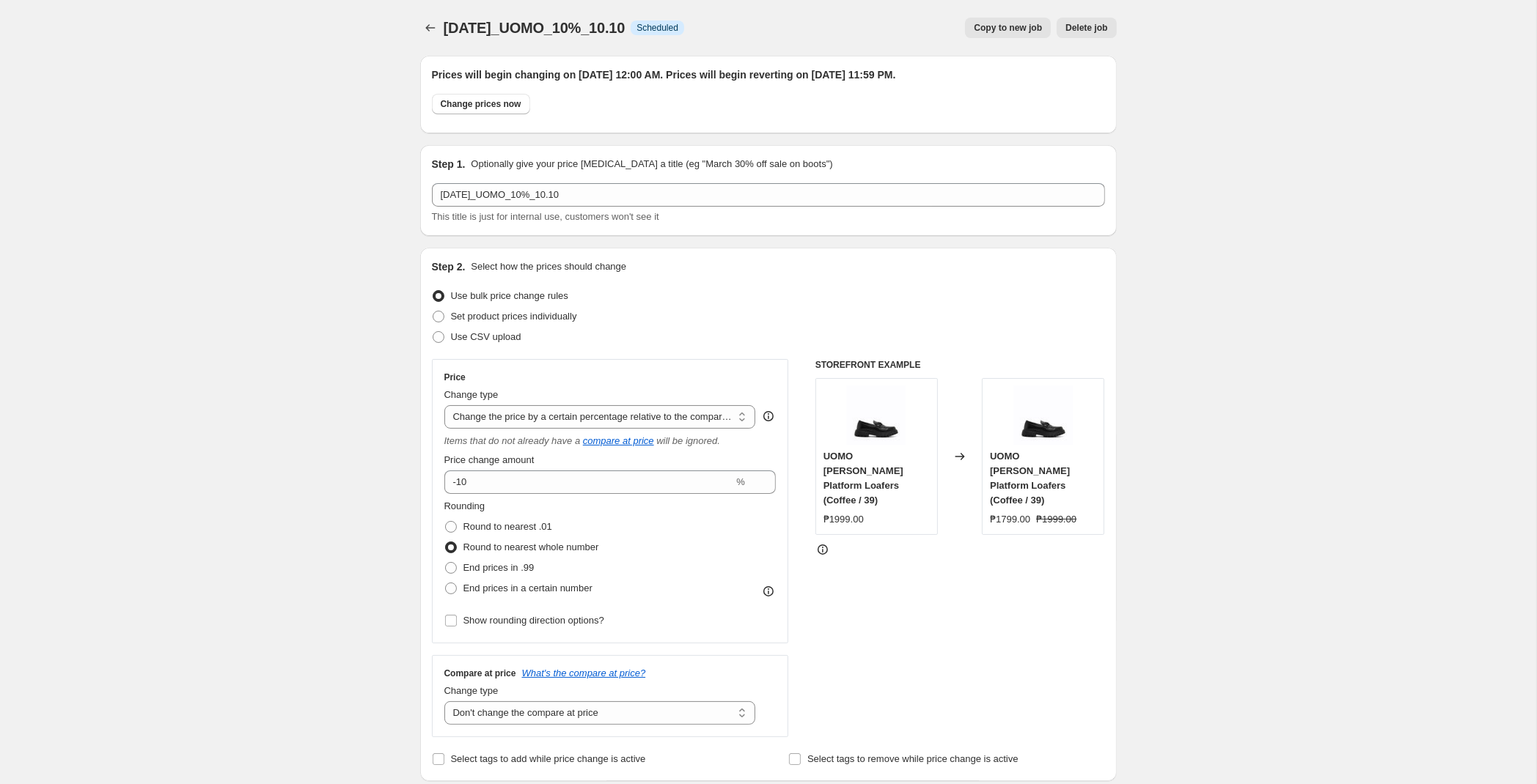
click at [425, 23] on icon "Price change jobs" at bounding box center [430, 28] width 15 height 15
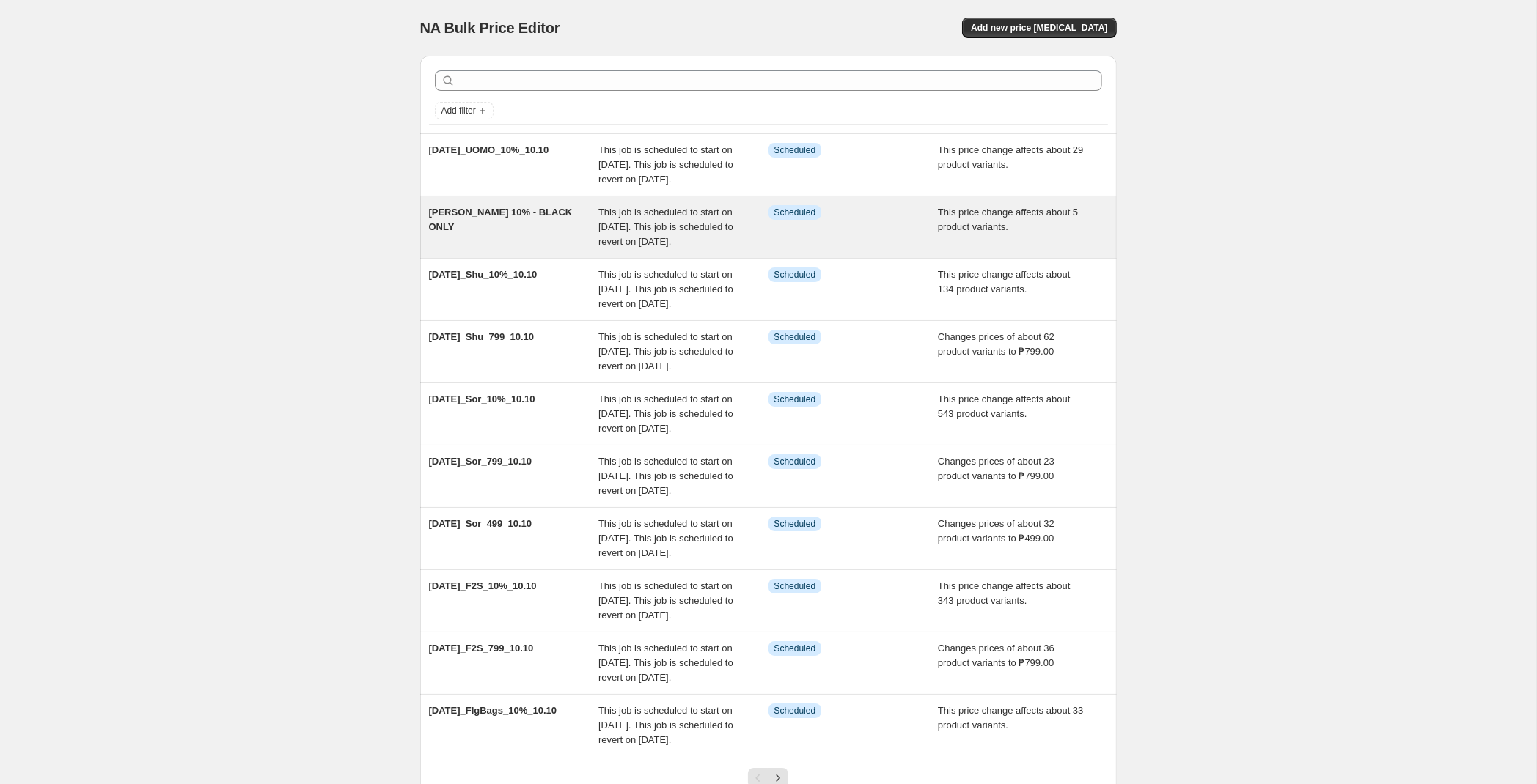
click at [593, 241] on div "[PERSON_NAME] 10% - BLACK ONLY" at bounding box center [513, 227] width 170 height 44
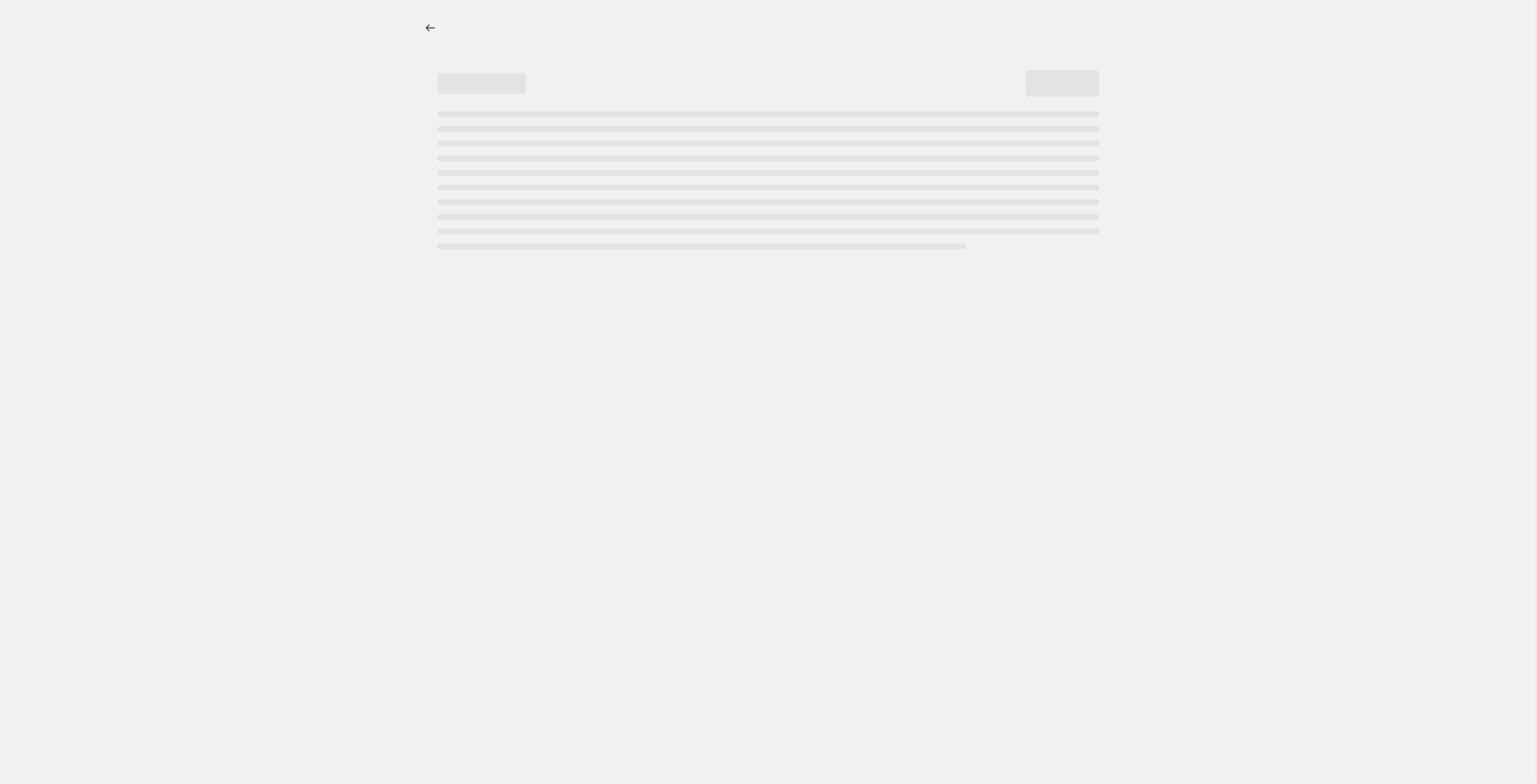
select select "pcap"
select select "no_change"
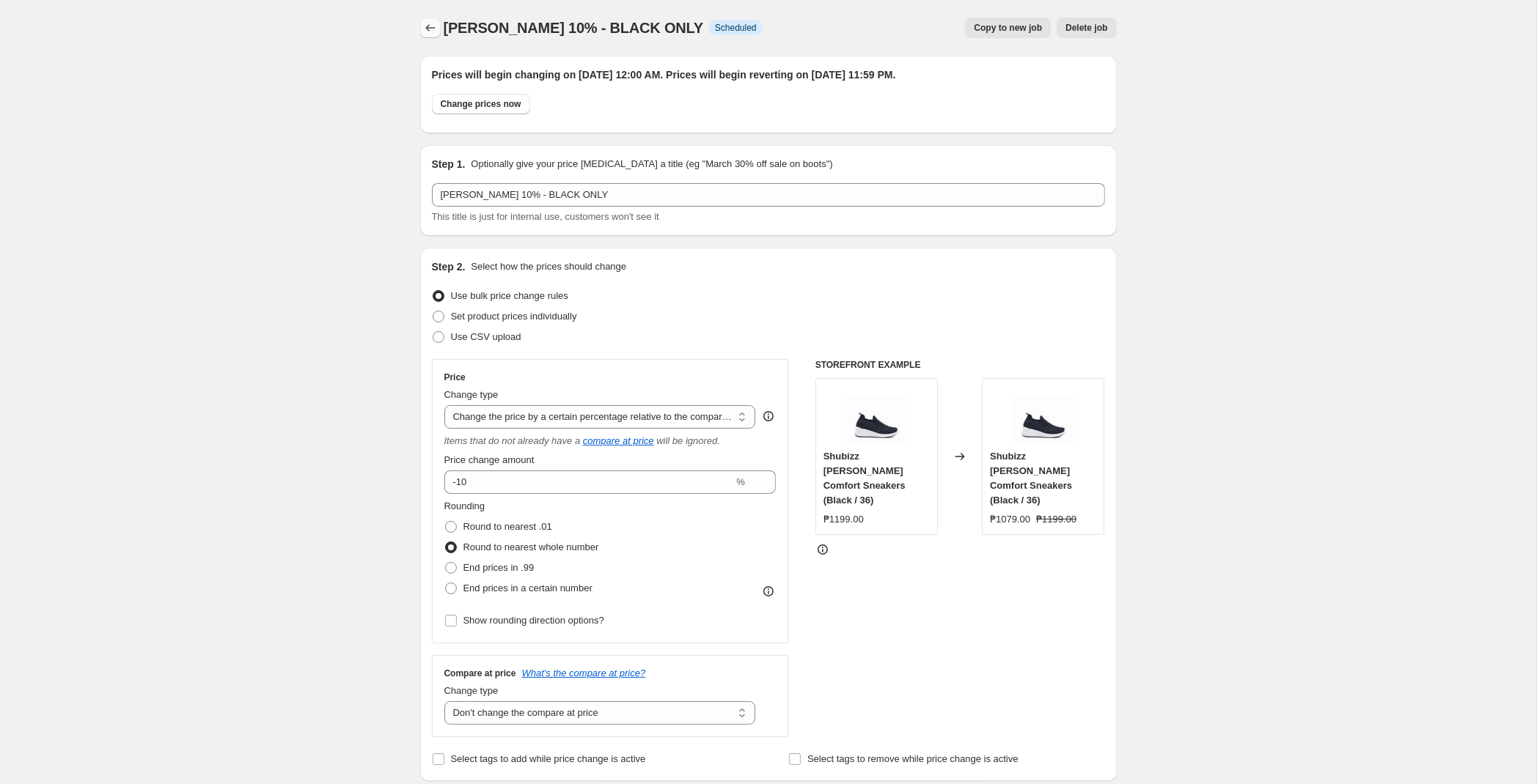
click at [423, 25] on icon "Price change jobs" at bounding box center [430, 28] width 15 height 15
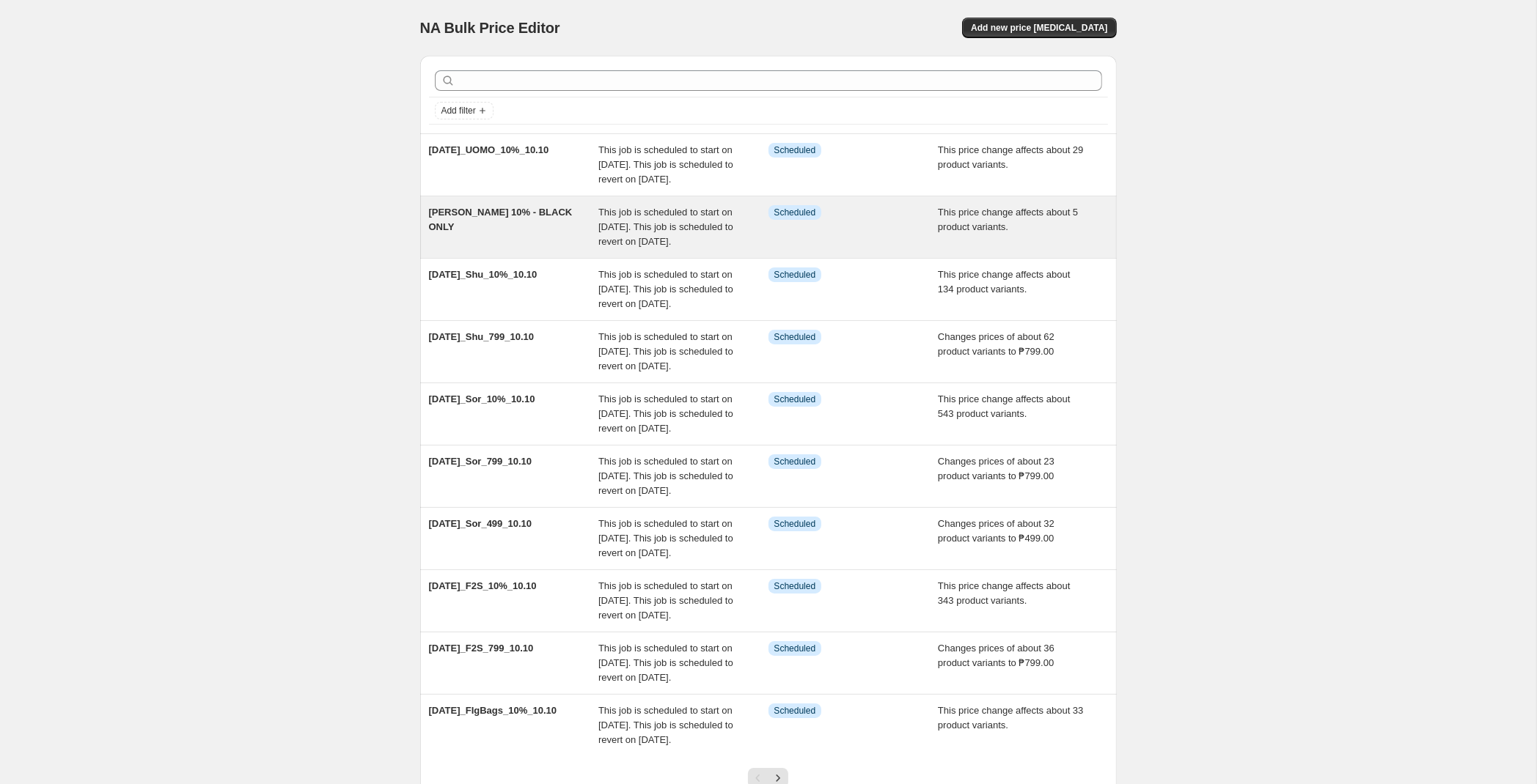
click at [607, 247] on span "This job is scheduled to start on [DATE]. This job is scheduled to revert on [D…" at bounding box center [666, 226] width 135 height 40
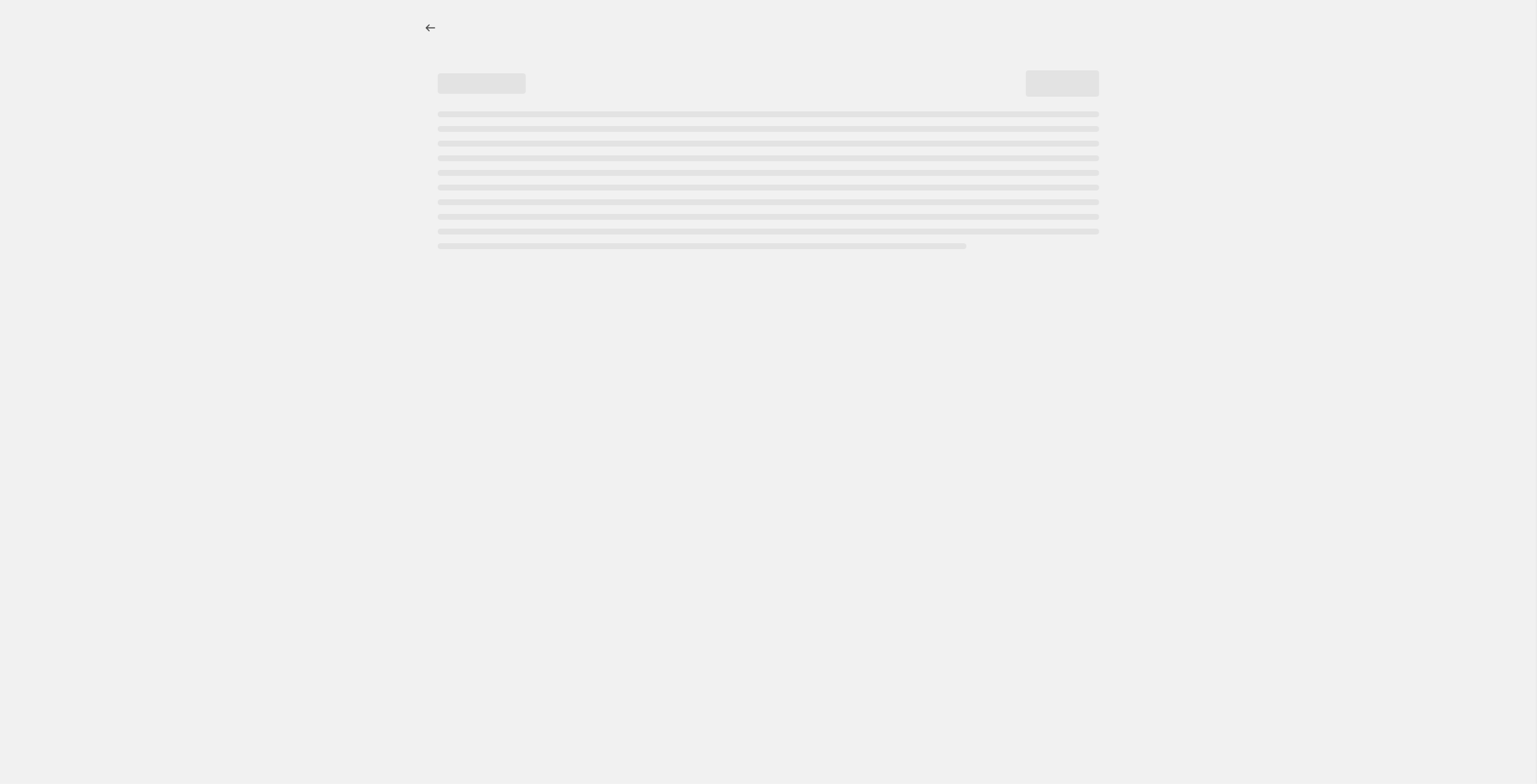
select select "pcap"
select select "no_change"
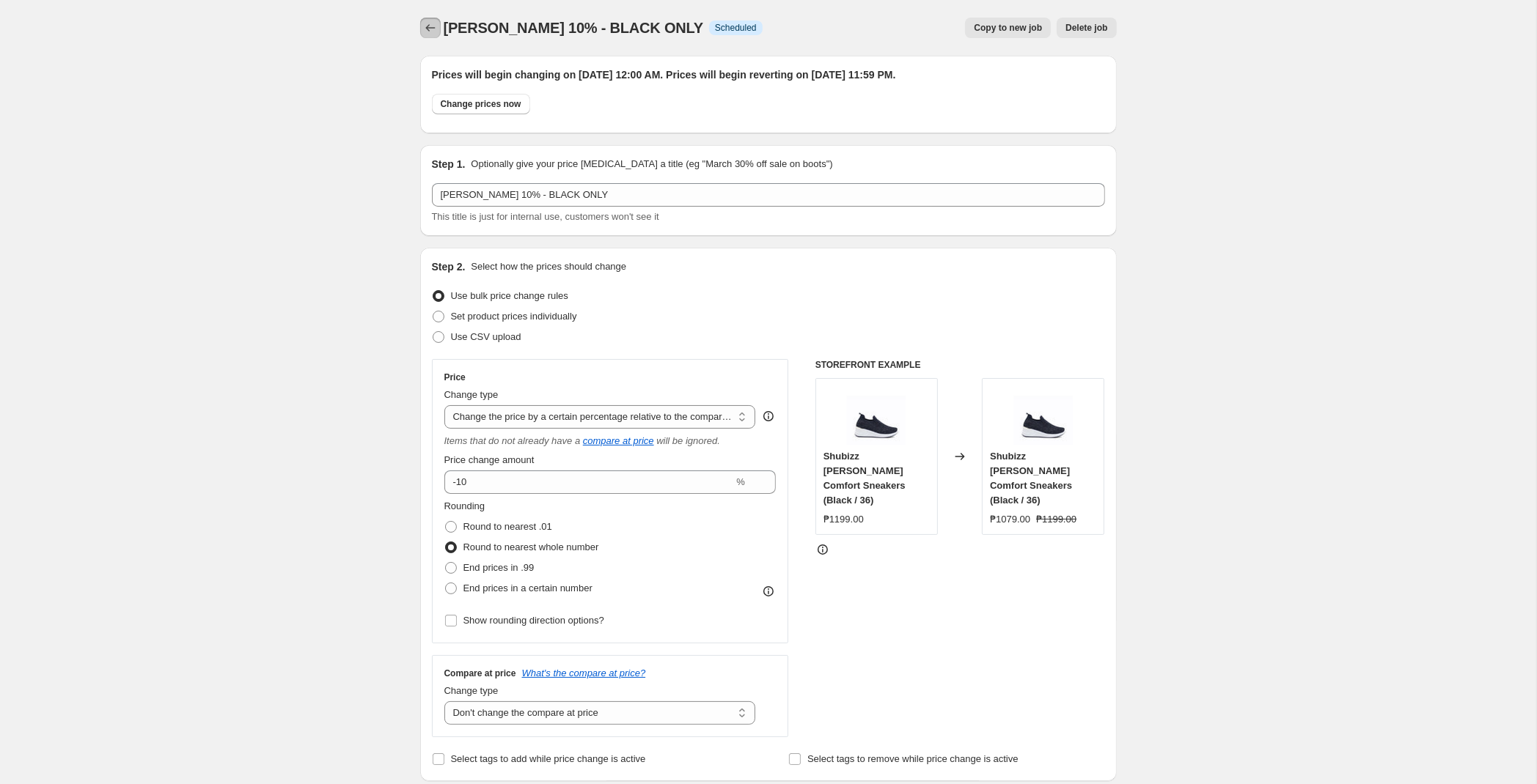
click at [426, 25] on icon "Price change jobs" at bounding box center [430, 28] width 15 height 15
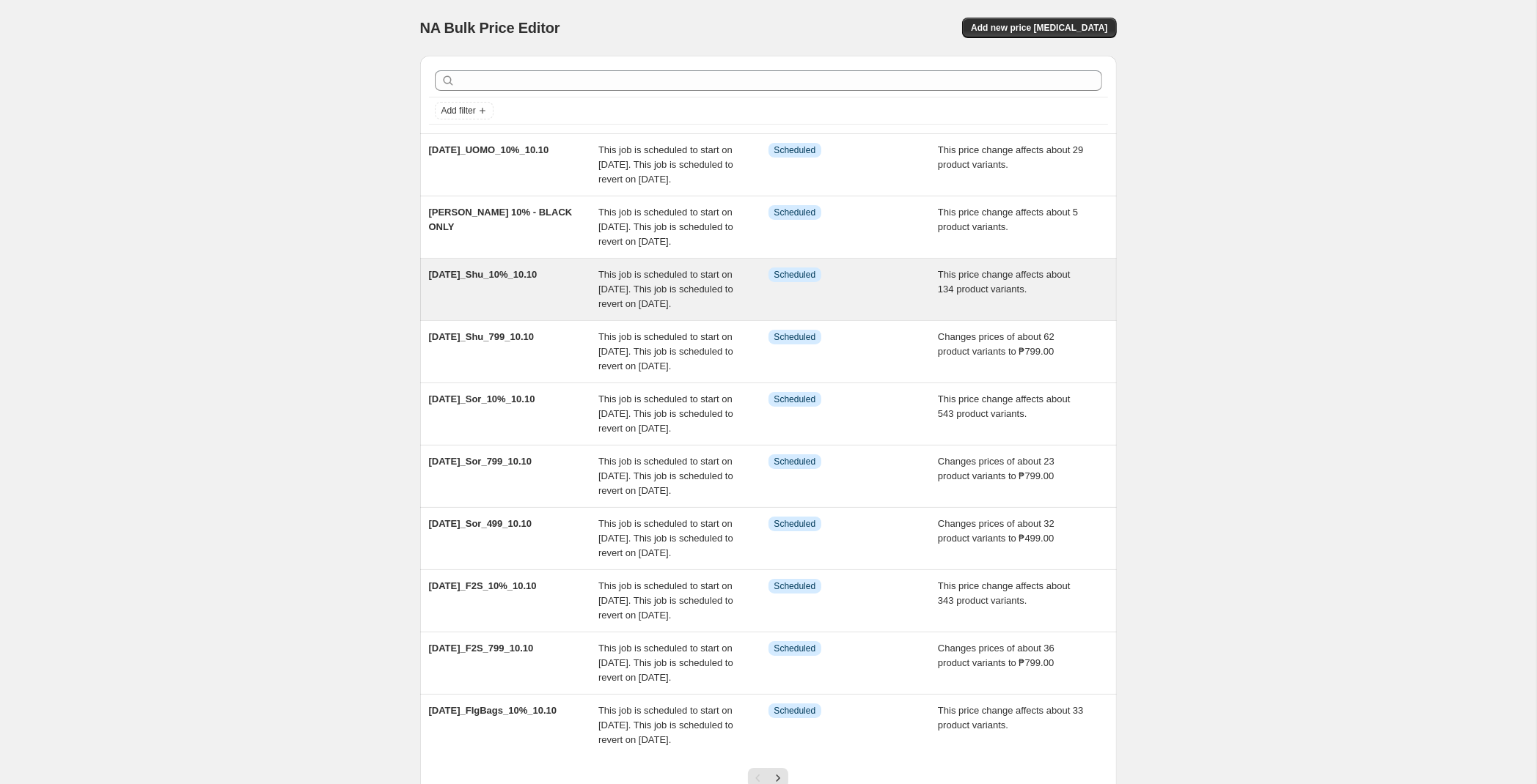
click at [589, 312] on div "[DATE]_Shu_10%_10.10" at bounding box center [513, 289] width 170 height 44
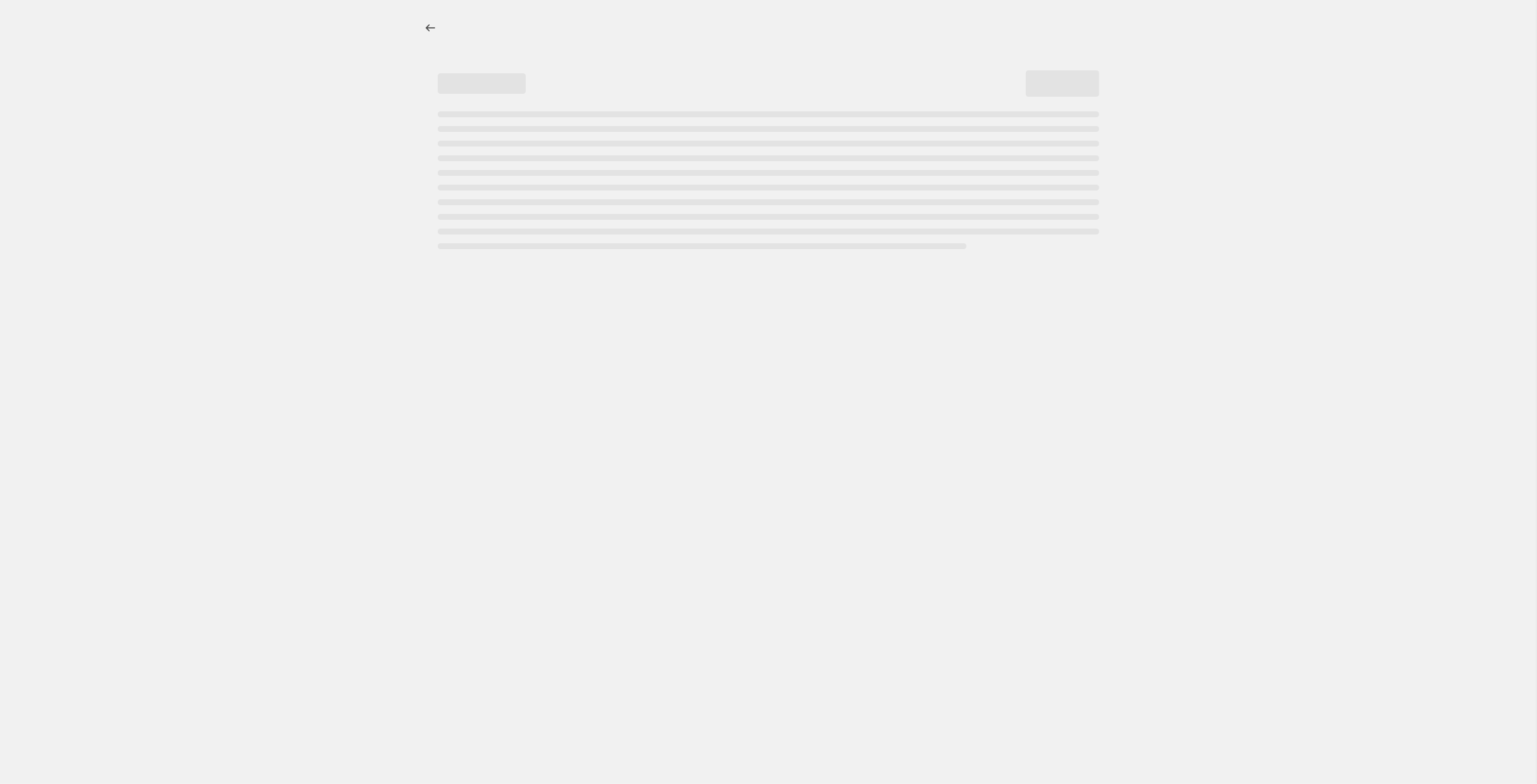
select select "pcap"
select select "no_change"
select select "tag"
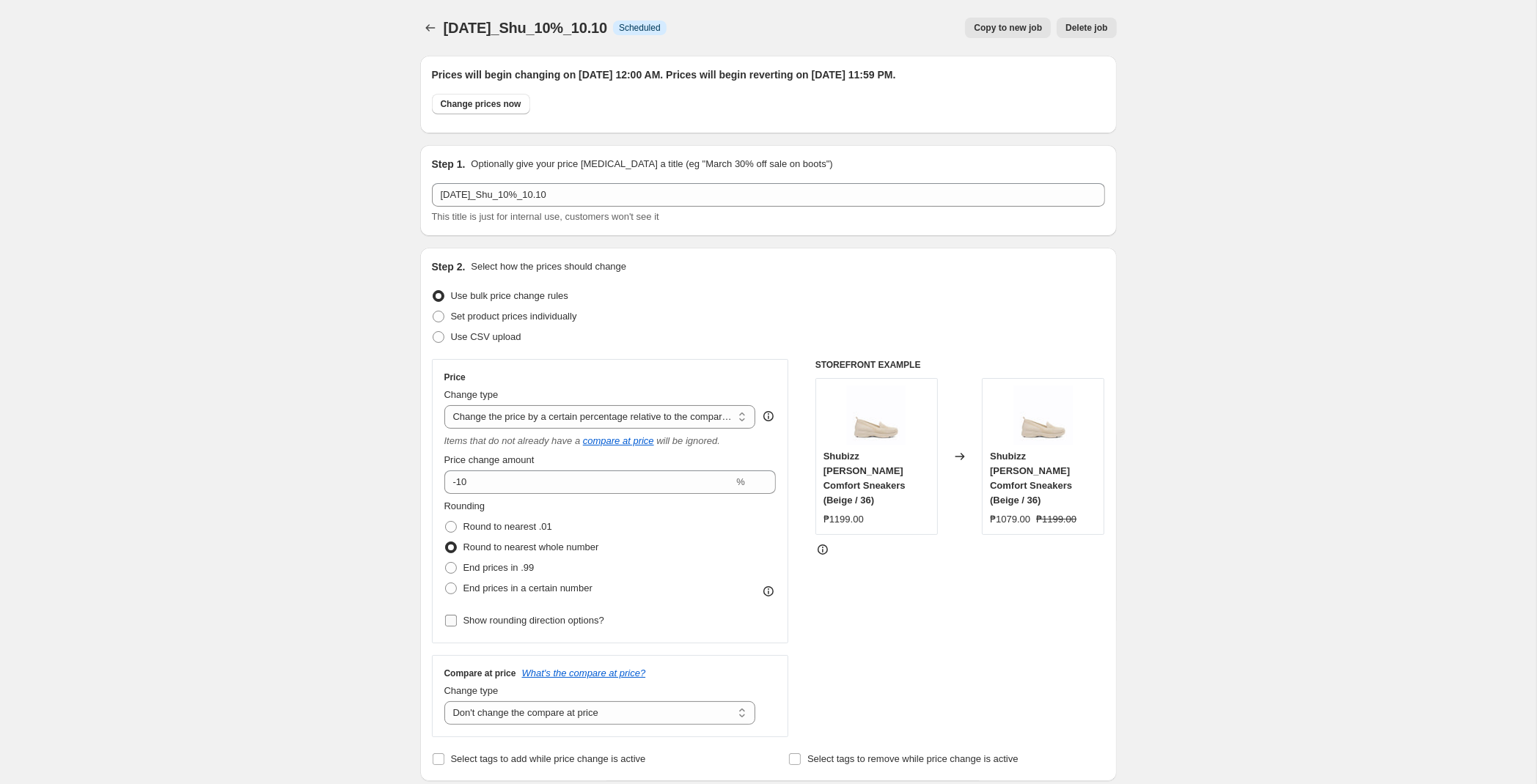
click at [572, 622] on span "Show rounding direction options?" at bounding box center [534, 620] width 141 height 11
click at [457, 622] on input "Show rounding direction options?" at bounding box center [450, 620] width 11 height 11
checkbox input "true"
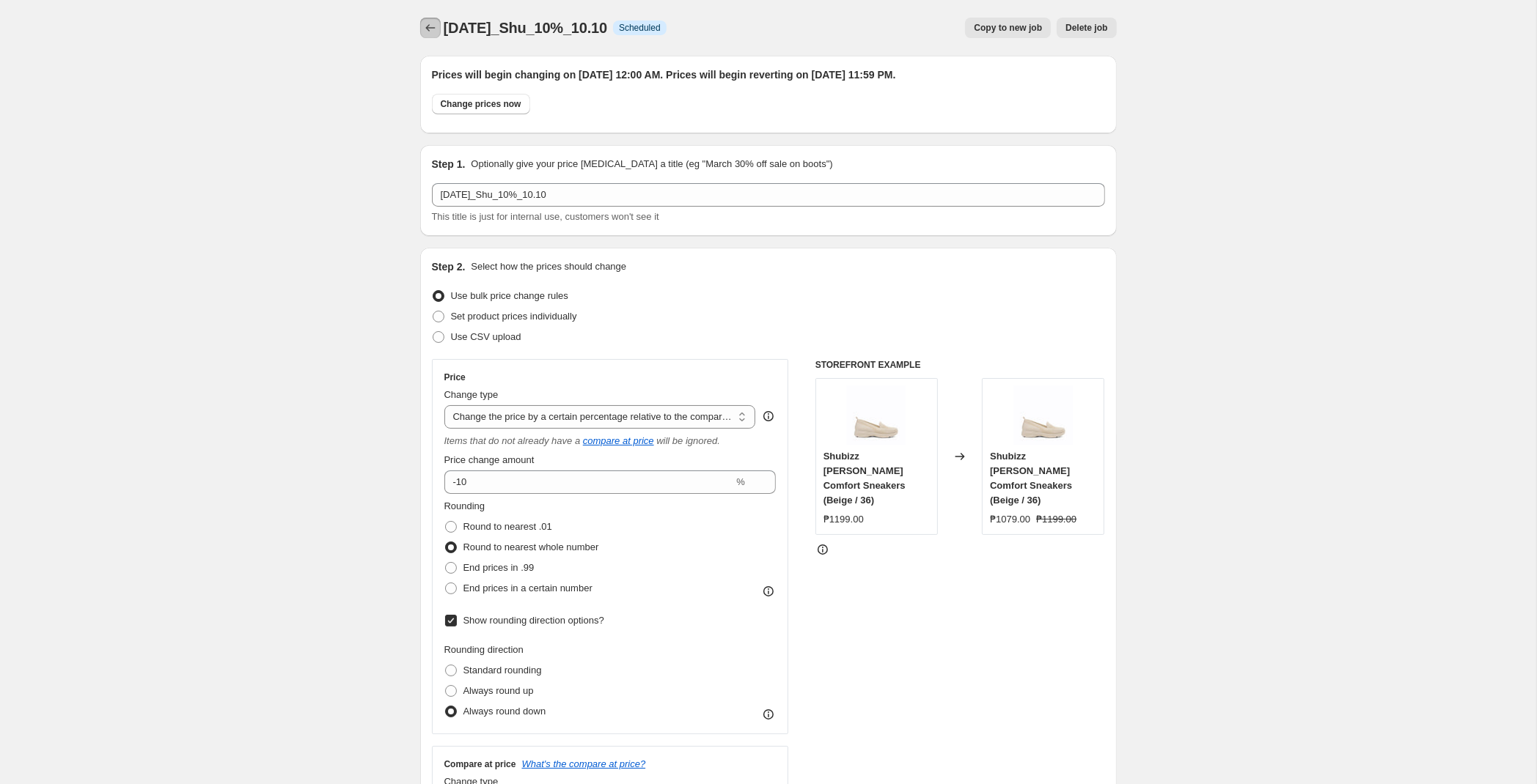
click at [435, 31] on icon "Price change jobs" at bounding box center [430, 28] width 15 height 15
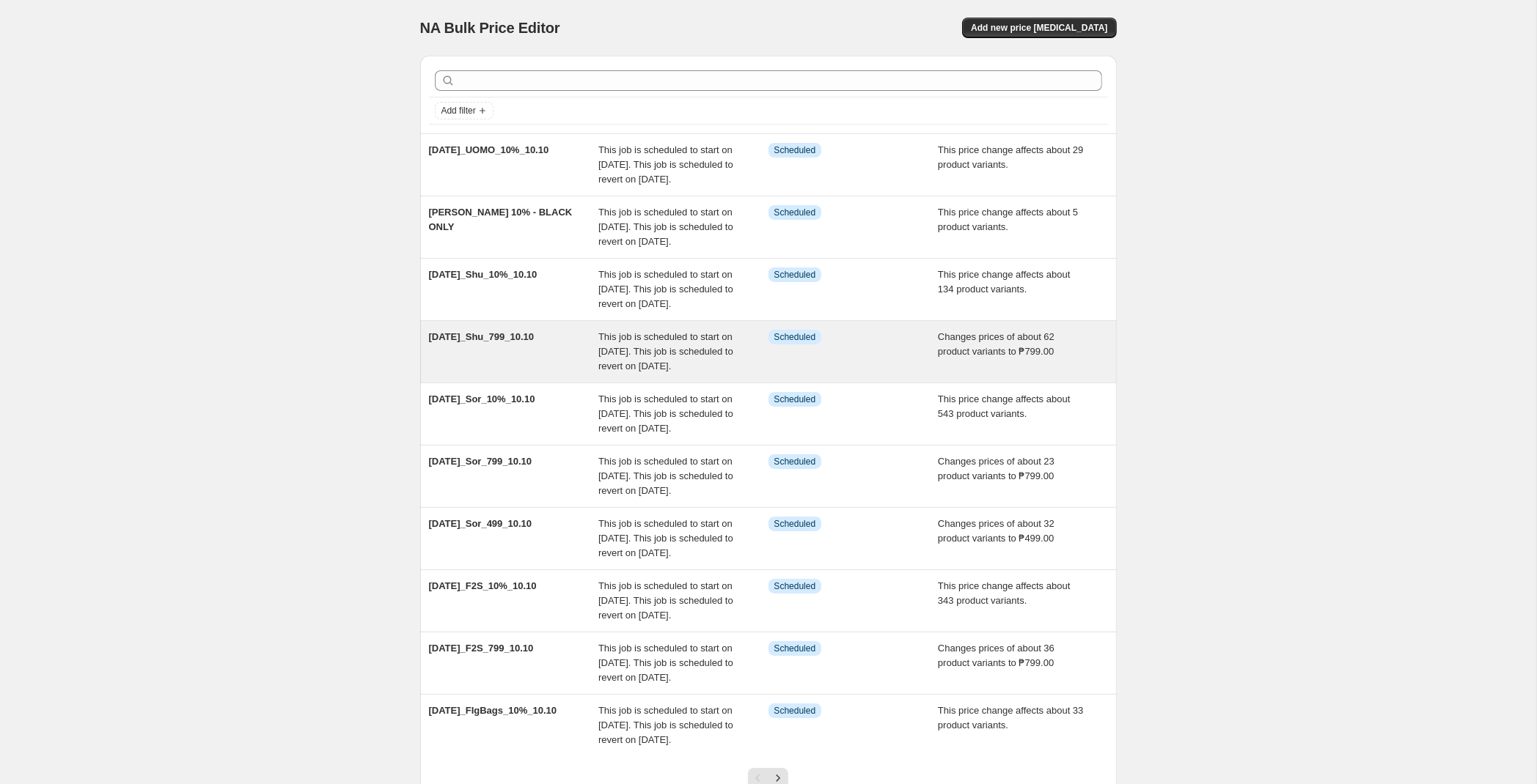
click at [554, 374] on div "[DATE]_Shu_799_10.10" at bounding box center [513, 352] width 170 height 44
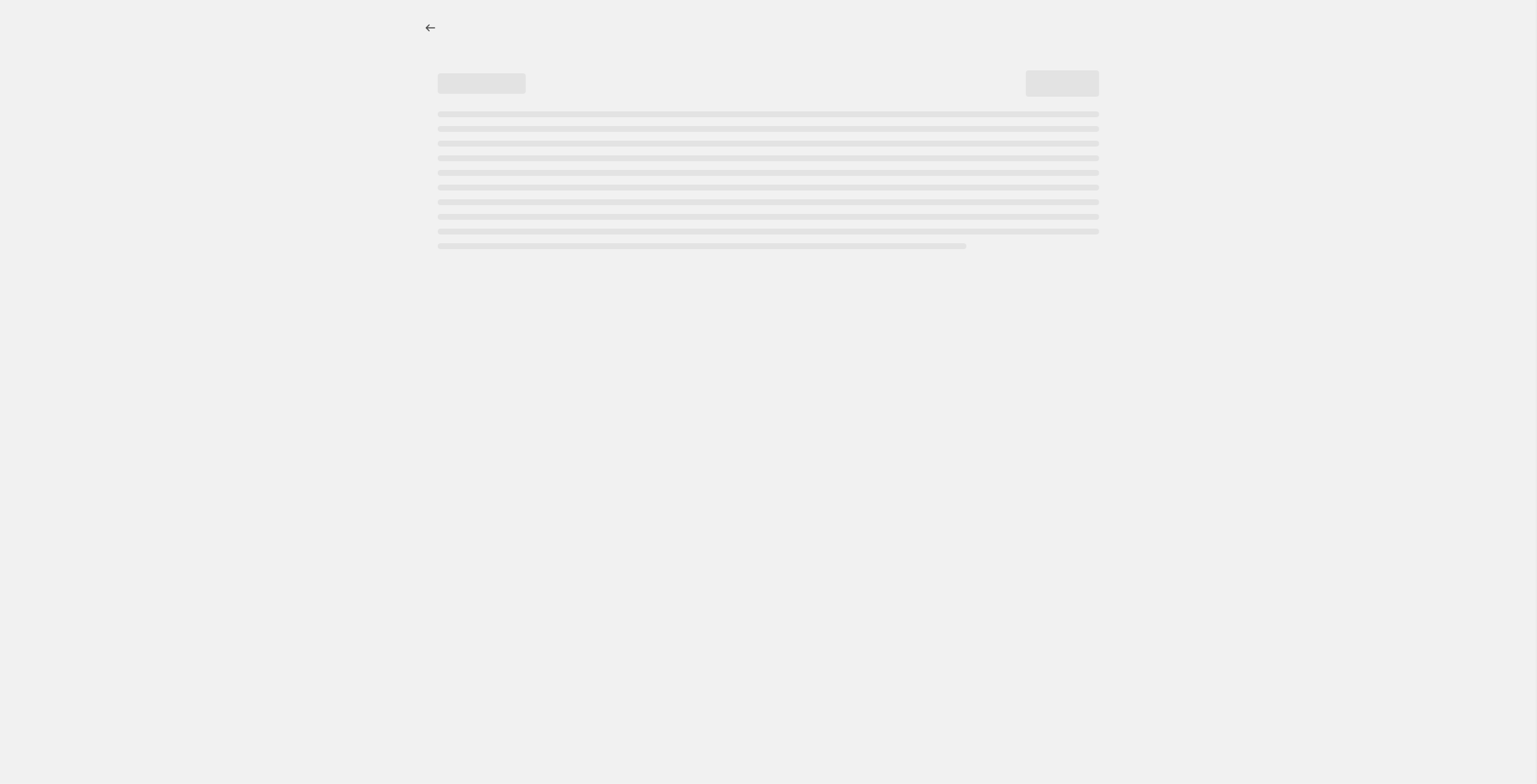
select select "no_change"
select select "tag"
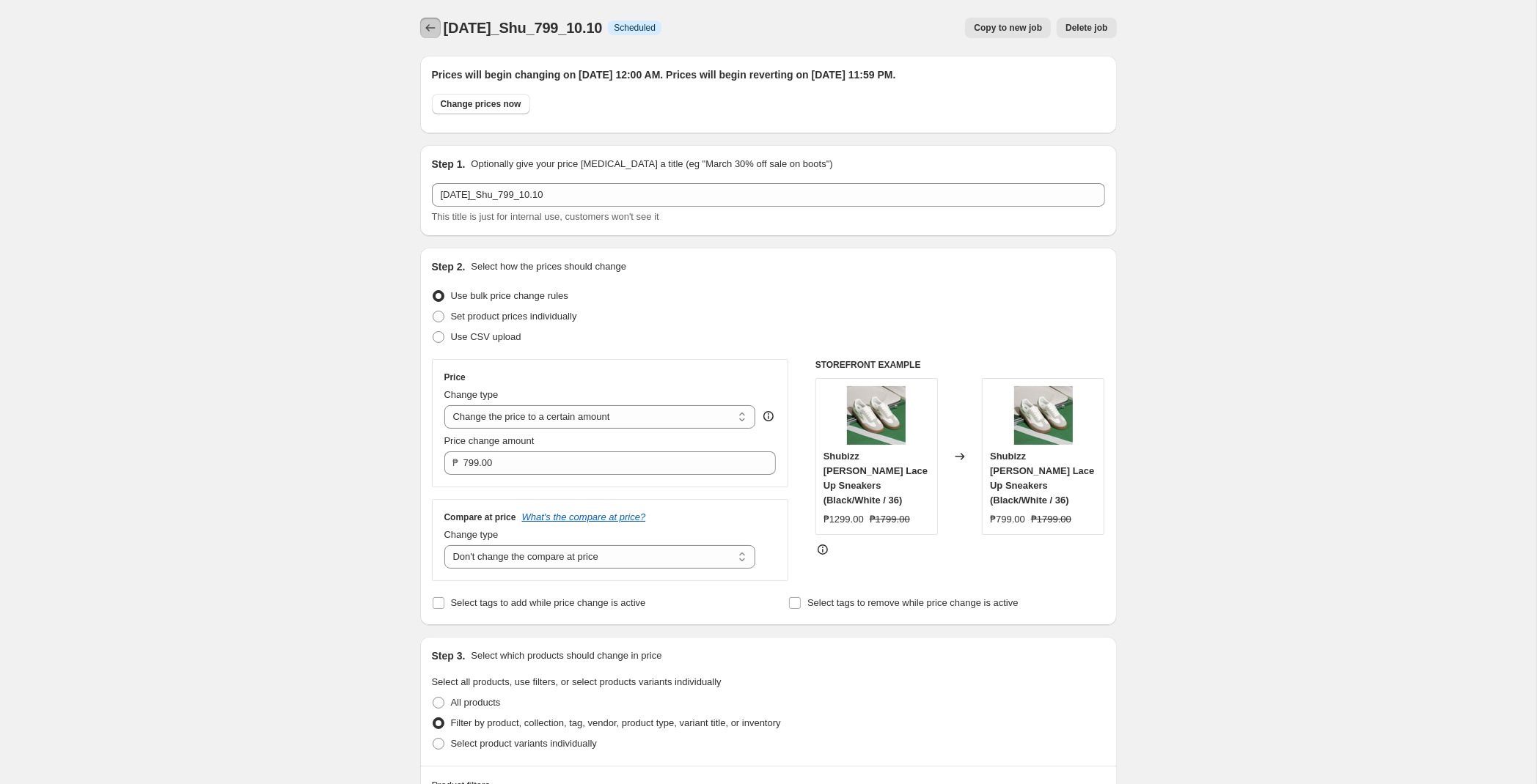
click at [435, 31] on icon "Price change jobs" at bounding box center [430, 28] width 15 height 15
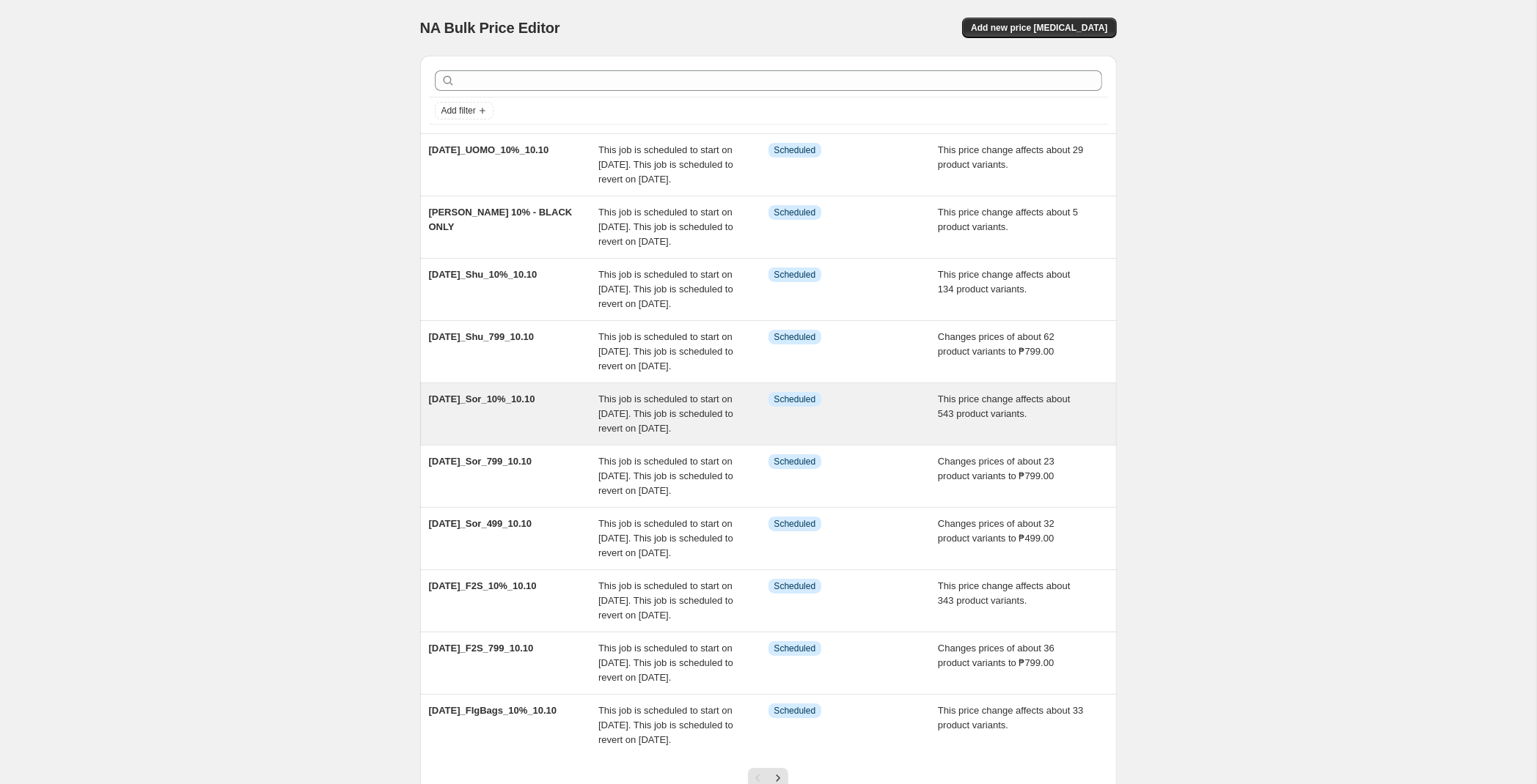
click at [523, 436] on div "[DATE]_Sor_10%_10.10" at bounding box center [513, 414] width 170 height 44
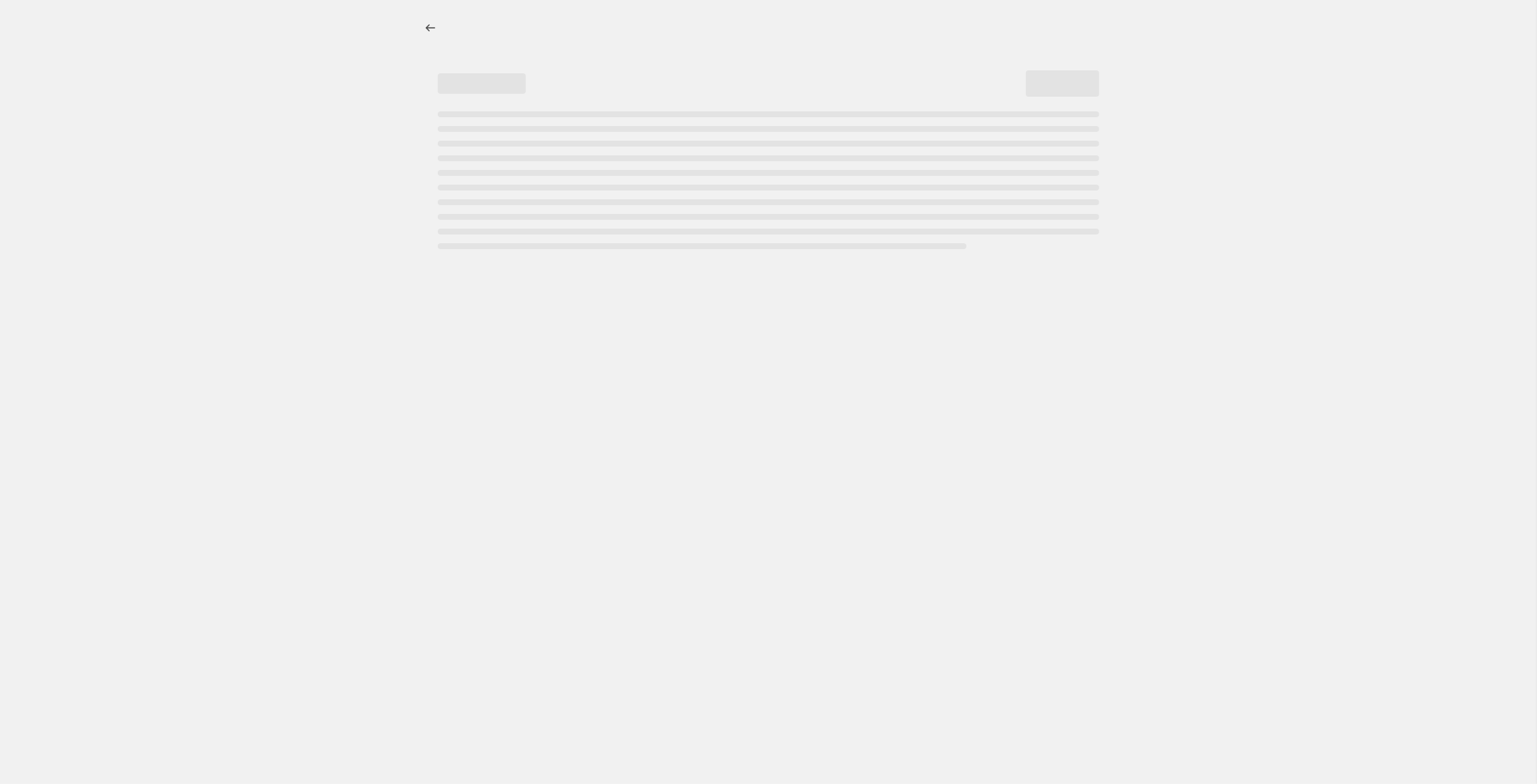
select select "pcap"
select select "no_change"
select select "tag"
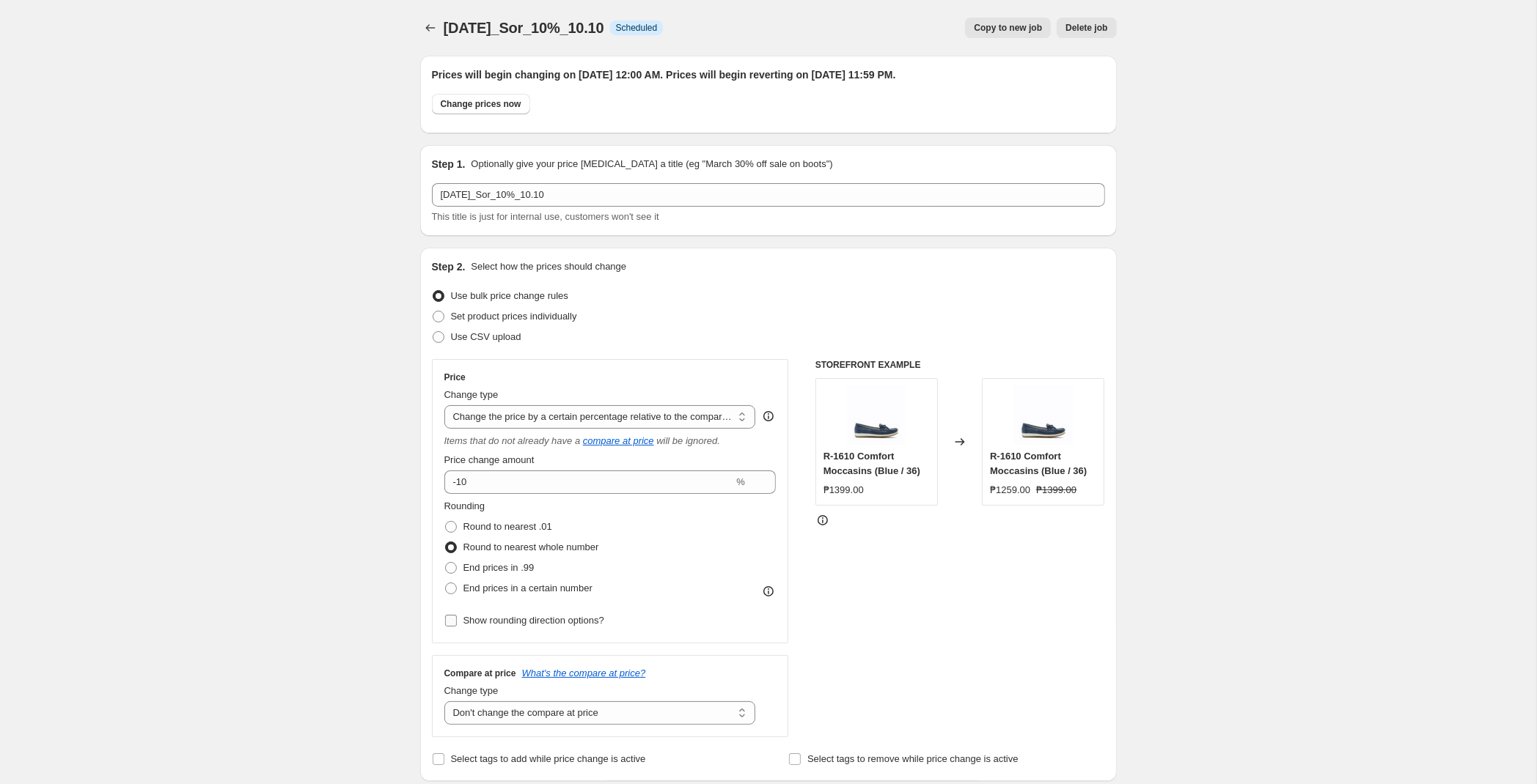
click at [531, 623] on span "Show rounding direction options?" at bounding box center [534, 620] width 141 height 11
click at [457, 623] on input "Show rounding direction options?" at bounding box center [450, 620] width 11 height 11
checkbox input "true"
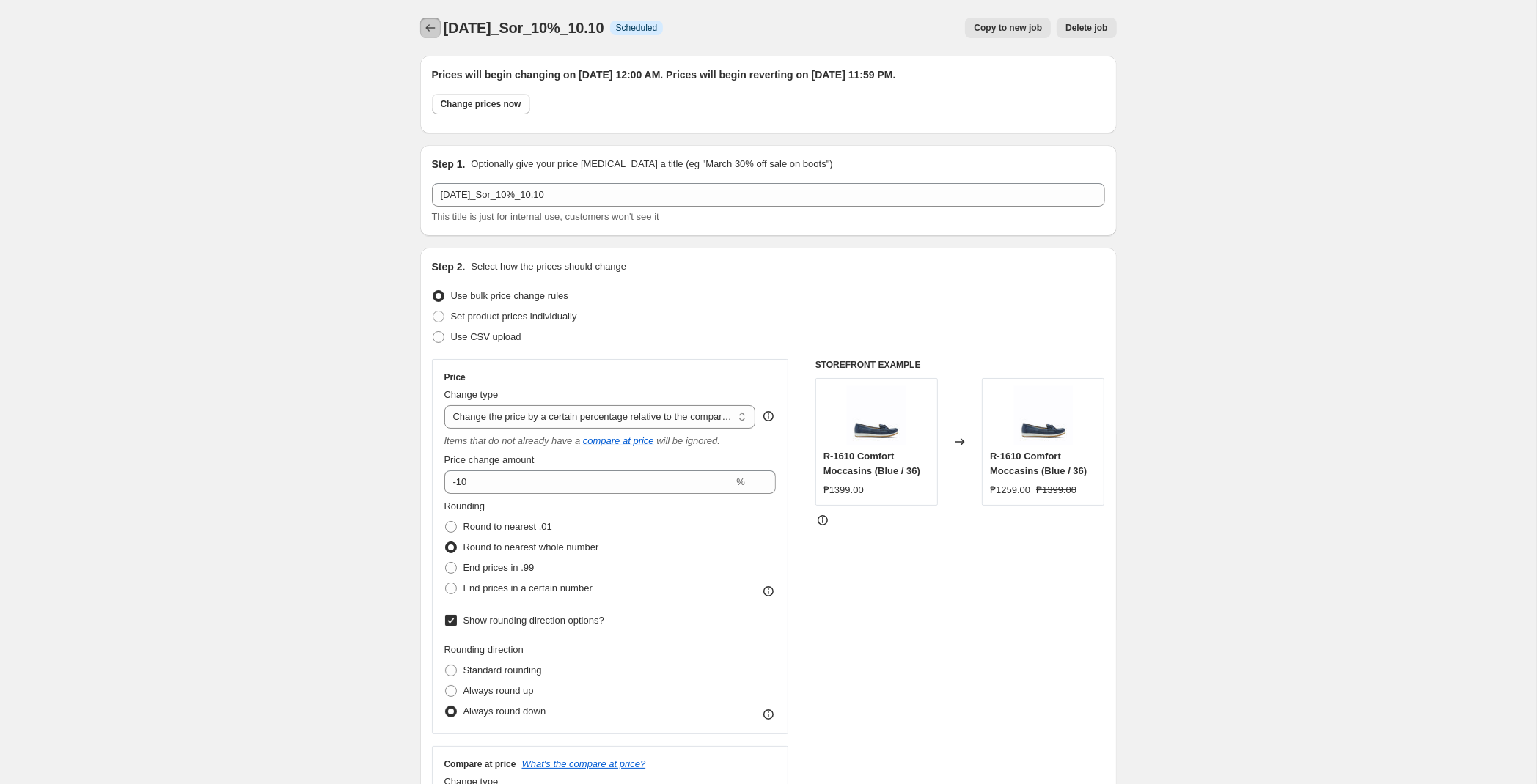
click at [432, 23] on icon "Price change jobs" at bounding box center [430, 28] width 15 height 15
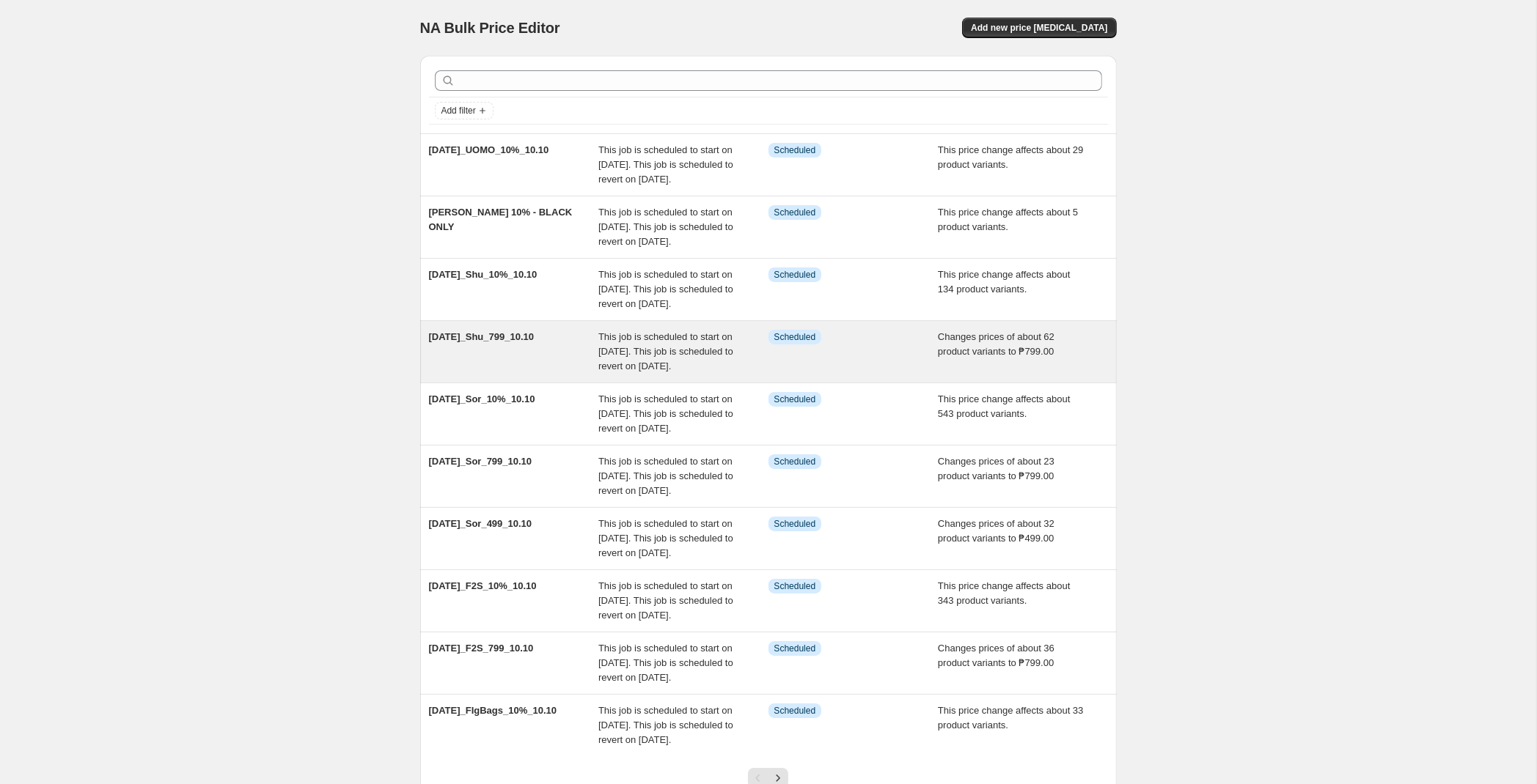
click at [523, 374] on div "[DATE]_Shu_799_10.10" at bounding box center [513, 352] width 170 height 44
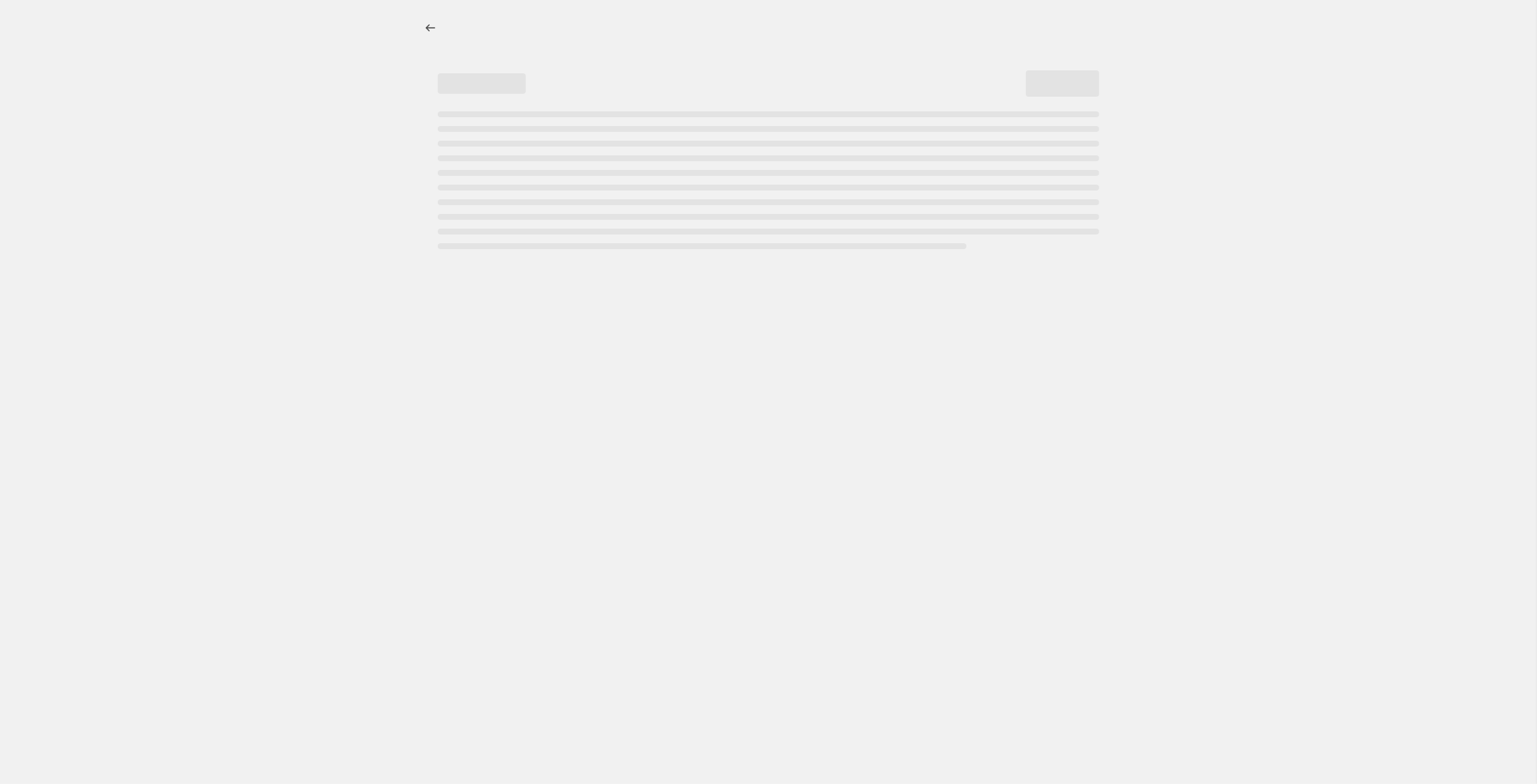
select select "no_change"
select select "tag"
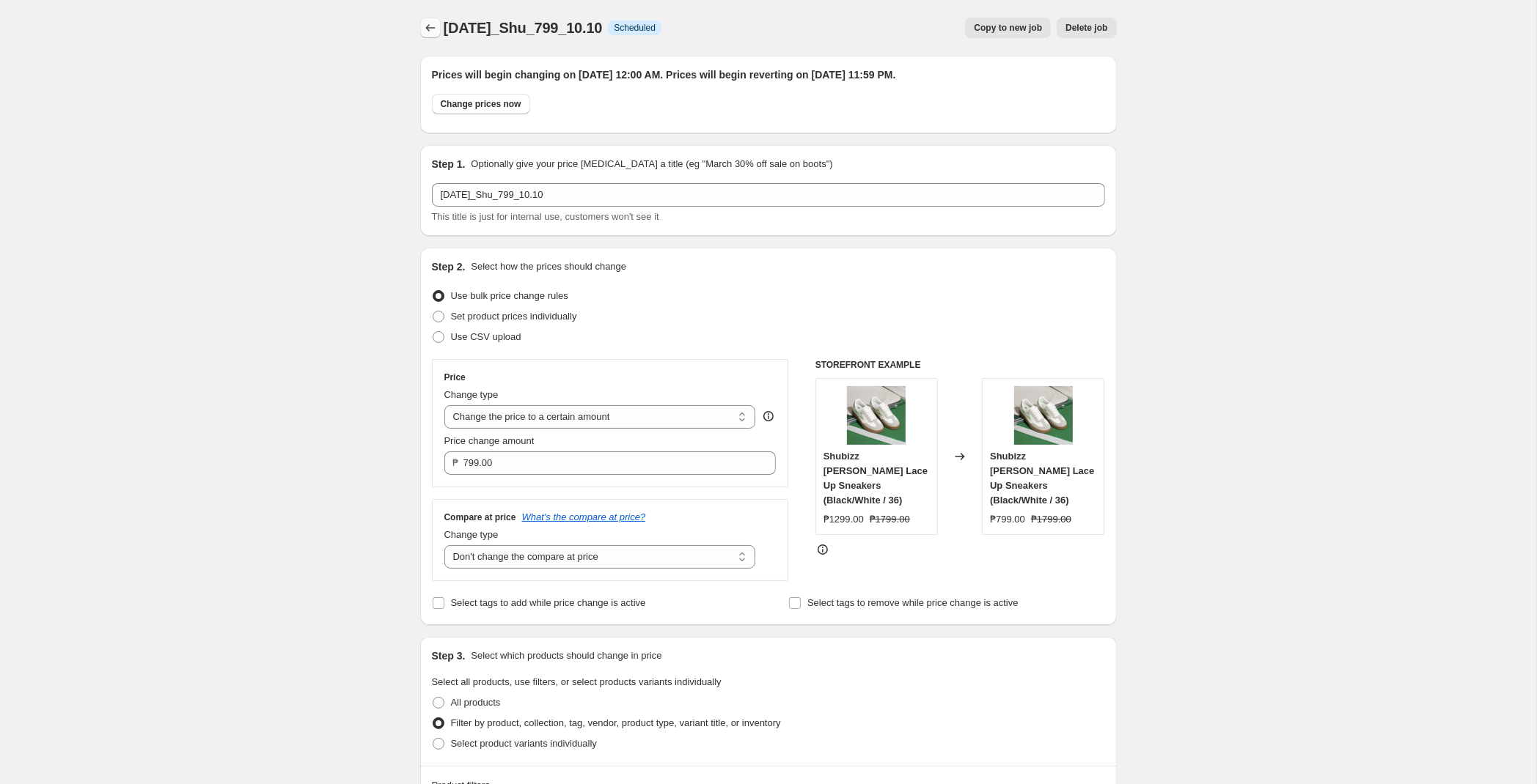
click at [430, 33] on icon "Price change jobs" at bounding box center [430, 28] width 15 height 15
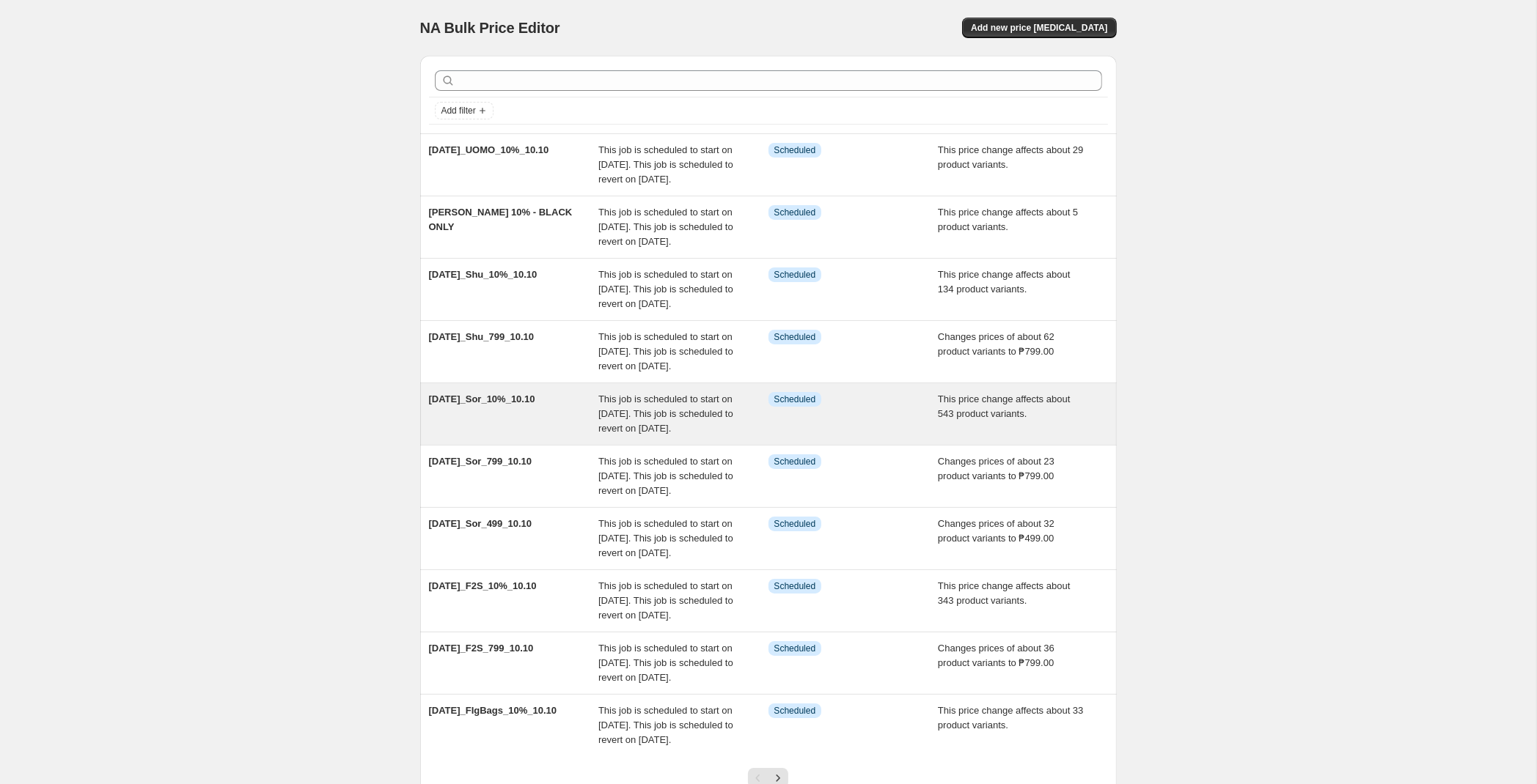
click at [557, 436] on div "[DATE]_Sor_10%_10.10" at bounding box center [513, 414] width 170 height 44
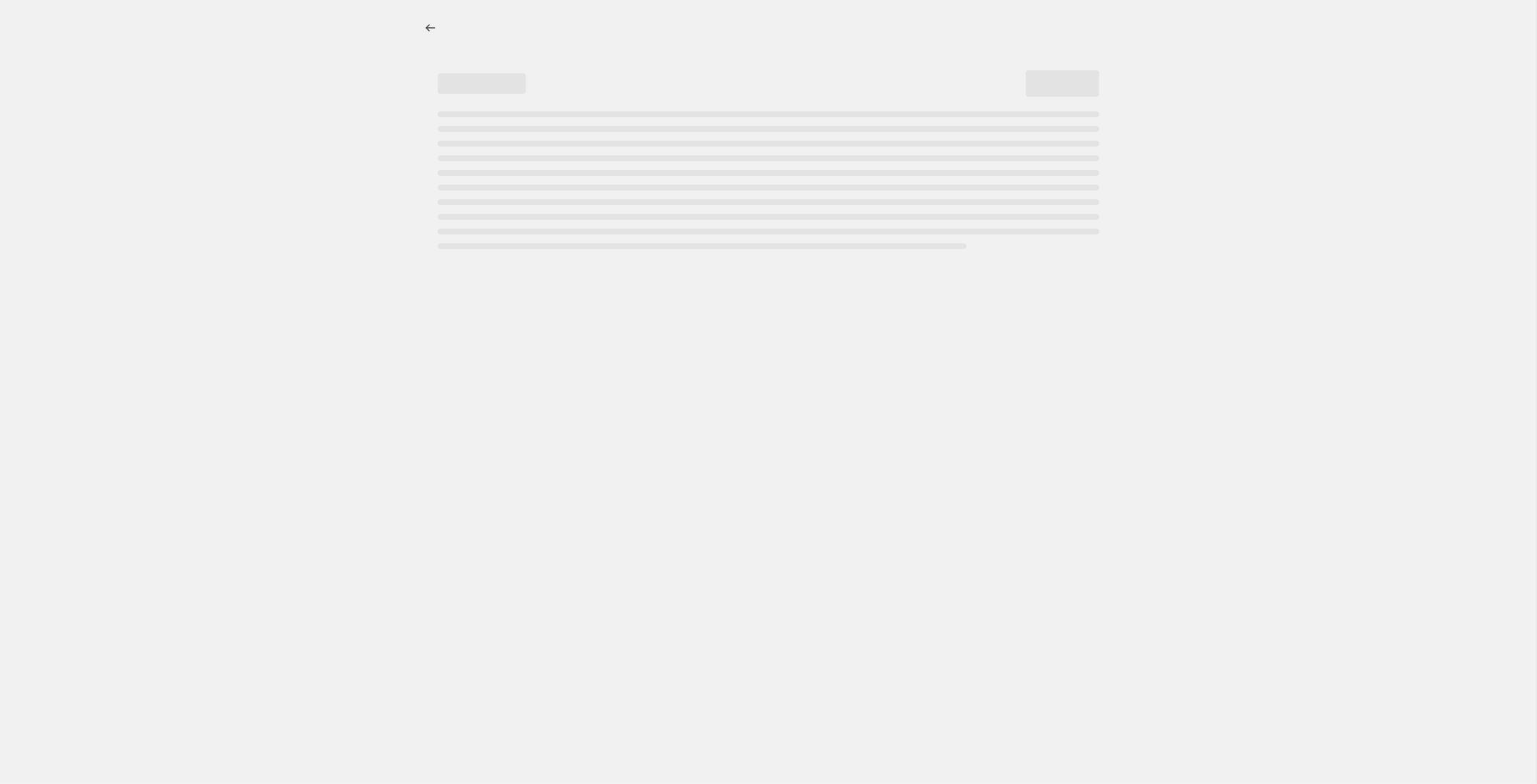
select select "pcap"
select select "no_change"
select select "tag"
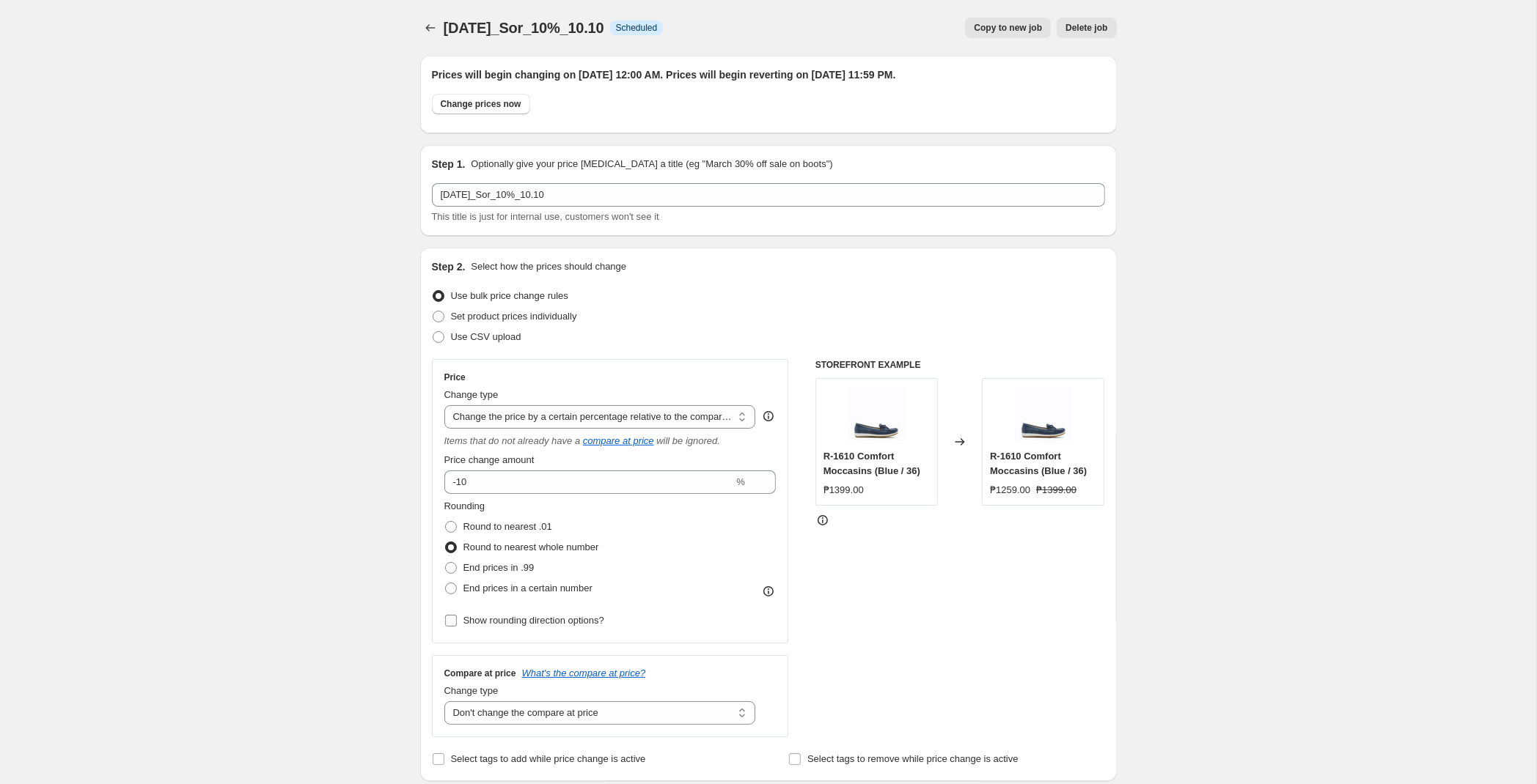
click at [460, 618] on label "Show rounding direction options?" at bounding box center [524, 621] width 159 height 21
click at [457, 618] on input "Show rounding direction options?" at bounding box center [450, 620] width 11 height 11
checkbox input "true"
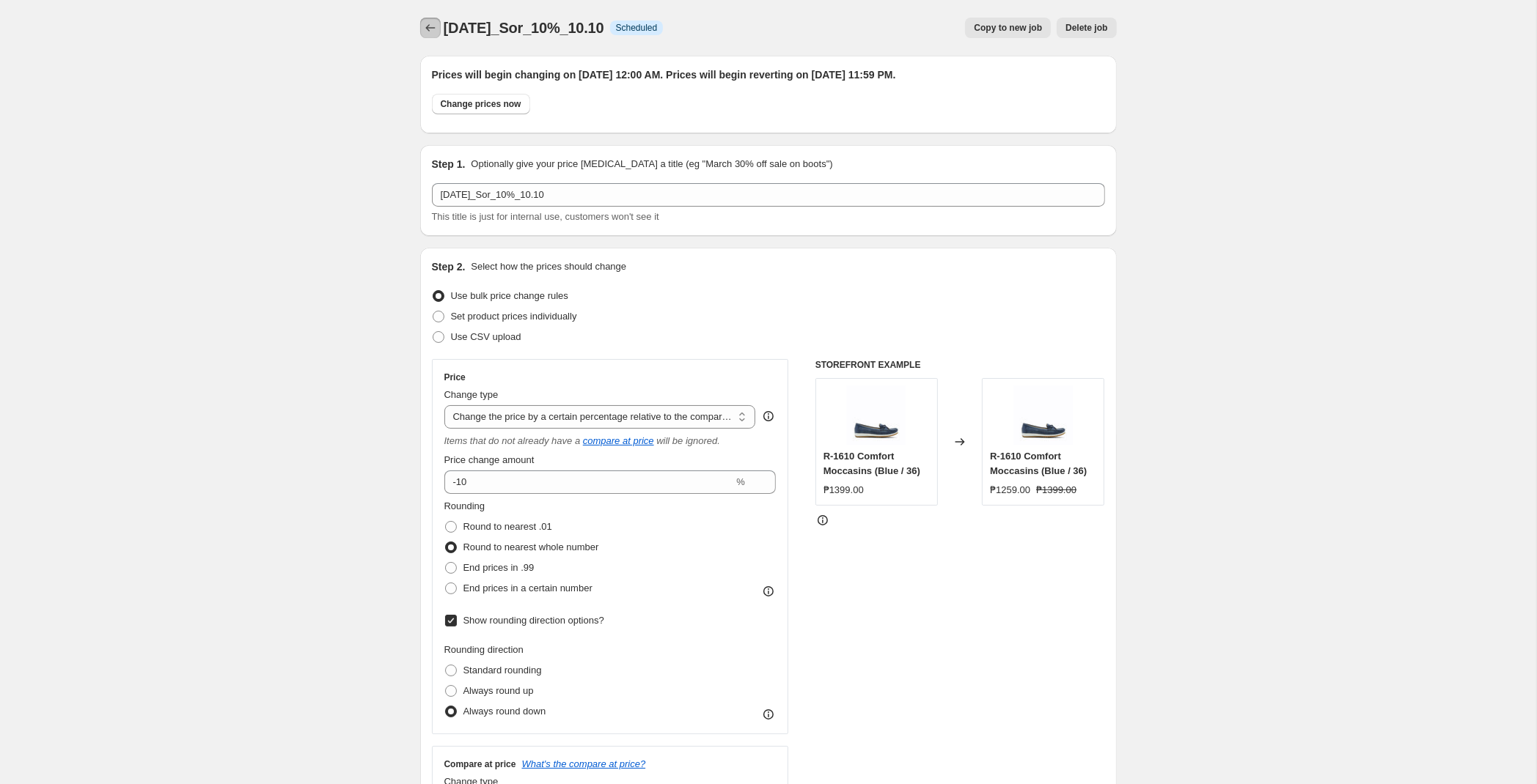
click at [432, 25] on icon "Price change jobs" at bounding box center [430, 28] width 15 height 15
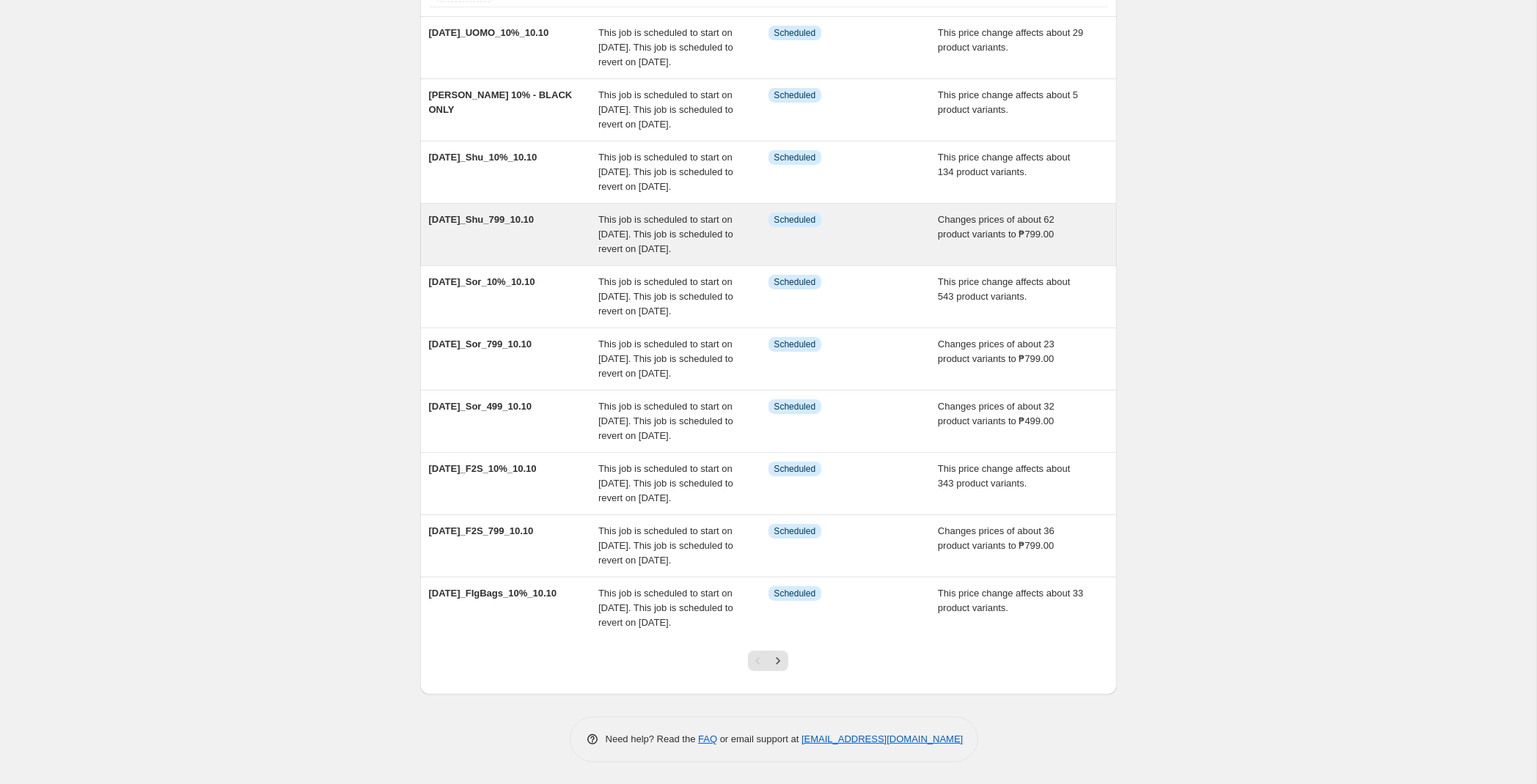
scroll to position [231, 0]
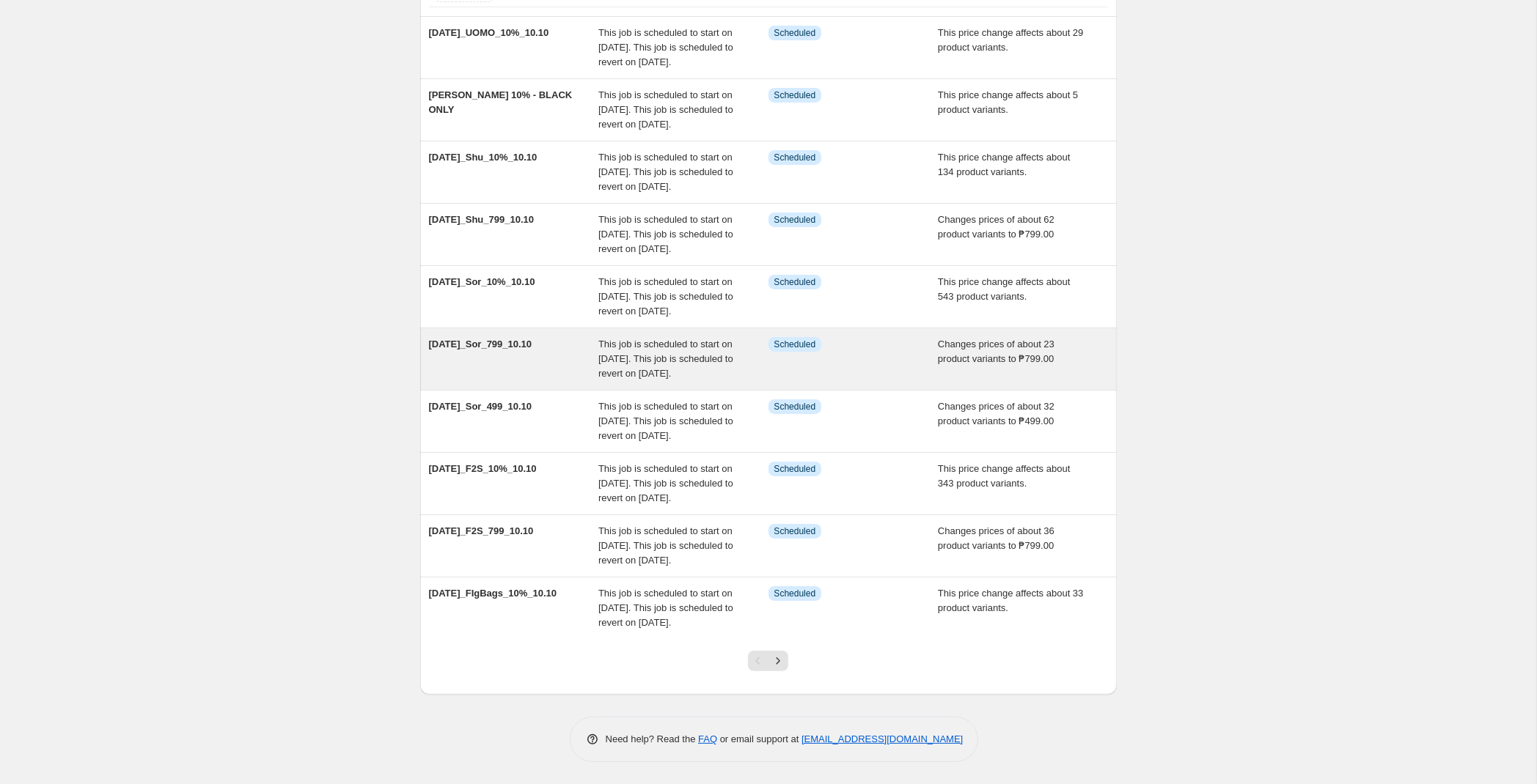
click at [583, 337] on div "[DATE]_Sor_799_10.10" at bounding box center [513, 359] width 170 height 44
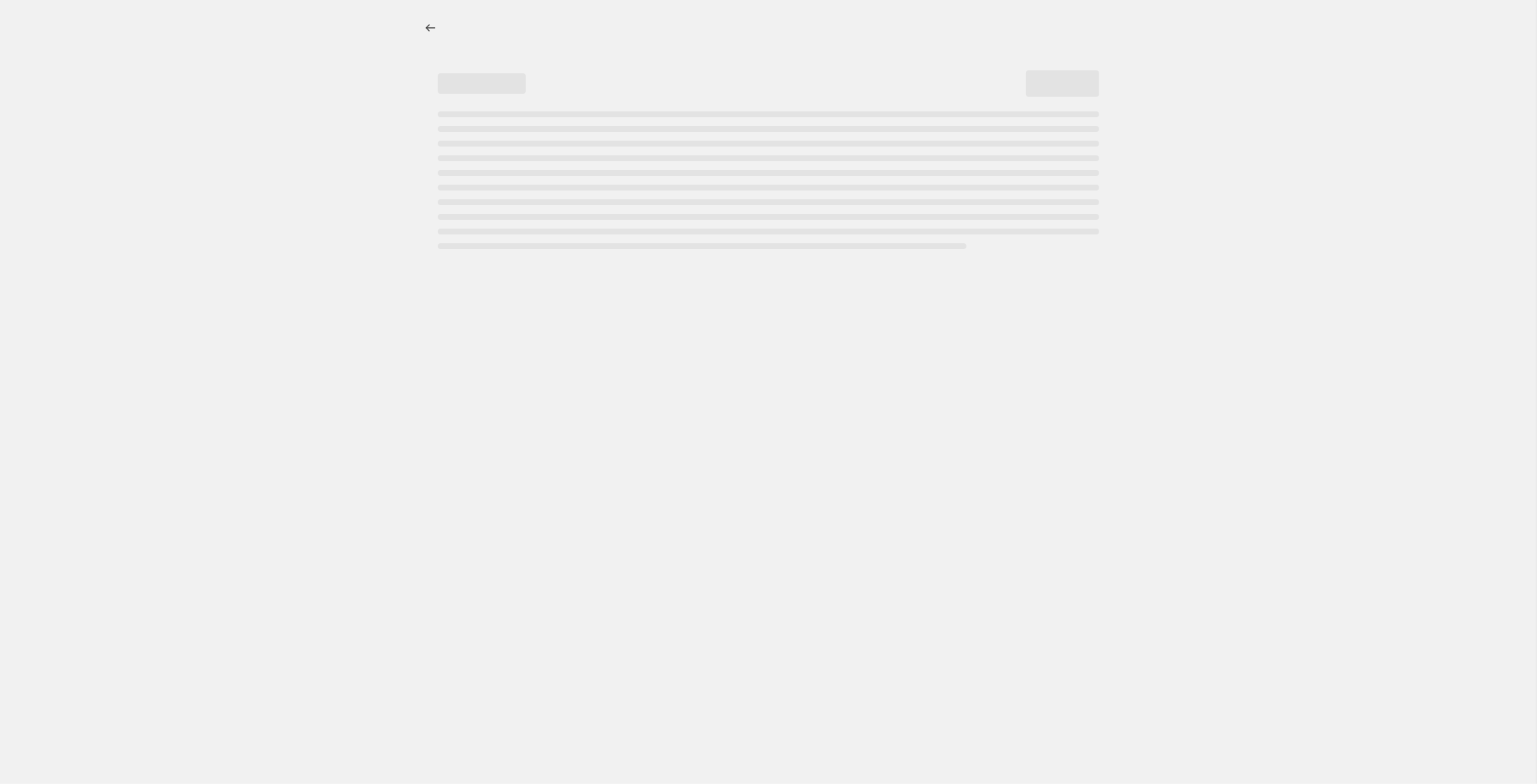
select select "no_change"
select select "tag"
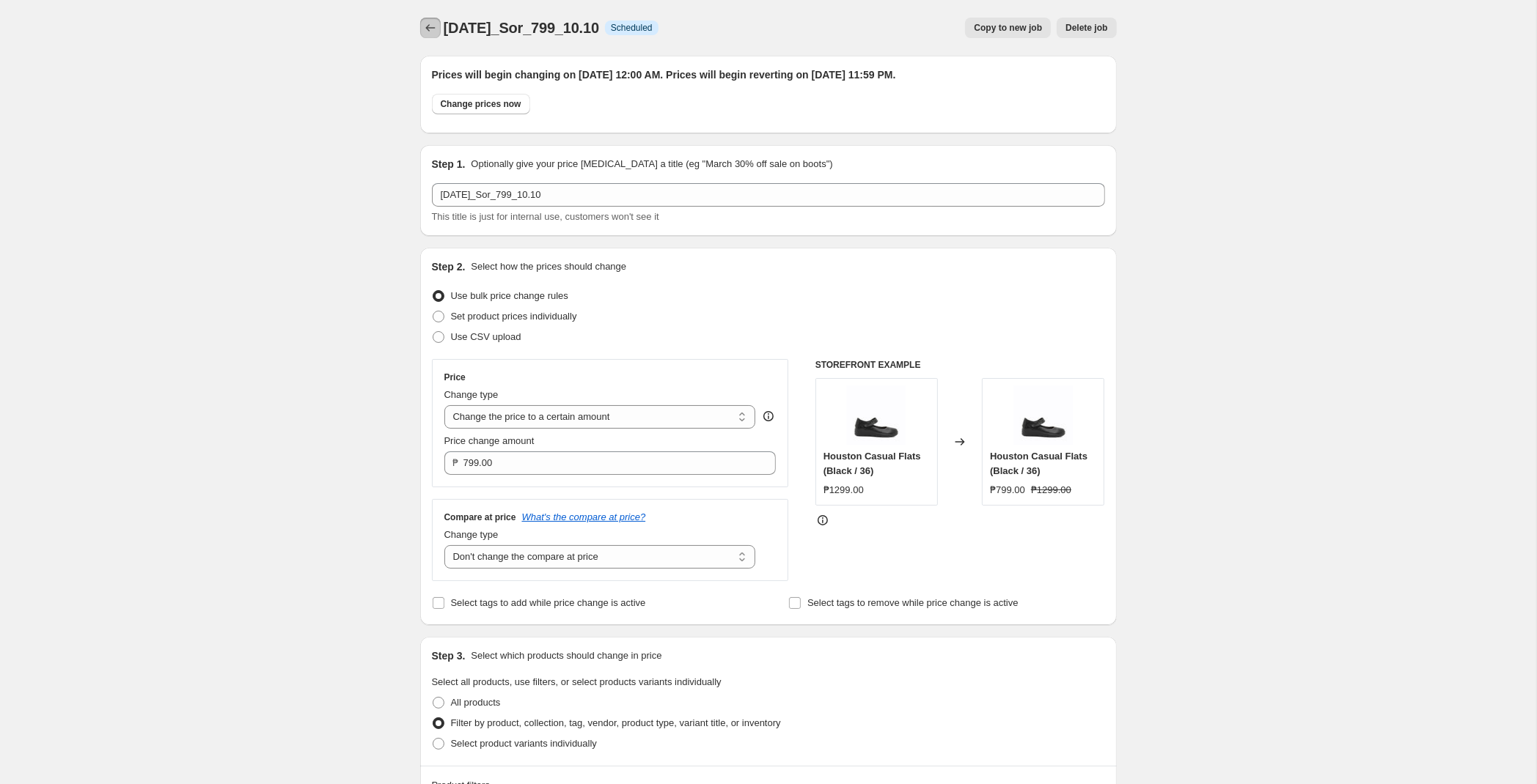
click at [426, 23] on icon "Price change jobs" at bounding box center [430, 28] width 15 height 15
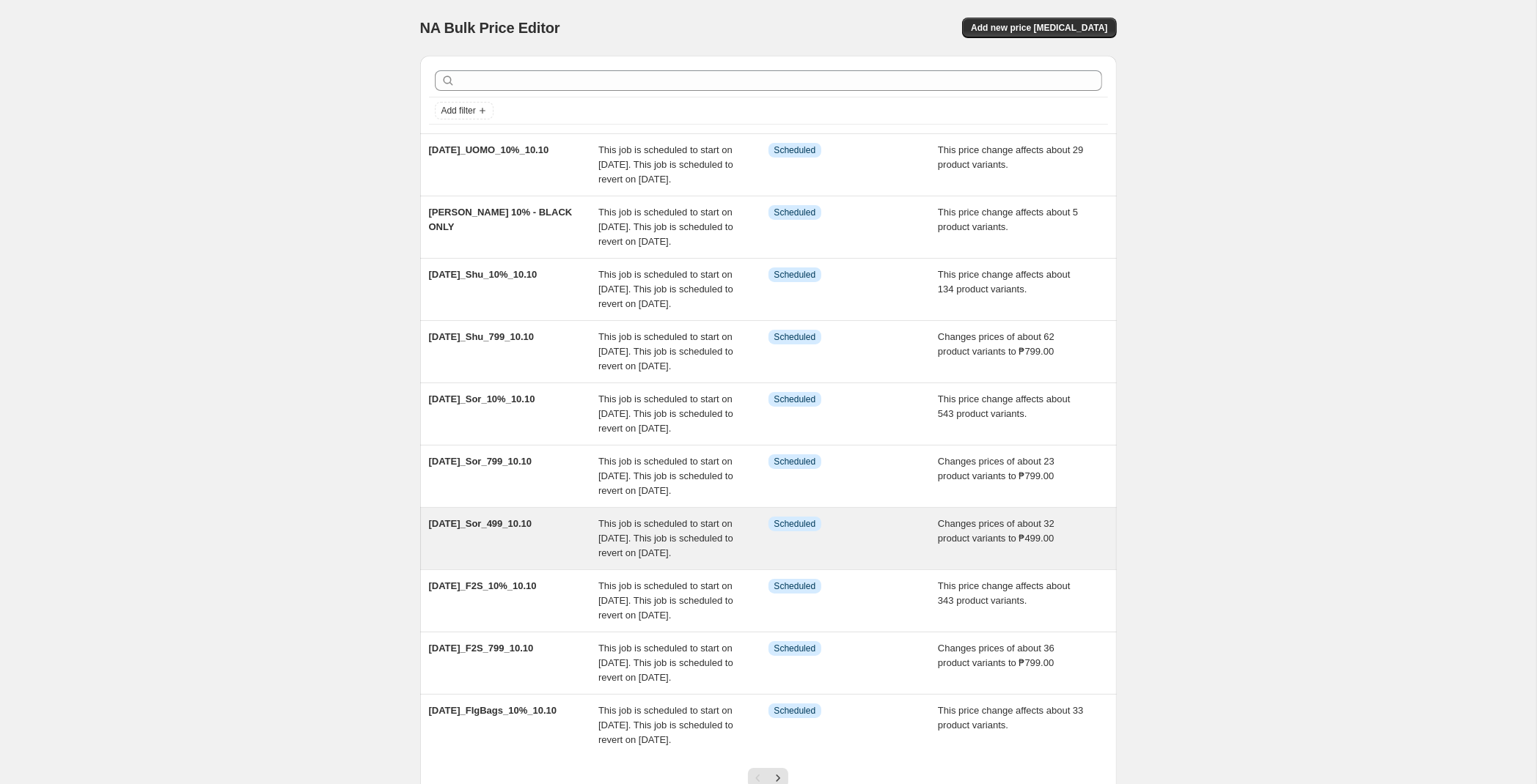
click at [582, 561] on div "[DATE]_Sor_499_10.10" at bounding box center [513, 538] width 170 height 44
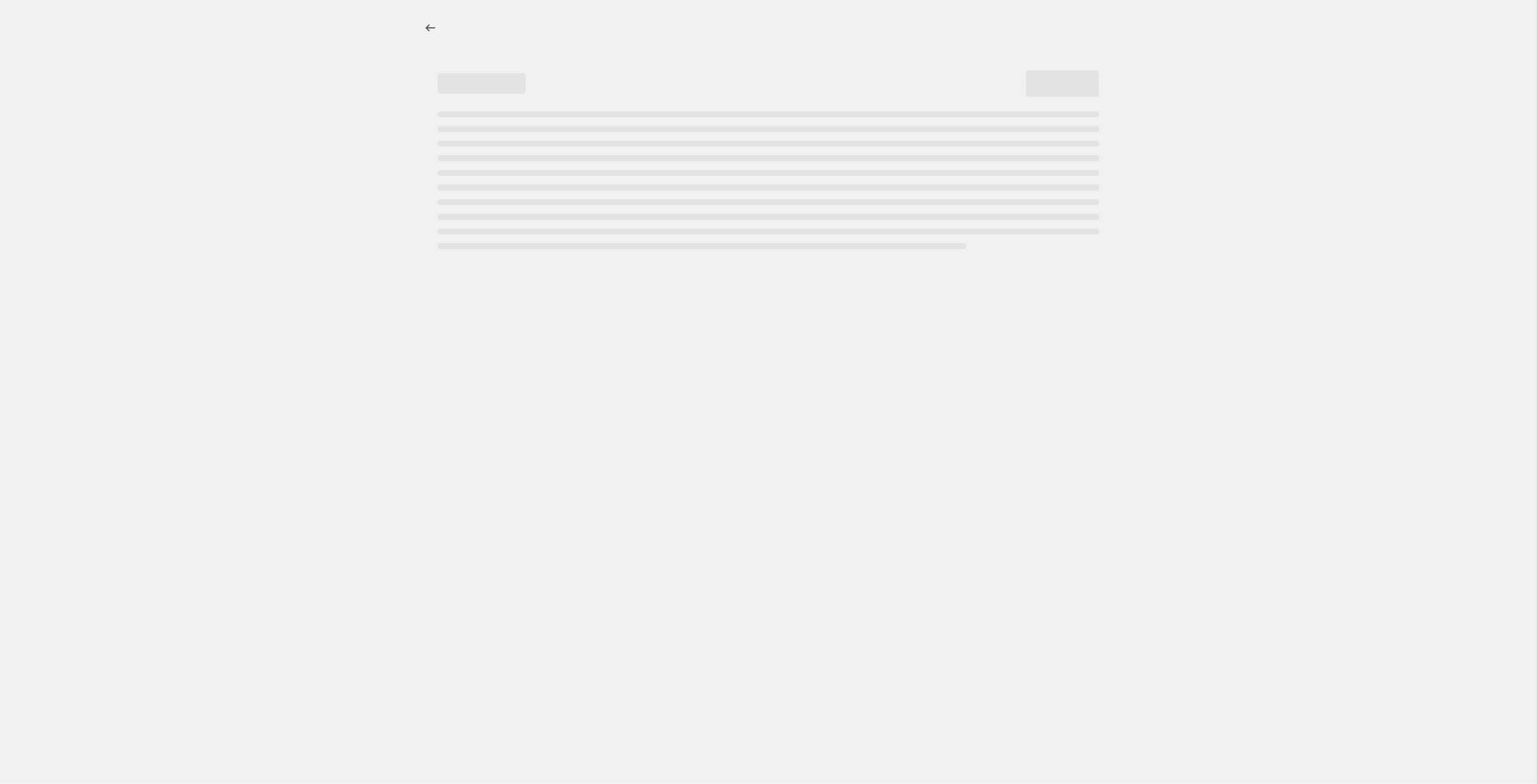
select select "no_change"
select select "tag"
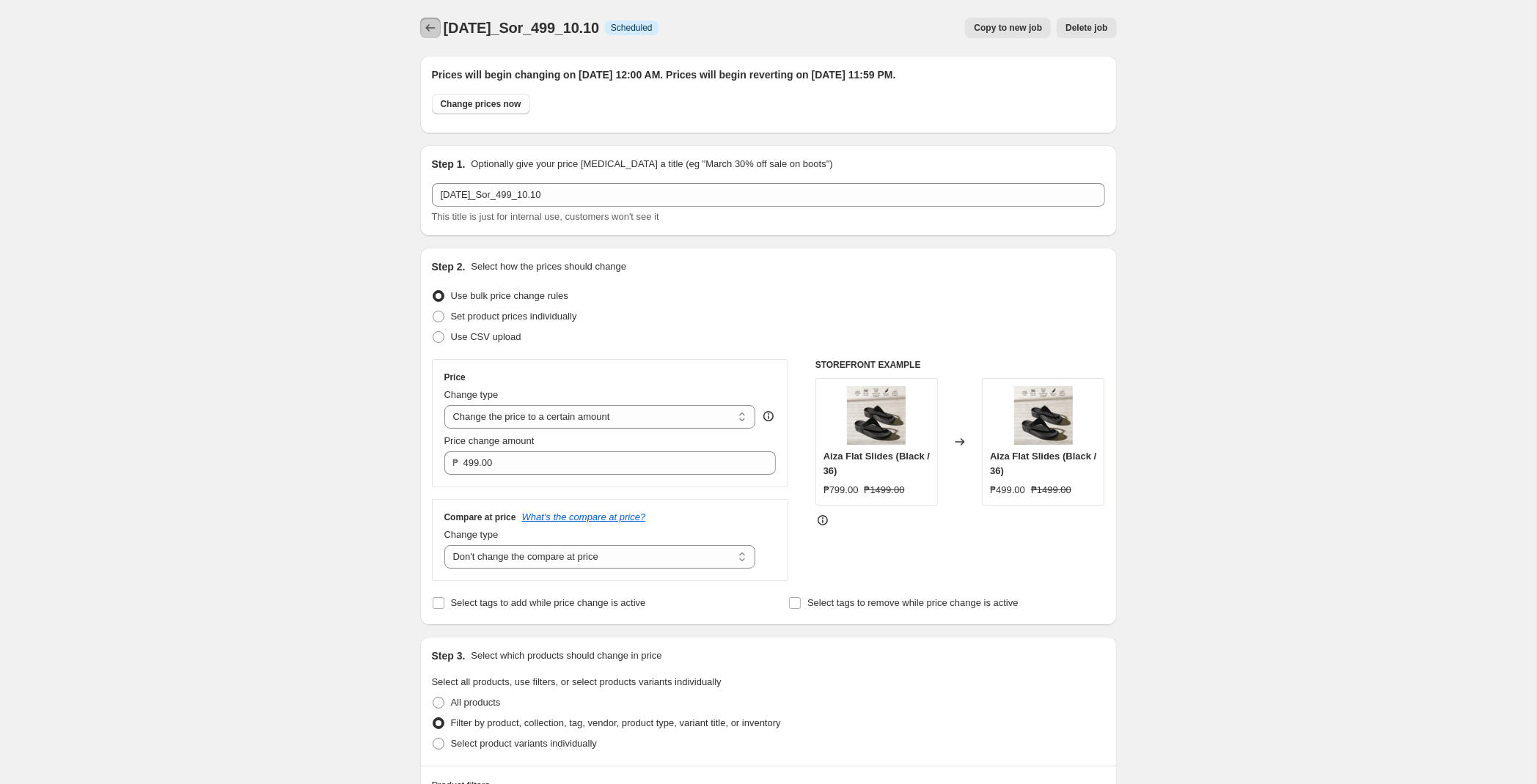
click at [428, 30] on icon "Price change jobs" at bounding box center [430, 28] width 10 height 7
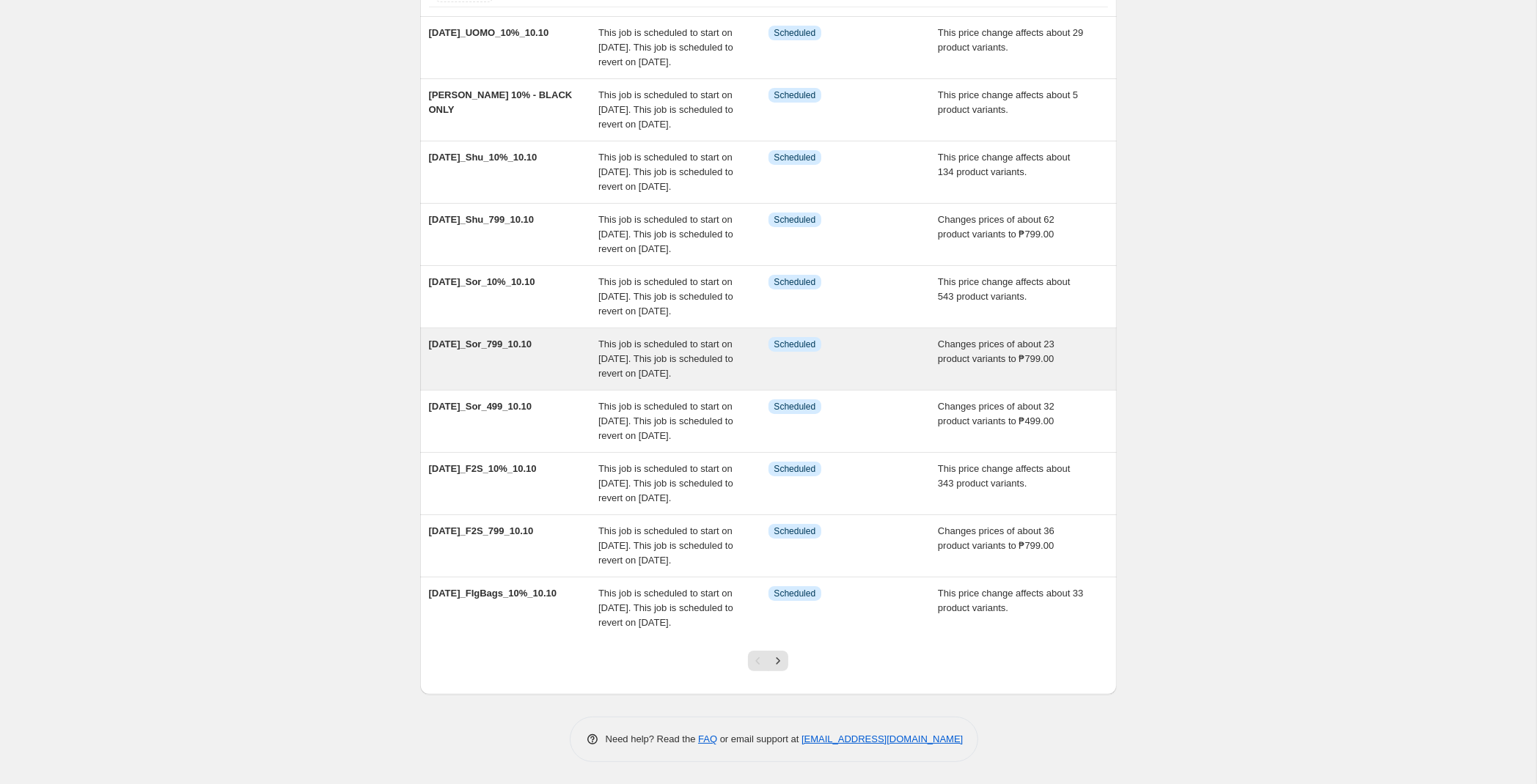
scroll to position [266, 0]
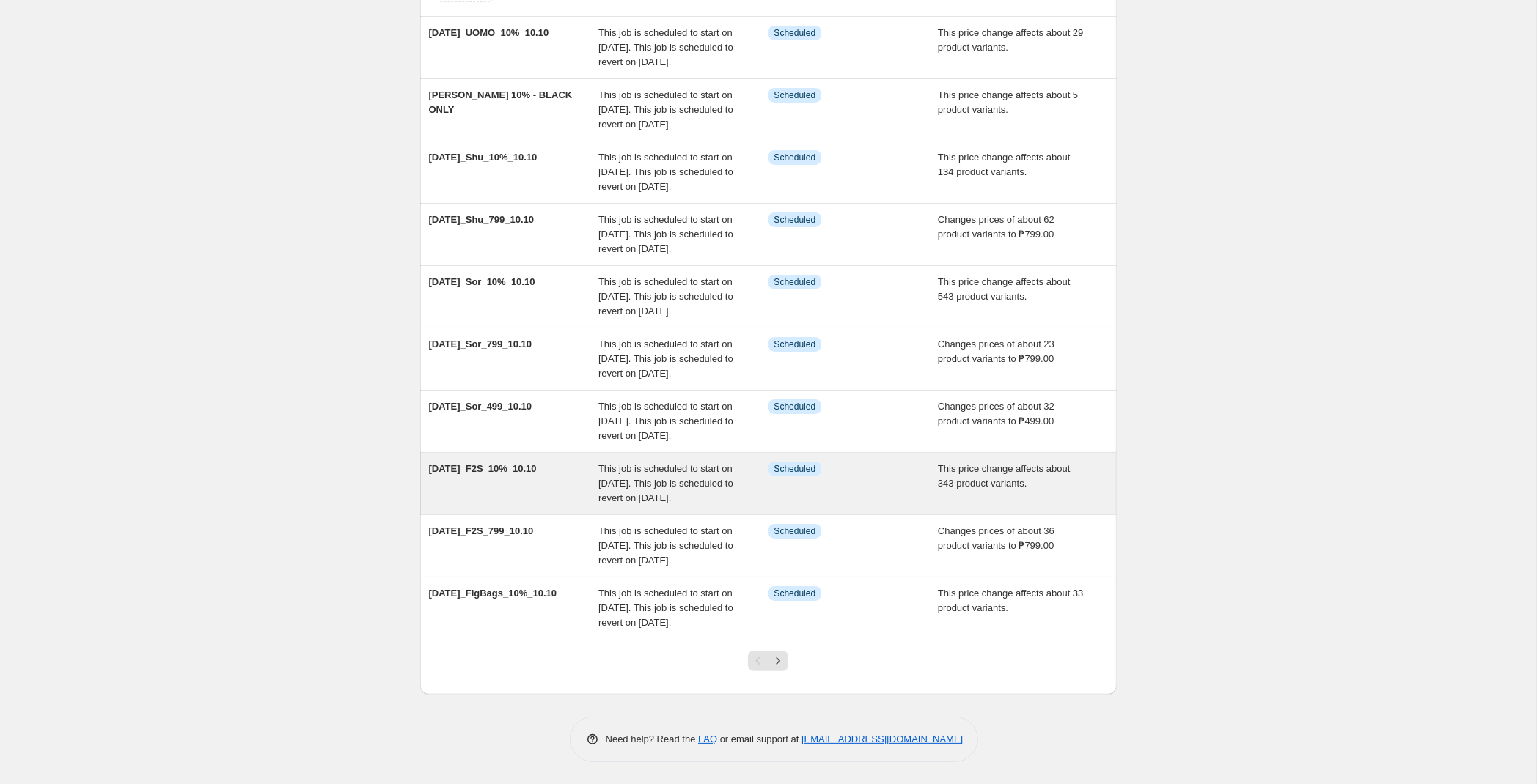
click at [565, 462] on div "[DATE]_F2S_10%_10.10" at bounding box center [513, 483] width 170 height 44
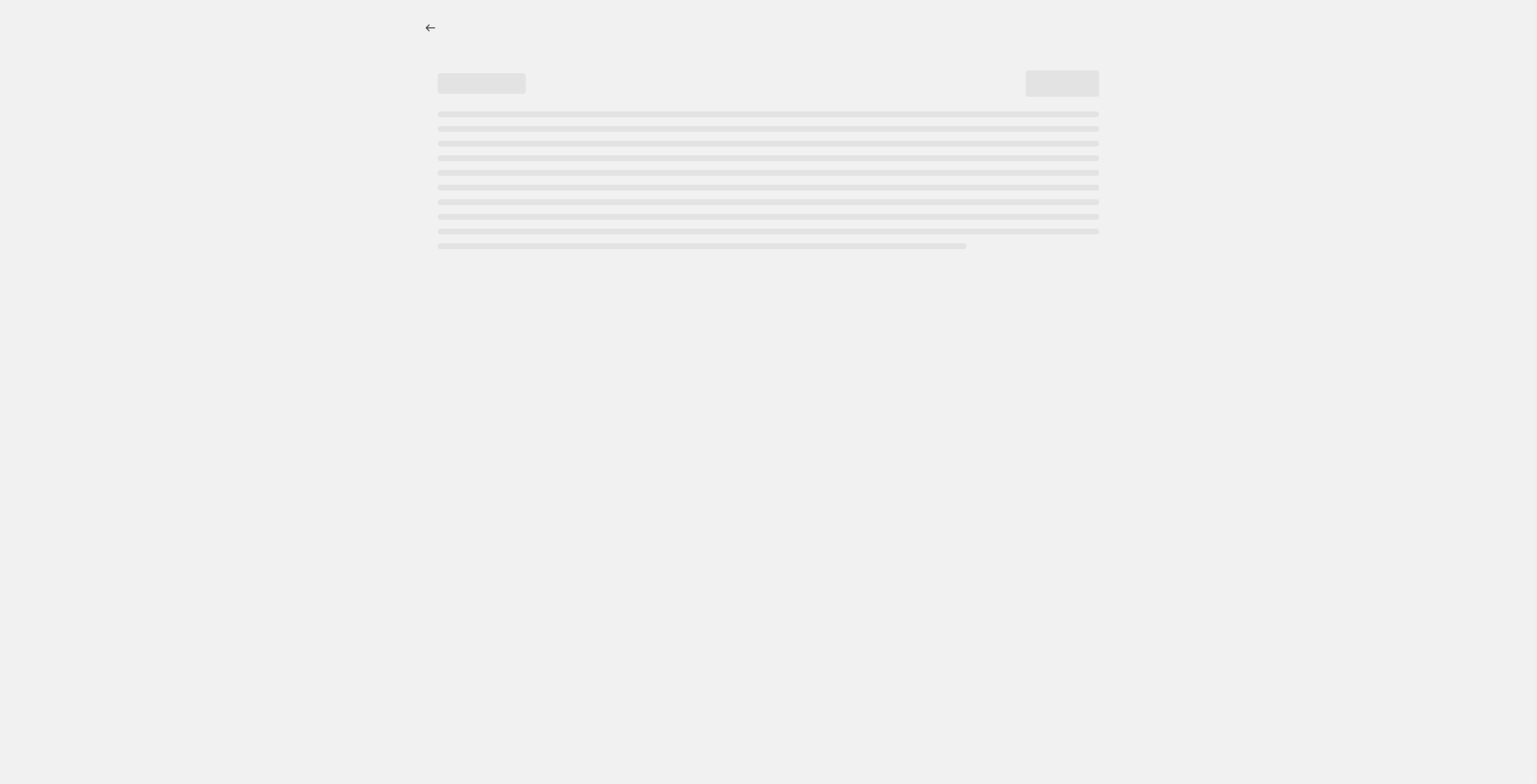
select select "pcap"
select select "no_change"
select select "tag"
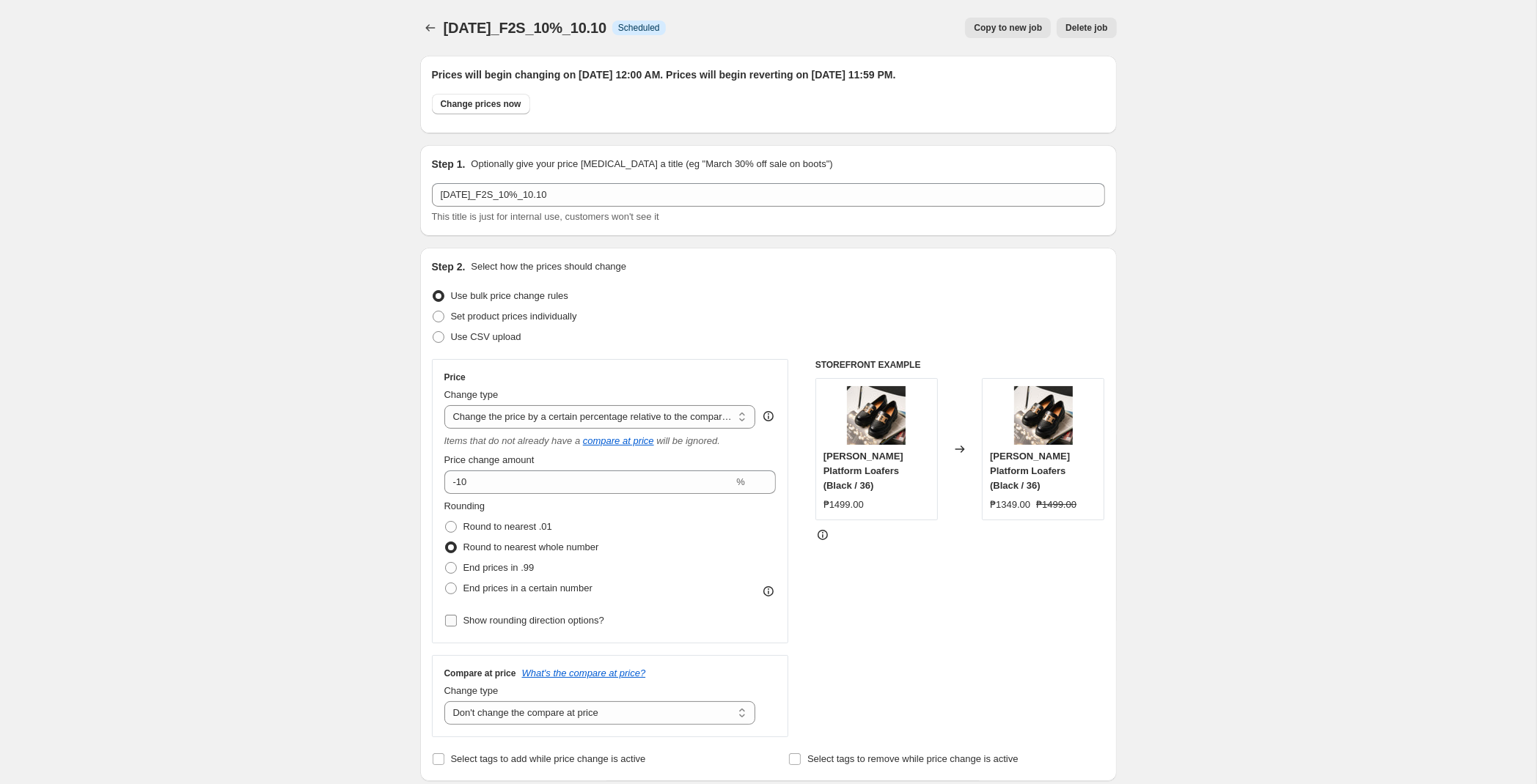
click at [582, 624] on span "Show rounding direction options?" at bounding box center [534, 620] width 141 height 11
click at [457, 624] on input "Show rounding direction options?" at bounding box center [450, 620] width 11 height 11
checkbox input "true"
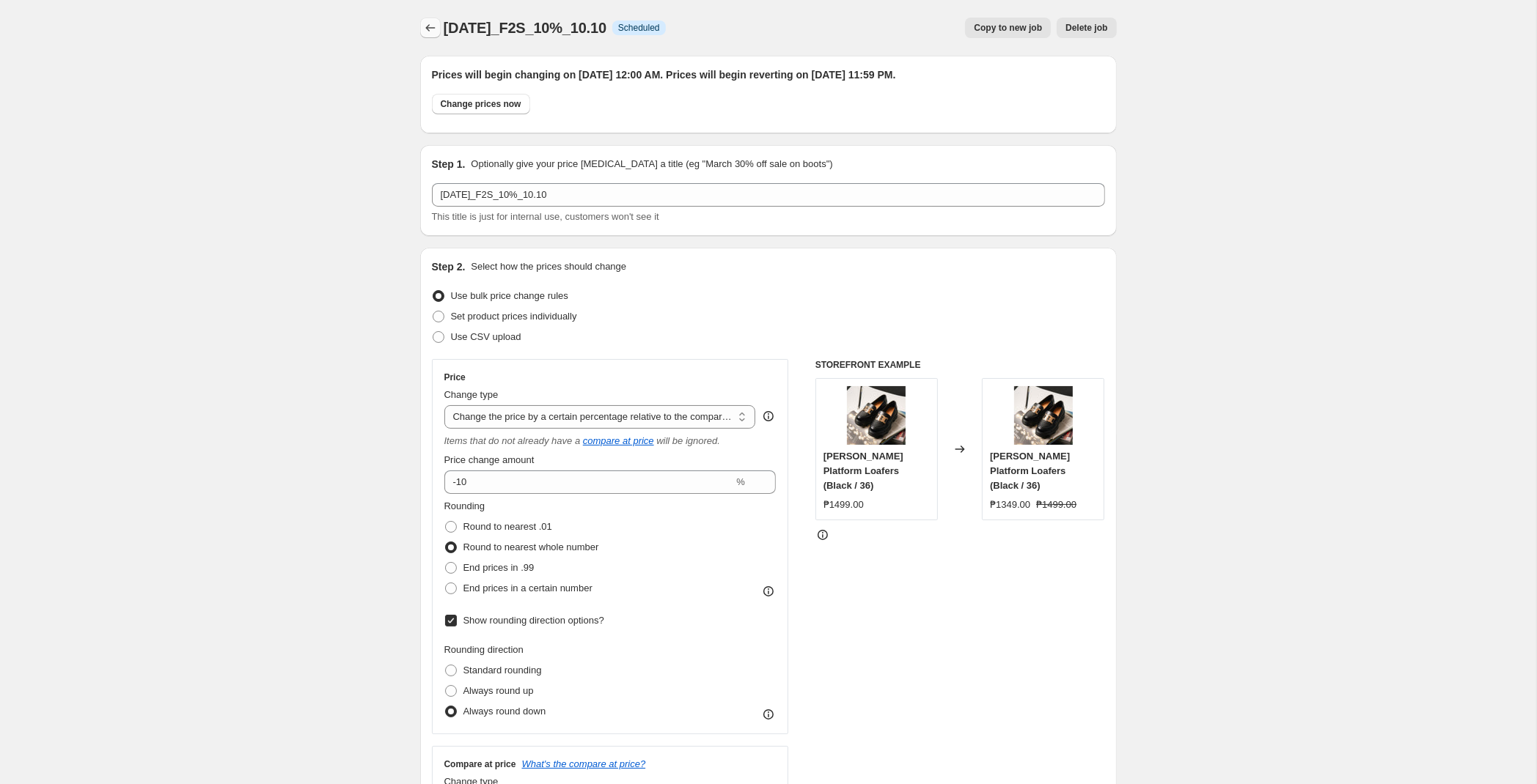
click at [436, 23] on icon "Price change jobs" at bounding box center [430, 28] width 15 height 15
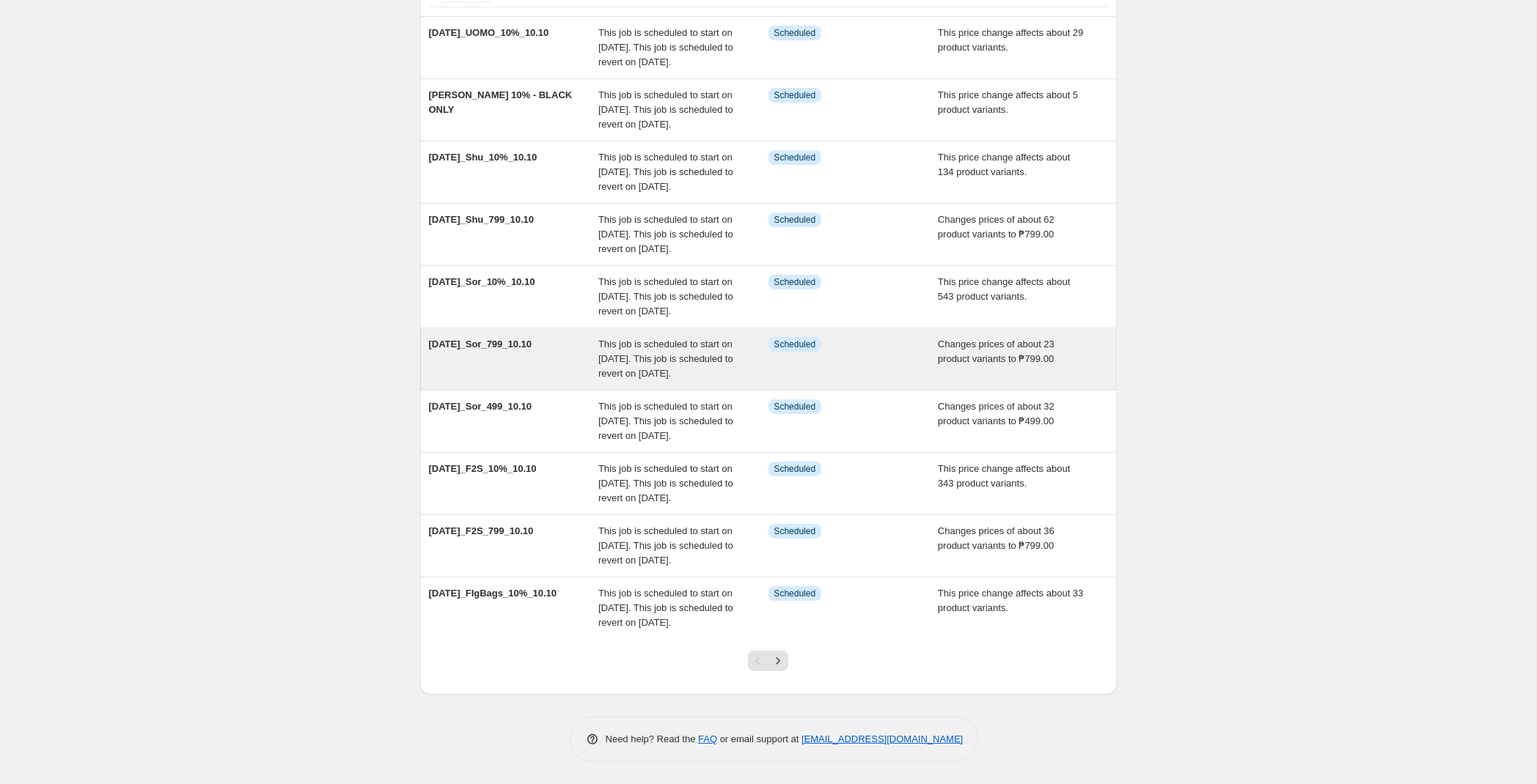
scroll to position [231, 0]
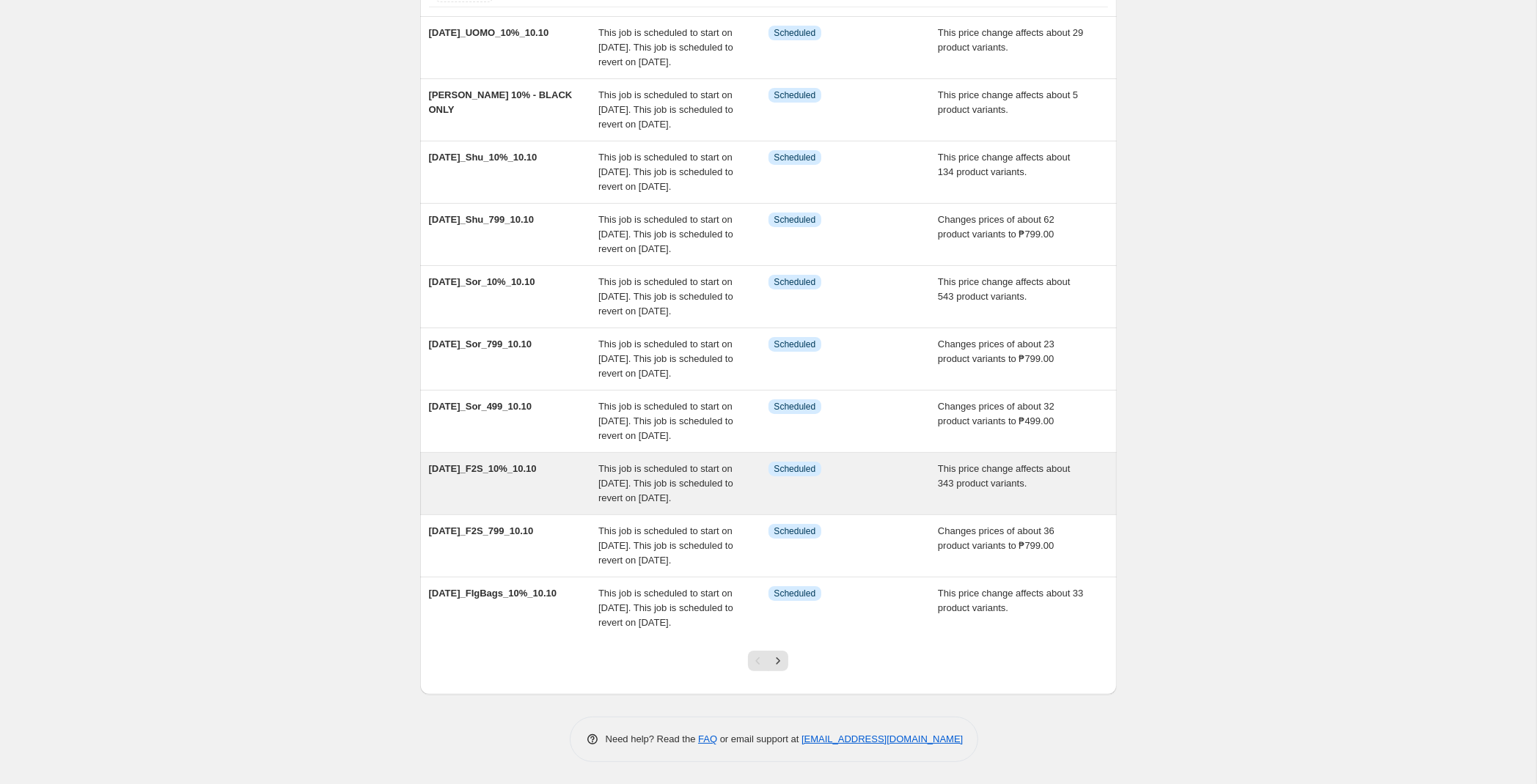
click at [544, 475] on div "[DATE]_F2S_10%_10.10" at bounding box center [513, 483] width 170 height 44
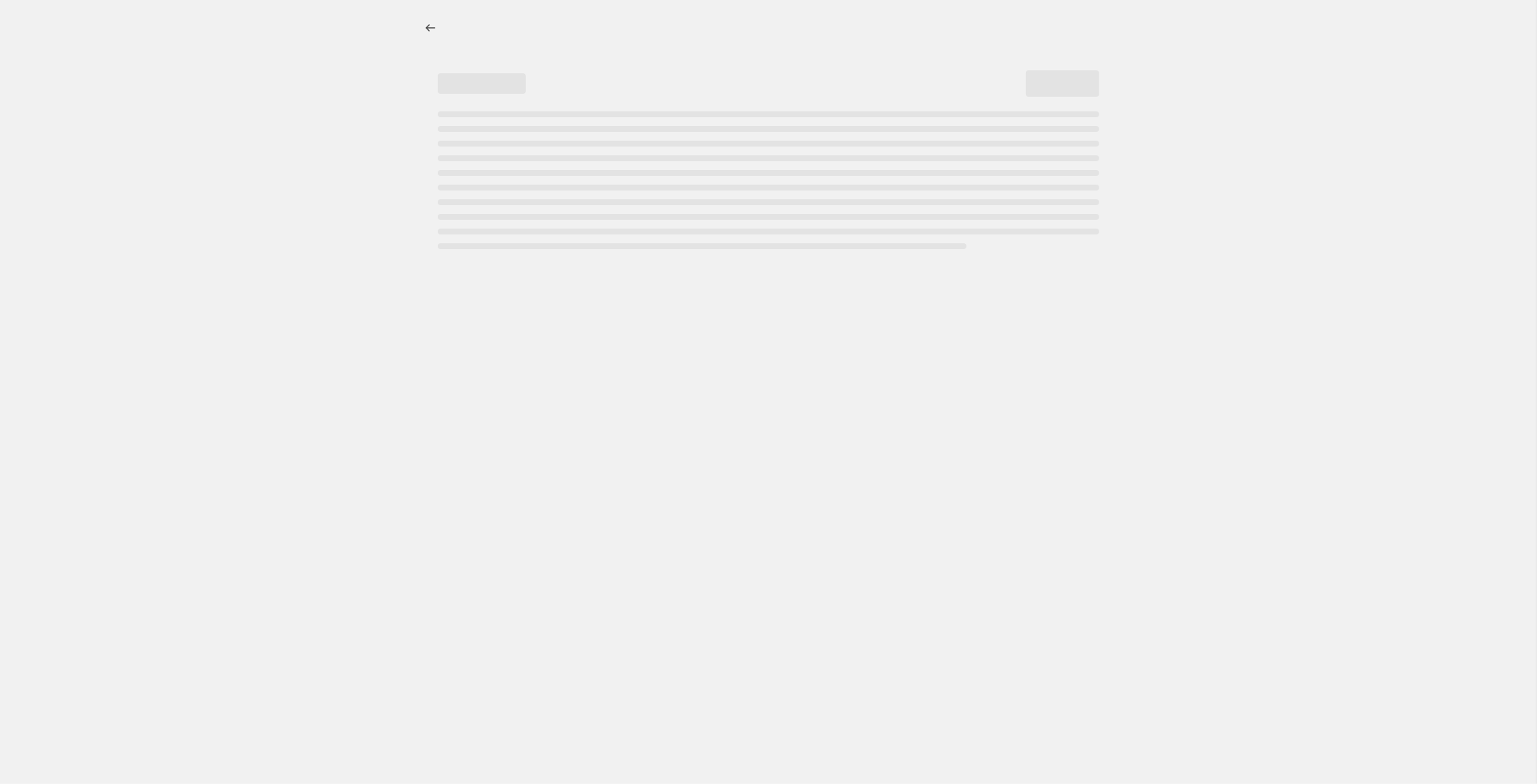
select select "pcap"
select select "no_change"
select select "tag"
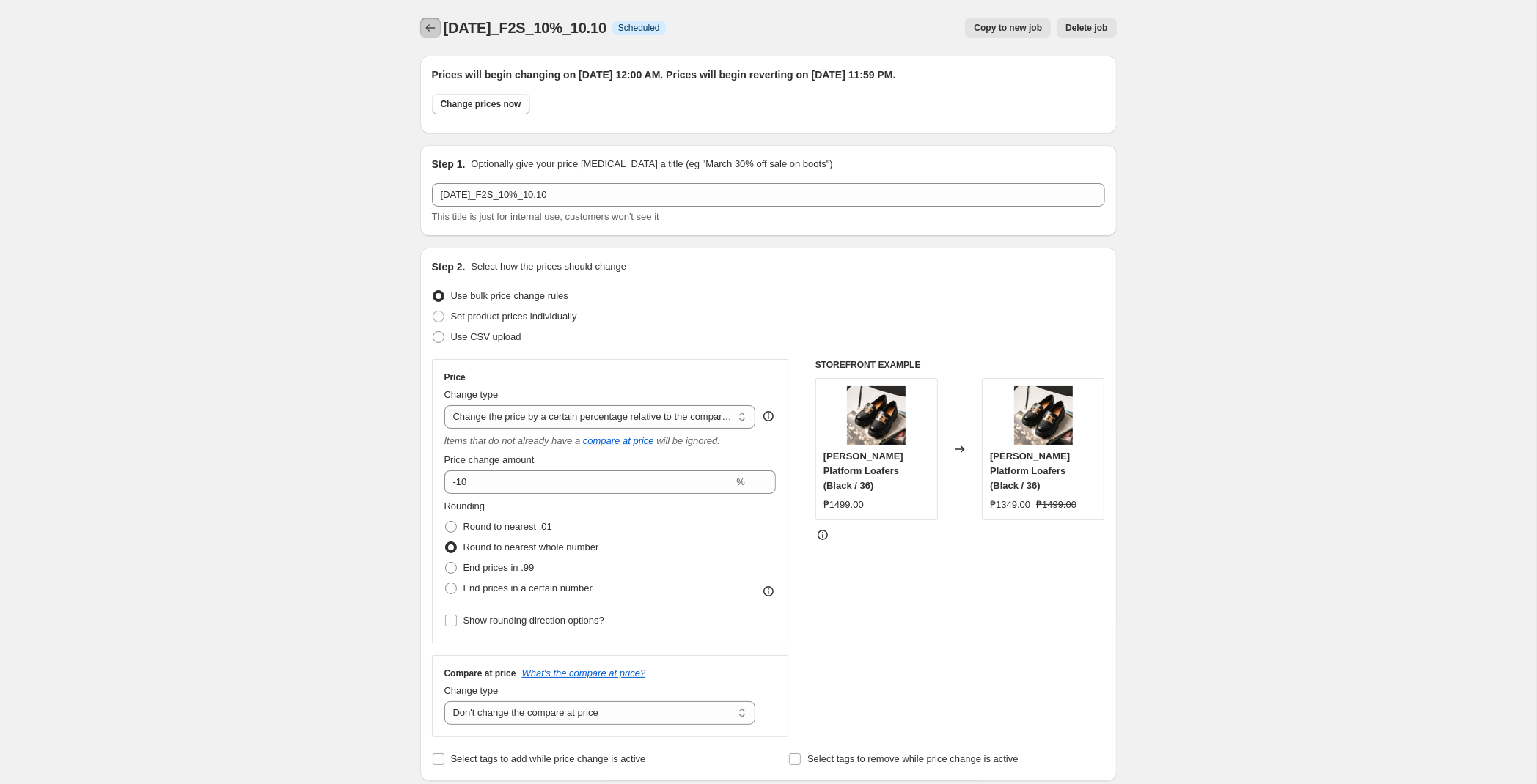
click at [425, 25] on icon "Price change jobs" at bounding box center [430, 28] width 15 height 15
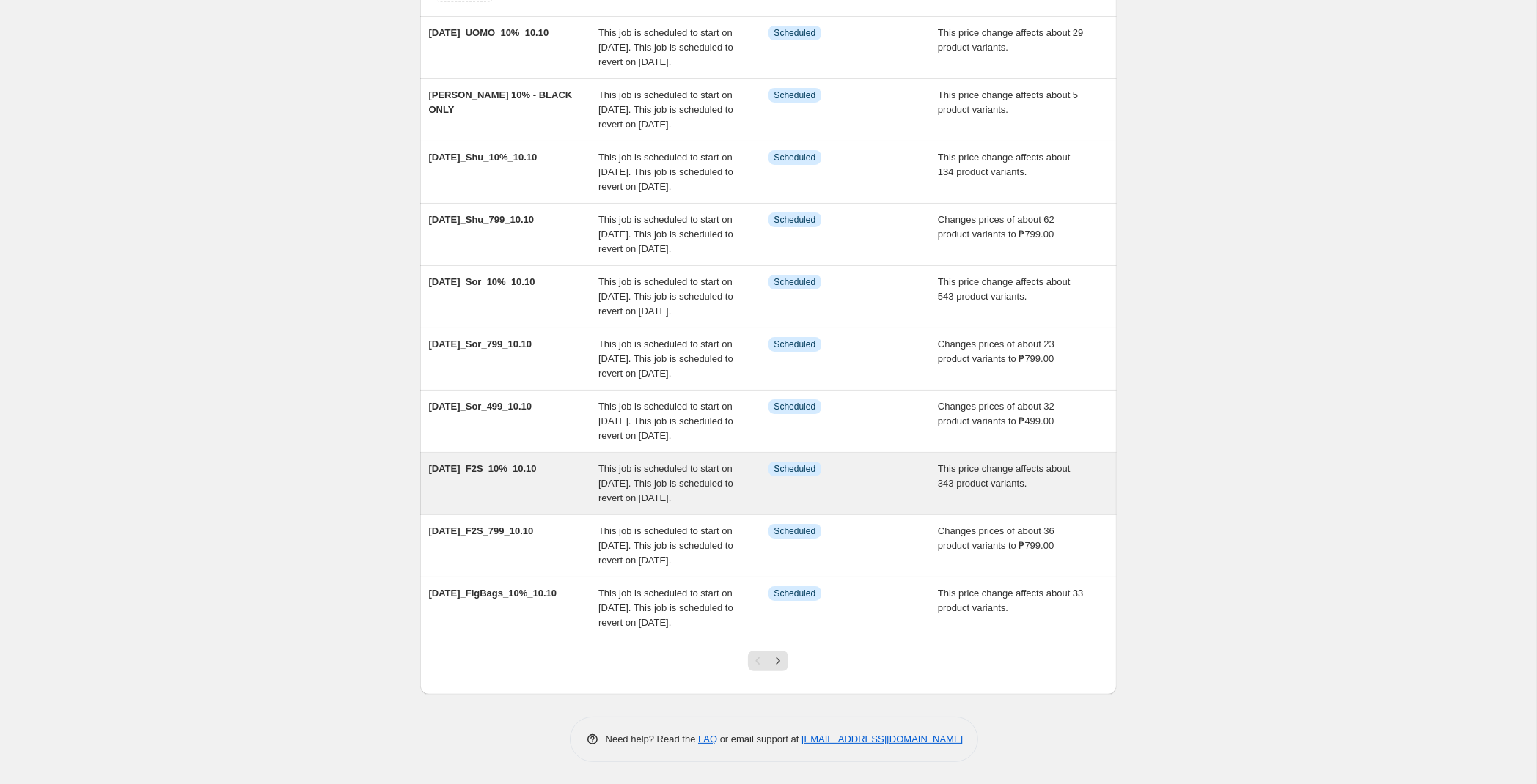
scroll to position [266, 0]
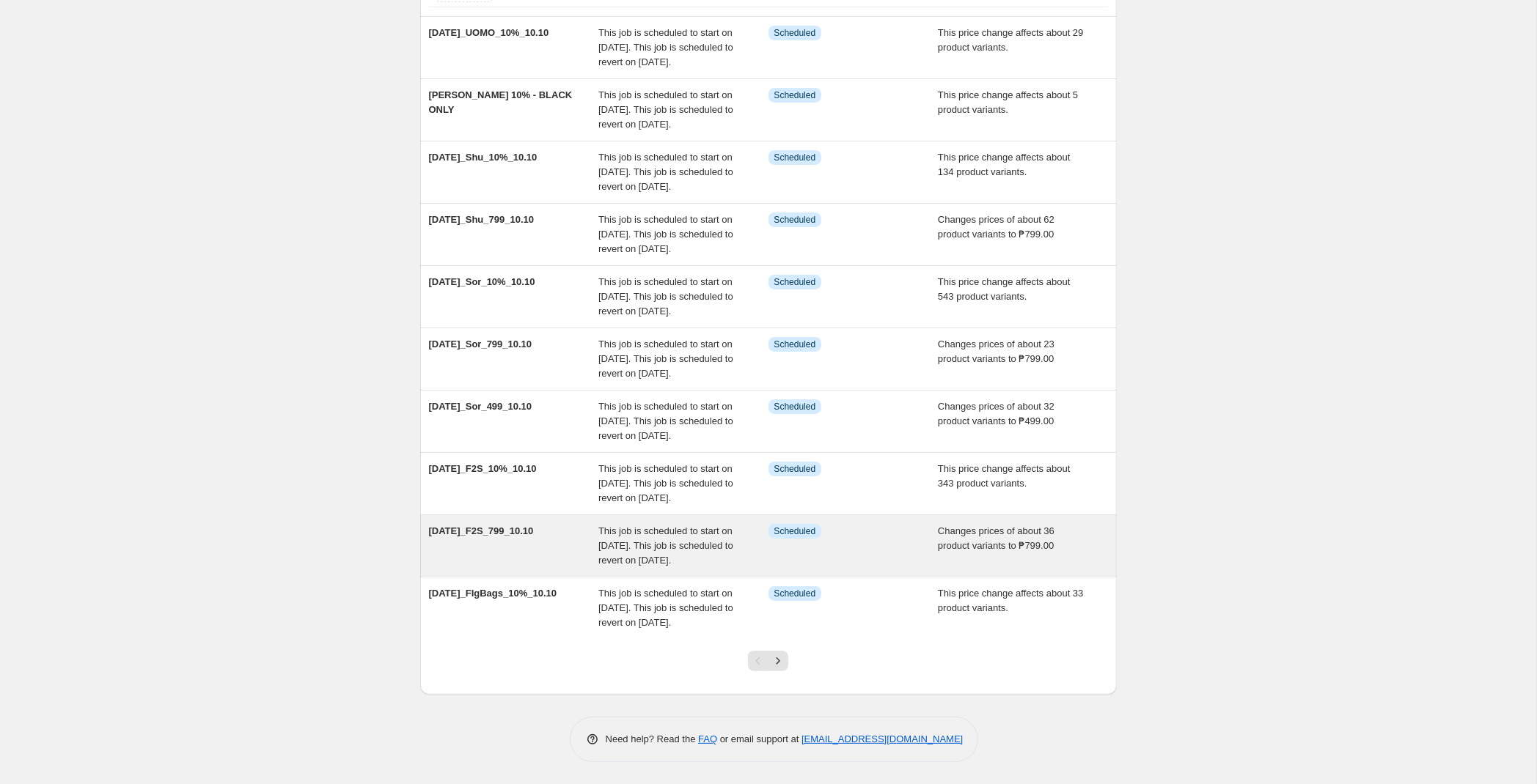
click at [567, 524] on div "[DATE]_F2S_799_10.10" at bounding box center [513, 546] width 170 height 44
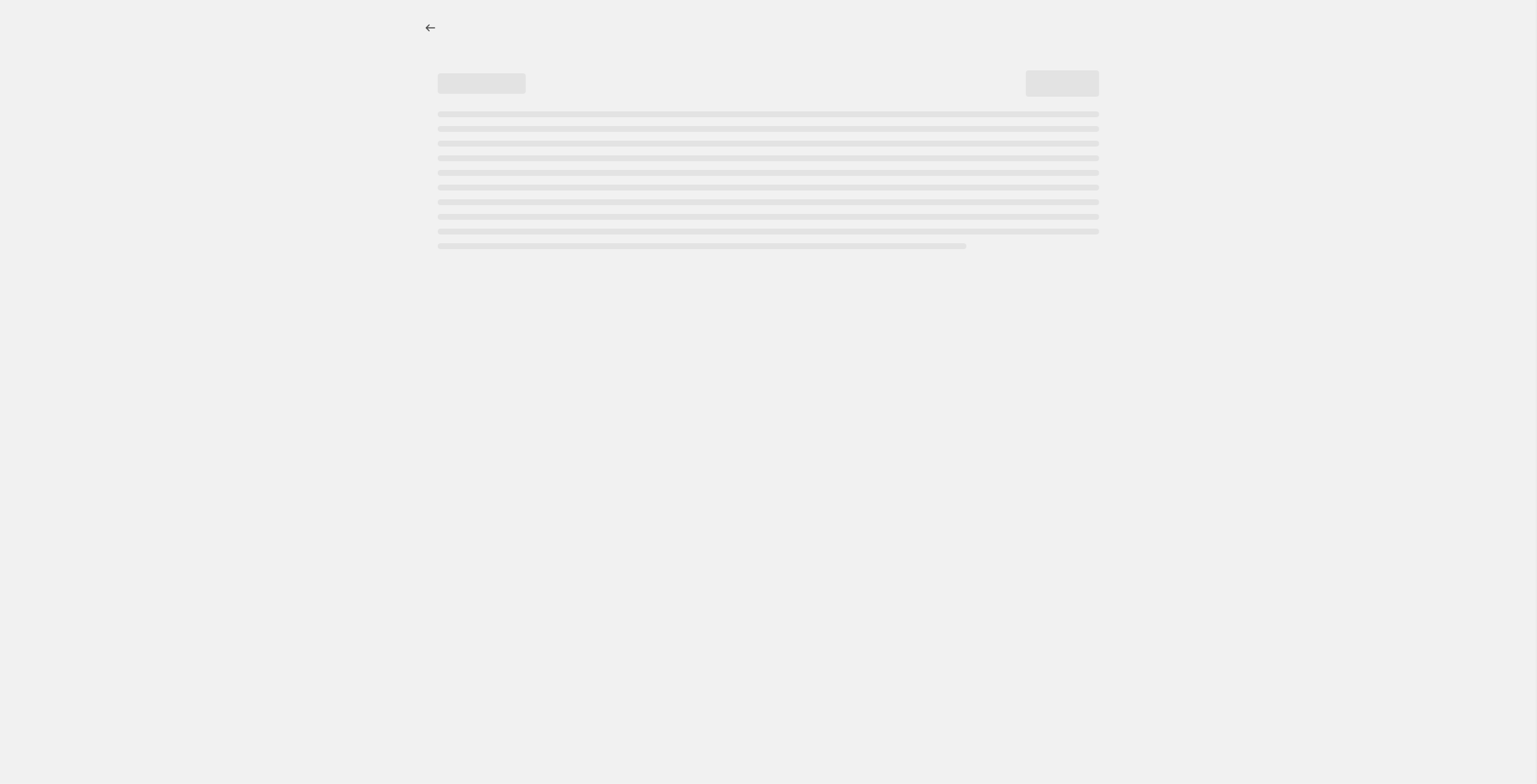
select select "no_change"
select select "tag"
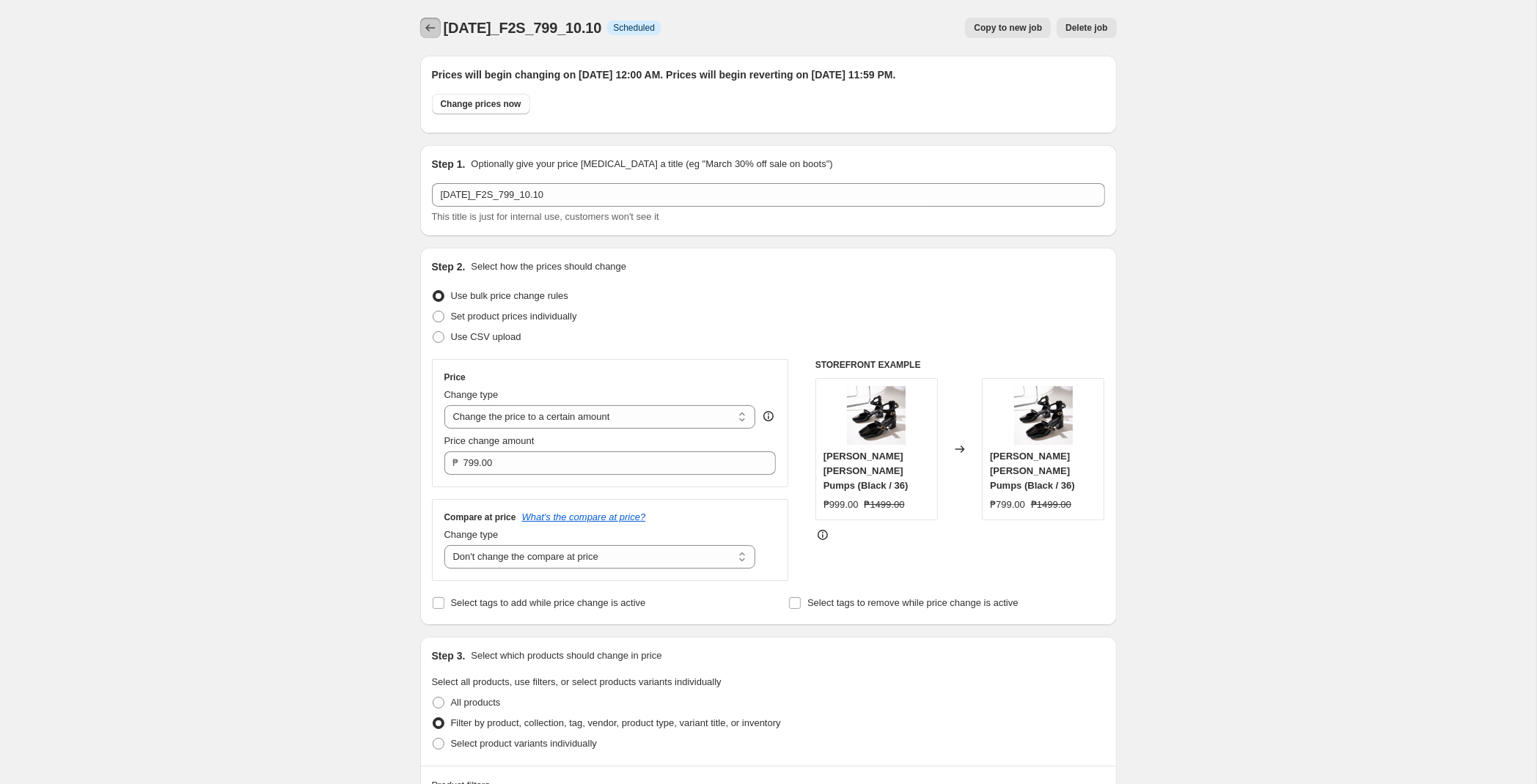
click at [433, 21] on button "Price change jobs" at bounding box center [430, 28] width 21 height 21
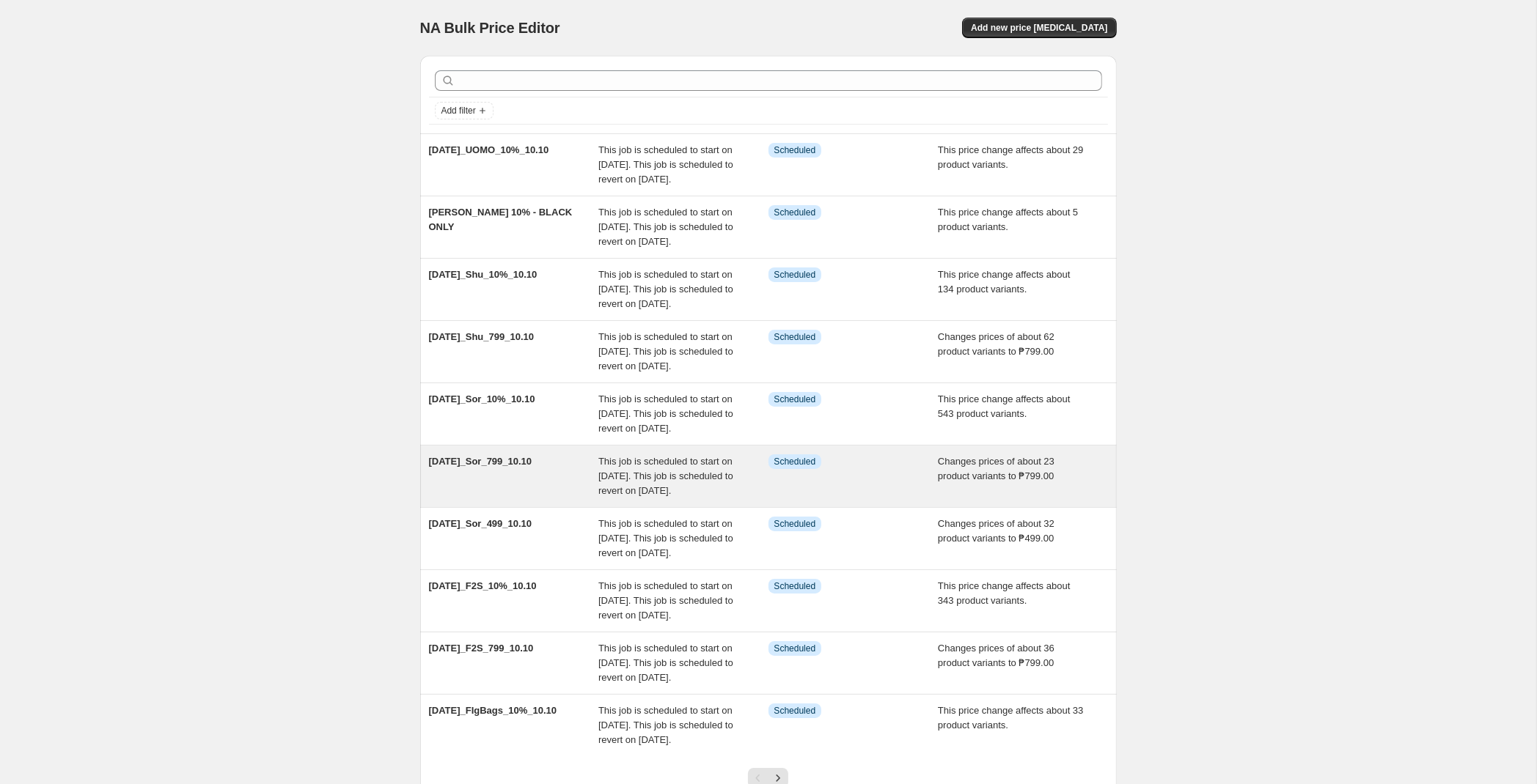
scroll to position [266, 0]
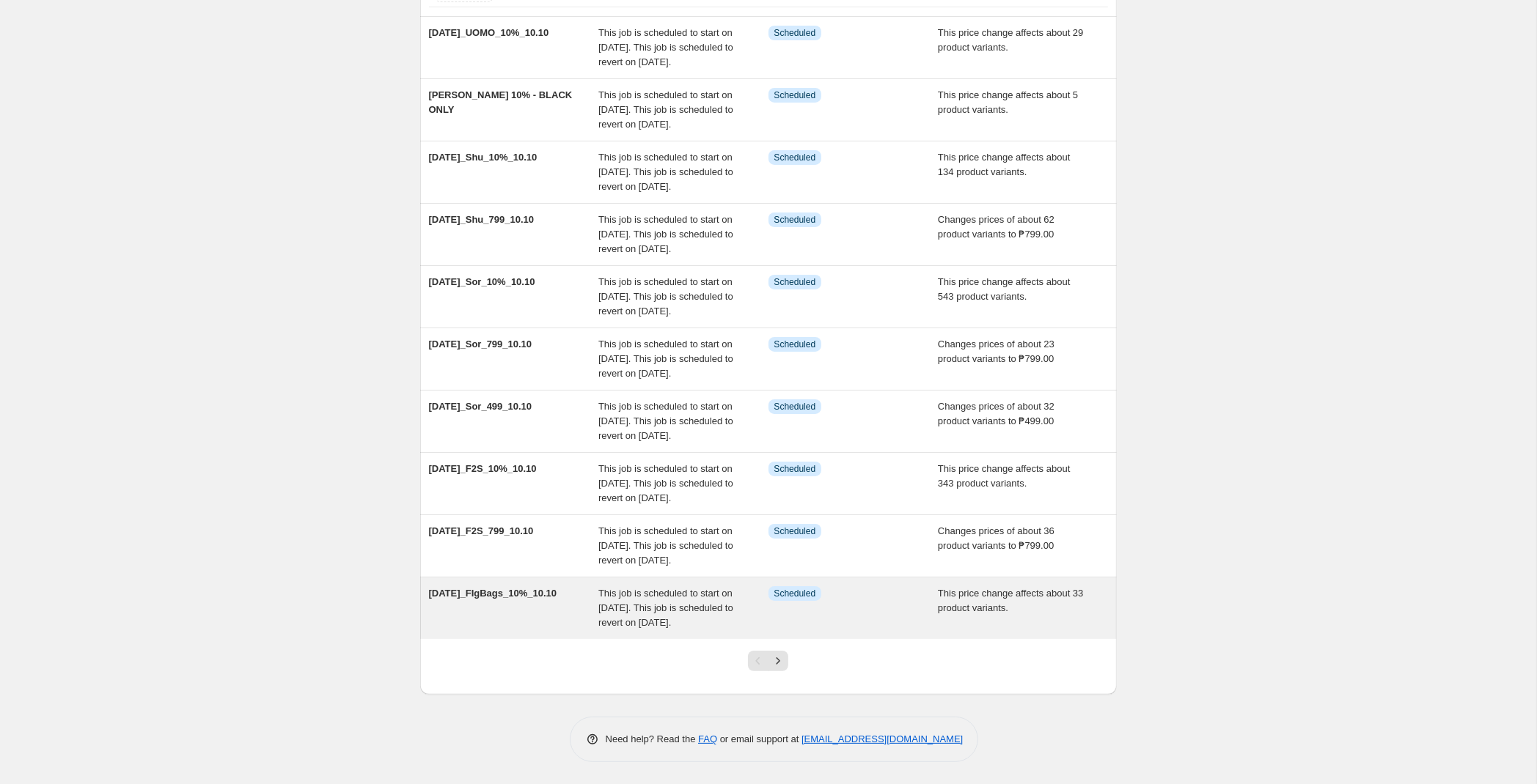
click at [559, 592] on div "[DATE]_FIgBags_10%_10.10" at bounding box center [513, 608] width 170 height 44
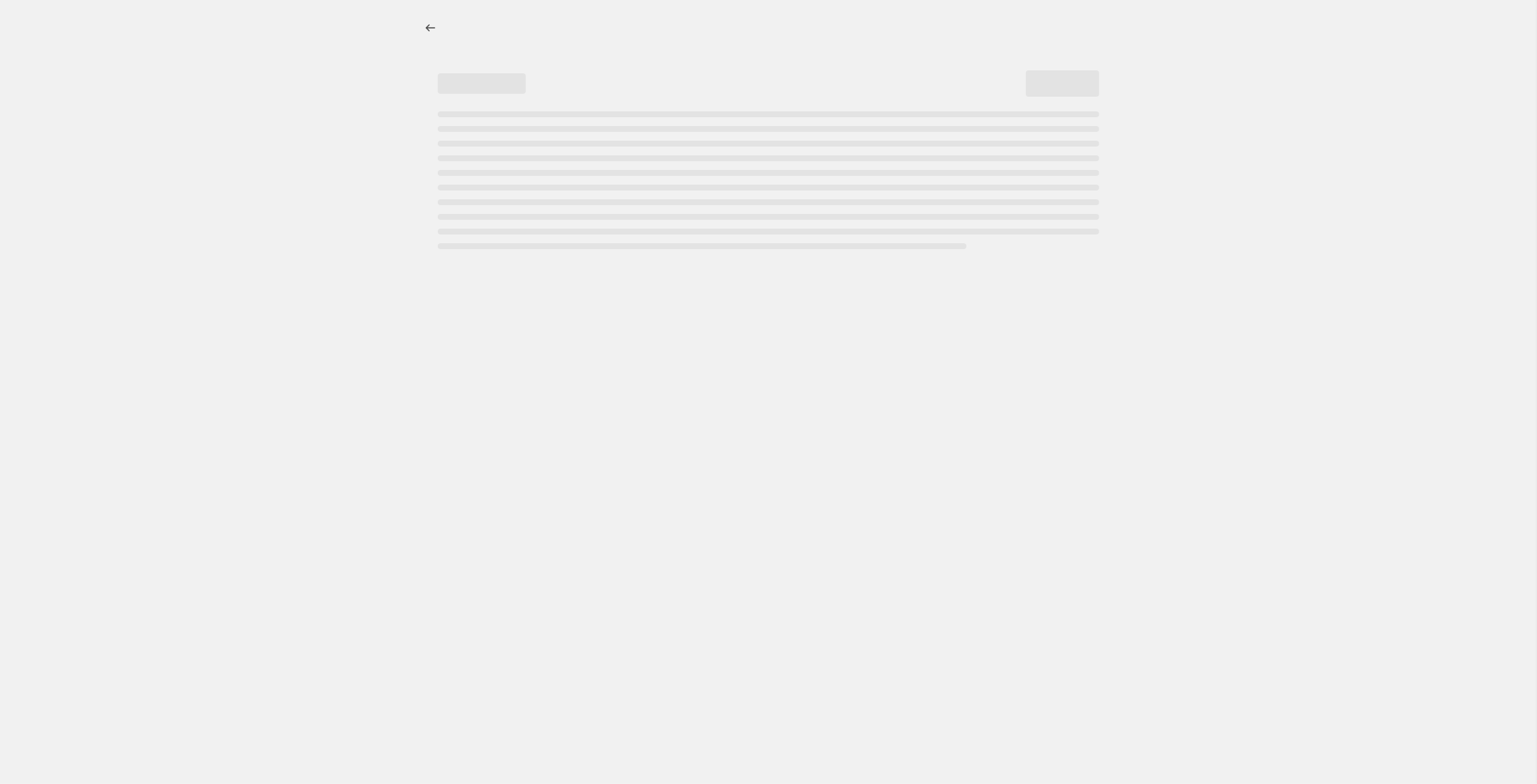
select select "pcap"
select select "no_change"
select select "tag"
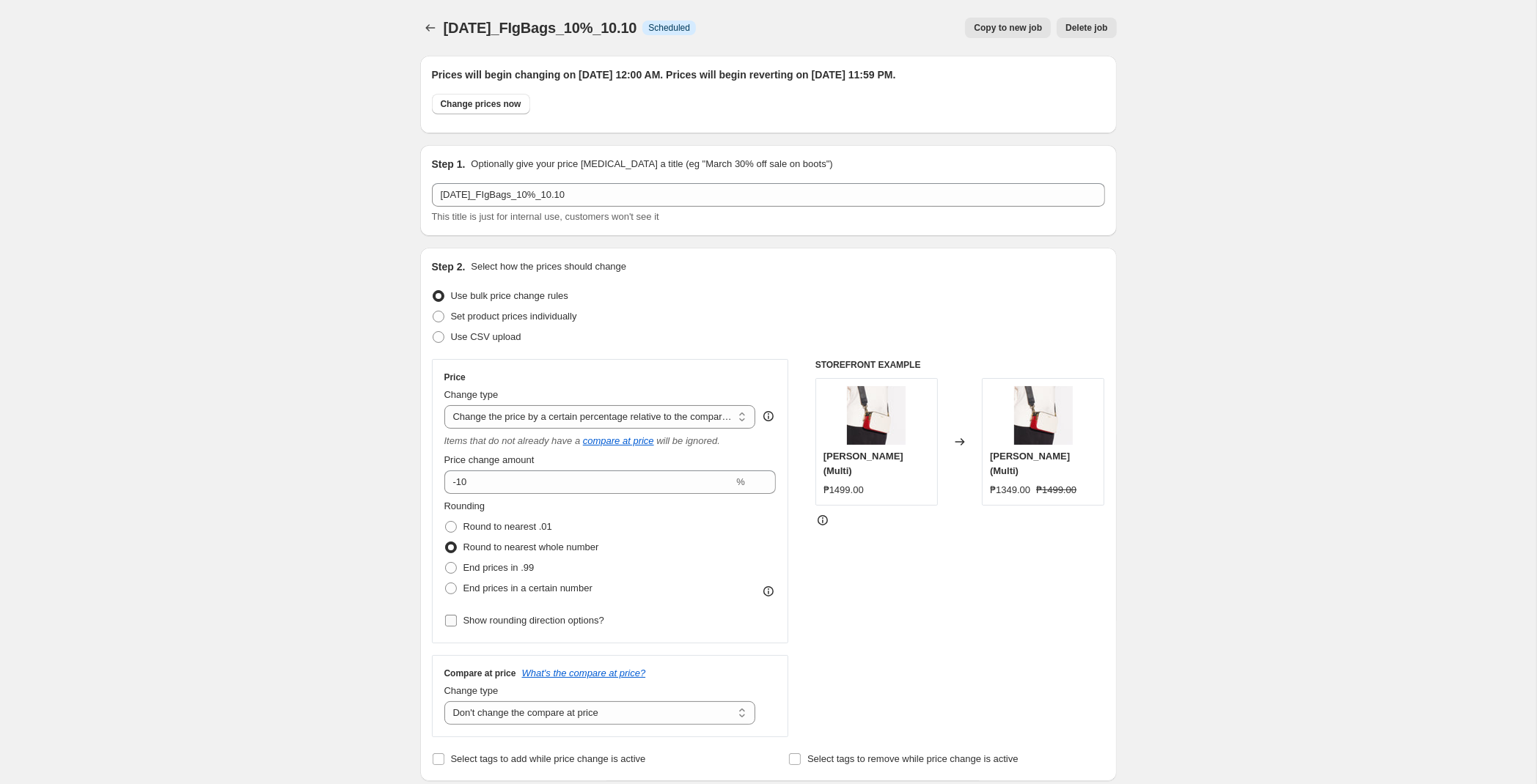
click at [502, 618] on span "Show rounding direction options?" at bounding box center [534, 620] width 141 height 11
click at [457, 618] on input "Show rounding direction options?" at bounding box center [450, 620] width 11 height 11
checkbox input "true"
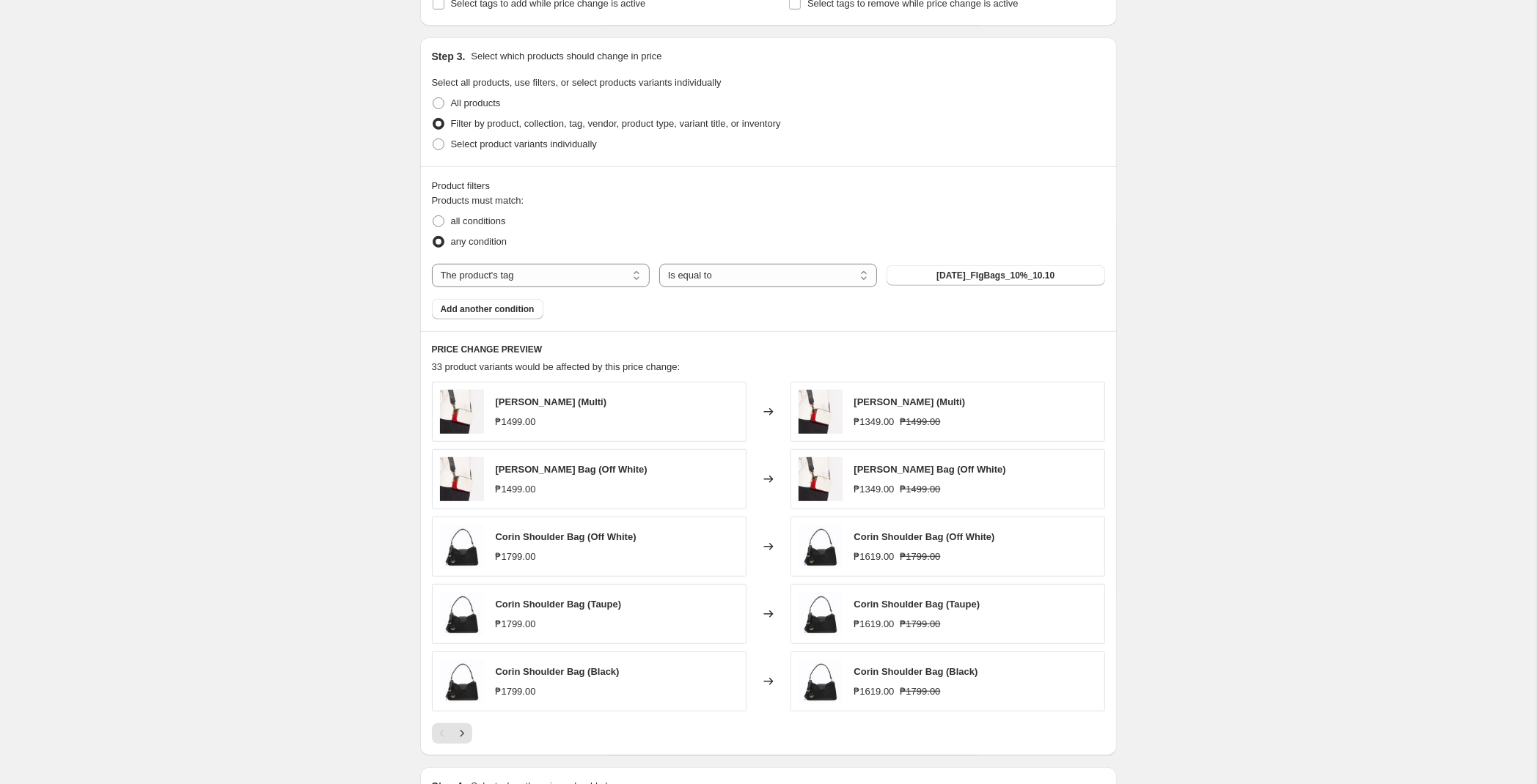
scroll to position [923, 0]
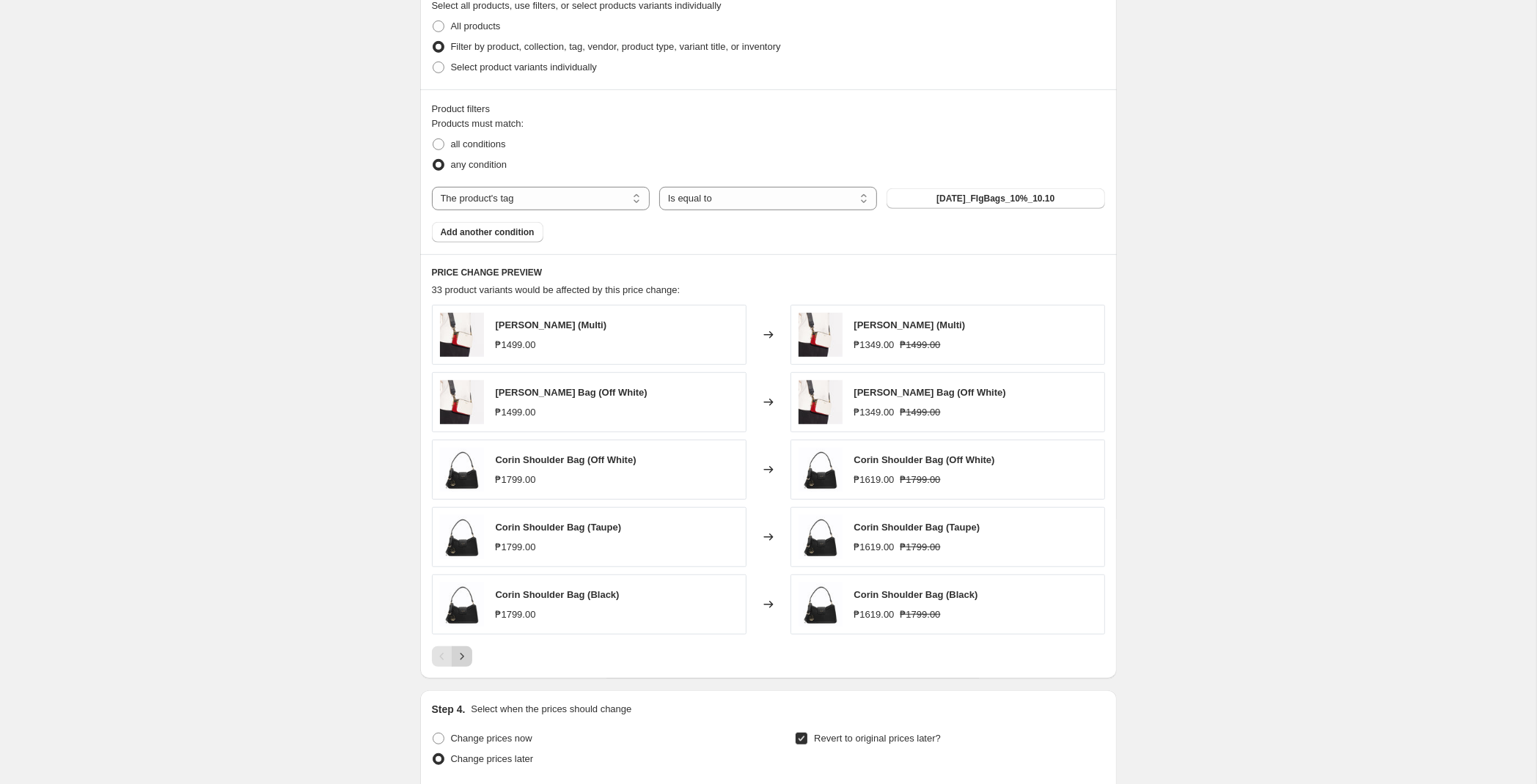
click at [466, 657] on icon "Next" at bounding box center [462, 657] width 15 height 15
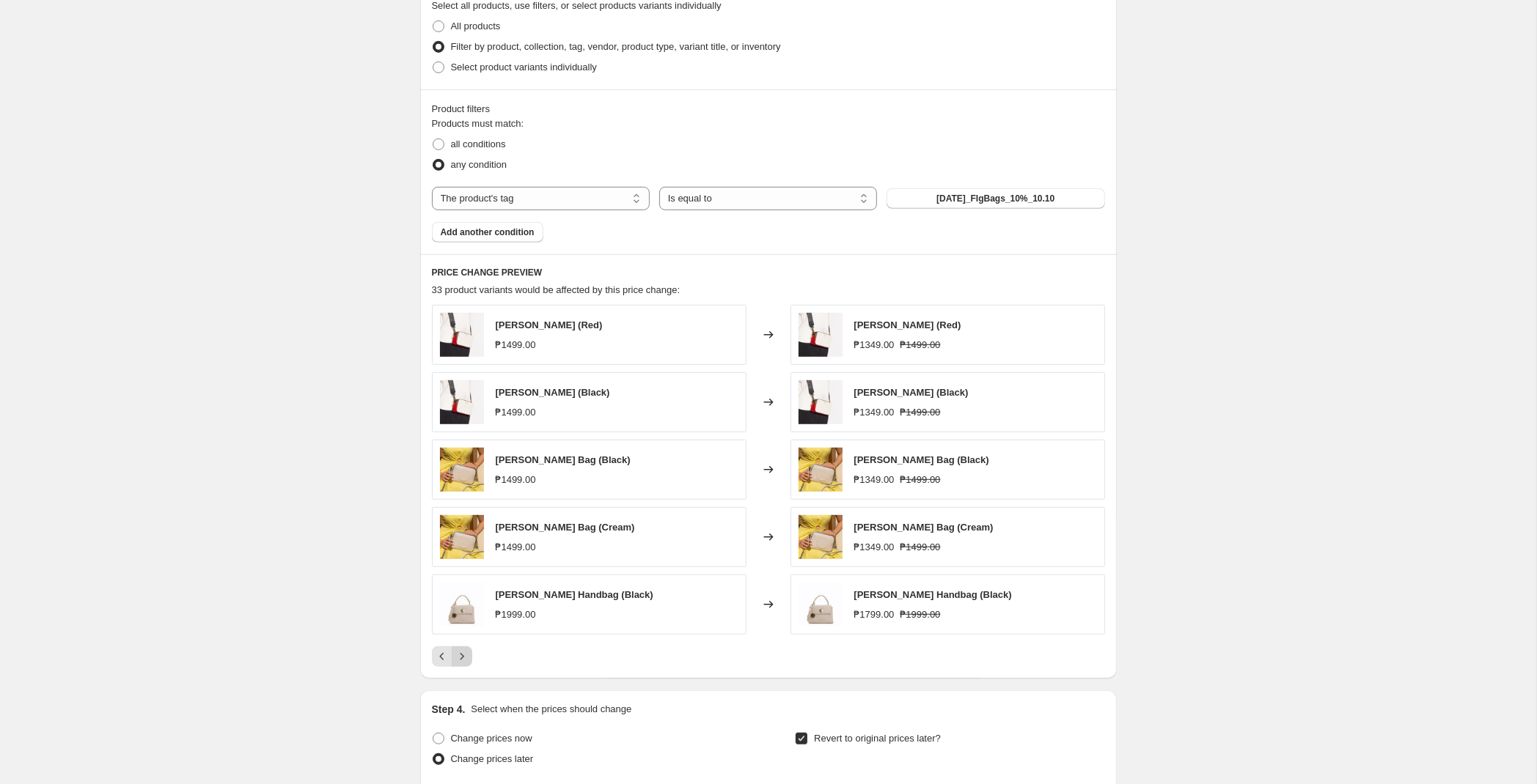
click at [466, 657] on icon "Next" at bounding box center [462, 657] width 15 height 15
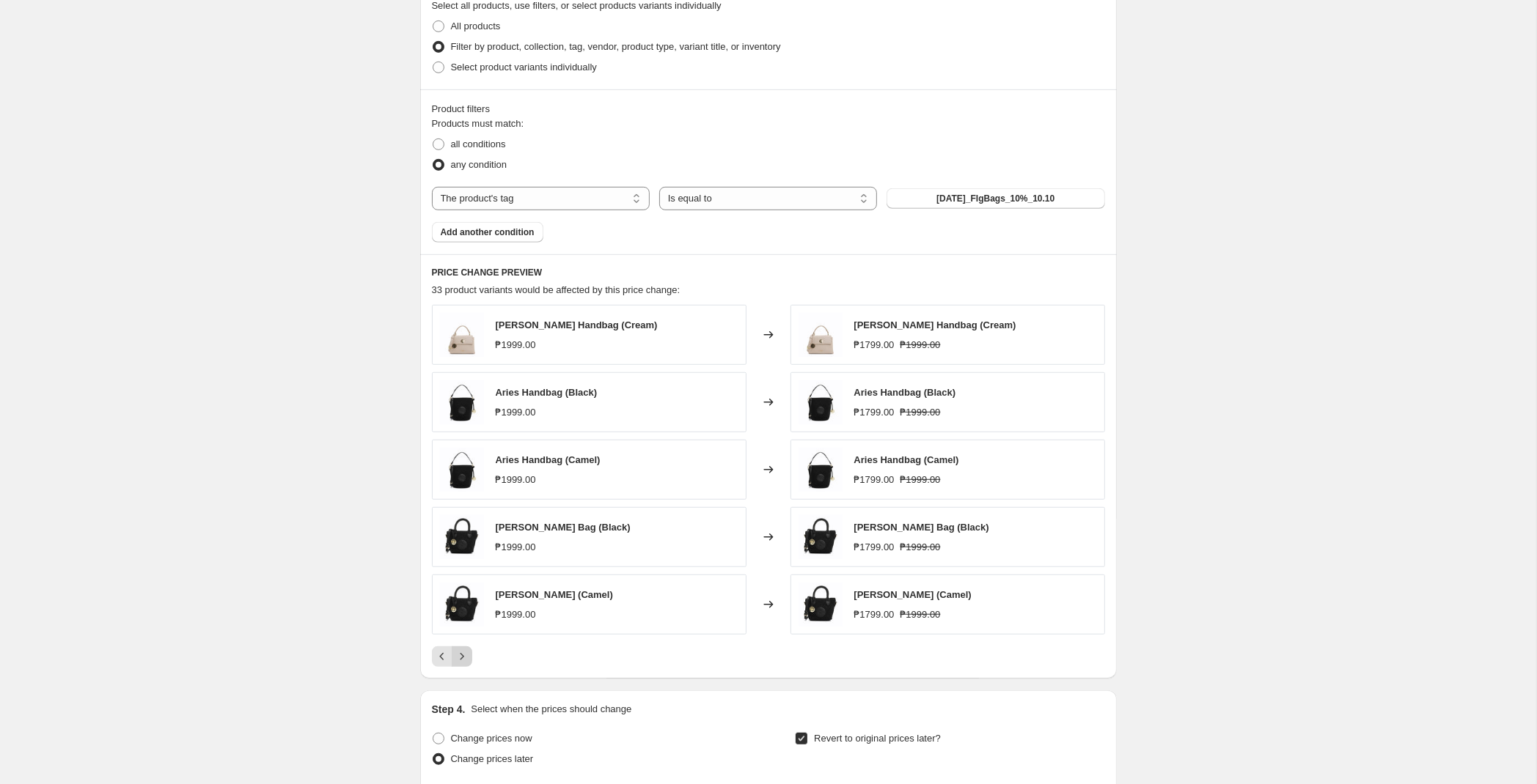
click at [466, 656] on icon "Next" at bounding box center [462, 657] width 15 height 15
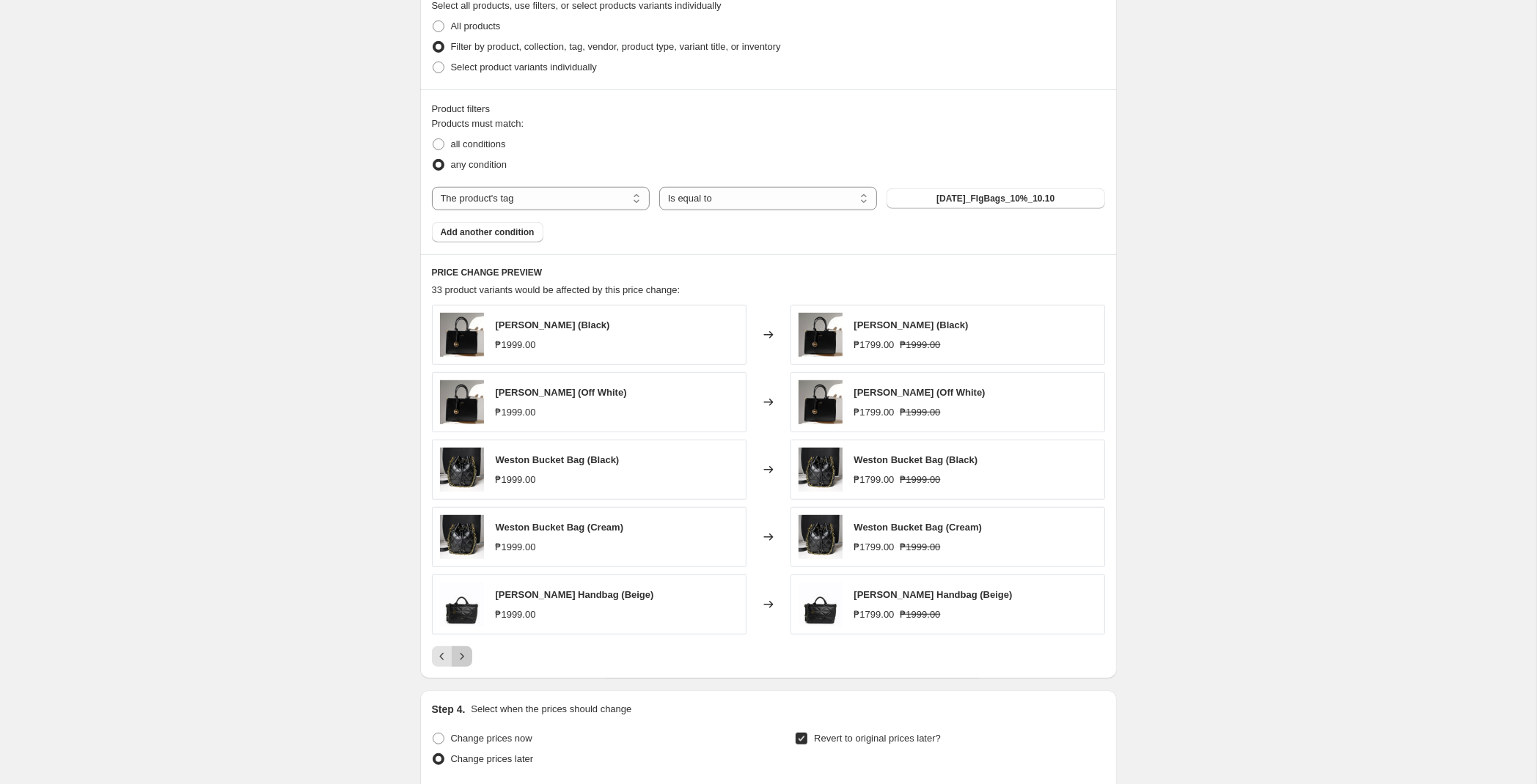
click at [466, 656] on icon "Next" at bounding box center [462, 657] width 15 height 15
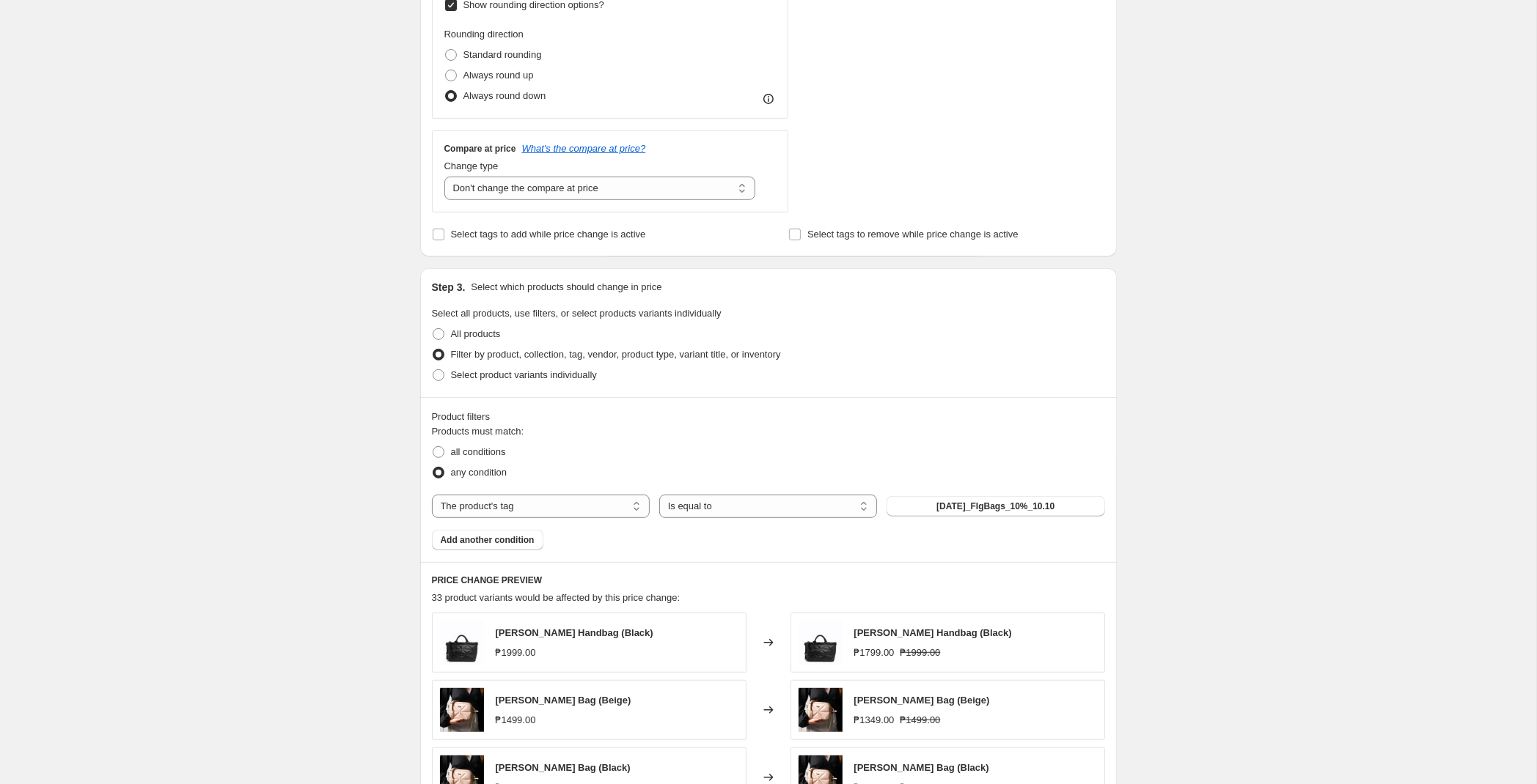
scroll to position [1078, 0]
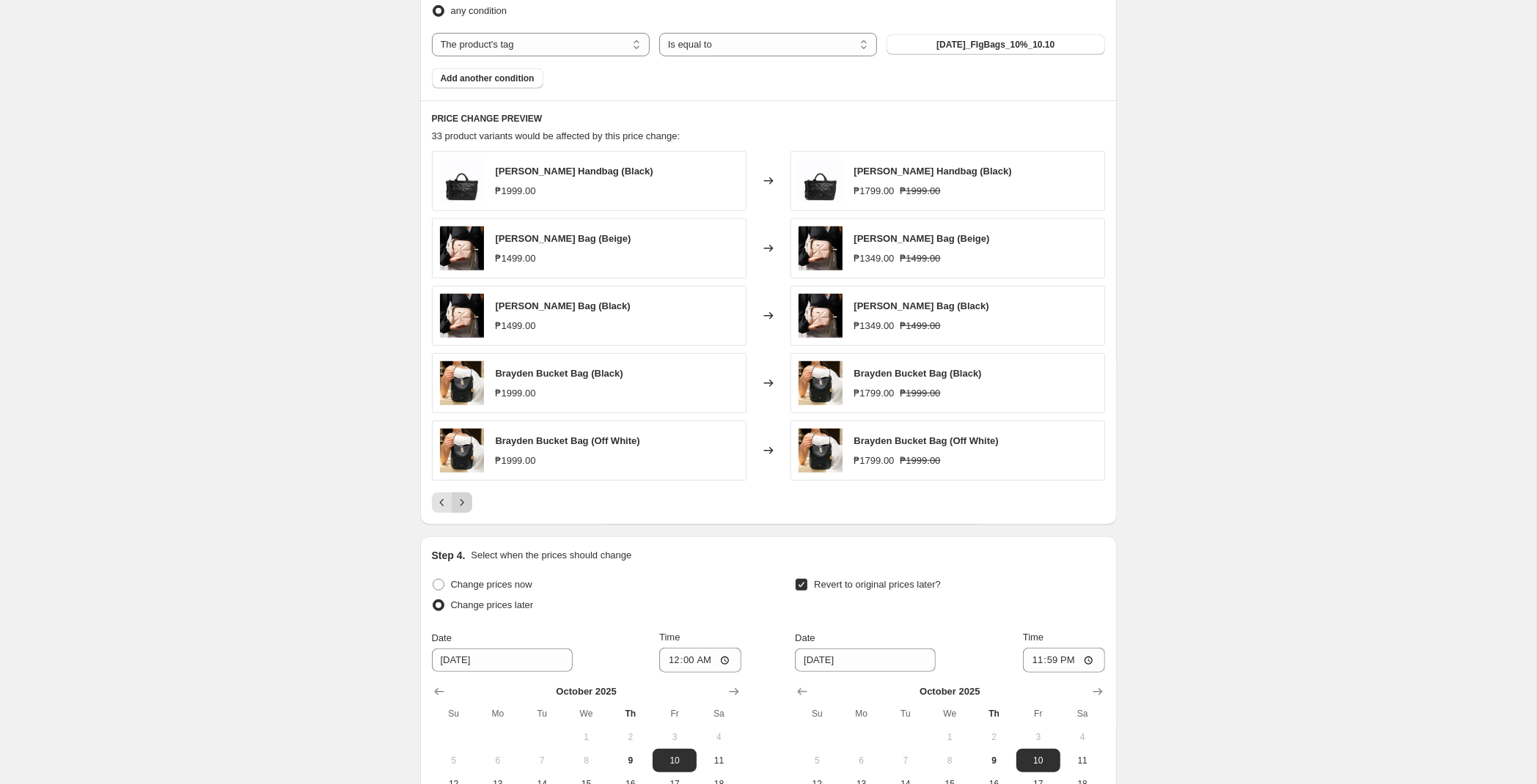
click at [468, 503] on icon "Next" at bounding box center [462, 503] width 15 height 15
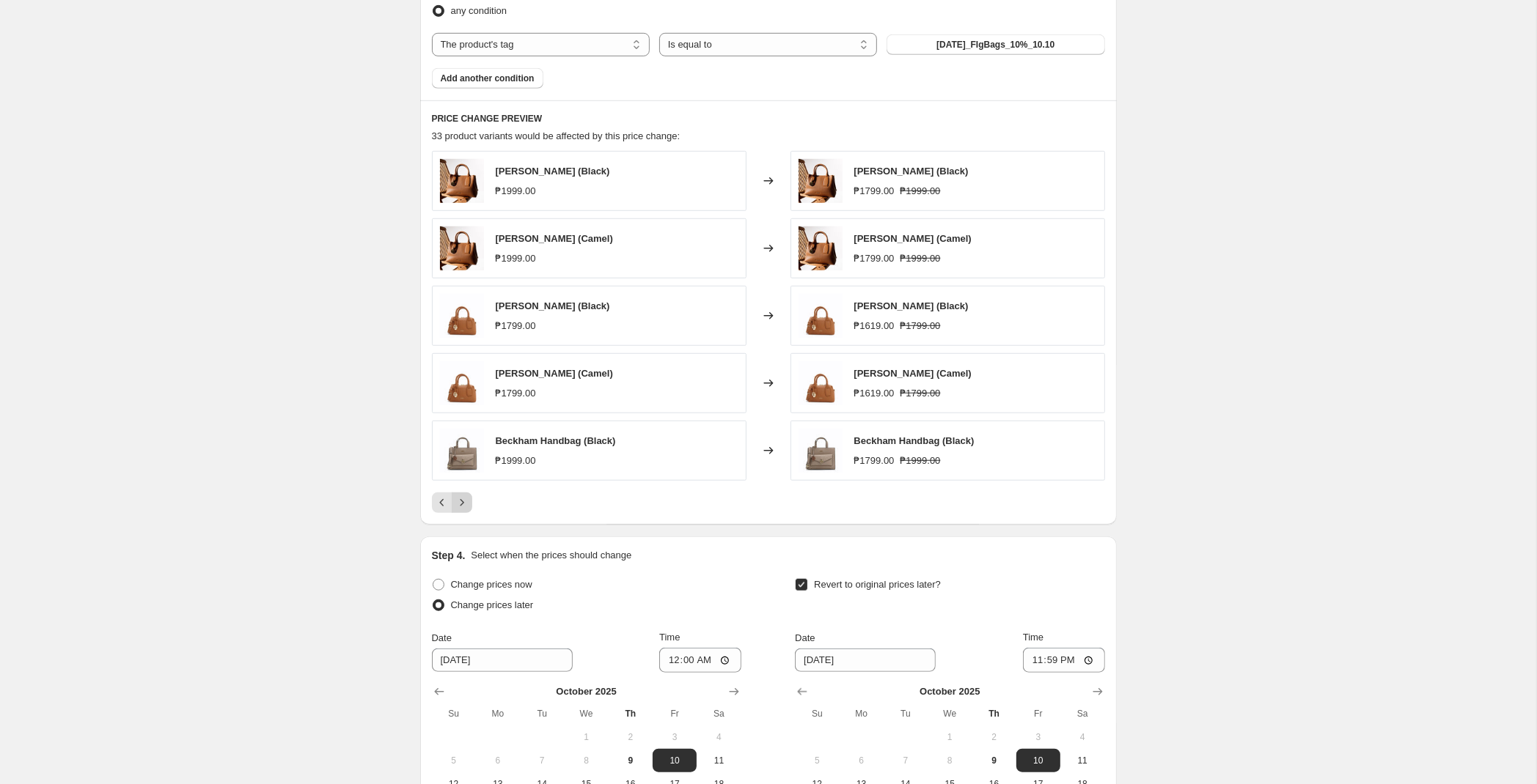
click at [468, 503] on icon "Next" at bounding box center [462, 503] width 15 height 15
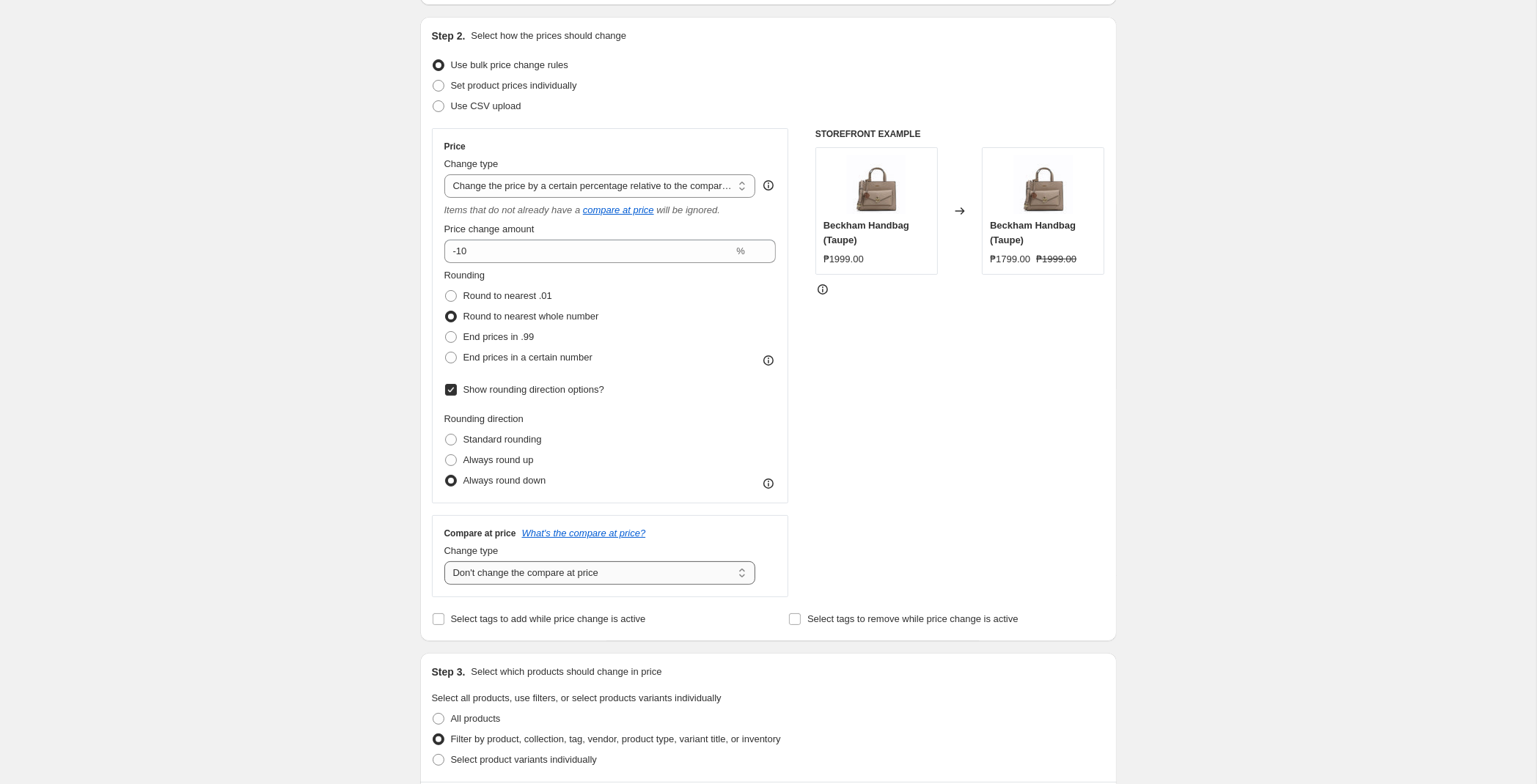
scroll to position [0, 0]
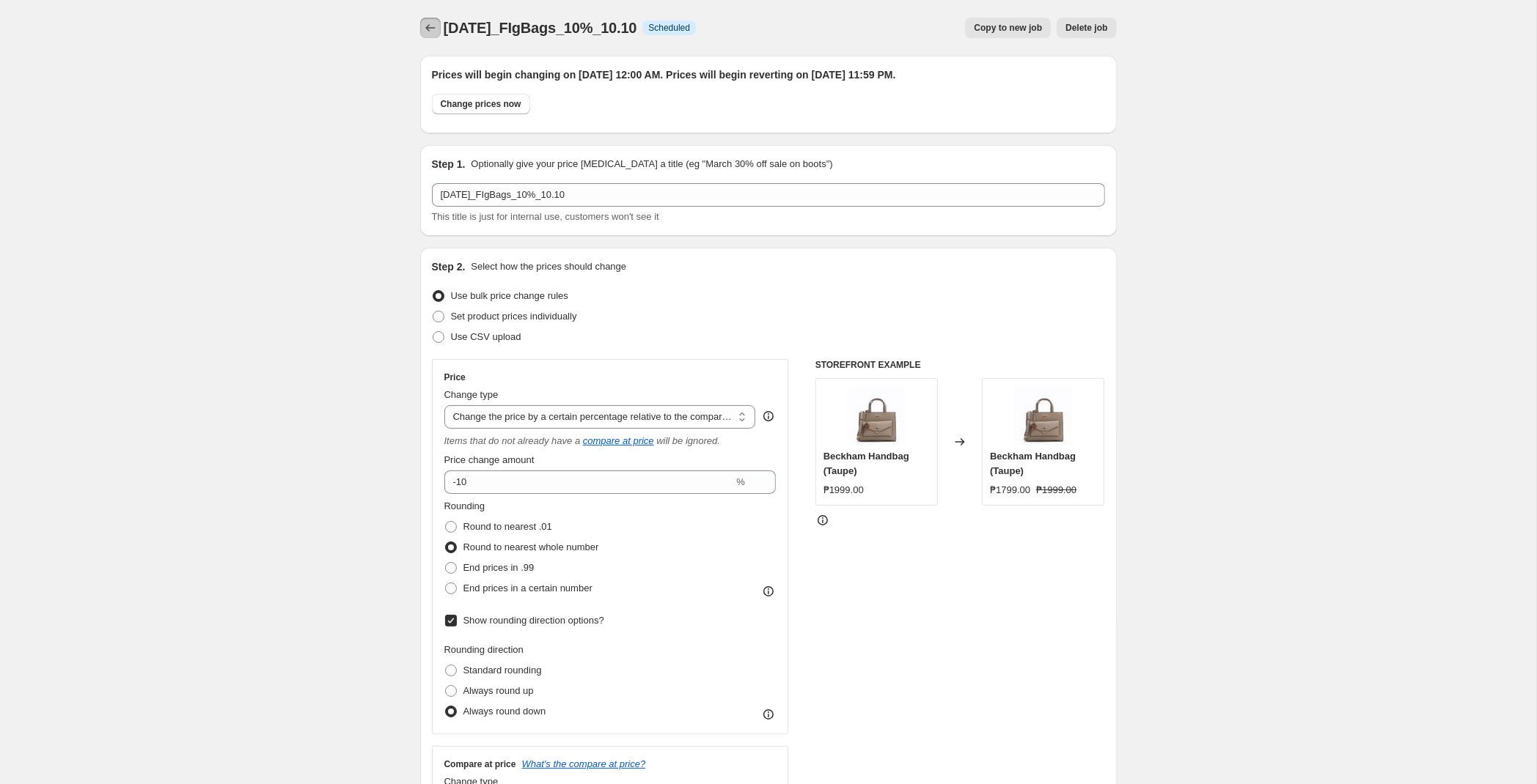
click at [422, 33] on button "Price change jobs" at bounding box center [430, 28] width 21 height 21
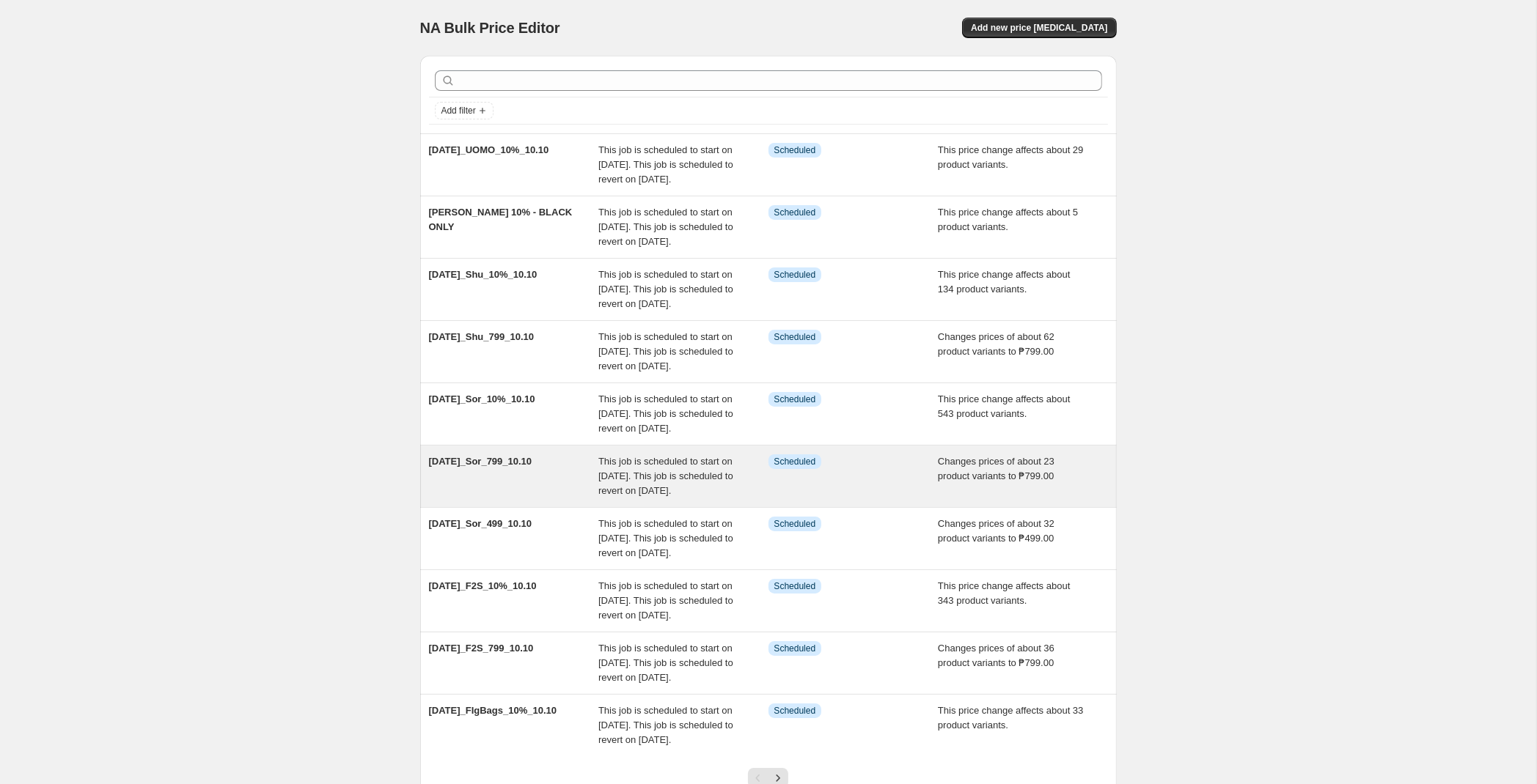
scroll to position [266, 0]
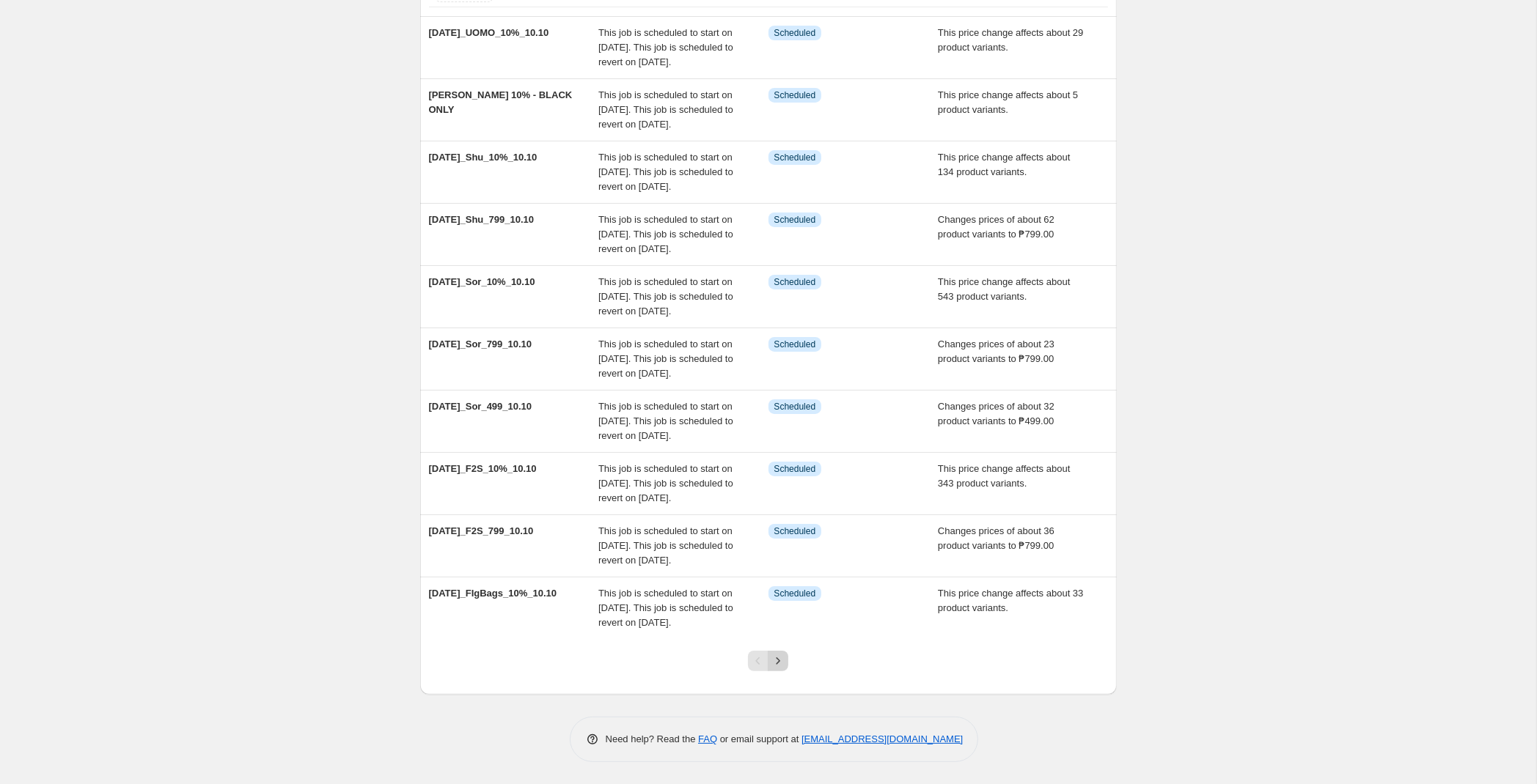
click at [784, 657] on icon "Next" at bounding box center [777, 661] width 15 height 15
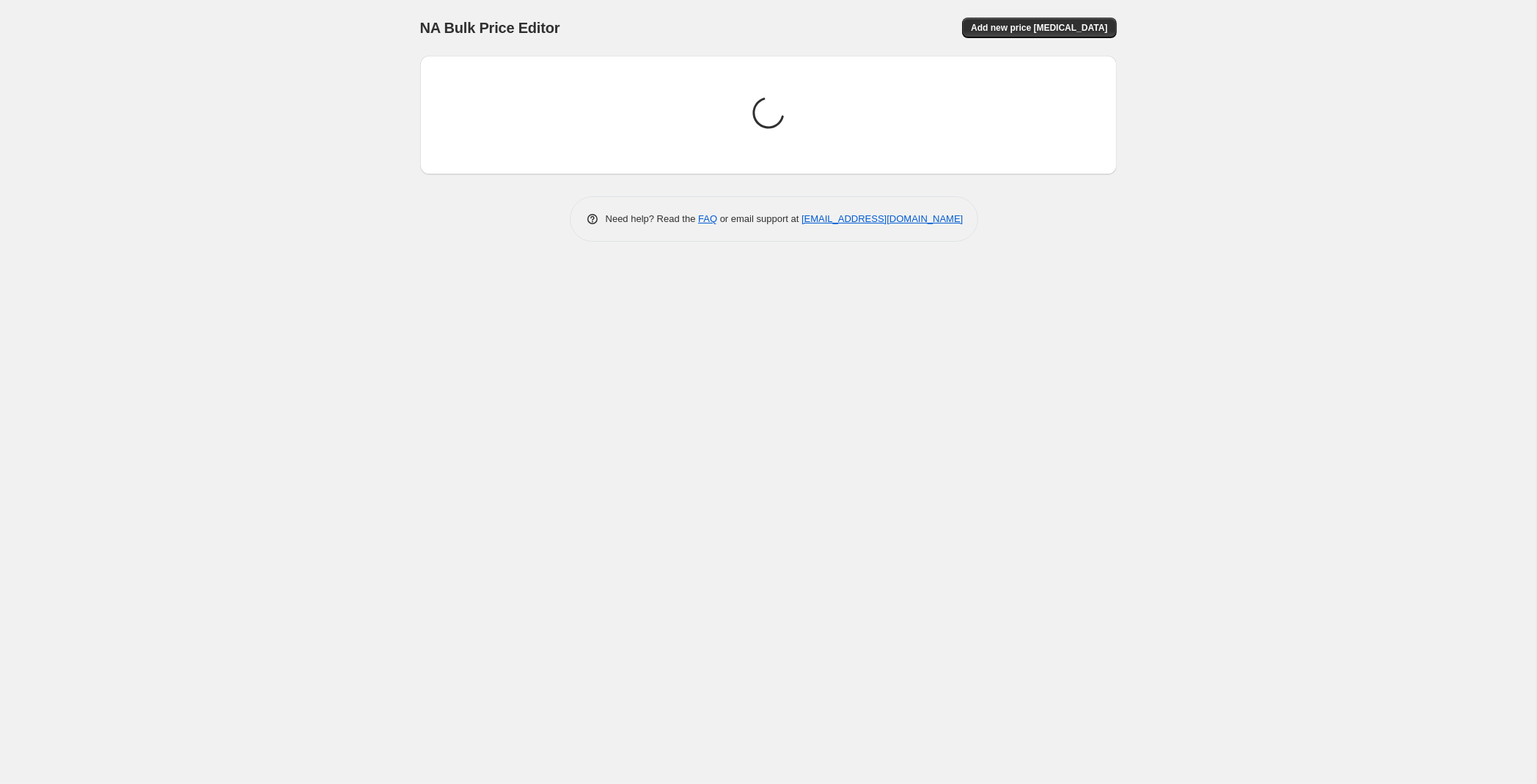
scroll to position [0, 0]
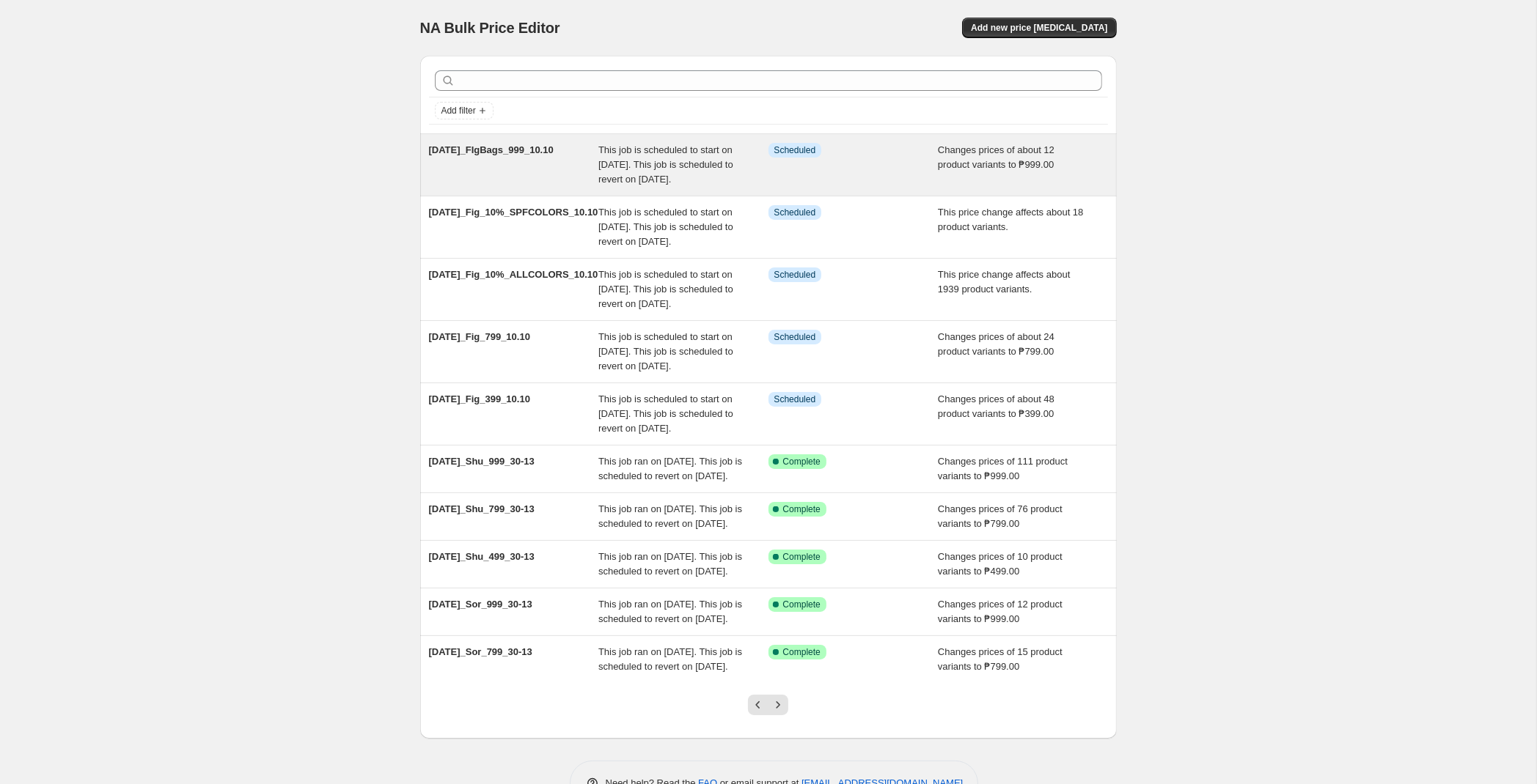
click at [703, 169] on span "This job is scheduled to start on [DATE]. This job is scheduled to revert on [D…" at bounding box center [666, 165] width 135 height 40
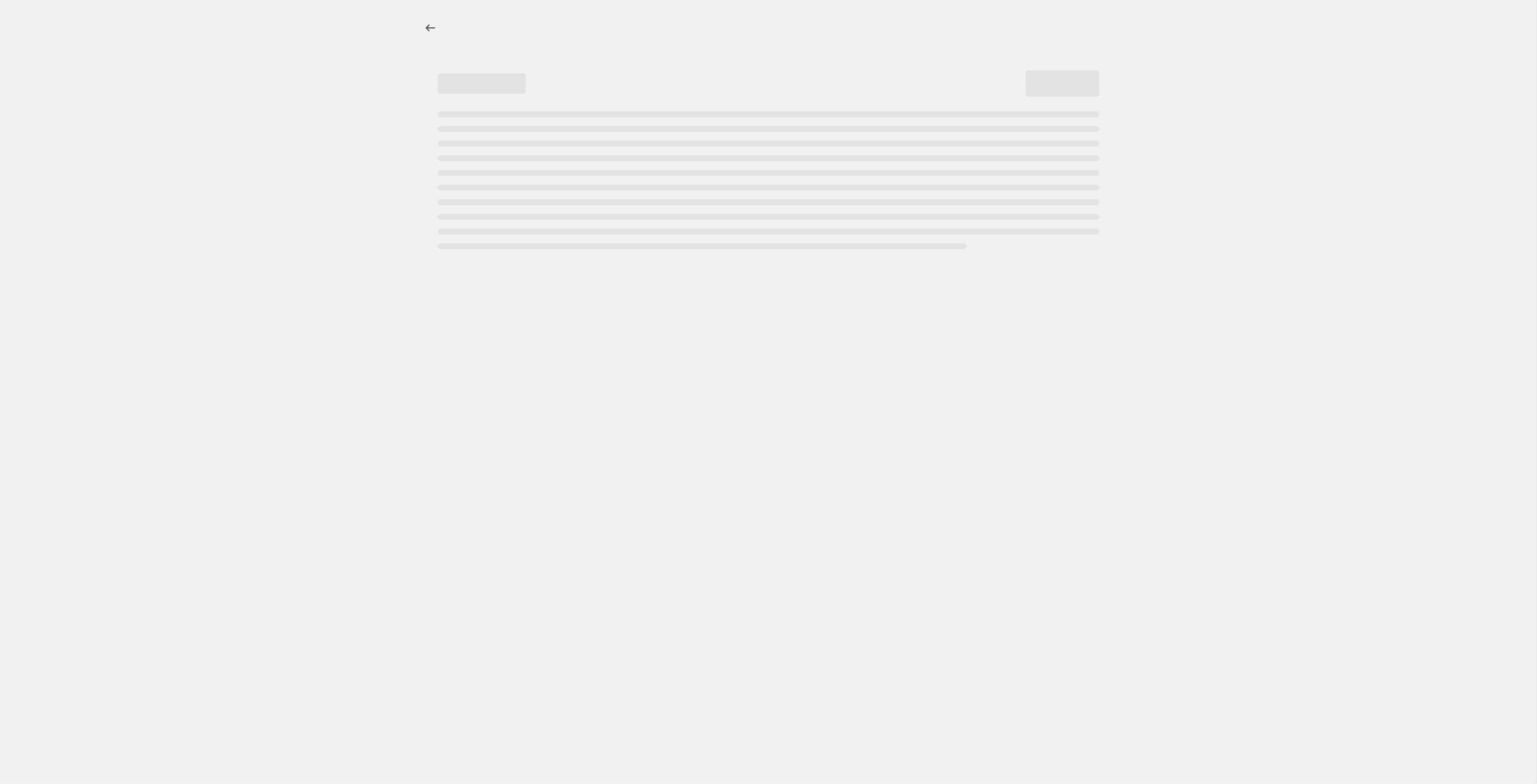
select select "no_change"
select select "tag"
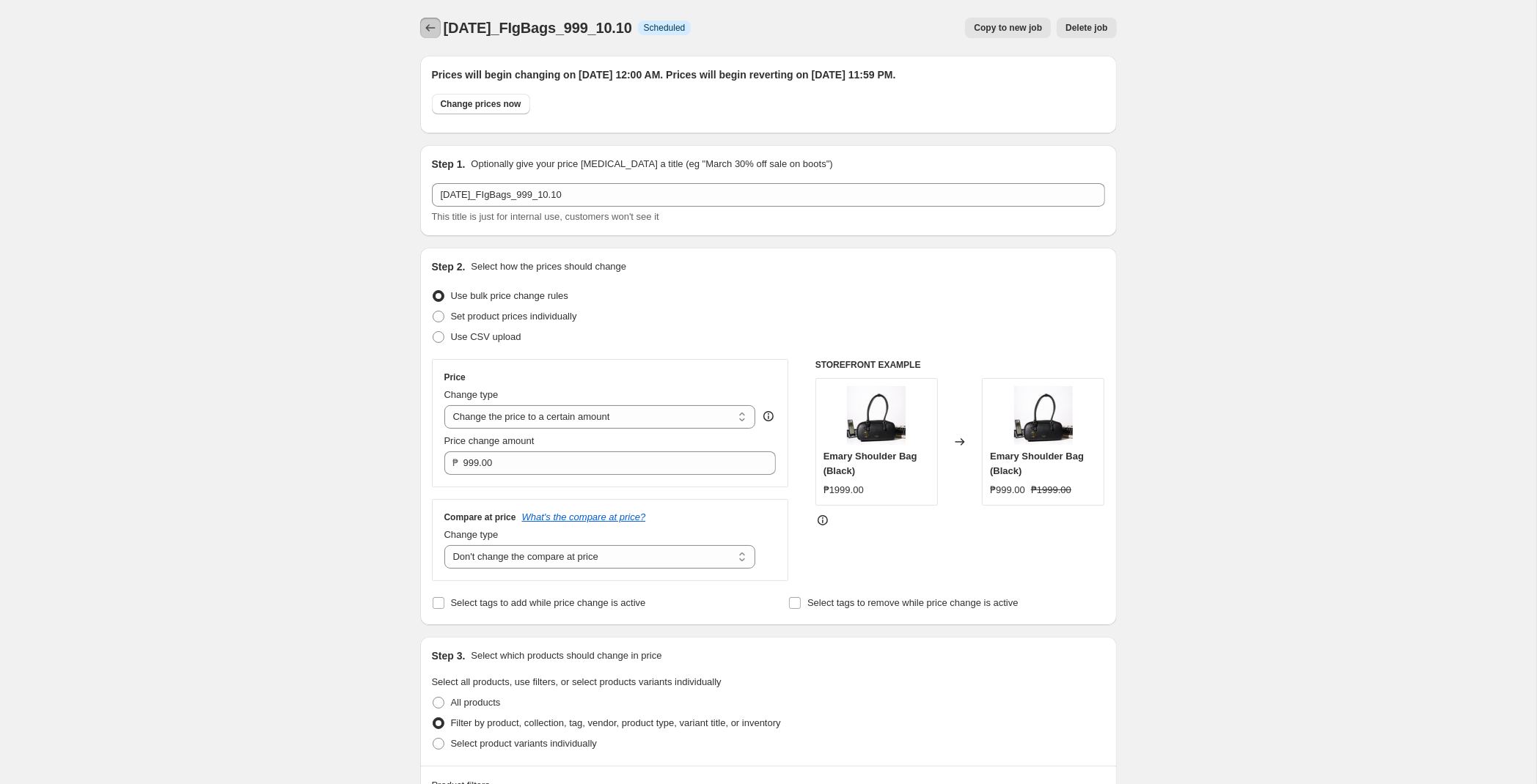
click at [435, 31] on icon "Price change jobs" at bounding box center [430, 28] width 15 height 15
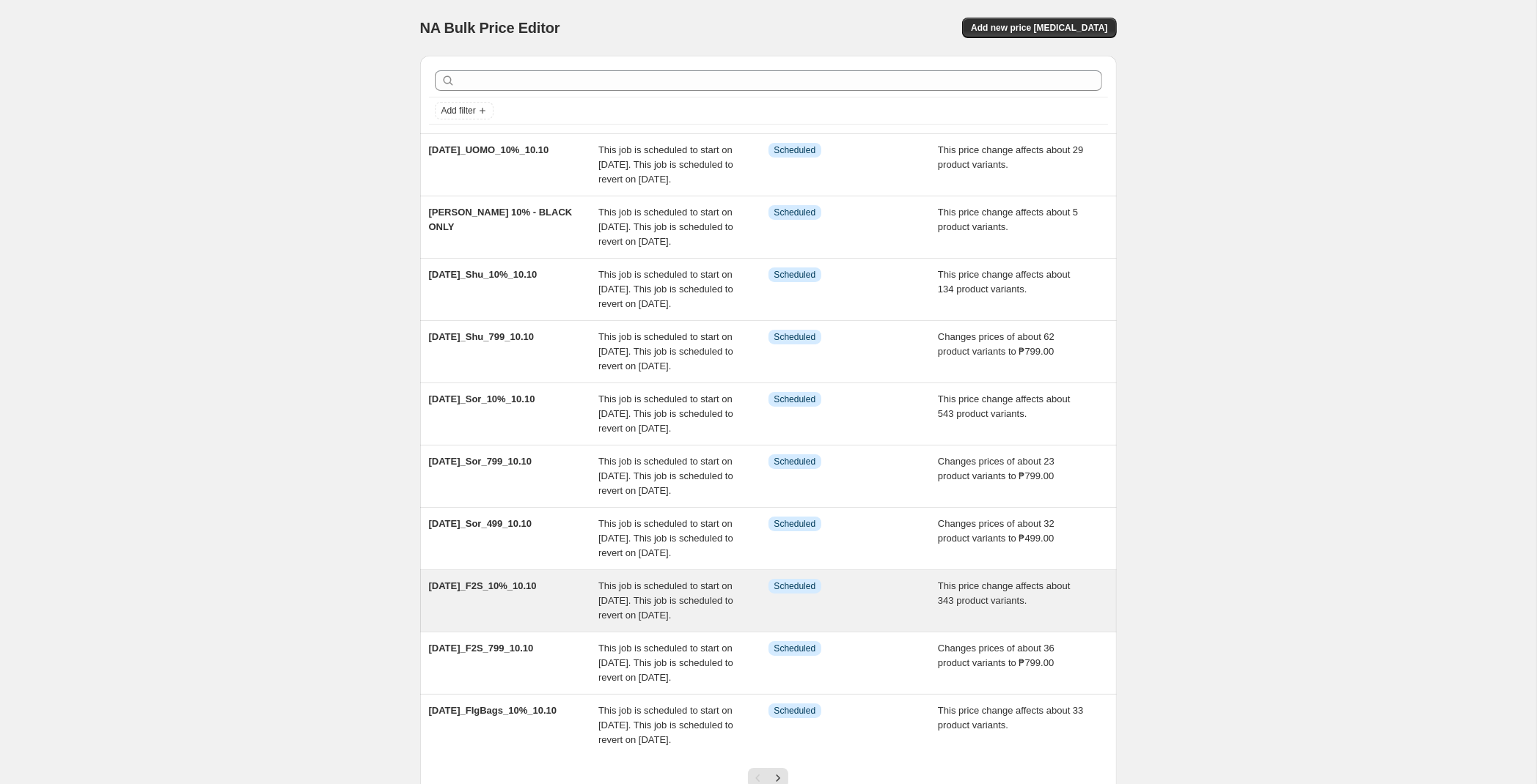
scroll to position [266, 0]
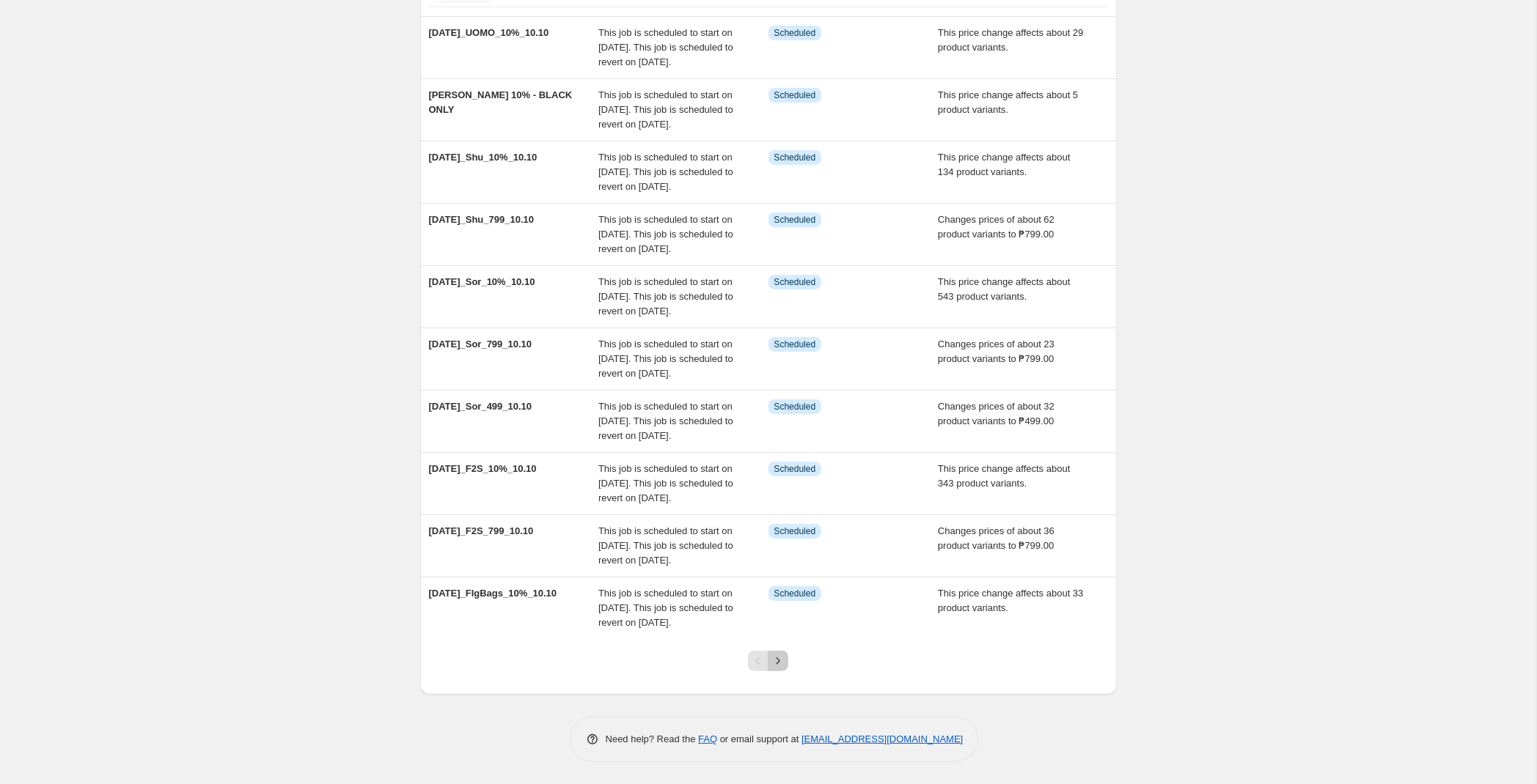
click at [780, 659] on icon "Next" at bounding box center [777, 661] width 15 height 15
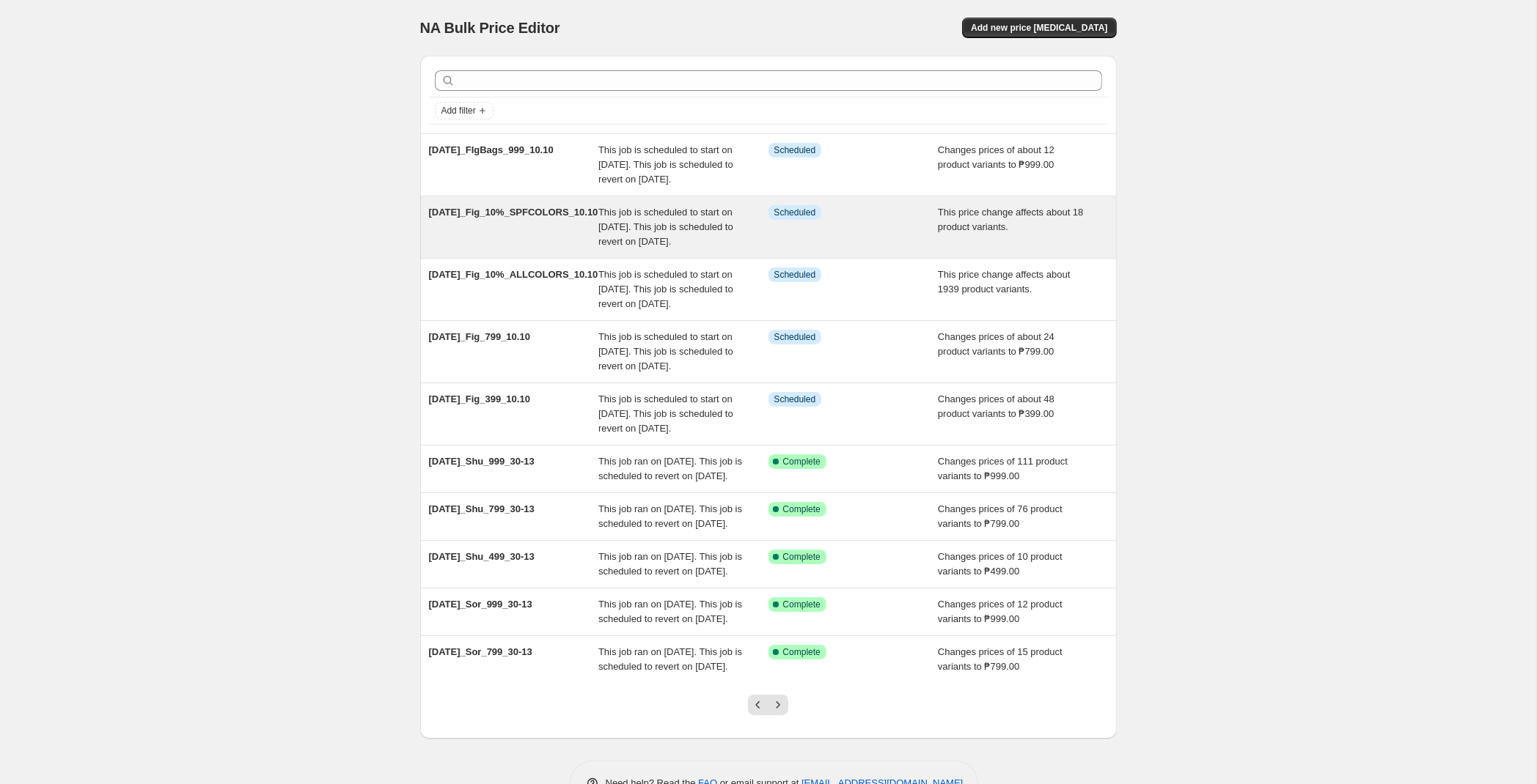
click at [653, 247] on span "This job is scheduled to start on [DATE]. This job is scheduled to revert on [D…" at bounding box center [666, 226] width 135 height 40
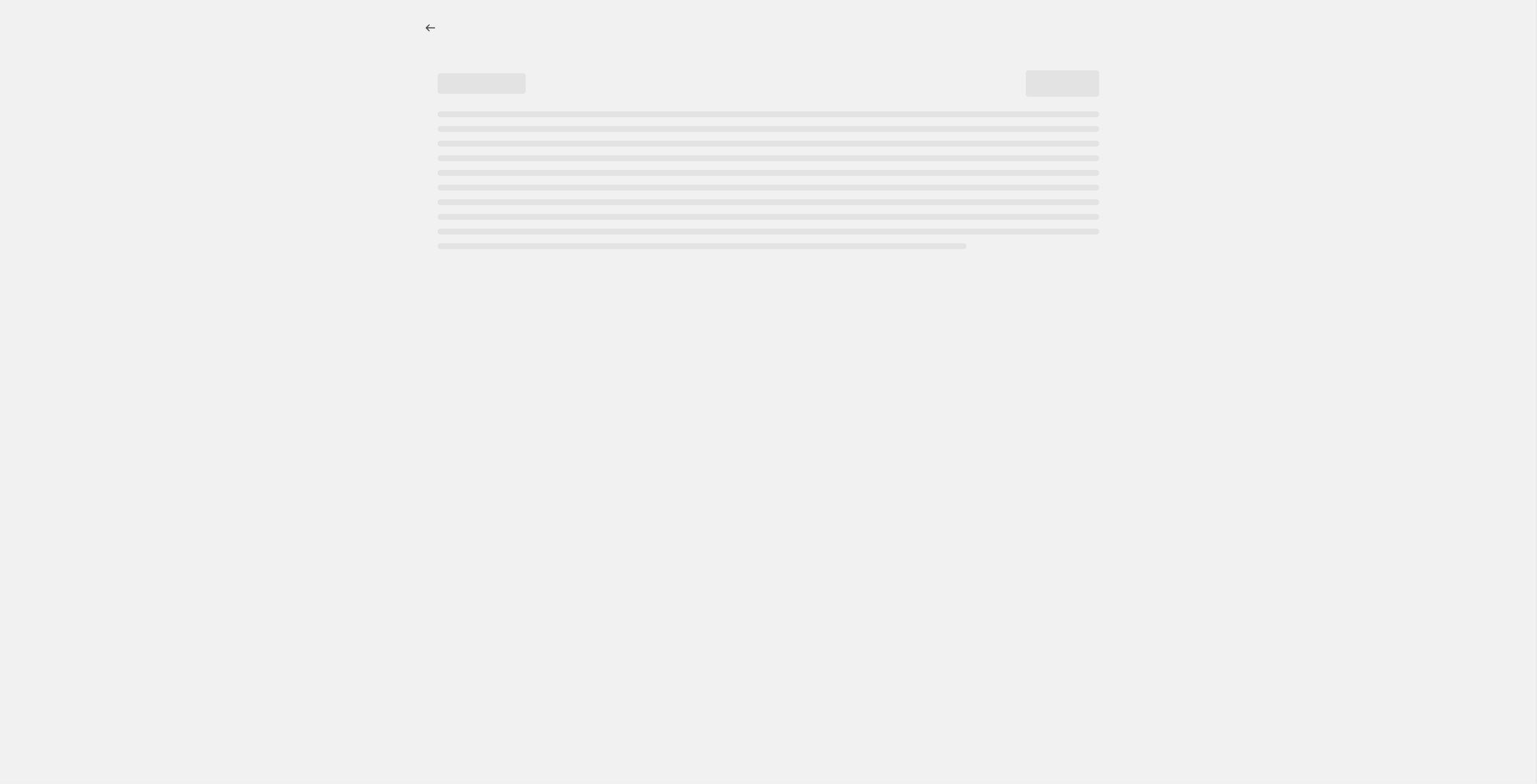
select select "pcap"
select select "no_change"
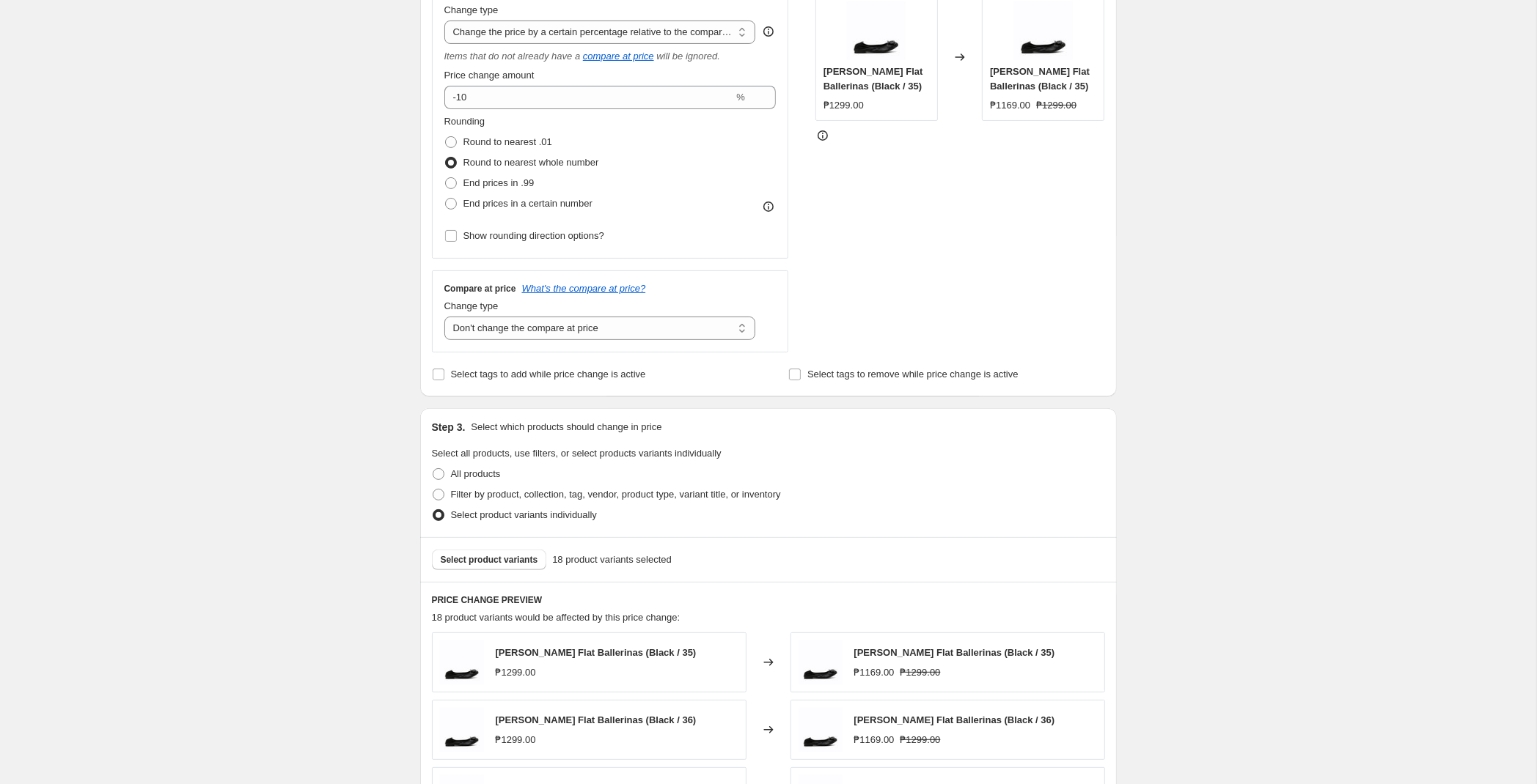
scroll to position [231, 0]
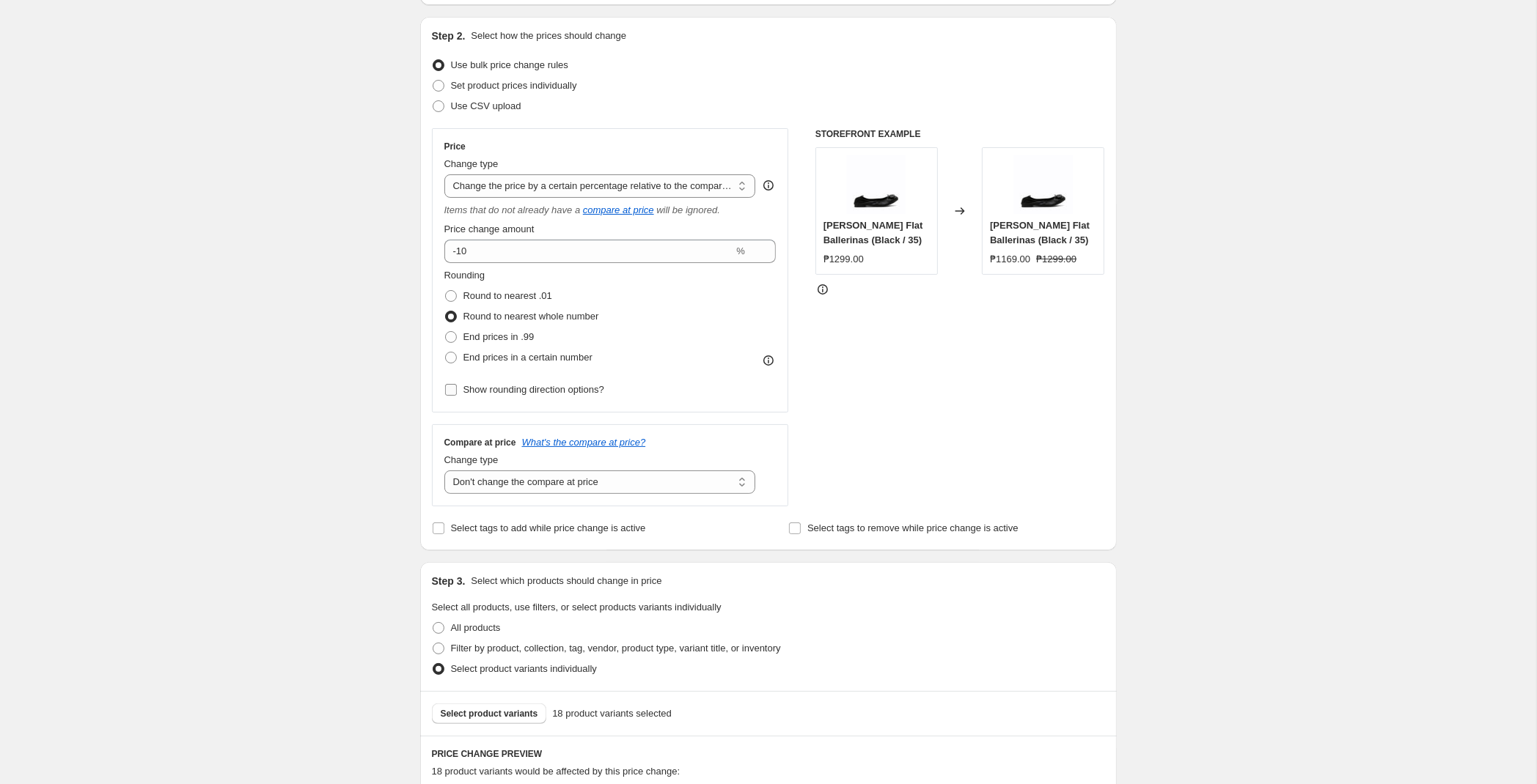
click at [543, 383] on span "Show rounding direction options?" at bounding box center [534, 389] width 141 height 15
click at [457, 384] on input "Show rounding direction options?" at bounding box center [450, 389] width 11 height 11
checkbox input "true"
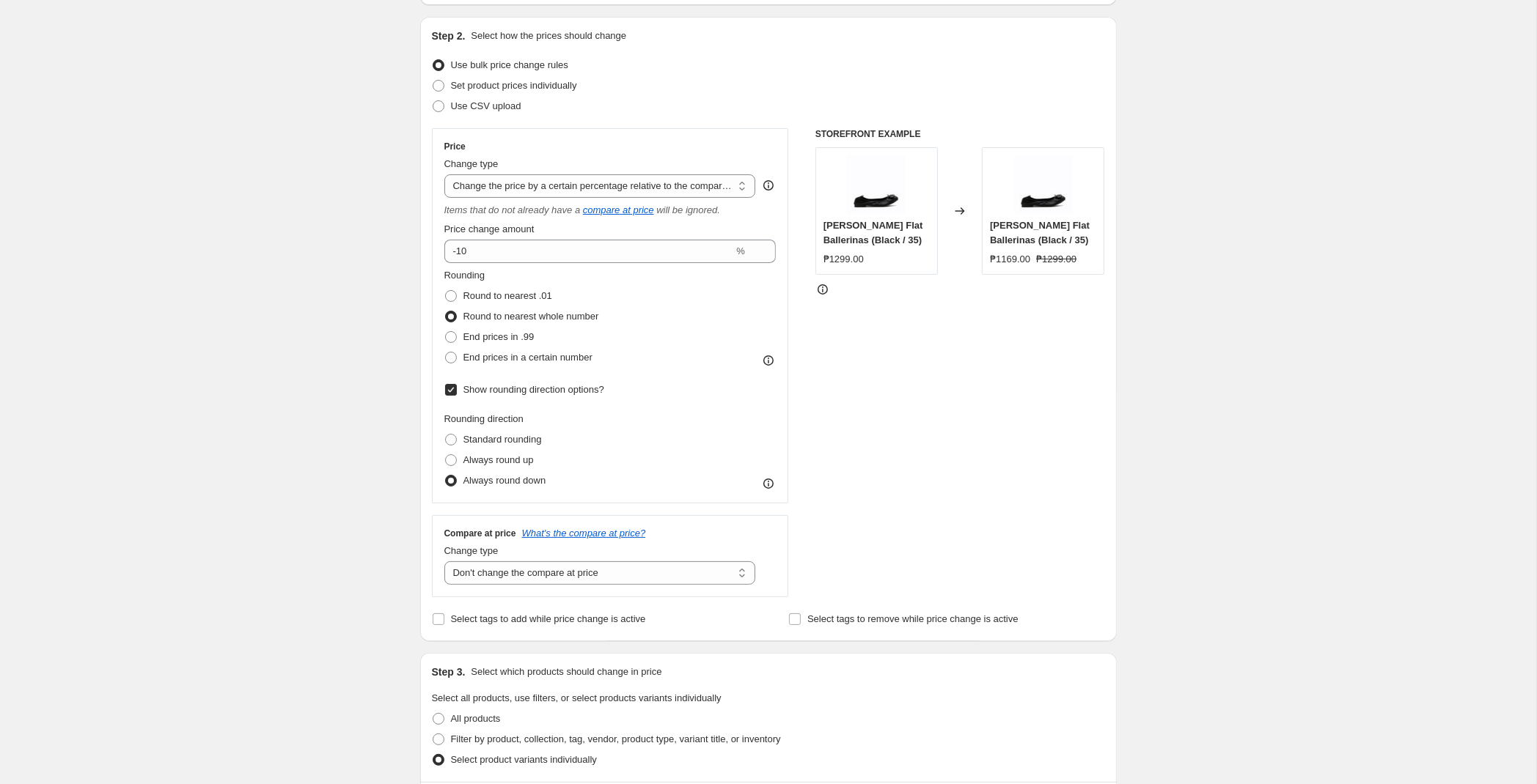
scroll to position [0, 0]
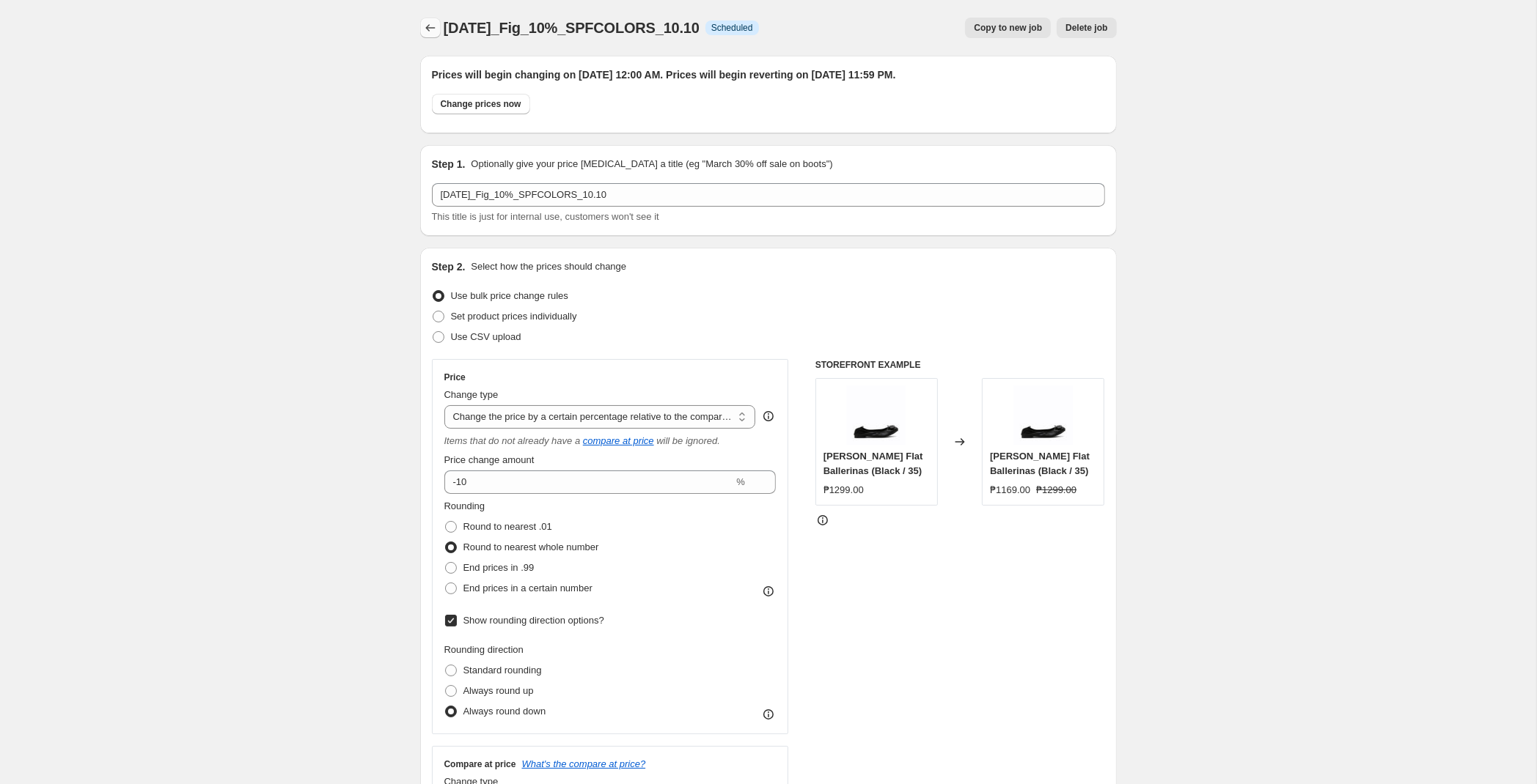
click at [433, 25] on icon "Price change jobs" at bounding box center [430, 28] width 15 height 15
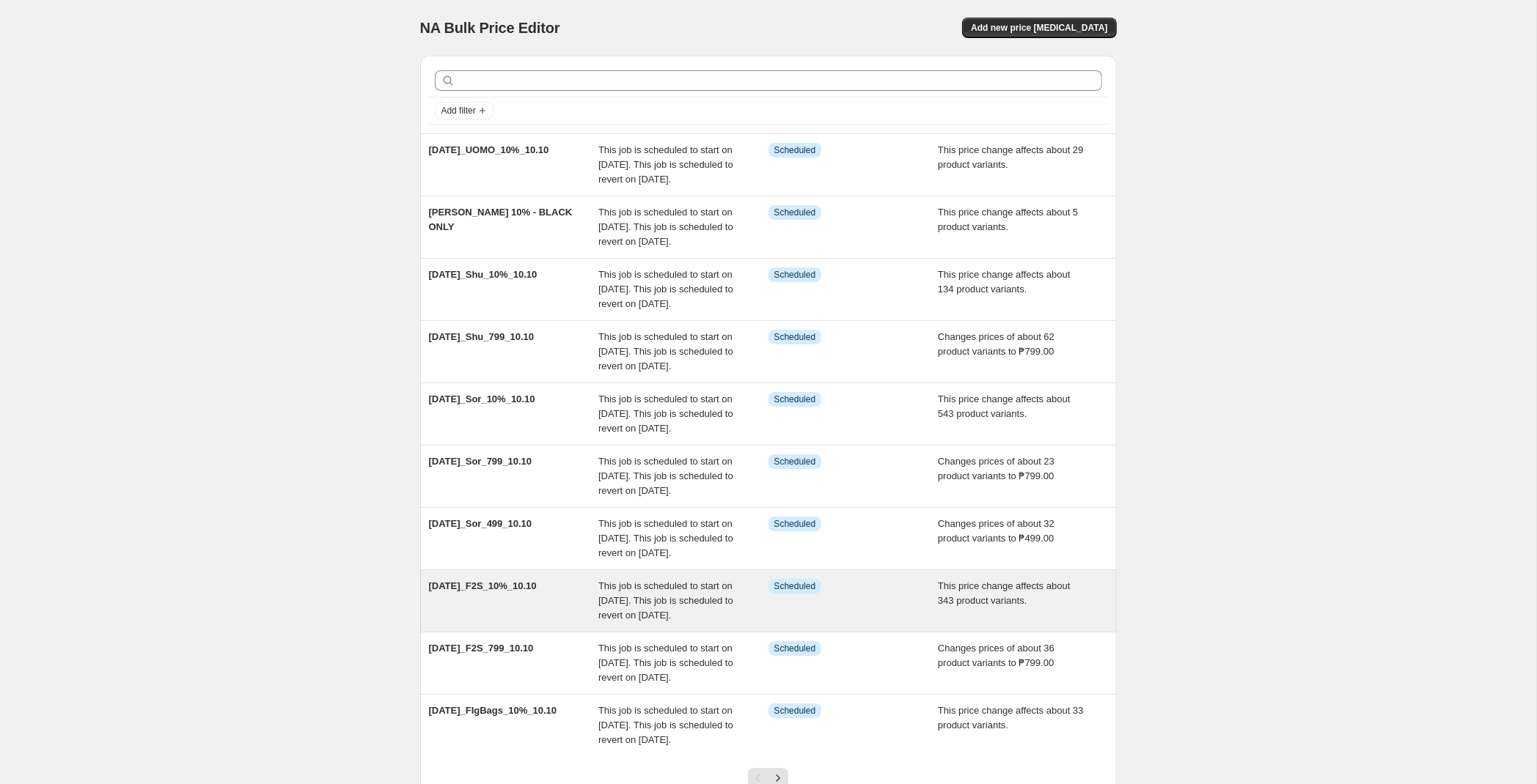
scroll to position [266, 0]
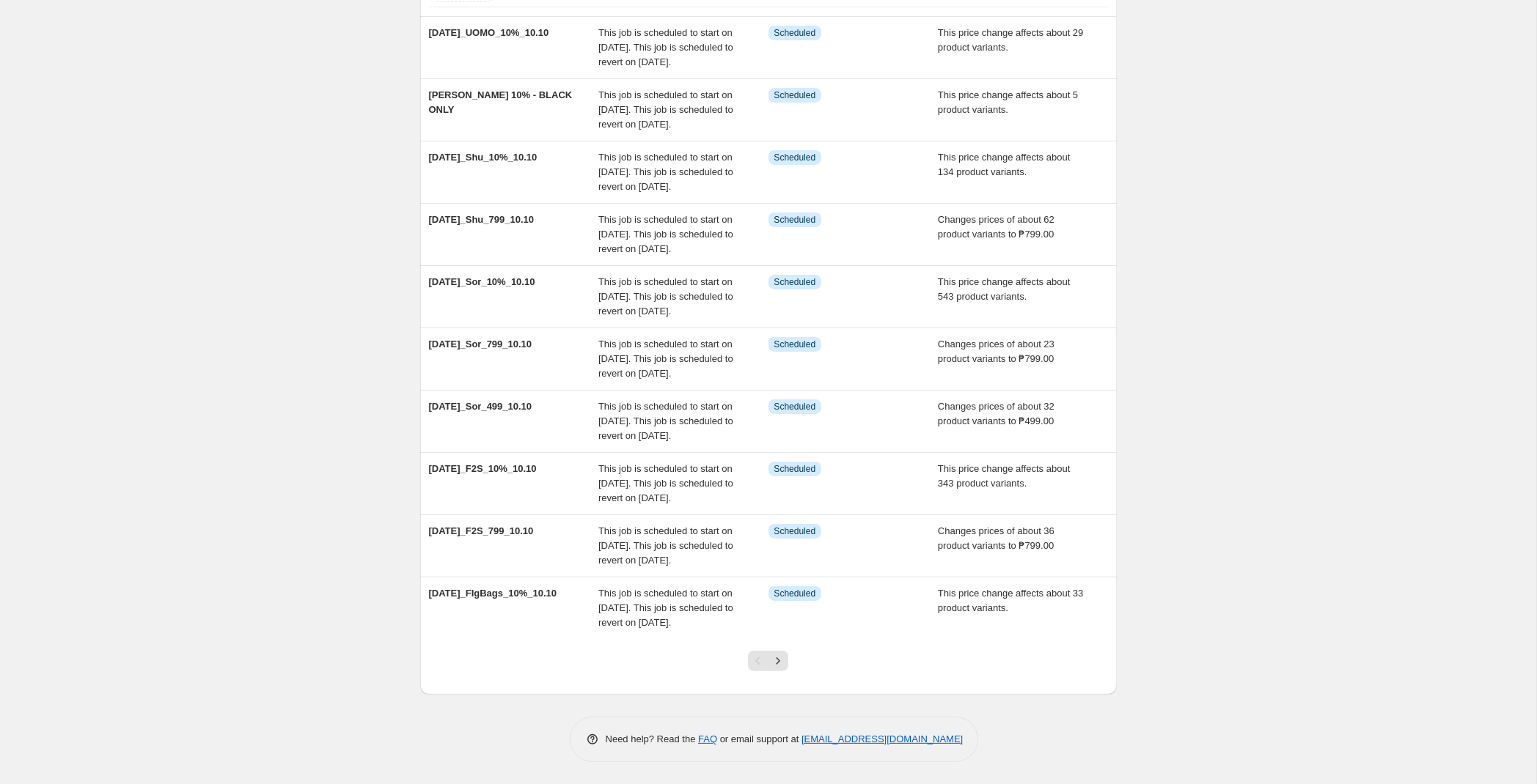
click at [789, 659] on div at bounding box center [768, 667] width 59 height 56
click at [785, 654] on button "Next" at bounding box center [778, 661] width 21 height 21
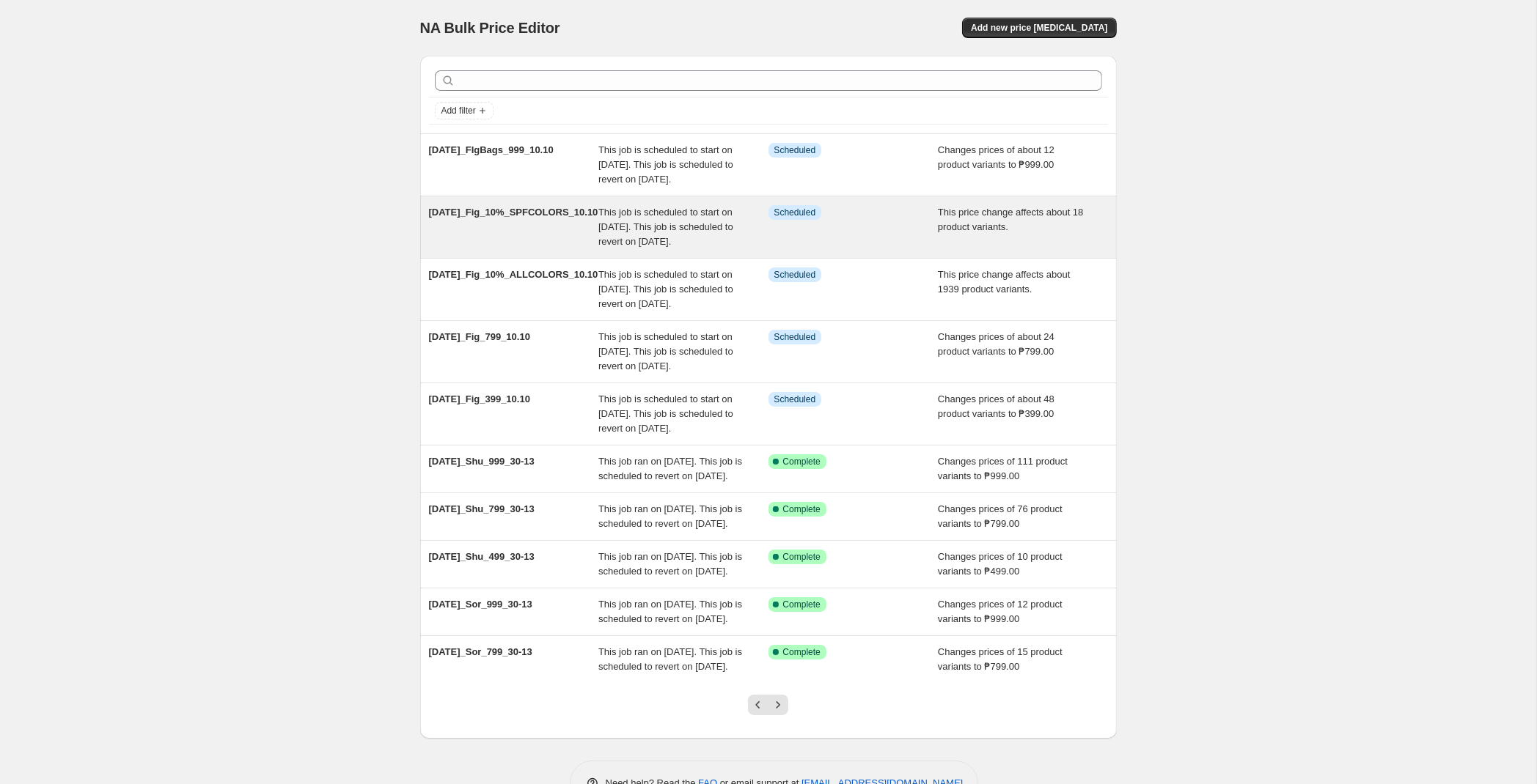
click at [558, 249] on div "[DATE]_Fig_10%_SPFCOLORS_10.10" at bounding box center [513, 227] width 170 height 44
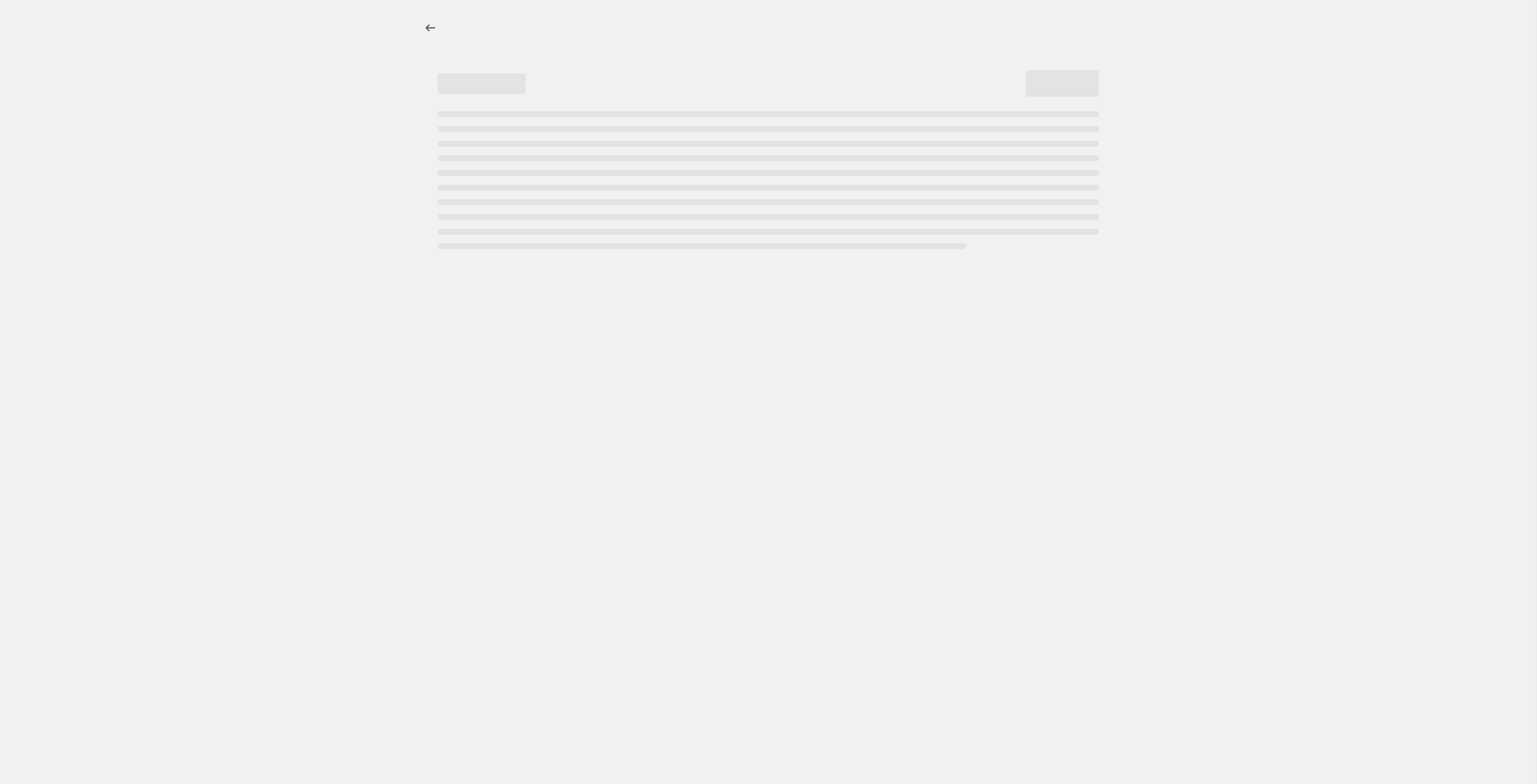
select select "pcap"
select select "no_change"
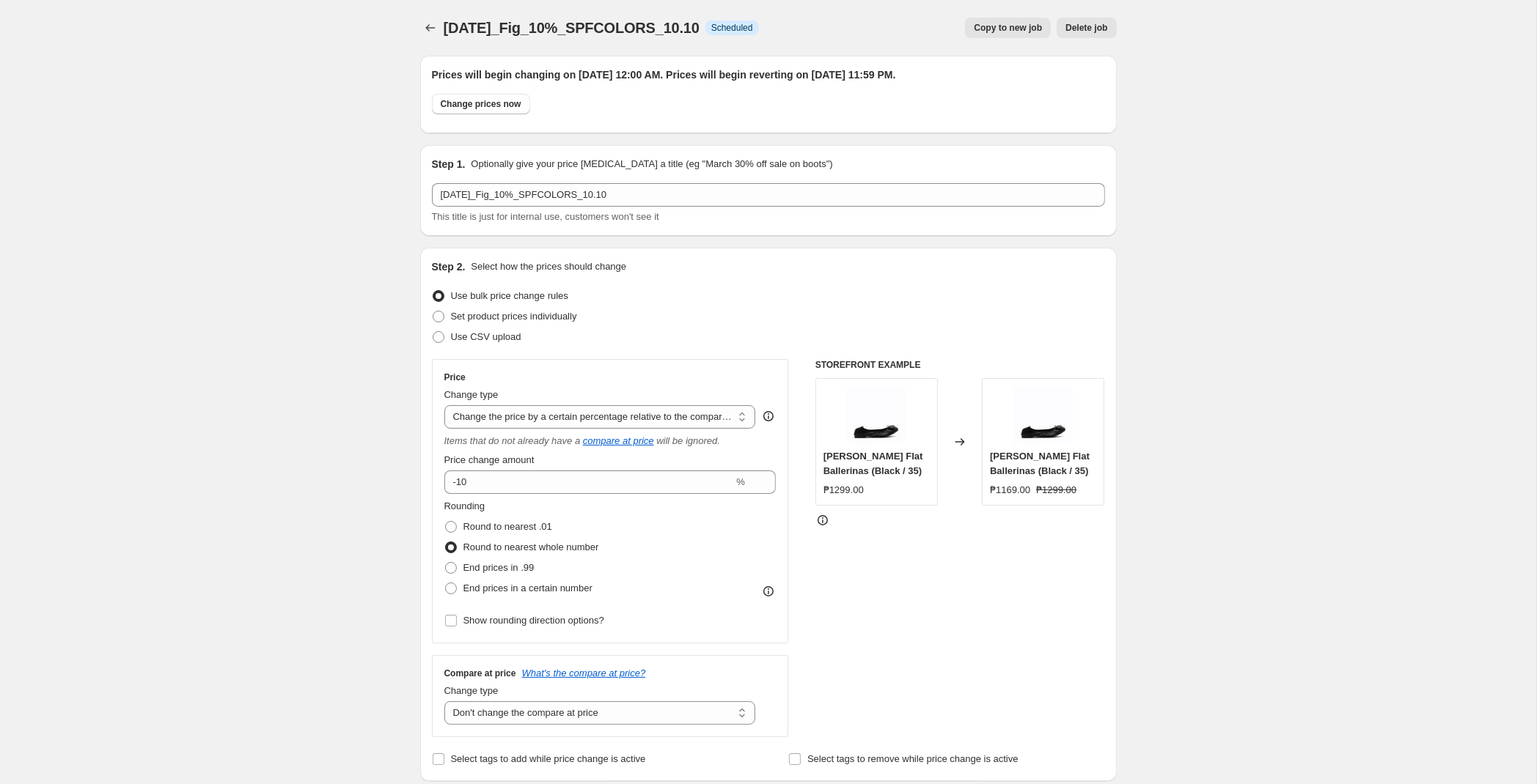
click at [441, 25] on div at bounding box center [431, 28] width 24 height 21
click at [444, 17] on div "[DATE]_Fig_10%_SPFCOLORS_10.10. This page is ready [DATE]_Fig_10%_SPFCOLORS_10.…" at bounding box center [768, 28] width 696 height 56
click at [430, 28] on icon "Price change jobs" at bounding box center [430, 28] width 15 height 15
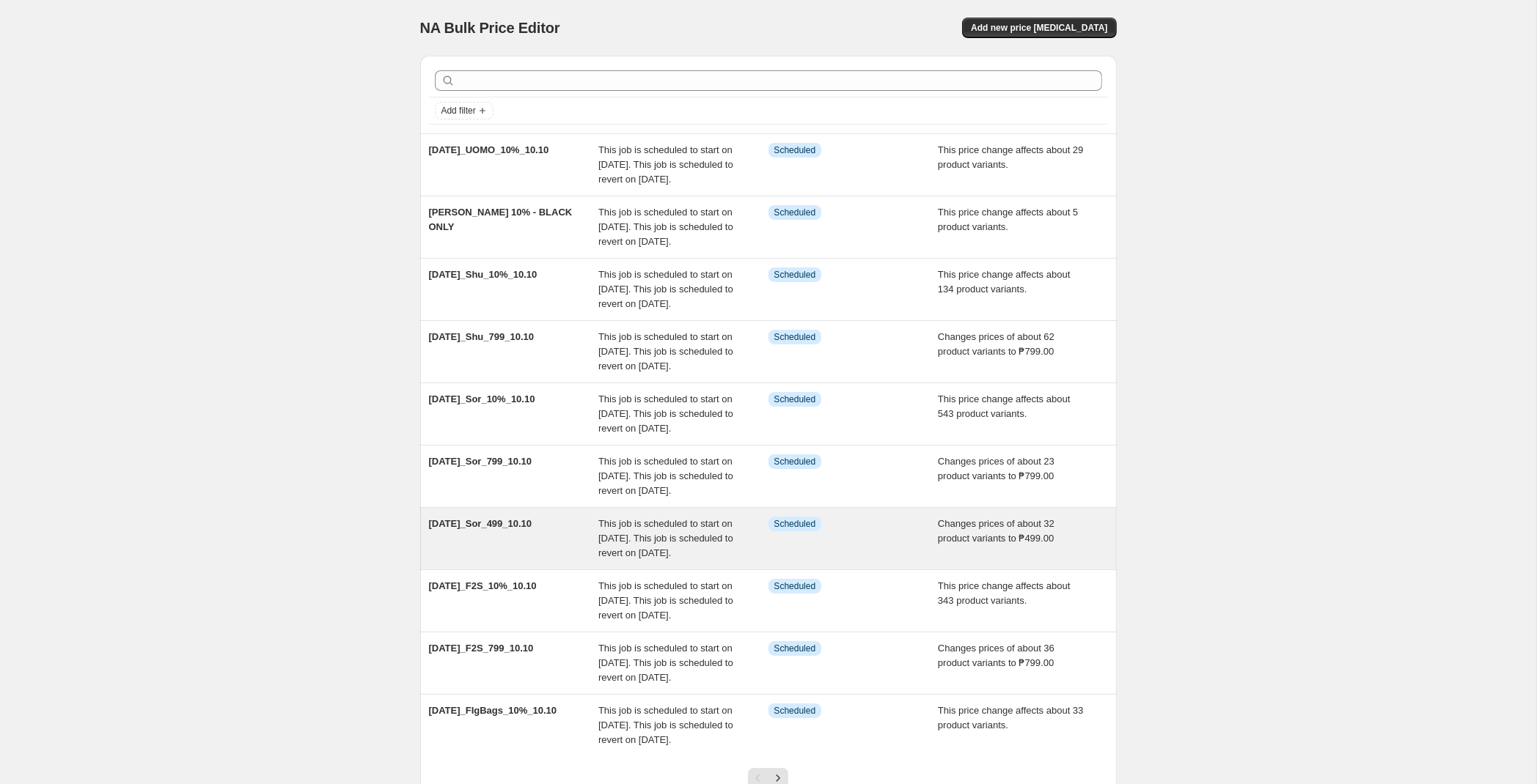
scroll to position [266, 0]
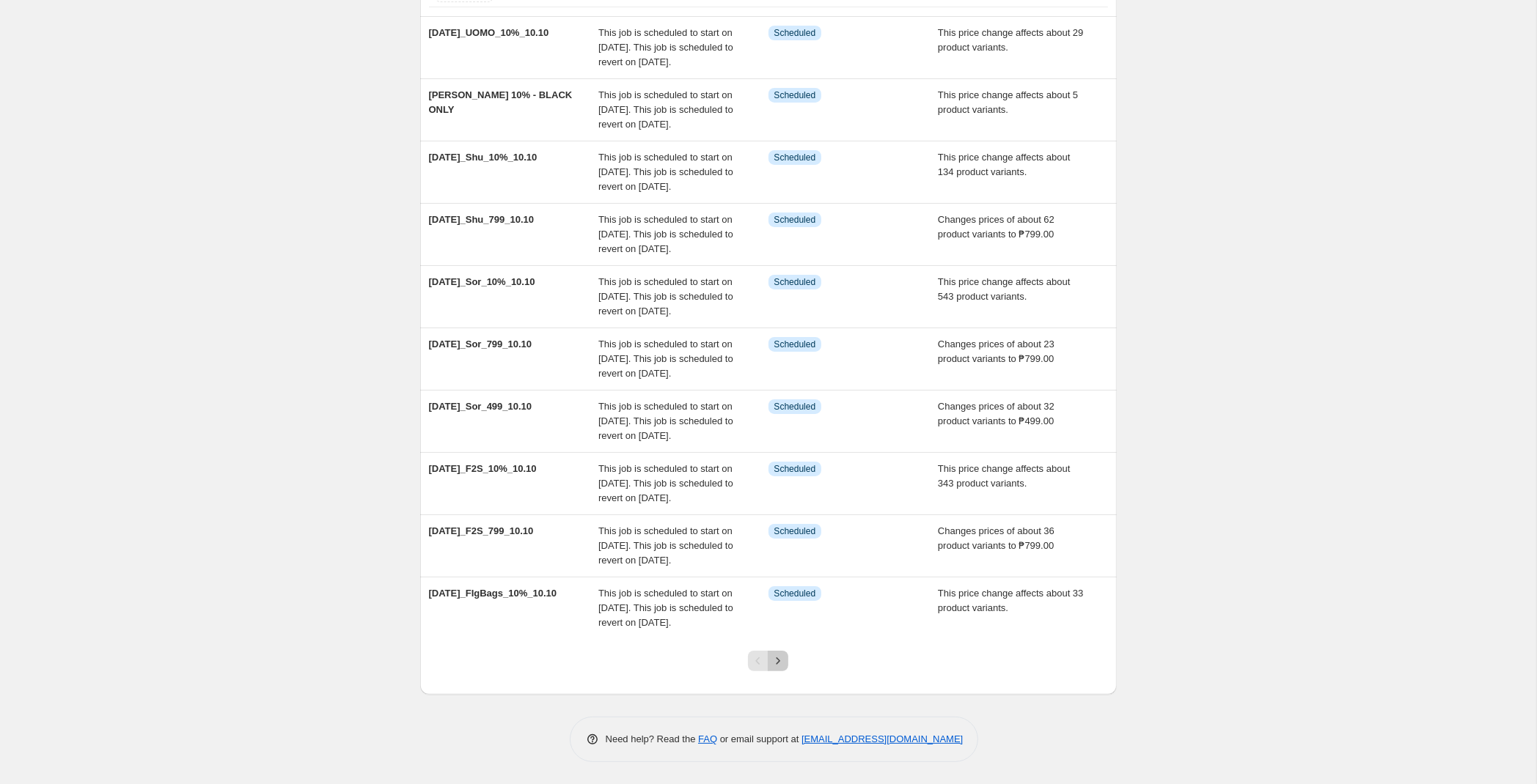
click at [784, 657] on icon "Next" at bounding box center [777, 661] width 15 height 15
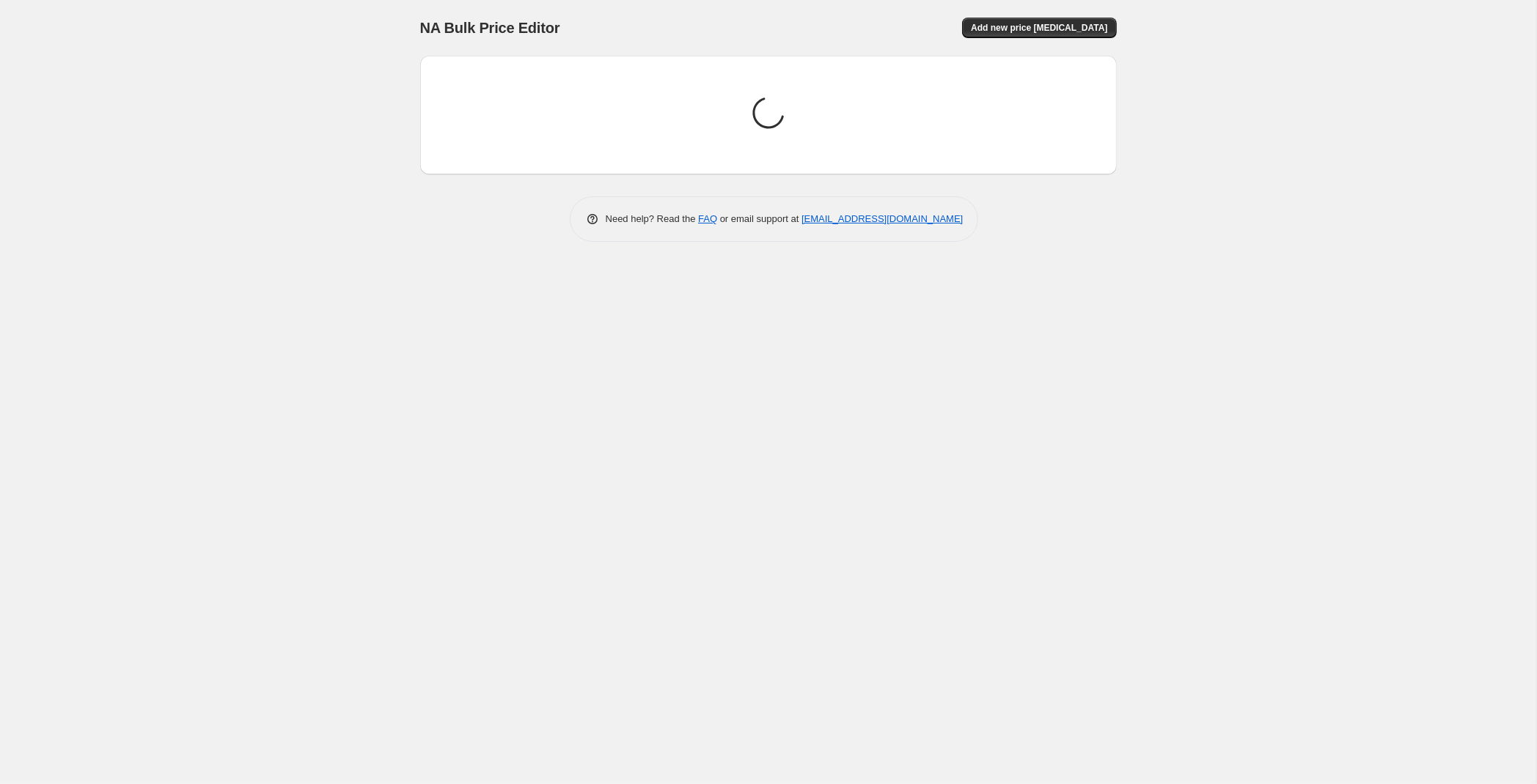
scroll to position [0, 0]
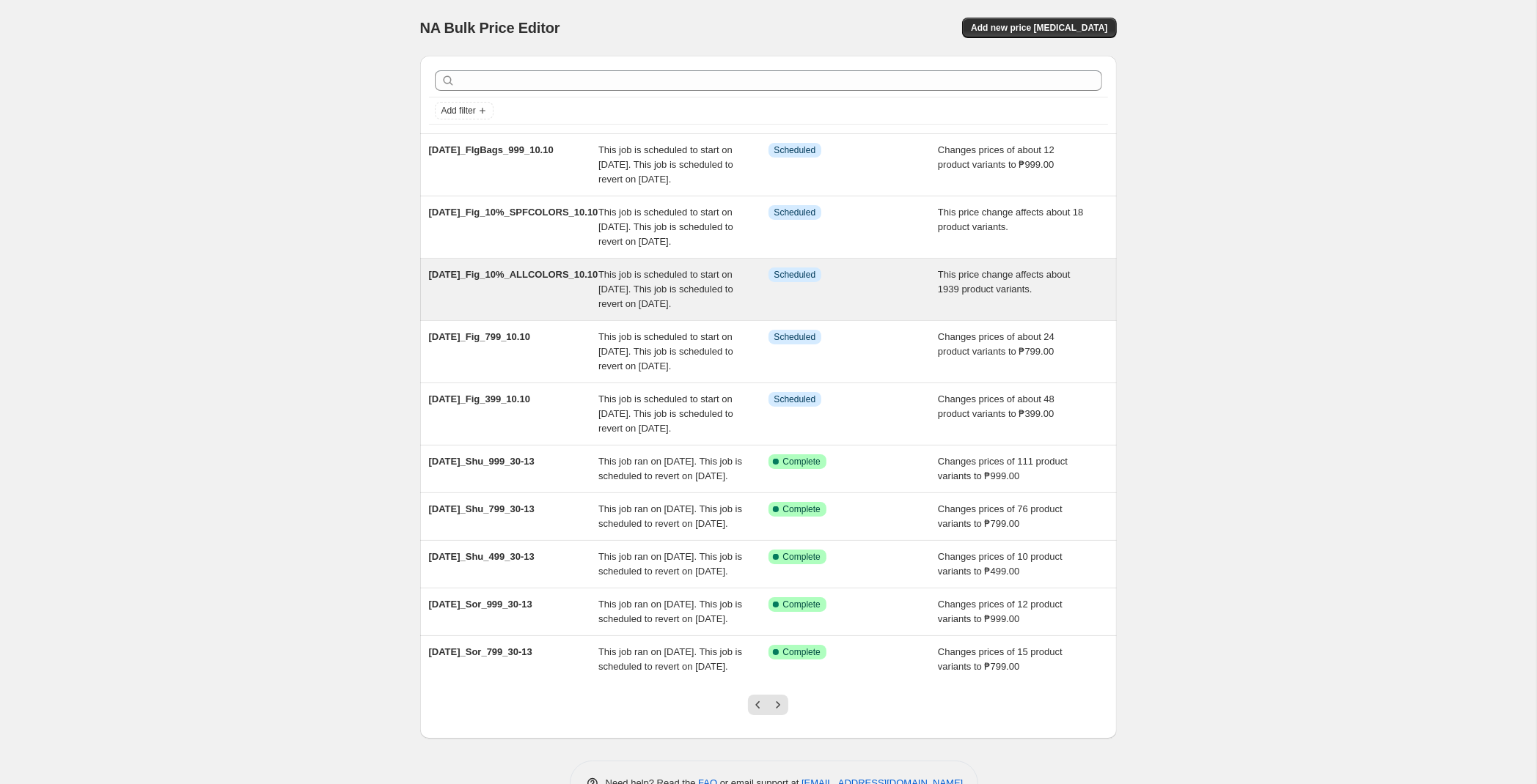
click at [692, 309] on span "This job is scheduled to start on [DATE]. This job is scheduled to revert on [D…" at bounding box center [666, 289] width 135 height 40
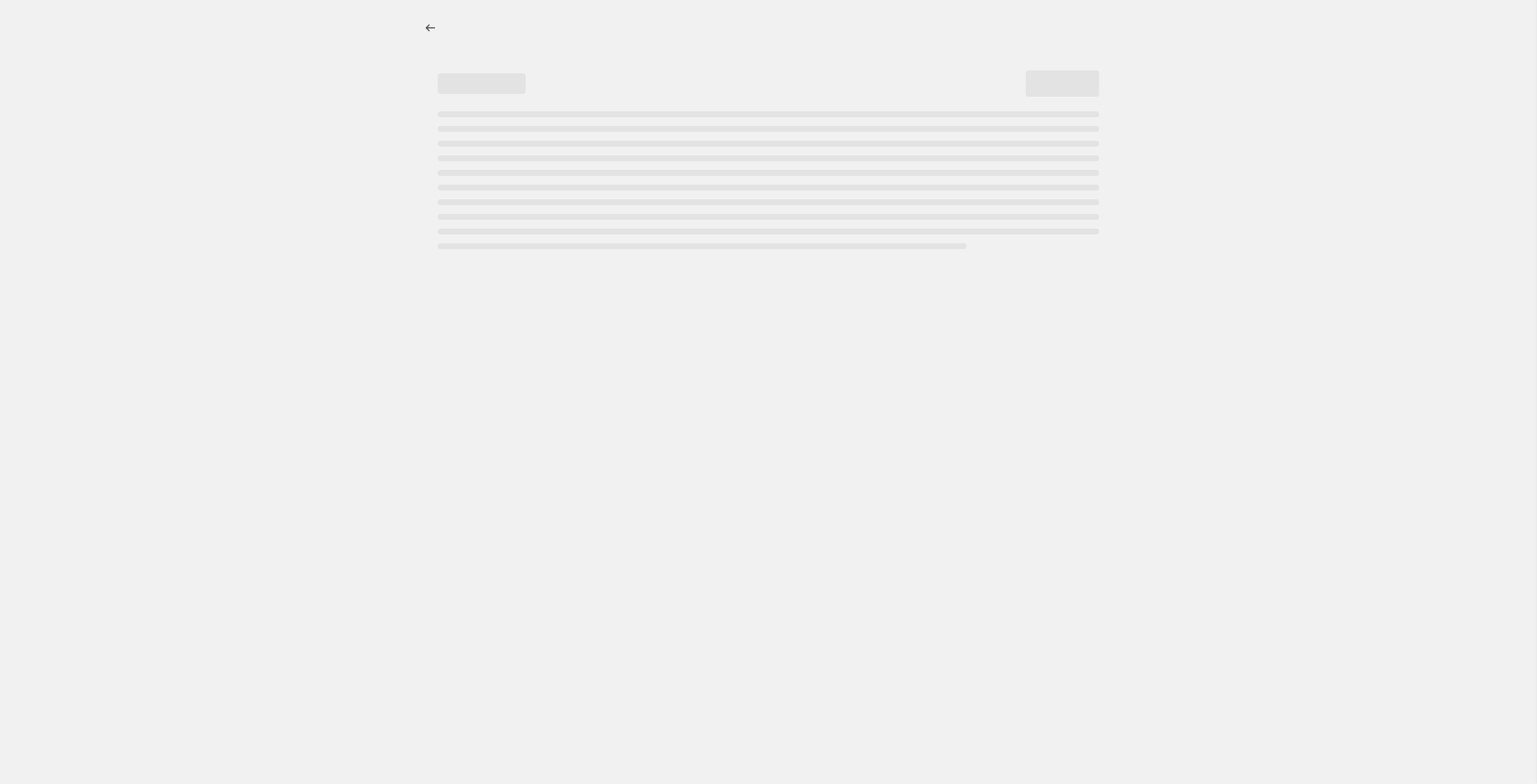
select select "pcap"
select select "no_change"
select select "tag"
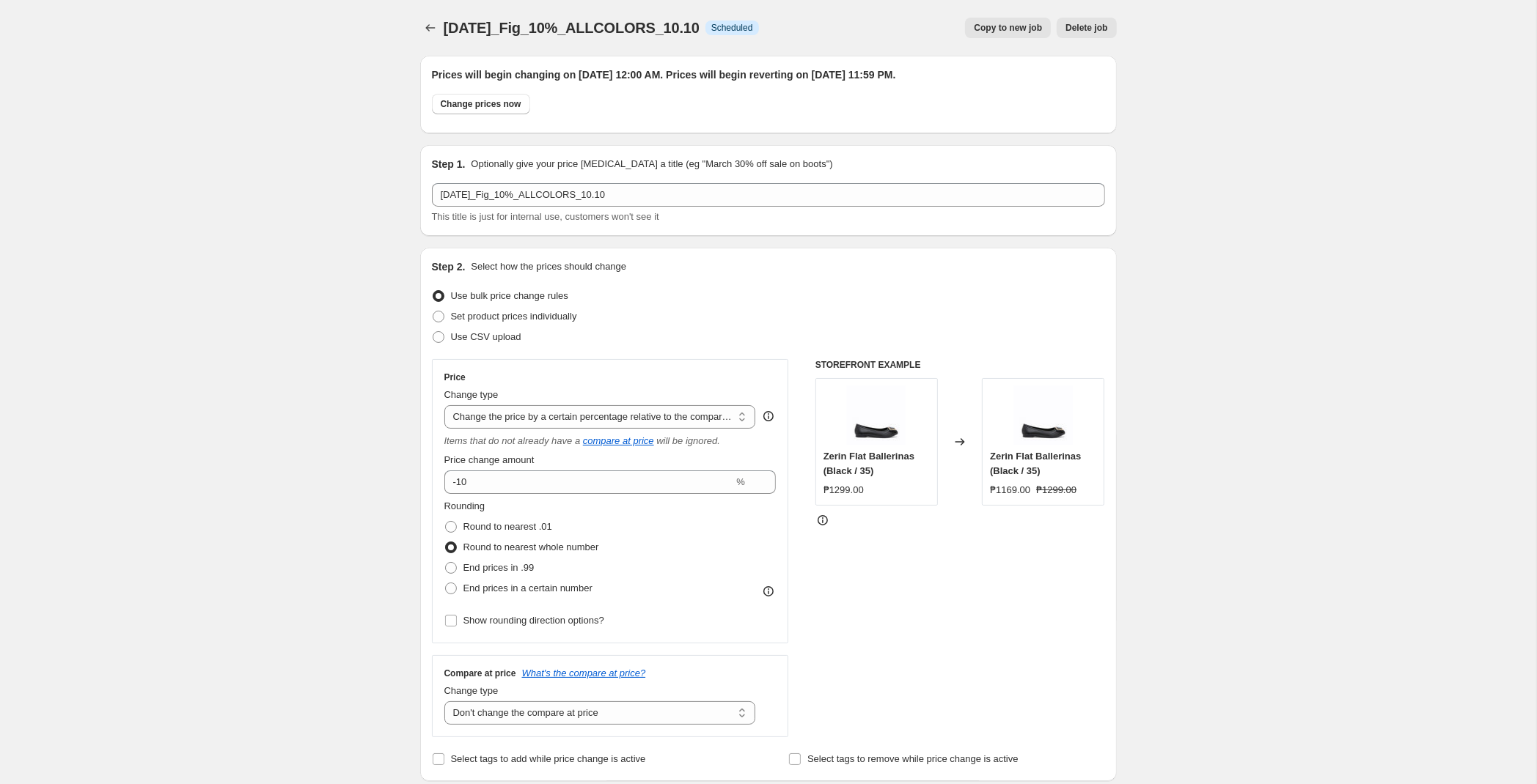
scroll to position [231, 0]
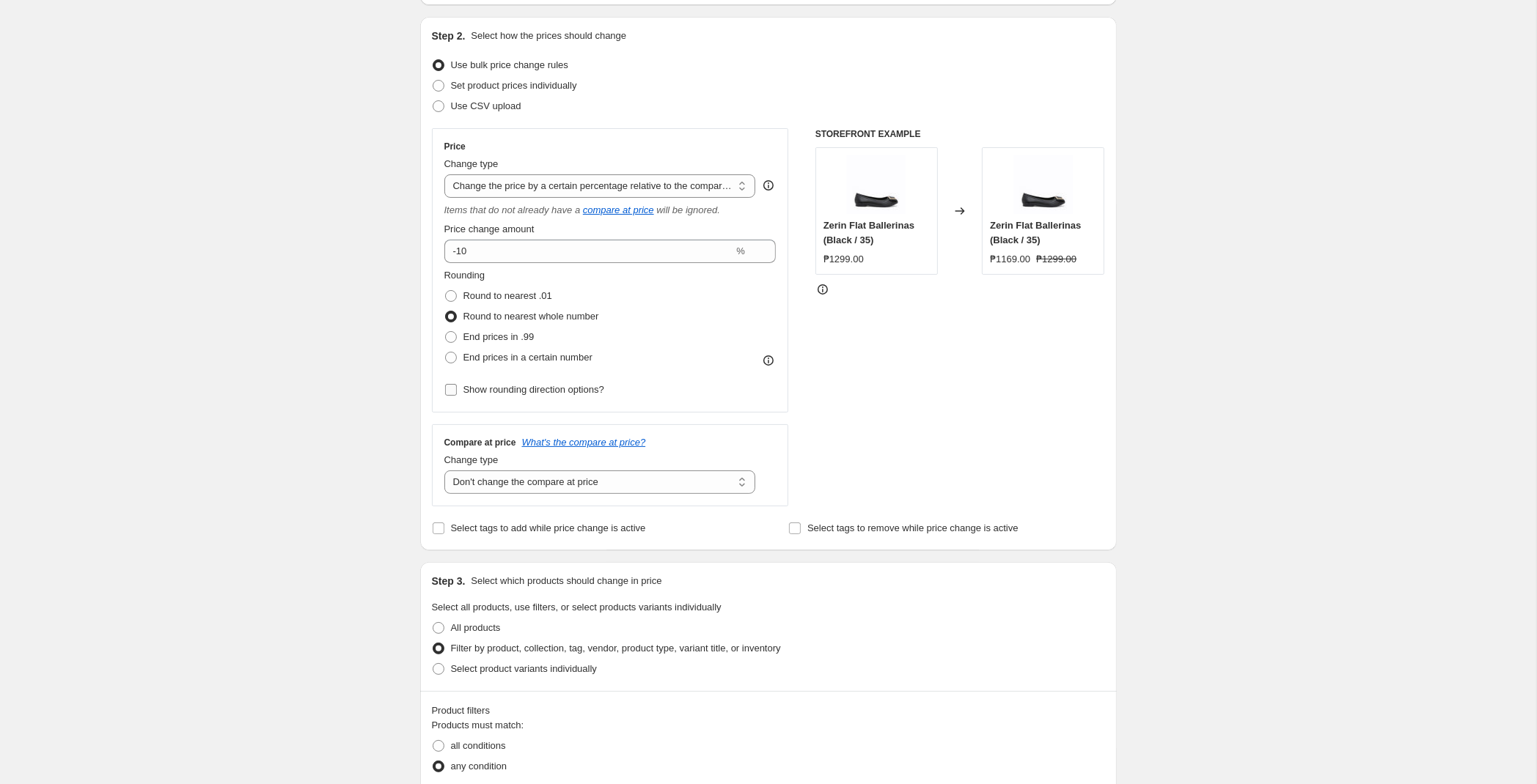
click at [572, 387] on span "Show rounding direction options?" at bounding box center [534, 389] width 141 height 11
click at [457, 387] on input "Show rounding direction options?" at bounding box center [450, 389] width 11 height 11
checkbox input "true"
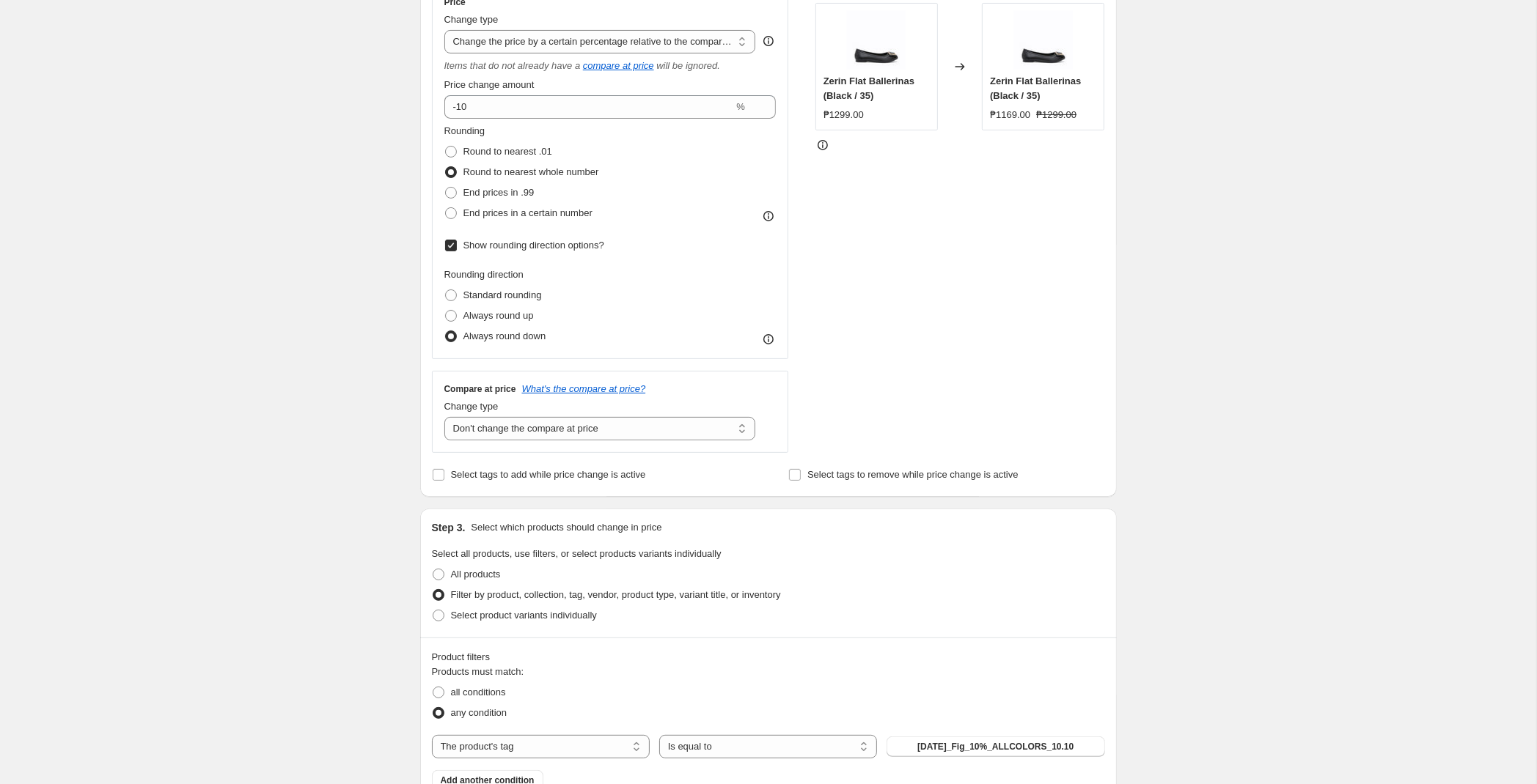
scroll to position [0, 0]
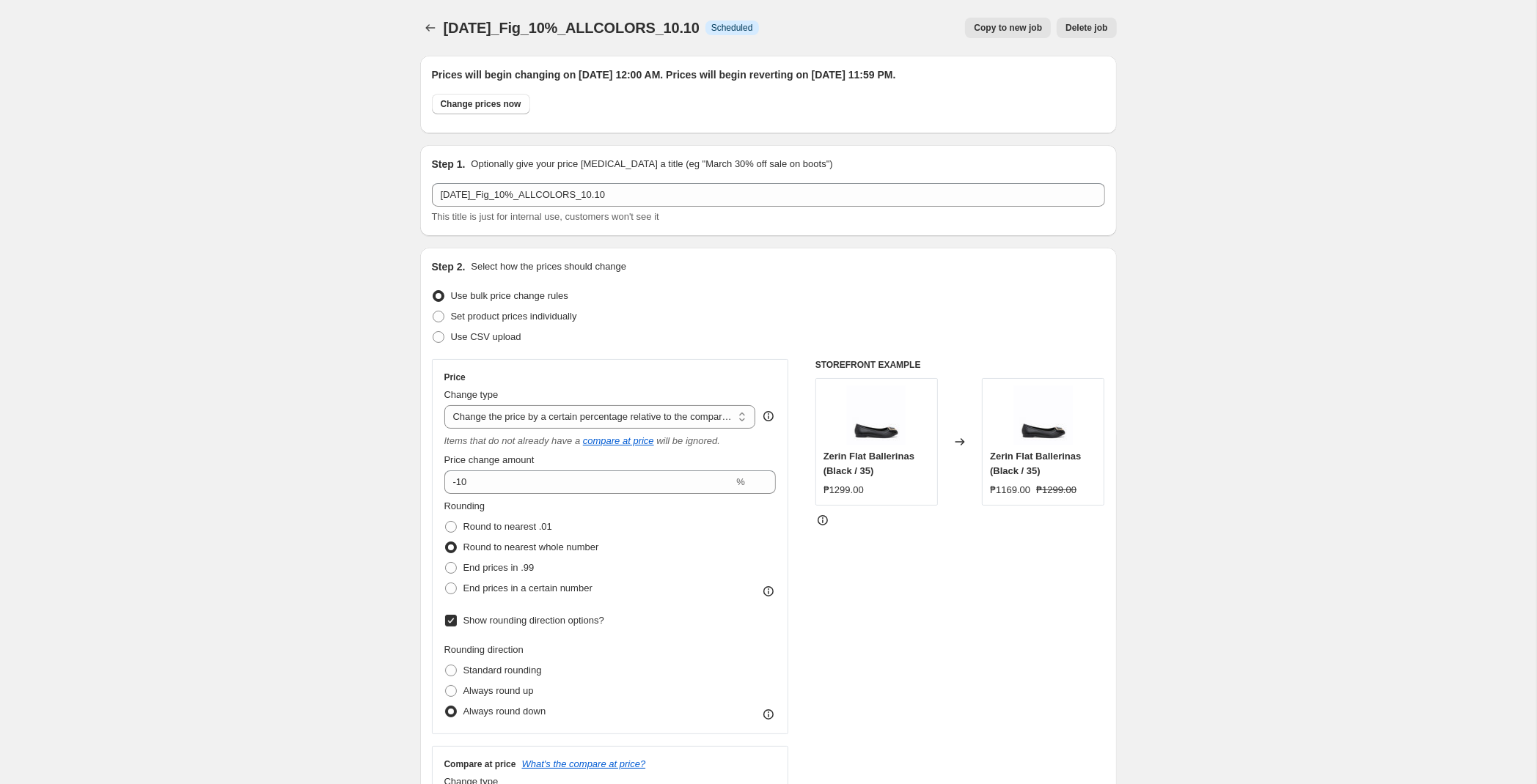
click at [421, 28] on button "Price change jobs" at bounding box center [430, 28] width 21 height 21
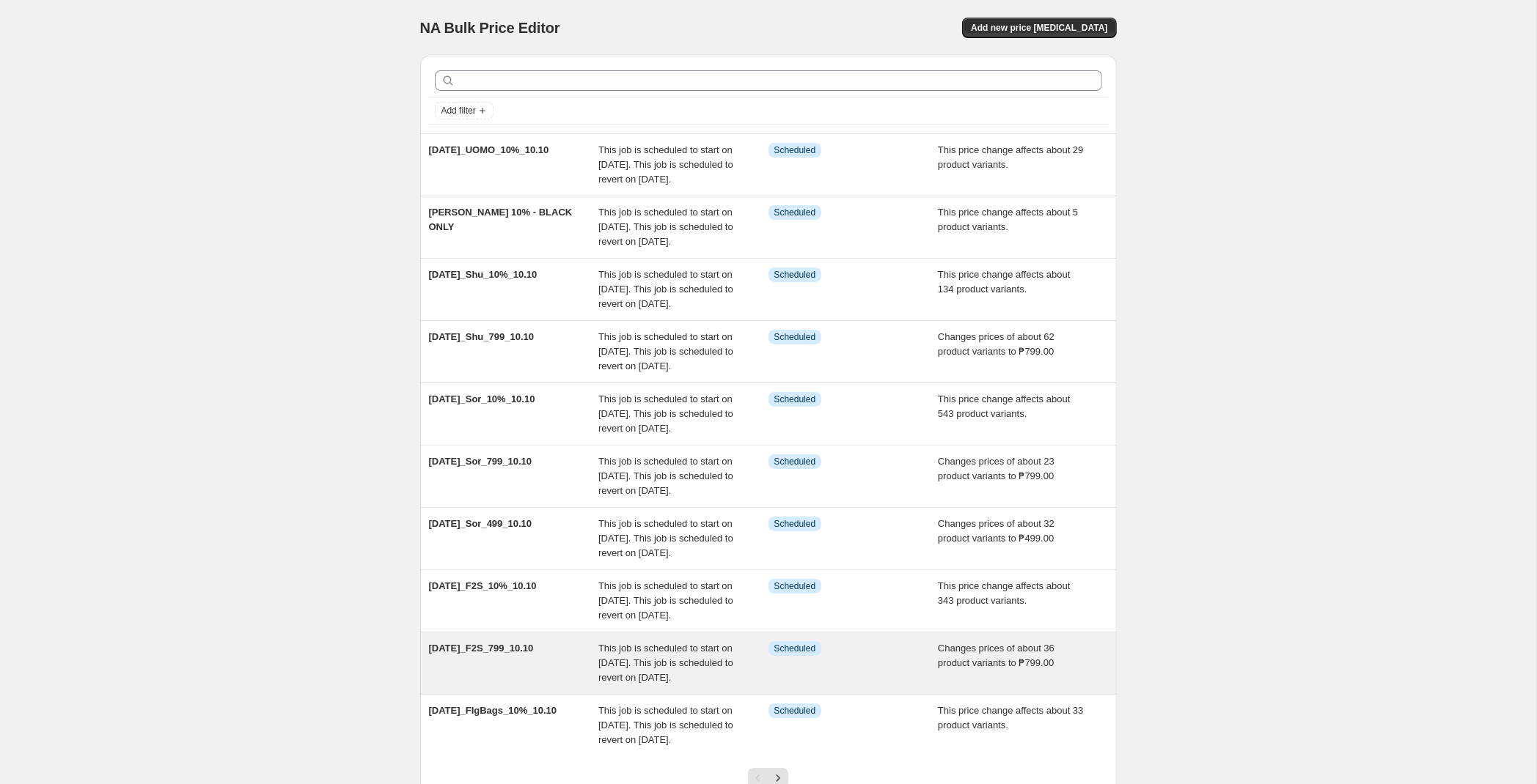
scroll to position [266, 0]
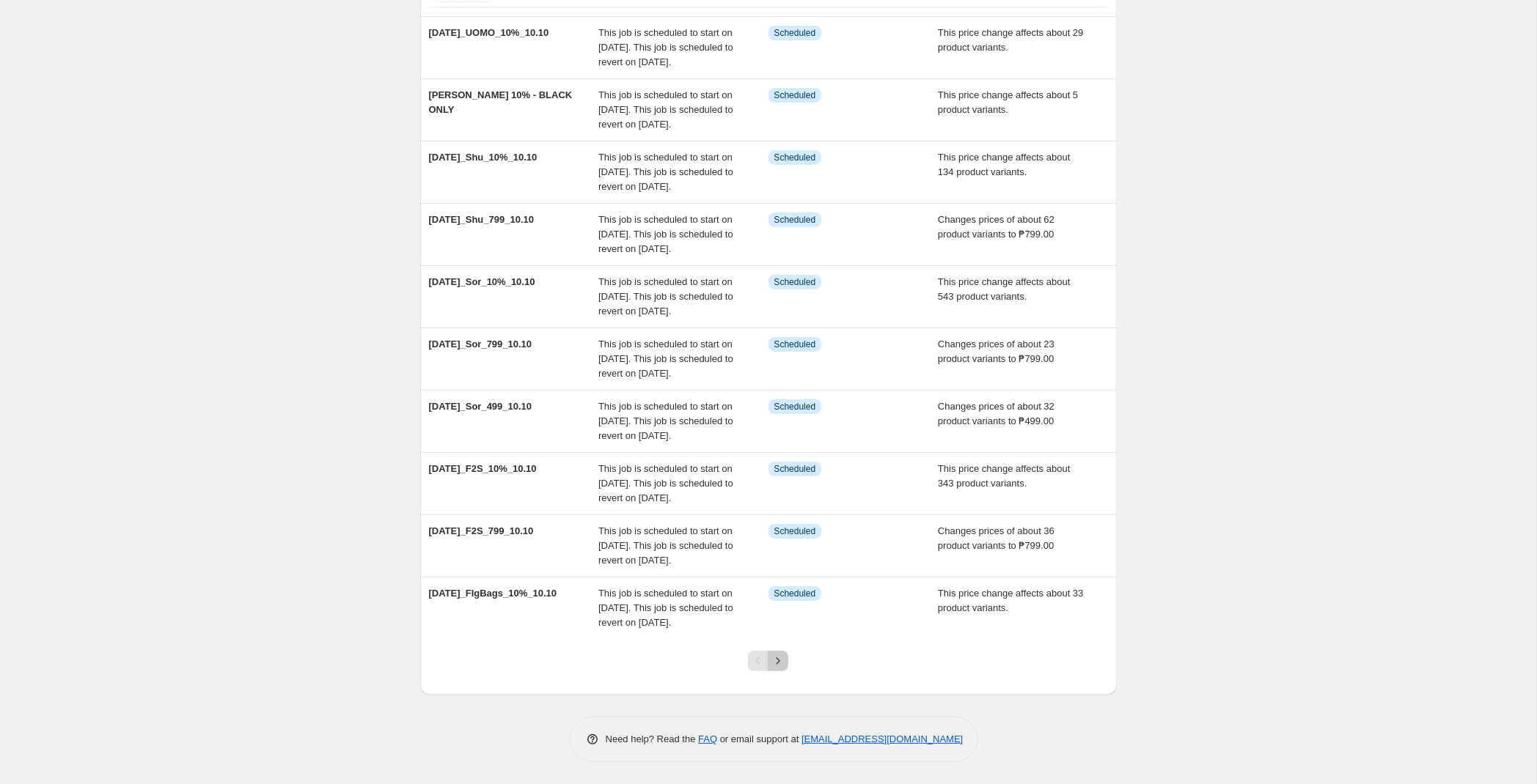
click at [787, 653] on button "Next" at bounding box center [778, 661] width 21 height 21
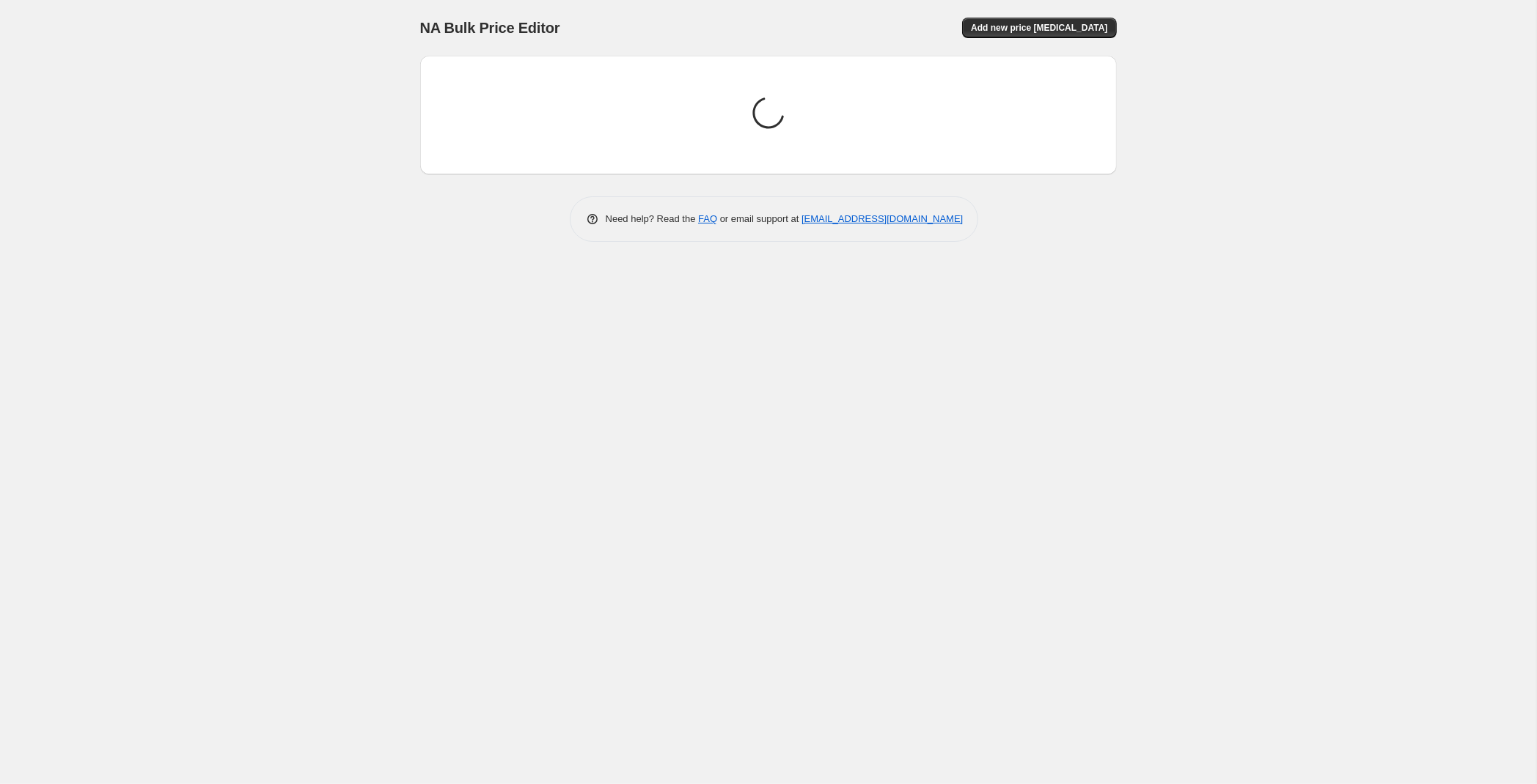
scroll to position [0, 0]
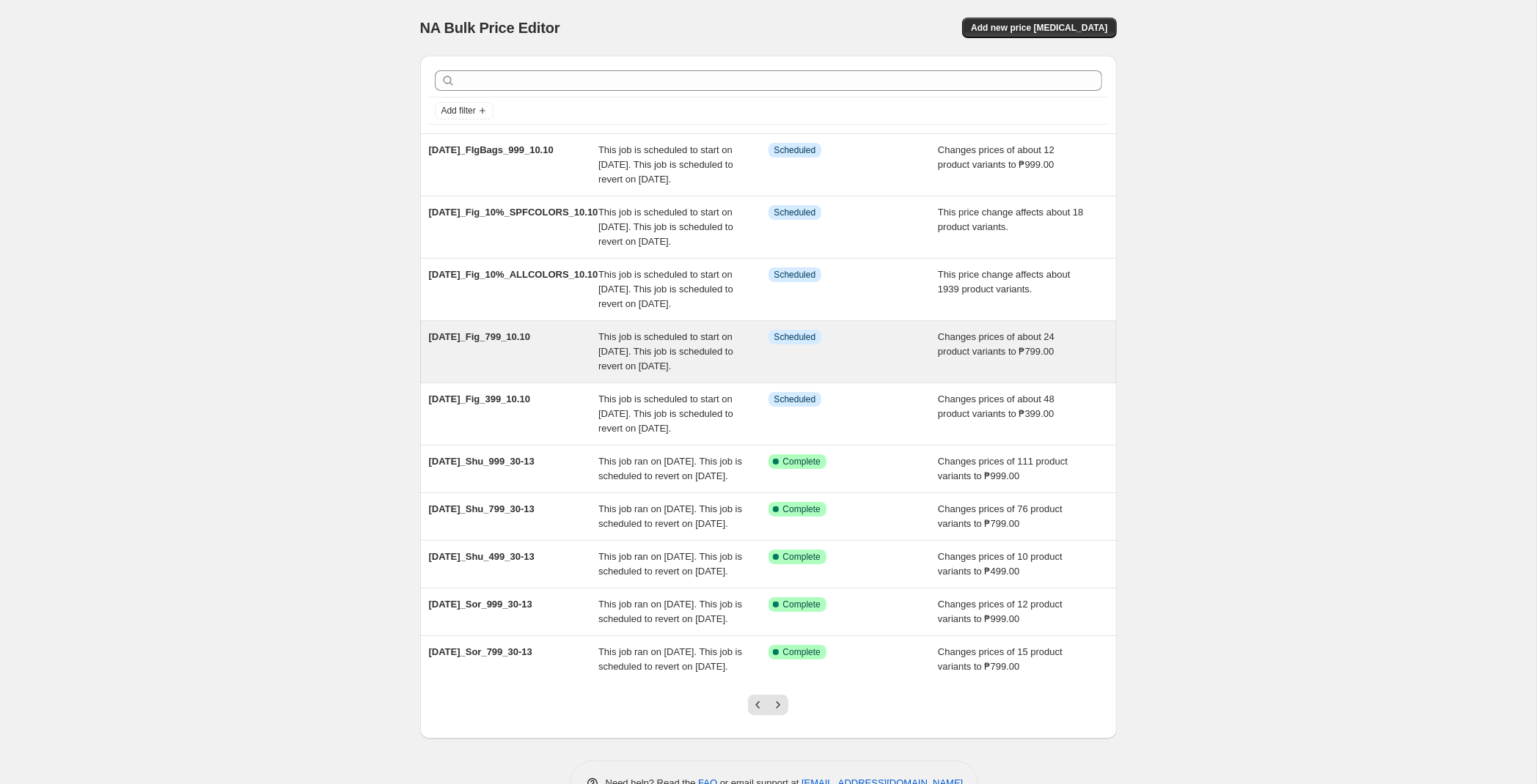
click at [710, 372] on span "This job is scheduled to start on [DATE]. This job is scheduled to revert on [D…" at bounding box center [666, 351] width 135 height 40
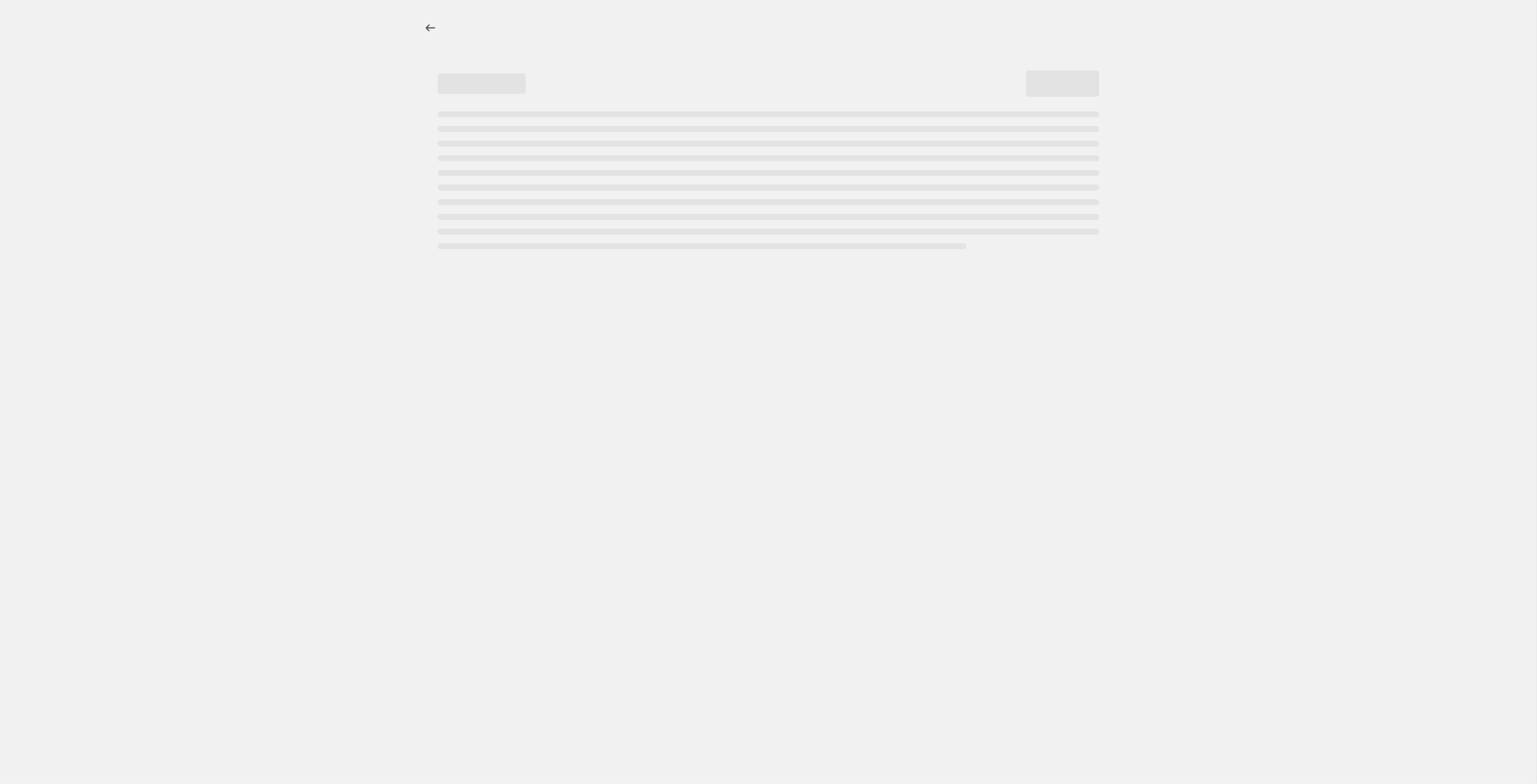
select select "tag"
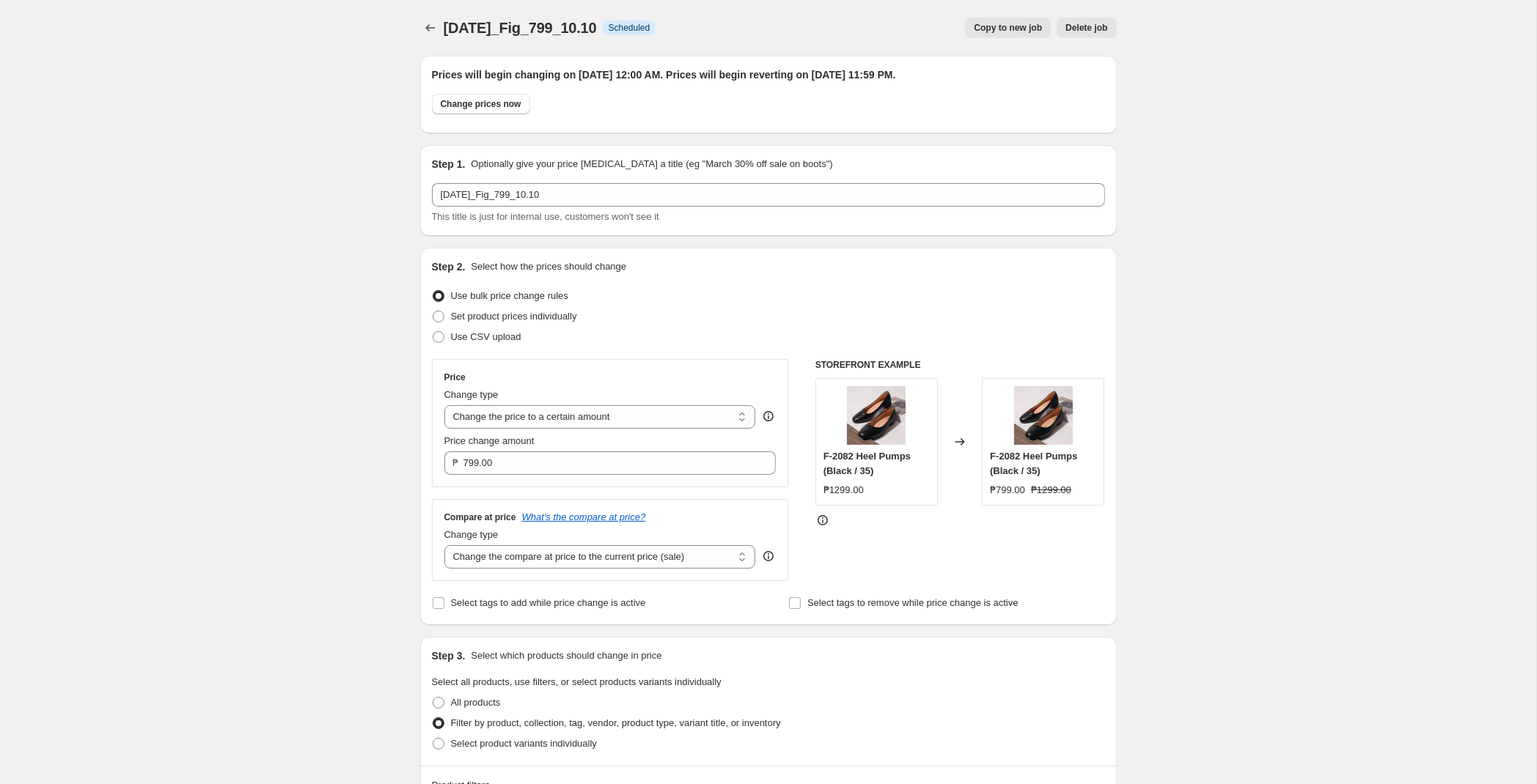
click at [435, 25] on icon "Price change jobs" at bounding box center [430, 28] width 15 height 15
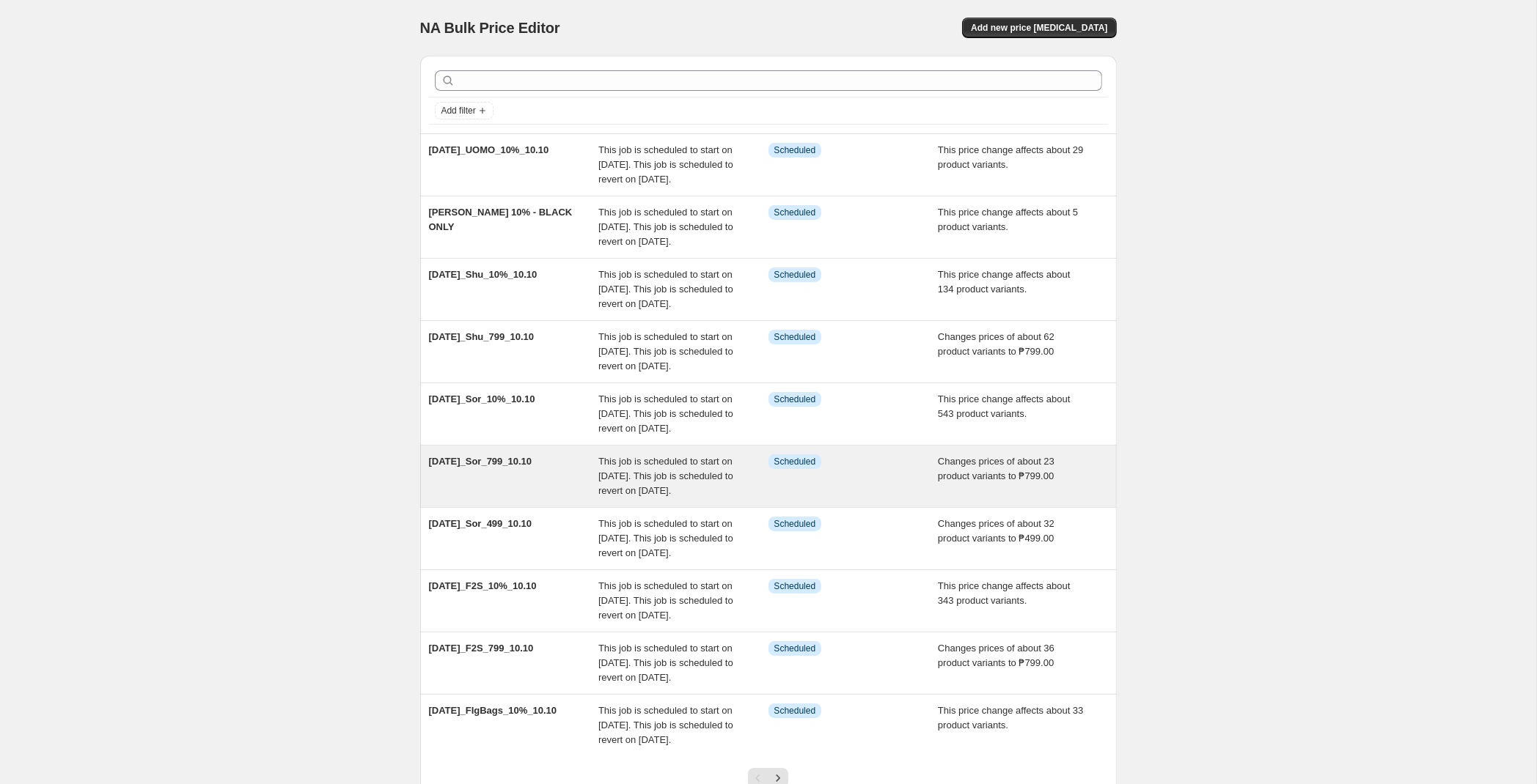
scroll to position [266, 0]
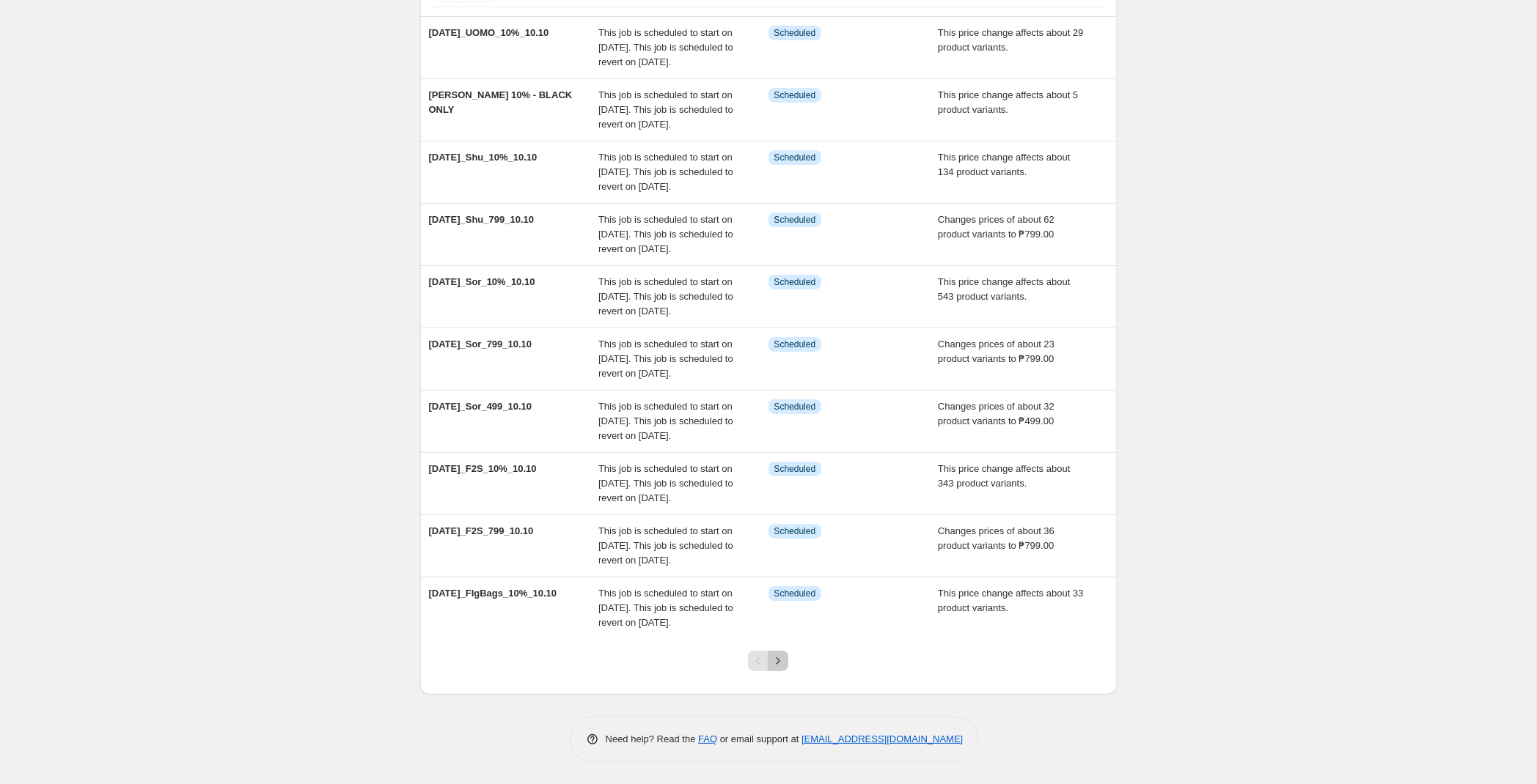
click at [788, 662] on button "Next" at bounding box center [778, 661] width 21 height 21
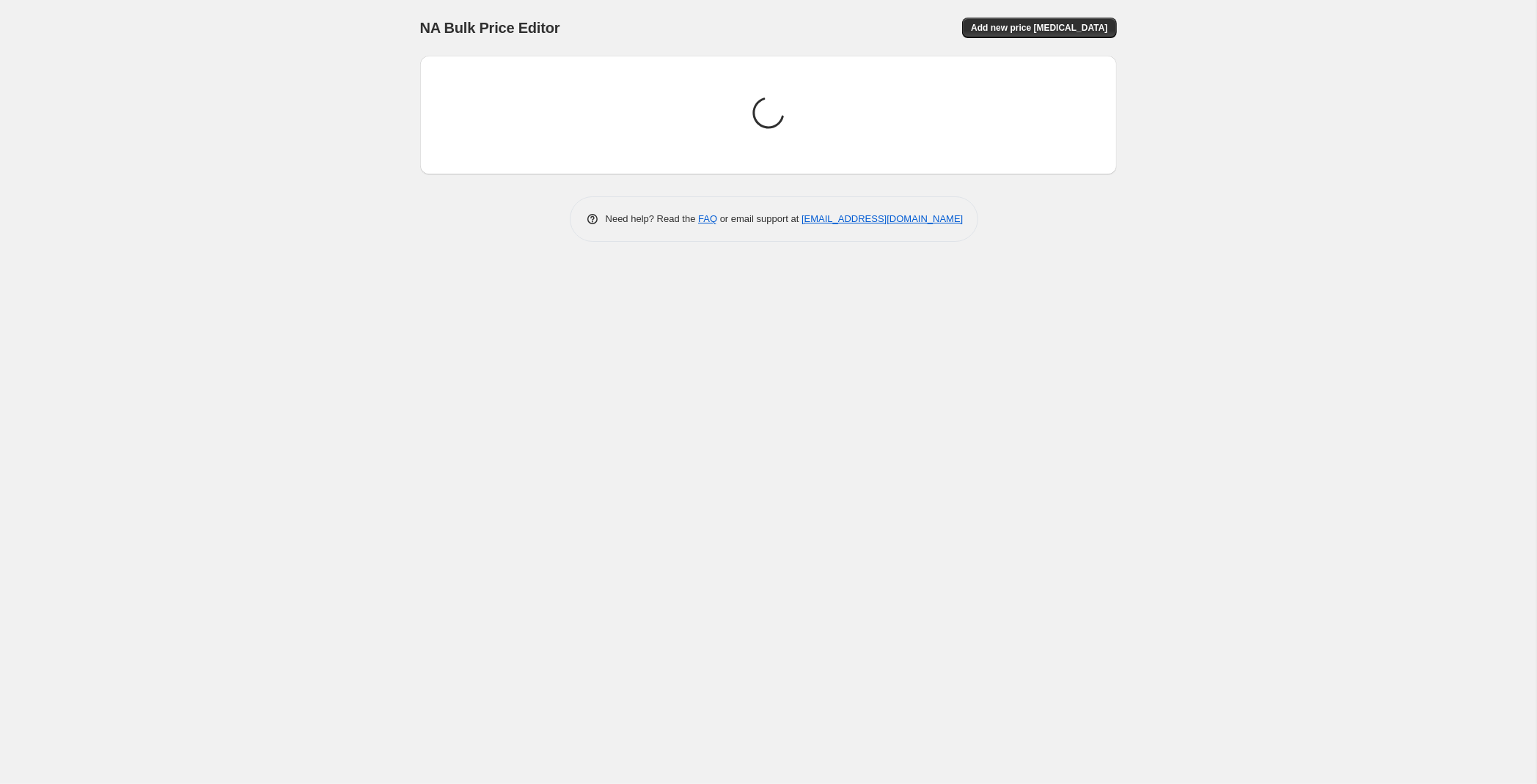
scroll to position [0, 0]
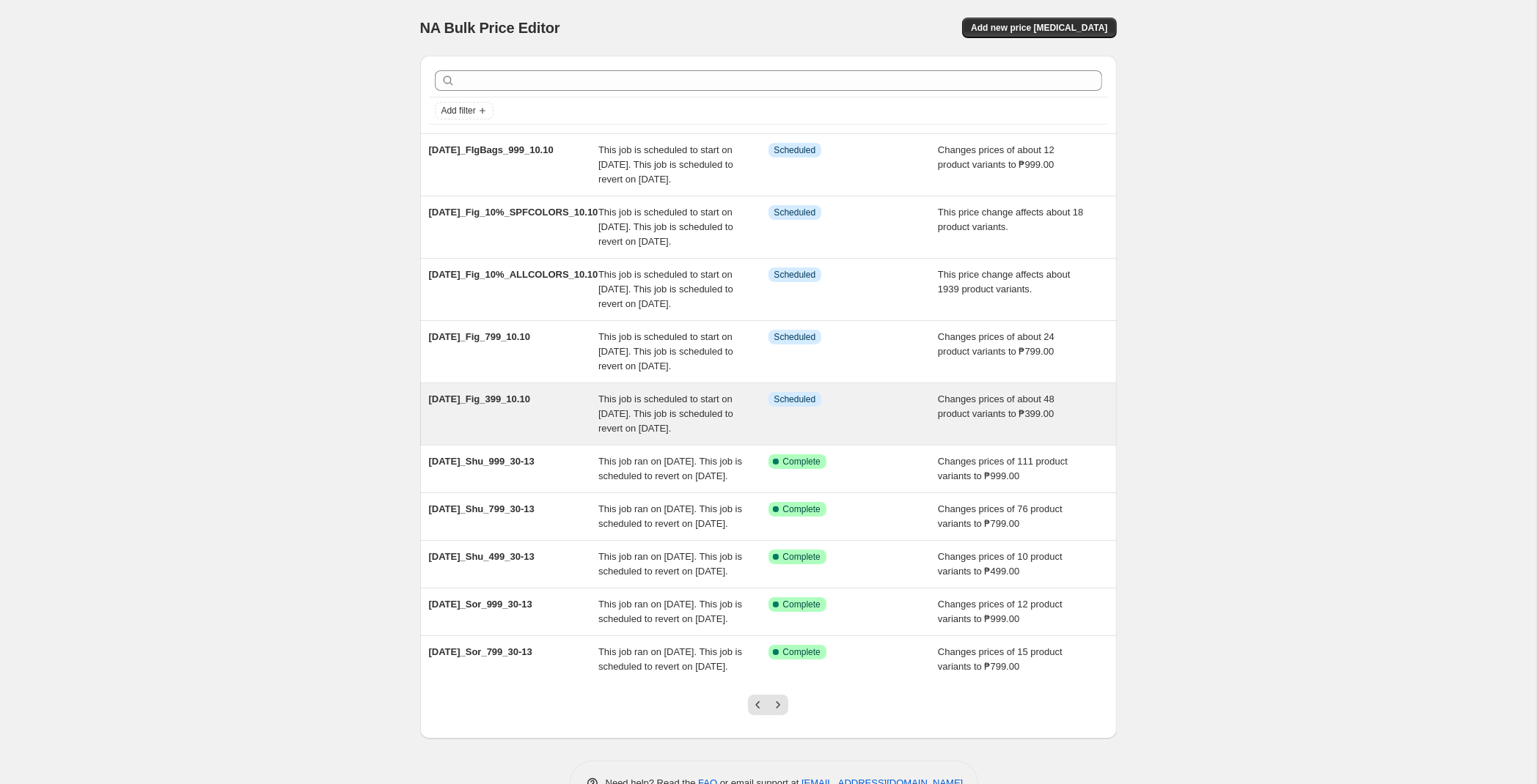
click at [517, 436] on div "[DATE]_Fig_399_10.10" at bounding box center [513, 414] width 170 height 44
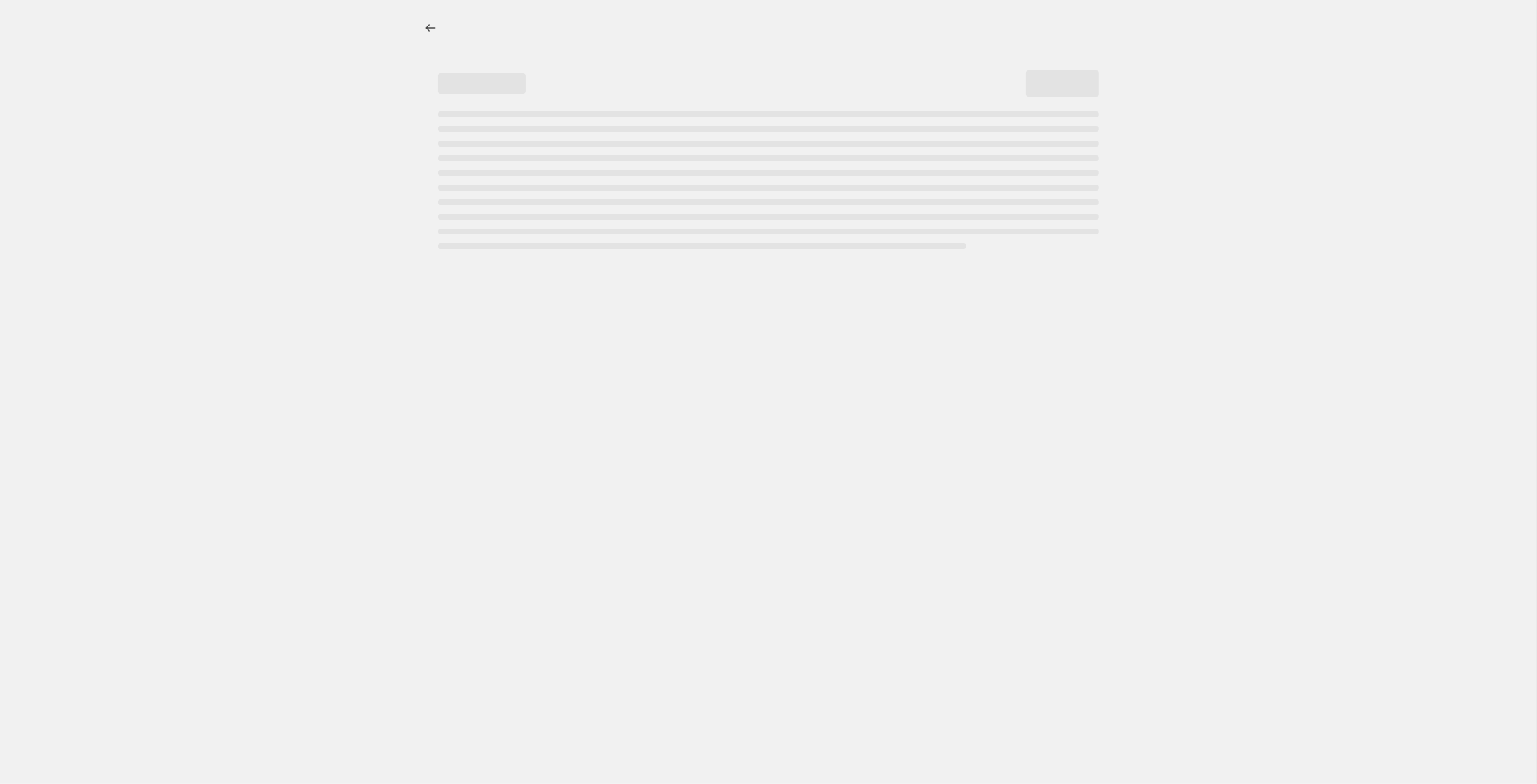
select select "no_change"
select select "tag"
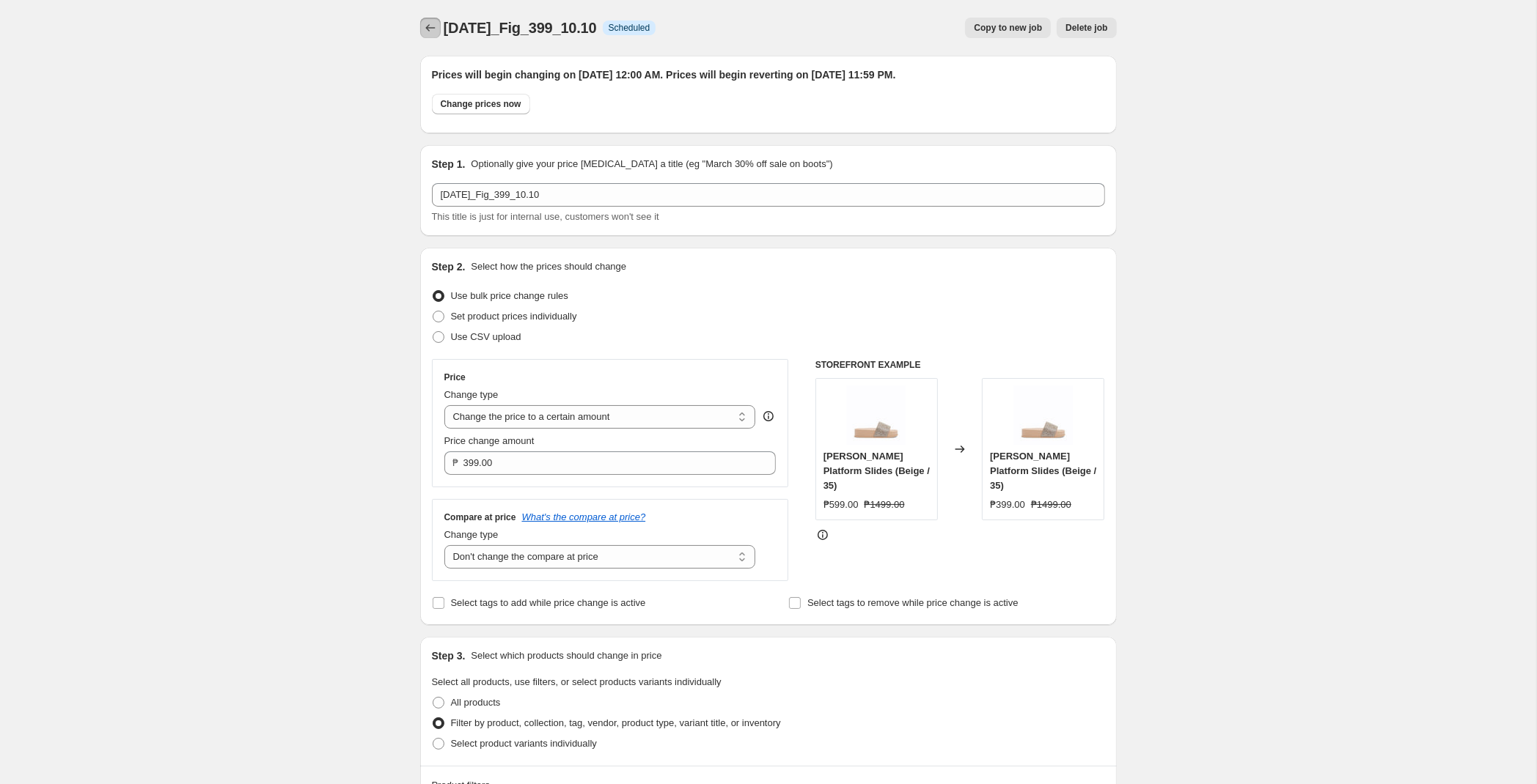
click at [433, 29] on icon "Price change jobs" at bounding box center [430, 28] width 15 height 15
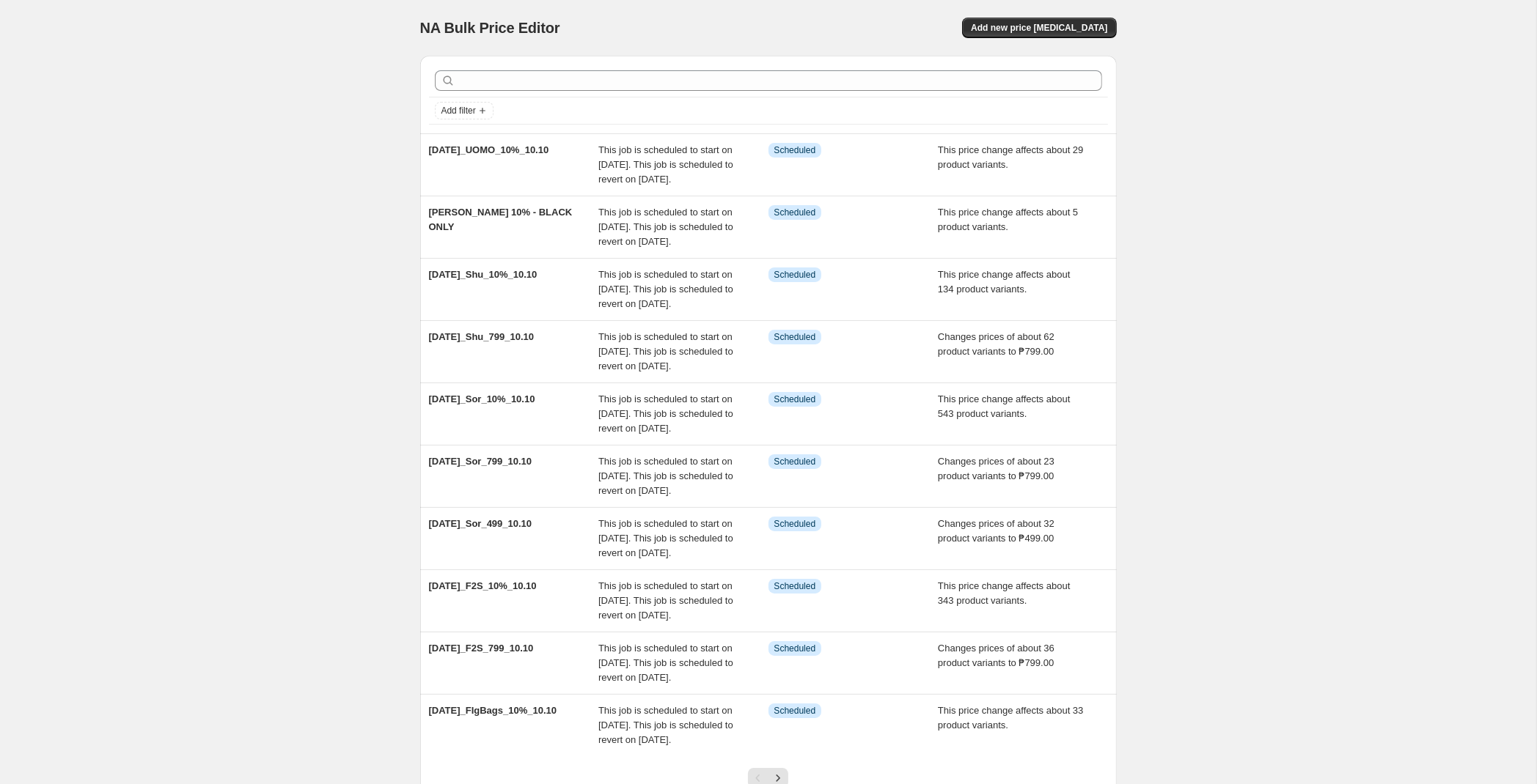
click at [312, 205] on div "NA Bulk Price Editor. This page is ready NA Bulk Price Editor Add new price [ME…" at bounding box center [768, 450] width 1536 height 902
